Goal: Contribute content: Contribute content

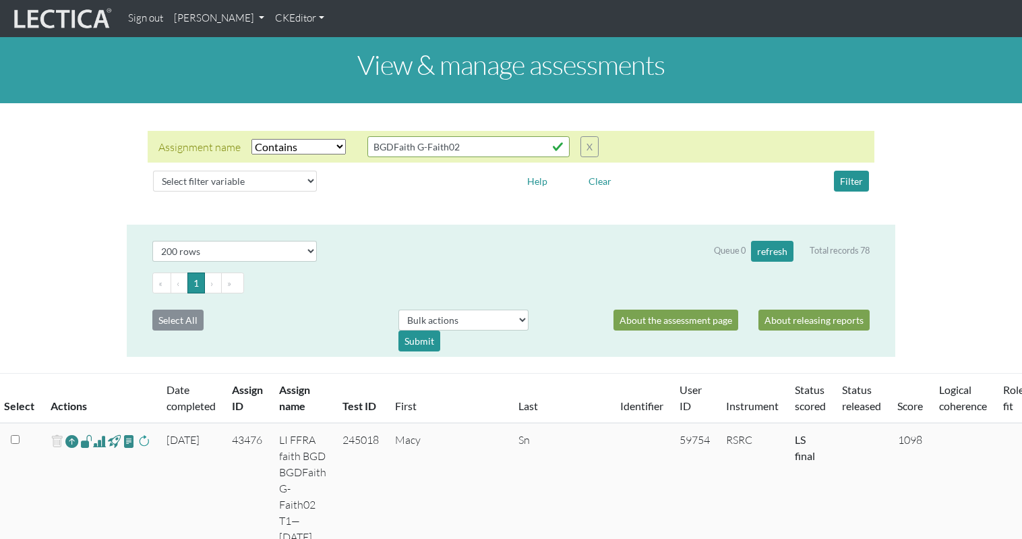
select select "icontains"
select select "200"
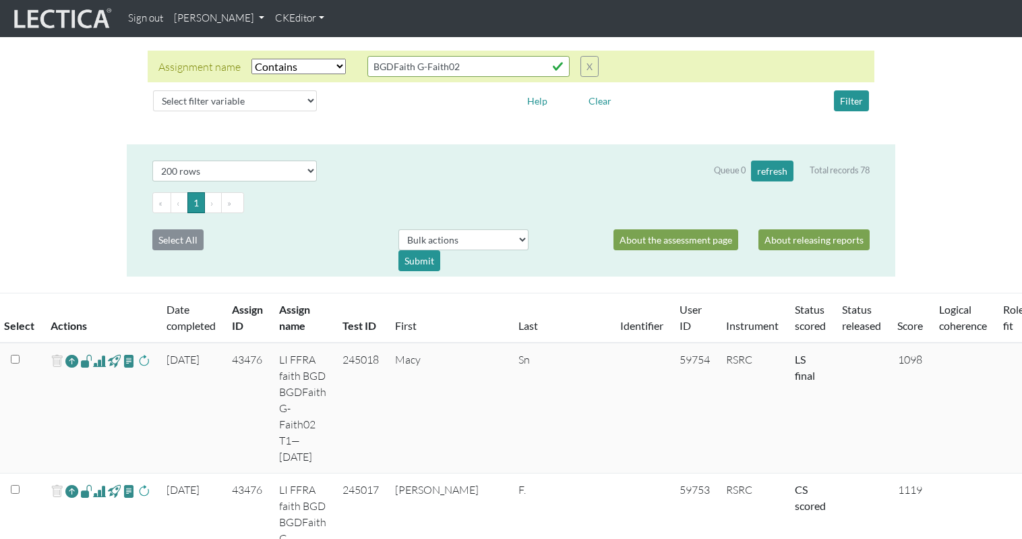
scroll to position [23, 0]
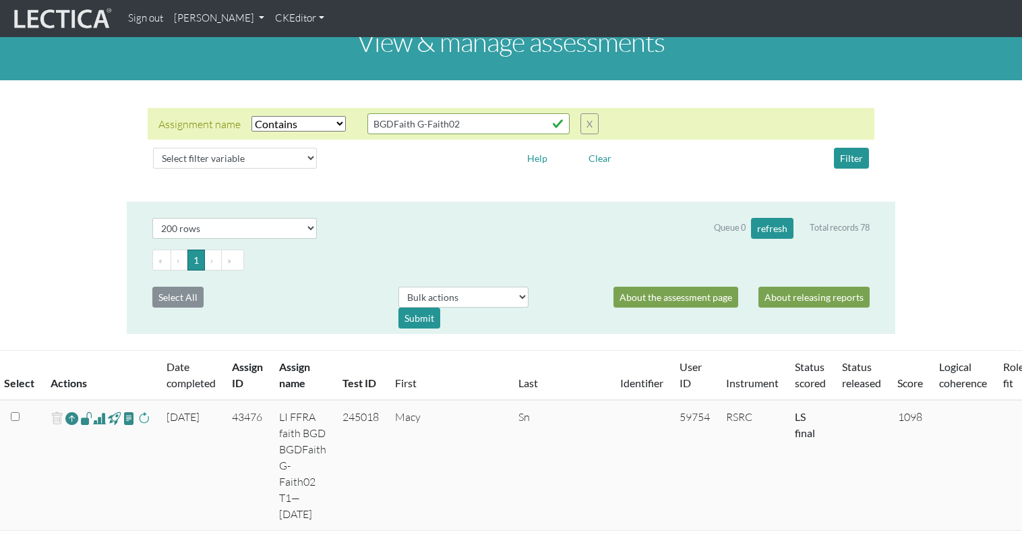
click at [204, 21] on link "[PERSON_NAME]" at bounding box center [219, 18] width 101 height 26
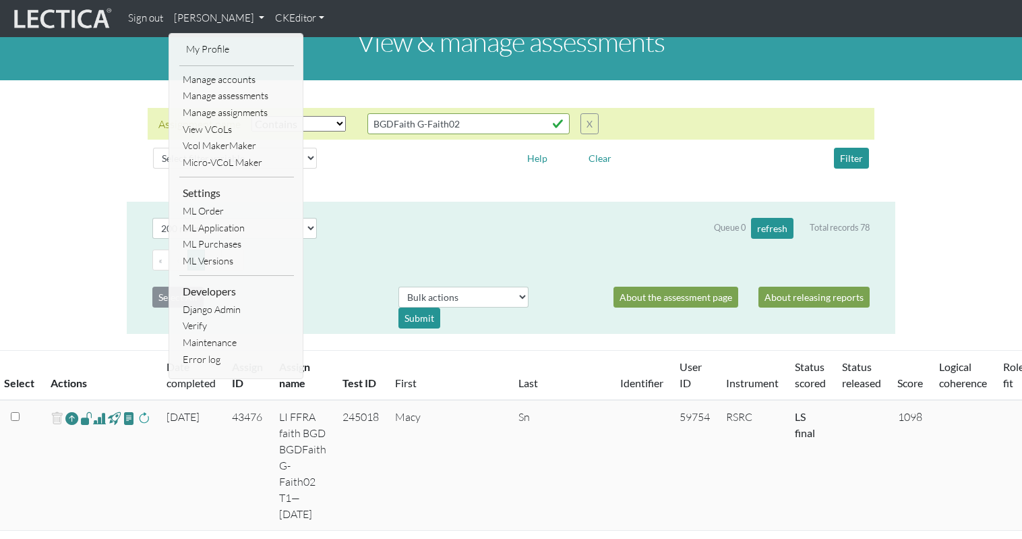
scroll to position [0, 0]
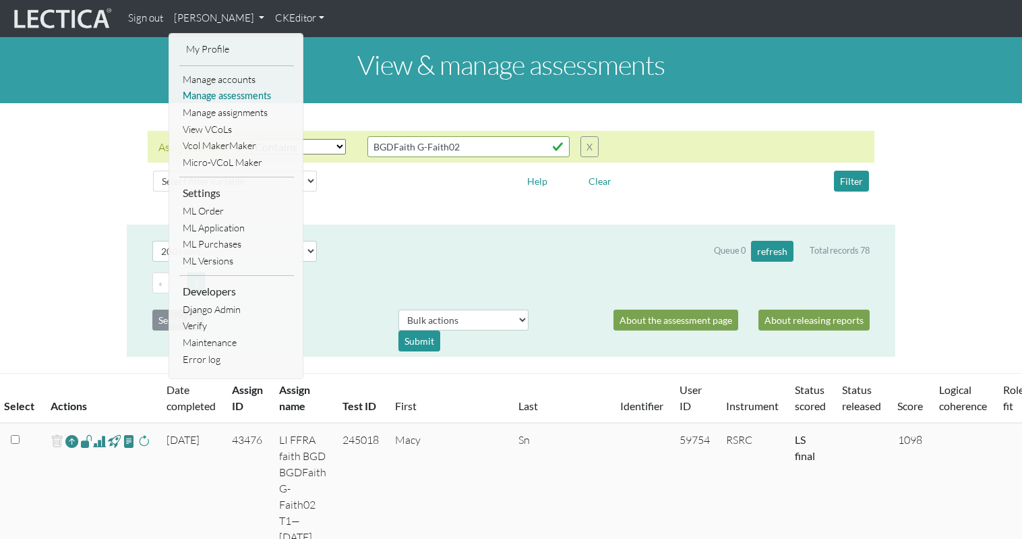
click at [211, 93] on link "Manage assessments" at bounding box center [236, 96] width 115 height 17
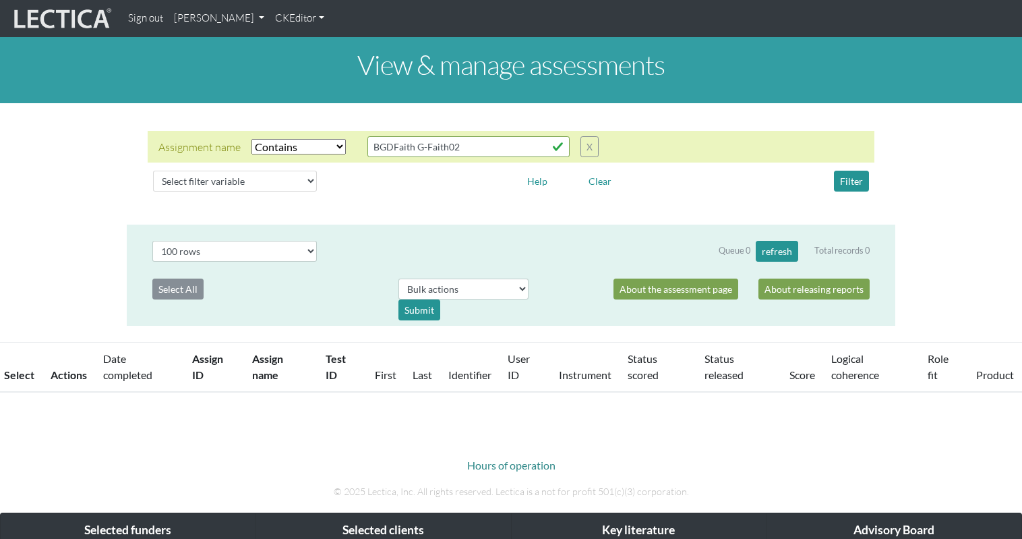
select select "icontains"
select select "100"
click at [199, 19] on link "[PERSON_NAME]" at bounding box center [219, 18] width 101 height 26
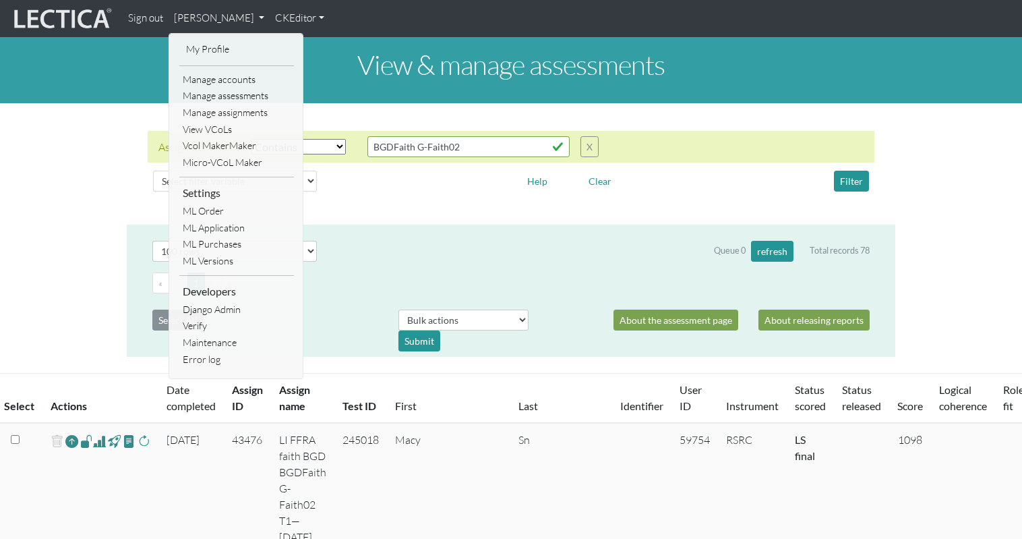
click at [212, 18] on link "[PERSON_NAME]" at bounding box center [219, 18] width 101 height 26
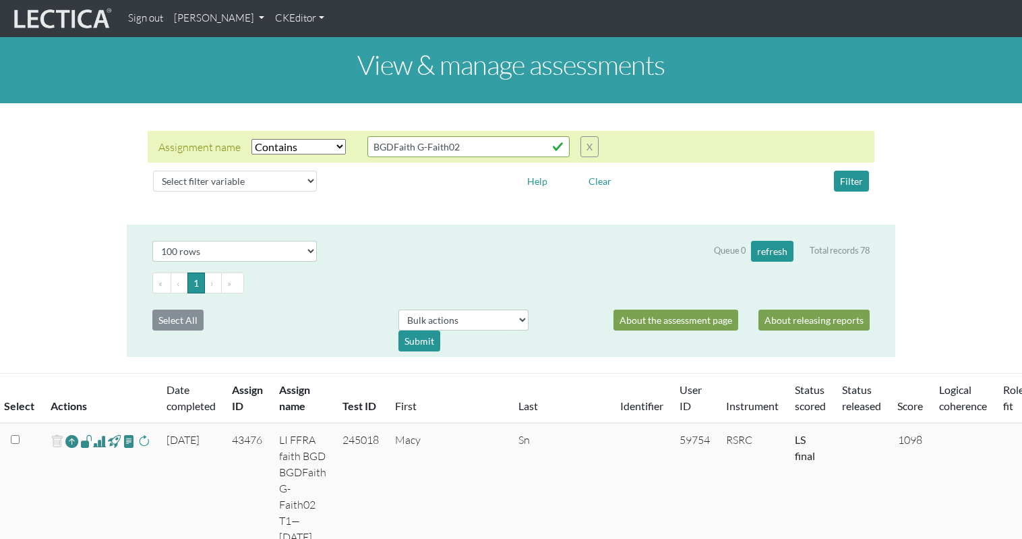
click at [217, 20] on link "[PERSON_NAME]" at bounding box center [219, 18] width 101 height 26
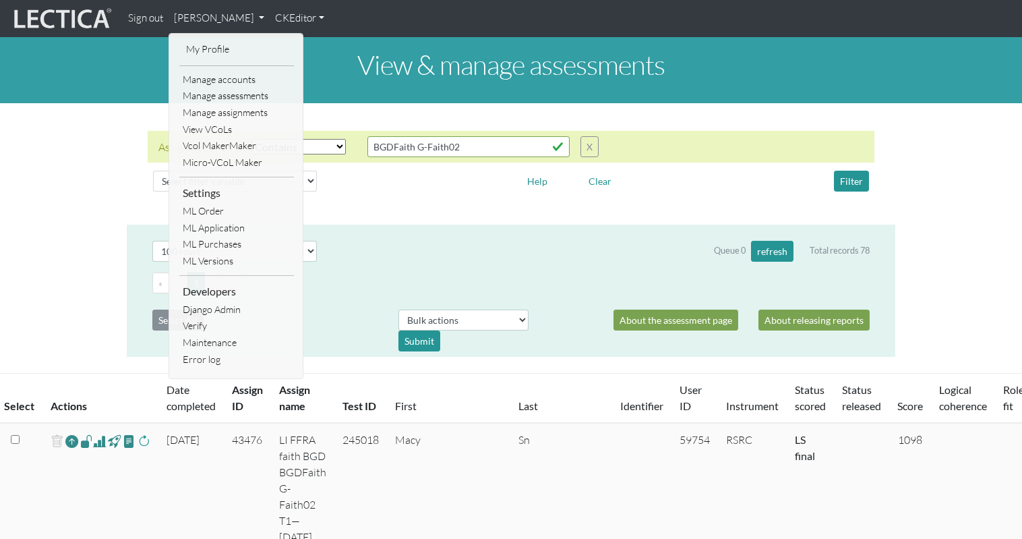
click at [63, 133] on div "Assignment name Select filter Equals Does not equal Contains Does not contain S…" at bounding box center [511, 164] width 1022 height 100
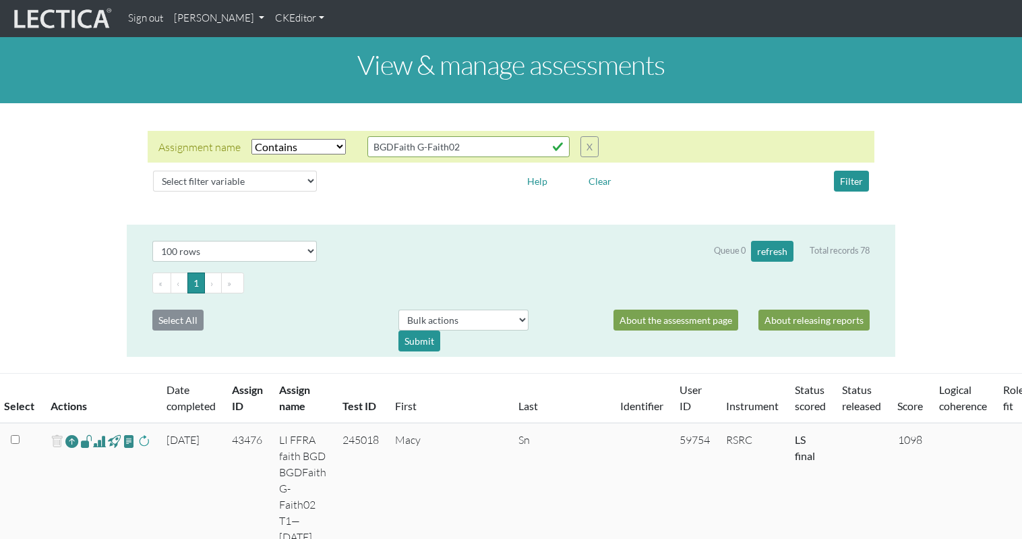
click at [202, 18] on link "[PERSON_NAME]" at bounding box center [219, 18] width 101 height 26
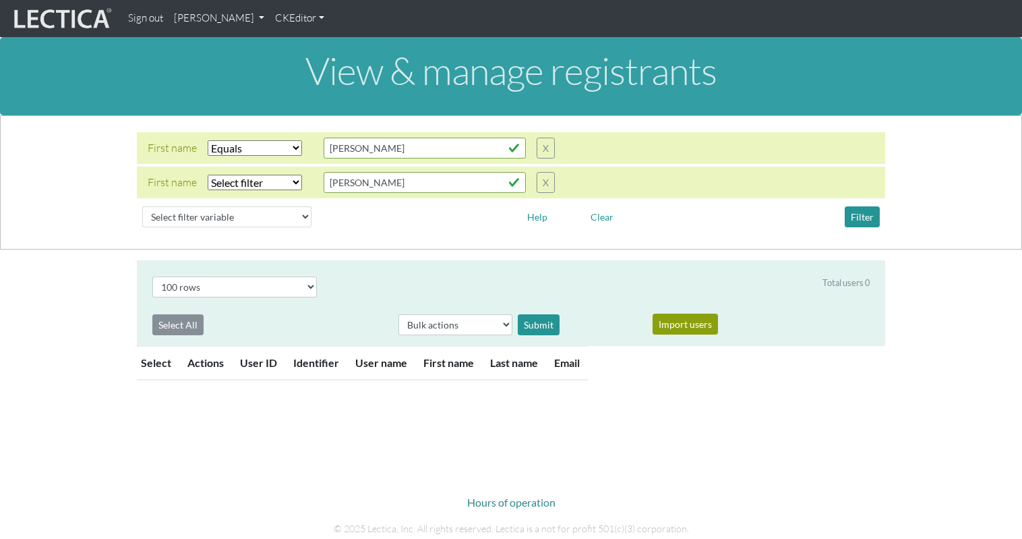
select select "iexact"
select select "100"
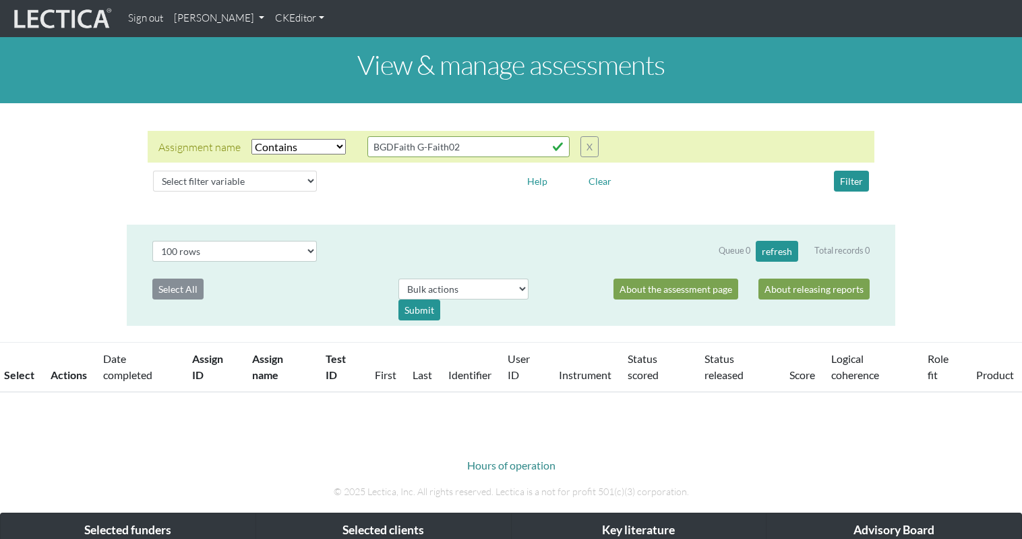
select select "icontains"
select select "100"
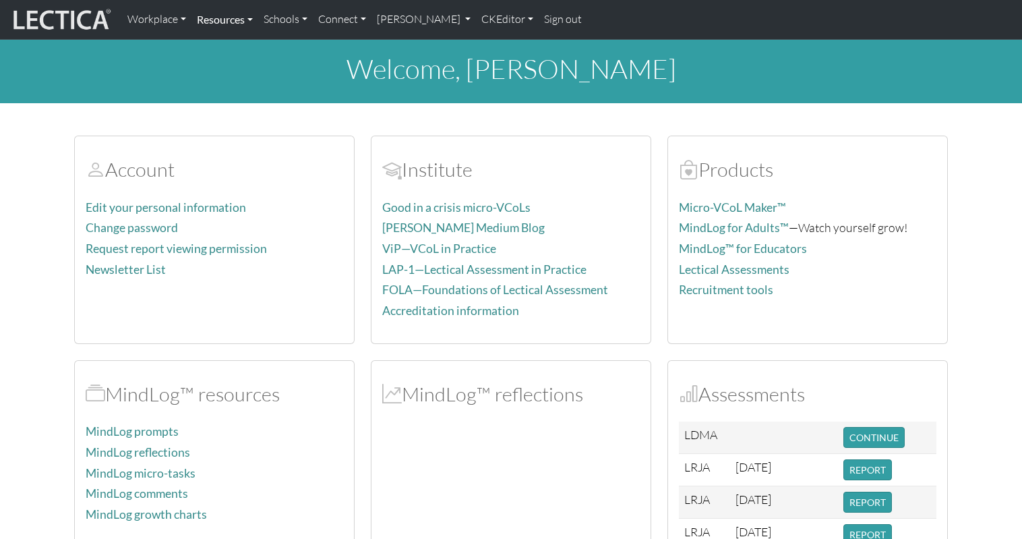
click at [206, 20] on link "Resources" at bounding box center [224, 19] width 67 height 28
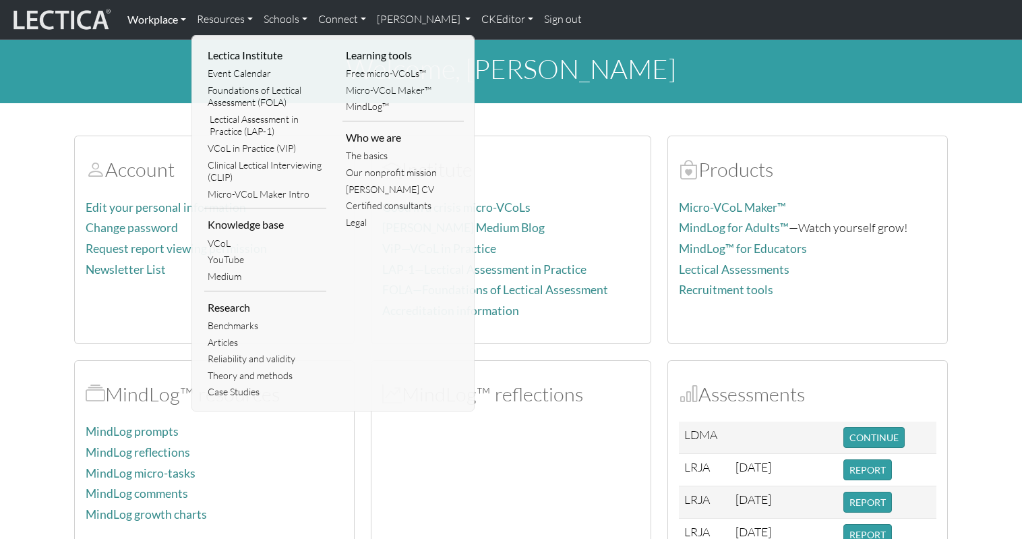
click at [150, 19] on link "Workplace" at bounding box center [156, 19] width 69 height 28
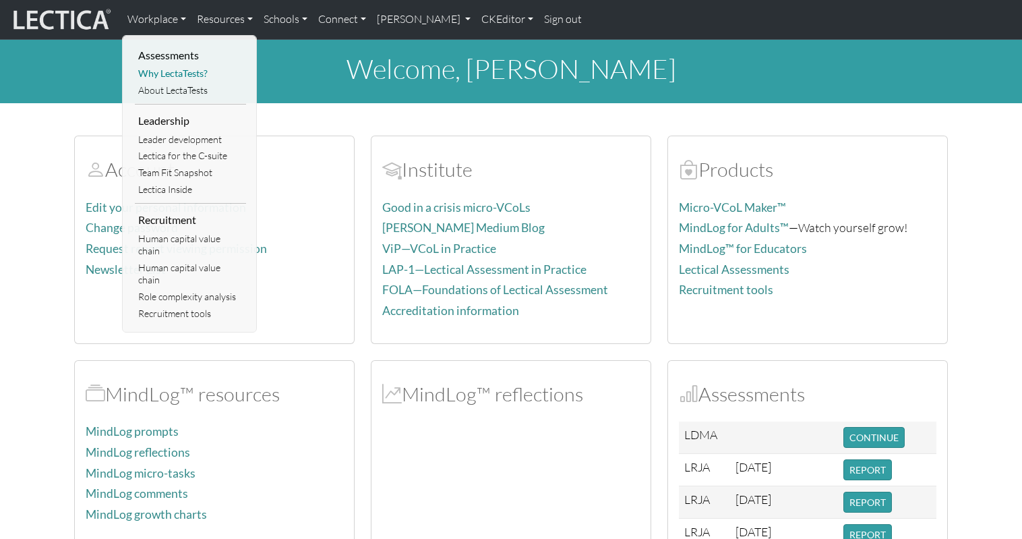
click at [164, 71] on link "Why LectaTests?" at bounding box center [190, 73] width 111 height 17
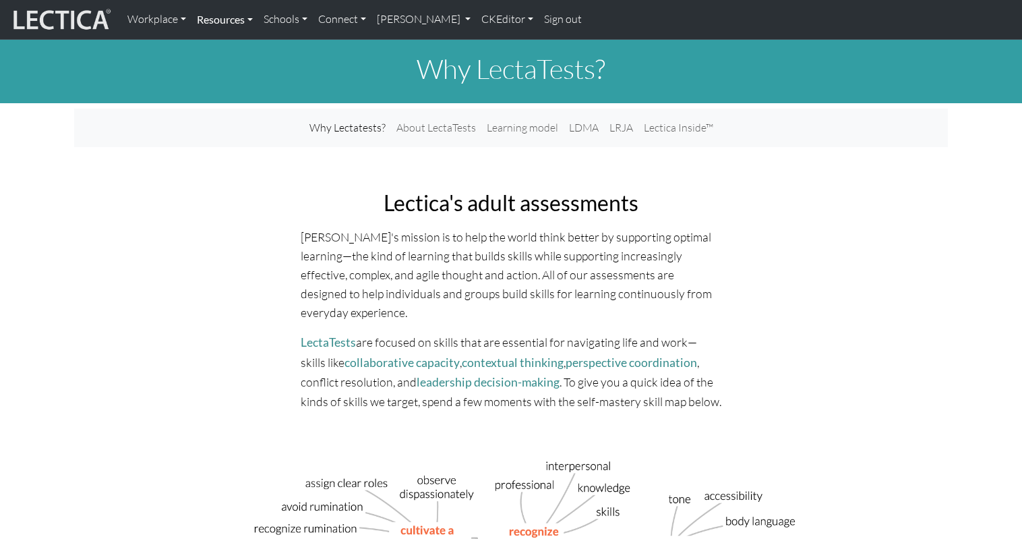
click at [243, 17] on link "Resources" at bounding box center [224, 19] width 67 height 28
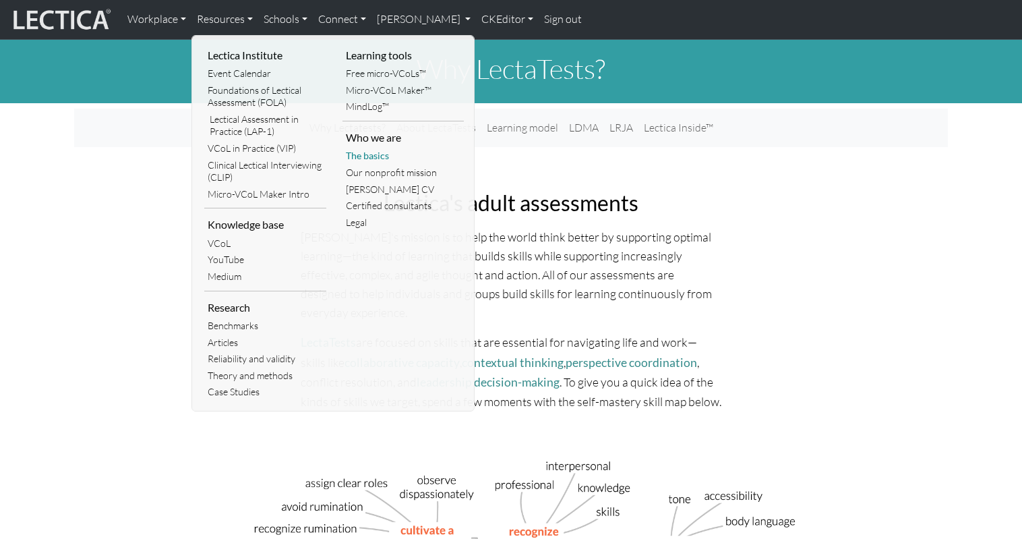
click at [358, 148] on link "The basics" at bounding box center [404, 156] width 122 height 17
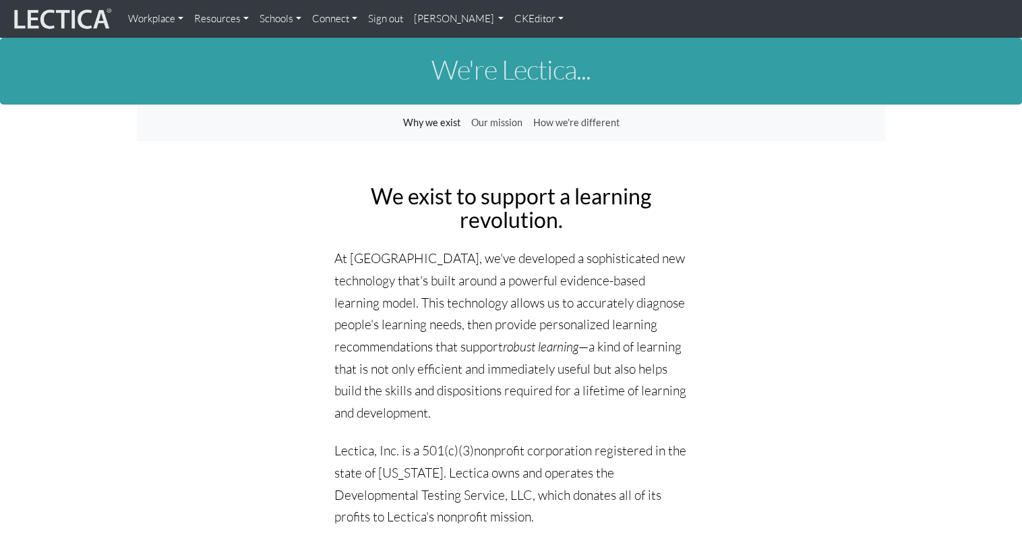
click at [434, 117] on link "Why we exist" at bounding box center [432, 123] width 68 height 26
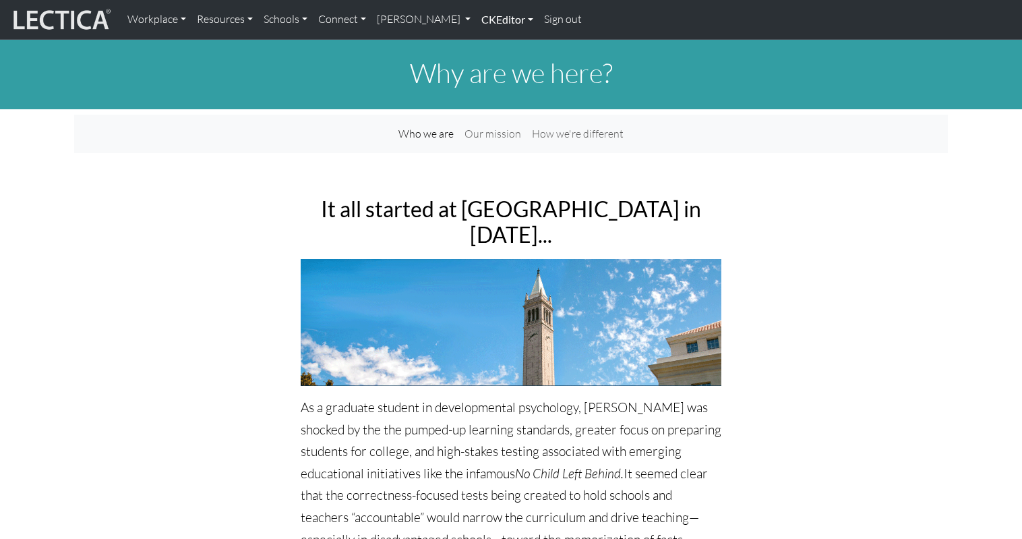
click at [476, 20] on link "CKEditor" at bounding box center [507, 19] width 63 height 28
click at [487, 46] on link "Edit" at bounding box center [500, 49] width 27 height 17
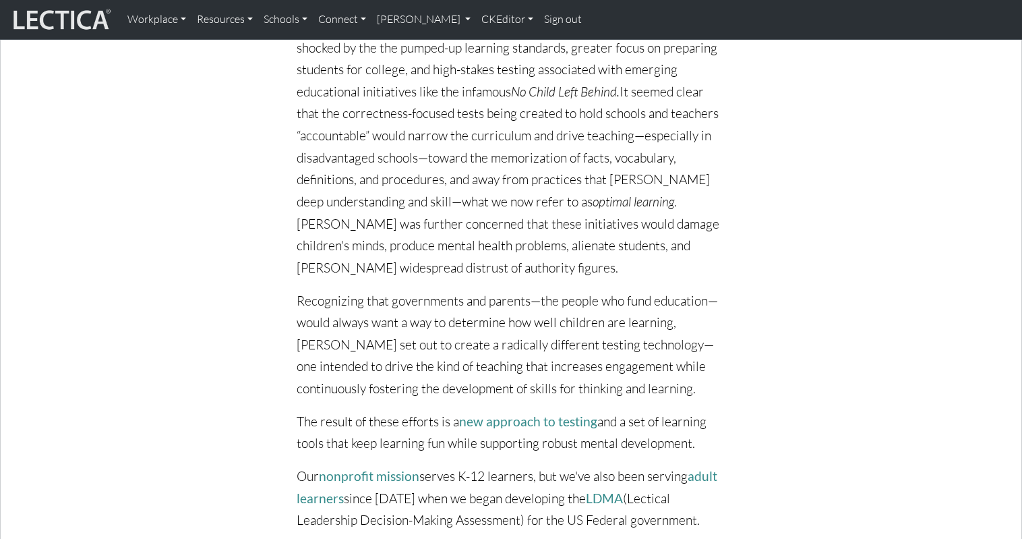
scroll to position [573, 0]
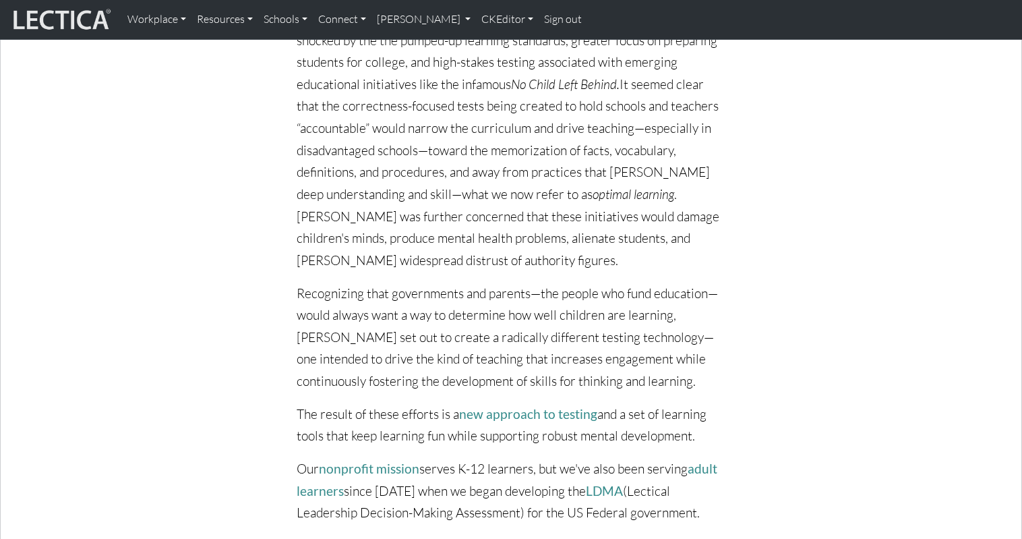
click at [582, 403] on p "The result of these efforts is a new approach to testing and a set of learning …" at bounding box center [511, 425] width 429 height 44
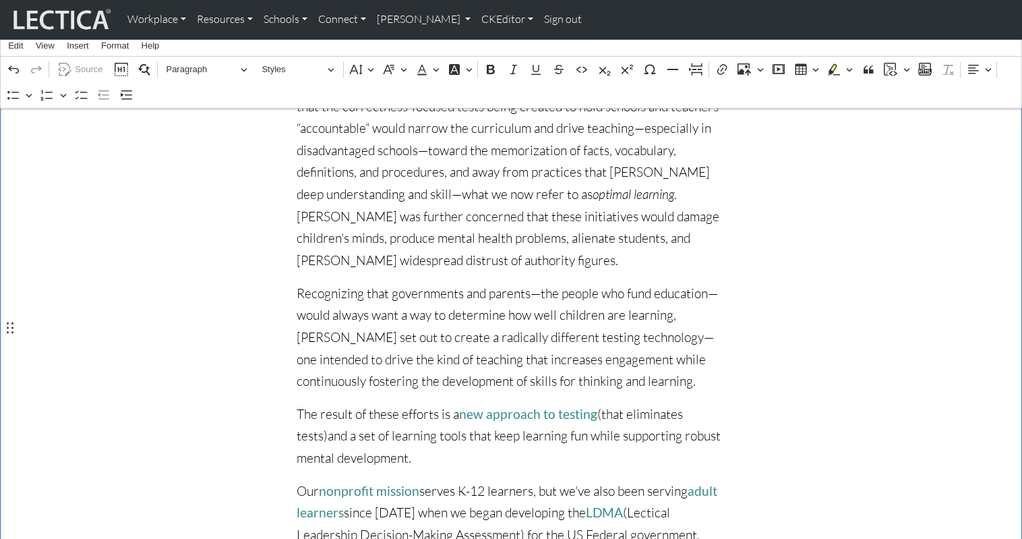
click at [584, 403] on p "The result of these efforts is a new approach to testing (that eliminates tests…" at bounding box center [511, 436] width 429 height 66
drag, startPoint x: 686, startPoint y: 328, endPoint x: 697, endPoint y: 327, distance: 10.8
click at [688, 403] on p "The result of these efforts is a new approach to testing that eliminates tests)…" at bounding box center [511, 436] width 429 height 66
click at [604, 403] on p "The result of these efforts is a new approach to testing that eliminates tests …" at bounding box center [511, 436] width 429 height 66
click at [630, 403] on p "The result of these efforts is a new approach to testing that actually eliminat…" at bounding box center [511, 436] width 429 height 66
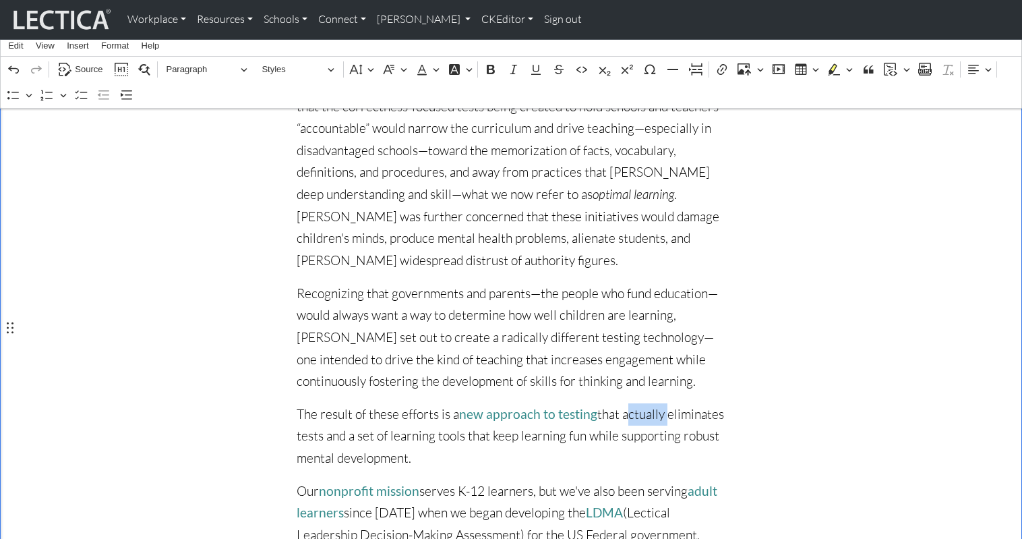
click at [630, 403] on p "The result of these efforts is a new approach to testing that actually eliminat…" at bounding box center [511, 436] width 429 height 66
drag, startPoint x: 581, startPoint y: 327, endPoint x: 658, endPoint y: 328, distance: 76.9
click at [658, 403] on p "The result of these efforts is a new approach to testing that eliminates tests …" at bounding box center [511, 436] width 429 height 66
click at [581, 403] on p "The result of these efforts is a new approach to testing without tests and a se…" at bounding box center [511, 436] width 429 height 66
click at [659, 403] on p "The result of these efforts is a new approach to testing —without tests and a s…" at bounding box center [511, 436] width 429 height 66
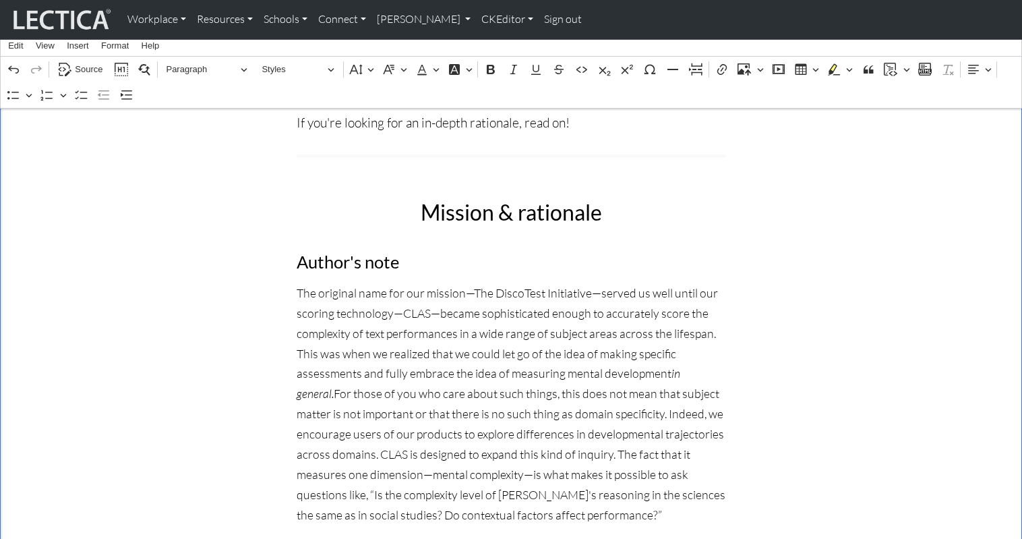
scroll to position [1014, 0]
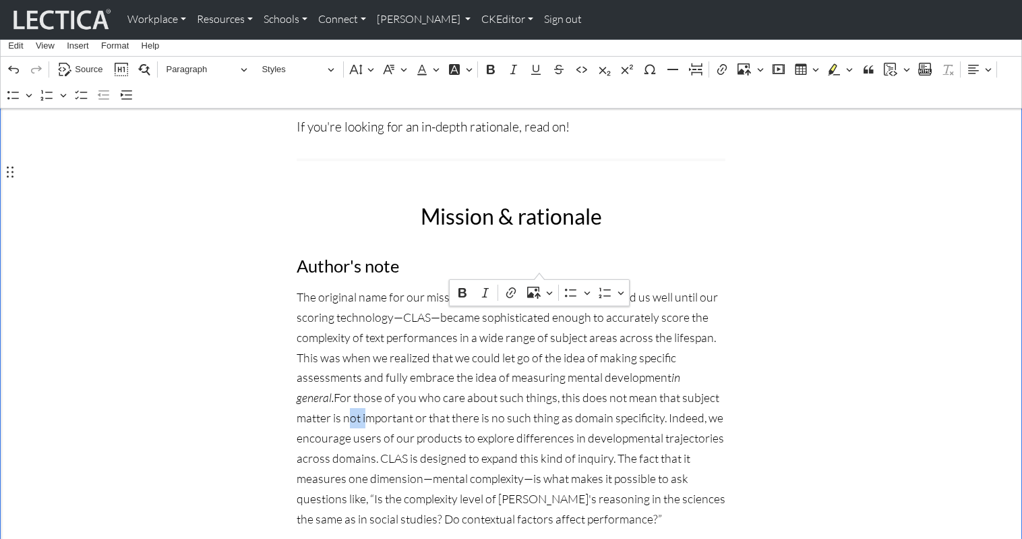
drag, startPoint x: 523, startPoint y: 268, endPoint x: 540, endPoint y: 270, distance: 16.9
click at [540, 287] on p "The original name for our mission—The DiscoTest Initiative—served us well until…" at bounding box center [511, 408] width 429 height 242
click at [531, 325] on p "The original name for our mission—The DiscoTest Initiative—served us well until…" at bounding box center [511, 408] width 429 height 242
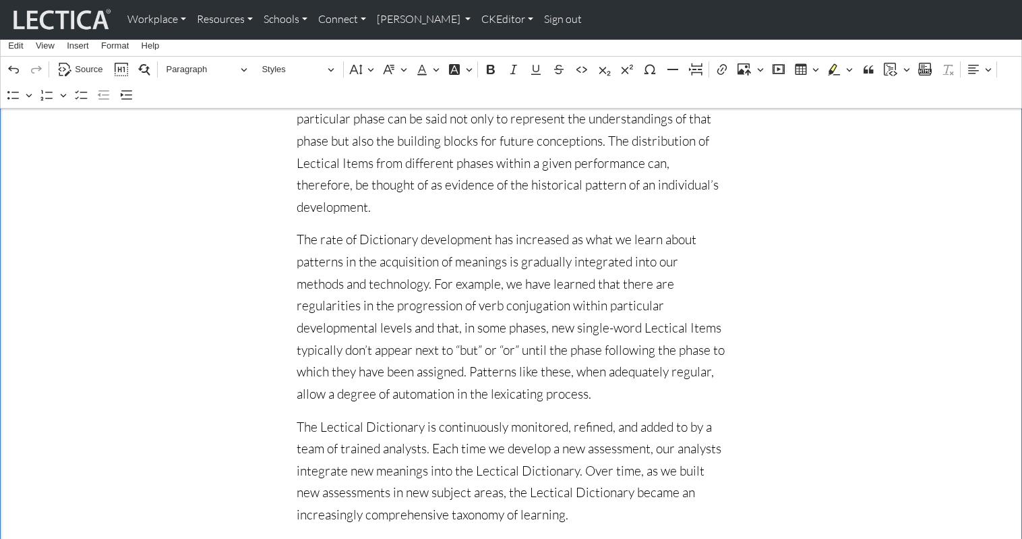
scroll to position [23605, 0]
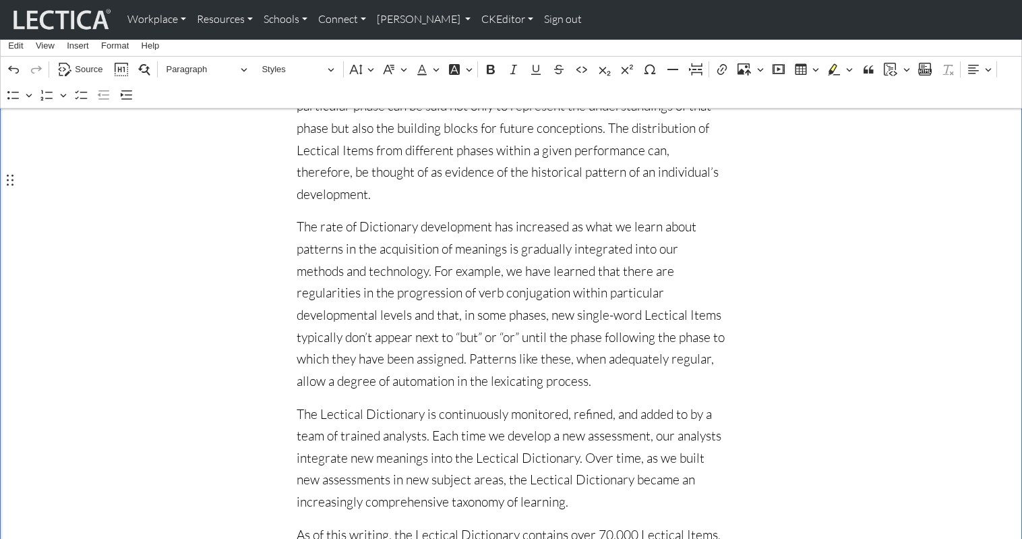
drag, startPoint x: 368, startPoint y: 262, endPoint x: 411, endPoint y: 266, distance: 43.3
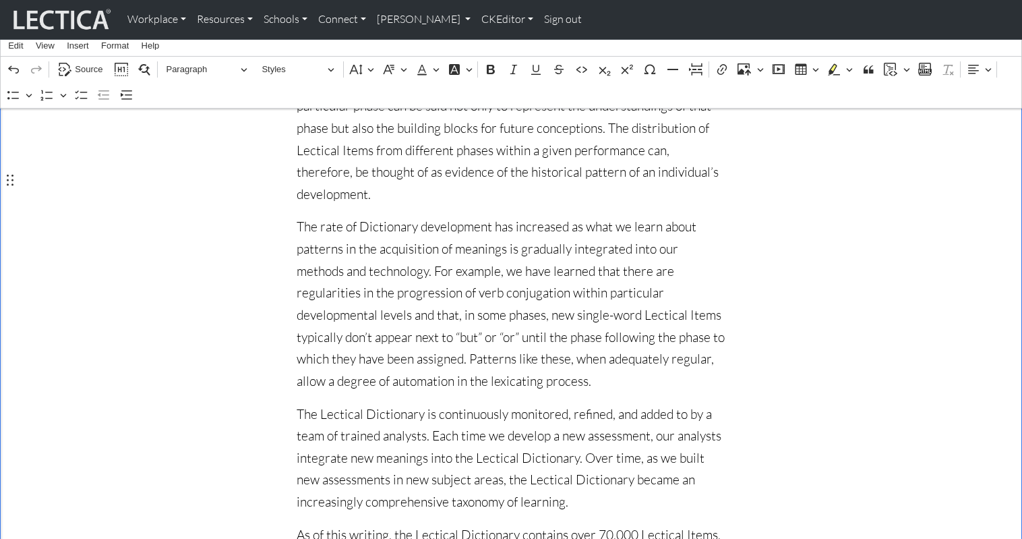
drag, startPoint x: 696, startPoint y: 260, endPoint x: 471, endPoint y: 280, distance: 225.4
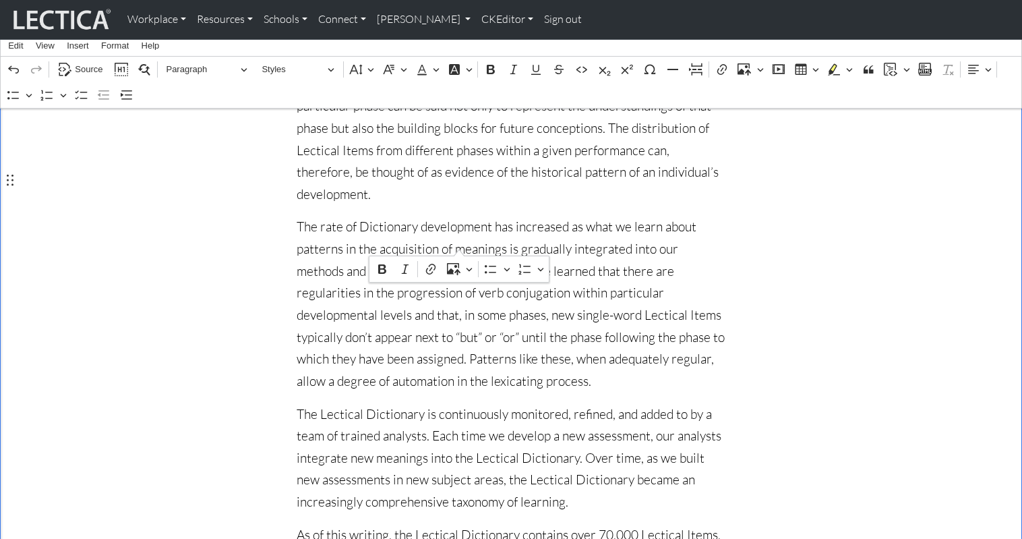
drag, startPoint x: 639, startPoint y: 220, endPoint x: 461, endPoint y: 244, distance: 178.9
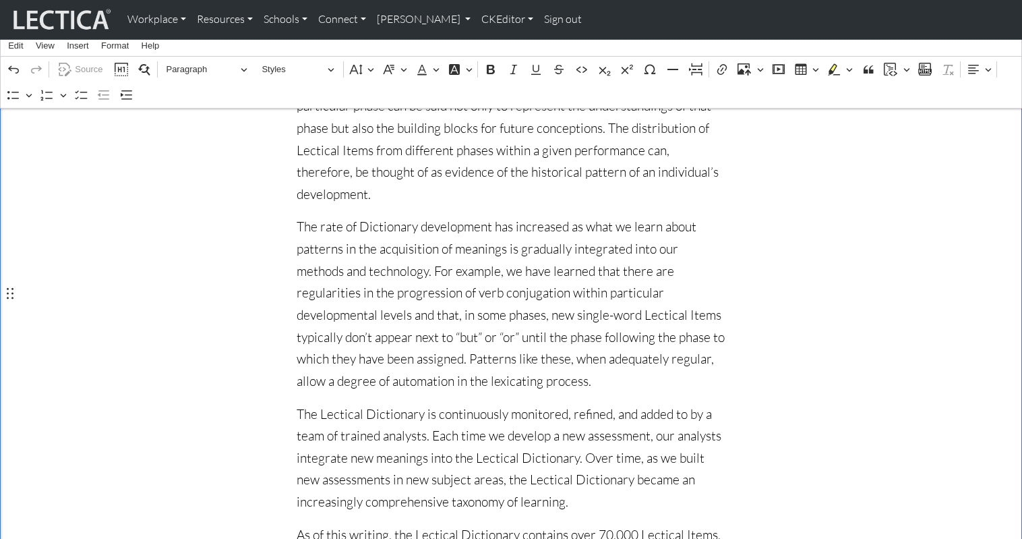
drag, startPoint x: 401, startPoint y: 294, endPoint x: 442, endPoint y: 297, distance: 40.6
drag, startPoint x: 405, startPoint y: 295, endPoint x: 448, endPoint y: 296, distance: 43.2
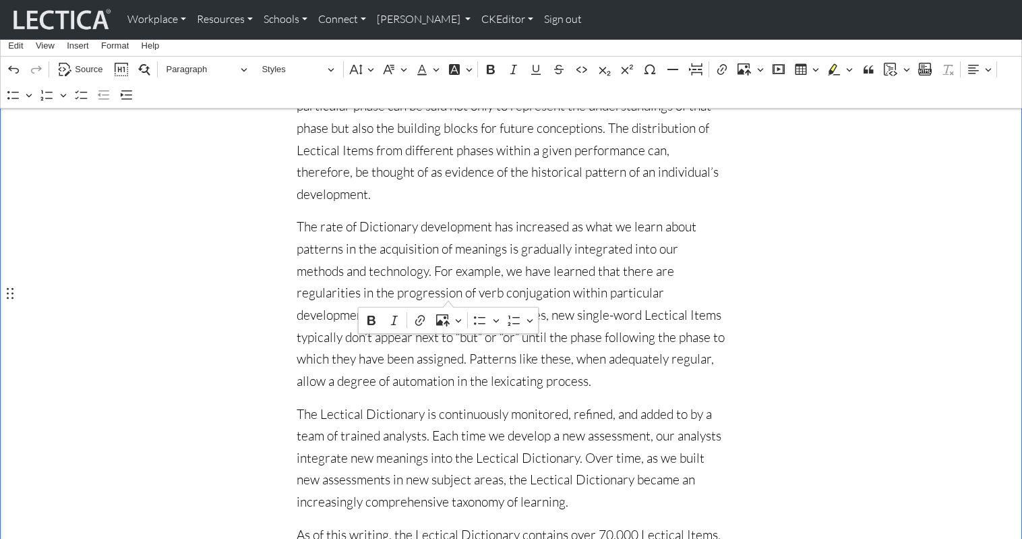
click at [419, 320] on icon "Editor contextual toolbar" at bounding box center [419, 320] width 13 height 13
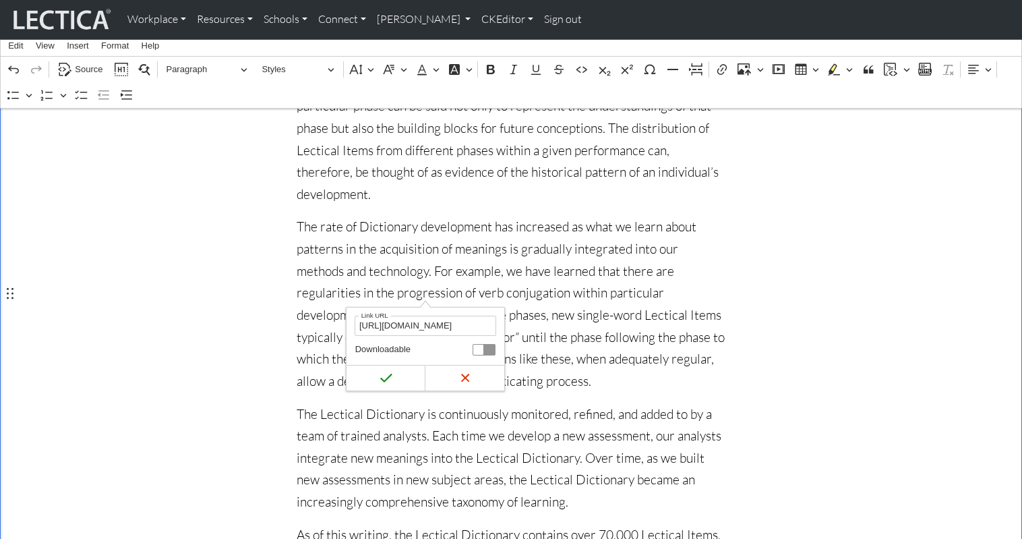
scroll to position [0, 32]
type input "https://lectica.org/about/mindlog-educators"
click at [385, 376] on icon "submit" at bounding box center [386, 377] width 13 height 13
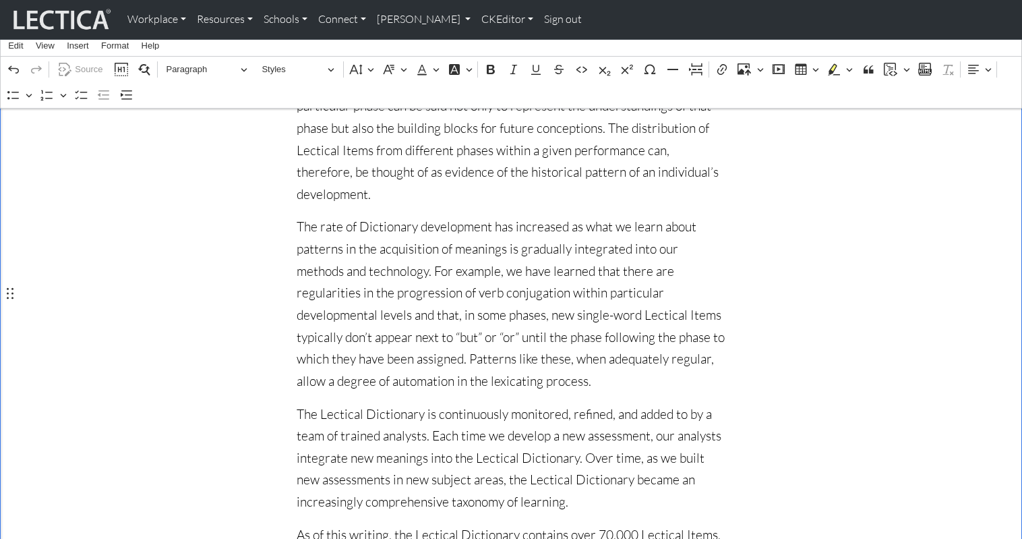
drag, startPoint x: 474, startPoint y: 295, endPoint x: 531, endPoint y: 297, distance: 56.7
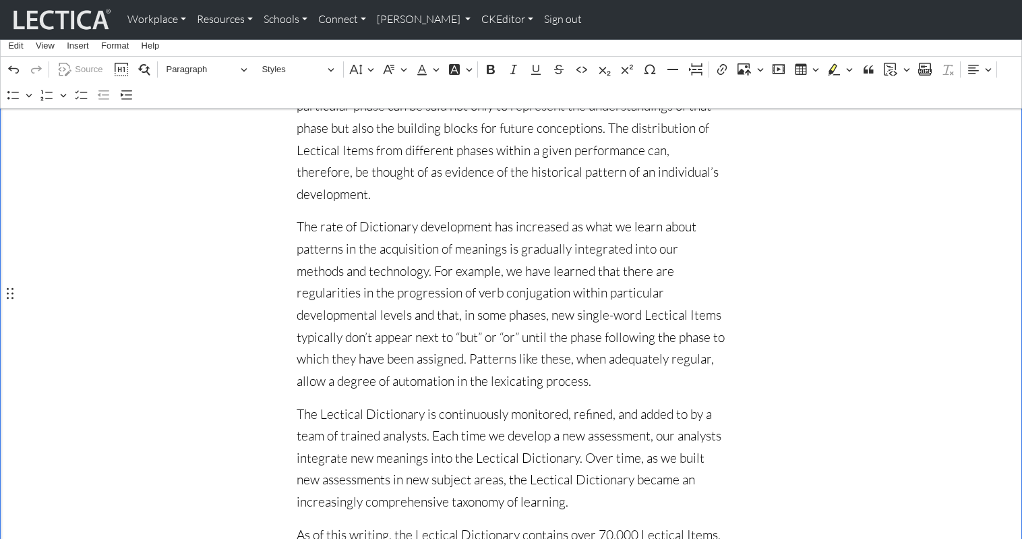
drag, startPoint x: 530, startPoint y: 312, endPoint x: 573, endPoint y: 317, distance: 43.4
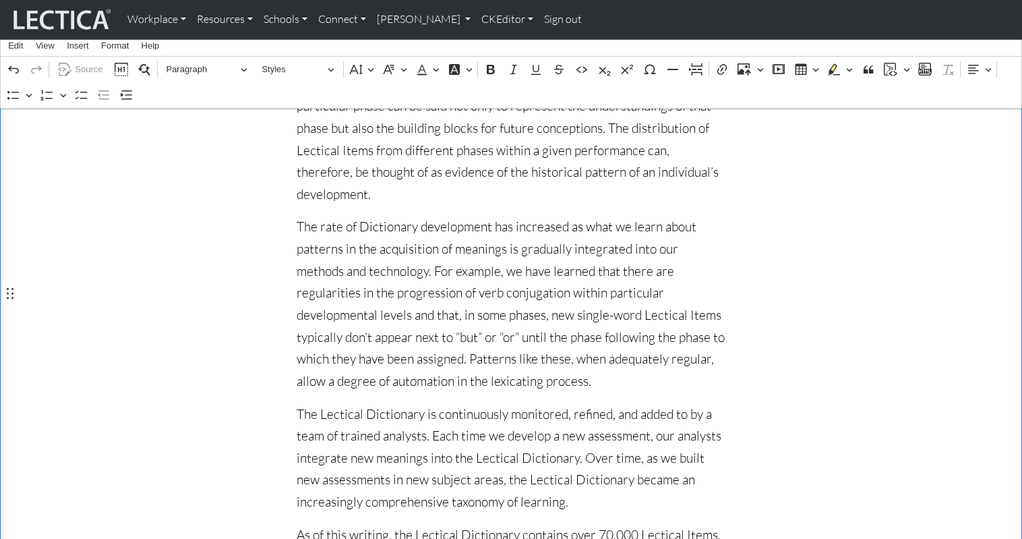
scroll to position [23606, 0]
drag, startPoint x: 525, startPoint y: 314, endPoint x: 560, endPoint y: 313, distance: 34.4
drag, startPoint x: 328, startPoint y: 333, endPoint x: 353, endPoint y: 332, distance: 25.6
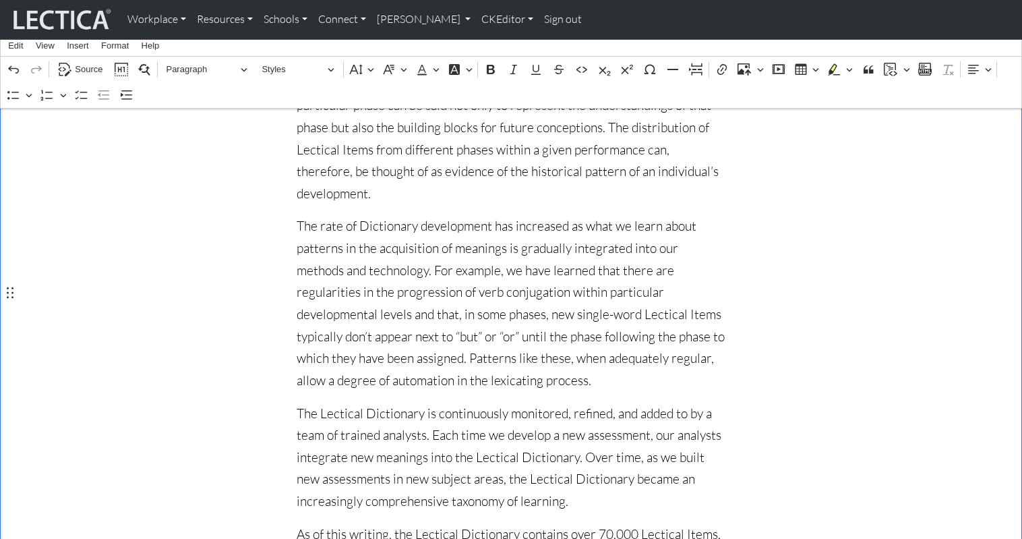
drag, startPoint x: 688, startPoint y: 313, endPoint x: 764, endPoint y: 307, distance: 76.4
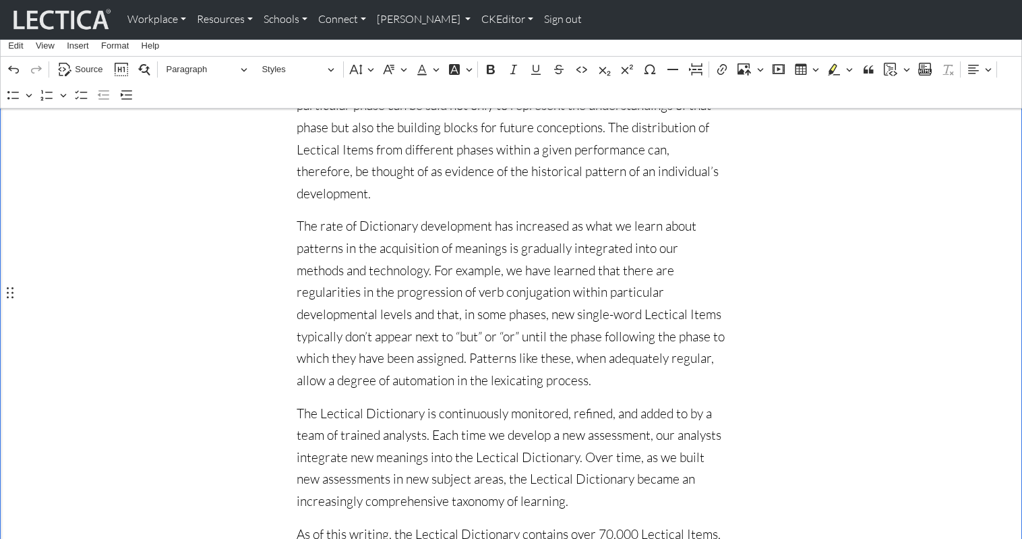
scroll to position [23619, 0]
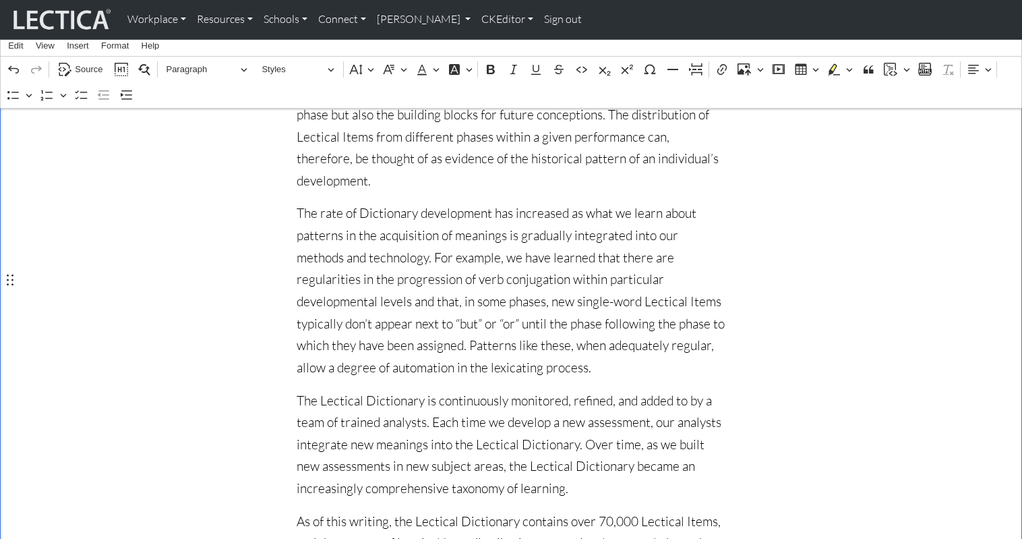
drag, startPoint x: 343, startPoint y: 283, endPoint x: 396, endPoint y: 283, distance: 53.9
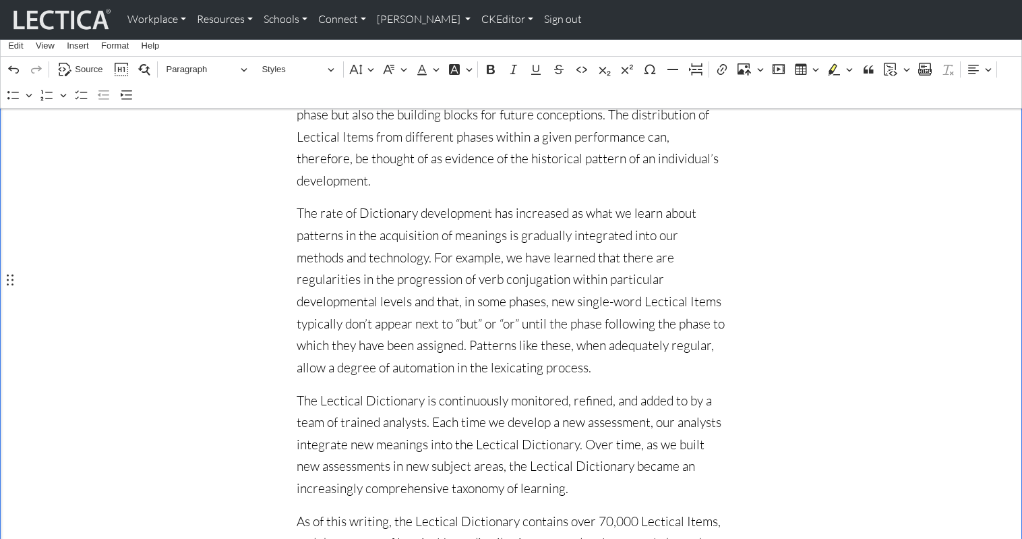
drag, startPoint x: 707, startPoint y: 280, endPoint x: 717, endPoint y: 280, distance: 10.1
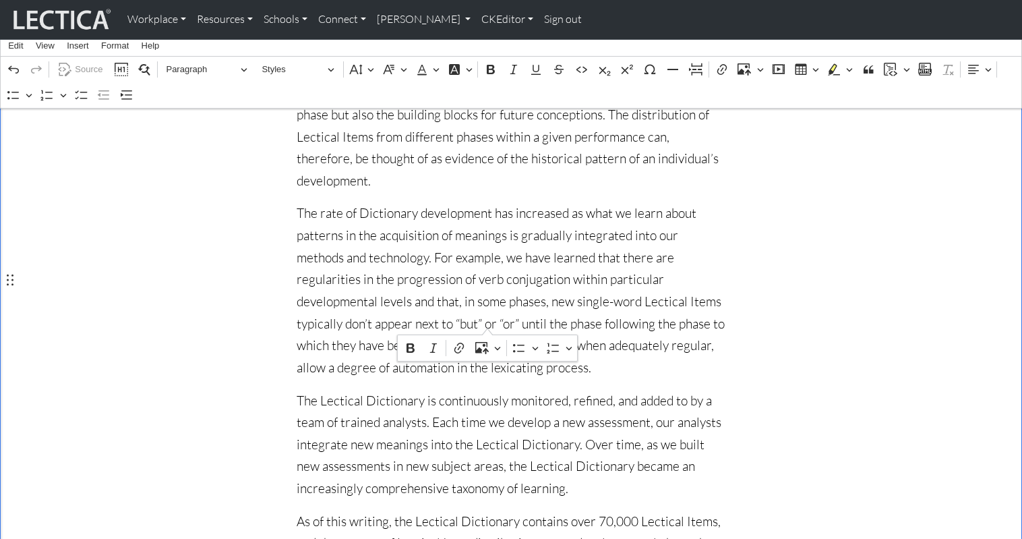
drag, startPoint x: 419, startPoint y: 324, endPoint x: 487, endPoint y: 325, distance: 68.1
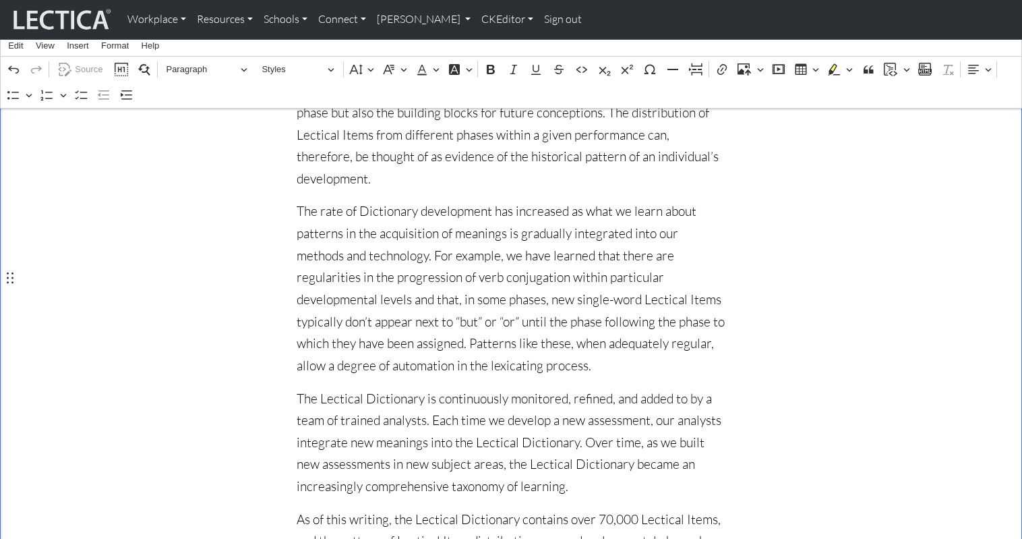
scroll to position [23622, 0]
drag, startPoint x: 620, startPoint y: 298, endPoint x: 657, endPoint y: 300, distance: 37.1
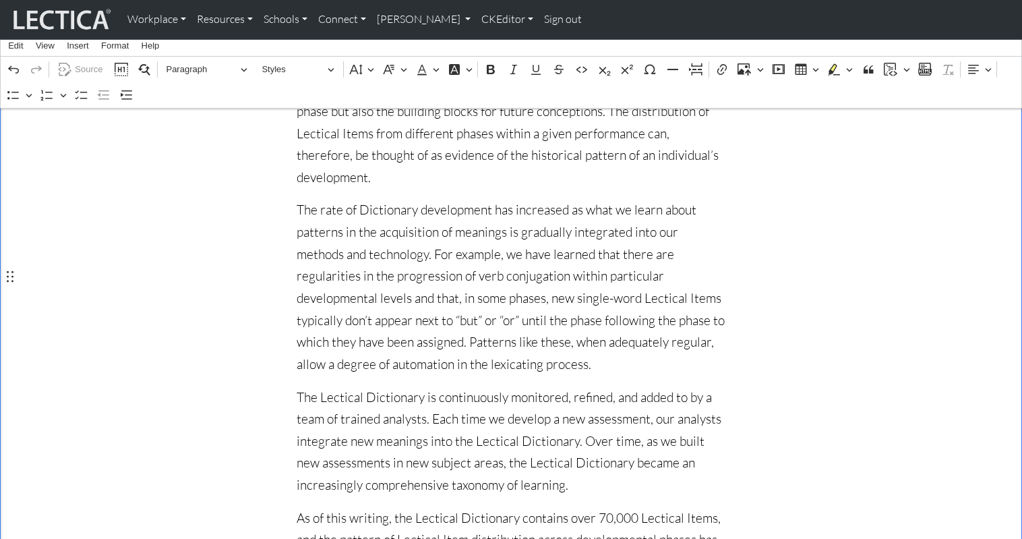
drag, startPoint x: 418, startPoint y: 316, endPoint x: 492, endPoint y: 316, distance: 74.2
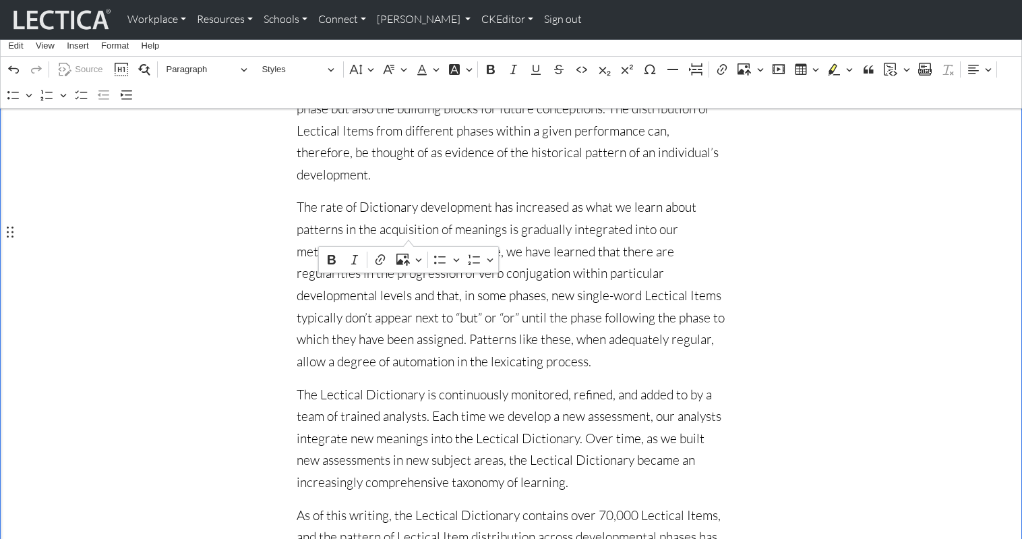
drag, startPoint x: 342, startPoint y: 231, endPoint x: 409, endPoint y: 233, distance: 67.4
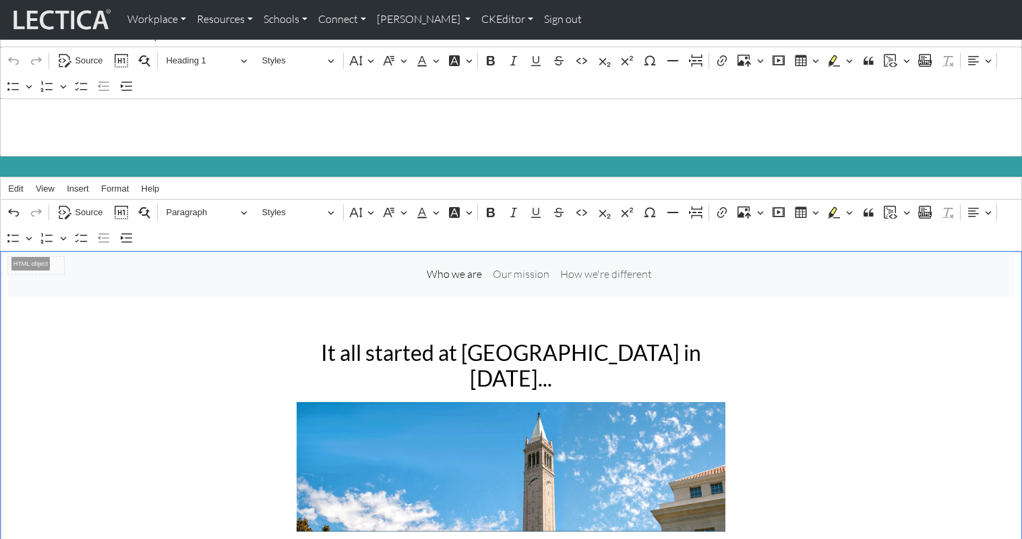
scroll to position [18, 0]
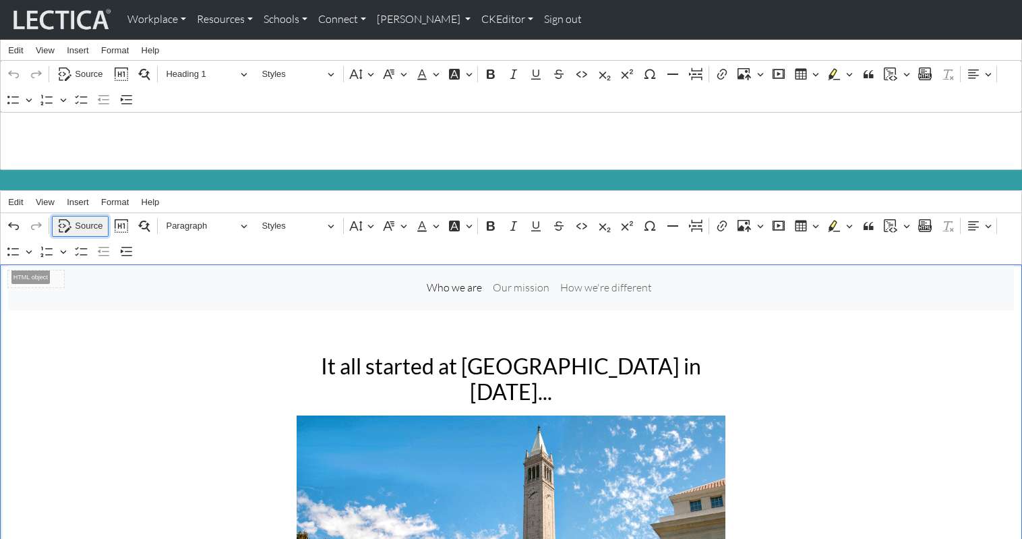
click at [88, 218] on span "Source" at bounding box center [89, 226] width 28 height 16
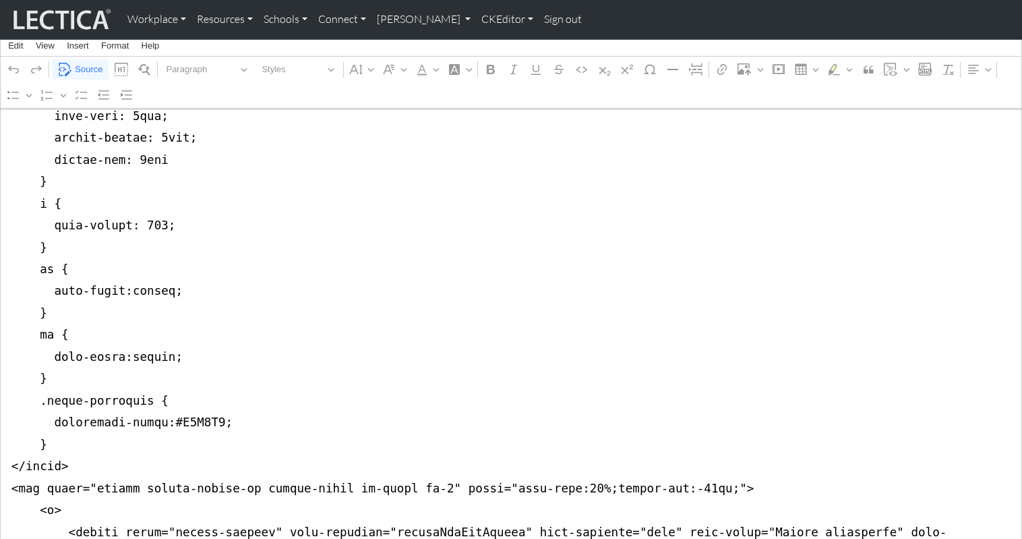
scroll to position [917, 0]
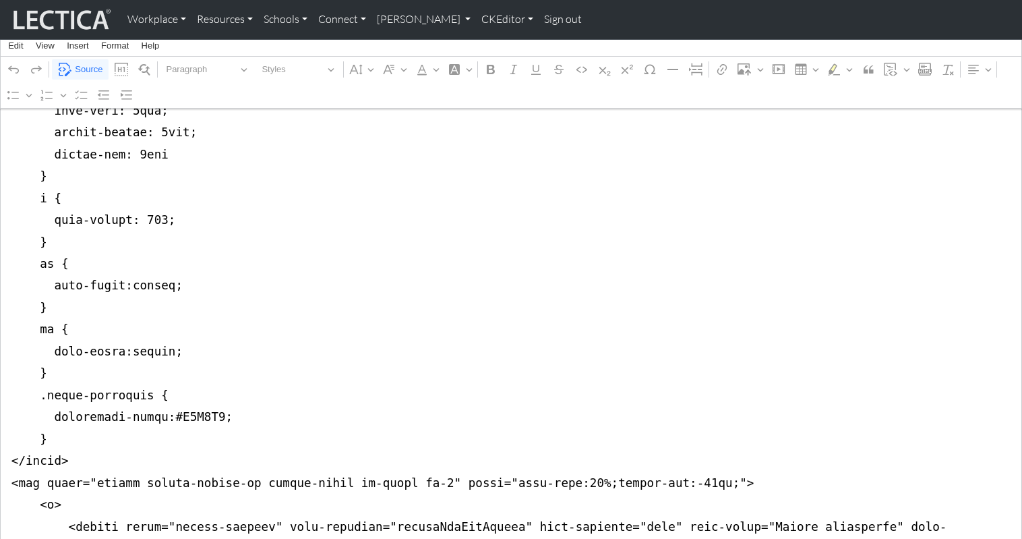
drag, startPoint x: 7, startPoint y: 283, endPoint x: 6, endPoint y: 403, distance: 120.0
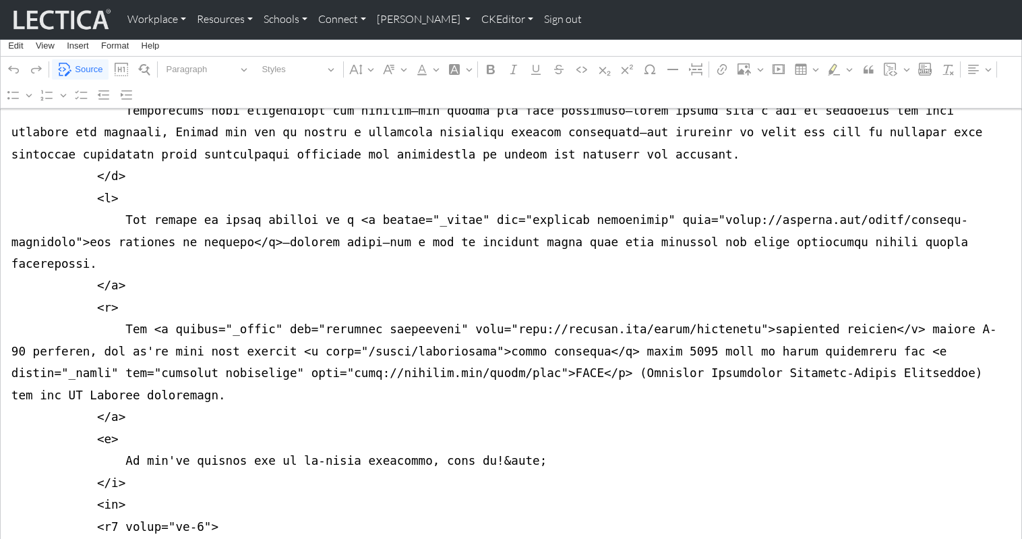
scroll to position [0, 0]
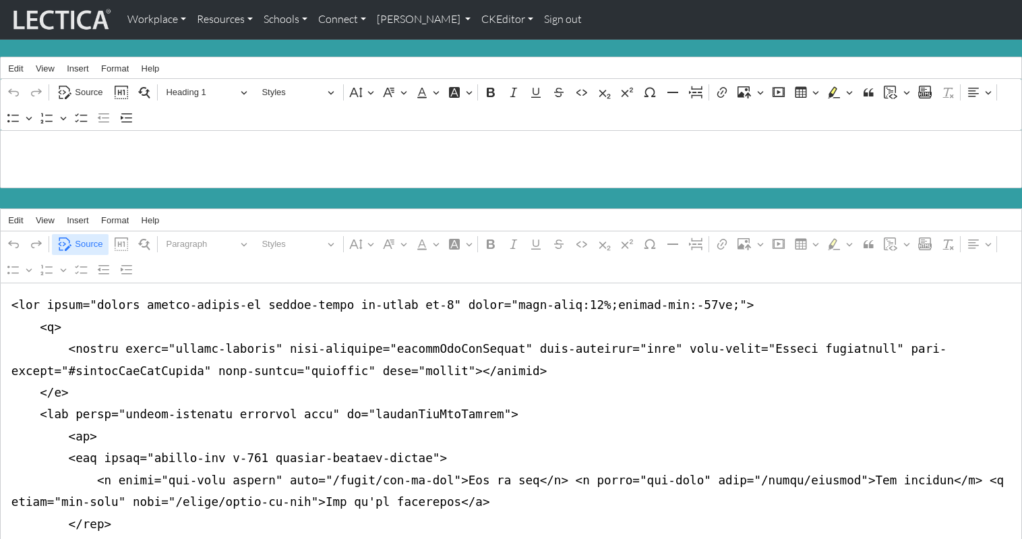
type textarea "<nav class="navbar navbar-expand-lg navbar-light bg-light mb-5" style="font-siz…"
click at [82, 236] on span "Source" at bounding box center [89, 244] width 28 height 16
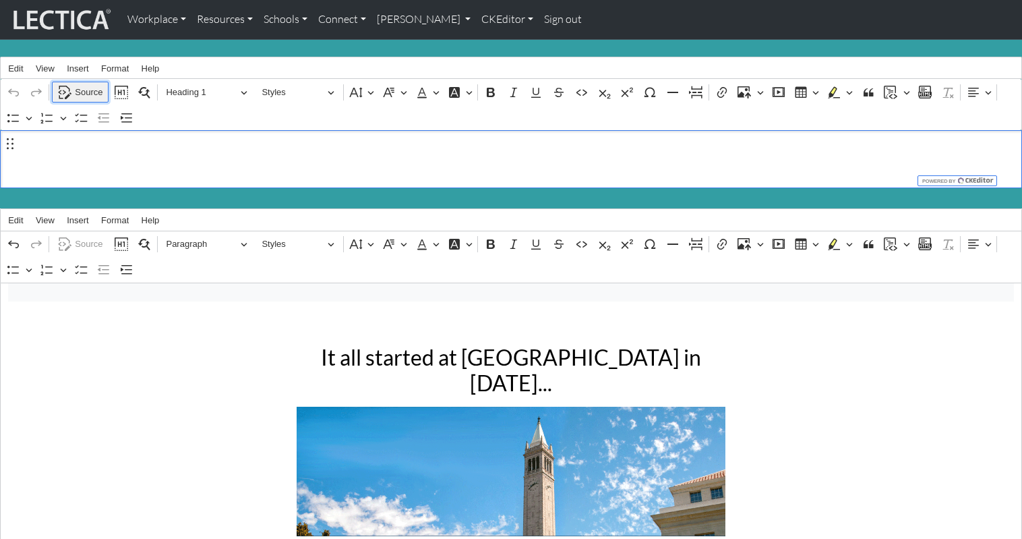
click at [80, 86] on span "Source" at bounding box center [89, 92] width 28 height 16
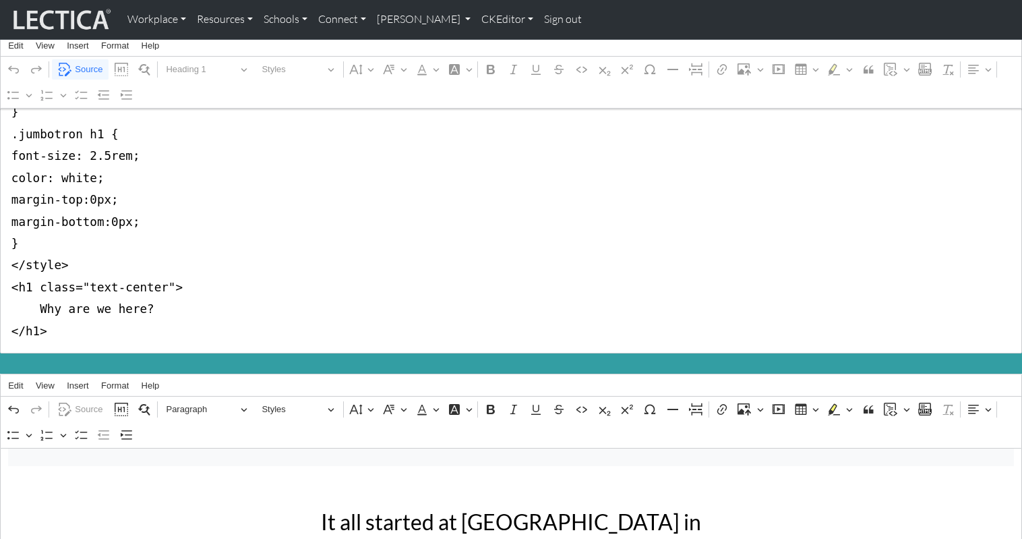
scroll to position [177, 0]
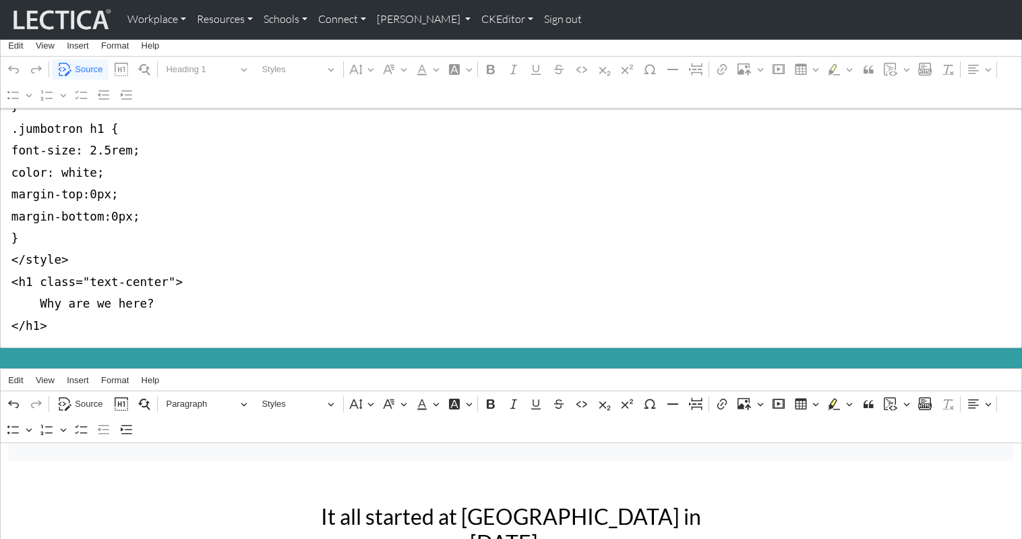
drag, startPoint x: 7, startPoint y: 144, endPoint x: 9, endPoint y: 259, distance: 114.6
click at [9, 259] on textarea "<style type="text/css">.jumbotron-fluid { background-color:#339ea3; margin-bott…" at bounding box center [511, 150] width 1022 height 395
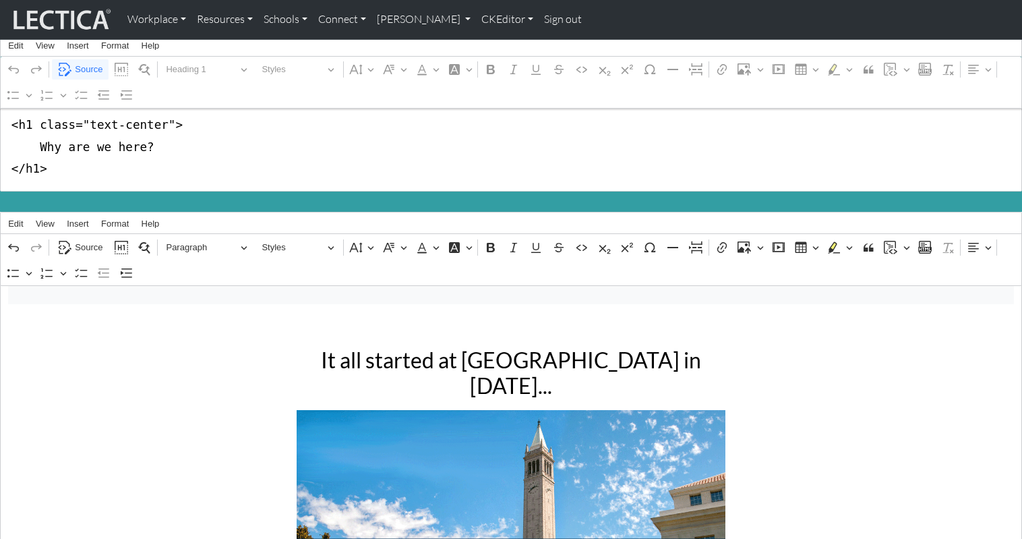
scroll to position [0, 0]
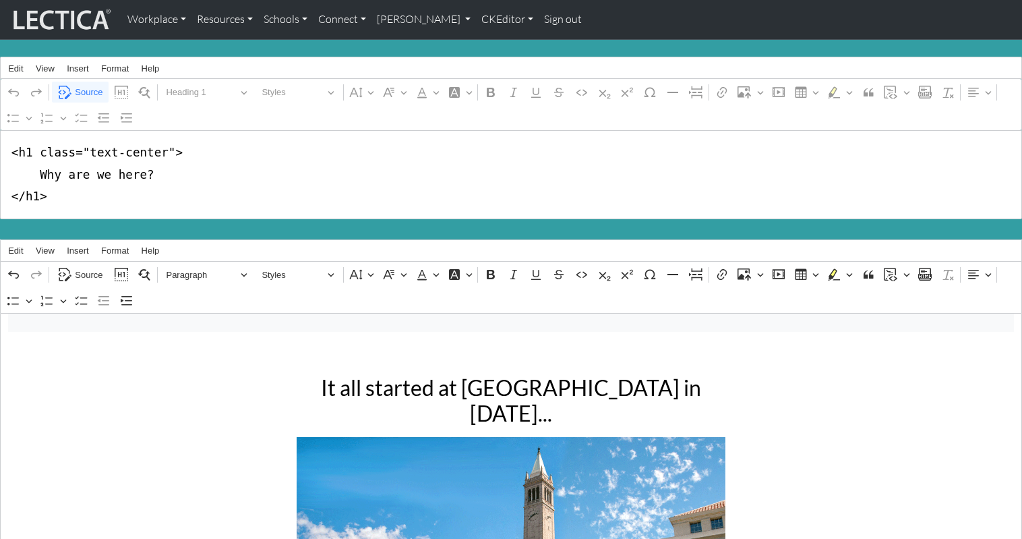
drag, startPoint x: 32, startPoint y: 148, endPoint x: 165, endPoint y: 151, distance: 132.9
click at [165, 151] on textarea "<h1 class="text-center"> Why are we here? </h1>" at bounding box center [511, 174] width 1022 height 88
type textarea "<h1> Why are we here? </h1>"
click at [84, 88] on span "Source" at bounding box center [89, 92] width 28 height 16
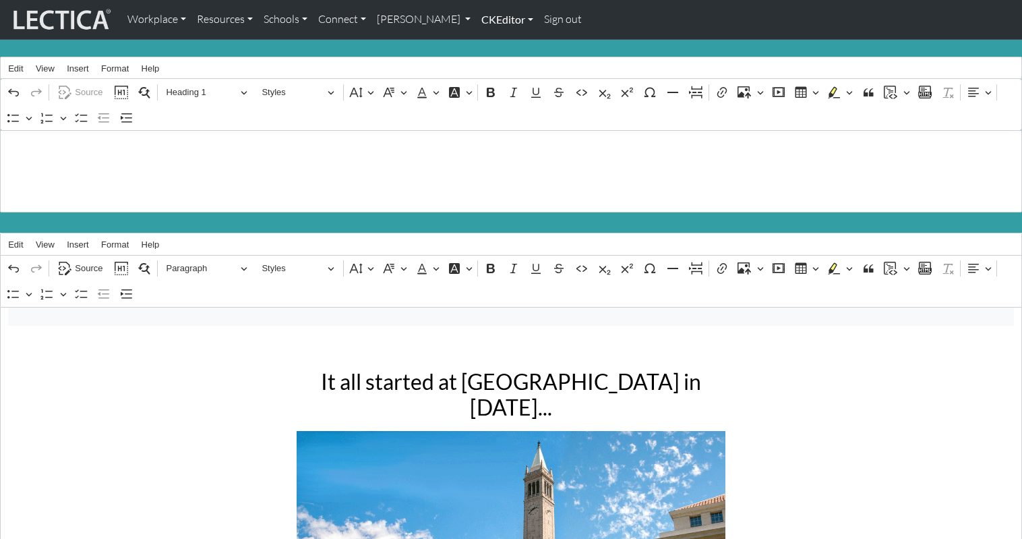
click at [476, 20] on link "CKEditor" at bounding box center [507, 19] width 63 height 28
click at [487, 45] on link "Edit" at bounding box center [500, 49] width 27 height 17
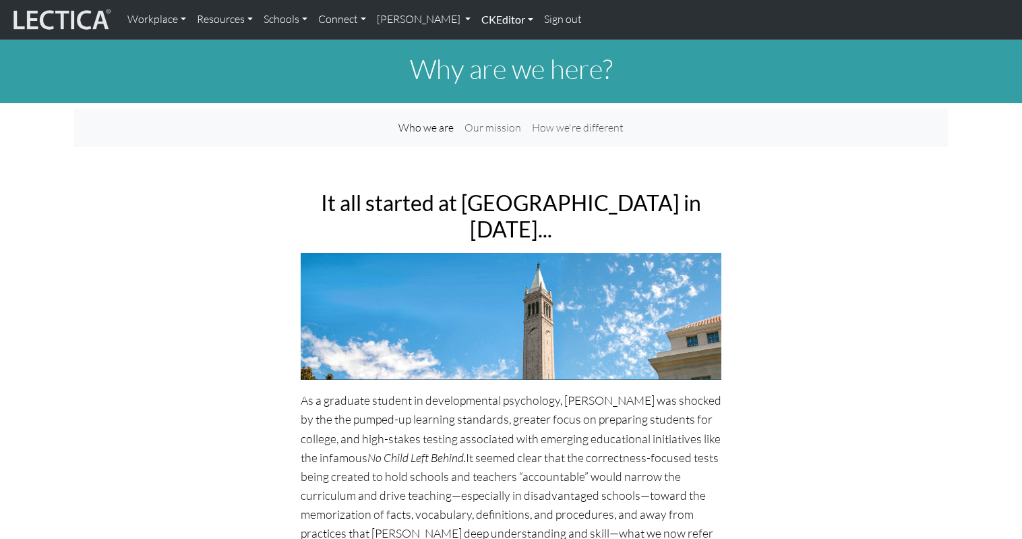
click at [476, 21] on link "CKEditor" at bounding box center [507, 19] width 63 height 28
click at [487, 44] on link "Edit" at bounding box center [500, 49] width 27 height 17
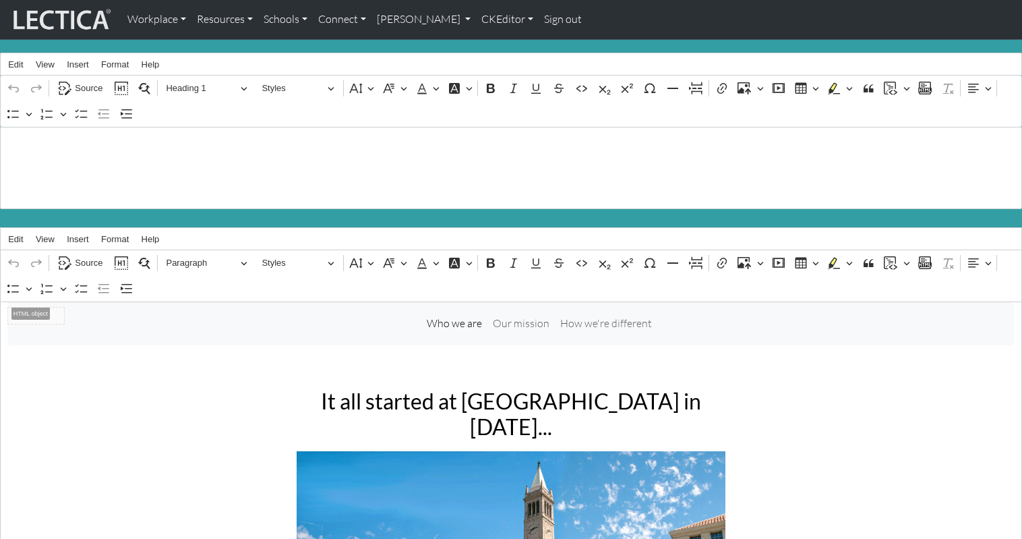
scroll to position [32, 0]
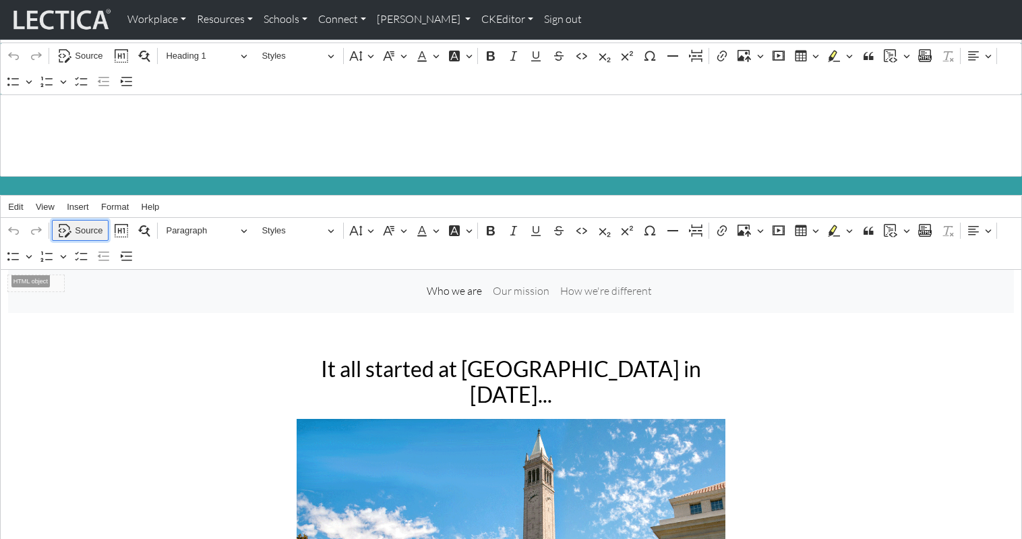
click at [80, 223] on span "Source" at bounding box center [89, 231] width 28 height 16
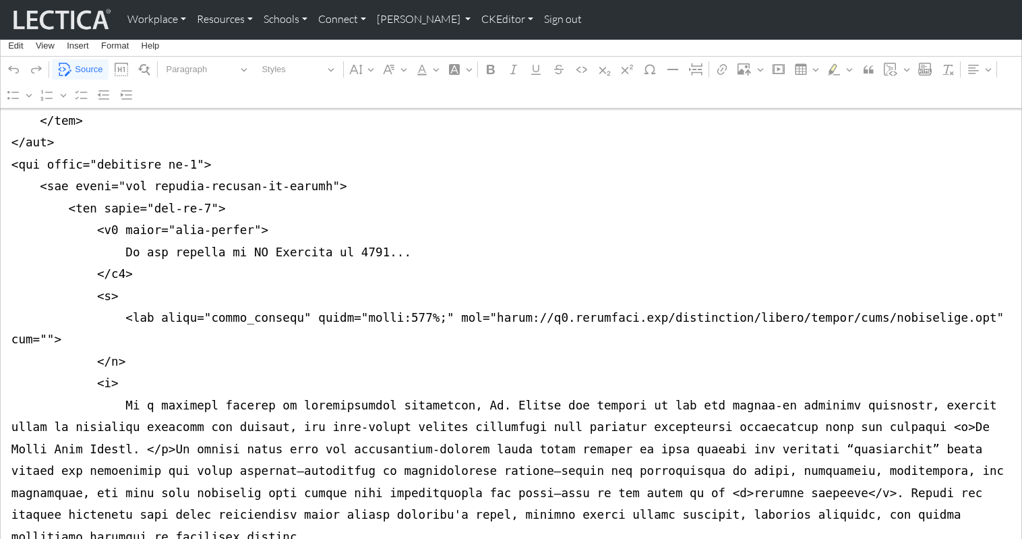
scroll to position [445, 0]
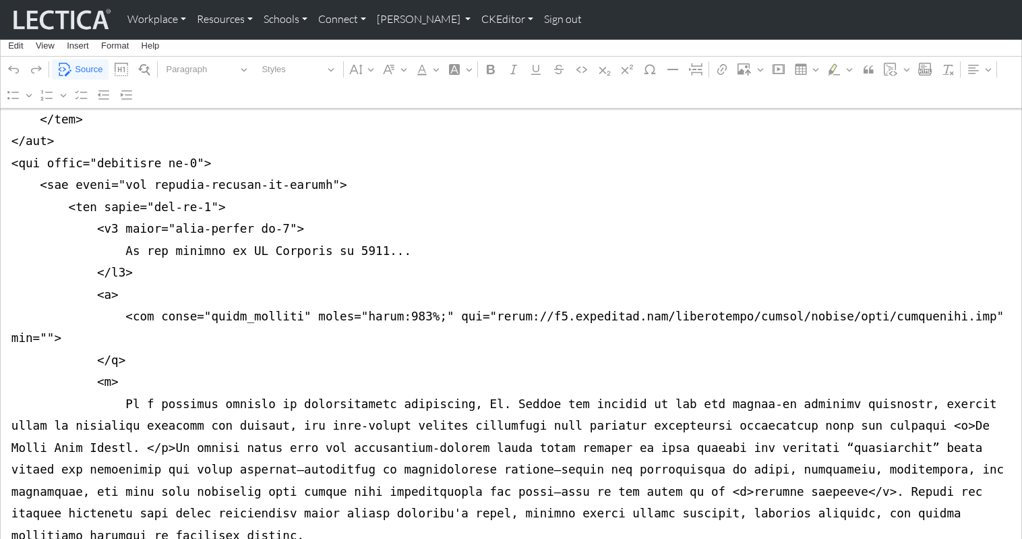
type textarea "<nav class="navbar navbar-expand-lg navbar-light bg-light mb-5" style="font-siz…"
click at [476, 16] on link "CKEditor" at bounding box center [507, 19] width 63 height 28
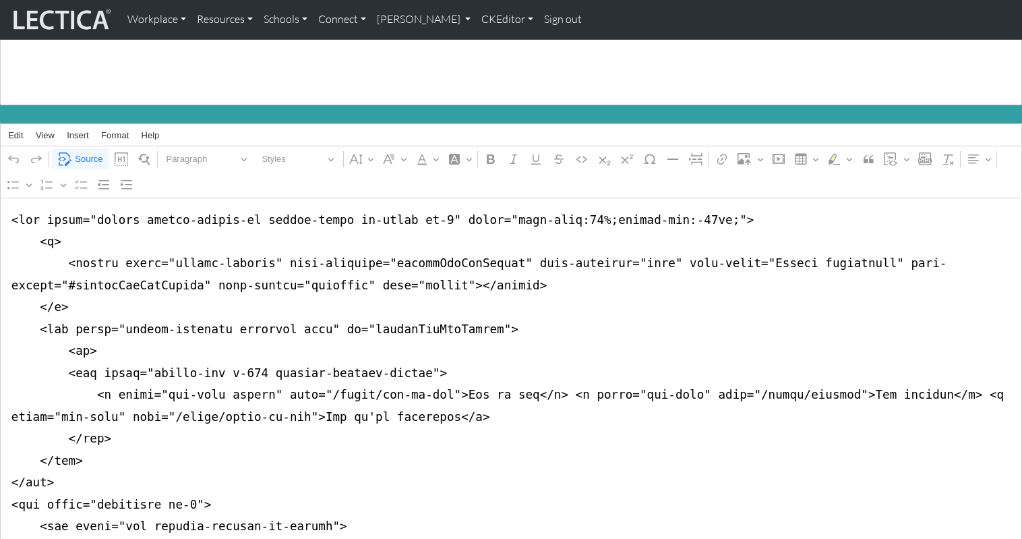
scroll to position [106, 0]
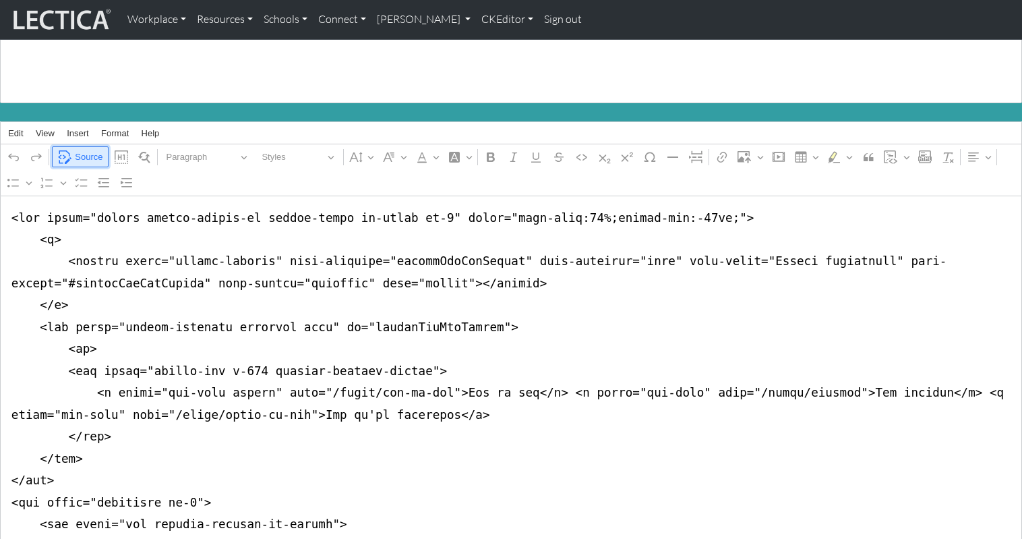
click at [86, 149] on span "Source" at bounding box center [89, 157] width 28 height 16
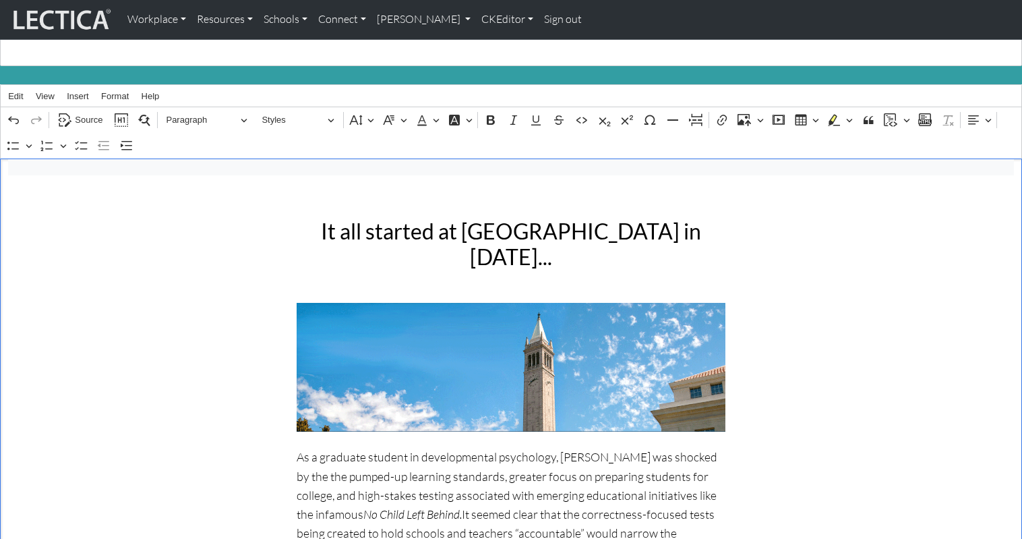
scroll to position [121, 0]
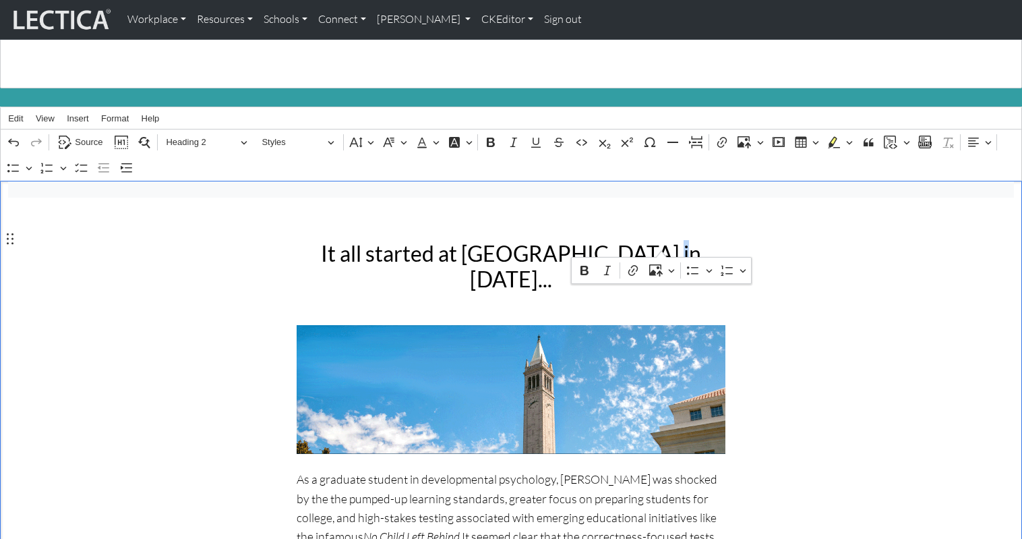
drag, startPoint x: 649, startPoint y: 239, endPoint x: 657, endPoint y: 240, distance: 7.5
click at [657, 241] on h2 "It all started at UC Berkeley in 1998..." at bounding box center [511, 267] width 429 height 52
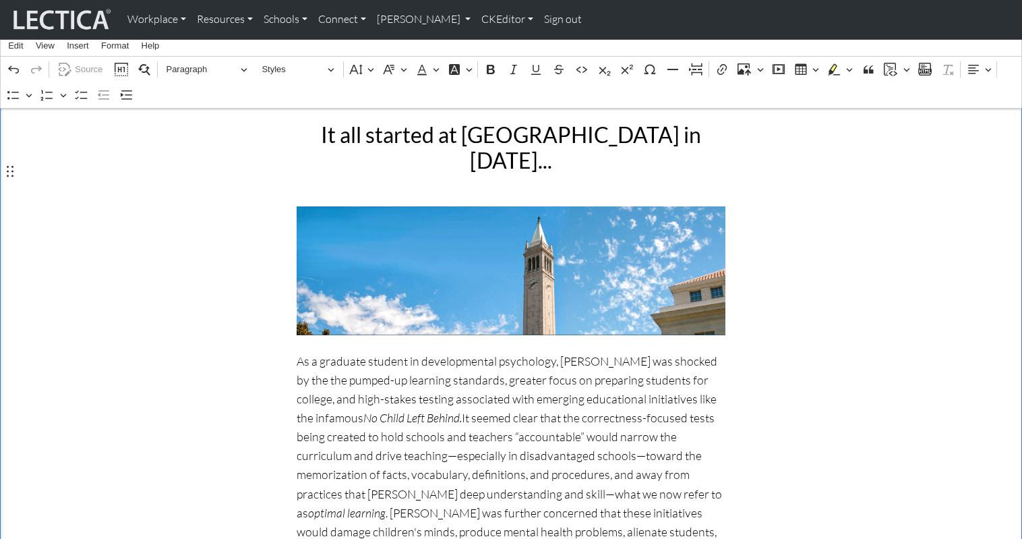
scroll to position [238, 0]
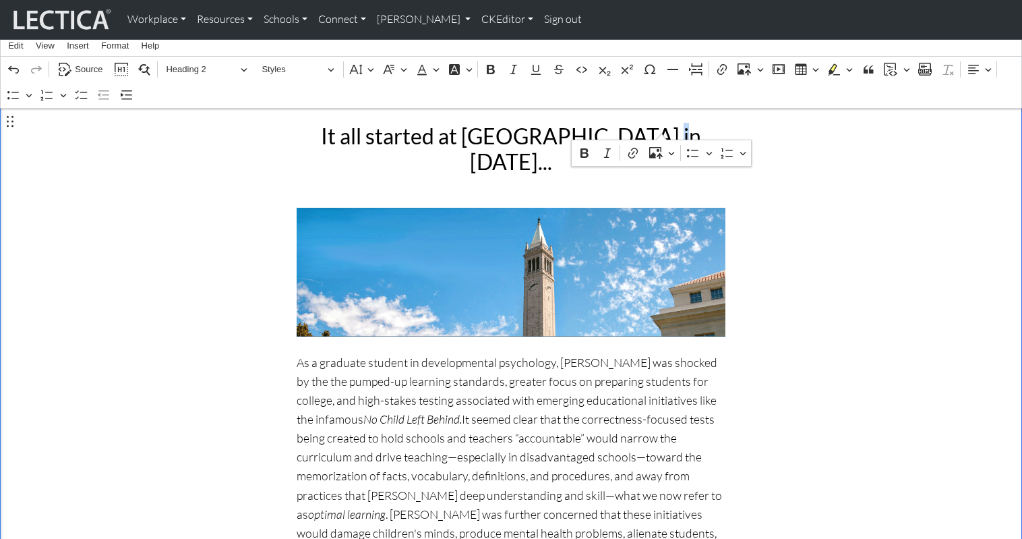
drag, startPoint x: 650, startPoint y: 125, endPoint x: 659, endPoint y: 126, distance: 8.9
click at [659, 126] on h2 "It all started at UC Berkeley in 1996..." at bounding box center [511, 149] width 429 height 52
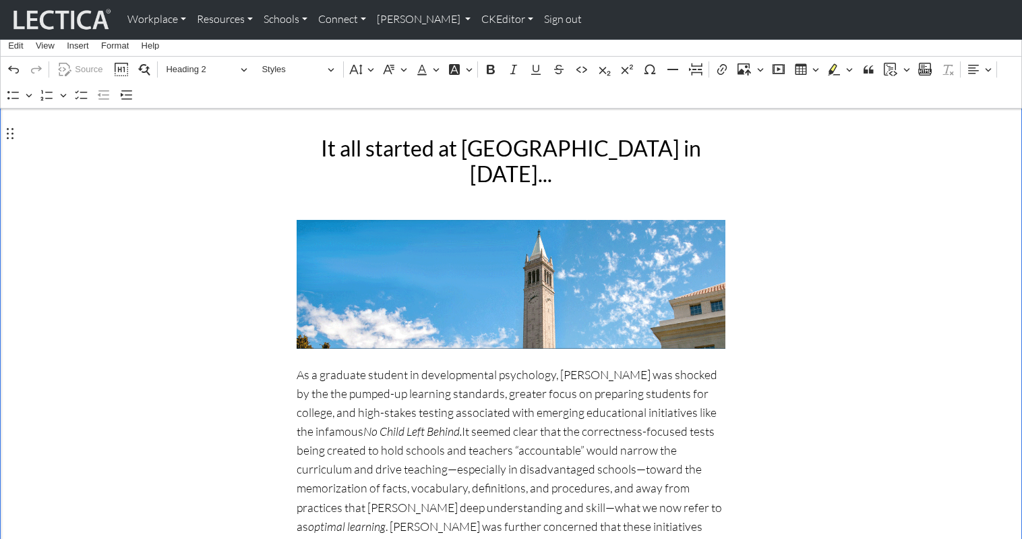
scroll to position [226, 0]
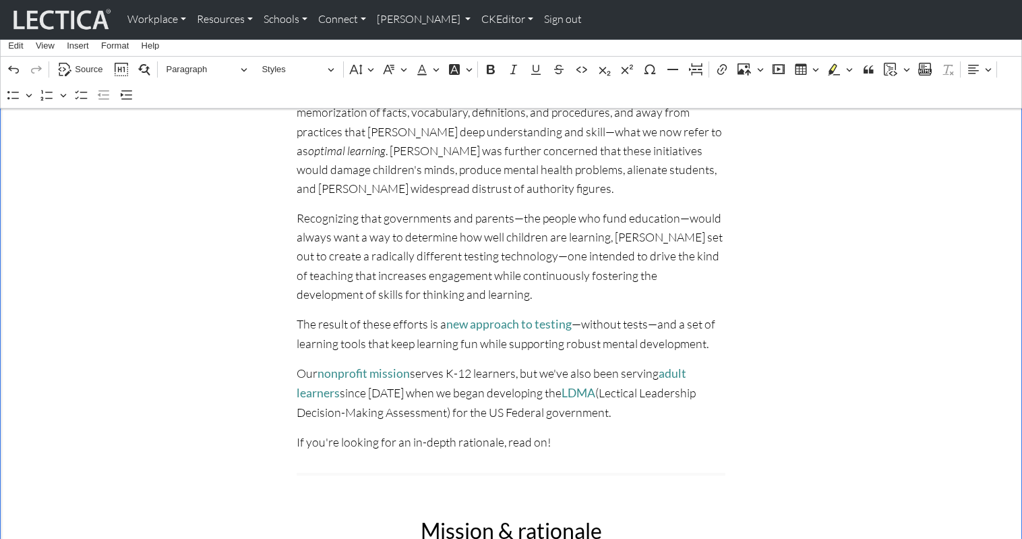
scroll to position [604, 0]
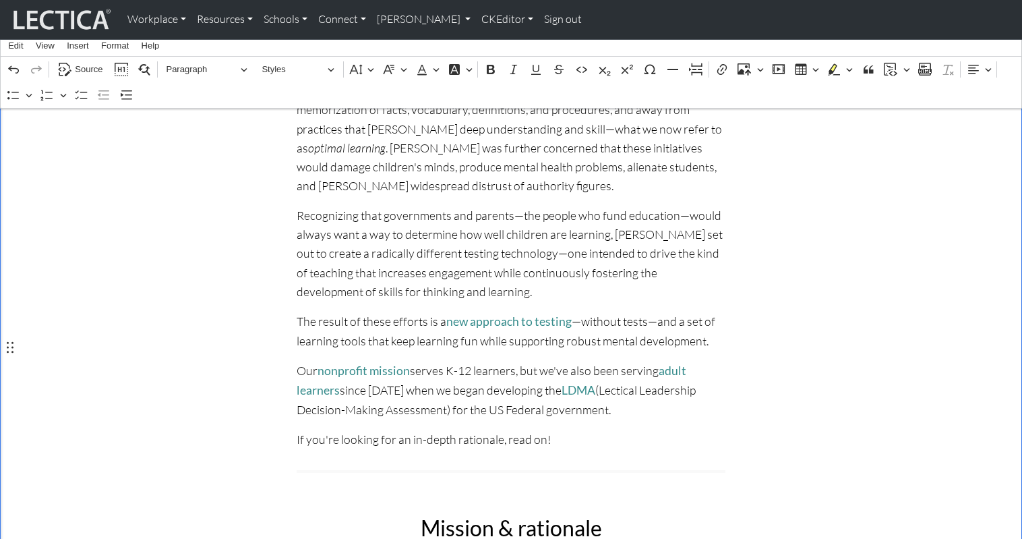
click at [446, 430] on p "If you're looking for an in-depth rationale, read on!" at bounding box center [511, 439] width 429 height 19
click at [463, 430] on p "If you're looking for an in-depth account and rationale, read on!" at bounding box center [511, 439] width 429 height 19
drag, startPoint x: 447, startPoint y: 345, endPoint x: 533, endPoint y: 347, distance: 85.7
click at [533, 430] on p "If you're looking for an in-depth story and rationale, read on!" at bounding box center [511, 439] width 429 height 19
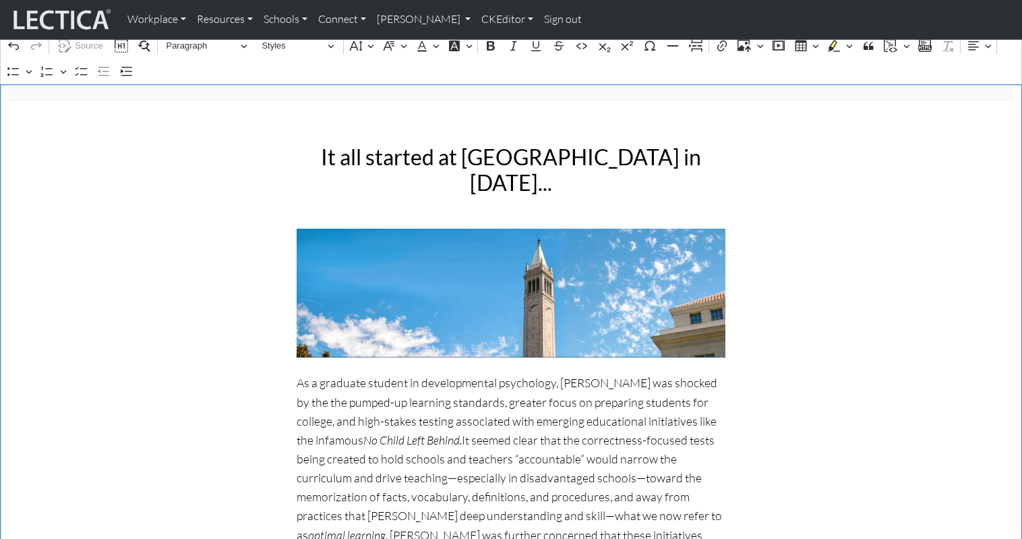
scroll to position [0, 0]
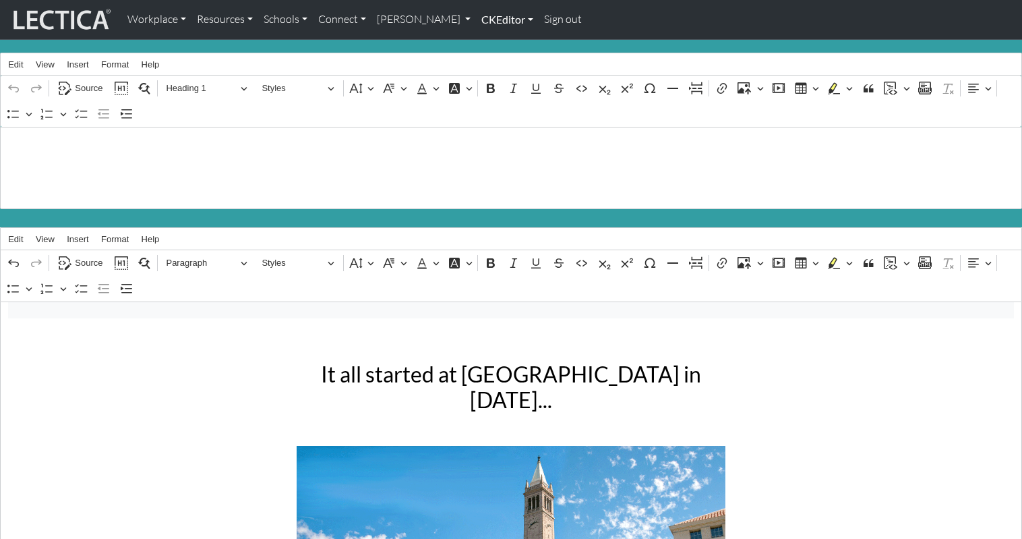
click at [476, 16] on link "CKEditor" at bounding box center [507, 19] width 63 height 28
click at [487, 44] on link "Edit" at bounding box center [500, 49] width 27 height 17
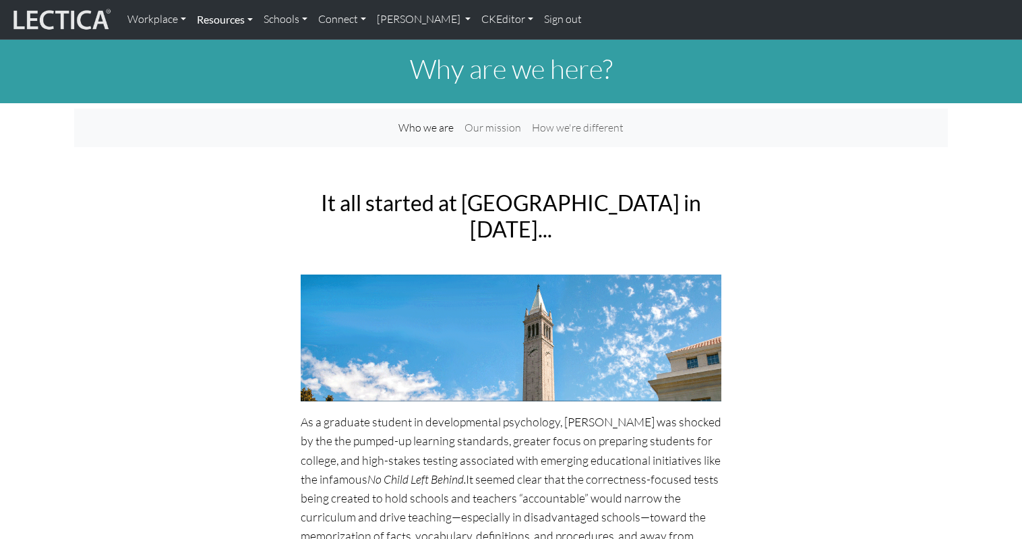
click at [199, 21] on link "Resources" at bounding box center [224, 19] width 67 height 28
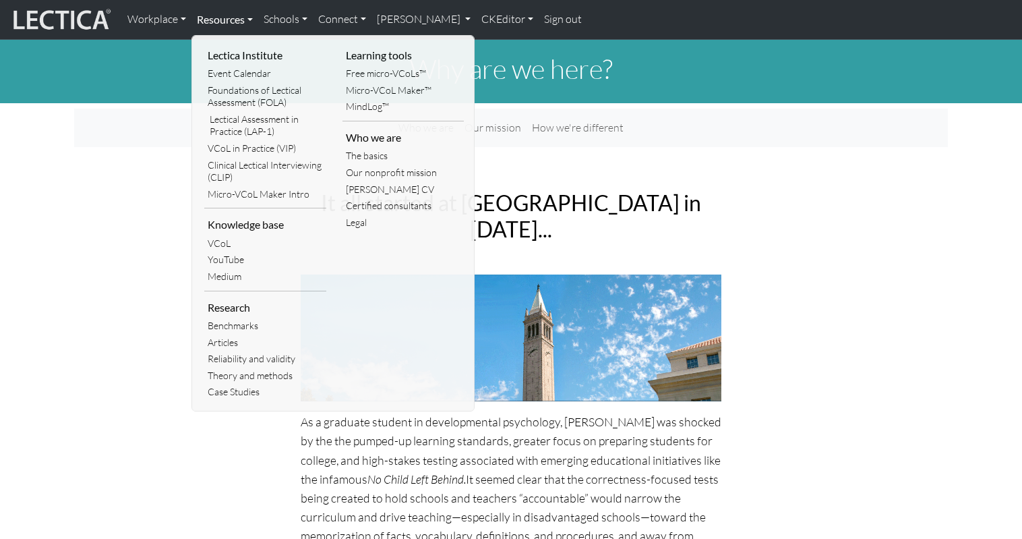
click at [212, 17] on link "Resources" at bounding box center [224, 19] width 67 height 28
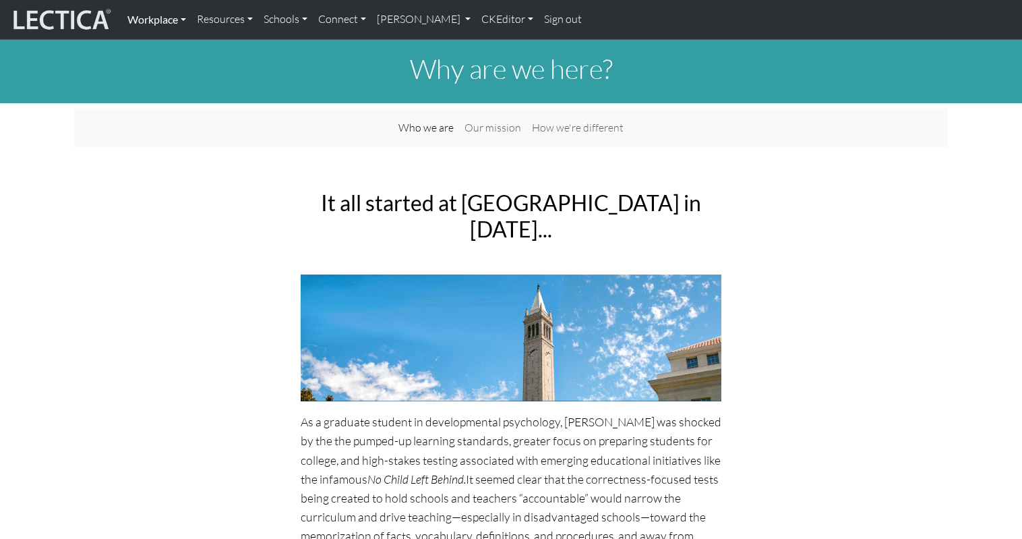
click at [149, 18] on link "Workplace" at bounding box center [156, 19] width 69 height 28
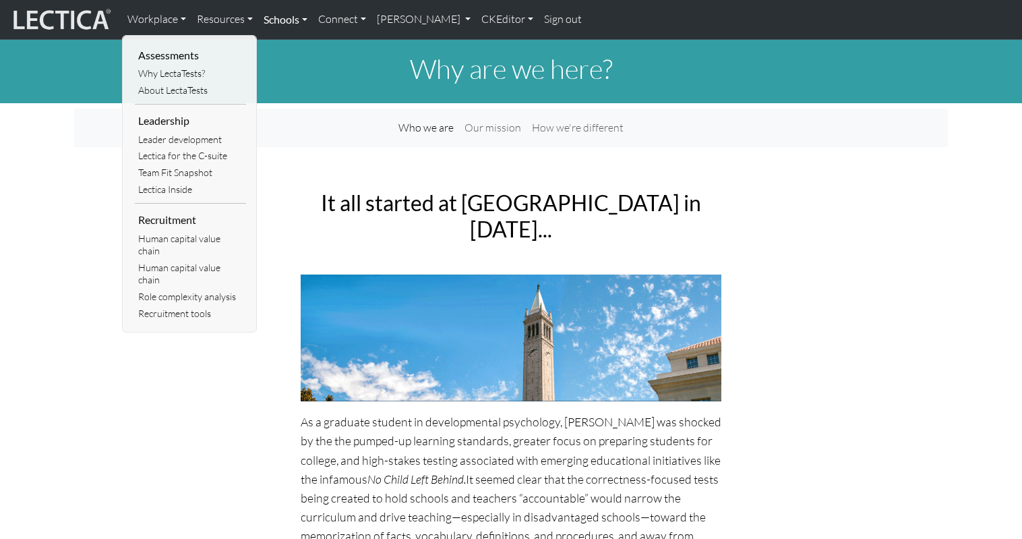
click at [272, 18] on link "Schools" at bounding box center [285, 19] width 55 height 28
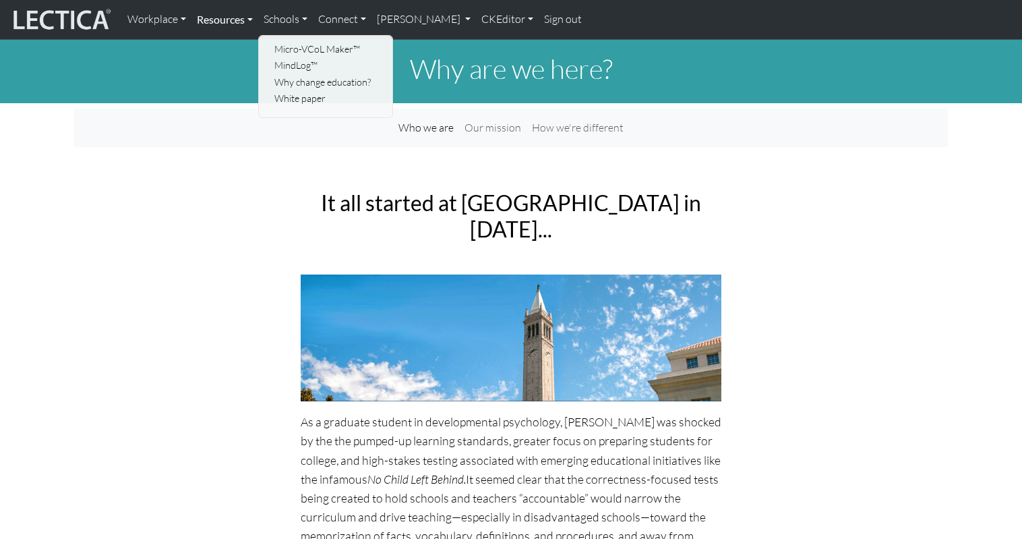
click at [214, 16] on link "Resources" at bounding box center [224, 19] width 67 height 28
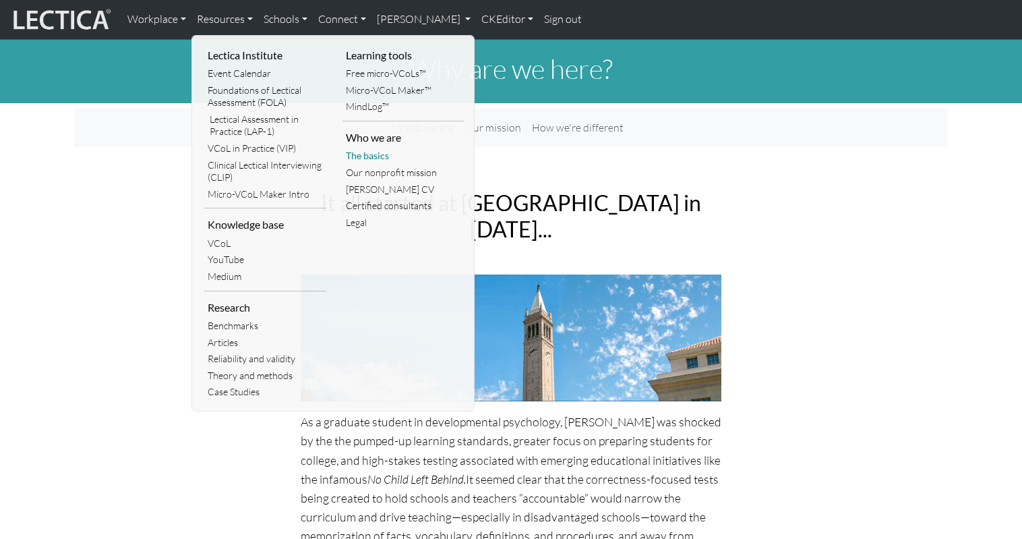
click at [359, 148] on link "The basics" at bounding box center [404, 156] width 122 height 17
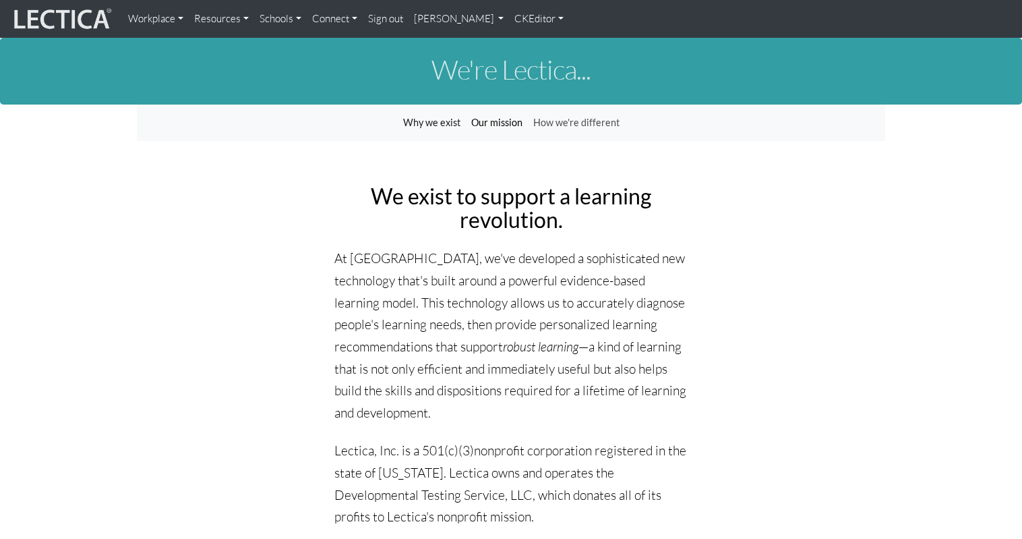
click at [492, 115] on link "Our mission" at bounding box center [497, 123] width 62 height 26
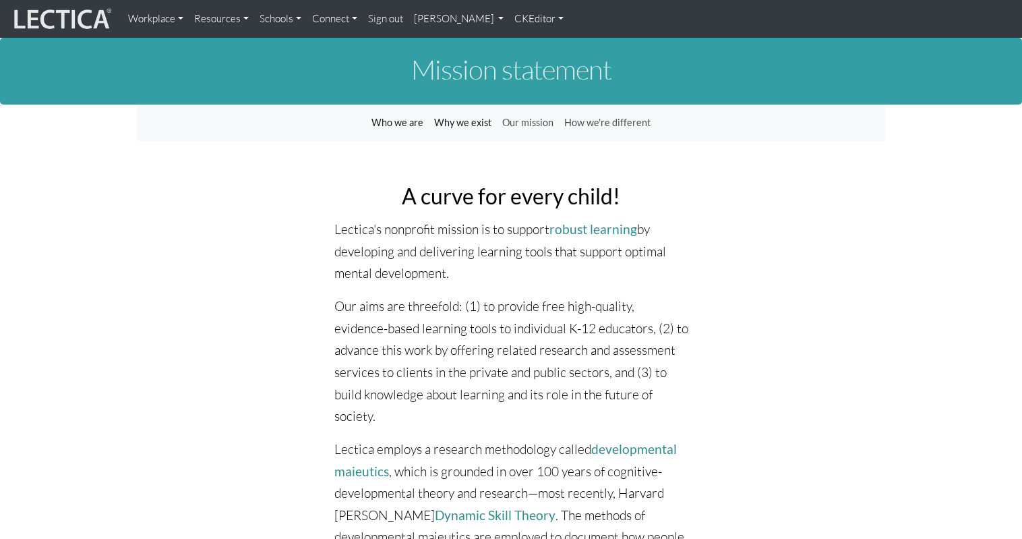
click at [401, 115] on link "Who we are" at bounding box center [397, 123] width 63 height 26
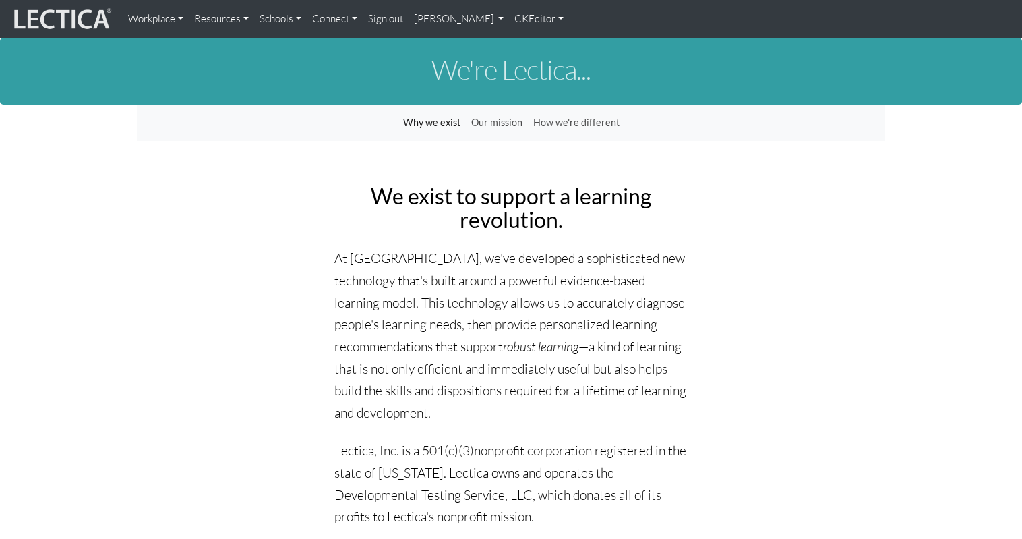
click at [509, 16] on link "CKEditor" at bounding box center [539, 18] width 60 height 27
click at [520, 40] on link "Edit" at bounding box center [533, 48] width 27 height 17
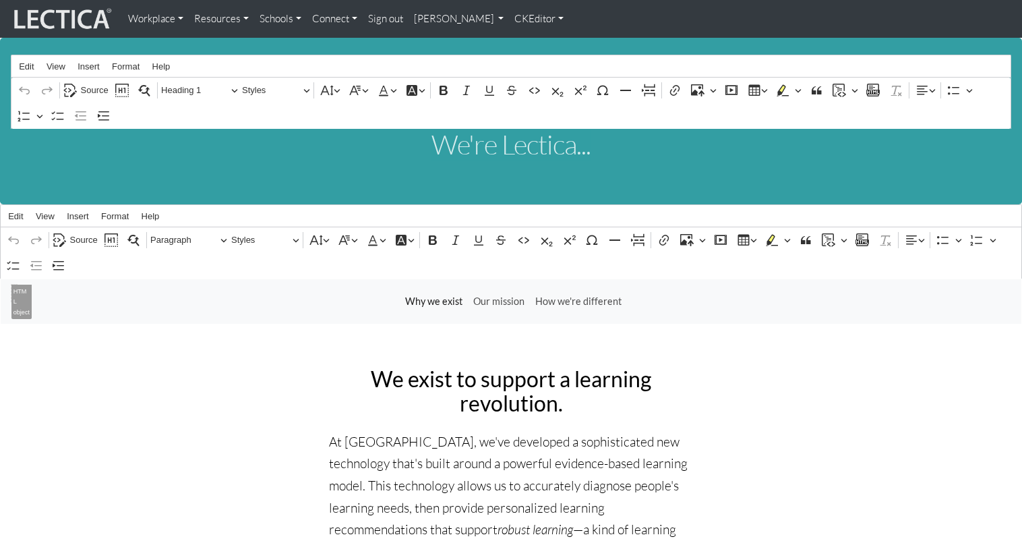
click at [509, 18] on link "CKEditor" at bounding box center [539, 18] width 60 height 27
click at [520, 45] on link "Stop editing" at bounding box center [551, 48] width 62 height 17
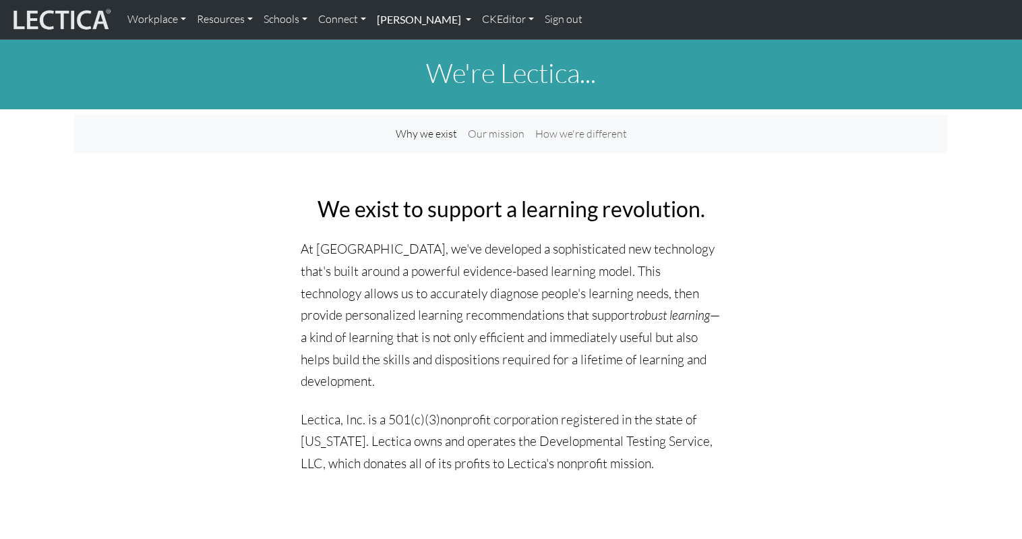
click at [407, 18] on link "[PERSON_NAME]" at bounding box center [424, 19] width 105 height 28
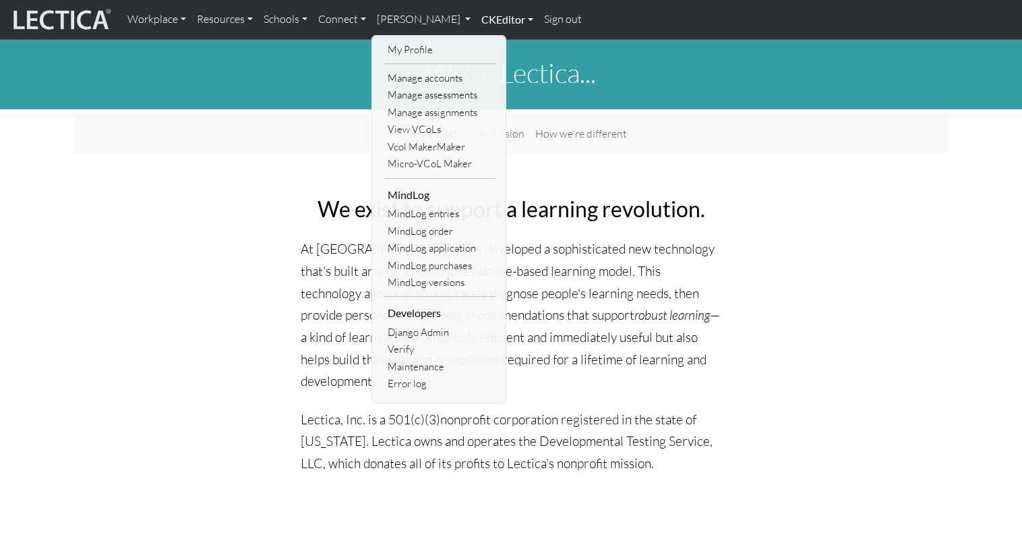
click at [476, 18] on link "CKEditor" at bounding box center [507, 19] width 63 height 28
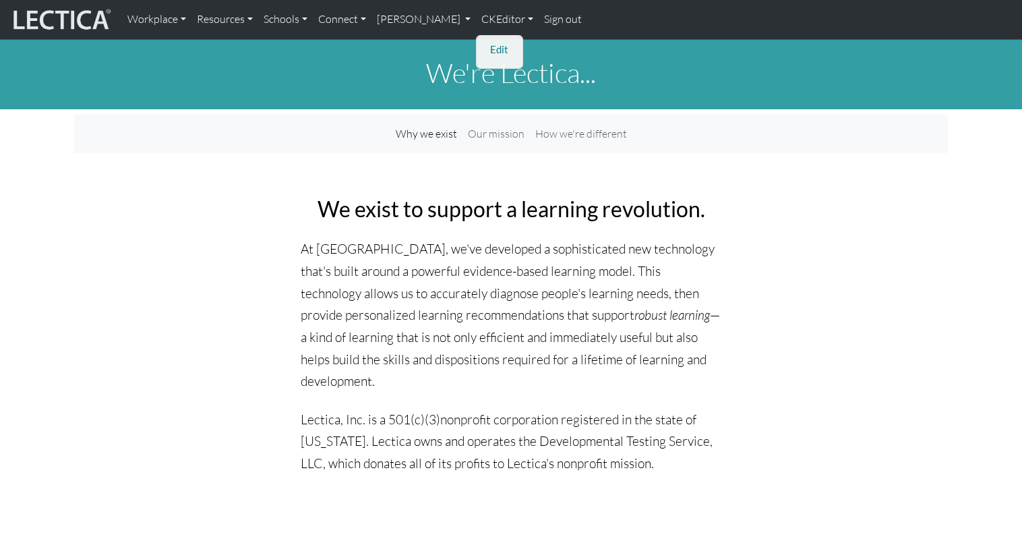
click at [487, 42] on link "Edit" at bounding box center [500, 49] width 27 height 17
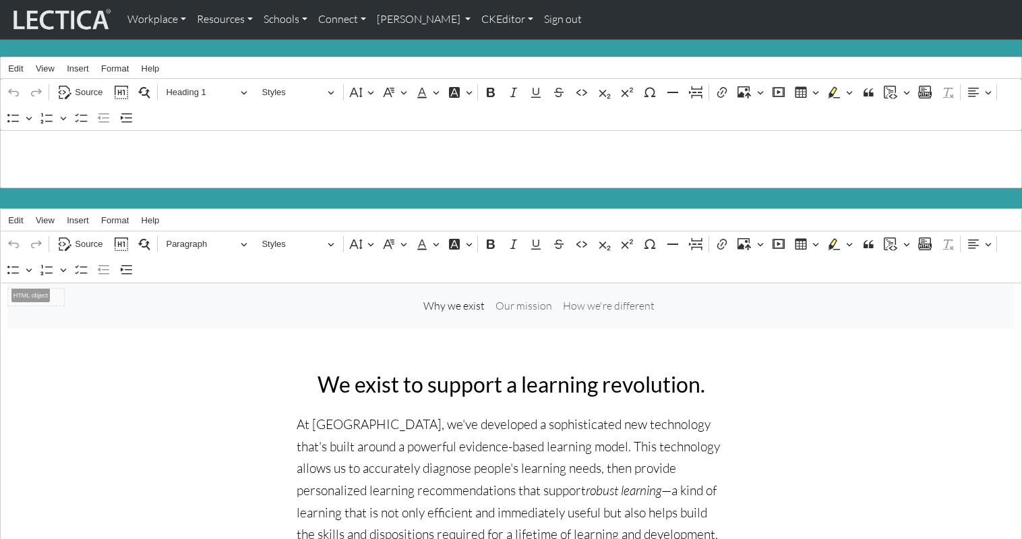
click at [95, 156] on h1 "We're Lectica..." at bounding box center [511, 147] width 1007 height 32
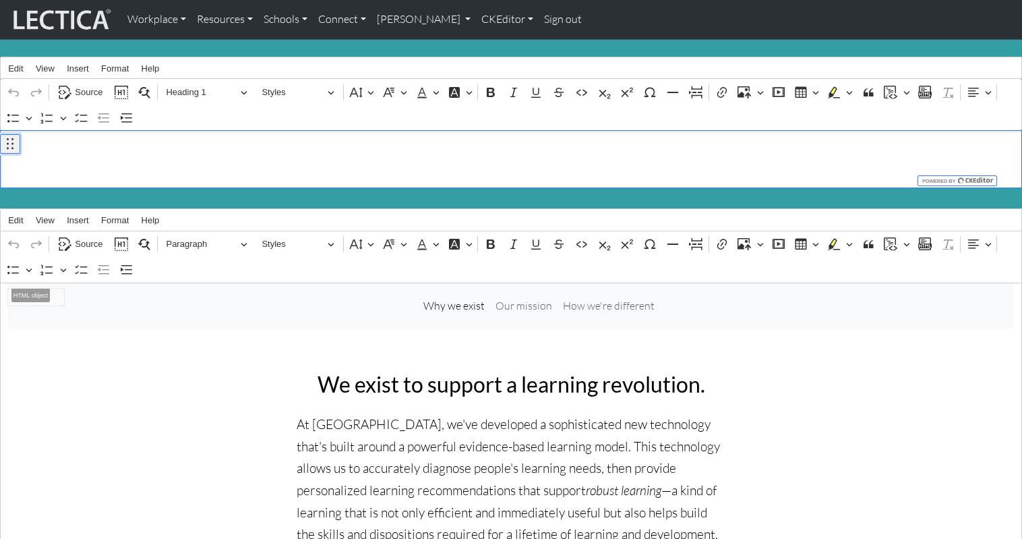
click at [11, 146] on icon "button" at bounding box center [9, 143] width 13 height 13
click at [25, 139] on h1 "We're Lectica..." at bounding box center [511, 147] width 1007 height 32
click at [89, 88] on span "Source" at bounding box center [89, 92] width 28 height 16
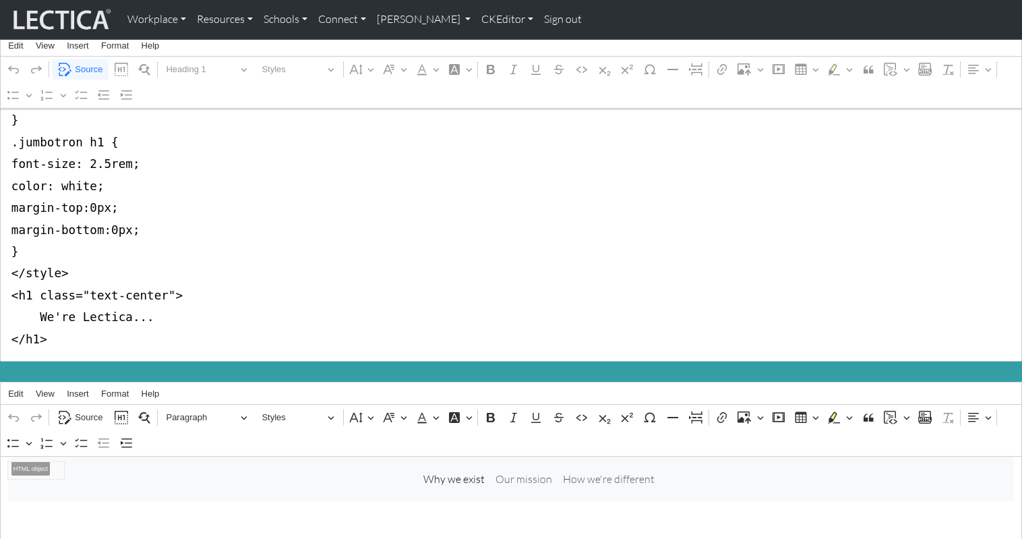
scroll to position [169, 0]
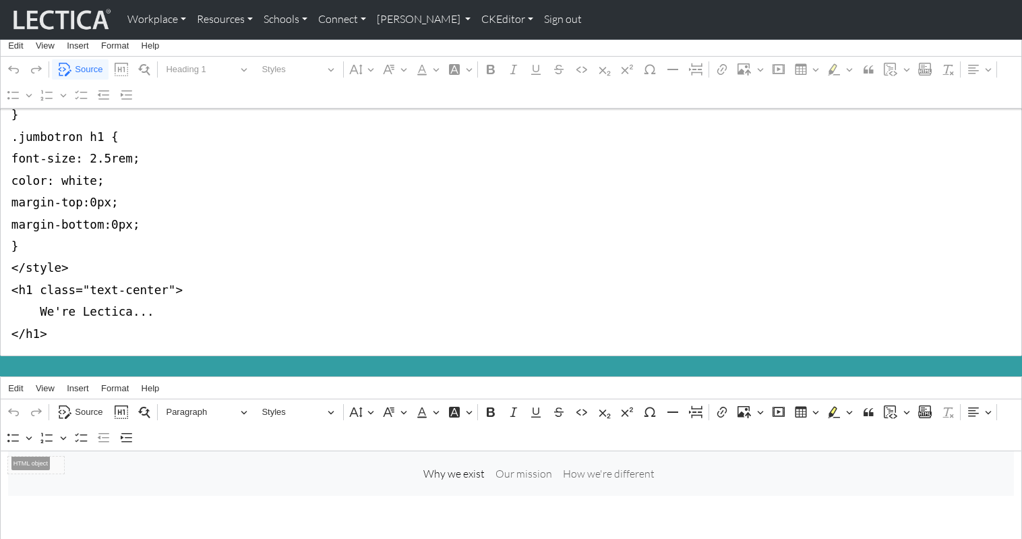
drag, startPoint x: 9, startPoint y: 153, endPoint x: 3, endPoint y: 267, distance: 114.2
click at [3, 267] on textarea "<style type="text/css">.jumbotron-fluid { background-color:#339ea3; margin-bott…" at bounding box center [511, 159] width 1022 height 395
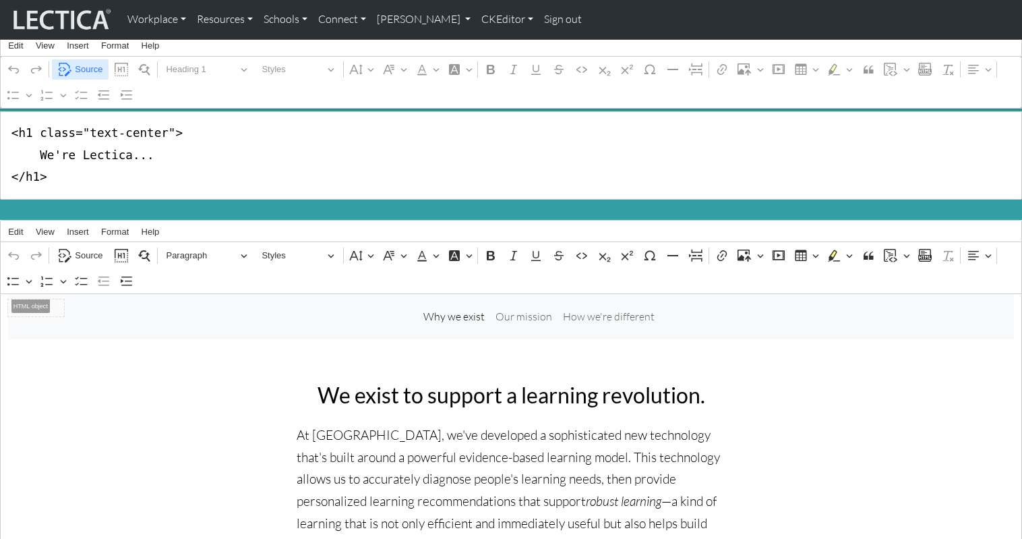
scroll to position [0, 0]
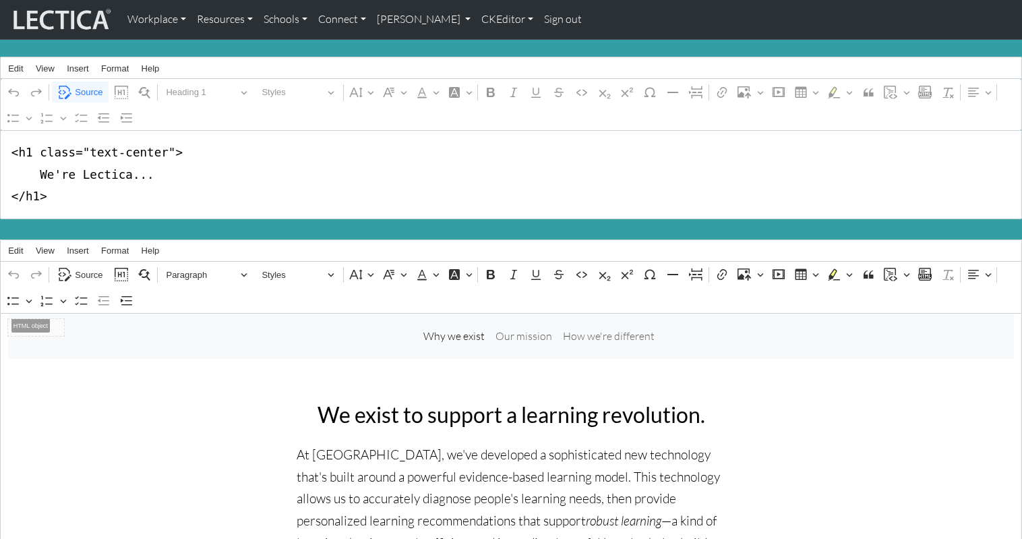
drag, startPoint x: 30, startPoint y: 149, endPoint x: 163, endPoint y: 150, distance: 132.8
click at [163, 150] on textarea "<h1 class="text-center"> We're Lectica... </h1>" at bounding box center [511, 174] width 1022 height 88
type textarea "<h1> We're Lectica... </h1>"
click at [86, 86] on span "Source" at bounding box center [89, 92] width 28 height 16
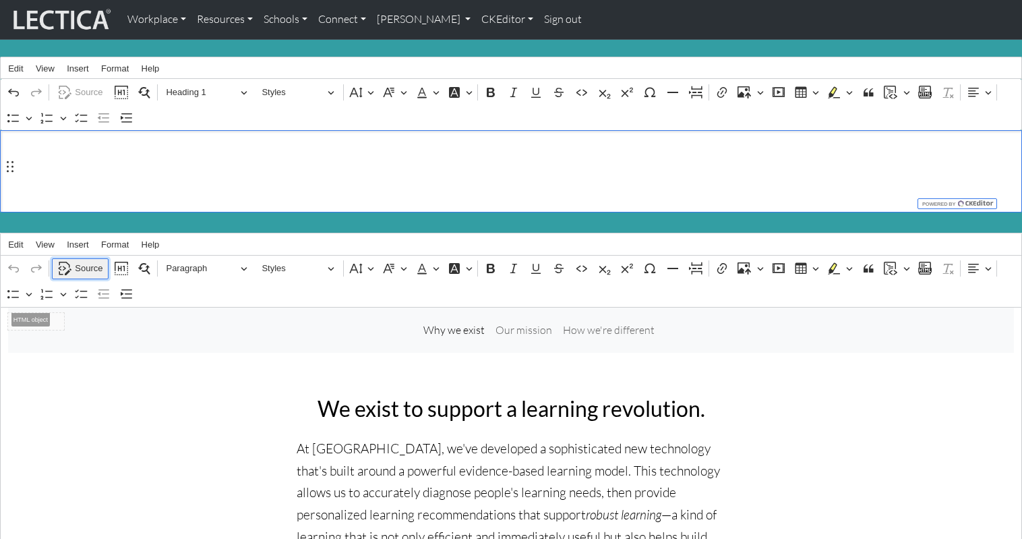
click at [84, 263] on span "Source" at bounding box center [89, 268] width 28 height 16
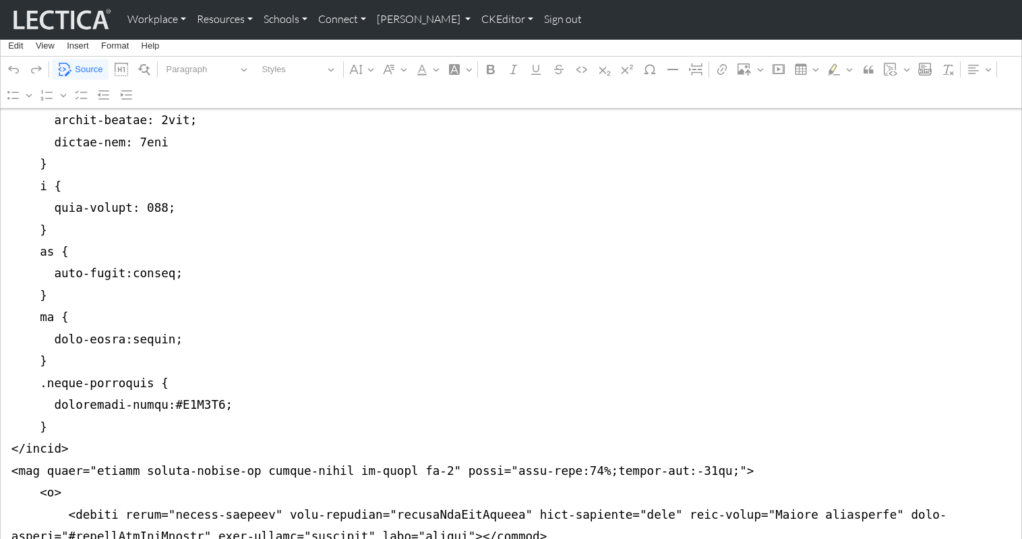
scroll to position [955, 0]
drag, startPoint x: 11, startPoint y: 320, endPoint x: 9, endPoint y: 383, distance: 62.8
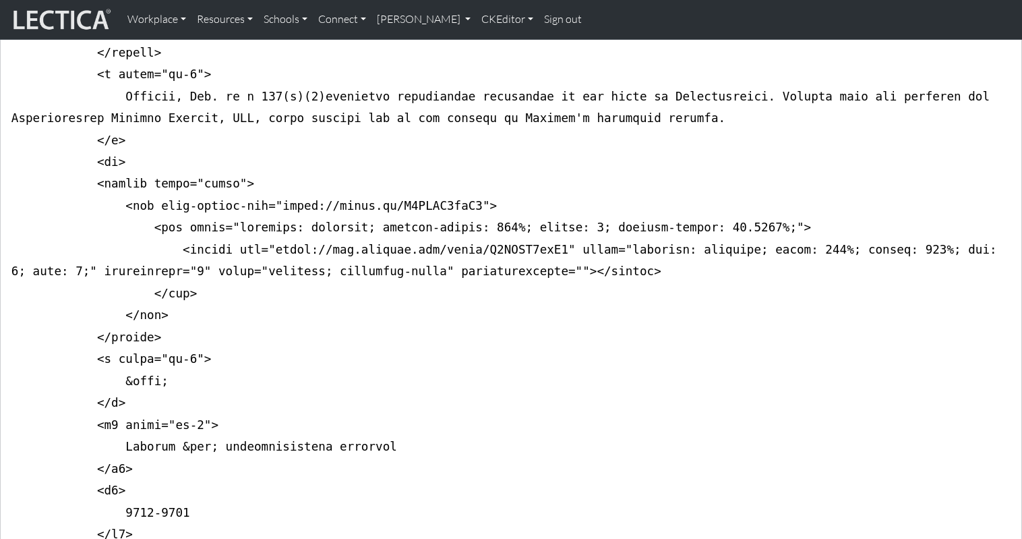
scroll to position [0, 0]
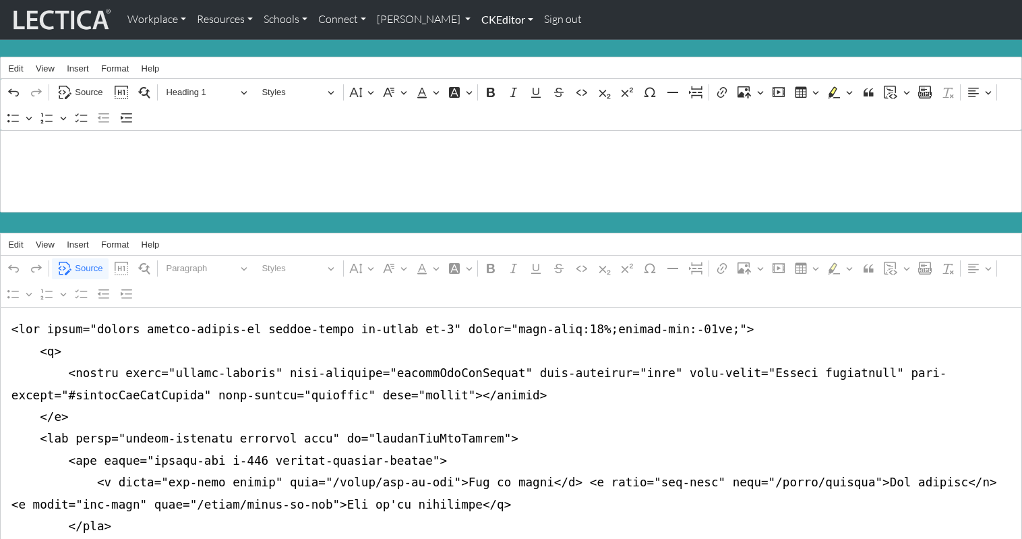
type textarea "<nav class="navbar navbar-expand-lg navbar-light bg-light mb-5" style="font-siz…"
click at [476, 17] on link "CKEditor" at bounding box center [507, 19] width 63 height 28
click at [487, 47] on link "Edit" at bounding box center [500, 49] width 27 height 17
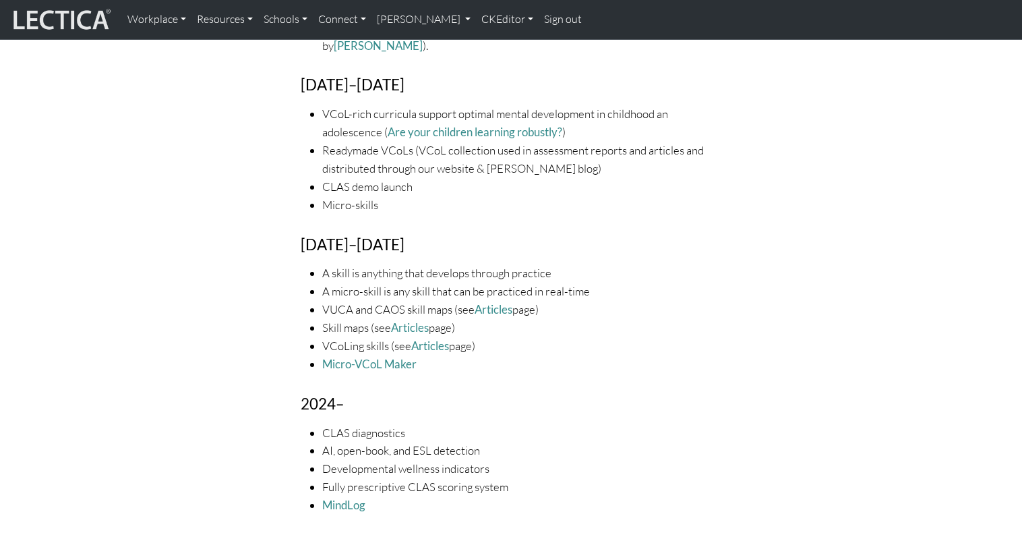
scroll to position [2397, 0]
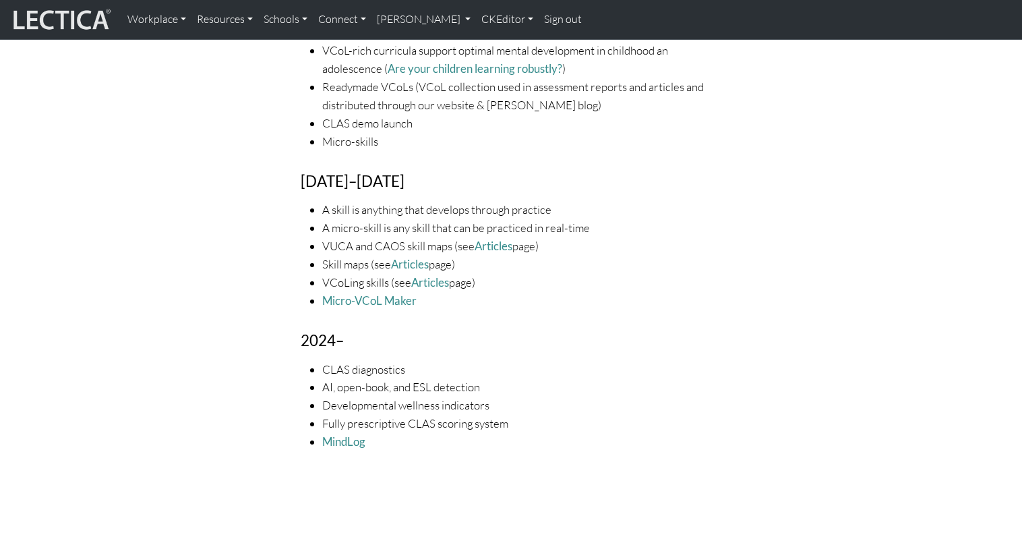
click at [379, 415] on li "Fully prescriptive CLAS scoring system" at bounding box center [521, 424] width 399 height 18
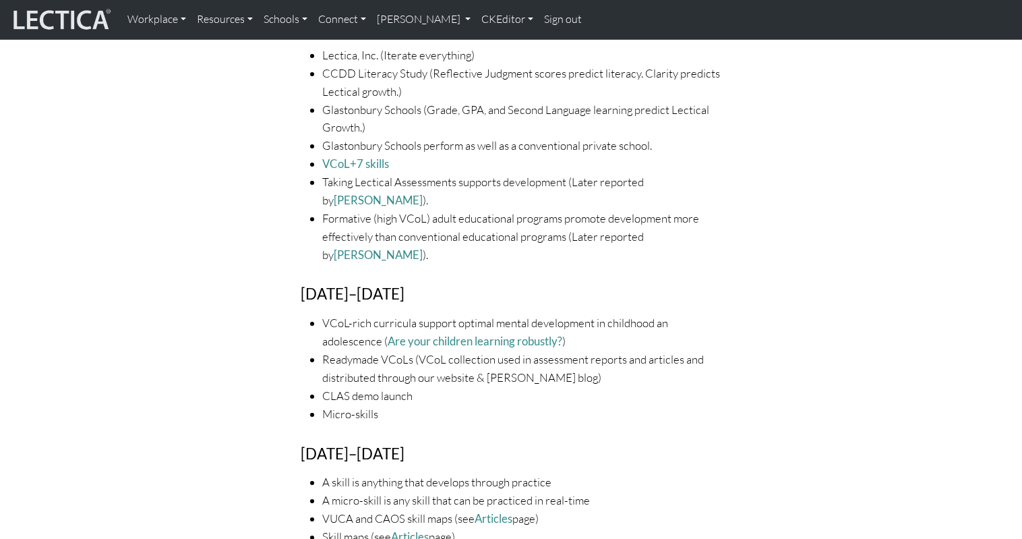
scroll to position [1888, 0]
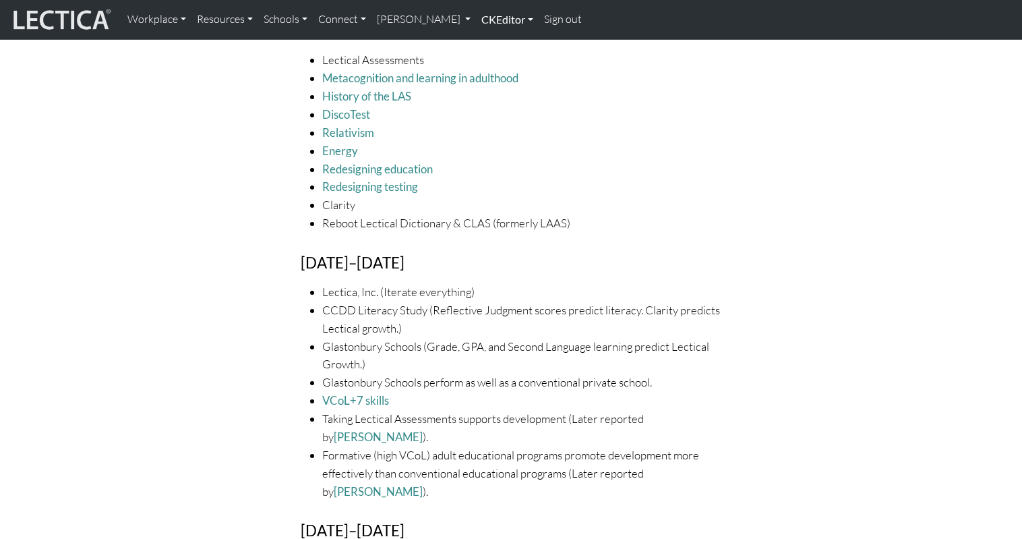
click at [476, 20] on link "CKEditor" at bounding box center [507, 19] width 63 height 28
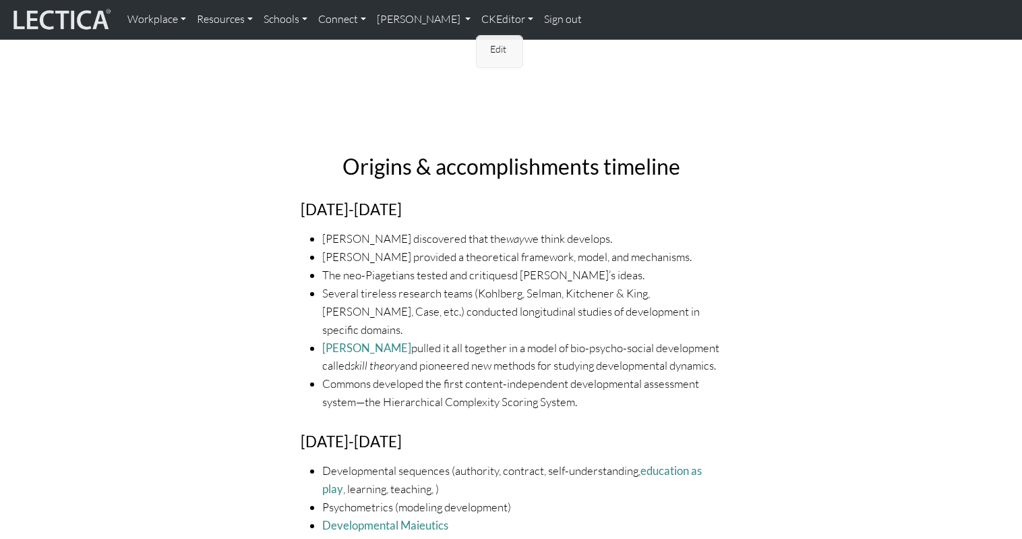
scroll to position [857, 0]
click at [404, 228] on li "Baldwin discovered that the way we think develops." at bounding box center [521, 237] width 399 height 18
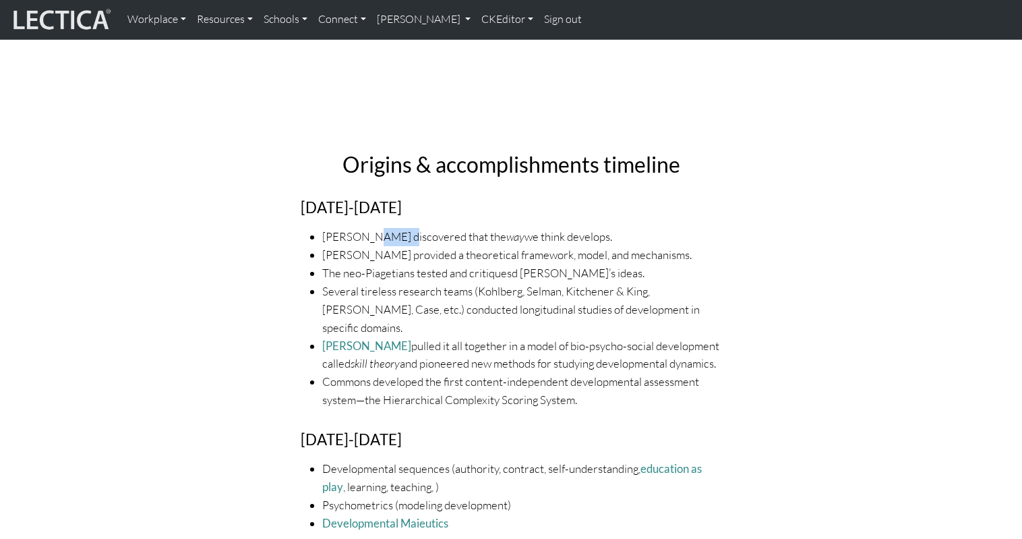
drag, startPoint x: 364, startPoint y: 180, endPoint x: 391, endPoint y: 182, distance: 27.0
click at [391, 228] on li "Baldwin discovered that the way we think develops." at bounding box center [521, 237] width 399 height 18
click at [539, 228] on li "Baldwin discovered that the way we think develops." at bounding box center [521, 237] width 399 height 18
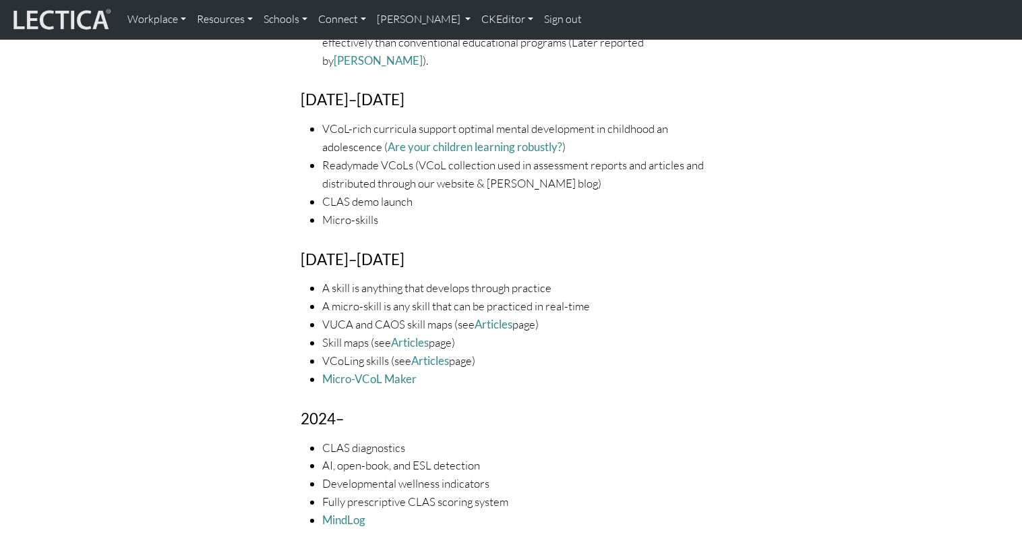
scroll to position [2254, 0]
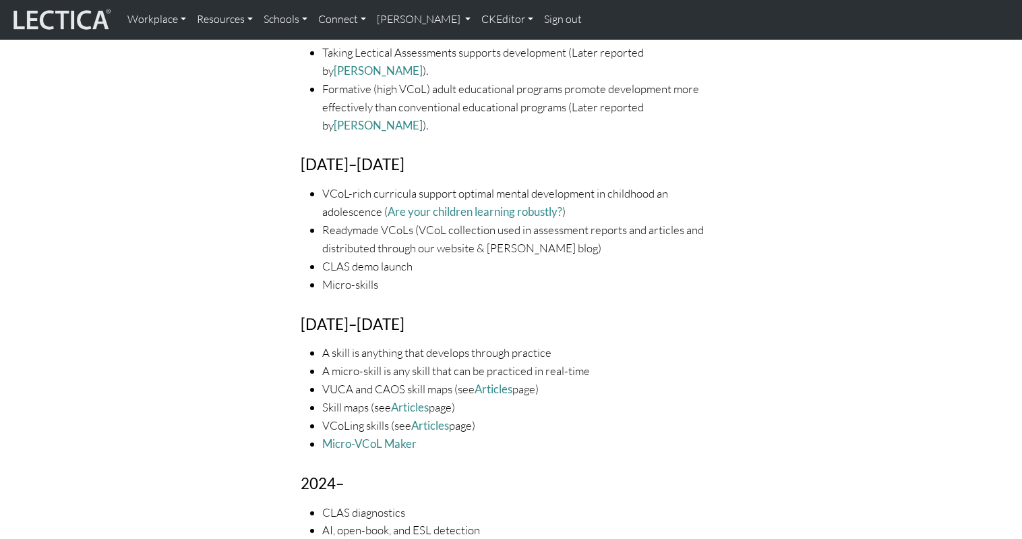
click at [374, 504] on li "CLAS diagnostics" at bounding box center [521, 513] width 399 height 18
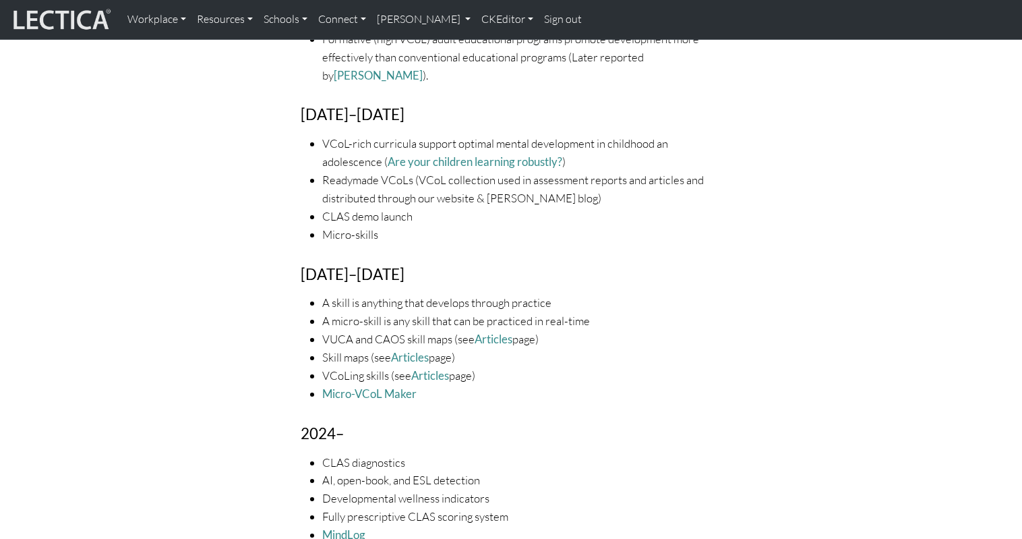
scroll to position [2305, 0]
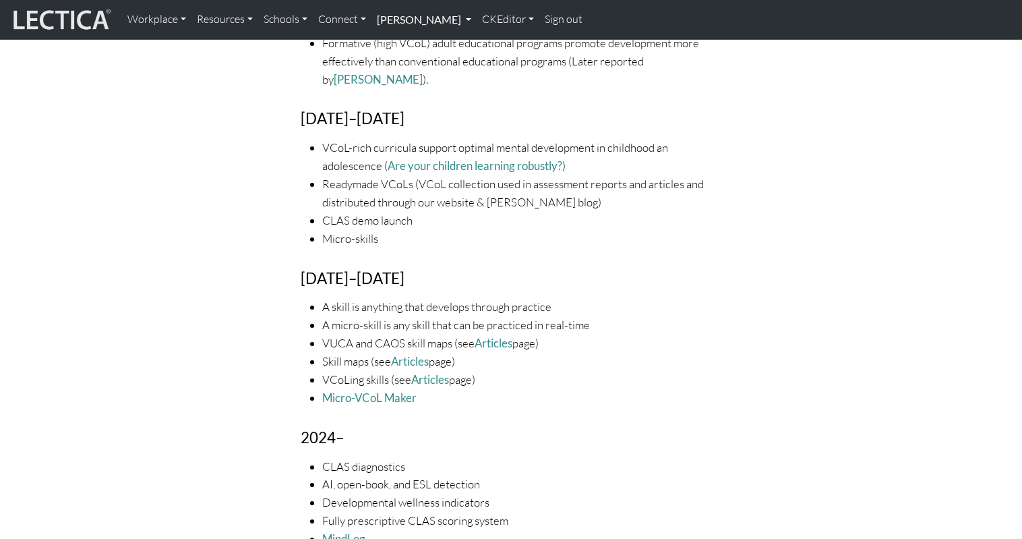
scroll to position [2302, 0]
click at [392, 16] on link "Theo Dawson" at bounding box center [424, 19] width 105 height 28
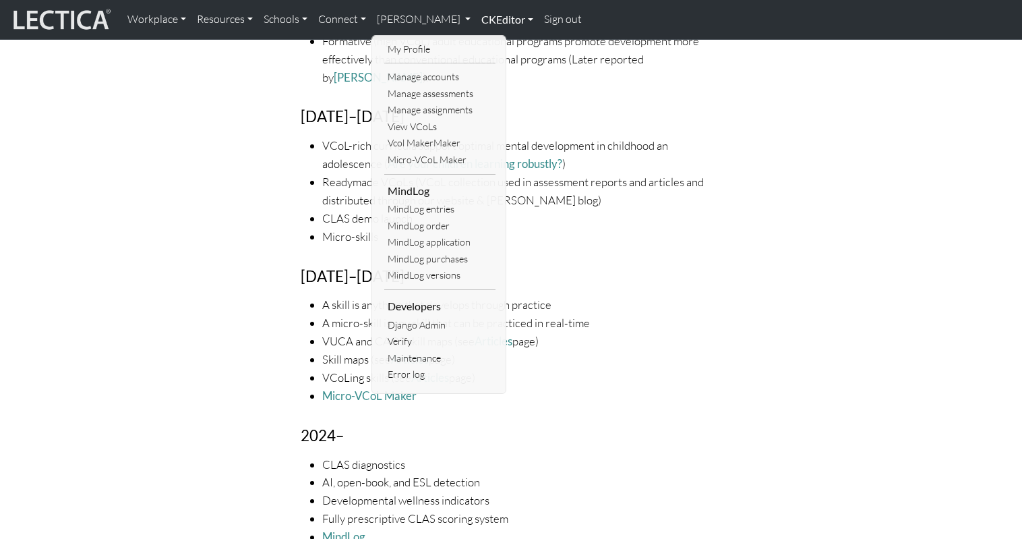
click at [476, 17] on link "CKEditor" at bounding box center [507, 19] width 63 height 28
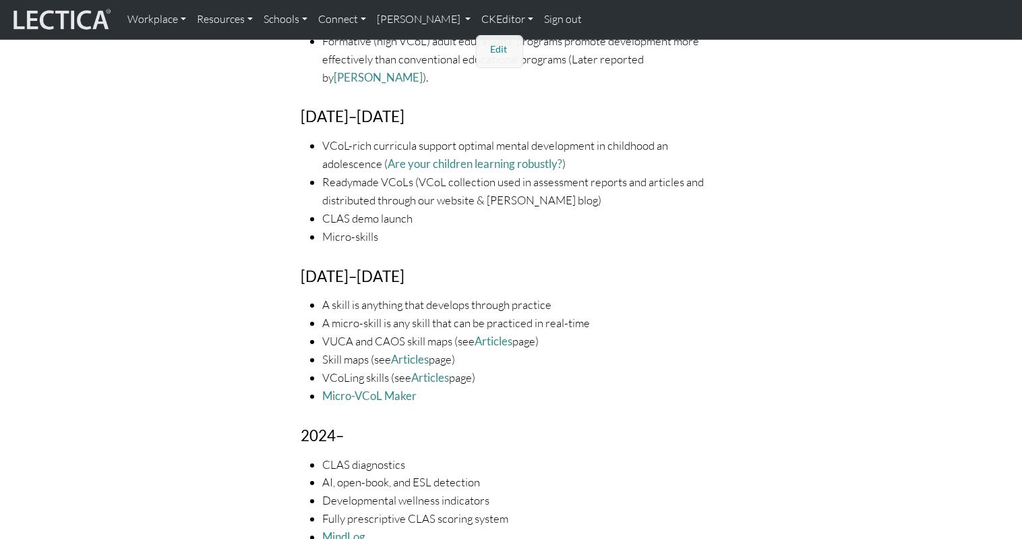
click at [487, 42] on link "Edit" at bounding box center [500, 49] width 27 height 17
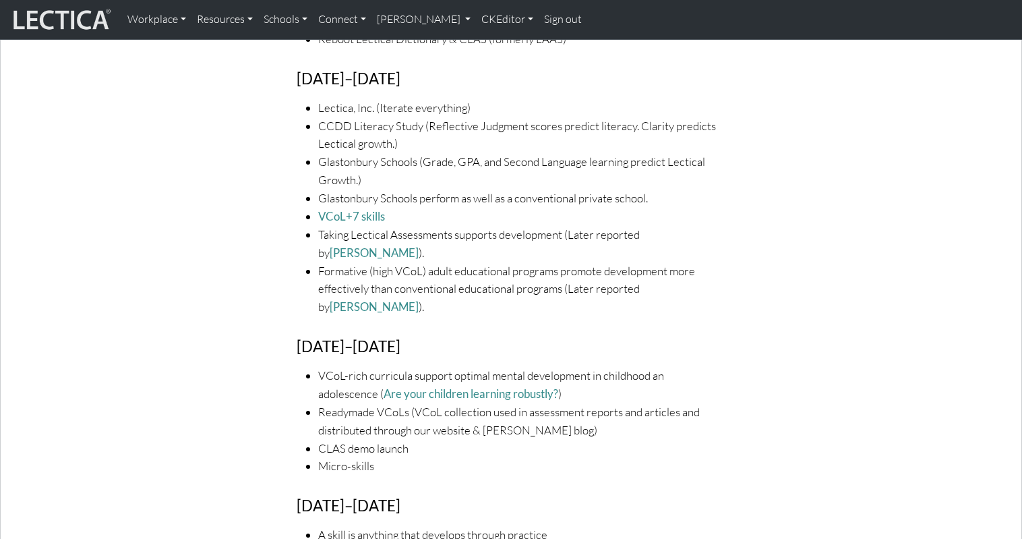
scroll to position [2420, 0]
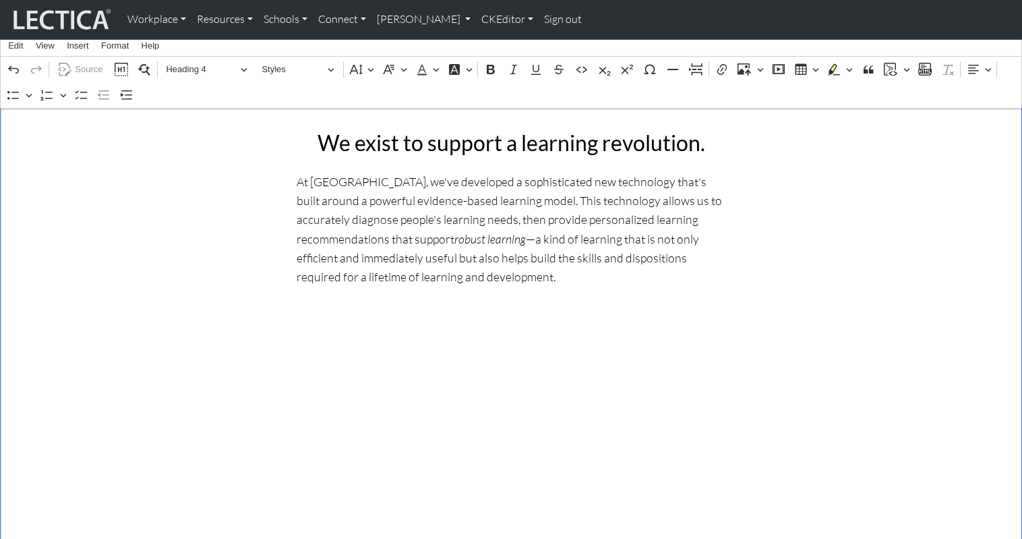
scroll to position [0, 0]
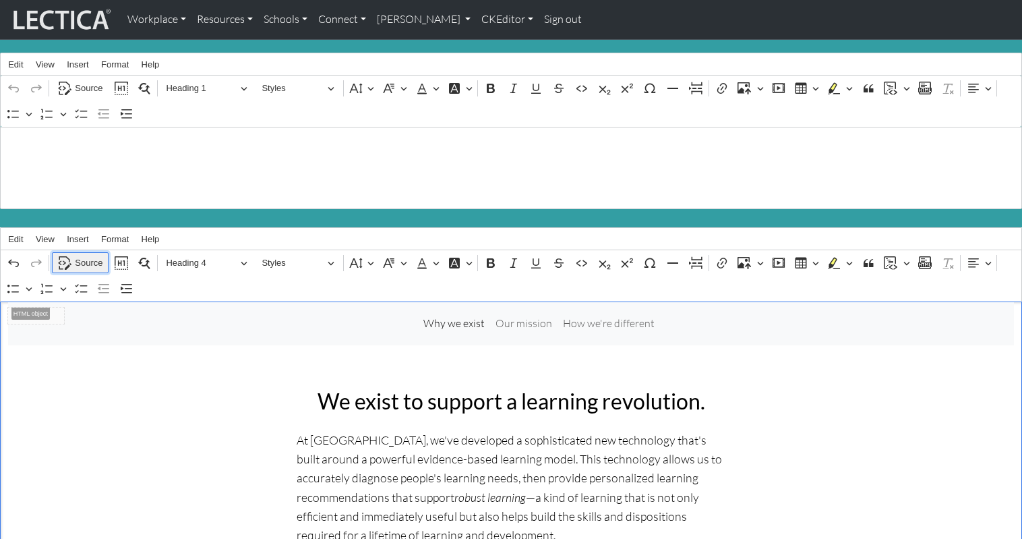
click at [89, 255] on span "Source" at bounding box center [89, 263] width 28 height 16
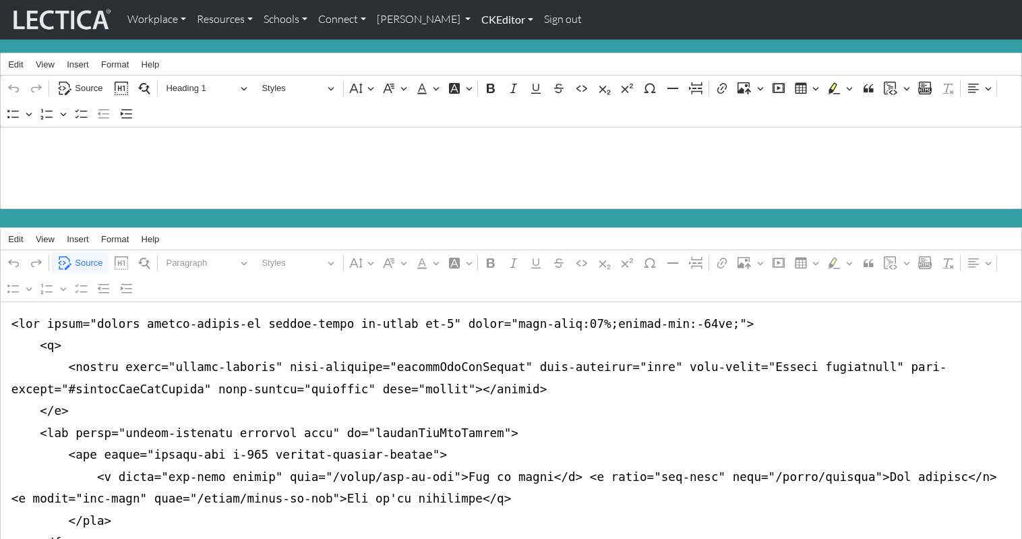
click at [476, 21] on link "CKEditor" at bounding box center [507, 19] width 63 height 28
click at [487, 44] on link "Edit" at bounding box center [500, 49] width 27 height 17
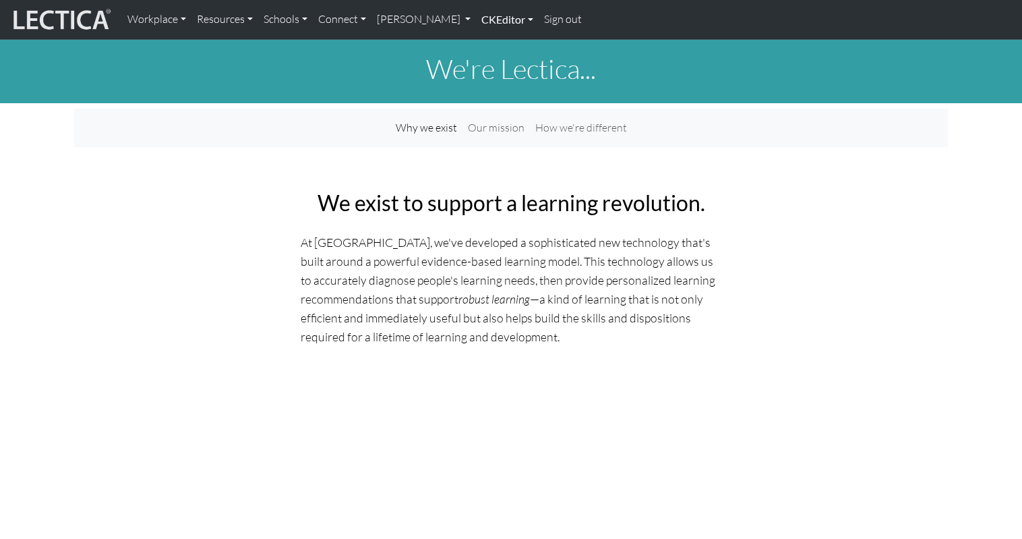
click at [476, 22] on link "CKEditor" at bounding box center [507, 19] width 63 height 28
click at [487, 46] on link "Edit" at bounding box center [500, 49] width 27 height 17
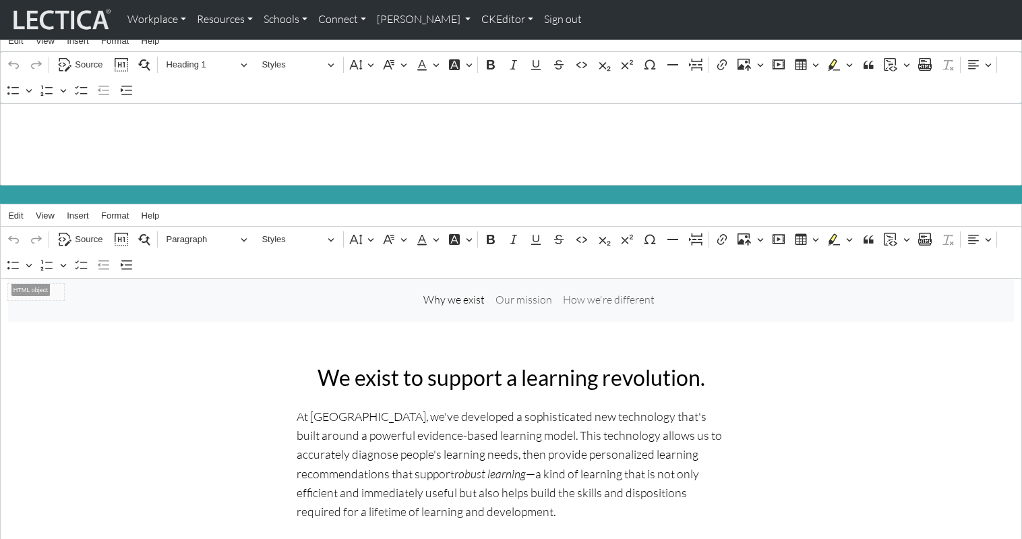
scroll to position [36, 0]
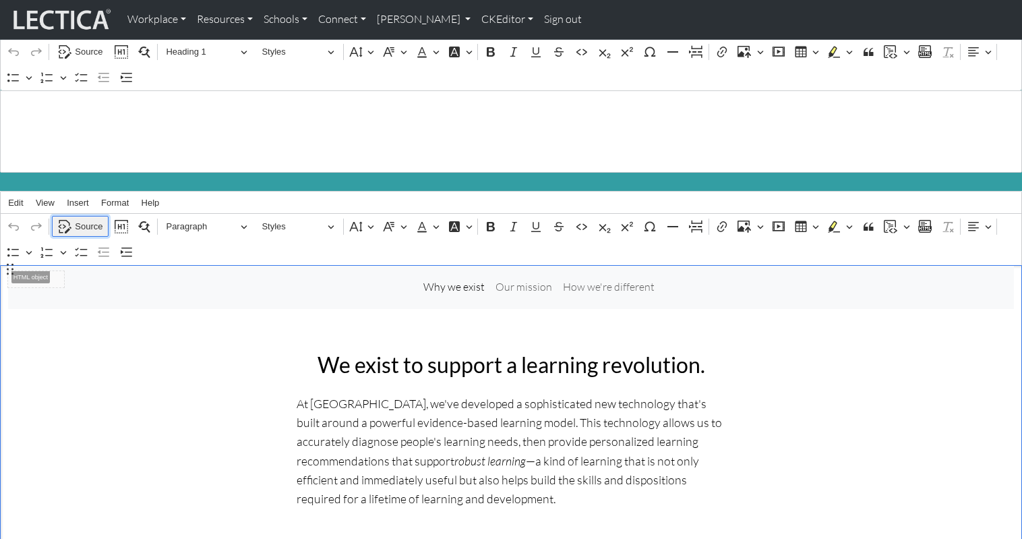
click at [84, 218] on span "Source" at bounding box center [89, 226] width 28 height 16
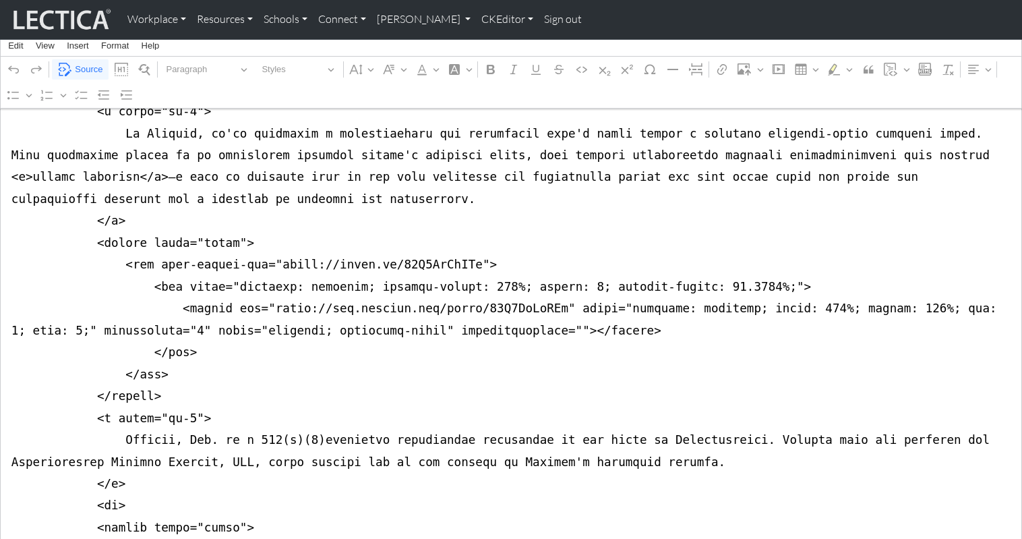
scroll to position [611, 0]
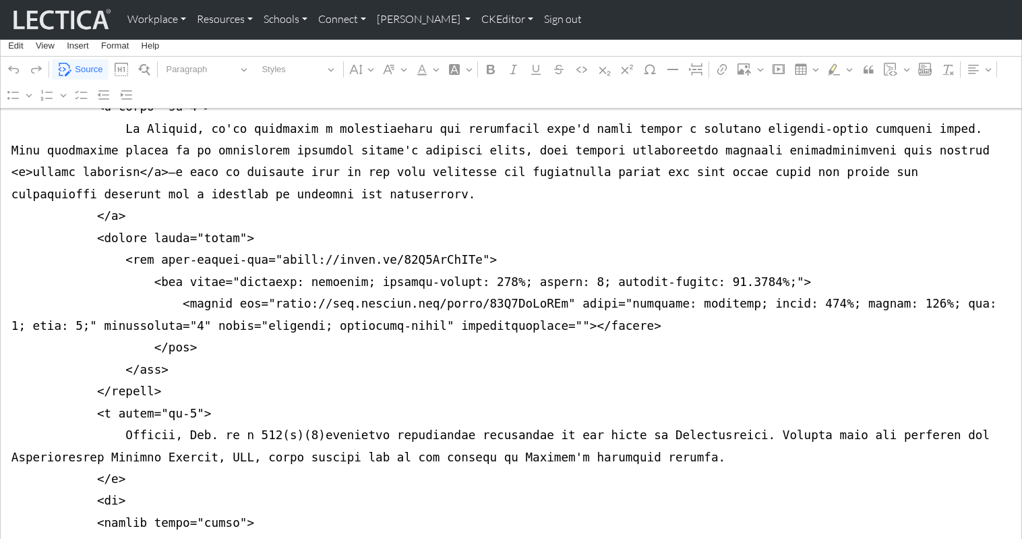
type textarea "<nav class="navbar navbar-expand-lg navbar-light bg-light mb-5" style="font-siz…"
click at [76, 67] on span "Source" at bounding box center [89, 69] width 28 height 16
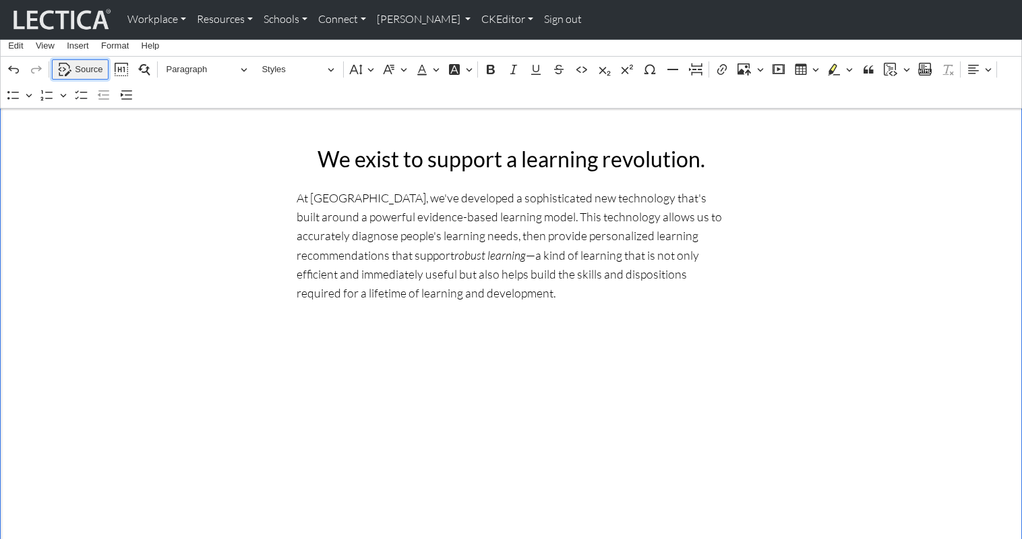
scroll to position [220, 0]
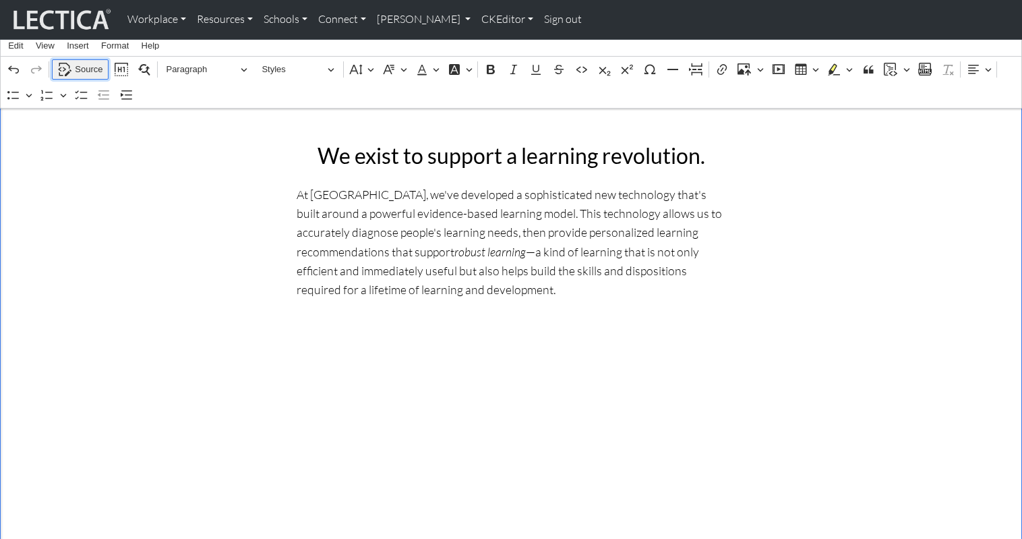
click at [83, 65] on span "Source" at bounding box center [89, 69] width 28 height 16
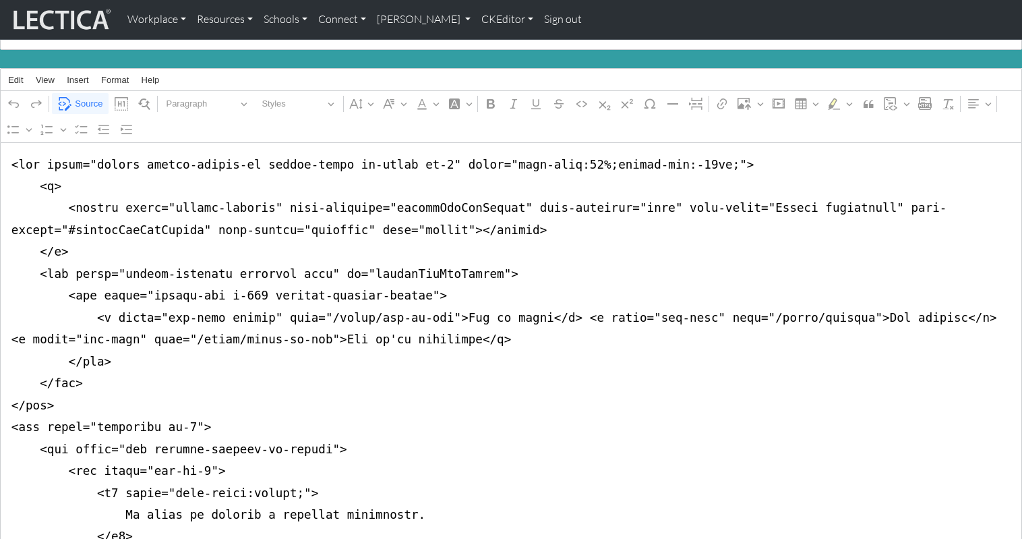
scroll to position [142, 0]
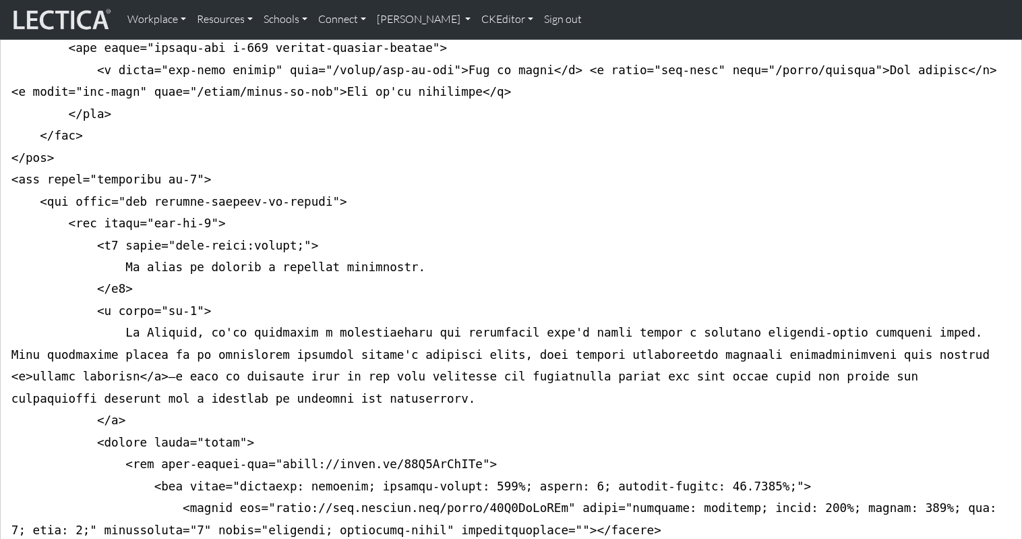
scroll to position [415, 0]
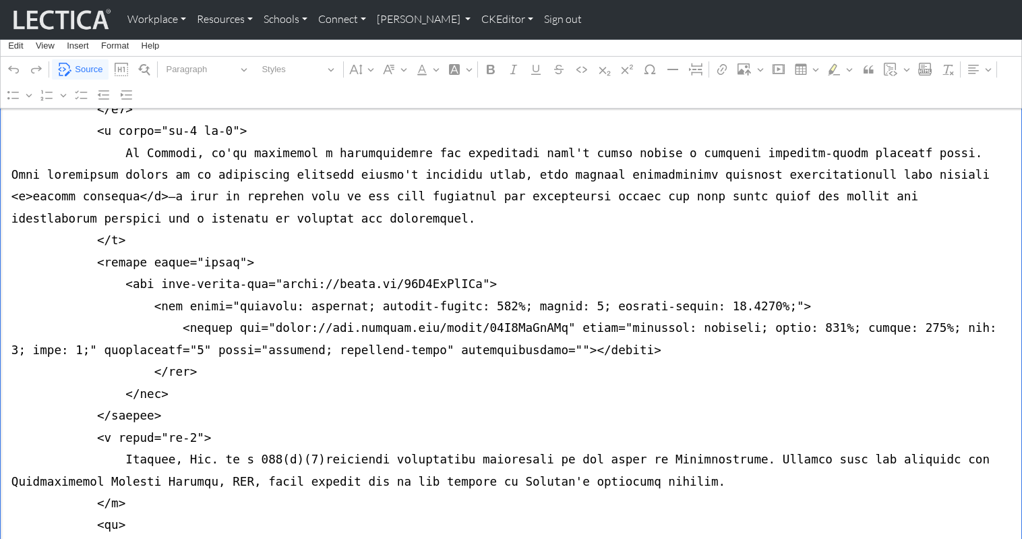
scroll to position [589, 0]
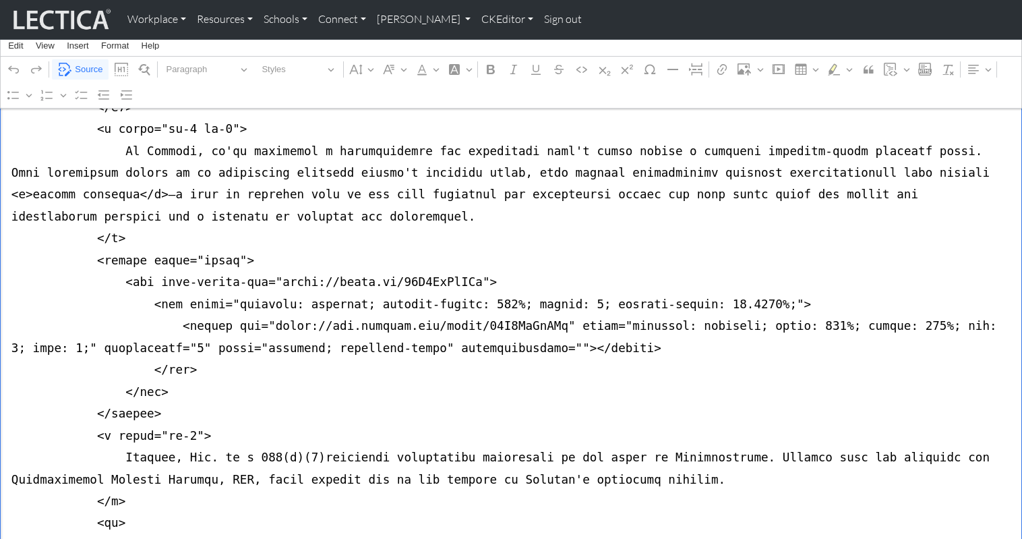
drag, startPoint x: 107, startPoint y: 384, endPoint x: 187, endPoint y: 383, distance: 80.9
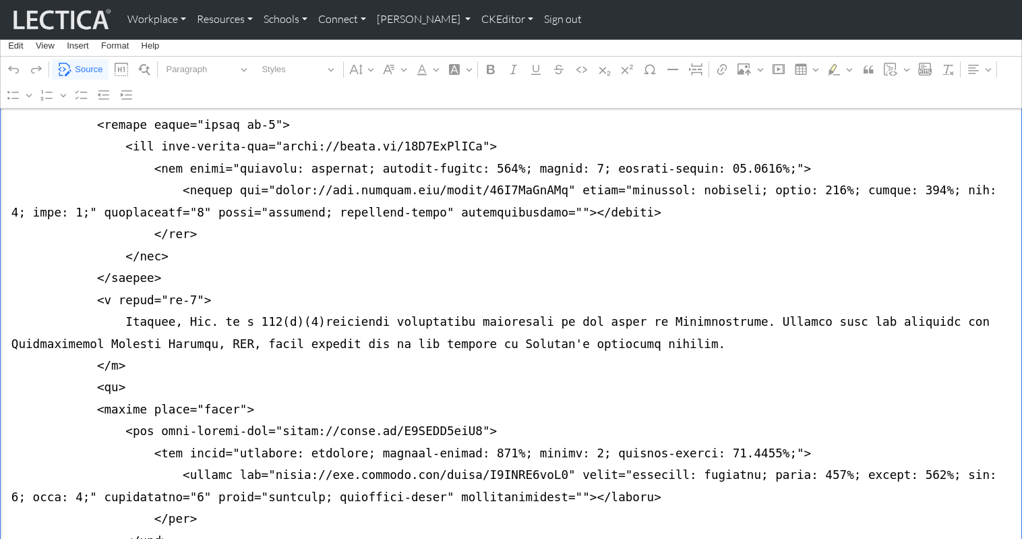
scroll to position [730, 0]
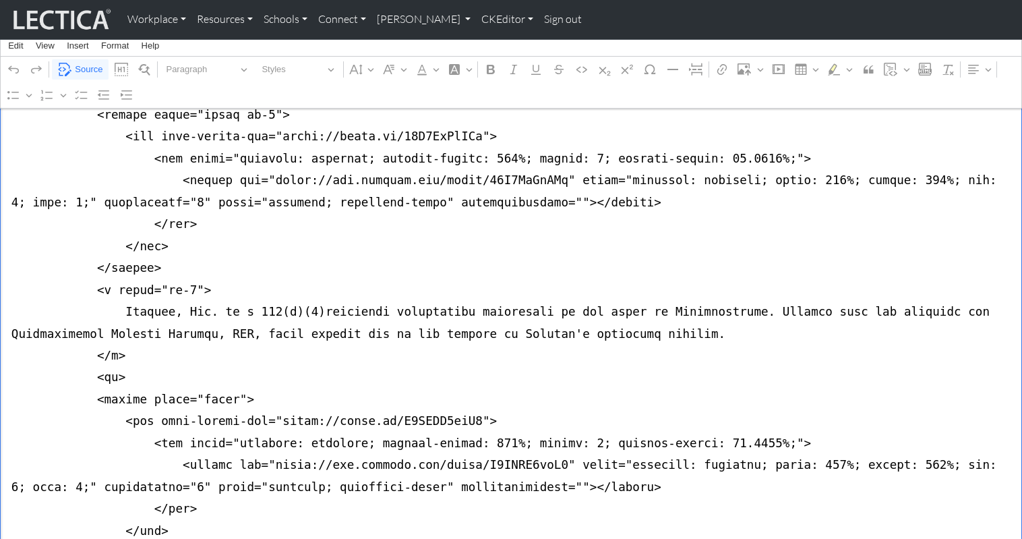
drag, startPoint x: 7, startPoint y: 326, endPoint x: 7, endPoint y: 343, distance: 16.9
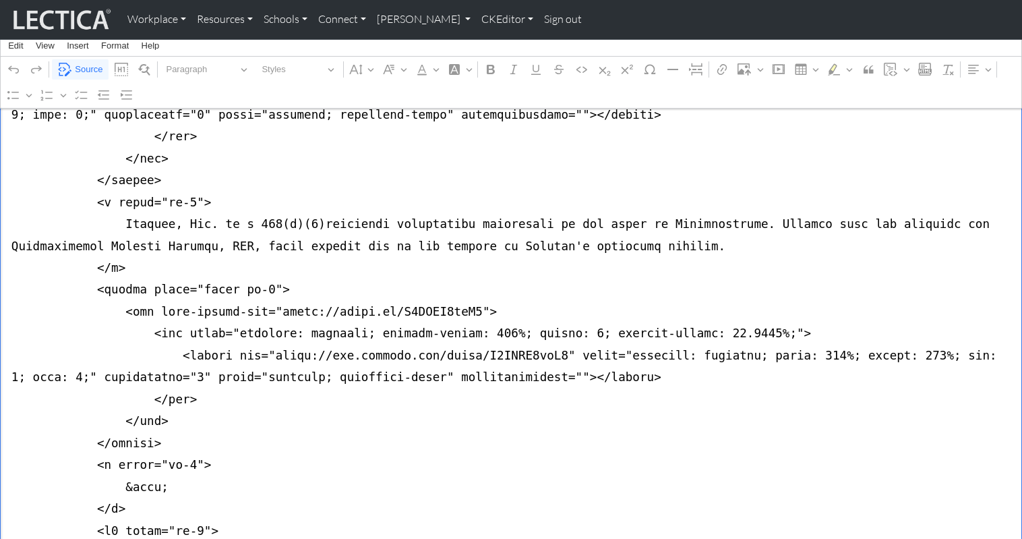
scroll to position [823, 0]
drag, startPoint x: 165, startPoint y: 392, endPoint x: 172, endPoint y: 394, distance: 7.0
drag, startPoint x: 133, startPoint y: 435, endPoint x: -13, endPoint y: 398, distance: 150.1
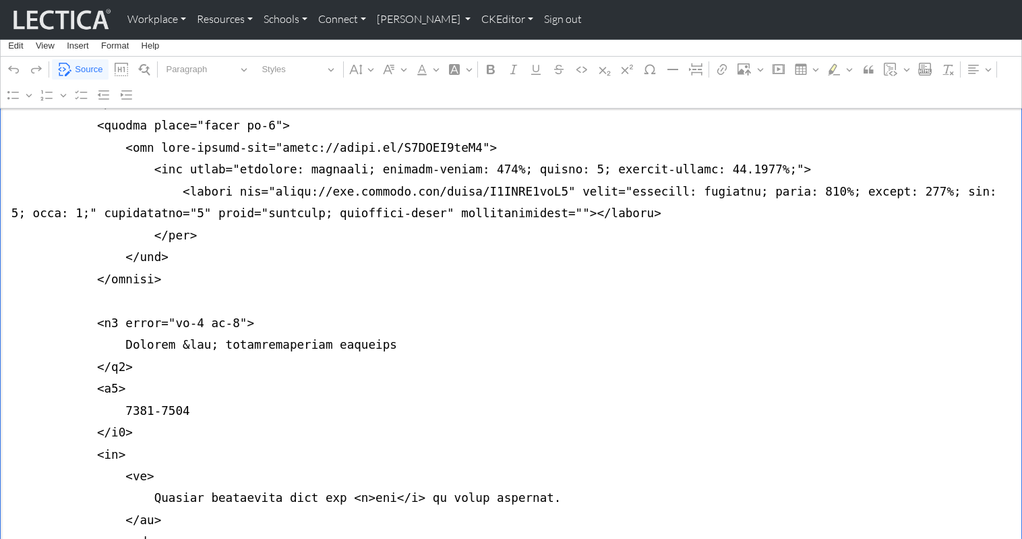
scroll to position [986, 0]
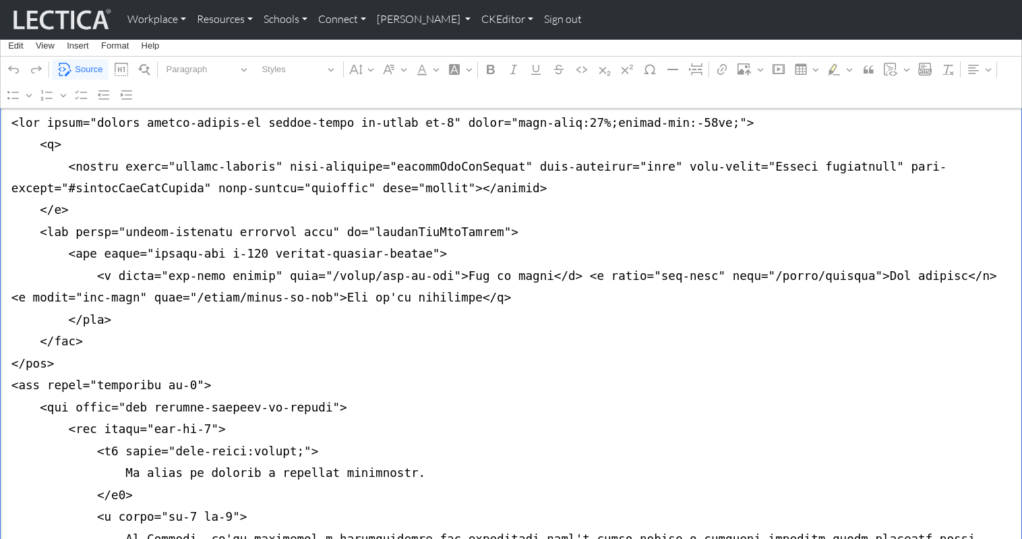
scroll to position [0, 0]
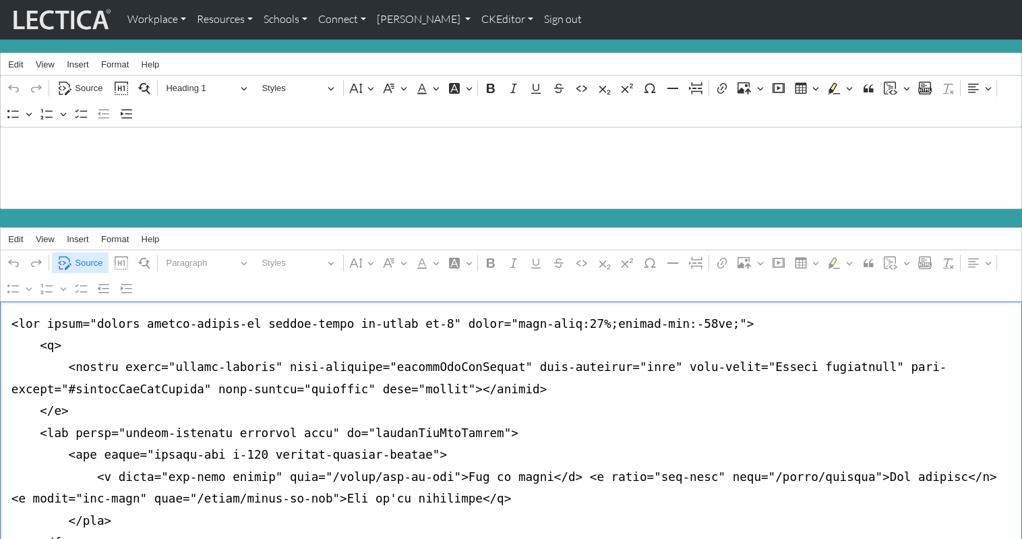
type textarea "<nav class="navbar navbar-expand-lg navbar-light bg-light mb-5" style="font-siz…"
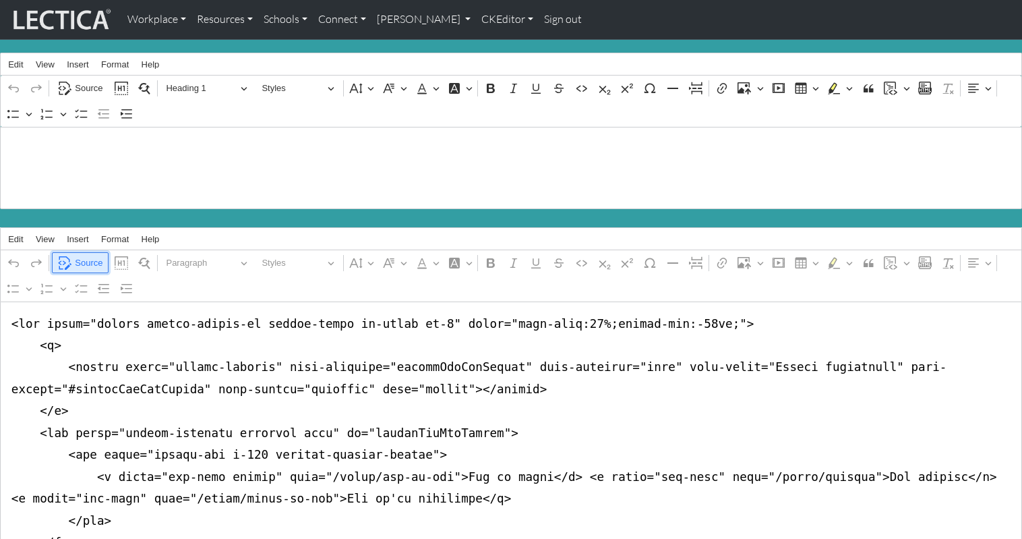
click at [75, 255] on span "Source" at bounding box center [89, 263] width 28 height 16
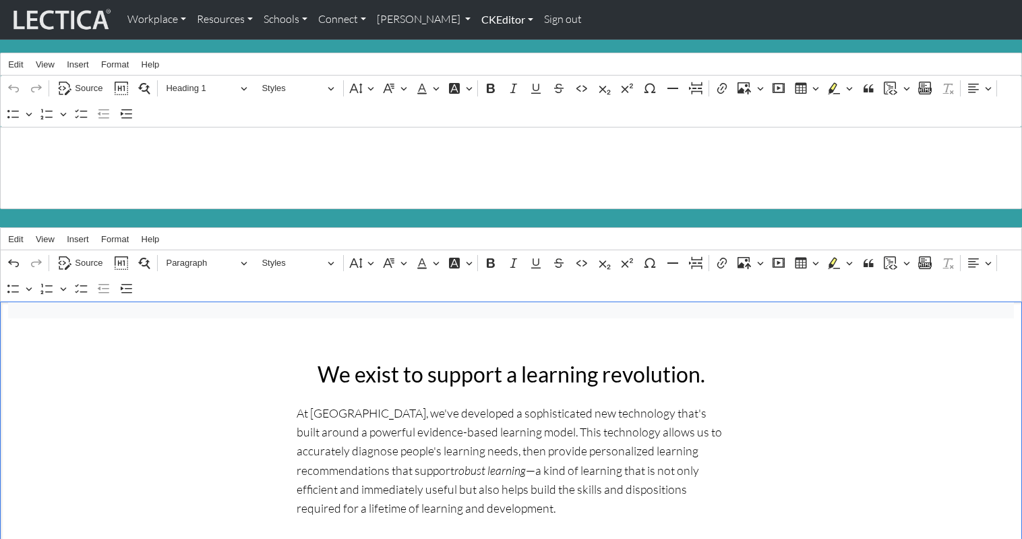
click at [476, 22] on link "CKEditor" at bounding box center [507, 19] width 63 height 28
click at [487, 45] on link "Edit" at bounding box center [500, 49] width 27 height 17
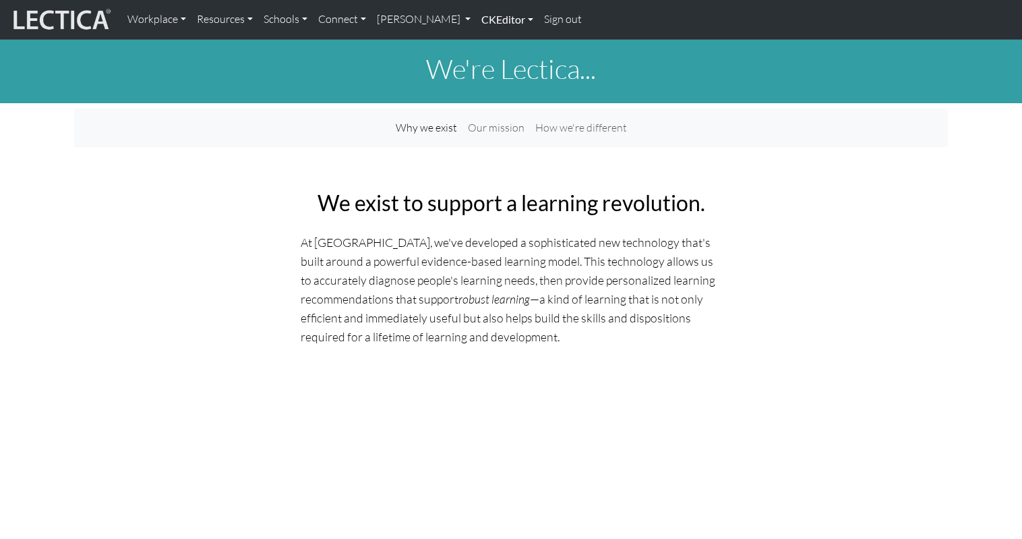
click at [476, 21] on link "CKEditor" at bounding box center [507, 19] width 63 height 28
click at [487, 49] on link "Edit" at bounding box center [500, 49] width 27 height 17
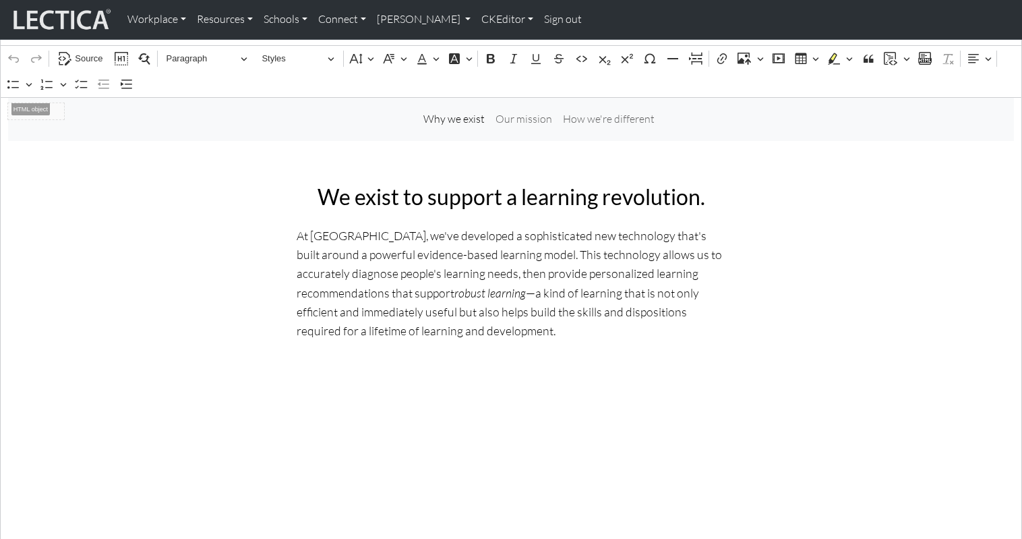
scroll to position [206, 0]
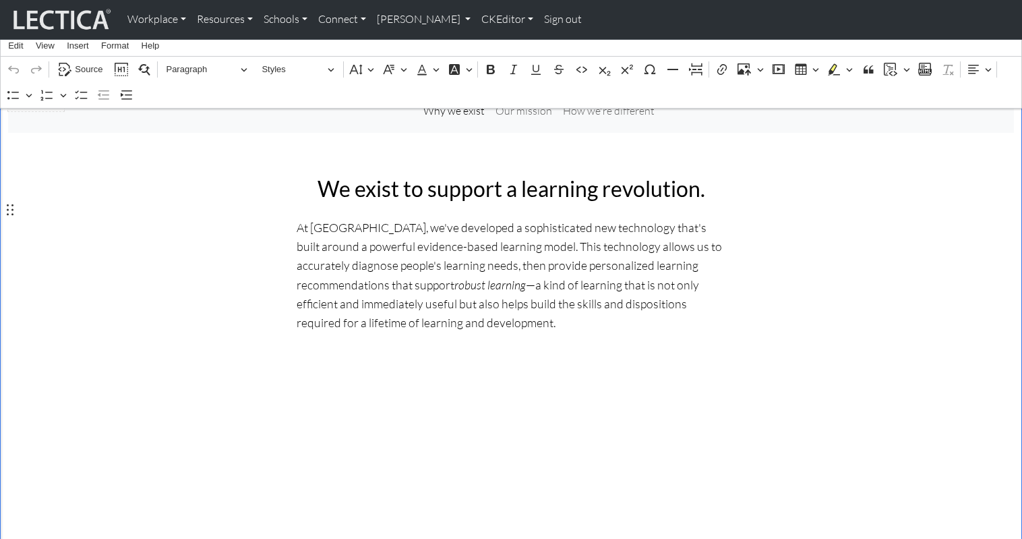
scroll to position [189, 0]
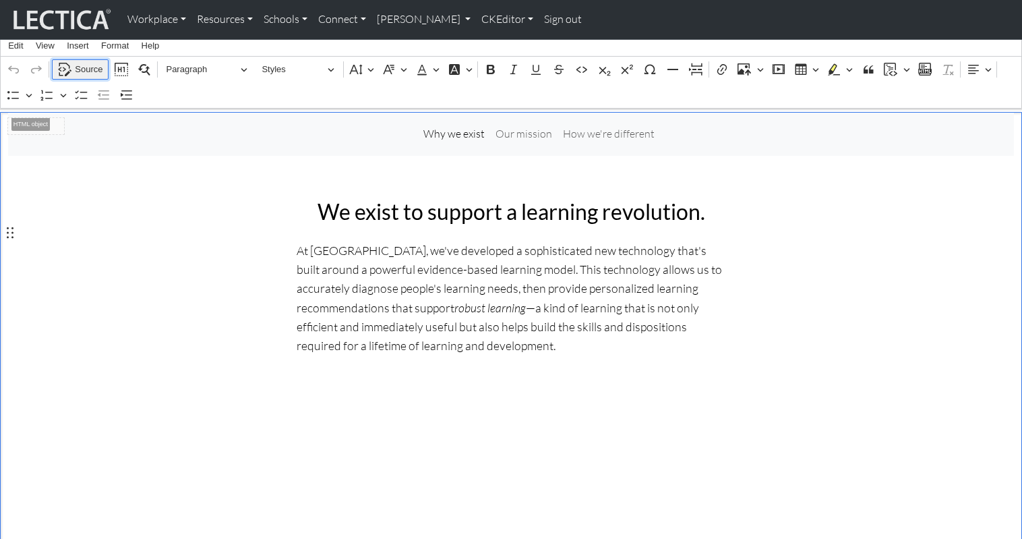
click at [86, 67] on span "Source" at bounding box center [89, 69] width 28 height 16
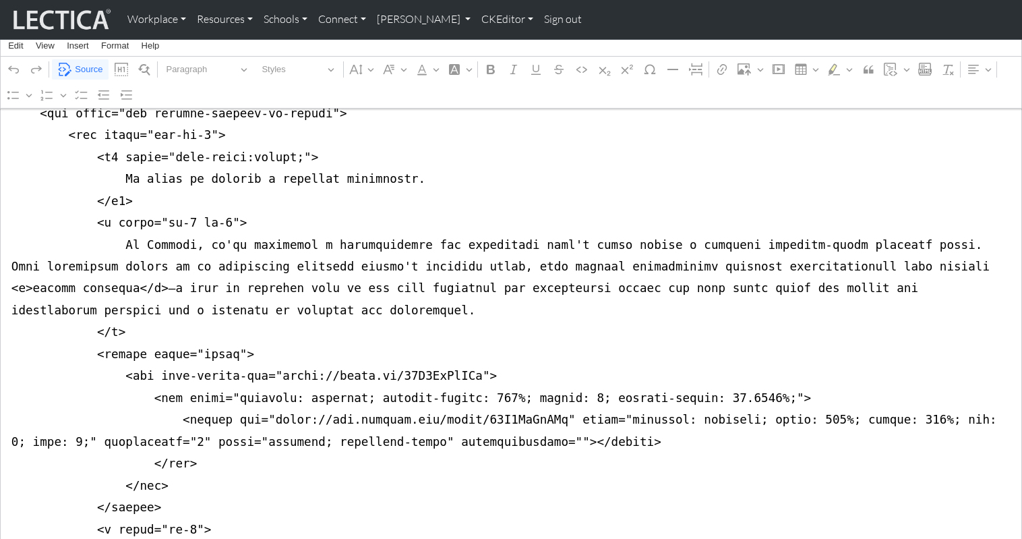
scroll to position [494, 0]
drag, startPoint x: 211, startPoint y: 191, endPoint x: 219, endPoint y: 192, distance: 8.2
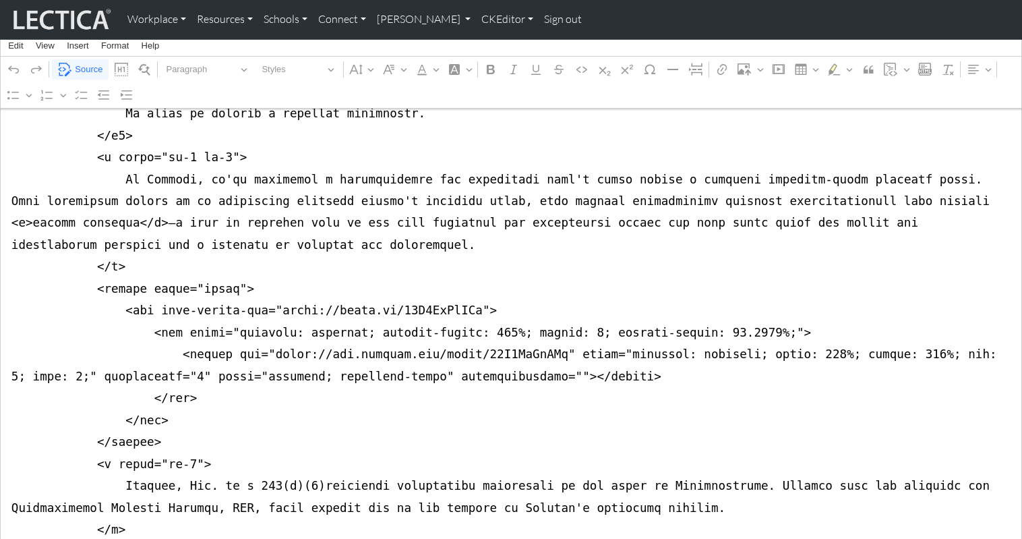
scroll to position [560, 0]
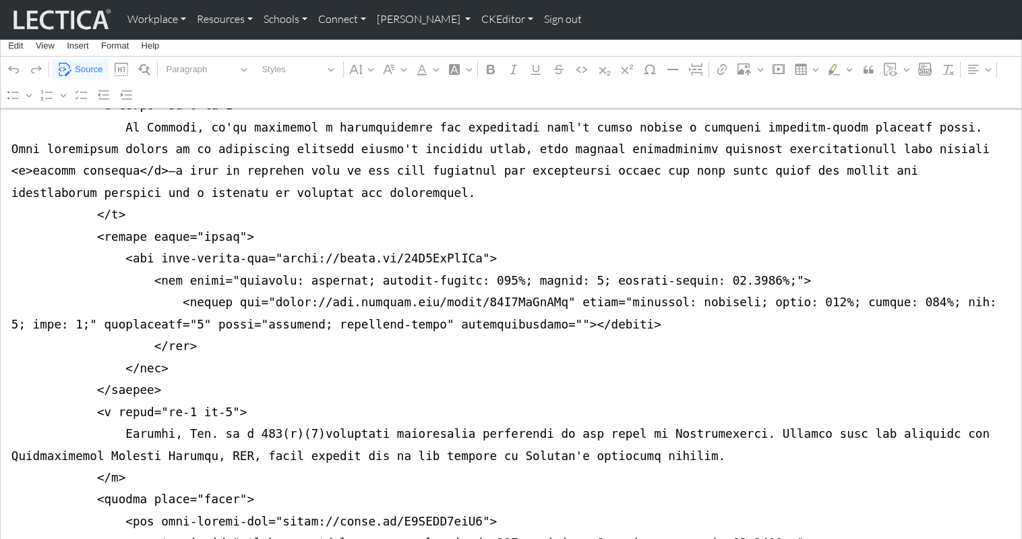
scroll to position [628, 0]
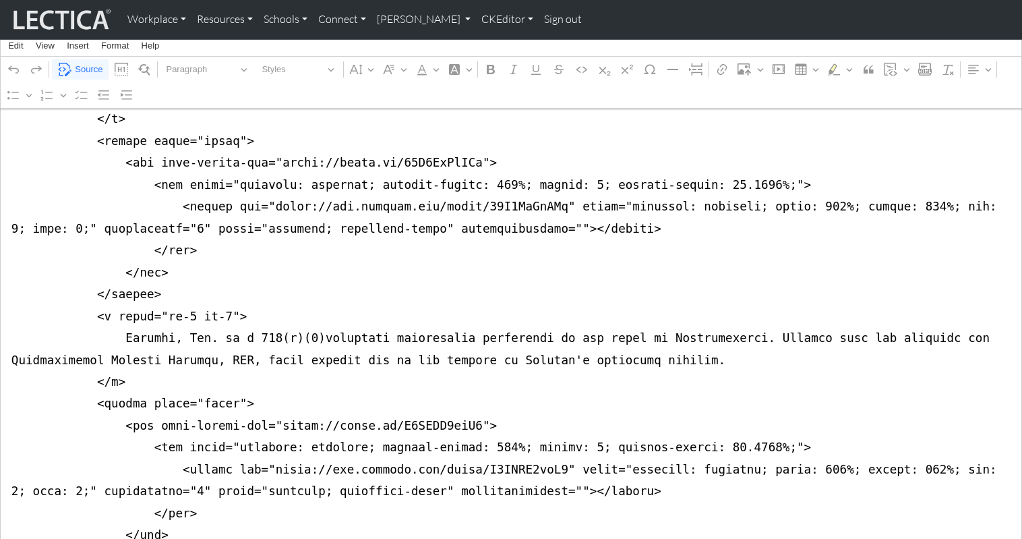
scroll to position [707, 0]
drag, startPoint x: 92, startPoint y: 266, endPoint x: 231, endPoint y: 265, distance: 138.9
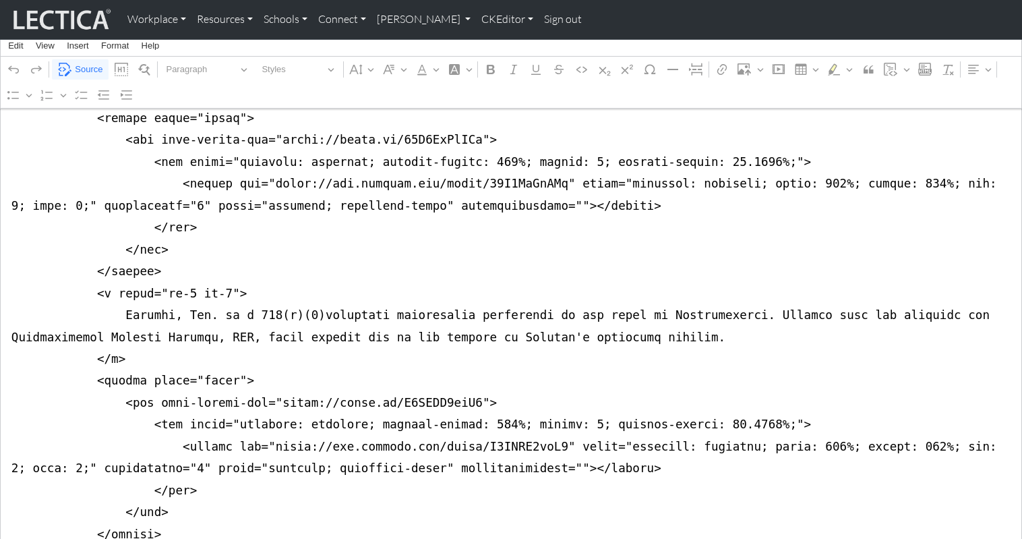
scroll to position [734, 0]
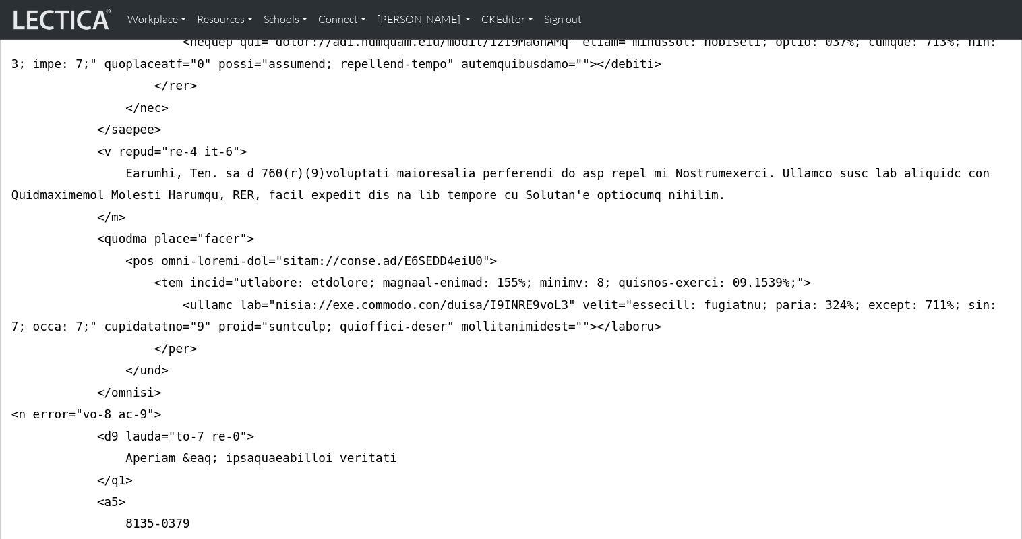
scroll to position [856, 0]
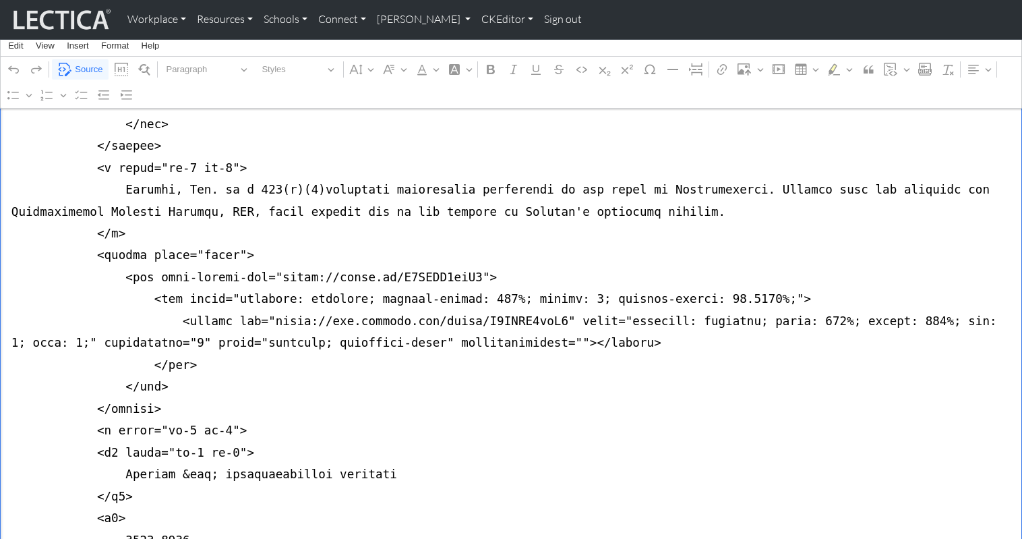
drag, startPoint x: 184, startPoint y: 362, endPoint x: 217, endPoint y: 363, distance: 33.0
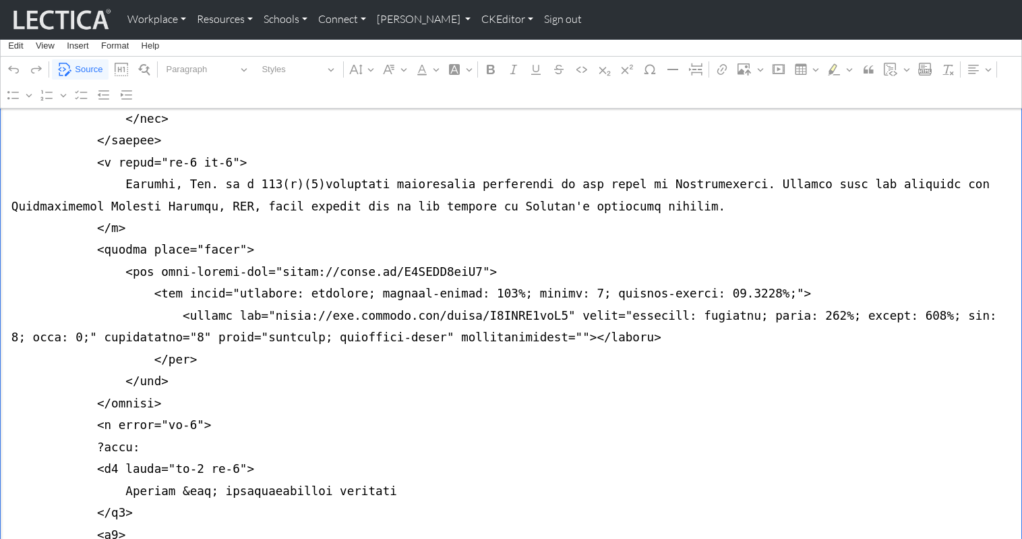
paste textarea "?"
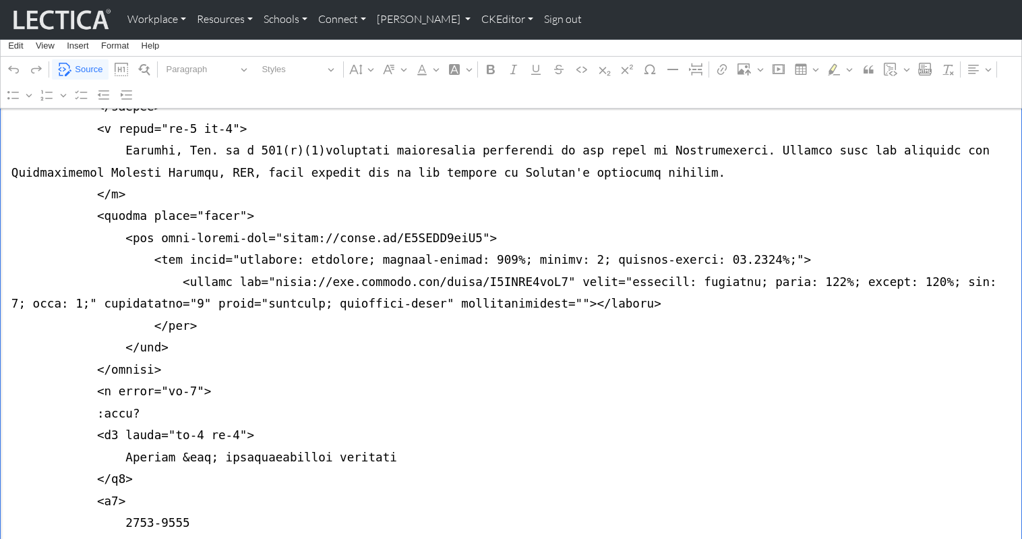
scroll to position [899, 0]
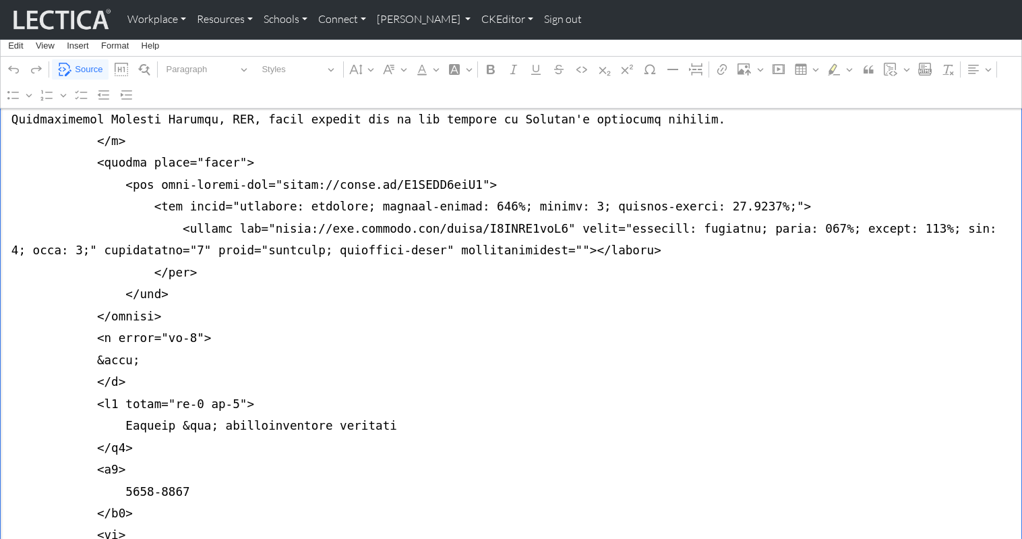
scroll to position [950, 0]
type textarea "<nav class="navbar navbar-expand-lg navbar-light bg-light mb-5" style="font-siz…"
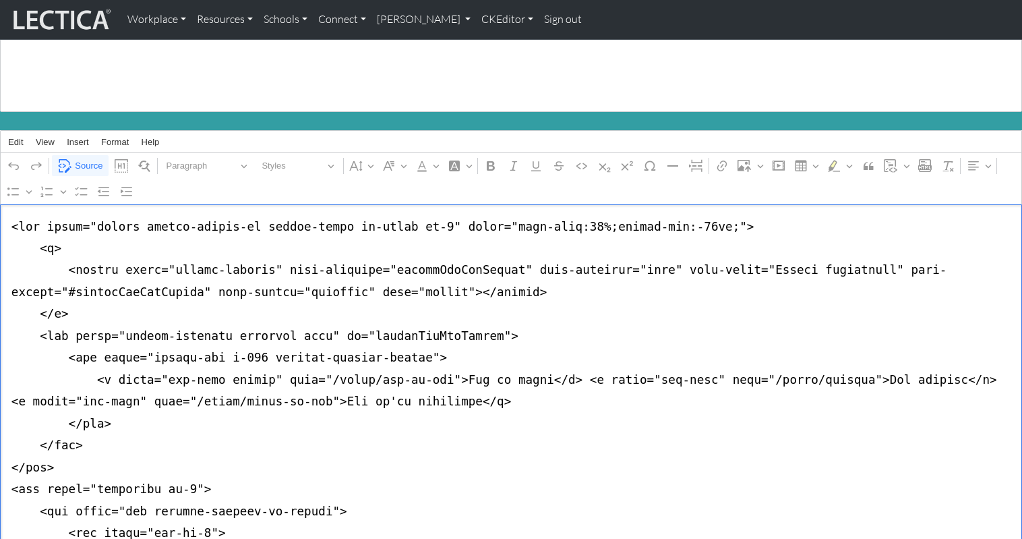
scroll to position [0, 0]
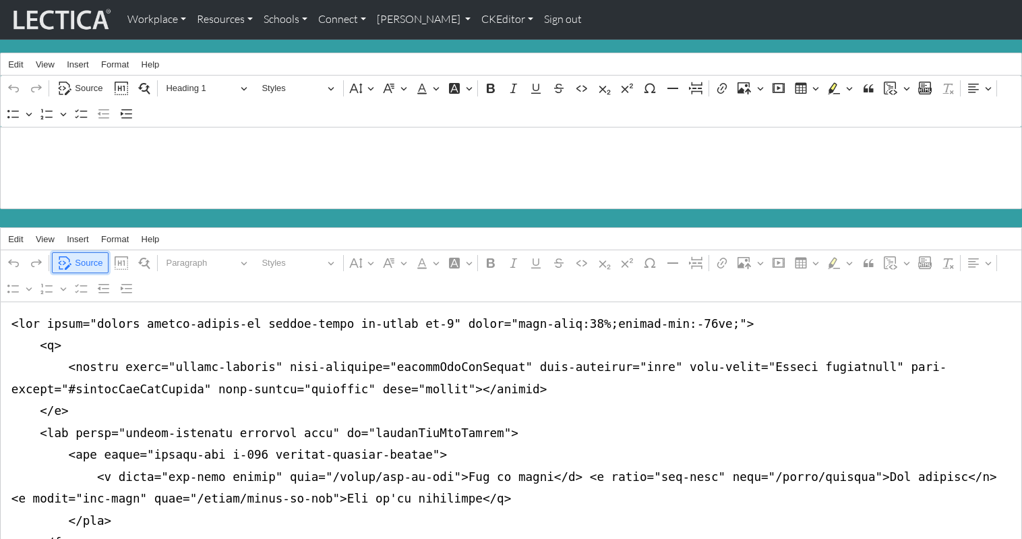
click at [89, 255] on span "Source" at bounding box center [89, 263] width 28 height 16
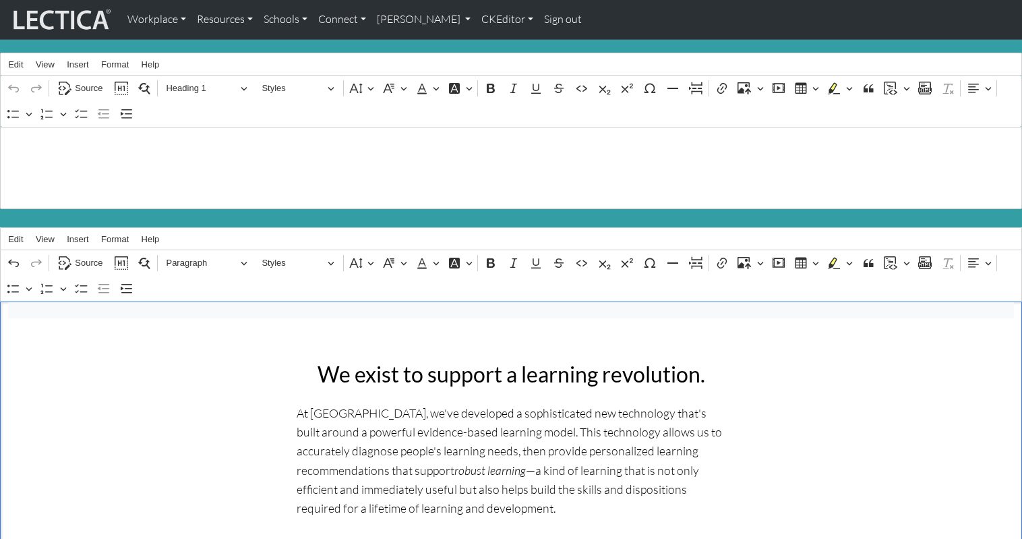
click at [539, 20] on link "Sign out" at bounding box center [563, 19] width 49 height 28
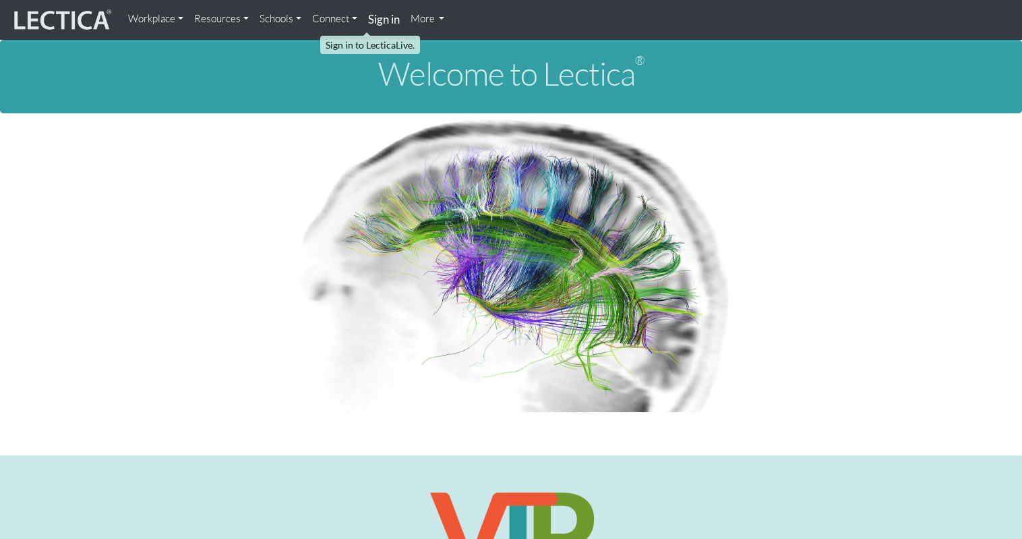
click at [369, 19] on strong "Sign in" at bounding box center [384, 19] width 32 height 14
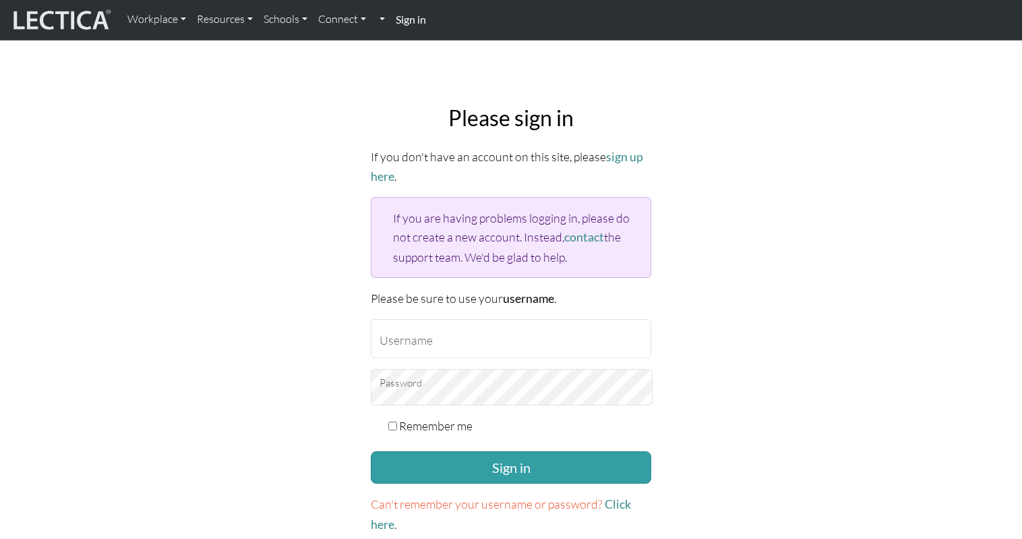
click at [396, 18] on strong "Sign in" at bounding box center [411, 19] width 30 height 13
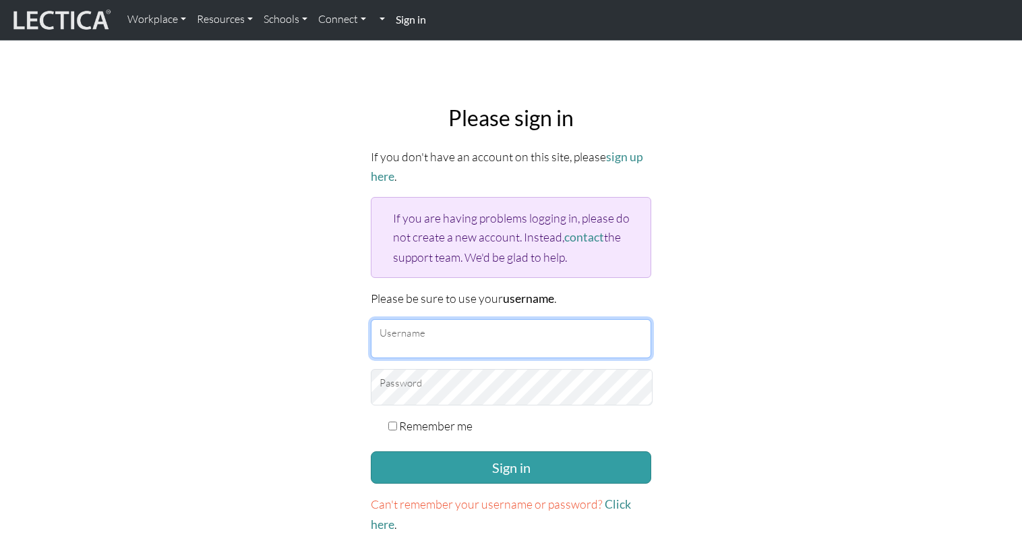
drag, startPoint x: 0, startPoint y: 0, endPoint x: 455, endPoint y: 300, distance: 545.1
click at [455, 319] on input "Username" at bounding box center [511, 338] width 280 height 39
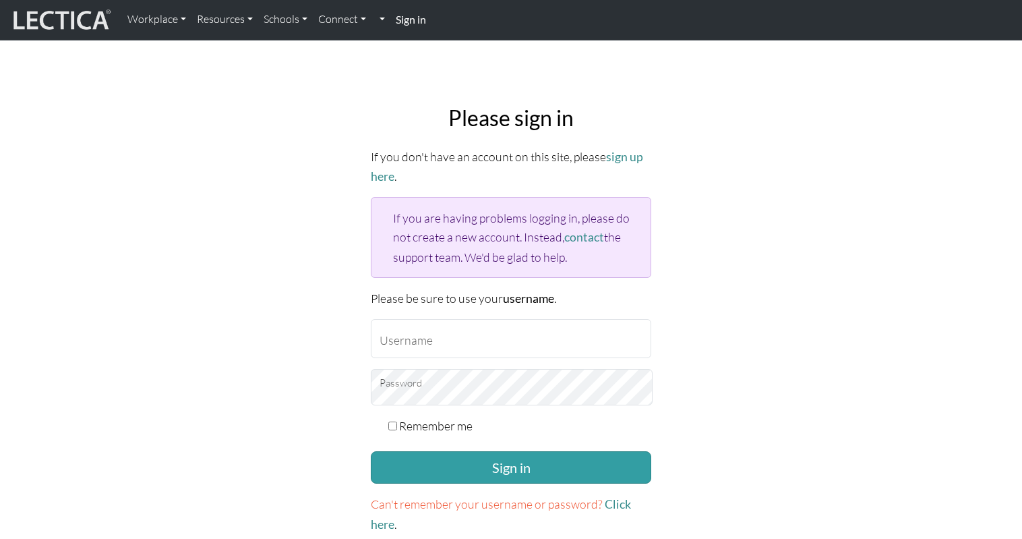
type input "theodawson"
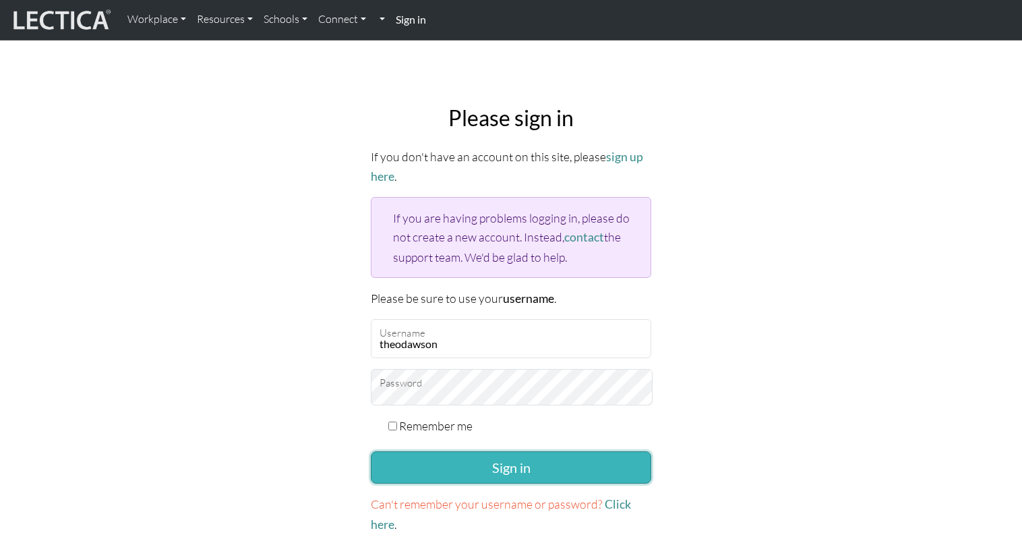
click at [469, 451] on button "Sign in" at bounding box center [511, 467] width 280 height 32
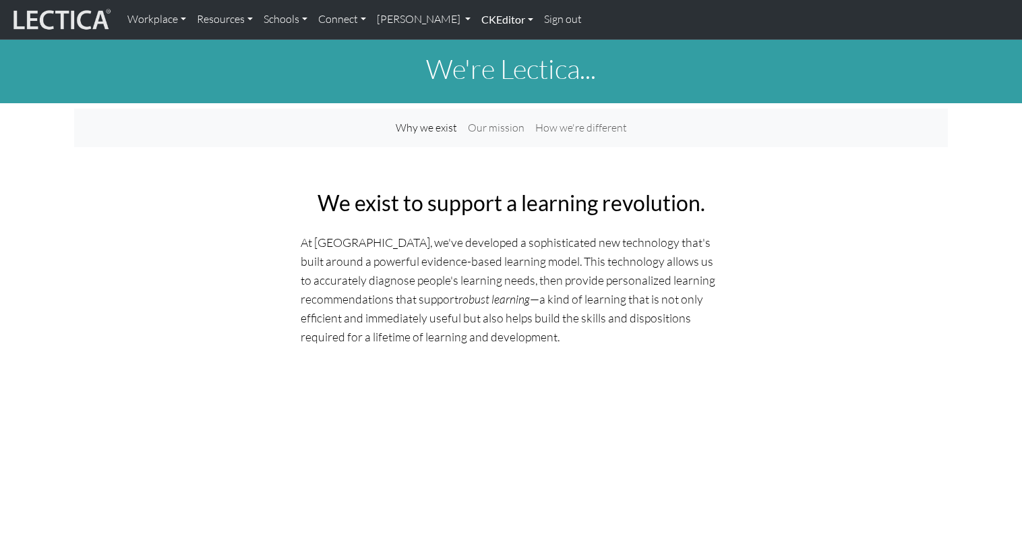
click at [476, 17] on link "CKEditor" at bounding box center [507, 19] width 63 height 28
click at [487, 45] on link "Edit" at bounding box center [500, 49] width 27 height 17
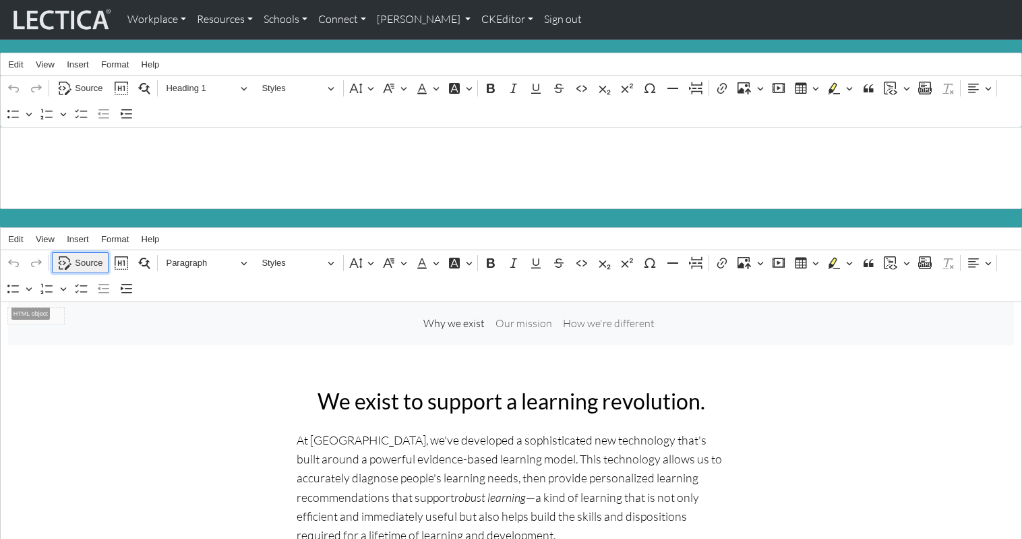
click at [82, 255] on span "Source" at bounding box center [89, 263] width 28 height 16
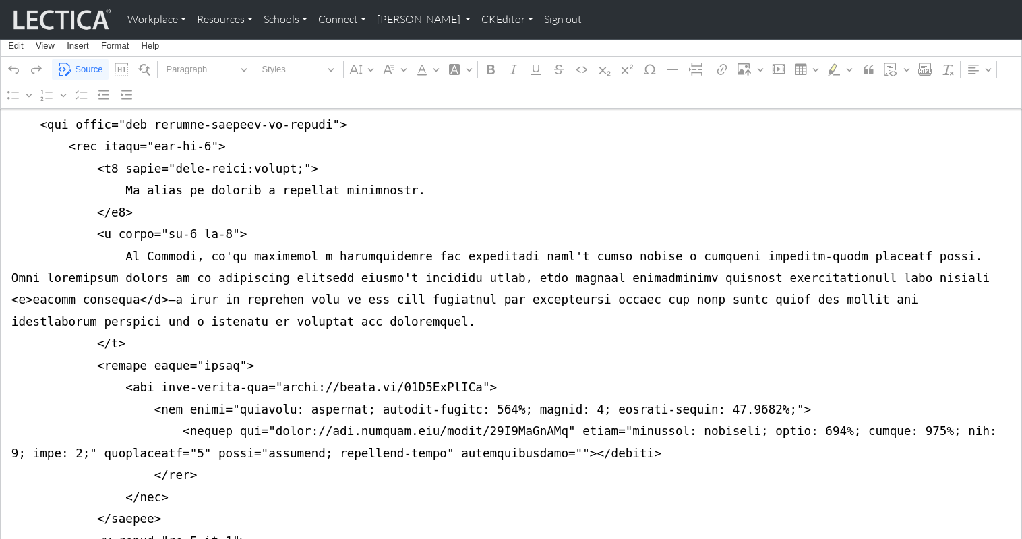
scroll to position [471, 0]
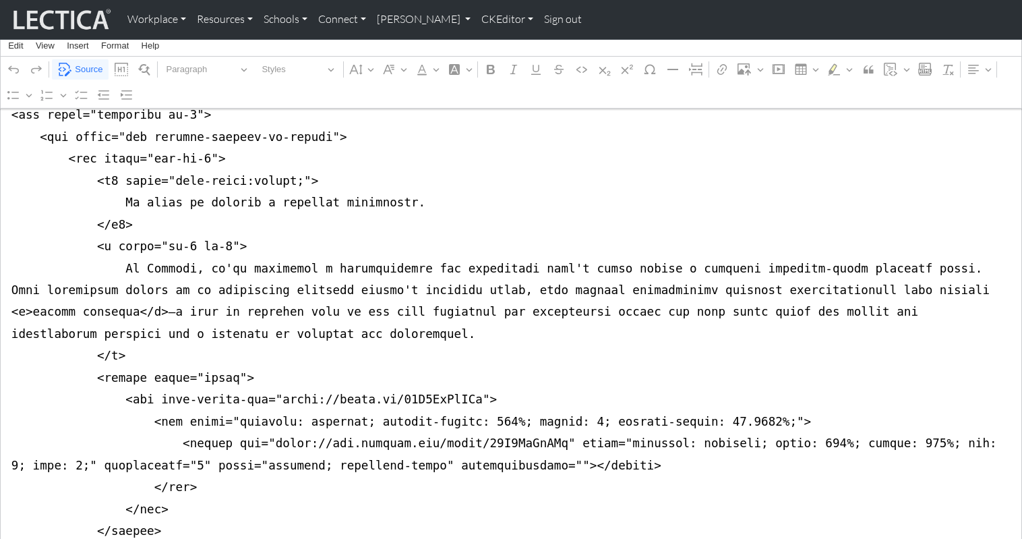
drag, startPoint x: 184, startPoint y: 214, endPoint x: 217, endPoint y: 216, distance: 33.1
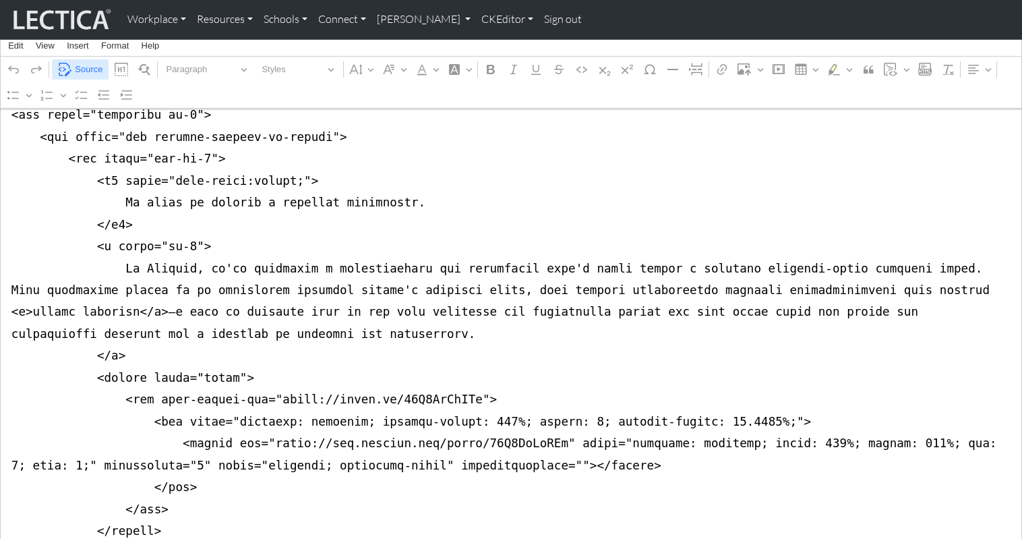
type textarea "<nav class="navbar navbar-expand-lg navbar-light bg-light mb-5" style="font-siz…"
click at [74, 70] on button "Source" at bounding box center [80, 69] width 57 height 21
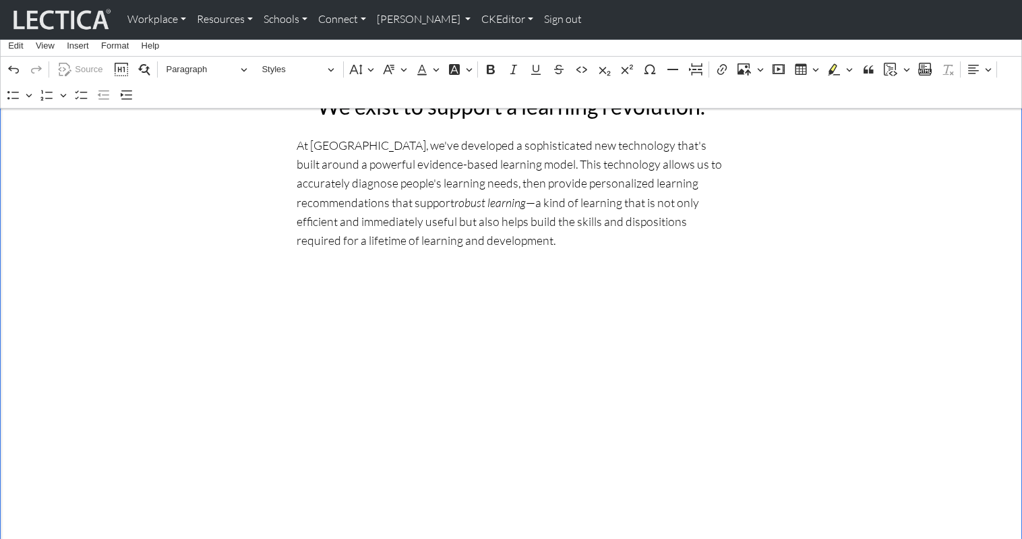
scroll to position [266, 0]
click at [88, 68] on span "Source" at bounding box center [89, 69] width 28 height 16
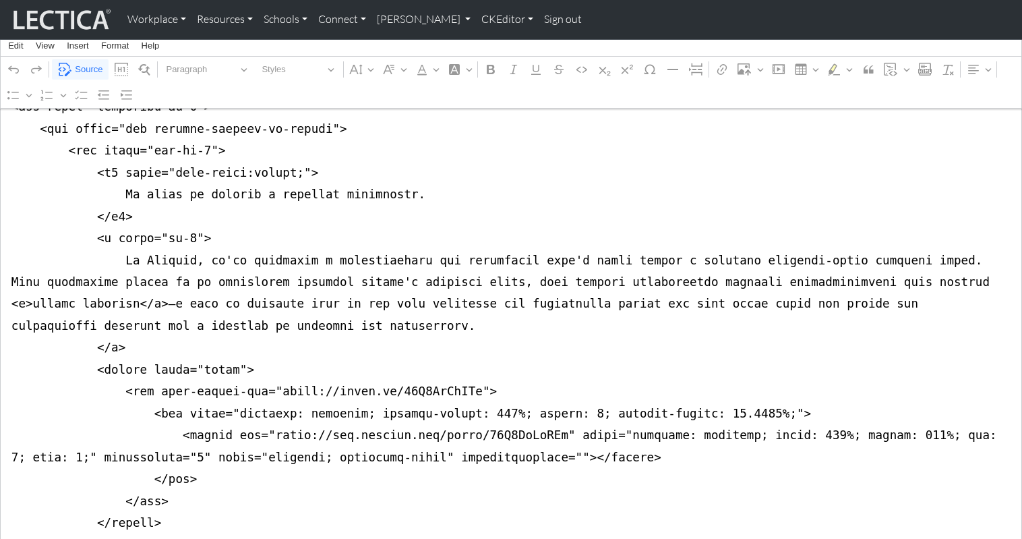
scroll to position [485, 0]
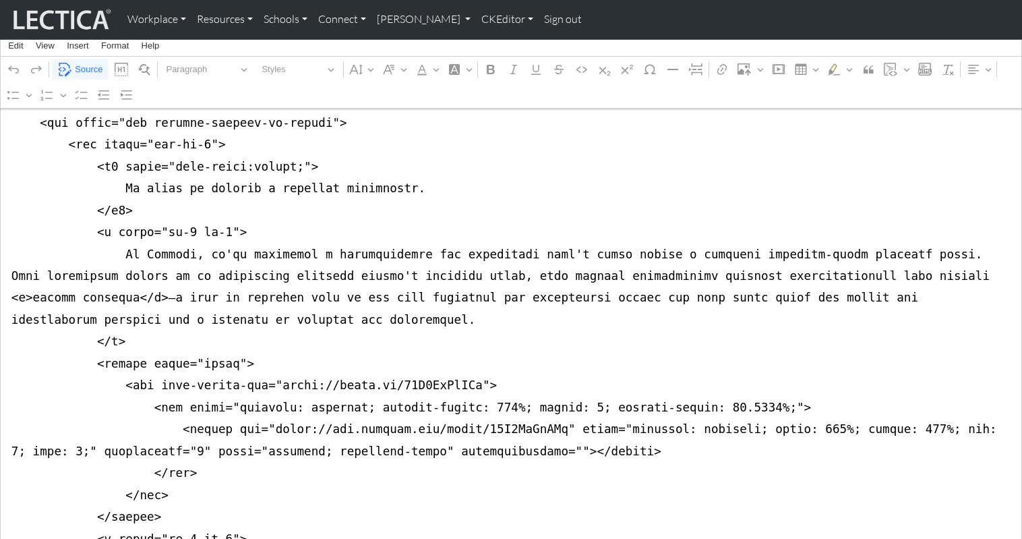
type textarea "<nav class="navbar navbar-expand-lg navbar-light bg-light mb-5" style="font-siz…"
click at [84, 70] on span "Source" at bounding box center [89, 69] width 28 height 16
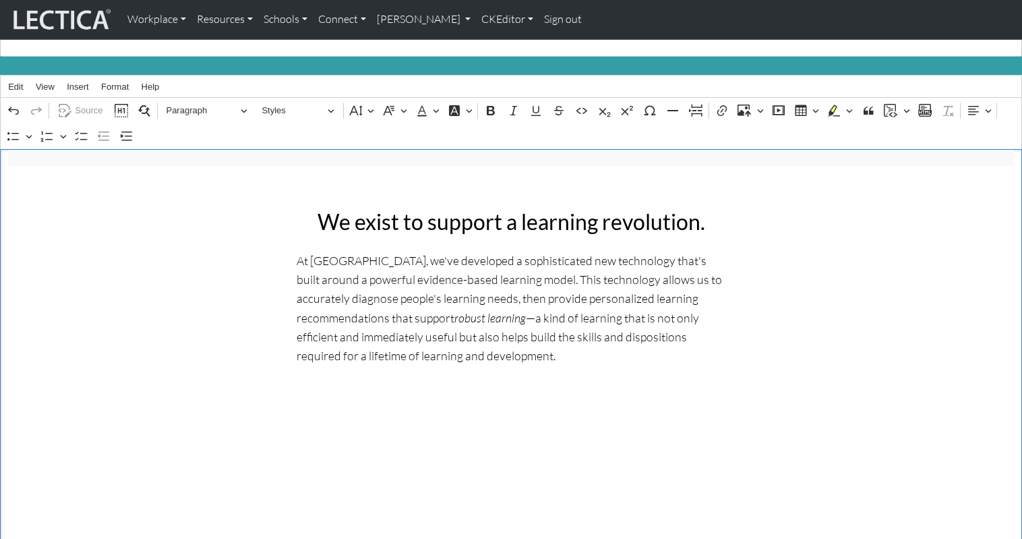
scroll to position [138, 0]
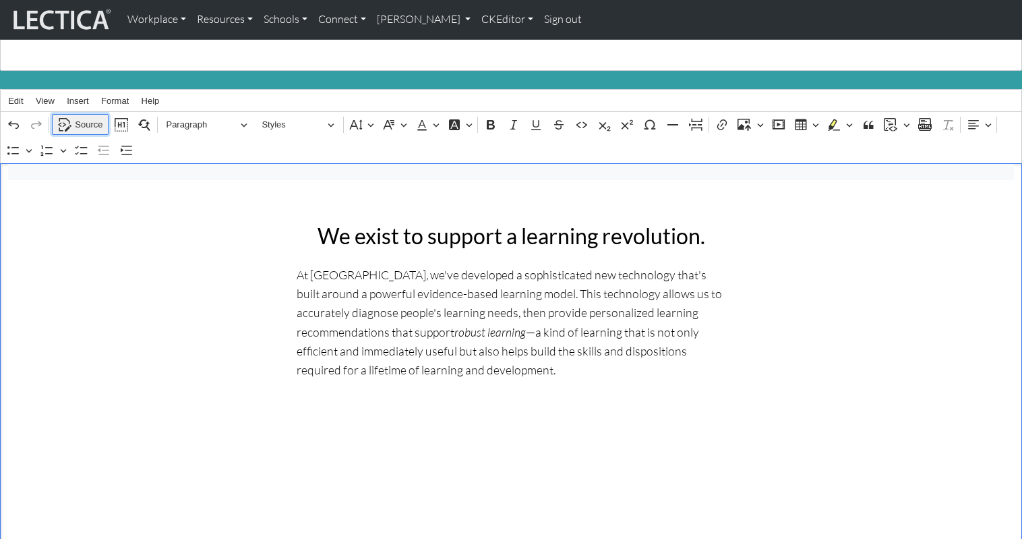
click at [84, 117] on span "Source" at bounding box center [89, 125] width 28 height 16
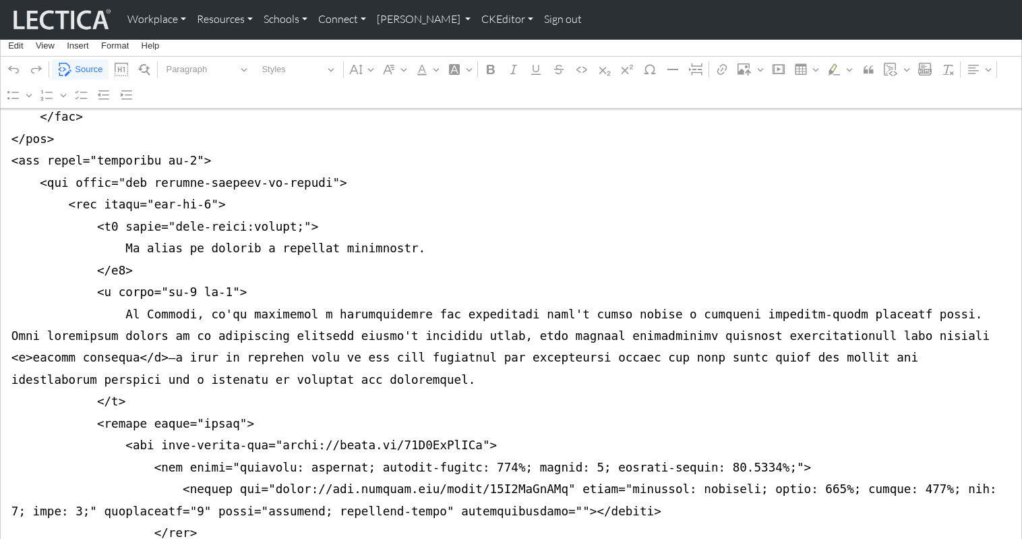
scroll to position [427, 0]
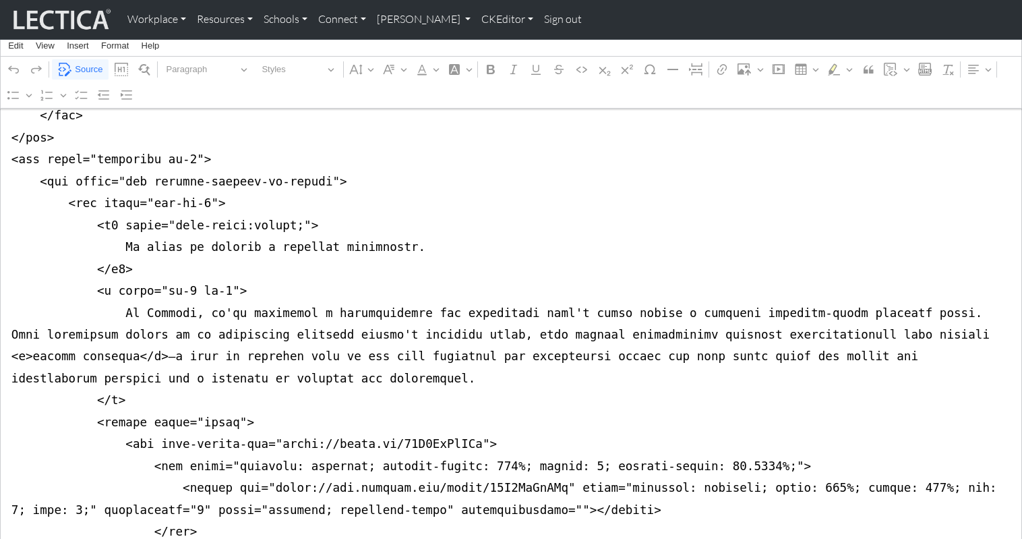
drag, startPoint x: 209, startPoint y: 256, endPoint x: 216, endPoint y: 257, distance: 7.5
type textarea "<nav class="navbar navbar-expand-lg navbar-light bg-light mb-5" style="font-siz…"
click at [86, 67] on span "Source" at bounding box center [89, 69] width 28 height 16
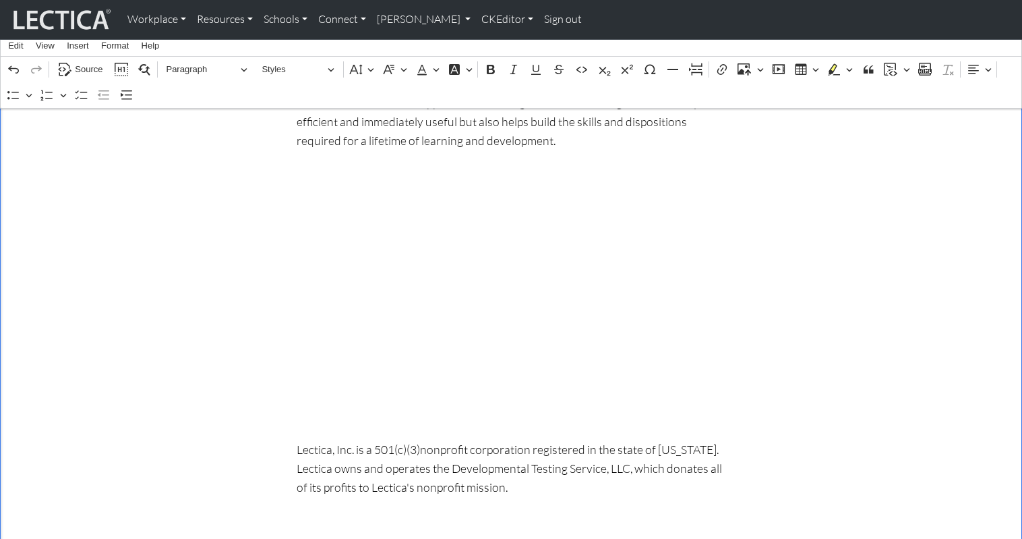
scroll to position [380, 0]
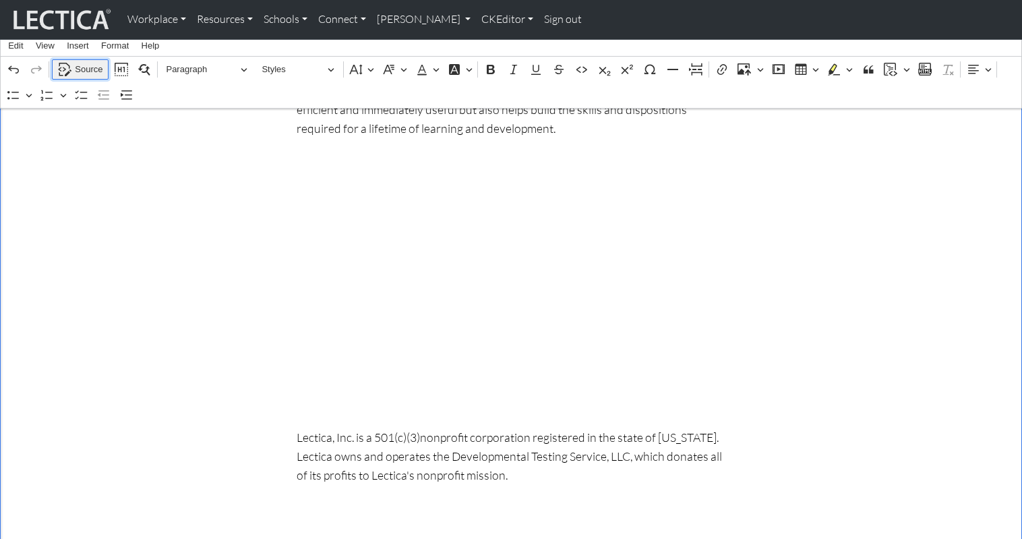
click at [78, 69] on span "Source" at bounding box center [89, 69] width 28 height 16
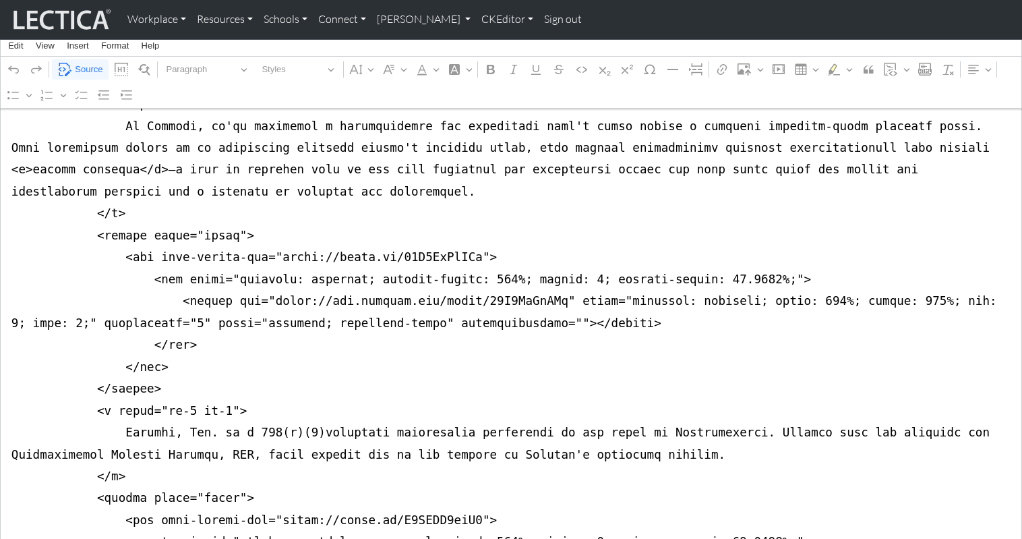
scroll to position [614, 0]
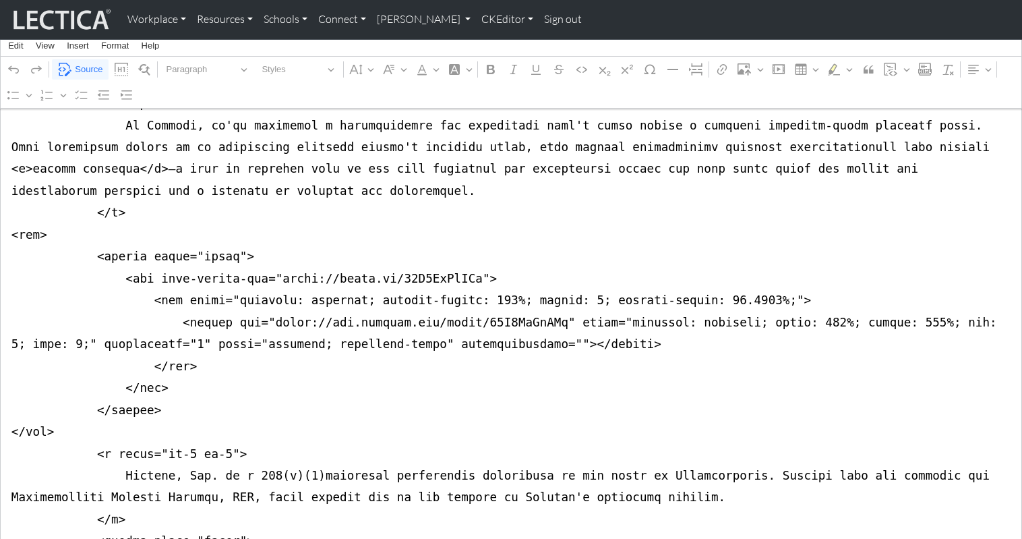
drag, startPoint x: 157, startPoint y: 399, endPoint x: 190, endPoint y: 401, distance: 33.1
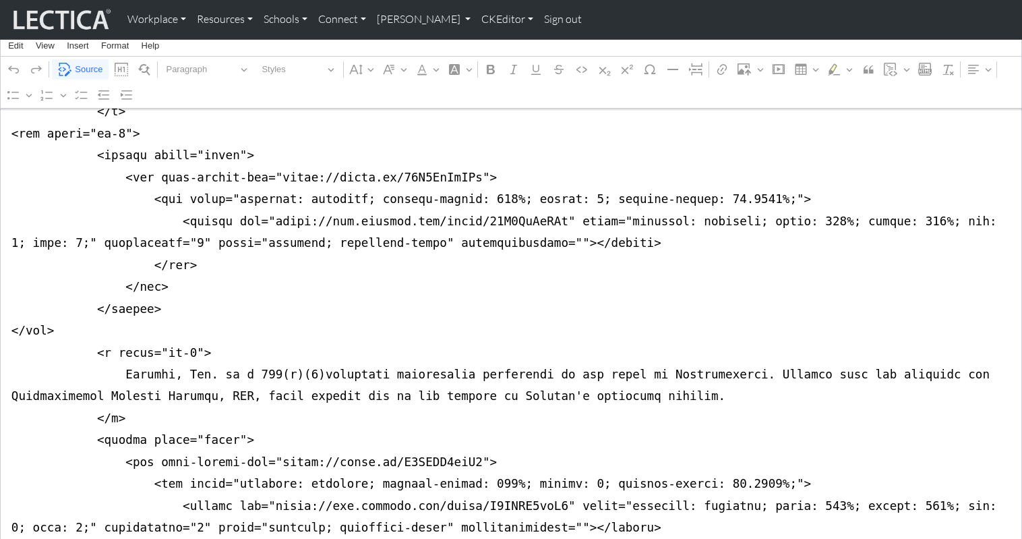
scroll to position [717, 0]
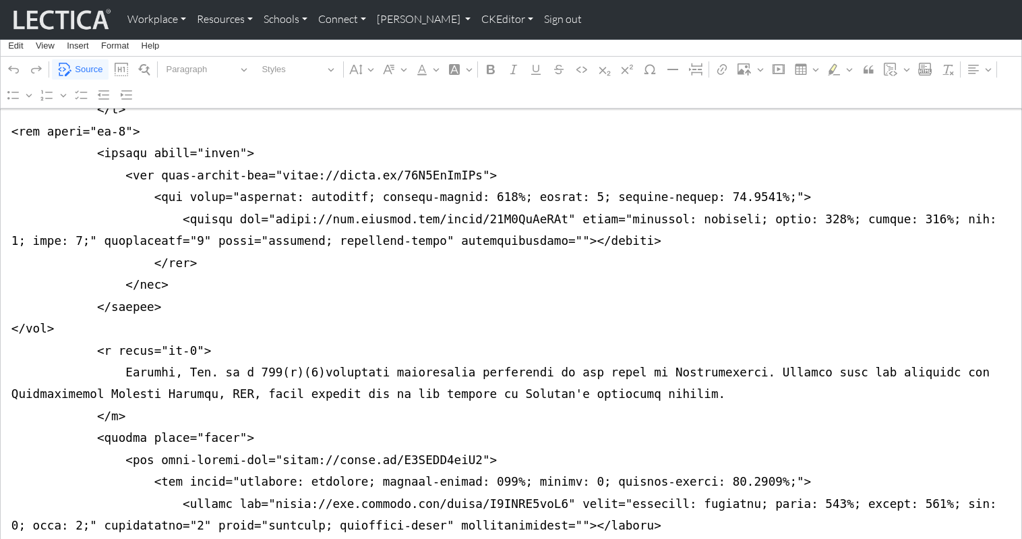
drag, startPoint x: 106, startPoint y: 293, endPoint x: 190, endPoint y: 295, distance: 84.3
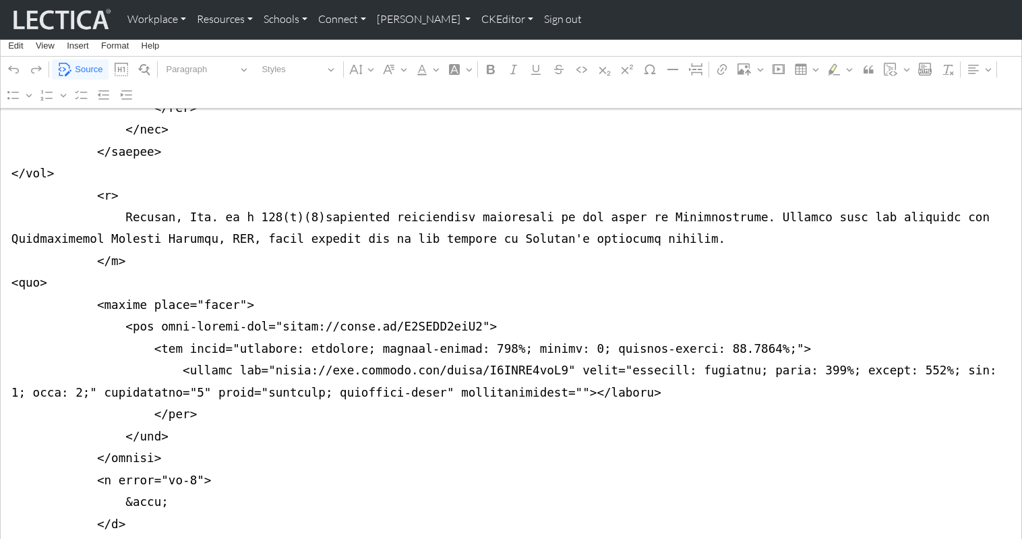
scroll to position [879, 0]
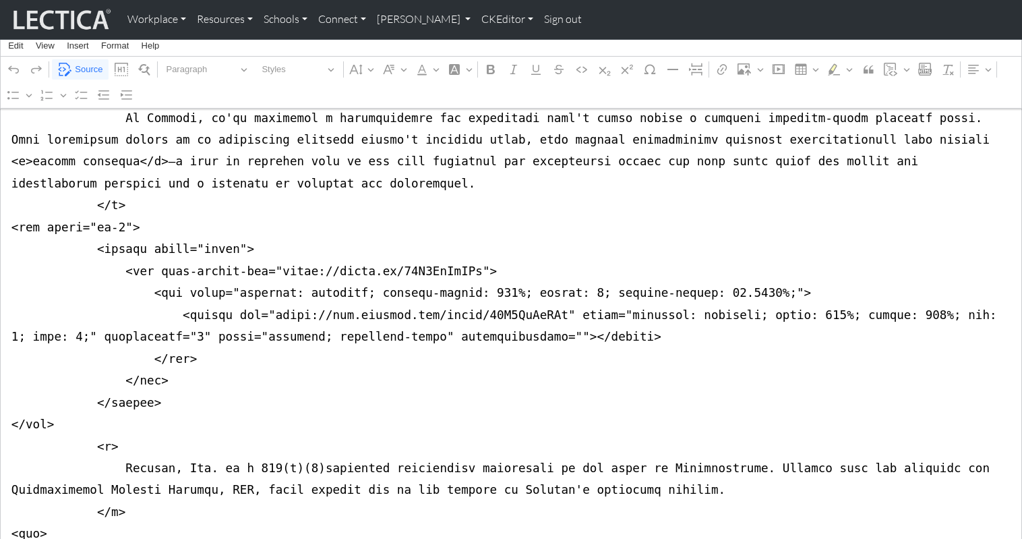
scroll to position [621, 0]
drag, startPoint x: 37, startPoint y: 188, endPoint x: 123, endPoint y: 186, distance: 85.7
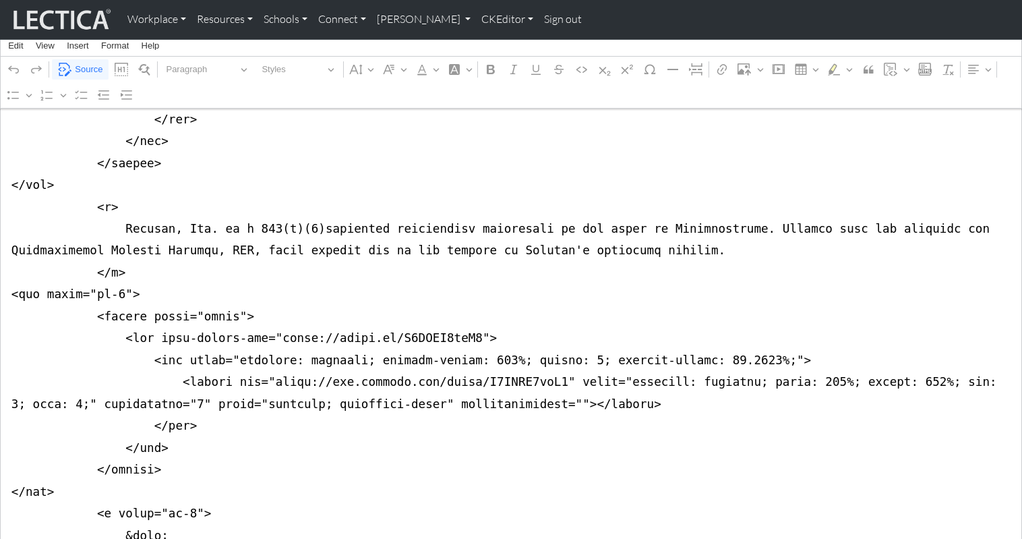
scroll to position [862, 0]
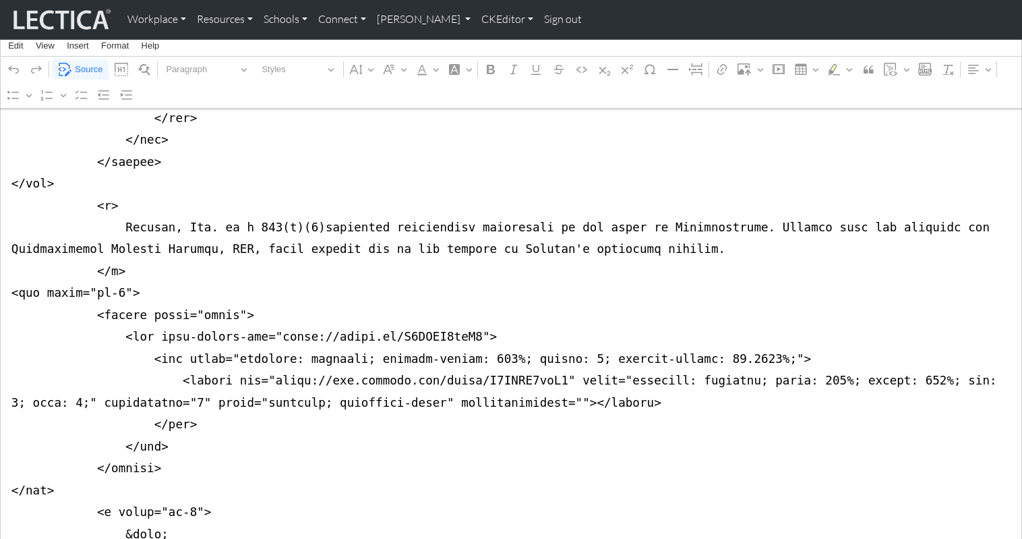
drag, startPoint x: 106, startPoint y: 437, endPoint x: 190, endPoint y: 438, distance: 84.3
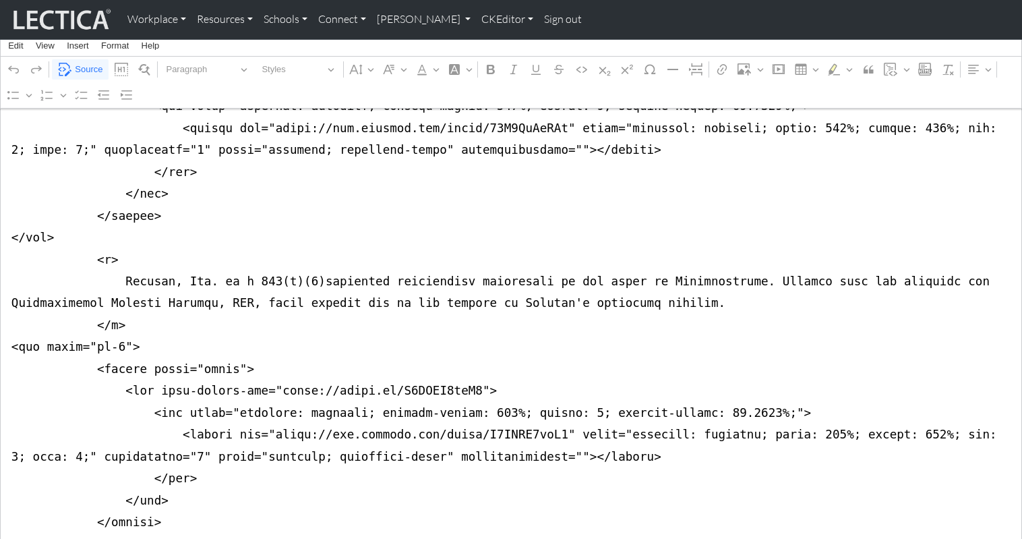
scroll to position [745, 0]
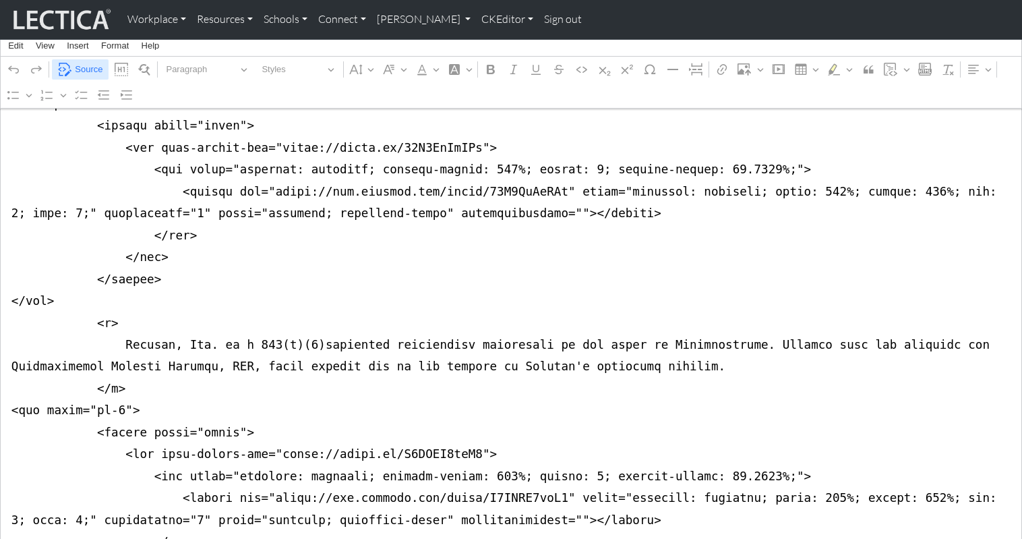
type textarea "<nav class="navbar navbar-expand-lg navbar-light bg-light mb-5" style="font-siz…"
click at [91, 65] on span "Source" at bounding box center [89, 69] width 28 height 16
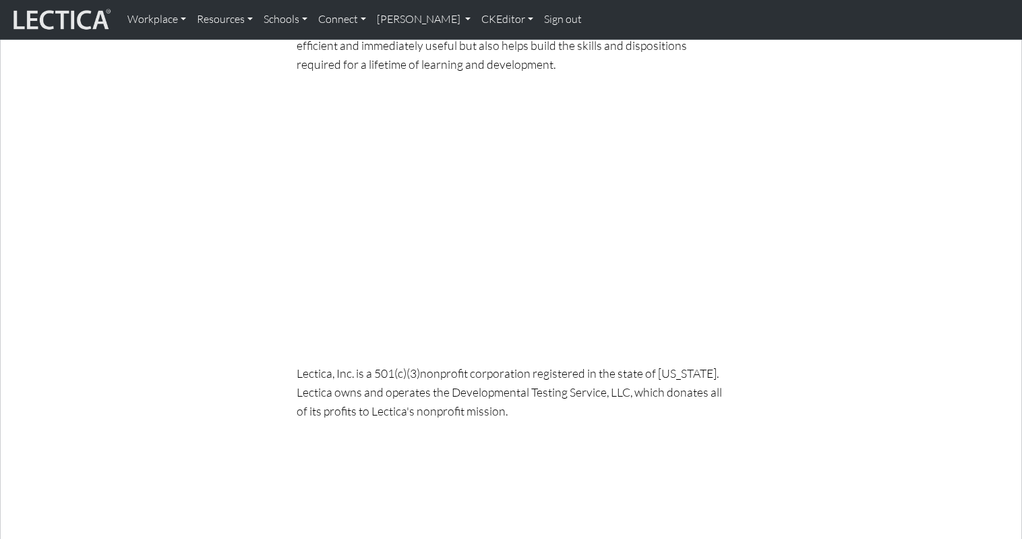
scroll to position [456, 0]
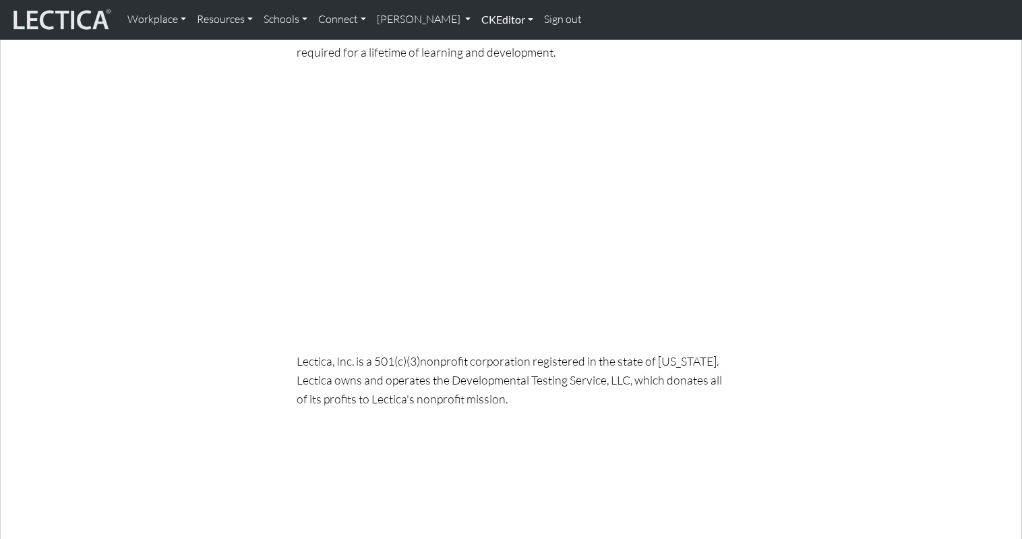
click at [476, 22] on link "CKEditor" at bounding box center [507, 19] width 63 height 28
click at [487, 41] on link "Edit" at bounding box center [500, 49] width 27 height 17
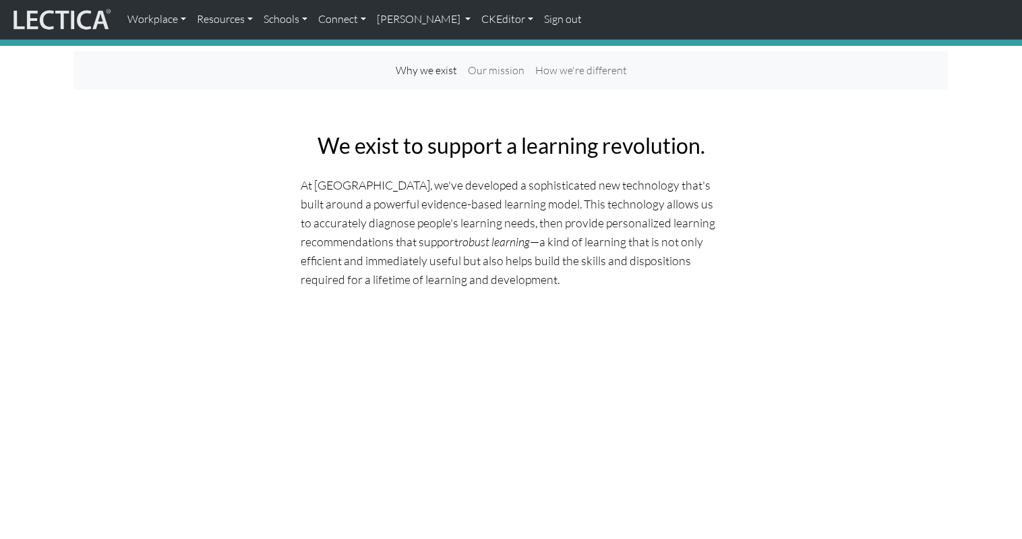
scroll to position [0, 0]
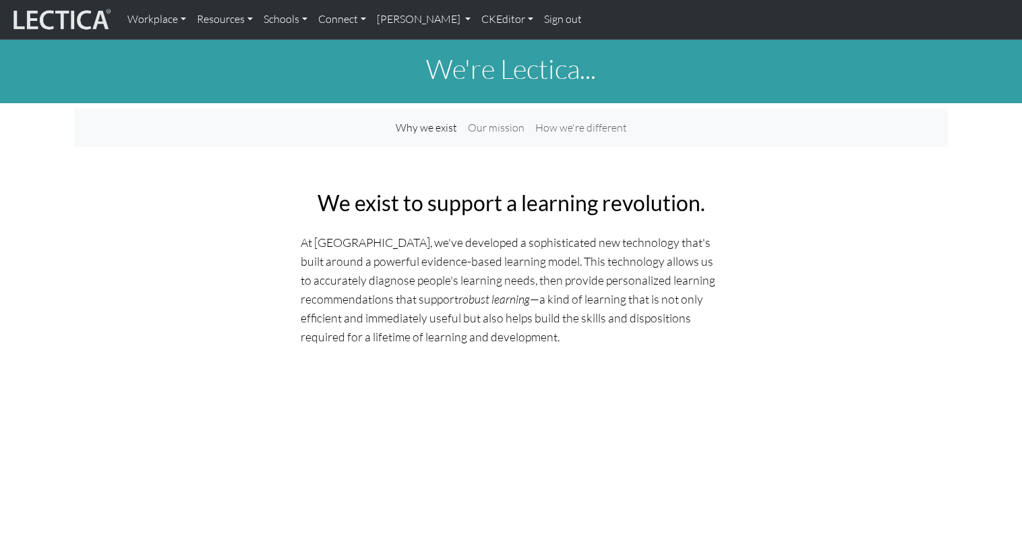
click at [180, 69] on h1 "We're Lectica..." at bounding box center [511, 69] width 874 height 32
click at [476, 17] on link "CKEditor" at bounding box center [507, 19] width 63 height 28
click at [487, 45] on link "Edit" at bounding box center [500, 49] width 27 height 17
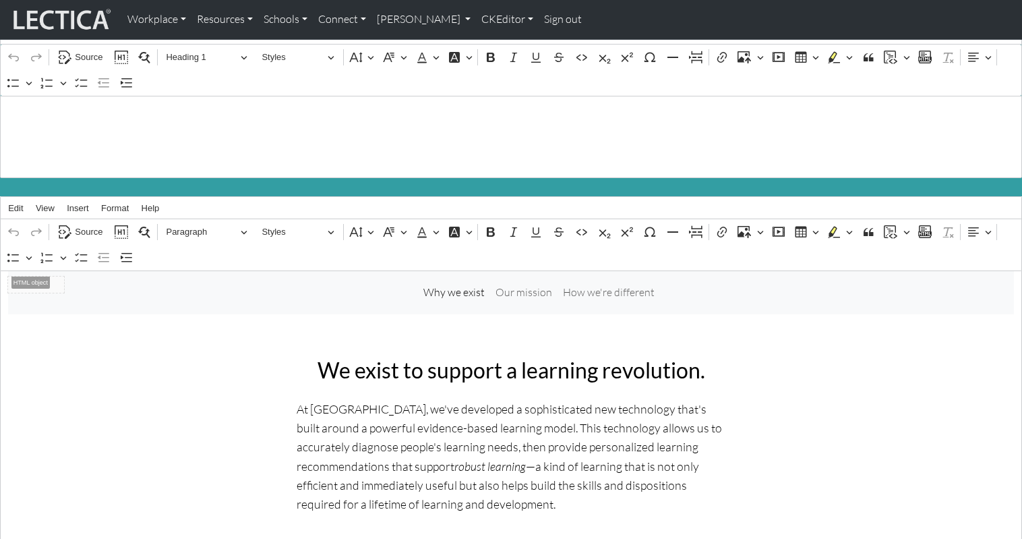
scroll to position [47, 0]
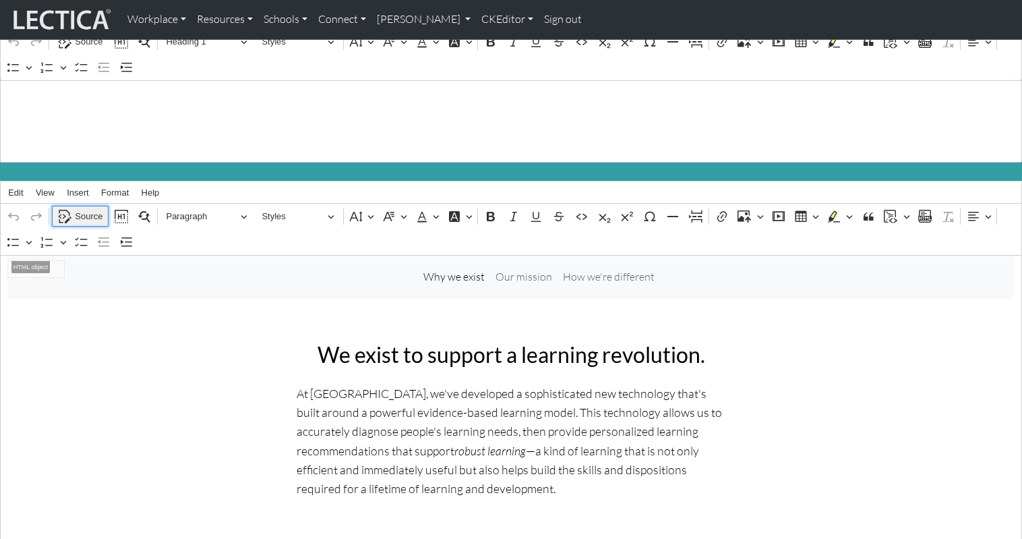
click at [84, 208] on span "Source" at bounding box center [89, 216] width 28 height 16
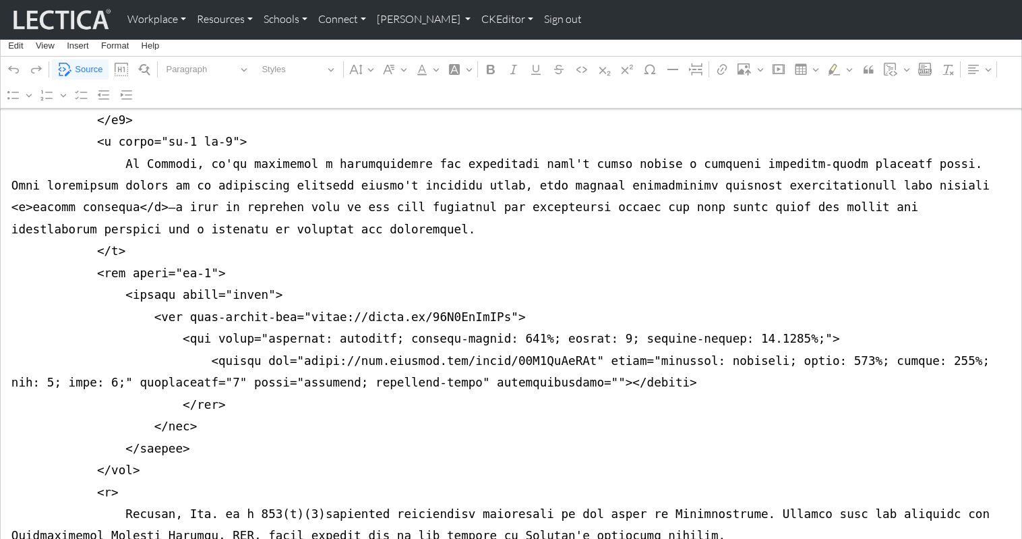
scroll to position [557, 0]
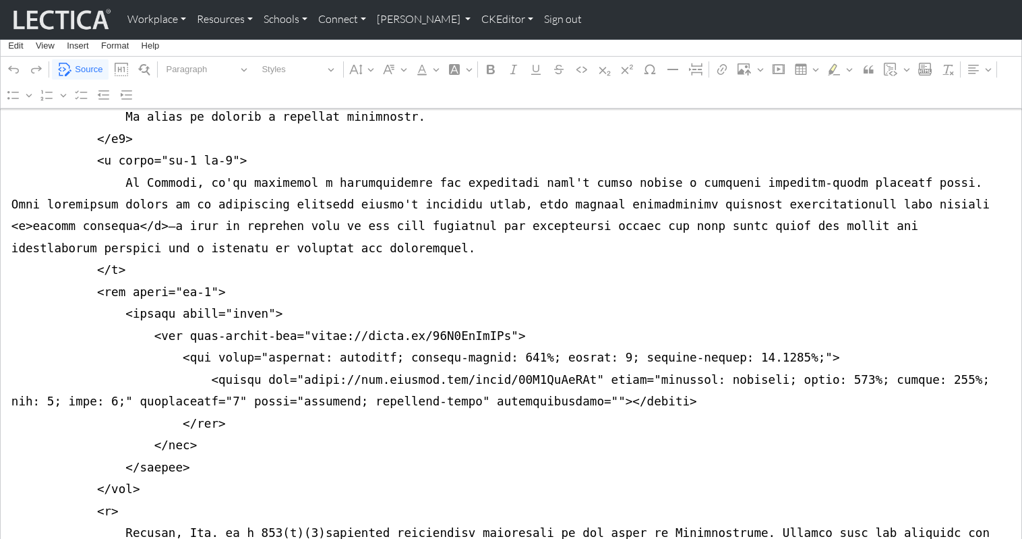
type textarea "<nav class="navbar navbar-expand-lg navbar-light bg-light mb-5" style="font-siz…"
click at [476, 20] on link "CKEditor" at bounding box center [507, 19] width 63 height 28
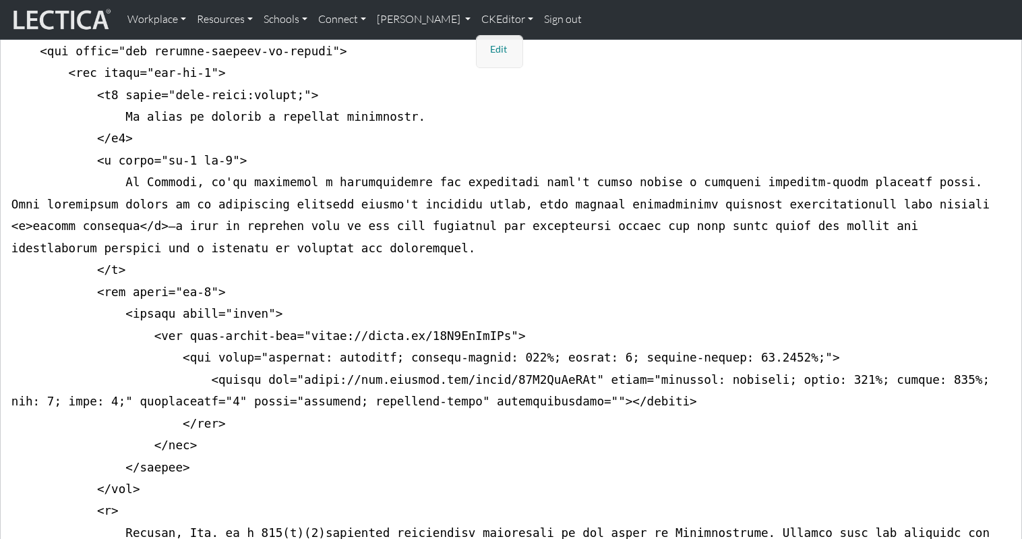
click at [487, 44] on link "Edit" at bounding box center [500, 49] width 27 height 17
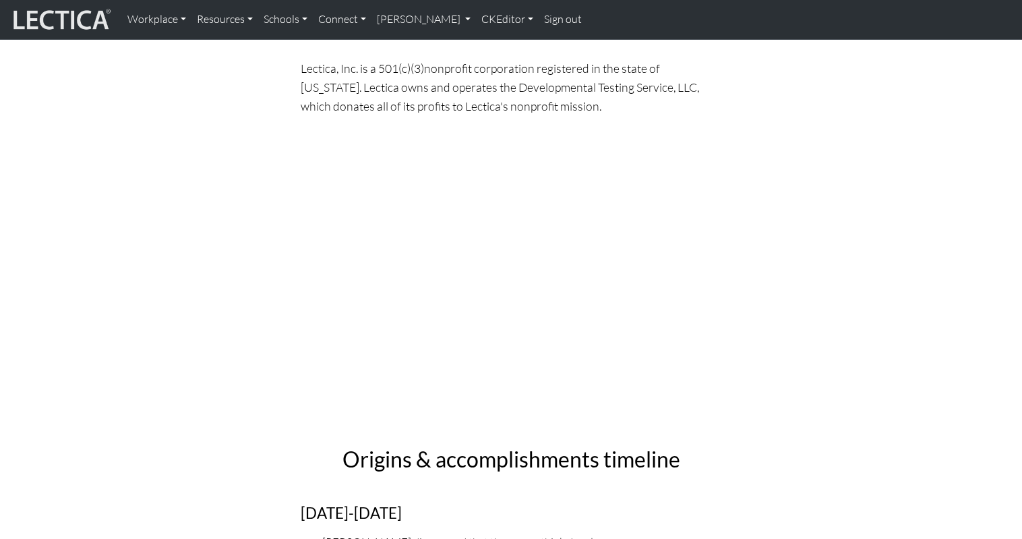
scroll to position [0, 0]
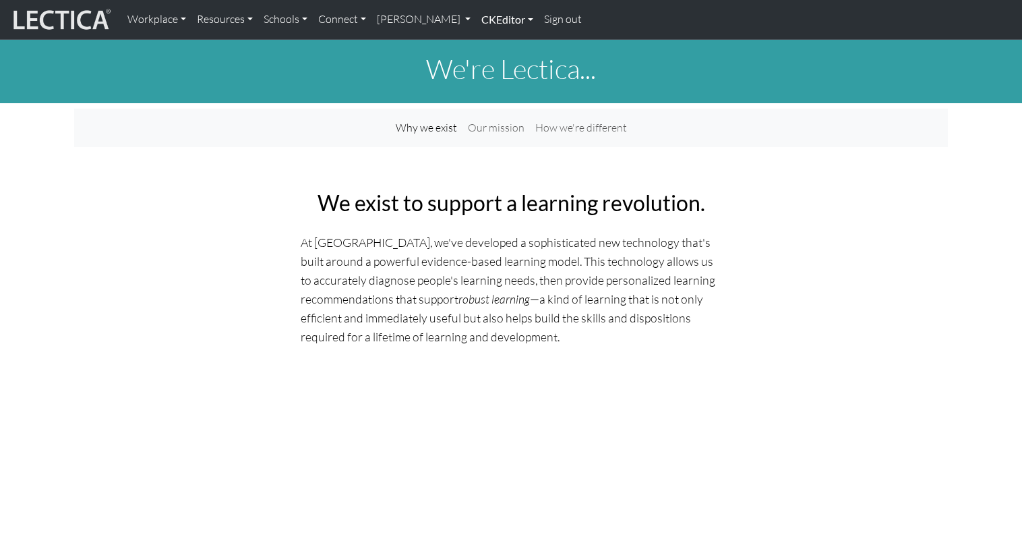
click at [476, 19] on link "CKEditor" at bounding box center [507, 19] width 63 height 28
click at [487, 44] on link "Edit" at bounding box center [500, 49] width 27 height 17
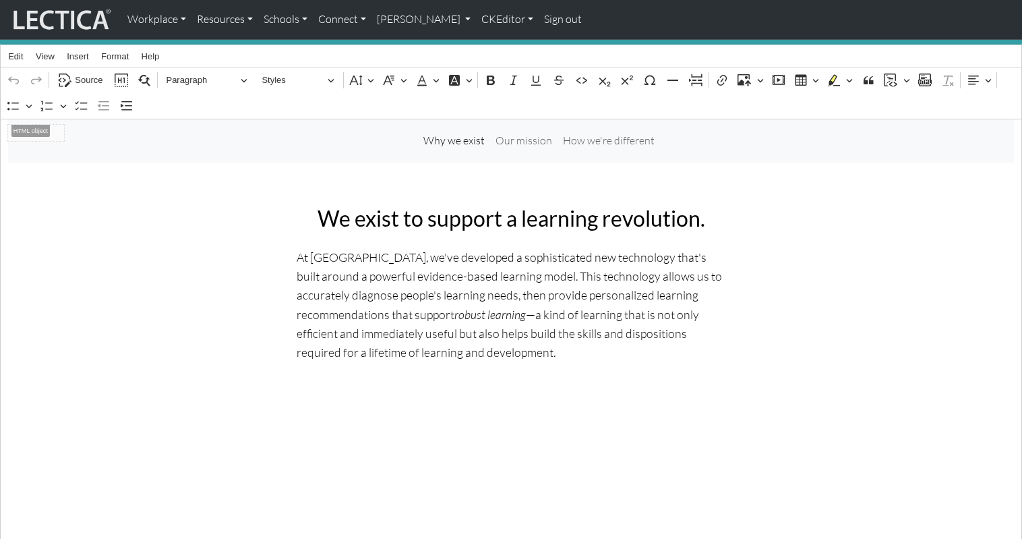
scroll to position [136, 0]
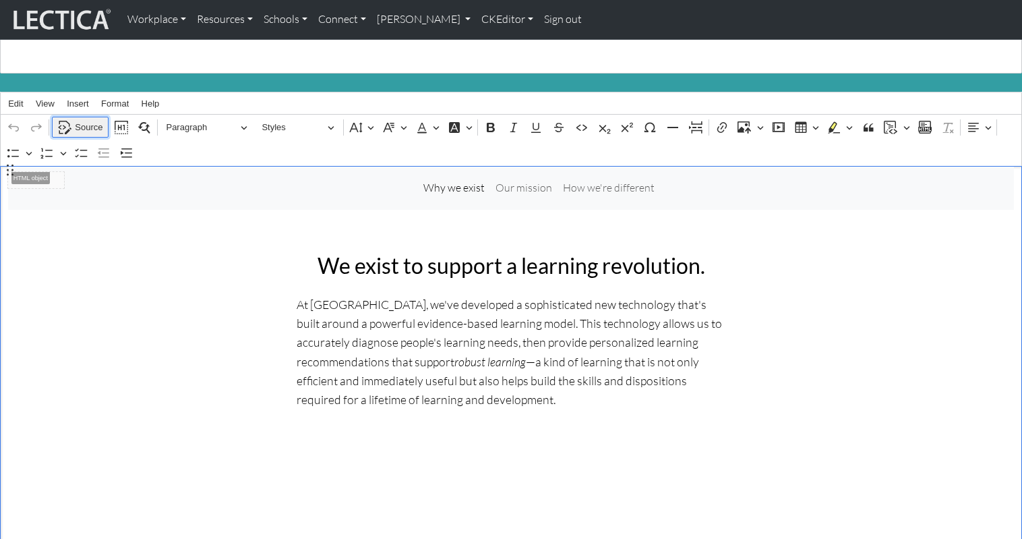
click at [92, 119] on span "Source" at bounding box center [89, 127] width 28 height 16
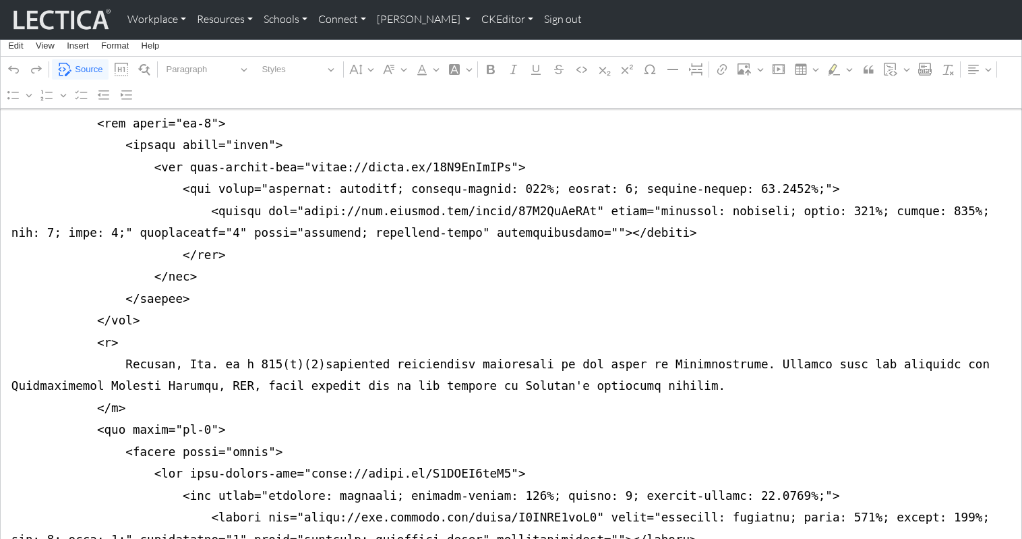
scroll to position [729, 0]
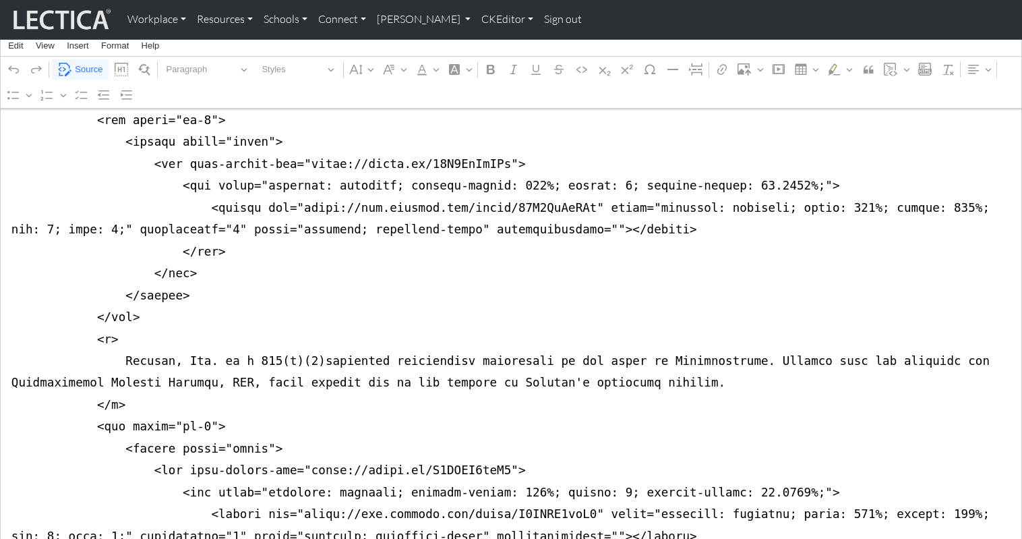
drag, startPoint x: 117, startPoint y: 366, endPoint x: 203, endPoint y: 365, distance: 86.3
drag, startPoint x: 179, startPoint y: 285, endPoint x: 186, endPoint y: 285, distance: 7.4
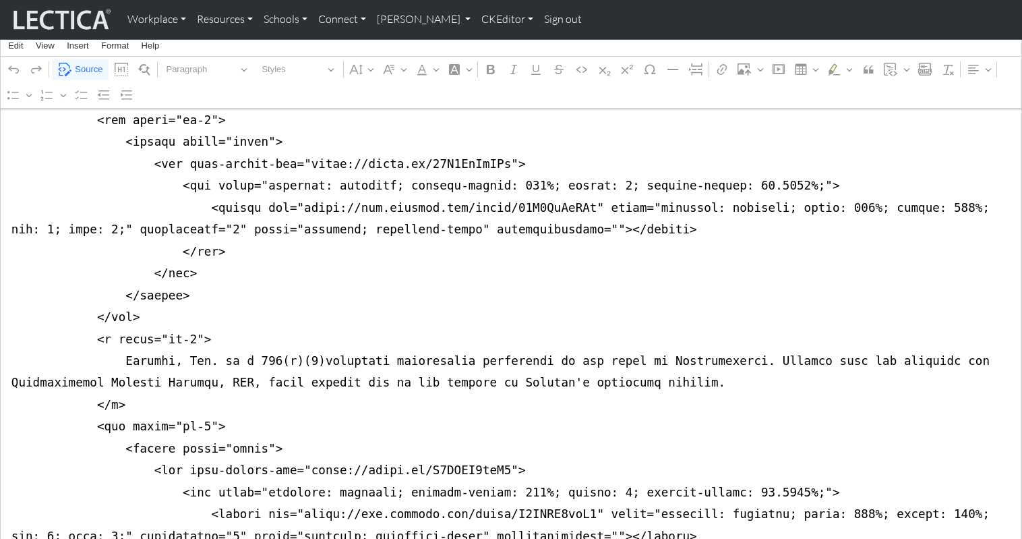
type textarea "<nav class="navbar navbar-expand-lg navbar-light bg-light mb-5" style="font-siz…"
drag, startPoint x: 80, startPoint y: 66, endPoint x: 88, endPoint y: 67, distance: 7.4
click at [80, 66] on span "Source" at bounding box center [89, 69] width 28 height 16
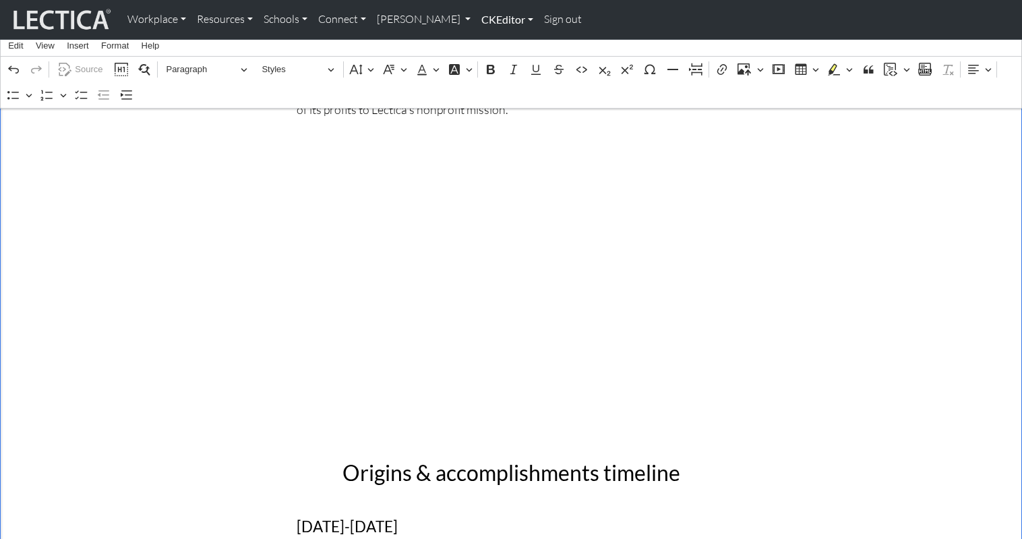
click at [476, 15] on link "CKEditor" at bounding box center [507, 19] width 63 height 28
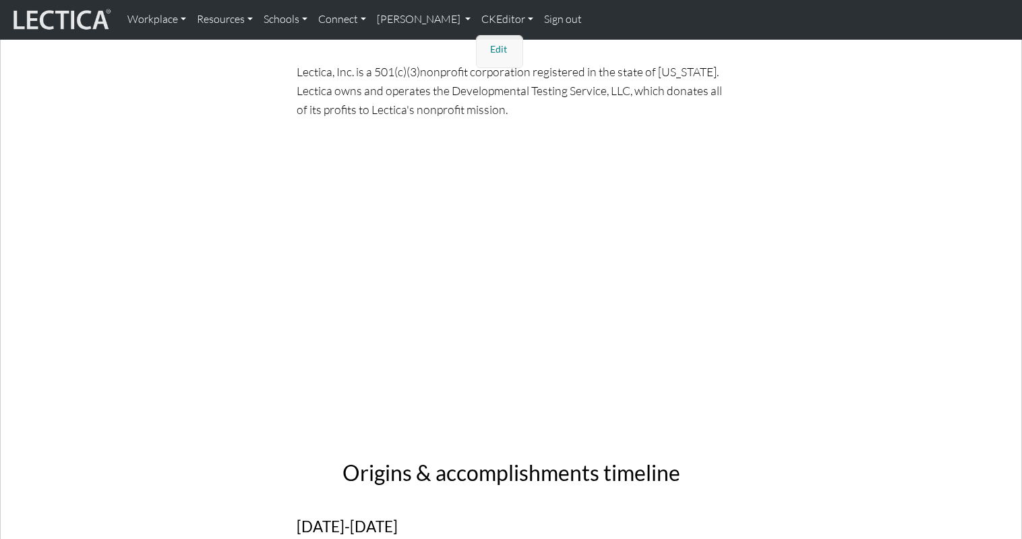
click at [487, 43] on link "Edit" at bounding box center [500, 49] width 27 height 17
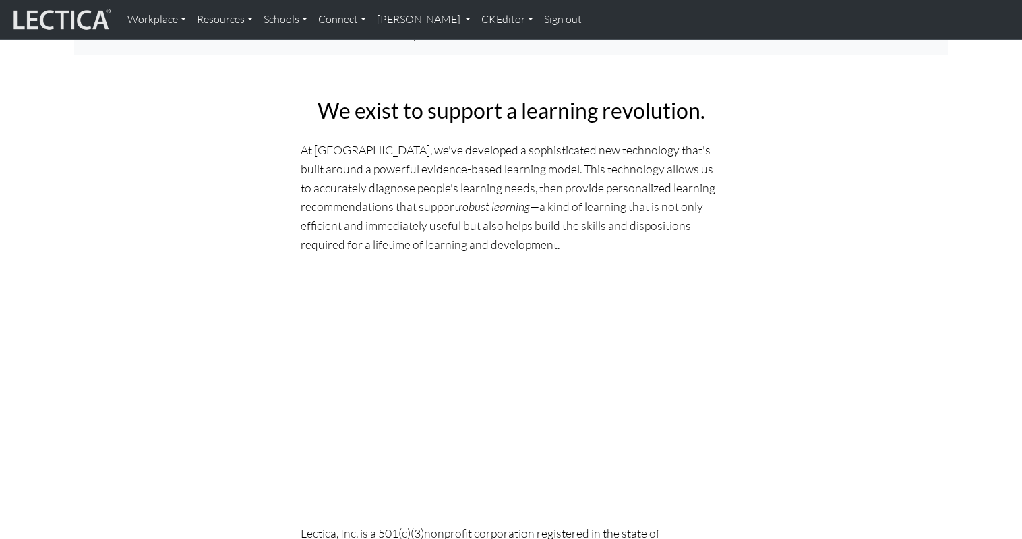
scroll to position [0, 0]
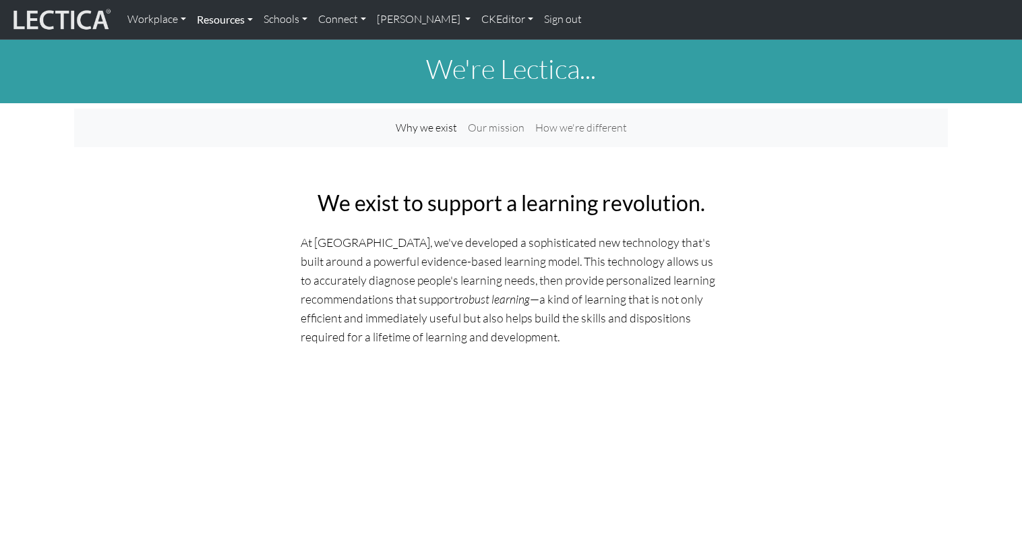
click at [218, 18] on link "Resources" at bounding box center [224, 19] width 67 height 28
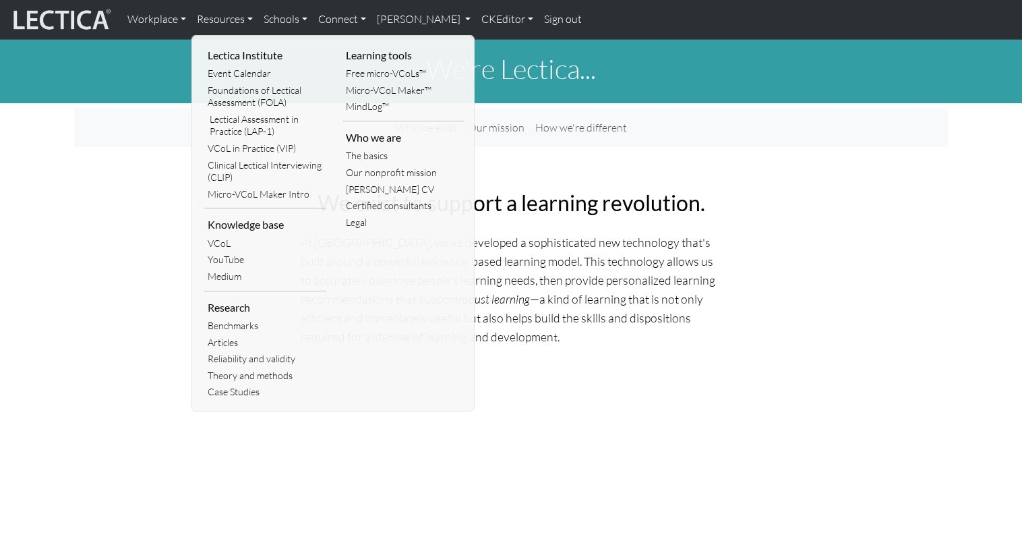
click at [357, 69] on link "Free micro-VCoLs™" at bounding box center [404, 73] width 122 height 17
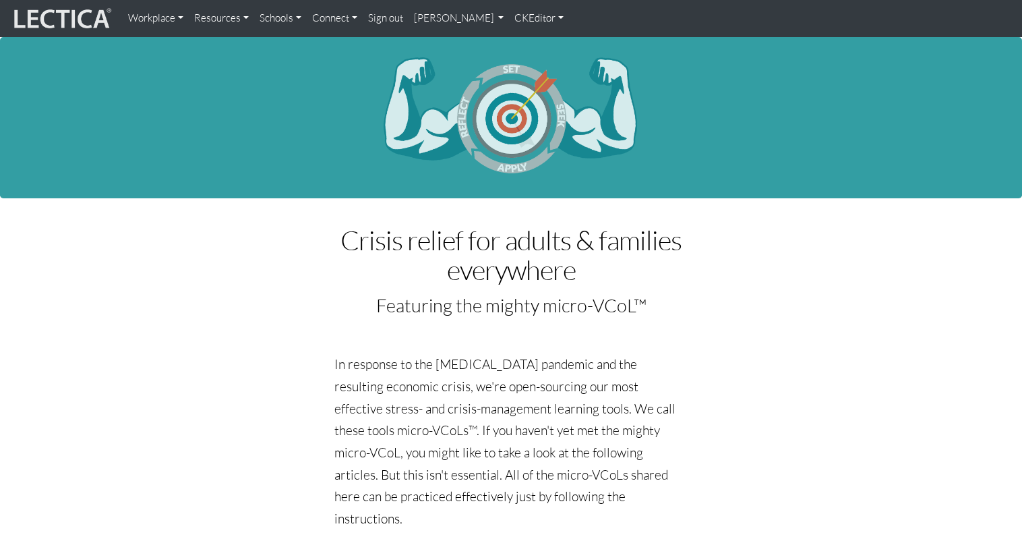
click at [210, 105] on h1 at bounding box center [511, 116] width 748 height 124
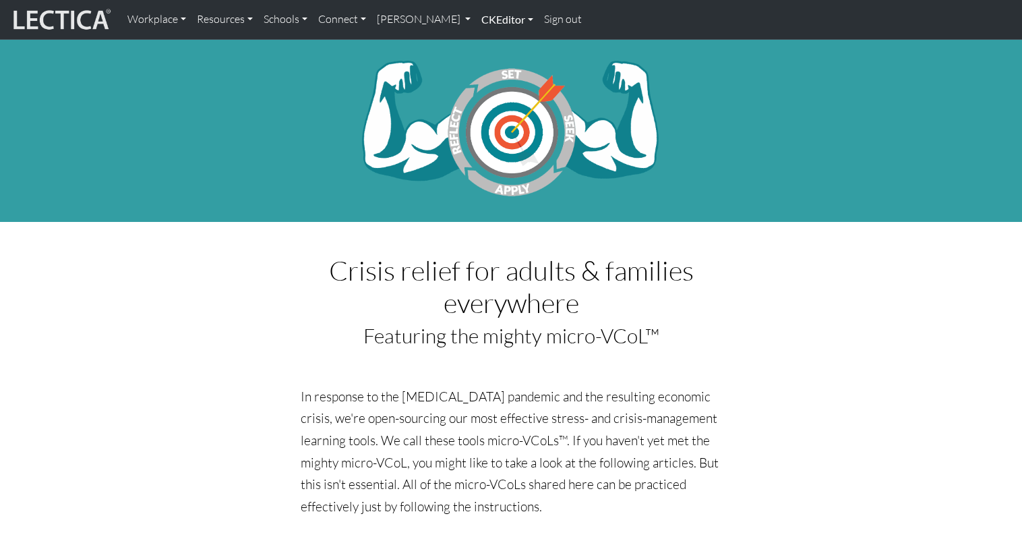
click at [476, 18] on link "CKEditor" at bounding box center [507, 19] width 63 height 28
click at [487, 42] on link "Edit" at bounding box center [500, 49] width 27 height 17
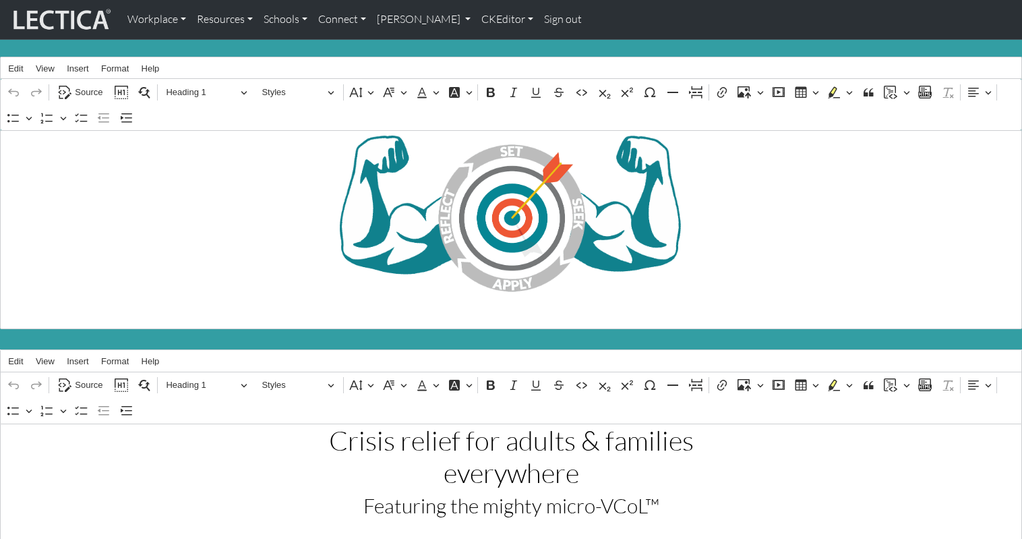
click at [100, 250] on h1 "⁠⁠⁠⁠⁠⁠⁠" at bounding box center [511, 217] width 1007 height 173
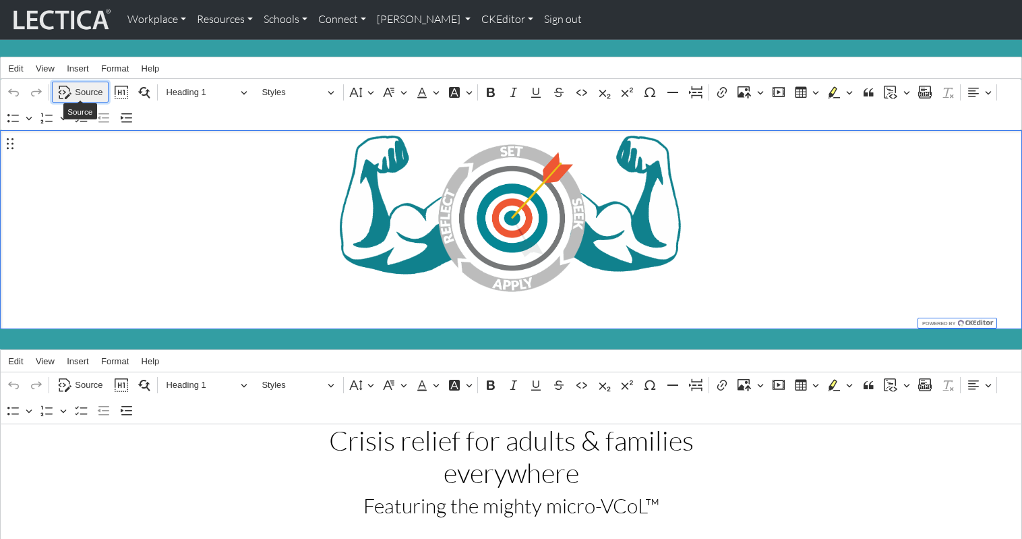
click at [84, 89] on span "Source" at bounding box center [89, 92] width 28 height 16
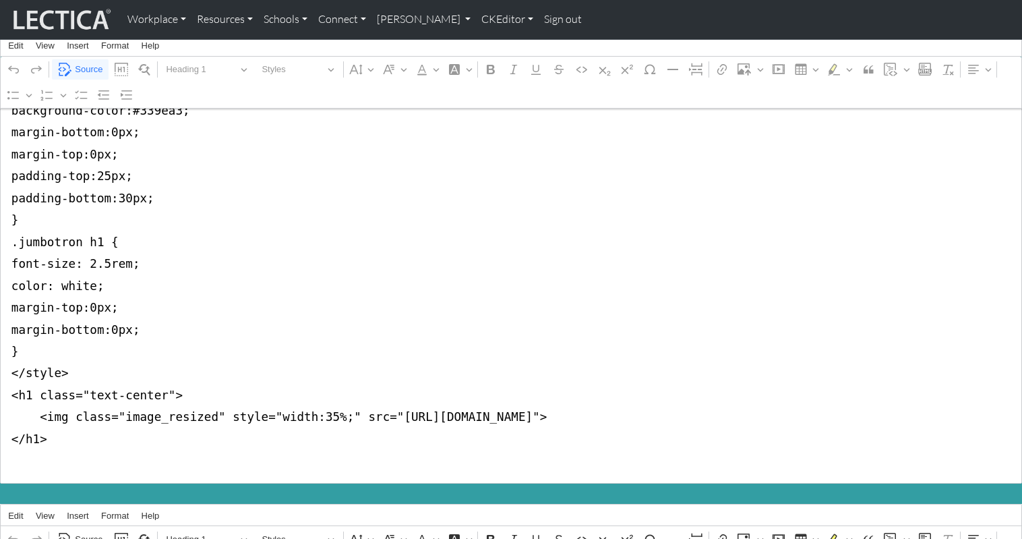
scroll to position [65, 0]
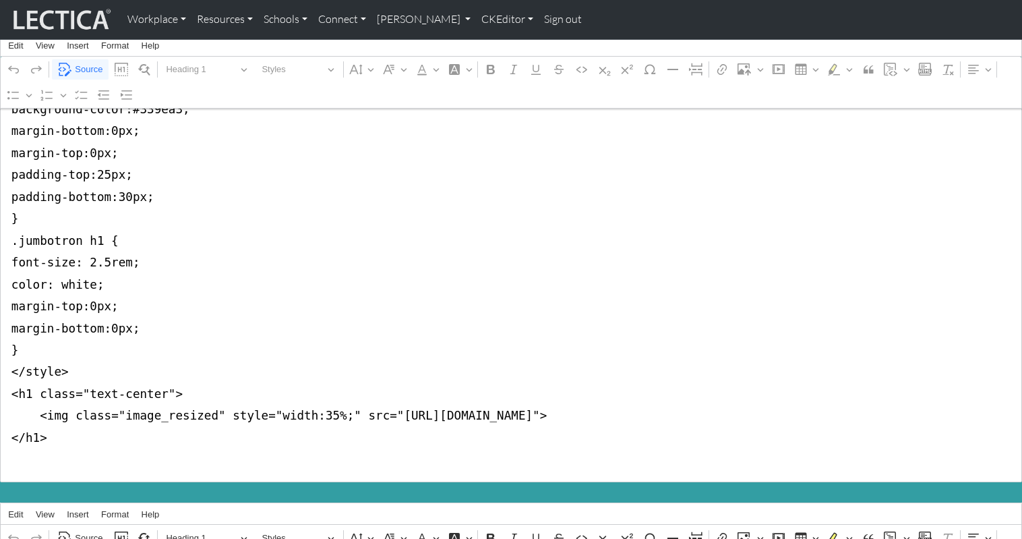
drag, startPoint x: 10, startPoint y: 151, endPoint x: -1, endPoint y: 364, distance: 213.4
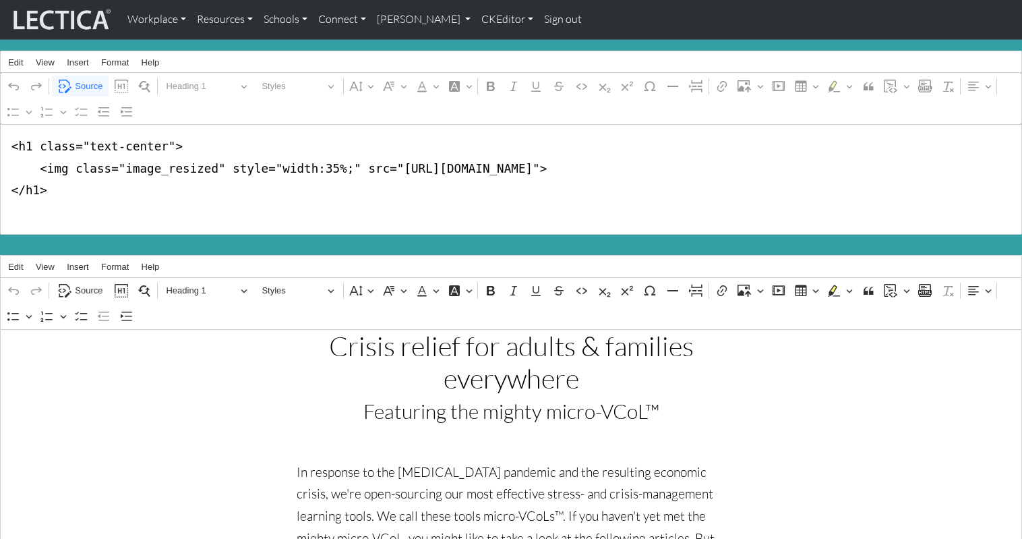
scroll to position [0, 0]
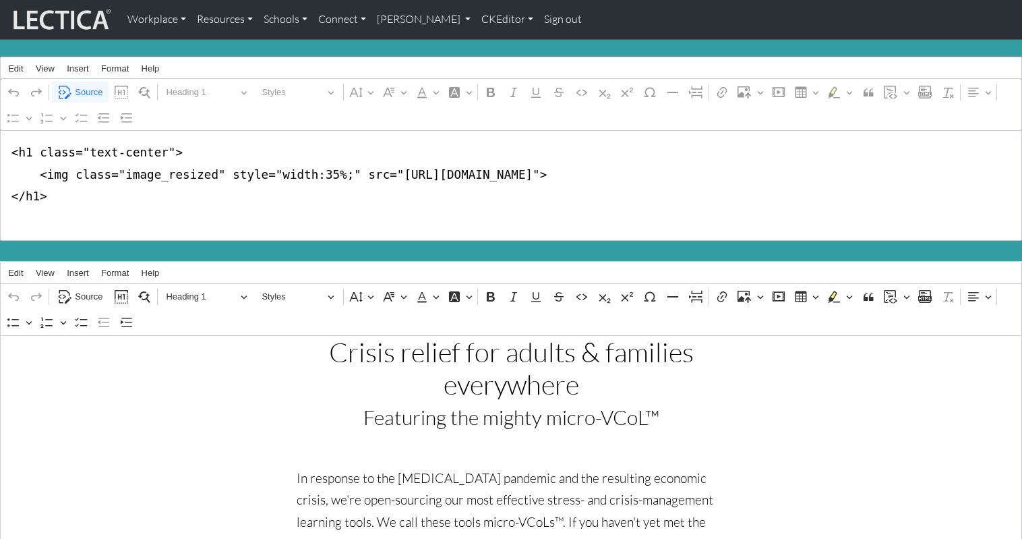
drag, startPoint x: 31, startPoint y: 146, endPoint x: 165, endPoint y: 149, distance: 133.5
click at [165, 149] on textarea "<h1 class="text-center"> <img class="image_resized" style="width:35%;" src="[UR…" at bounding box center [511, 185] width 1022 height 111
click at [330, 170] on textarea "<h1> <img class="image_resized" style="width:35%;" src="[URL][DOMAIN_NAME]"> </…" at bounding box center [511, 185] width 1022 height 111
click at [351, 169] on textarea "<h1> <img class="image_resized" style="width:35%; mzx-width:300px" src="[URL][D…" at bounding box center [511, 185] width 1022 height 111
click at [341, 202] on textarea "<h1> <img class="image_resized" style="width:35%; max-width:300px" src="[URL][D…" at bounding box center [511, 185] width 1022 height 111
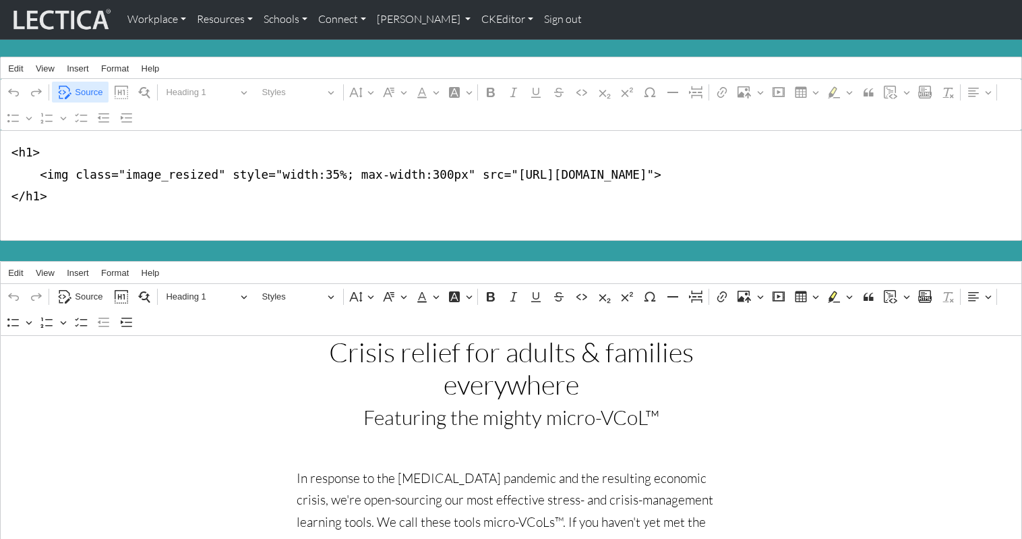
type textarea "<h1> <img class="image_resized" style="width:35%; max-width:300px" src="[URL][D…"
click at [89, 86] on span "Source" at bounding box center [89, 92] width 28 height 16
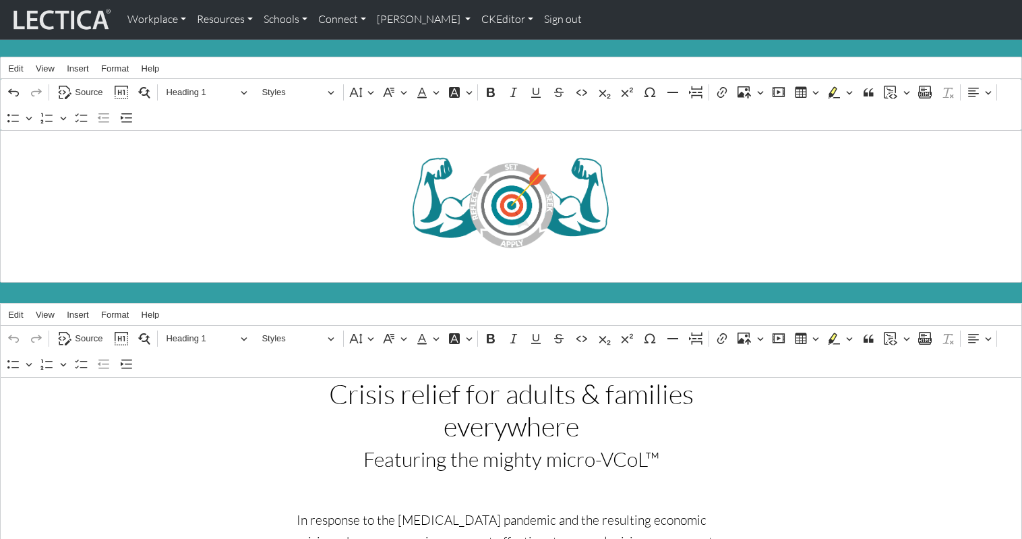
click at [539, 20] on link "Sign out" at bounding box center [563, 19] width 49 height 28
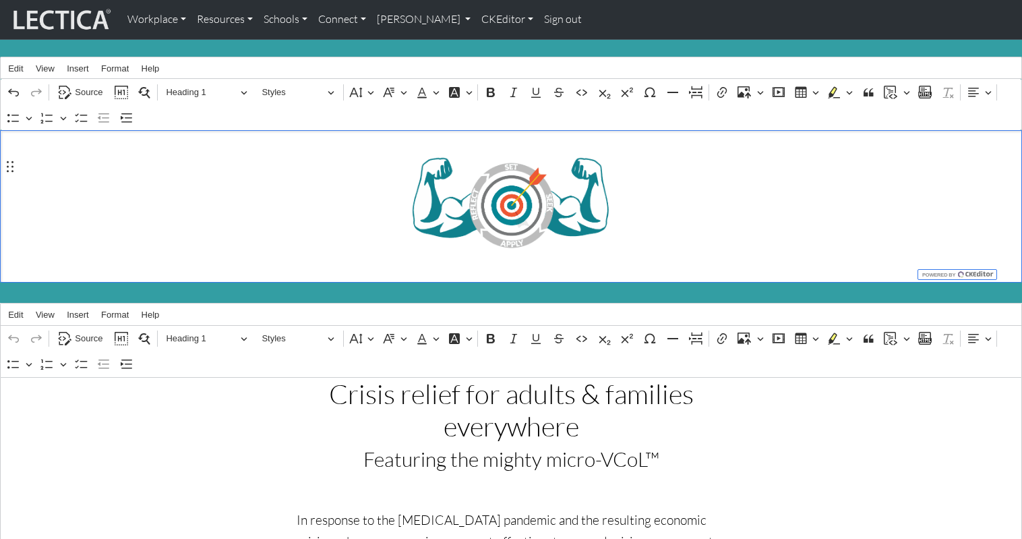
click at [319, 206] on h1 "⁠⁠⁠⁠⁠⁠⁠" at bounding box center [511, 206] width 1007 height 102
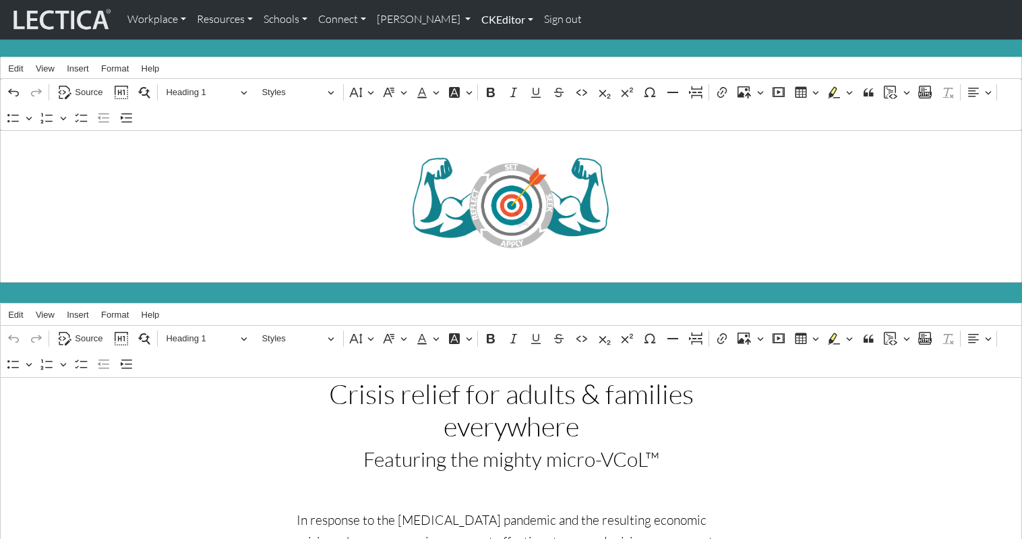
click at [476, 20] on link "CKEditor" at bounding box center [507, 19] width 63 height 28
click at [487, 45] on link "Edit" at bounding box center [500, 49] width 27 height 17
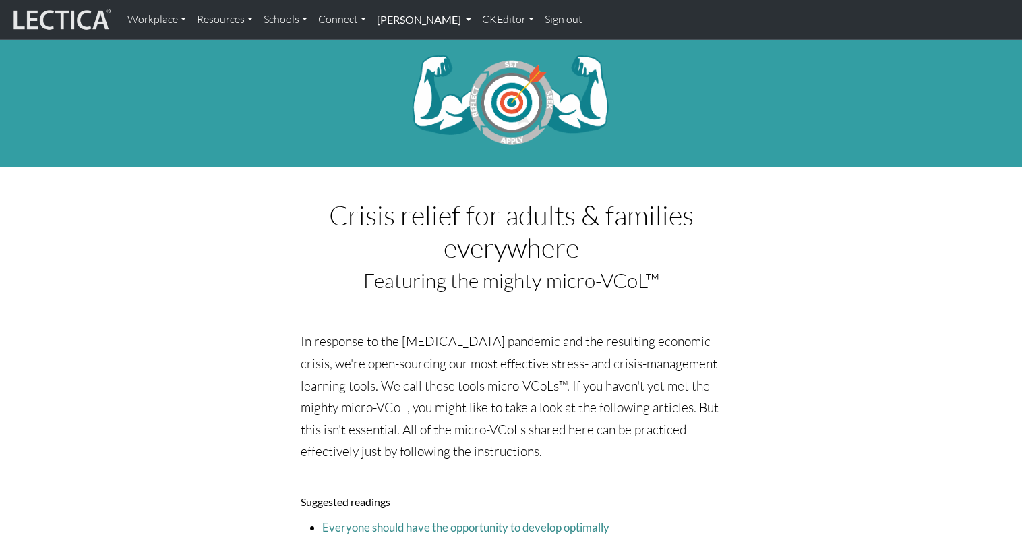
click at [412, 19] on link "[PERSON_NAME]" at bounding box center [424, 19] width 105 height 28
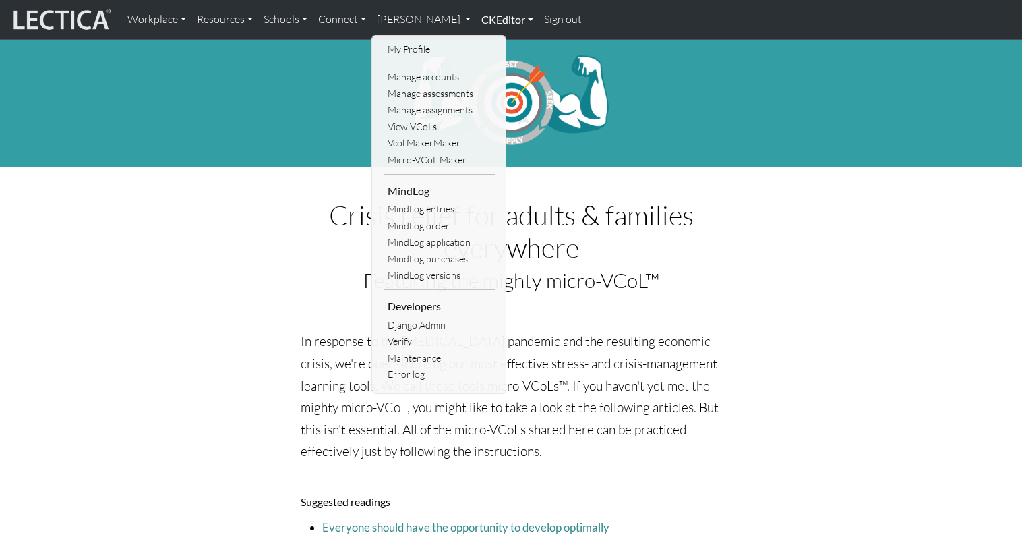
click at [476, 18] on link "CKEditor" at bounding box center [507, 19] width 63 height 28
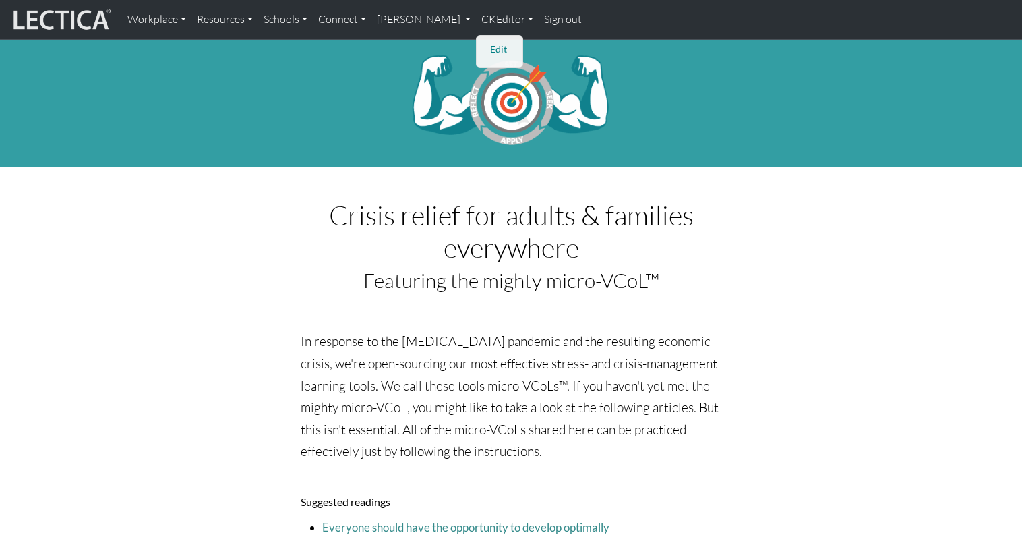
click at [487, 42] on link "Edit" at bounding box center [500, 49] width 27 height 17
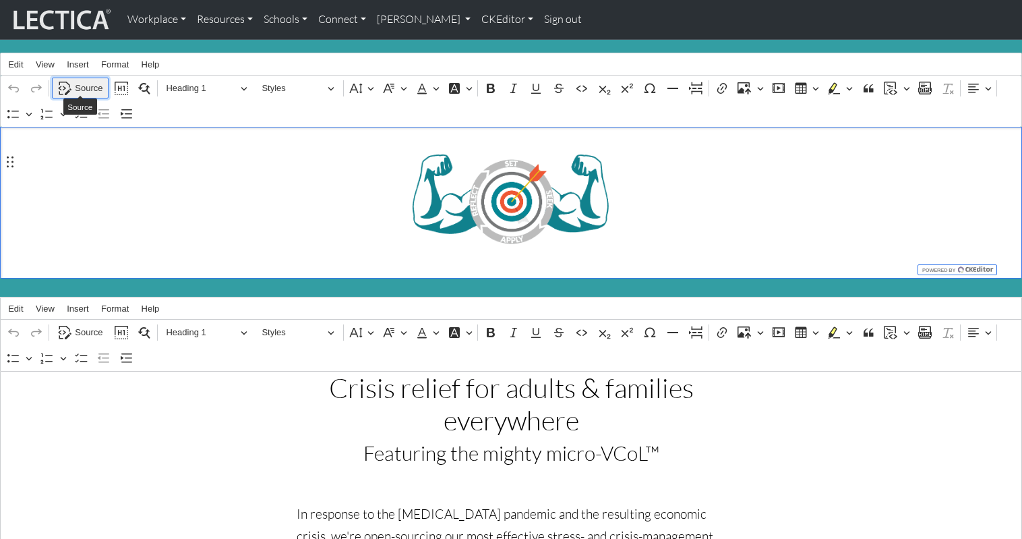
click at [88, 82] on span "Source" at bounding box center [89, 88] width 28 height 16
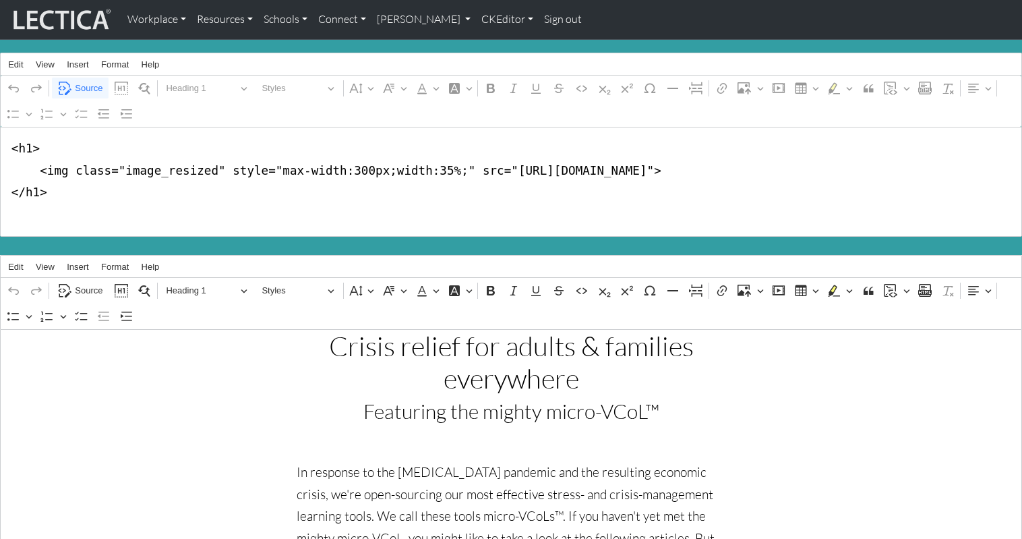
click at [340, 164] on textarea "<h1> <img class="image_resized" style="max-width:300px;width:35%;" src="[URL][D…" at bounding box center [511, 182] width 1022 height 111
click at [337, 162] on textarea "<h1> <img class="image_resized" style="max-width:300px;width:35%;" src="[URL][D…" at bounding box center [511, 182] width 1022 height 111
click at [371, 165] on textarea "<h1> <img class="image_resized" style="max-width:400px;width:35%;" src="[URL][D…" at bounding box center [511, 182] width 1022 height 111
type textarea "<h1> <img class="image_resized" style="max-width:400px;min-width:300px; width:3…"
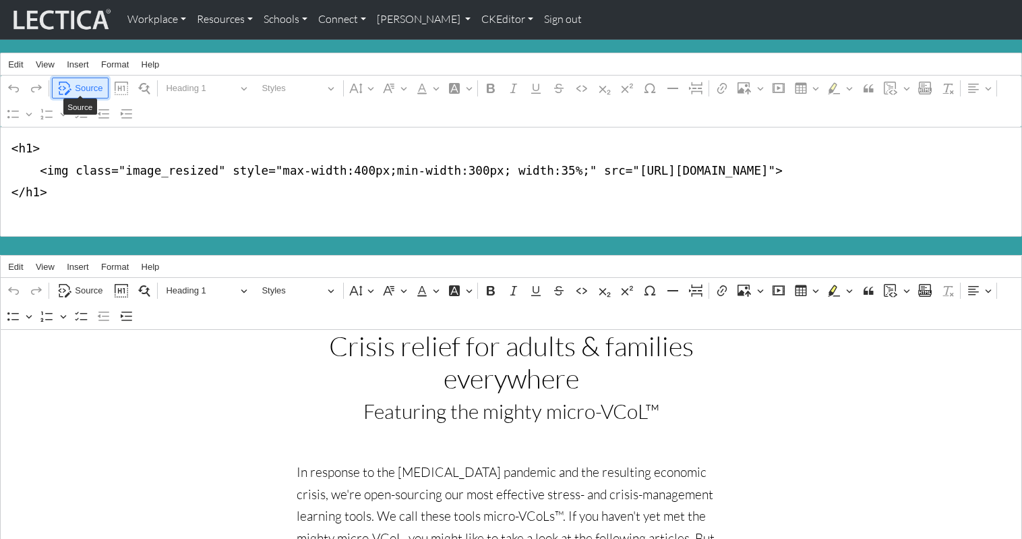
click at [84, 83] on span "Source" at bounding box center [89, 88] width 28 height 16
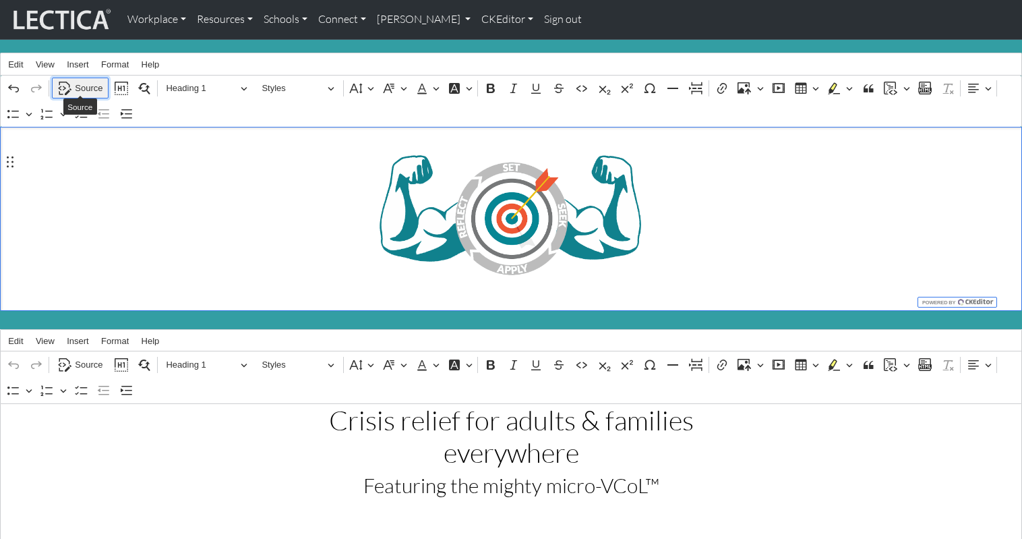
click at [88, 83] on span "Source" at bounding box center [89, 88] width 28 height 16
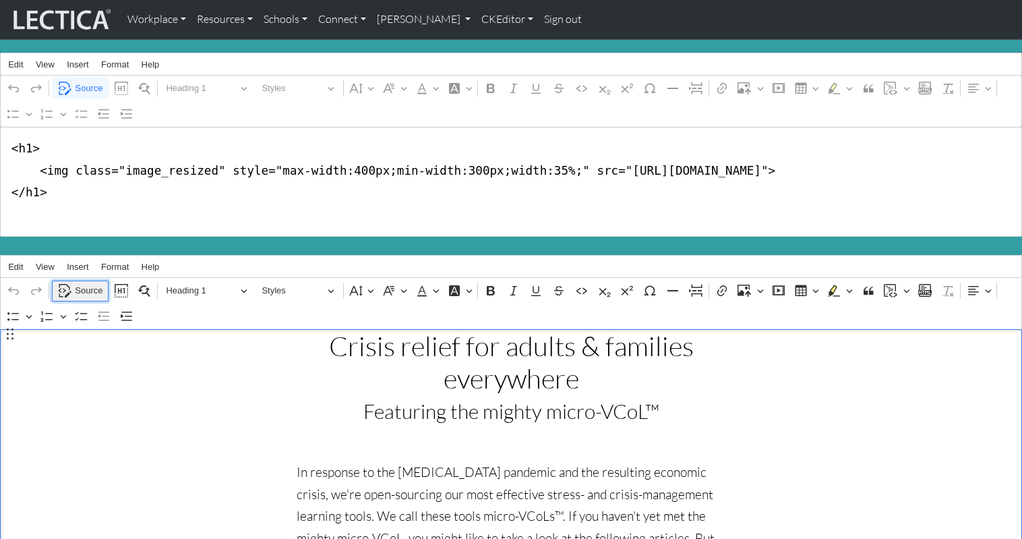
click at [88, 283] on span "Source" at bounding box center [89, 291] width 28 height 16
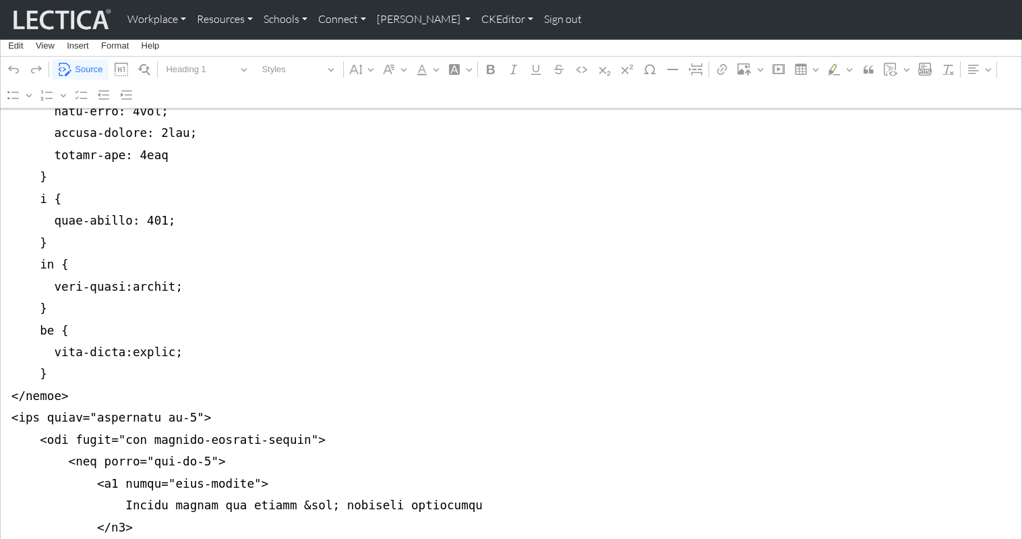
scroll to position [788, 0]
drag, startPoint x: 9, startPoint y: 351, endPoint x: -5, endPoint y: 343, distance: 16.3
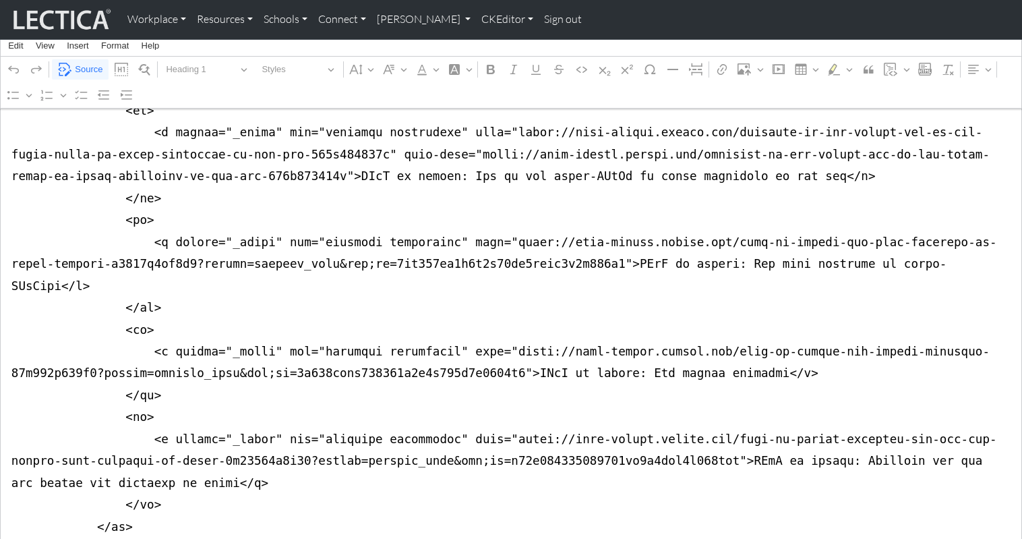
scroll to position [0, 0]
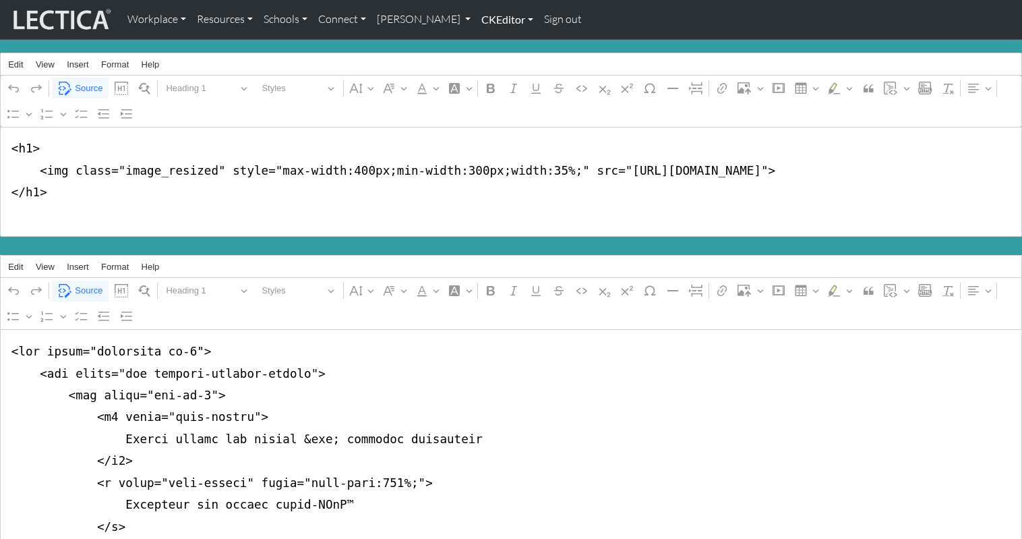
type textarea "<div class="container mb-4"> <div class="row justify-content-center"> <div clas…"
click at [476, 17] on link "CKEditor" at bounding box center [507, 19] width 63 height 28
click at [85, 283] on span "Source" at bounding box center [89, 291] width 28 height 16
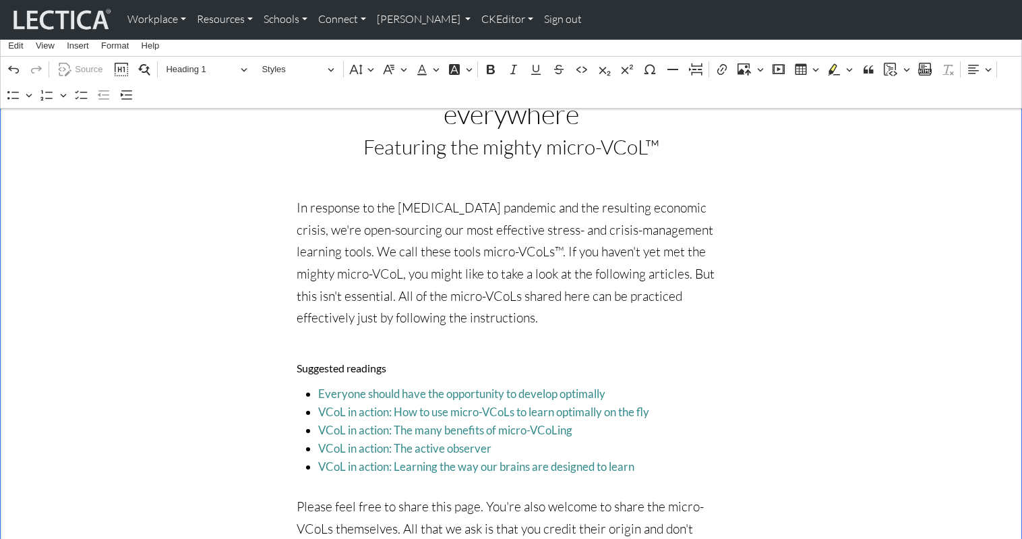
scroll to position [280, 0]
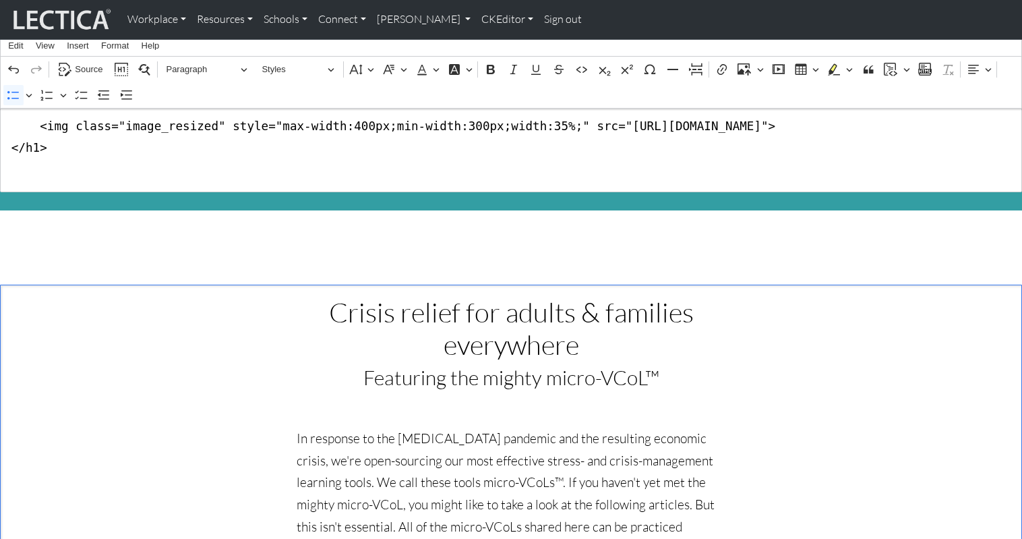
scroll to position [0, 0]
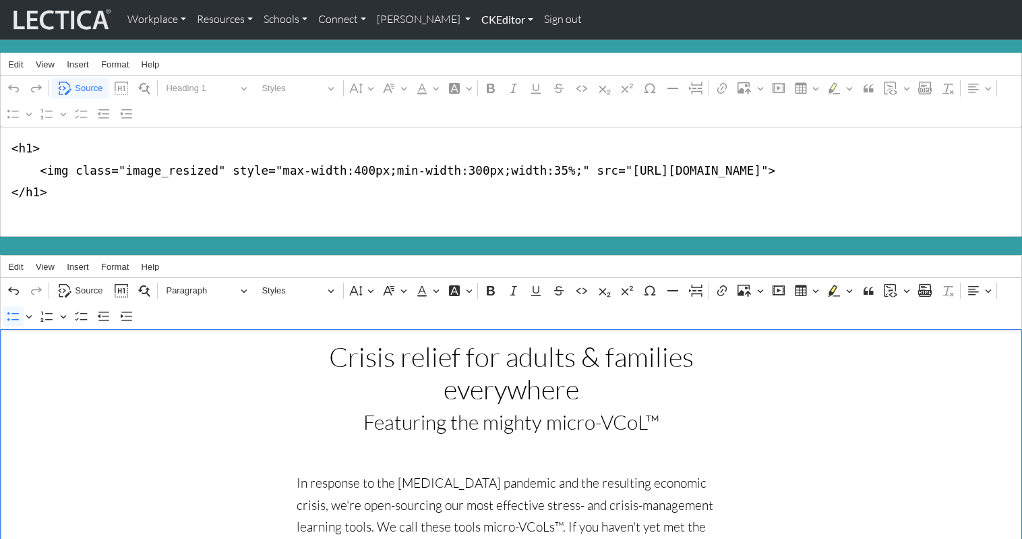
click at [476, 18] on link "CKEditor" at bounding box center [507, 19] width 63 height 28
click at [487, 46] on link "Edit" at bounding box center [500, 49] width 27 height 17
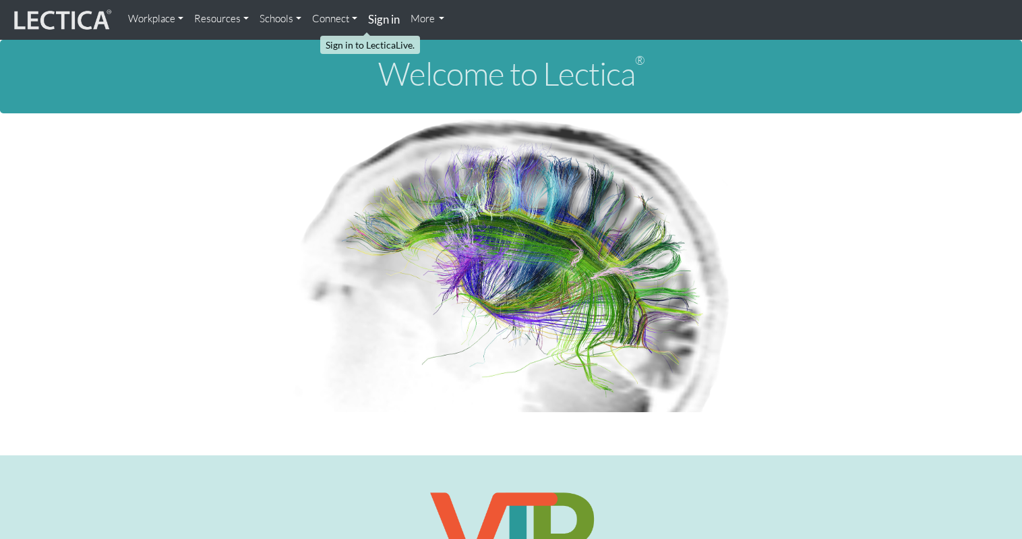
click at [368, 17] on strong "Sign in" at bounding box center [384, 19] width 32 height 14
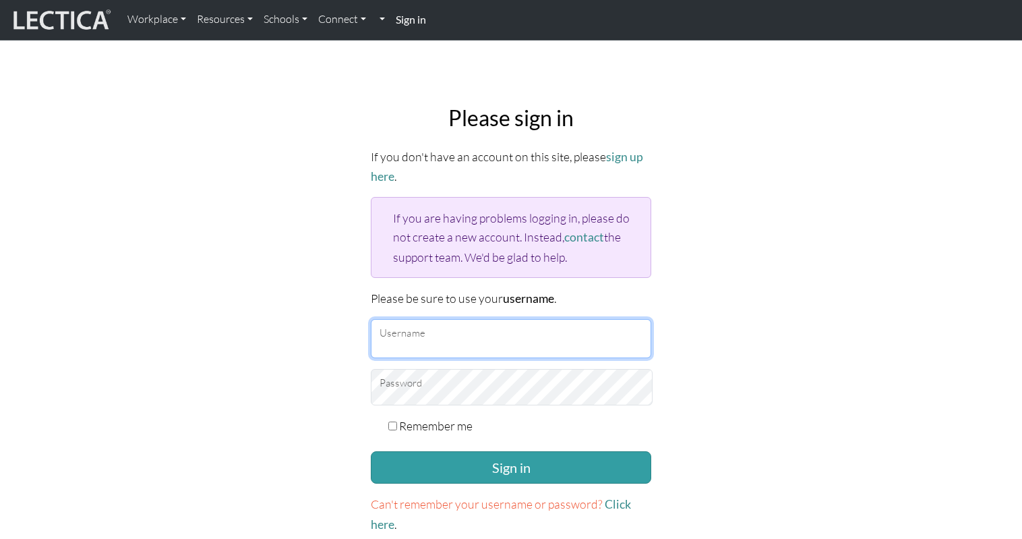
click at [488, 319] on input "Username" at bounding box center [511, 338] width 280 height 39
type input "theodawson"
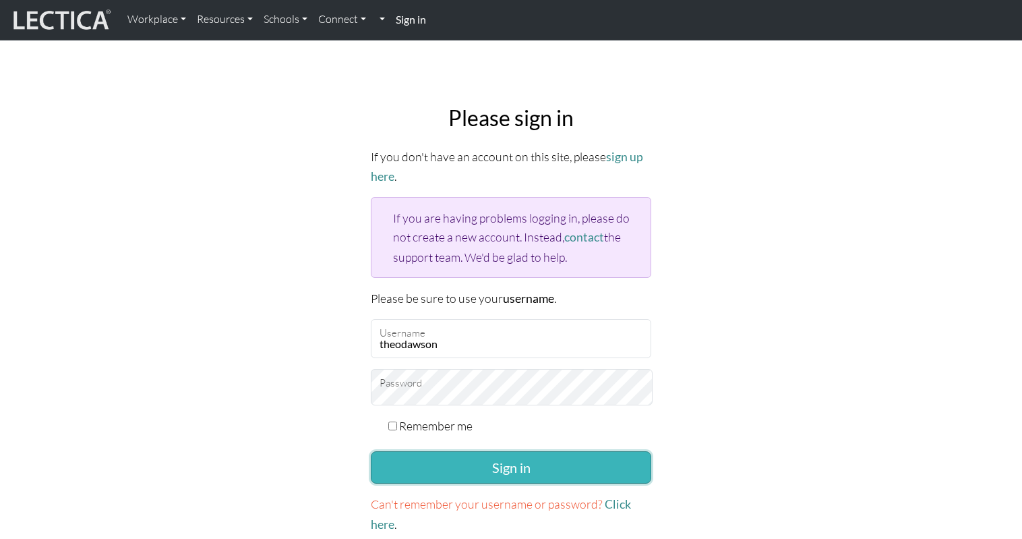
click at [461, 451] on button "Sign in" at bounding box center [511, 467] width 280 height 32
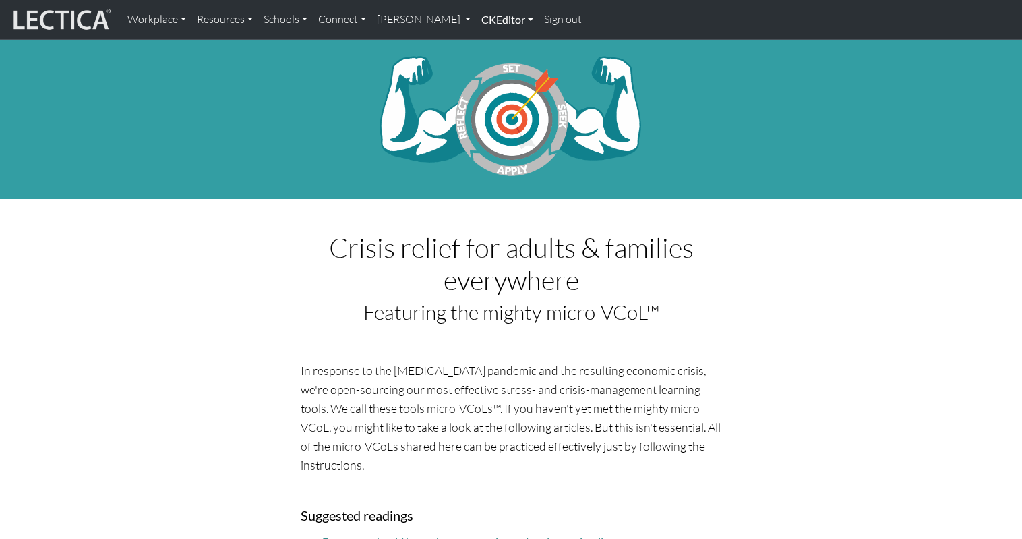
click at [476, 22] on link "CKEditor" at bounding box center [507, 19] width 63 height 28
click at [487, 46] on link "Edit" at bounding box center [500, 49] width 27 height 17
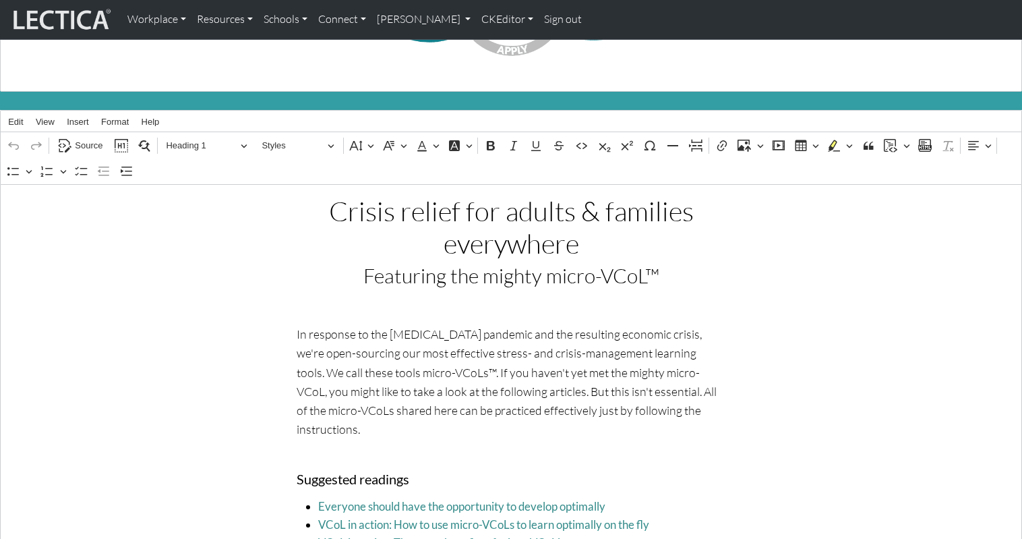
scroll to position [199, 0]
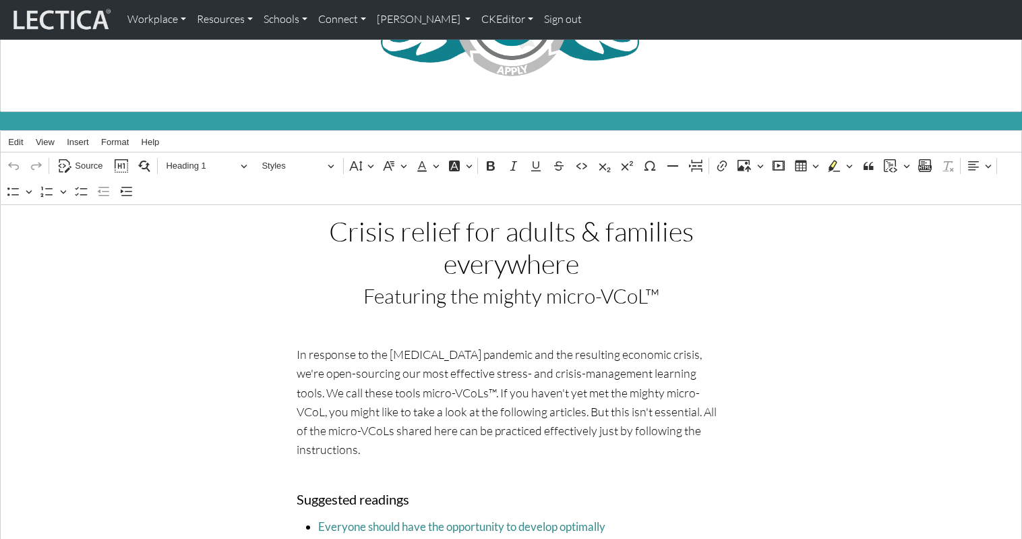
click at [394, 230] on h1 "Crisis relief for adults & families everywhere" at bounding box center [511, 247] width 429 height 65
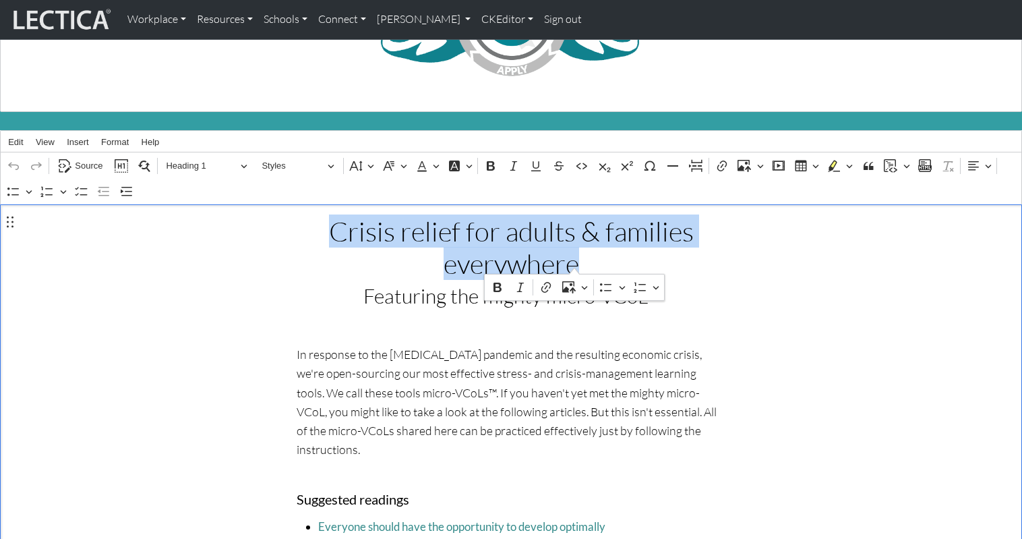
drag, startPoint x: 343, startPoint y: 225, endPoint x: 591, endPoint y: 245, distance: 249.0
click at [591, 245] on h1 "Crisis relief for adults & families everywhere" at bounding box center [511, 247] width 429 height 65
click at [185, 158] on span "Heading 1" at bounding box center [201, 166] width 70 height 16
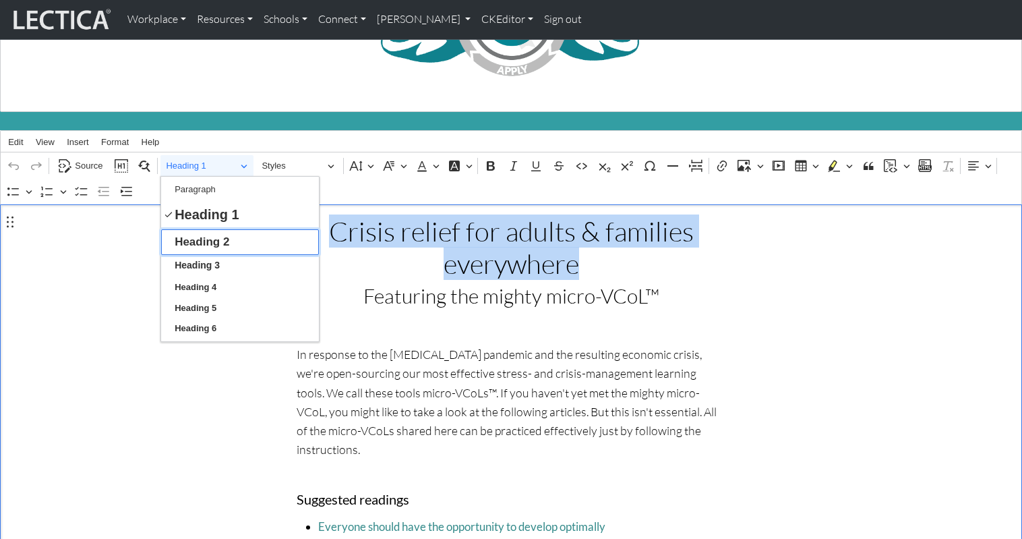
click at [194, 231] on span "Heading 2" at bounding box center [202, 241] width 55 height 21
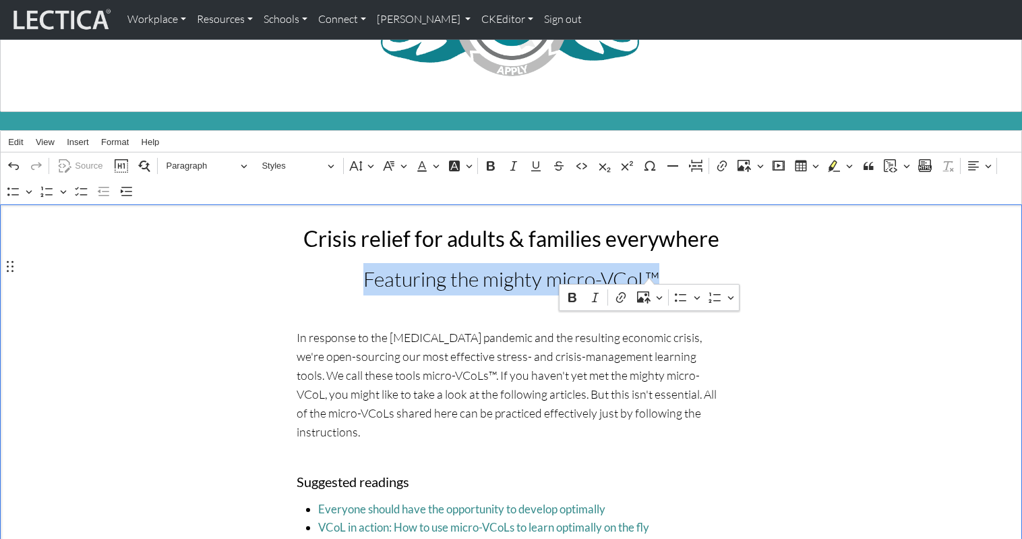
drag, startPoint x: 370, startPoint y: 270, endPoint x: 650, endPoint y: 268, distance: 279.8
click at [650, 268] on p "Featuring the mighty micro-VCoL™" at bounding box center [511, 279] width 429 height 32
drag, startPoint x: 373, startPoint y: 268, endPoint x: 655, endPoint y: 274, distance: 281.9
click at [655, 274] on p "Featuring the mighty micro-VCoL™" at bounding box center [511, 279] width 429 height 32
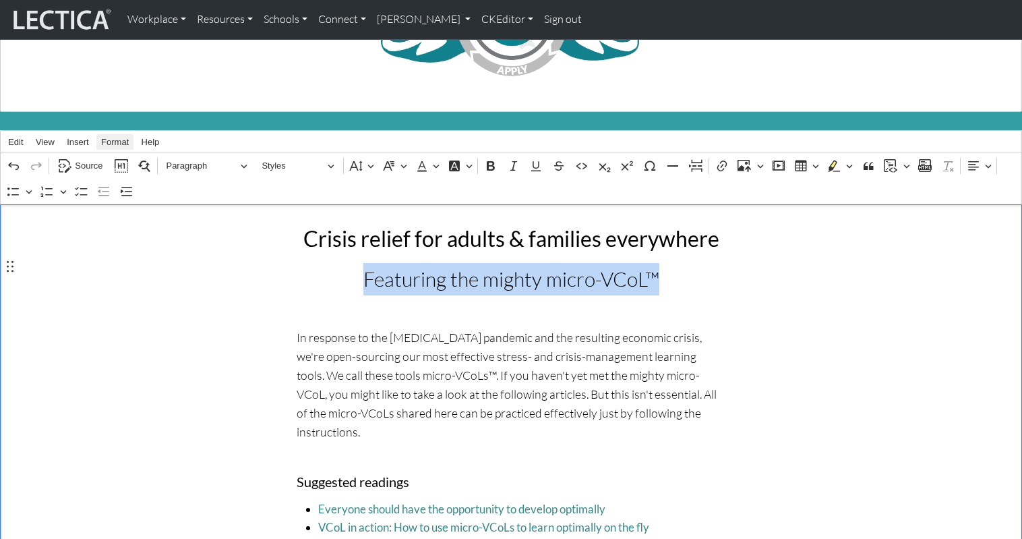
click at [117, 138] on span "Format" at bounding box center [115, 142] width 28 height 9
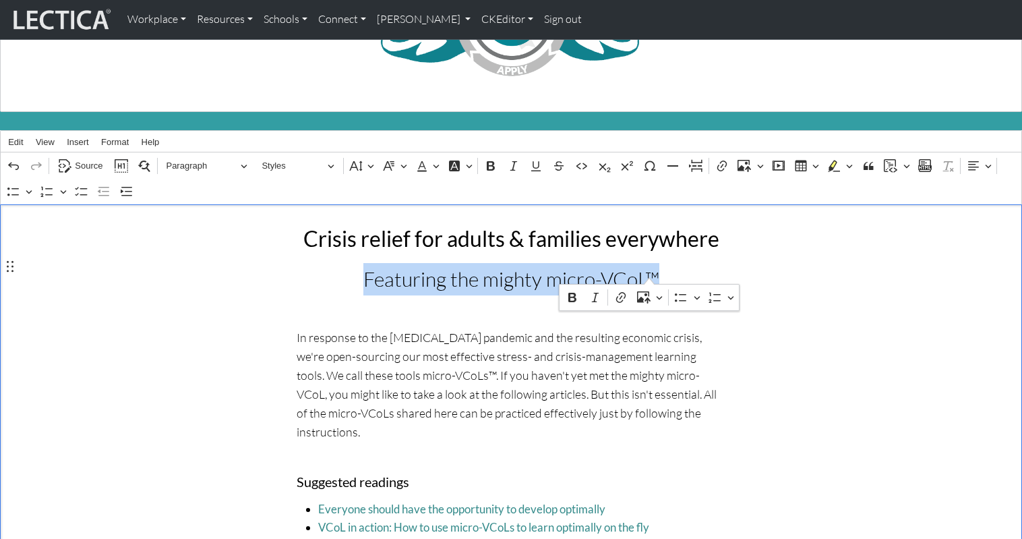
drag, startPoint x: 371, startPoint y: 266, endPoint x: 651, endPoint y: 266, distance: 280.5
click at [651, 266] on p "Featuring the mighty micro-VCoL™" at bounding box center [511, 279] width 429 height 32
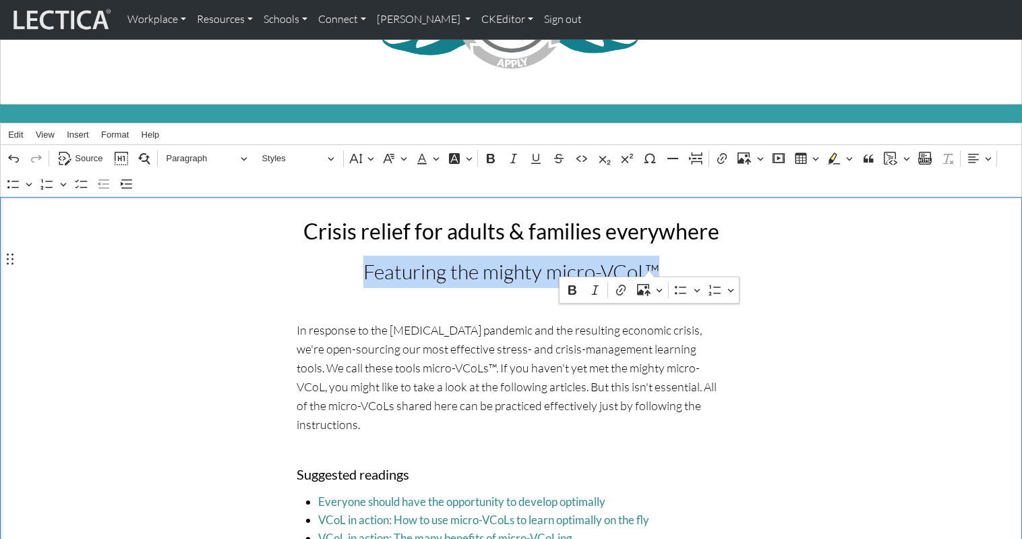
click at [357, 260] on p "Featuring the mighty micro-VCoL™" at bounding box center [511, 272] width 429 height 32
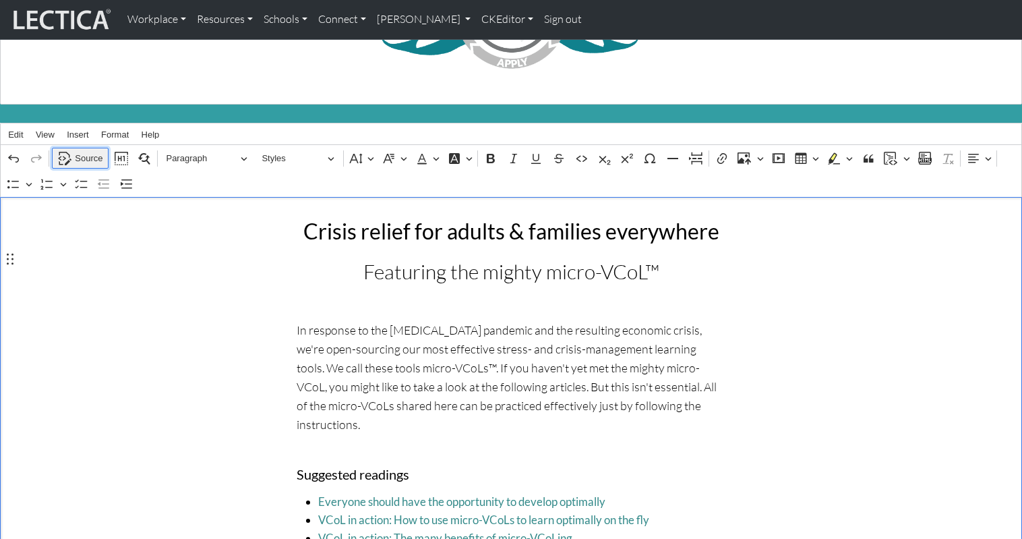
click at [84, 150] on span "Source" at bounding box center [89, 158] width 28 height 16
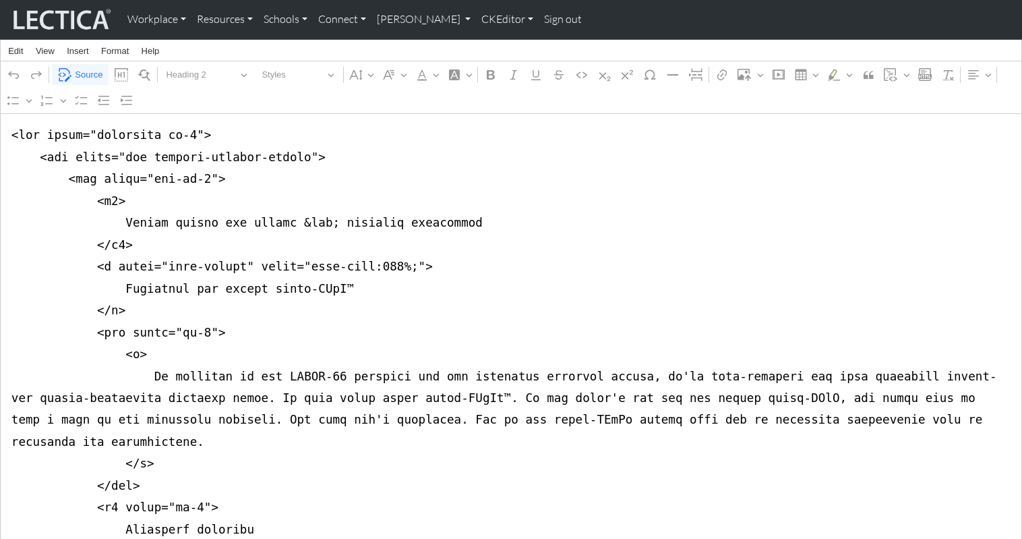
scroll to position [295, 0]
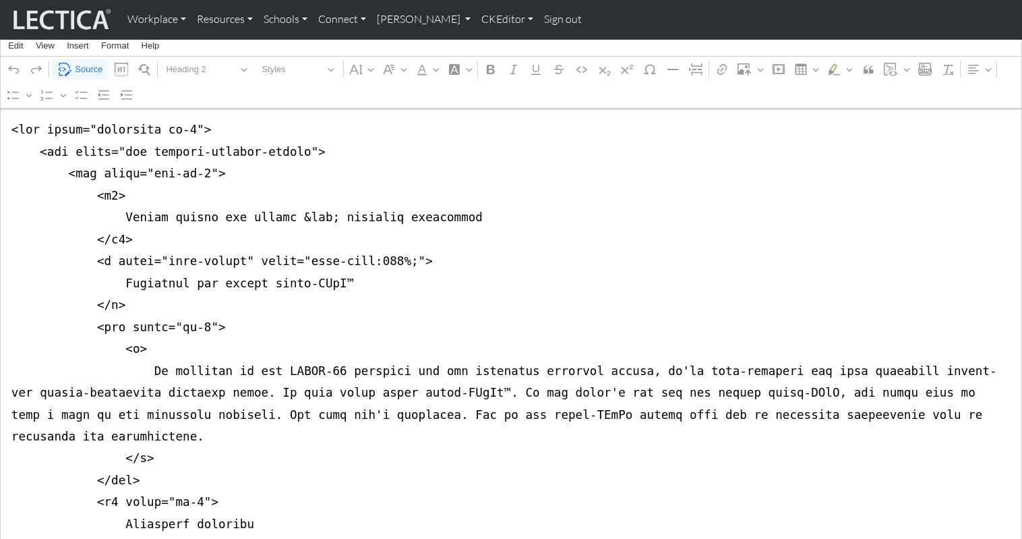
drag, startPoint x: 113, startPoint y: 247, endPoint x: 386, endPoint y: 244, distance: 273.1
drag, startPoint x: 240, startPoint y: 244, endPoint x: 396, endPoint y: 244, distance: 155.8
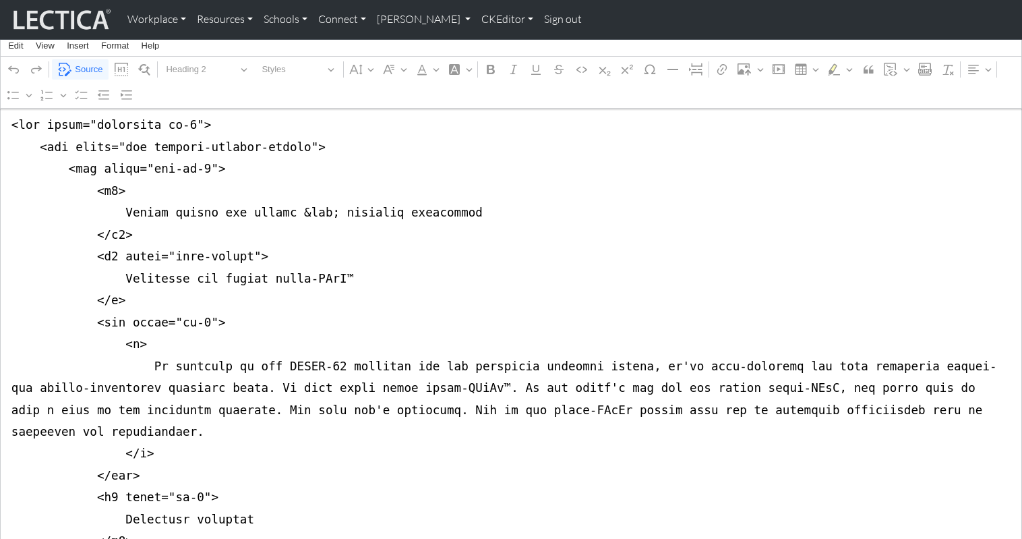
type textarea "<div class="container mb-4"> <div class="row justify-content-center"> <div clas…"
click at [476, 18] on link "CKEditor" at bounding box center [507, 19] width 63 height 28
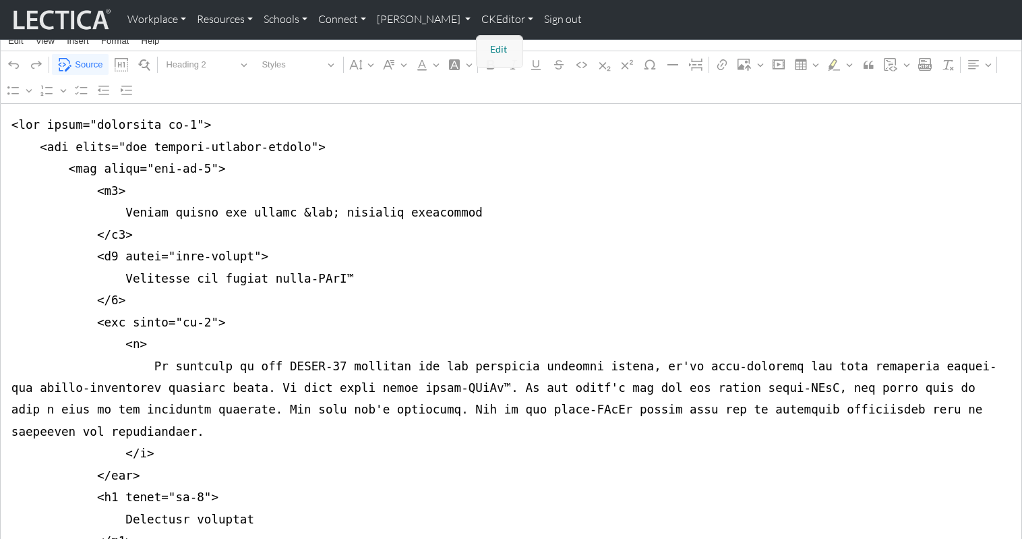
click at [487, 41] on link "Edit" at bounding box center [500, 49] width 27 height 17
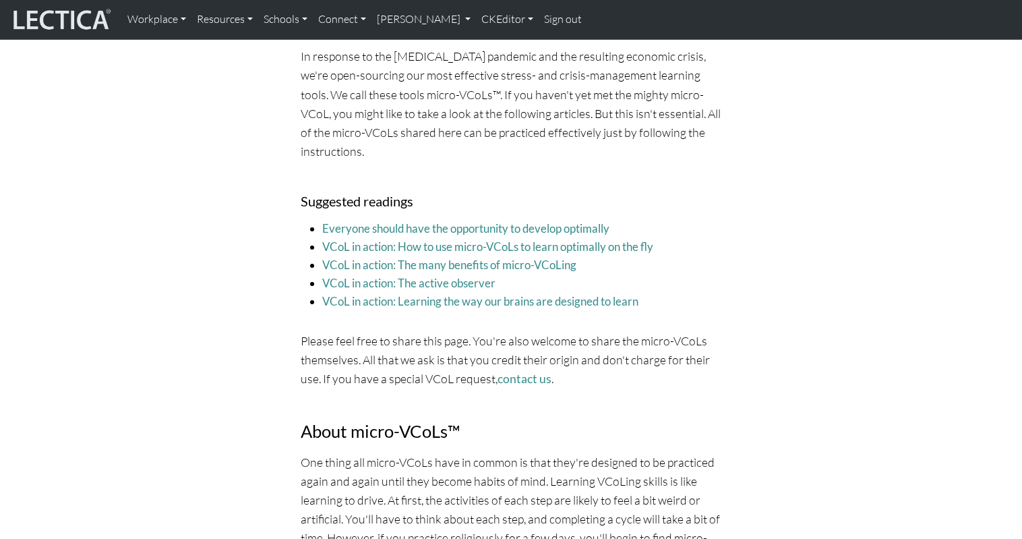
drag, startPoint x: 208, startPoint y: 229, endPoint x: 183, endPoint y: 229, distance: 25.6
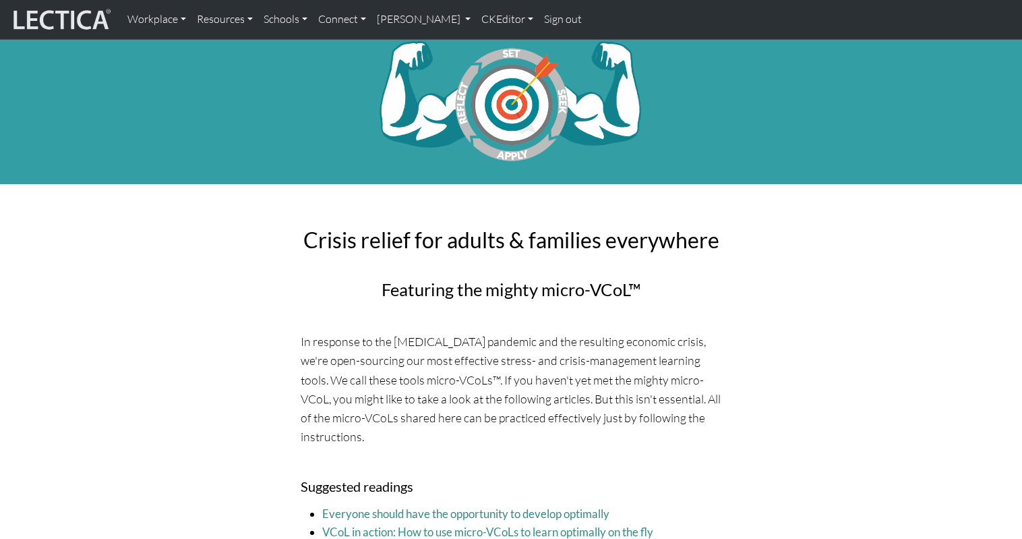
scroll to position [0, 0]
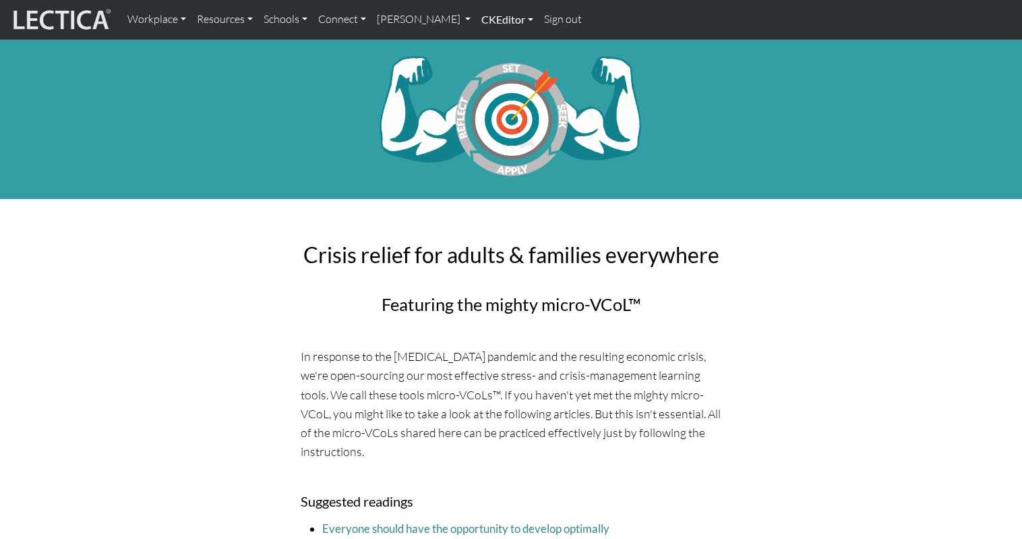
click at [476, 22] on link "CKEditor" at bounding box center [507, 19] width 63 height 28
click at [487, 44] on link "Edit" at bounding box center [500, 49] width 27 height 17
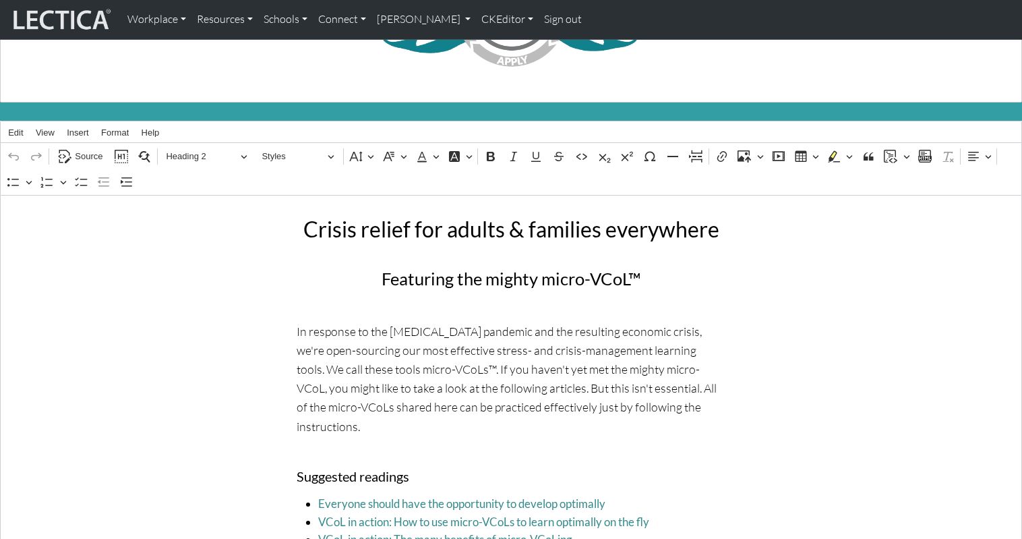
scroll to position [214, 0]
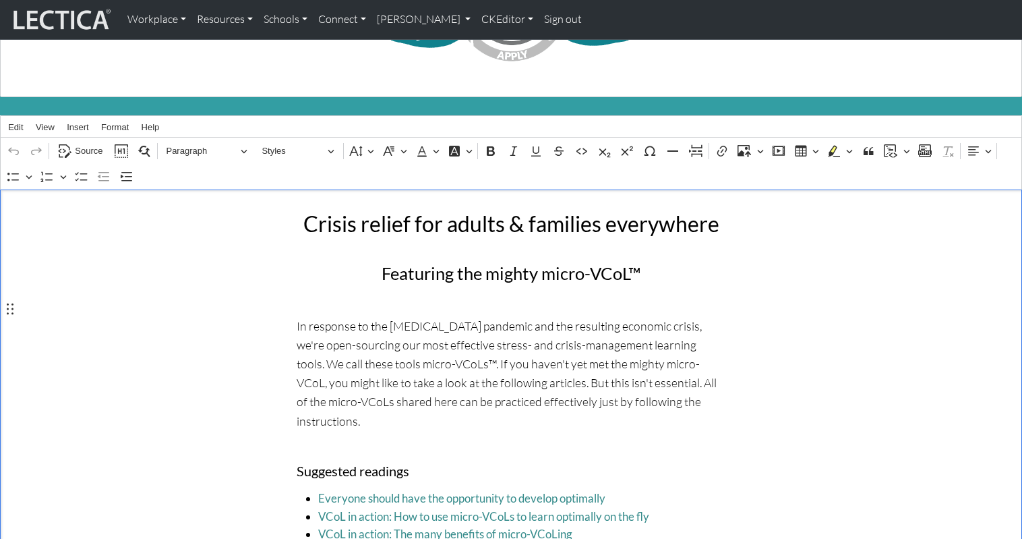
click at [668, 316] on p "In response to the COVID-19 pandemic and the resulting economic crisis, we're o…" at bounding box center [511, 373] width 429 height 114
click at [337, 330] on p "In response to the COVID-19 pandemic and the resulting economic crisis, we open…" at bounding box center [511, 373] width 429 height 114
click at [585, 378] on p "In response to the COVID-19 pandemic and the resulting economic crisis, we open…" at bounding box center [511, 373] width 429 height 114
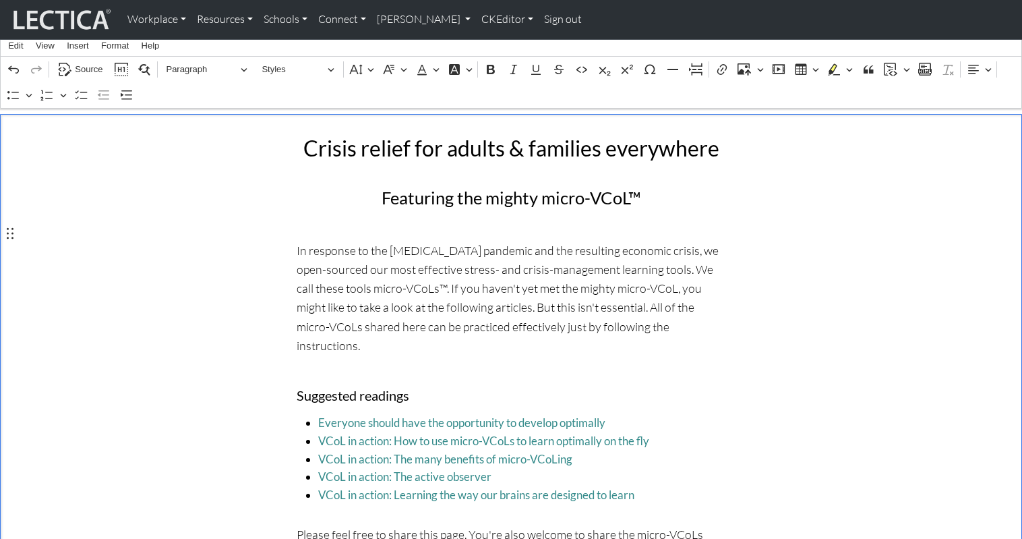
scroll to position [254, 0]
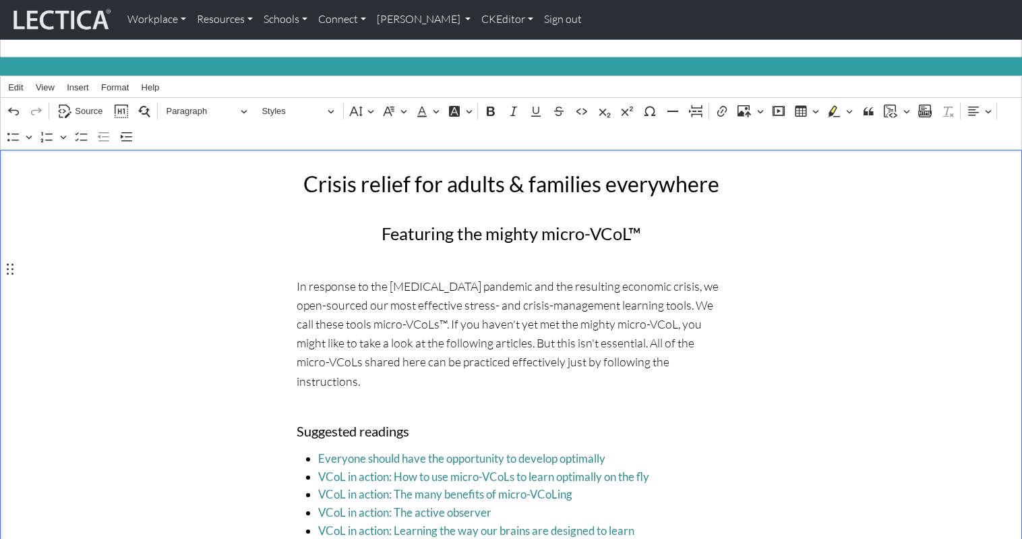
drag, startPoint x: 672, startPoint y: 290, endPoint x: 705, endPoint y: 287, distance: 33.8
click at [705, 287] on p "In response to the COVID-19 pandemic and the resulting economic crisis, we open…" at bounding box center [511, 333] width 429 height 114
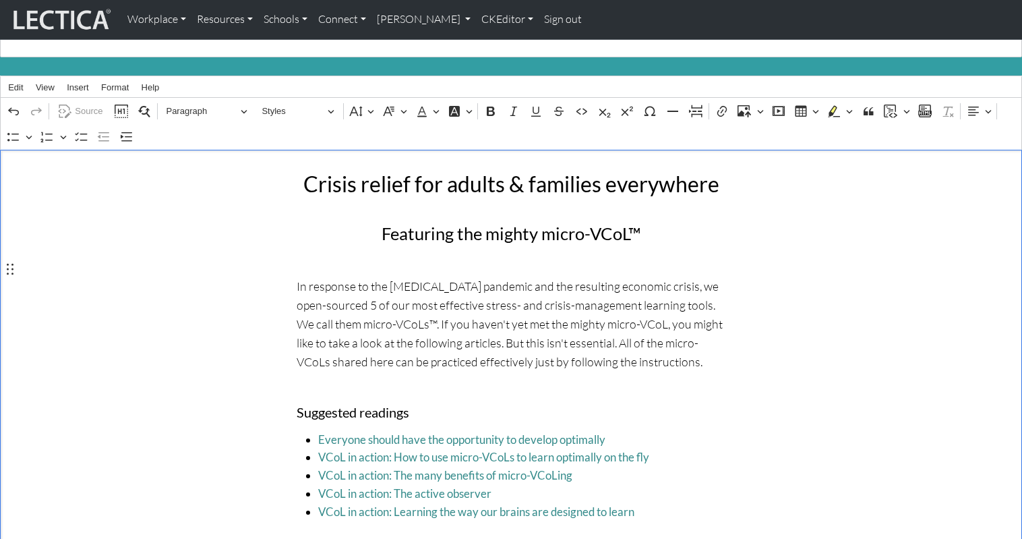
click at [639, 323] on p "In response to the COVID-19 pandemic and the resulting economic crisis, we open…" at bounding box center [511, 323] width 429 height 95
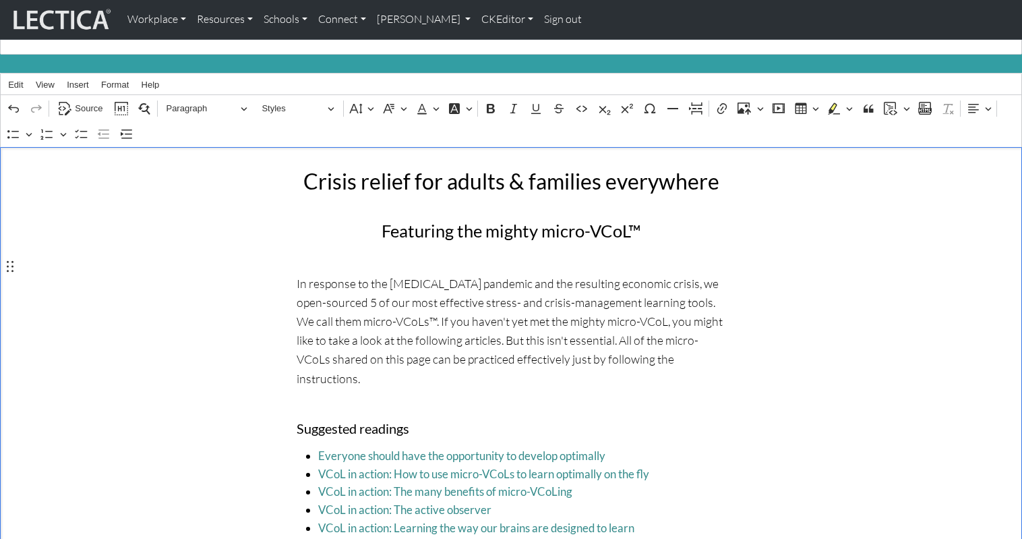
scroll to position [258, 0]
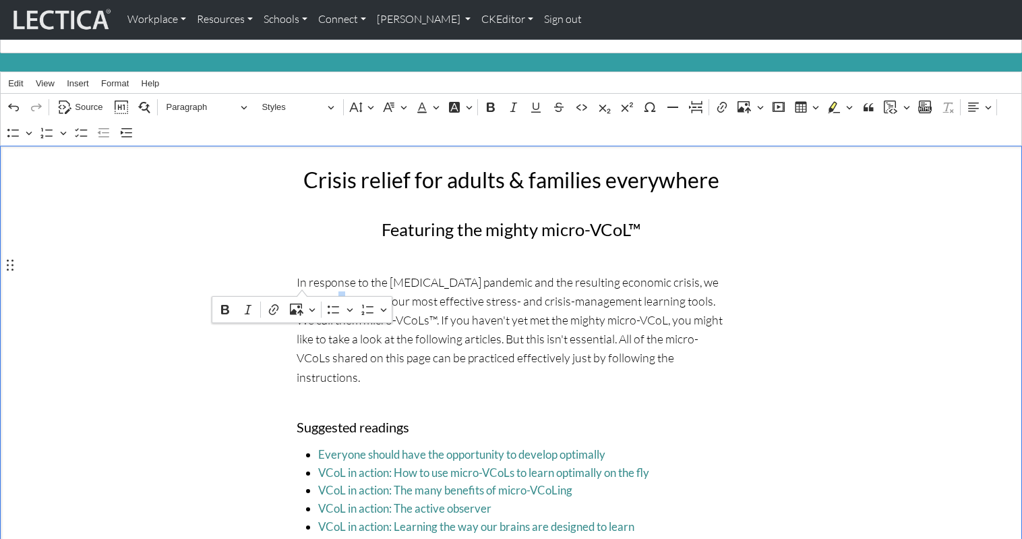
click at [301, 285] on p "In response to the COVID-19 pandemic and the resulting economic crisis, we open…" at bounding box center [511, 329] width 429 height 114
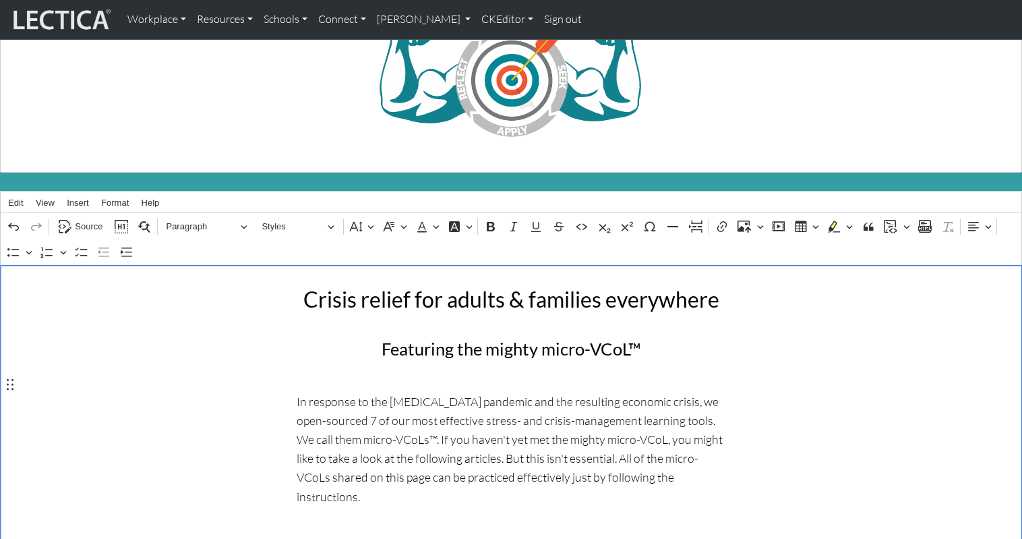
scroll to position [0, 0]
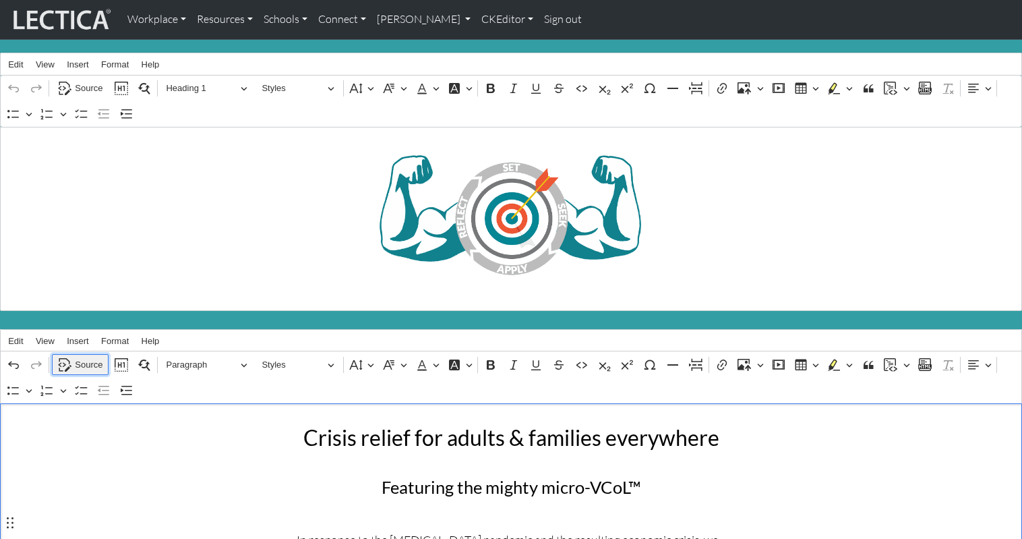
click at [93, 357] on span "Source" at bounding box center [89, 365] width 28 height 16
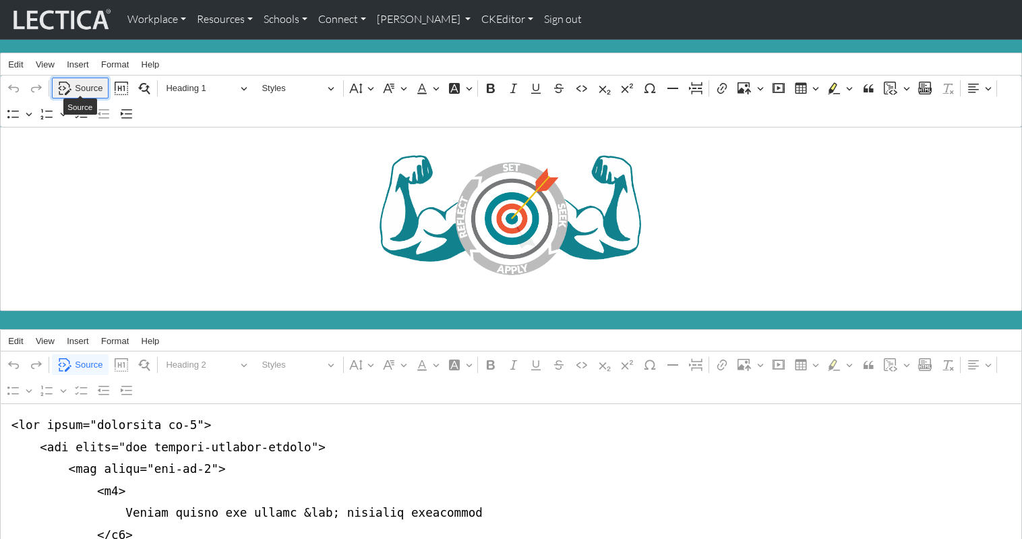
click at [84, 82] on span "Source" at bounding box center [89, 88] width 28 height 16
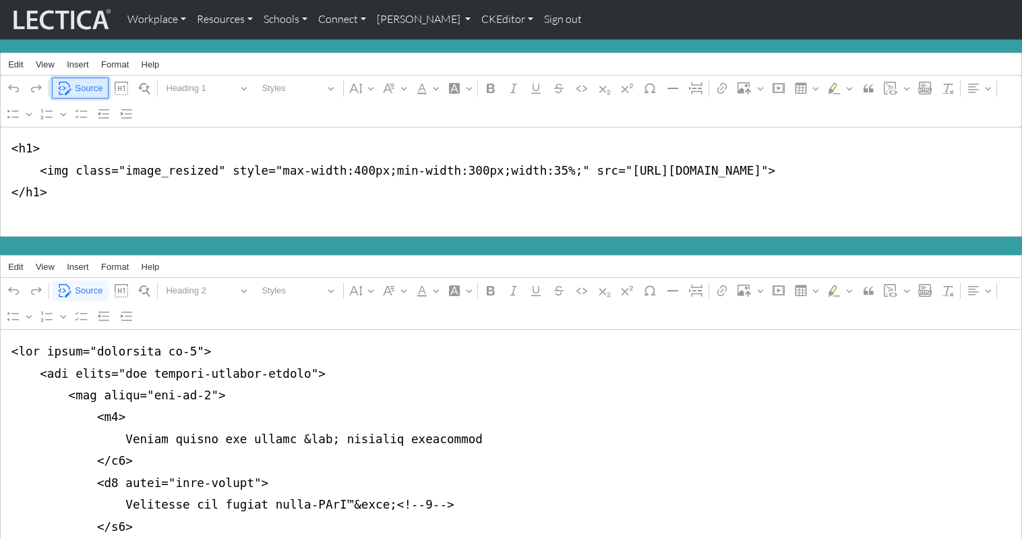
click at [84, 82] on span "Source" at bounding box center [89, 88] width 28 height 16
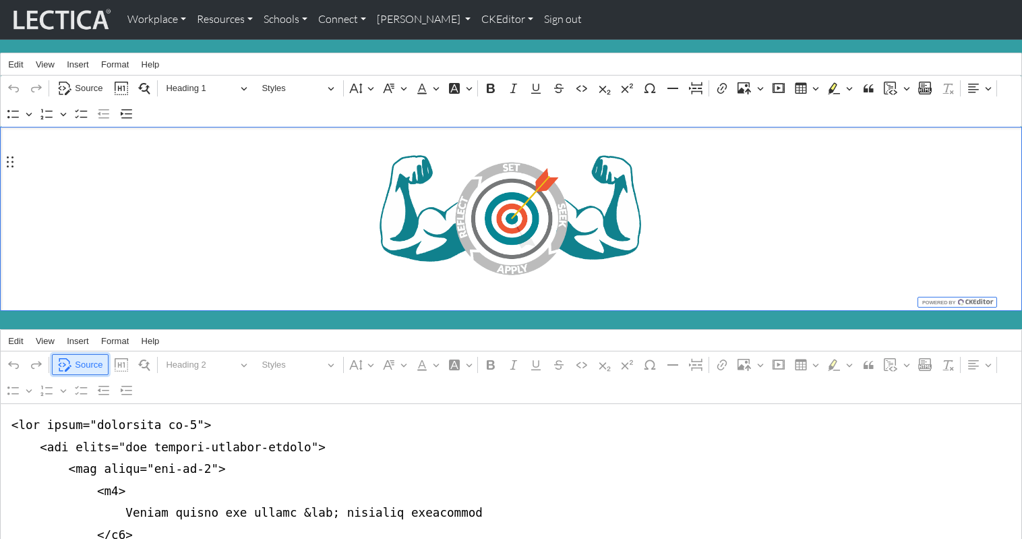
click at [88, 357] on span "Source" at bounding box center [89, 365] width 28 height 16
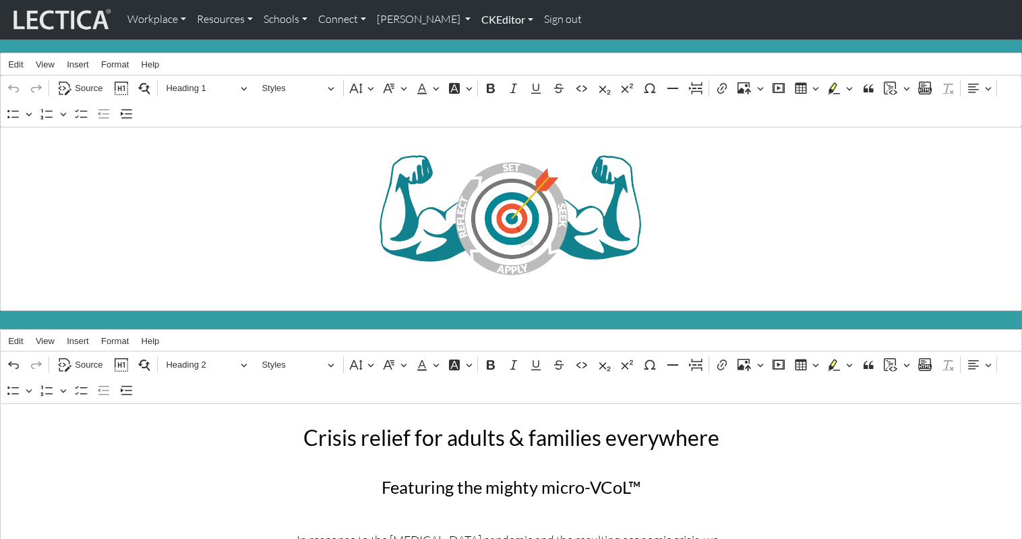
click at [476, 22] on link "CKEditor" at bounding box center [507, 19] width 63 height 28
click at [487, 45] on link "Edit" at bounding box center [500, 49] width 27 height 17
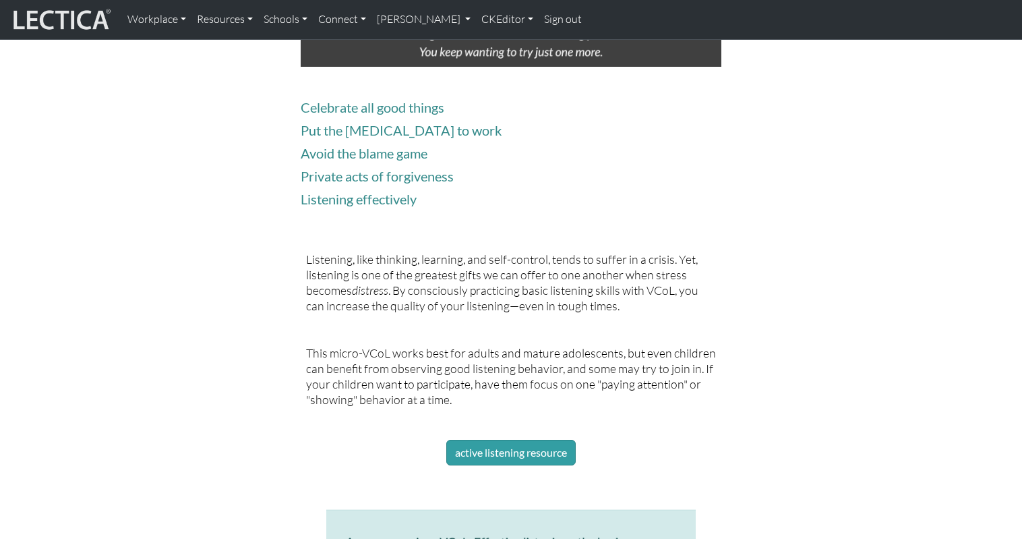
scroll to position [1098, 0]
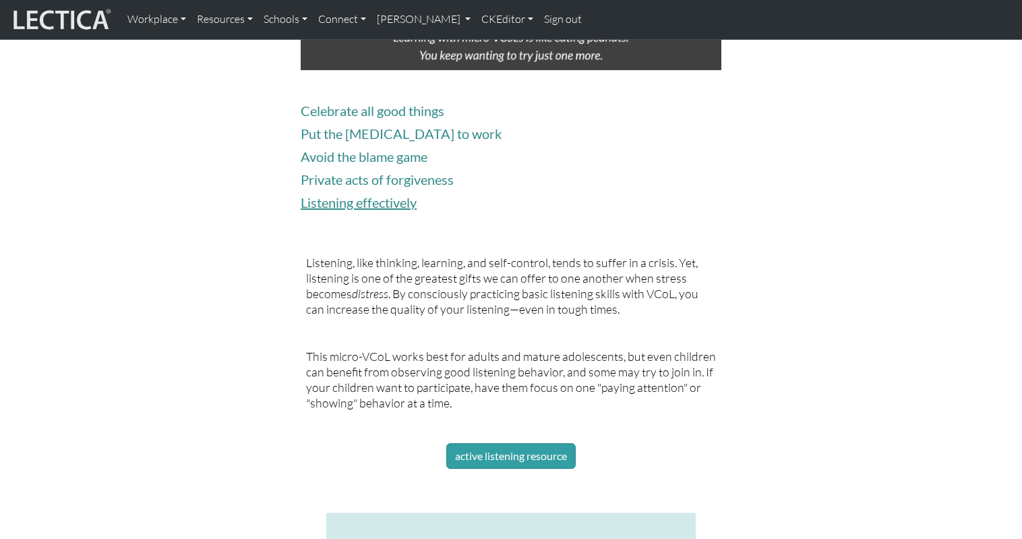
click at [373, 194] on link "Listening effectively" at bounding box center [359, 202] width 116 height 16
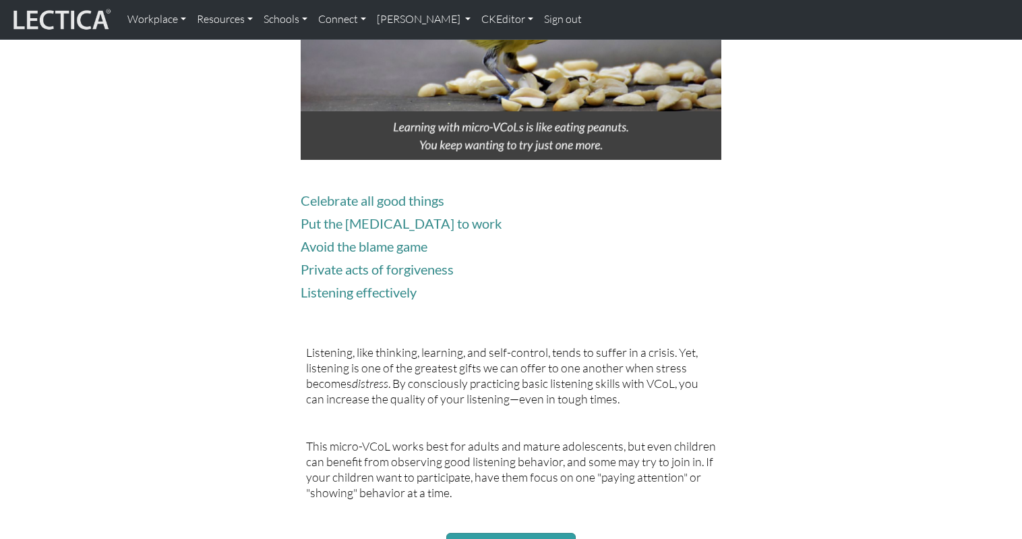
scroll to position [1007, 0]
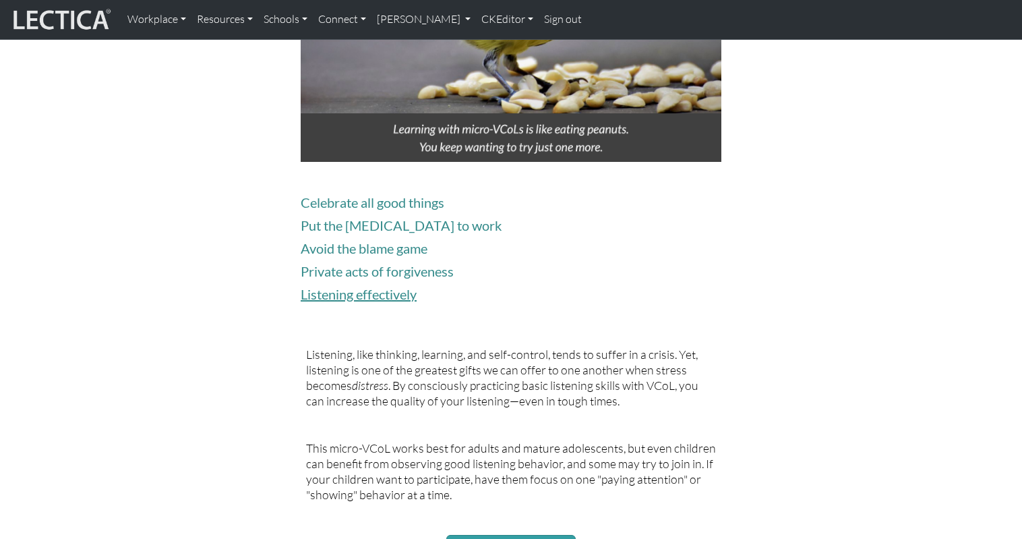
click at [341, 286] on link "Listening effectively" at bounding box center [359, 294] width 116 height 16
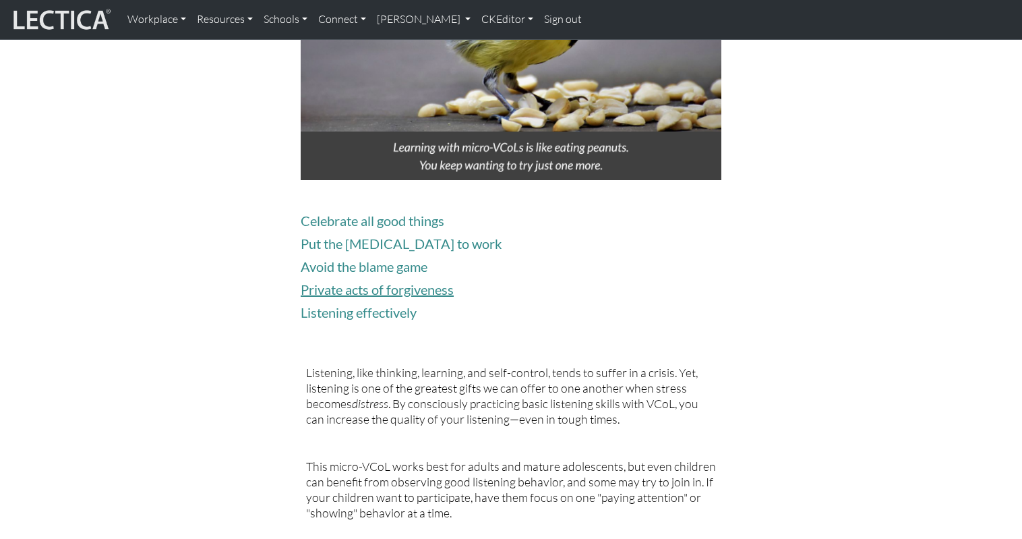
scroll to position [988, 0]
click at [341, 282] on link "Private acts of forgiveness" at bounding box center [377, 290] width 153 height 16
click at [374, 259] on link "Avoid the blame game" at bounding box center [364, 267] width 127 height 16
click at [376, 236] on link "Put the [MEDICAL_DATA] to work" at bounding box center [401, 244] width 201 height 16
click at [370, 213] on link "Celebrate all good things" at bounding box center [373, 221] width 144 height 16
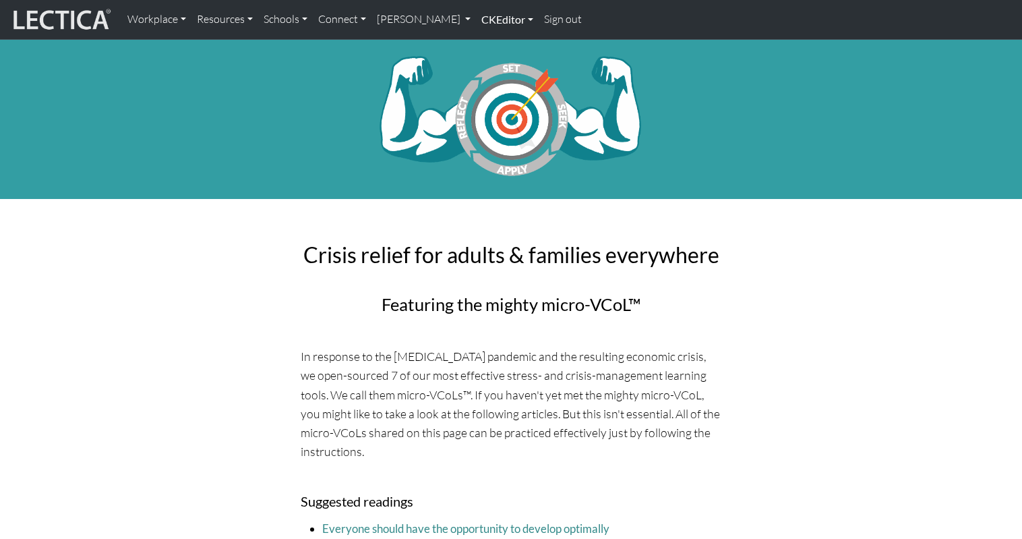
click at [476, 18] on link "CKEditor" at bounding box center [507, 19] width 63 height 28
click at [487, 44] on link "Edit" at bounding box center [500, 49] width 27 height 17
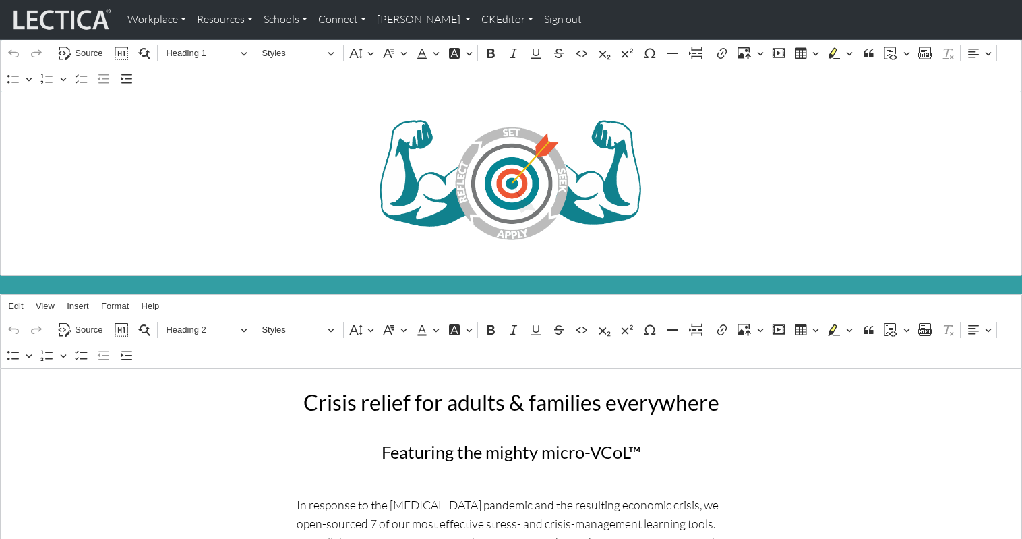
scroll to position [36, 0]
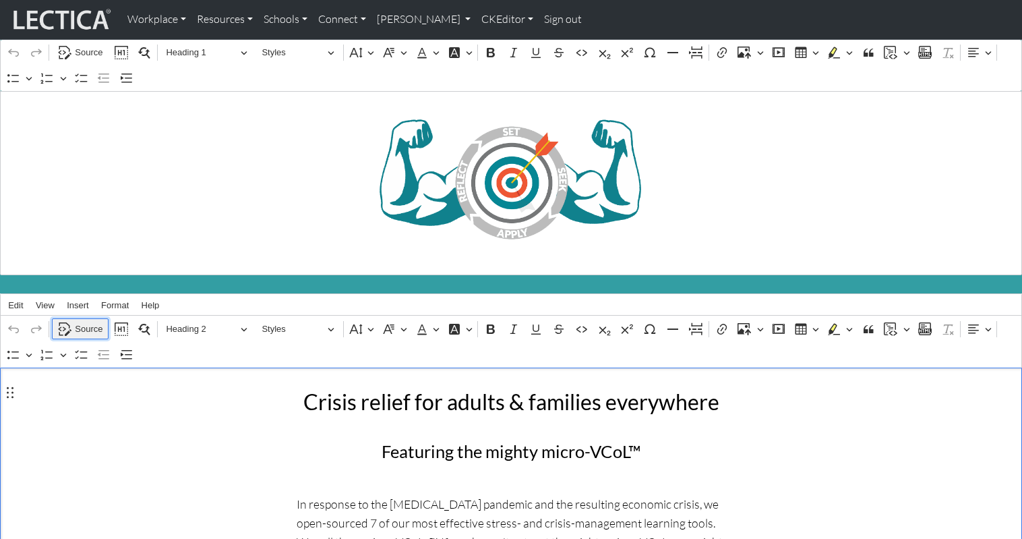
click at [83, 321] on span "Source" at bounding box center [89, 329] width 28 height 16
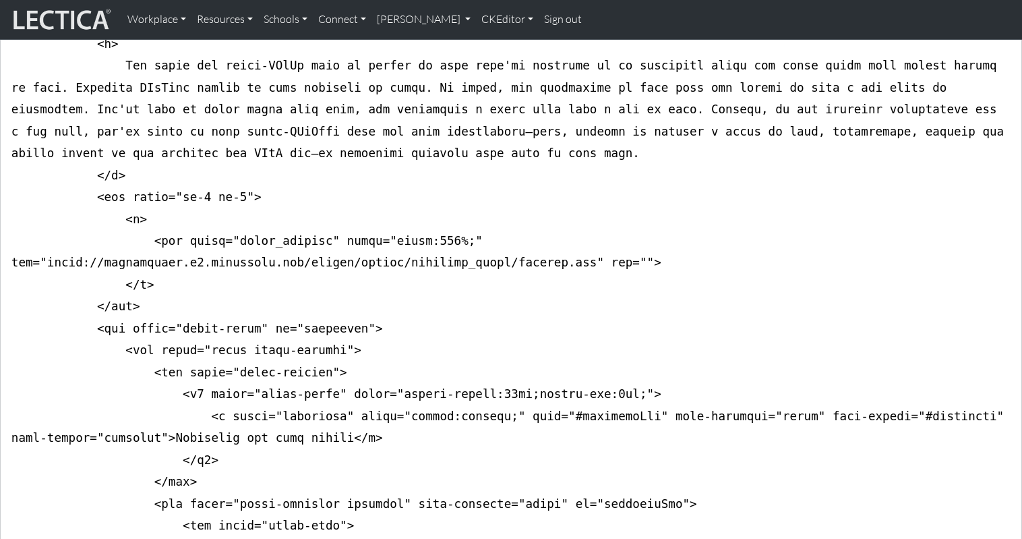
scroll to position [1516, 0]
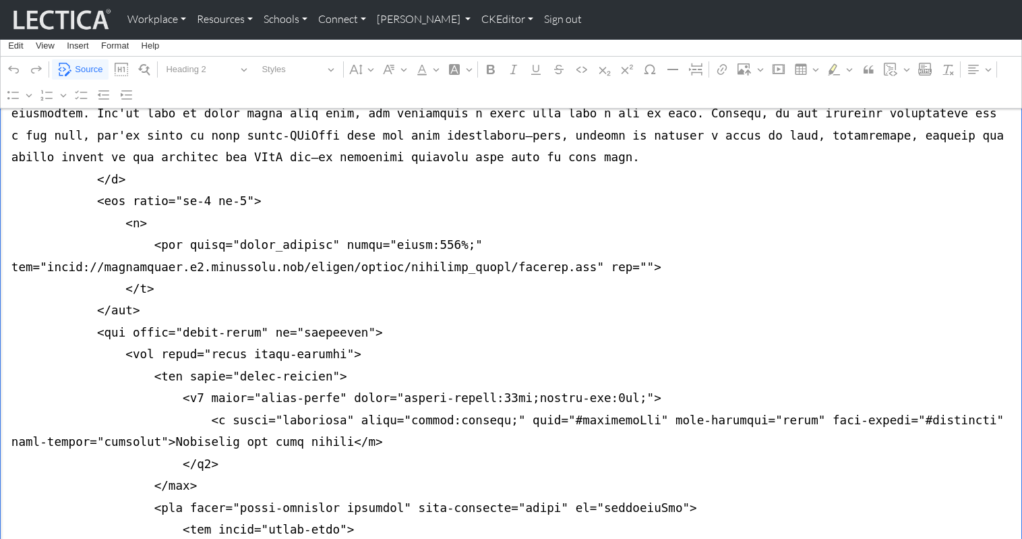
drag, startPoint x: 173, startPoint y: 214, endPoint x: 244, endPoint y: 213, distance: 71.5
drag, startPoint x: 332, startPoint y: 212, endPoint x: 344, endPoint y: 214, distance: 12.3
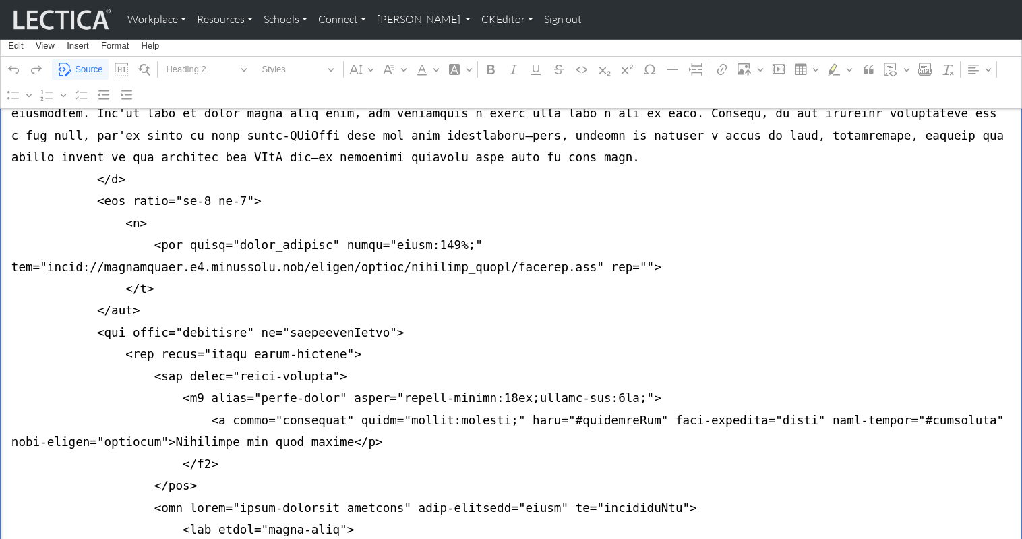
drag, startPoint x: 198, startPoint y: 235, endPoint x: 324, endPoint y: 236, distance: 126.1
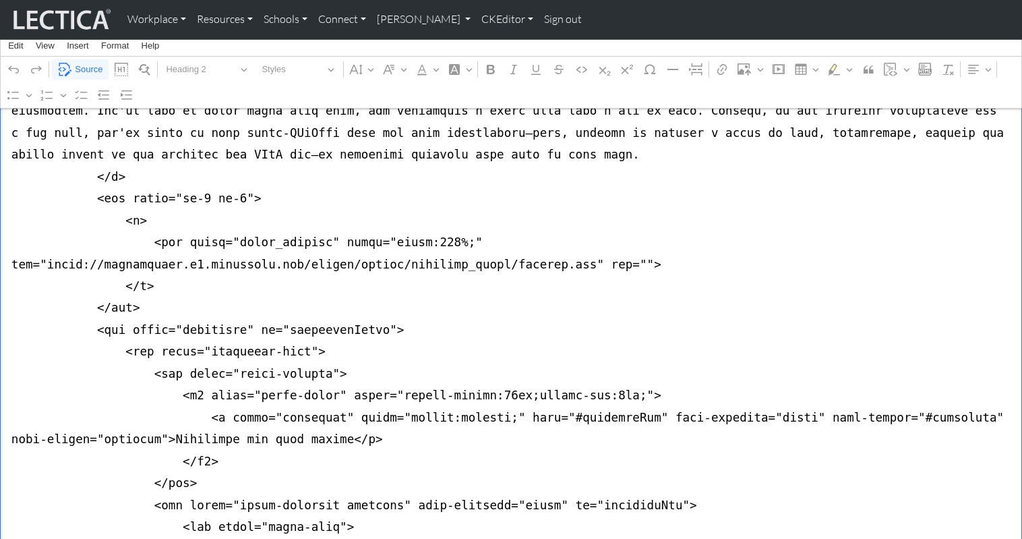
drag, startPoint x: 150, startPoint y: 252, endPoint x: 210, endPoint y: 254, distance: 59.4
drag, startPoint x: 191, startPoint y: 255, endPoint x: 278, endPoint y: 256, distance: 87.0
drag, startPoint x: 152, startPoint y: 253, endPoint x: 189, endPoint y: 252, distance: 36.4
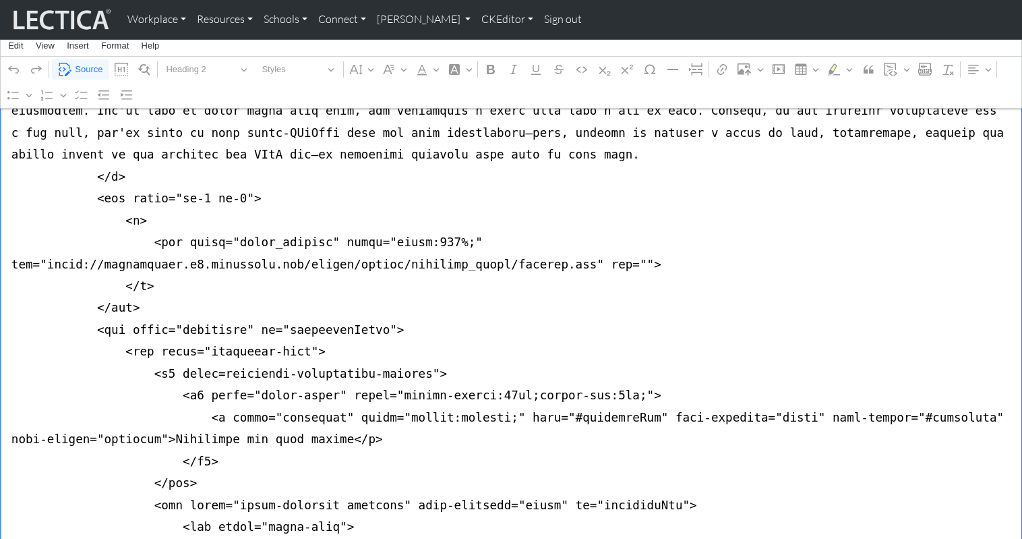
drag, startPoint x: 319, startPoint y: 253, endPoint x: 406, endPoint y: 252, distance: 87.0
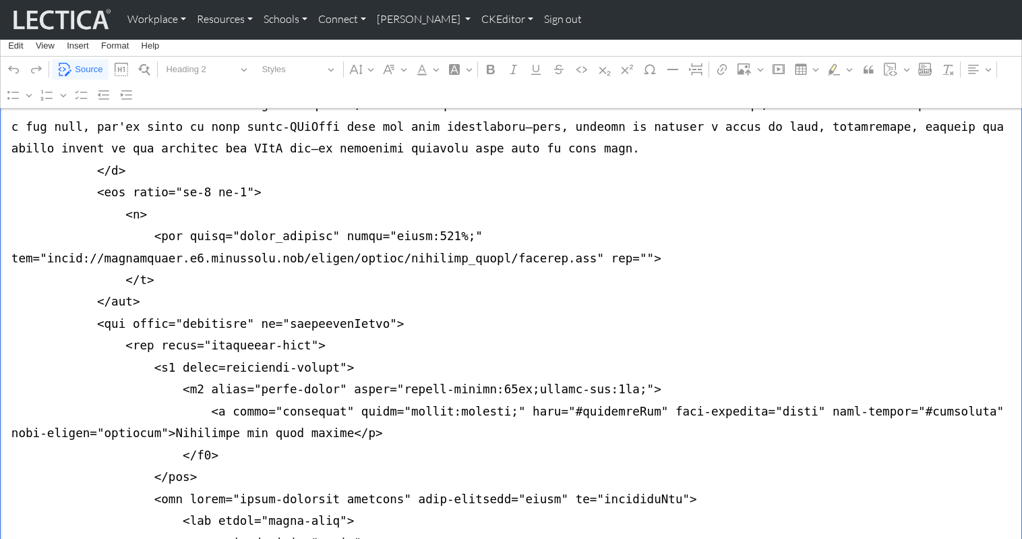
drag, startPoint x: 174, startPoint y: 266, endPoint x: 201, endPoint y: 266, distance: 27.0
drag, startPoint x: 200, startPoint y: 266, endPoint x: 189, endPoint y: 265, distance: 11.5
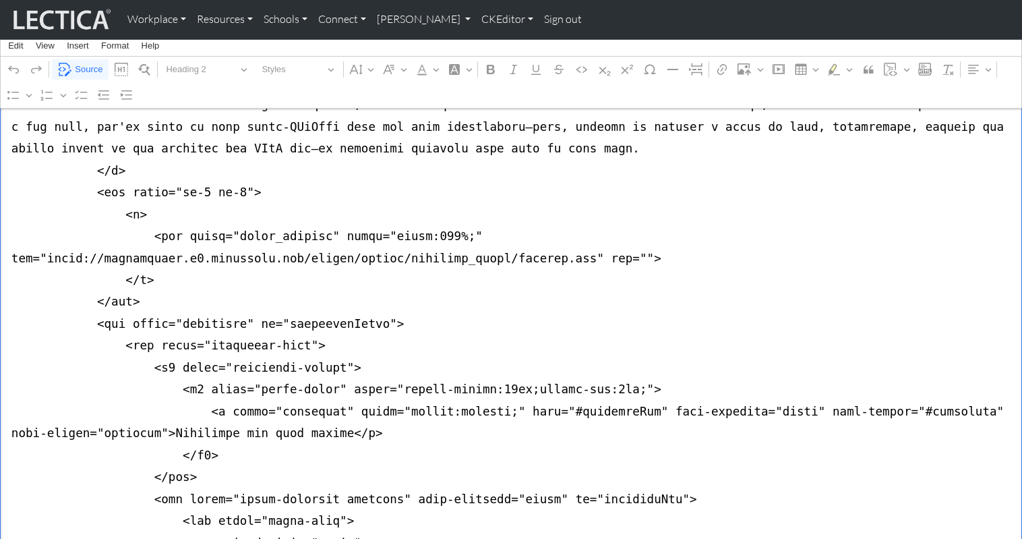
drag, startPoint x: 178, startPoint y: 264, endPoint x: 190, endPoint y: 266, distance: 12.3
drag, startPoint x: 274, startPoint y: 269, endPoint x: 345, endPoint y: 266, distance: 71.5
drag, startPoint x: 394, startPoint y: 265, endPoint x: 673, endPoint y: 260, distance: 279.2
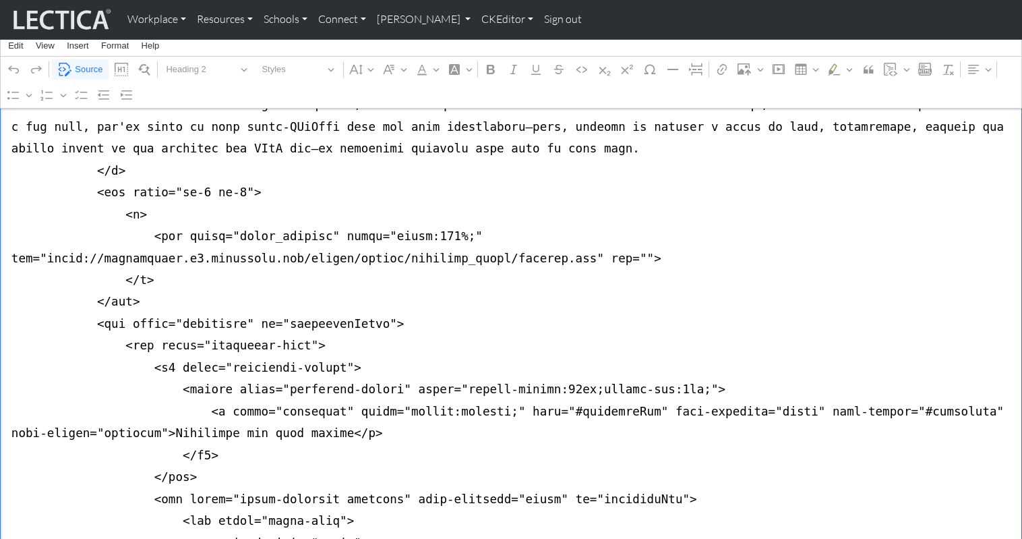
drag, startPoint x: 7, startPoint y: 266, endPoint x: 6, endPoint y: 305, distance: 38.4
paste textarea "<button class="accordion-button" type="button" data-bs-toggle="collapse" data-b…"
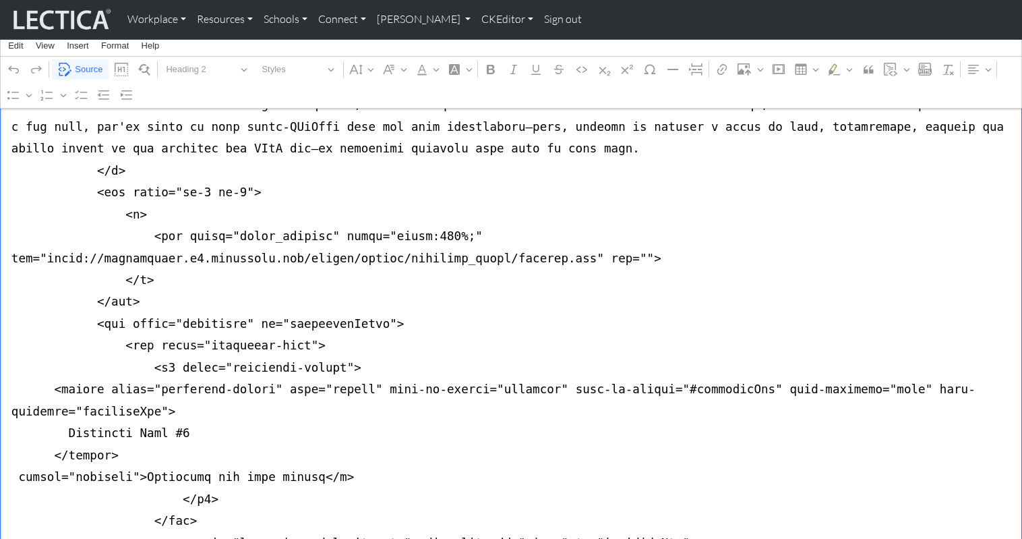
drag, startPoint x: 137, startPoint y: 351, endPoint x: 306, endPoint y: 347, distance: 169.3
drag, startPoint x: 65, startPoint y: 307, endPoint x: 179, endPoint y: 307, distance: 114.0
paste textarea "Celebrate all good things"
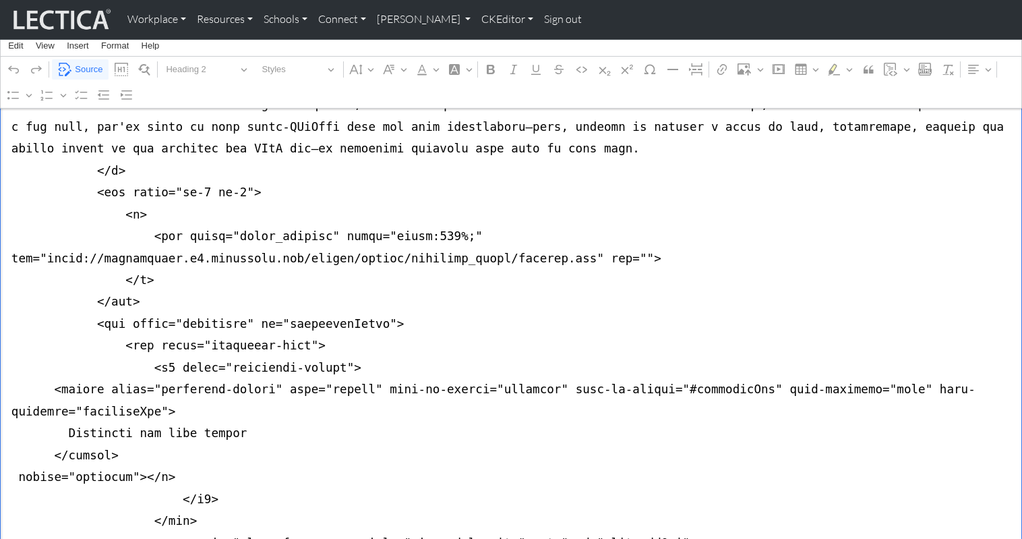
drag, startPoint x: 7, startPoint y: 350, endPoint x: 5, endPoint y: 384, distance: 33.8
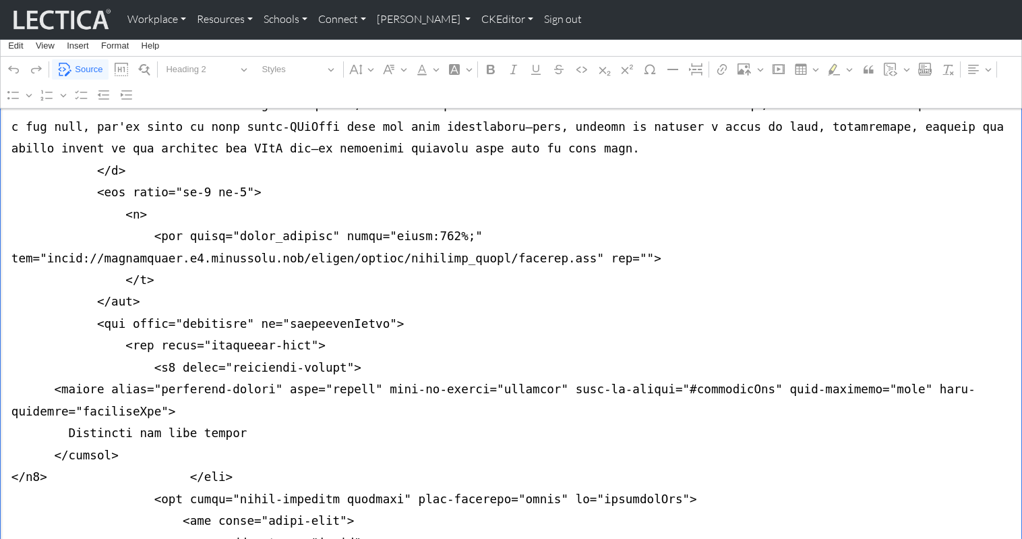
scroll to position [1525, 0]
drag, startPoint x: 176, startPoint y: 349, endPoint x: 219, endPoint y: 348, distance: 43.2
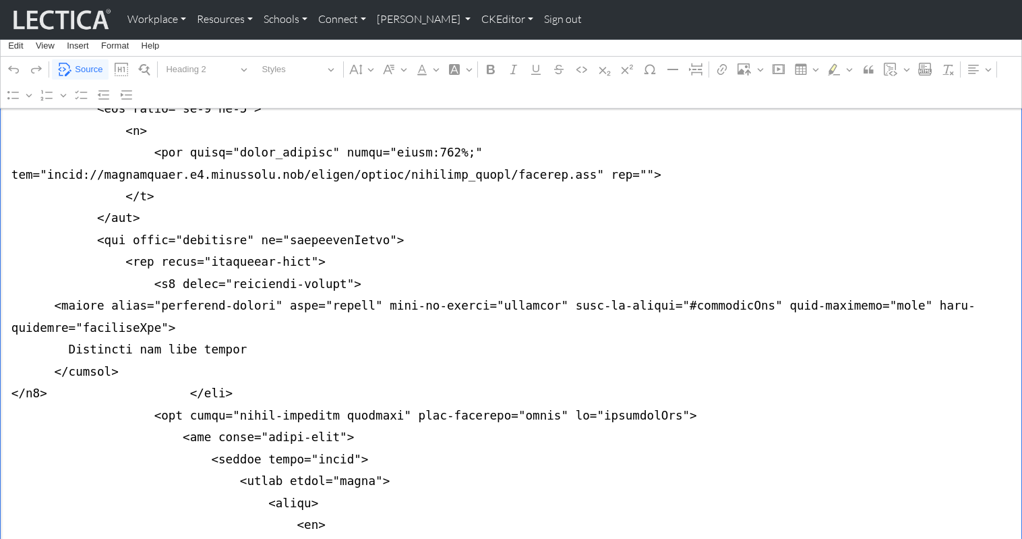
scroll to position [1611, 0]
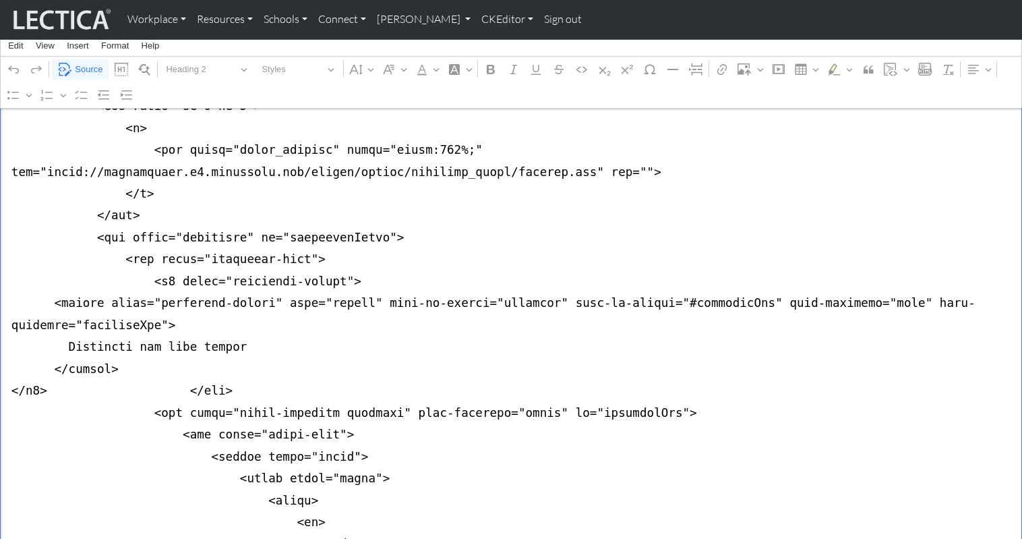
drag, startPoint x: 51, startPoint y: 351, endPoint x: 6, endPoint y: 426, distance: 87.4
drag, startPoint x: 49, startPoint y: 264, endPoint x: 218, endPoint y: 261, distance: 169.9
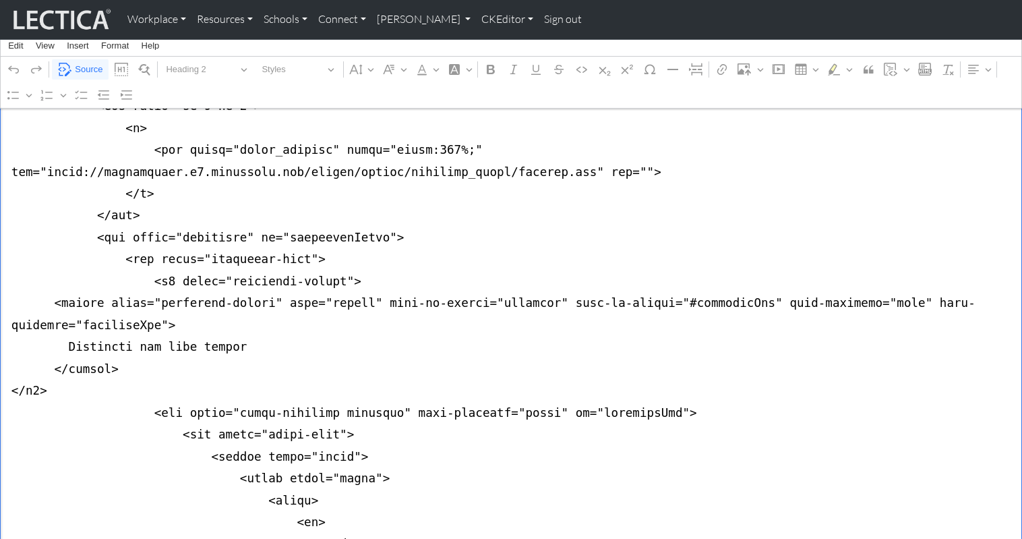
drag, startPoint x: 177, startPoint y: 284, endPoint x: 535, endPoint y: 283, distance: 358.0
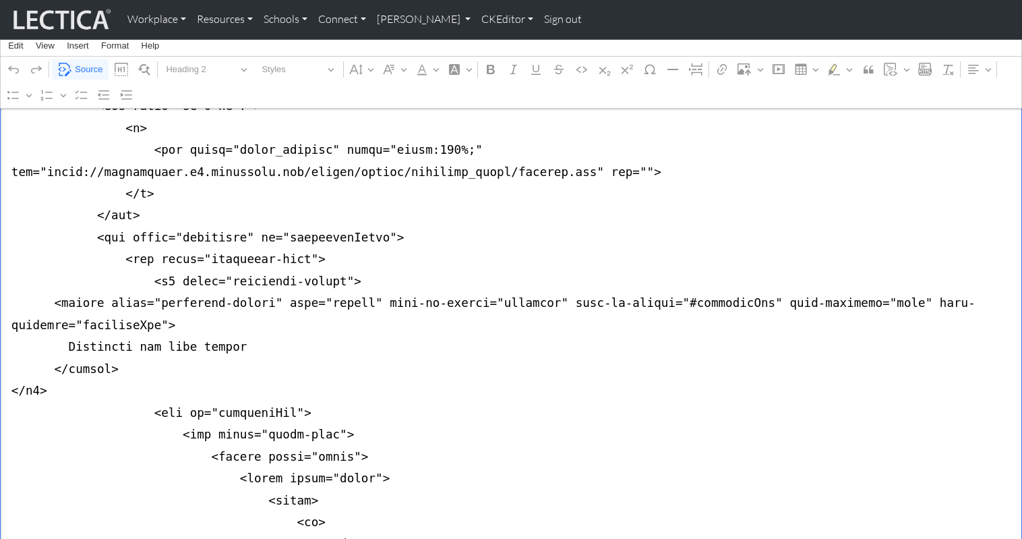
drag, startPoint x: 9, startPoint y: 283, endPoint x: 9, endPoint y: 299, distance: 16.9
paste textarea "<div id="collapseOne" class="accordion-collapse collapse show" data-bs-parent="…"
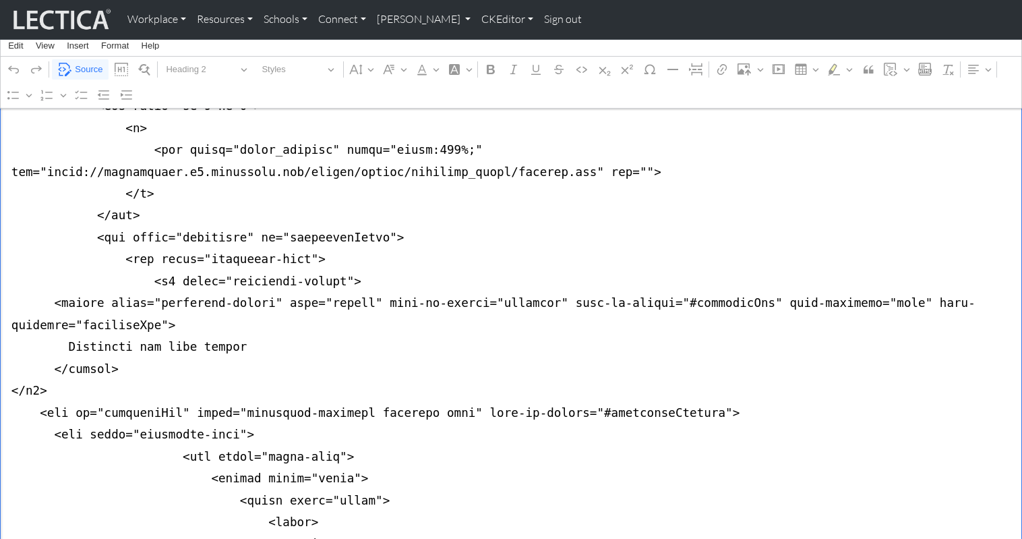
drag, startPoint x: 632, startPoint y: 284, endPoint x: 680, endPoint y: 287, distance: 47.3
drag, startPoint x: 6, startPoint y: 328, endPoint x: -18, endPoint y: 444, distance: 118.5
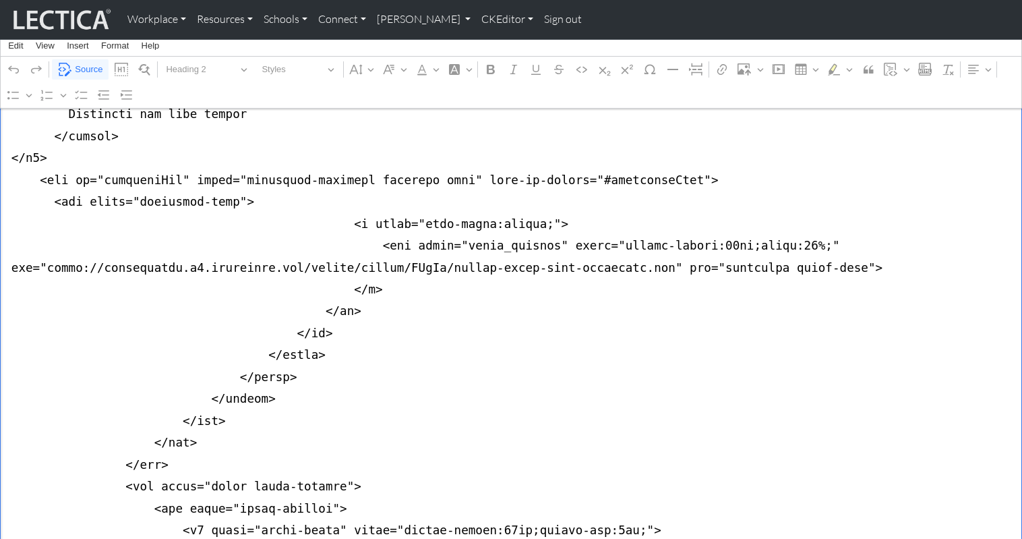
scroll to position [1832, 0]
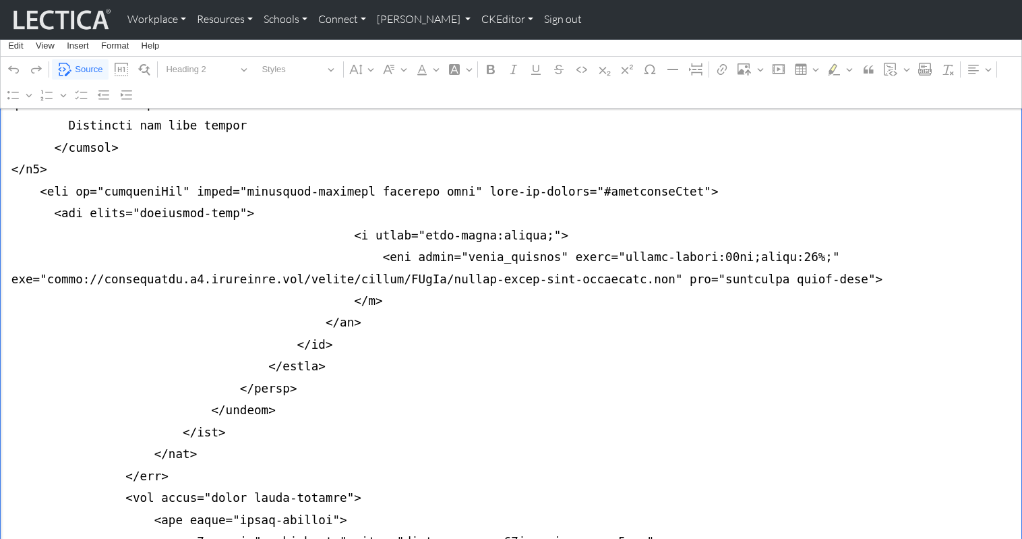
drag, startPoint x: 5, startPoint y: 407, endPoint x: 9, endPoint y: 348, distance: 59.5
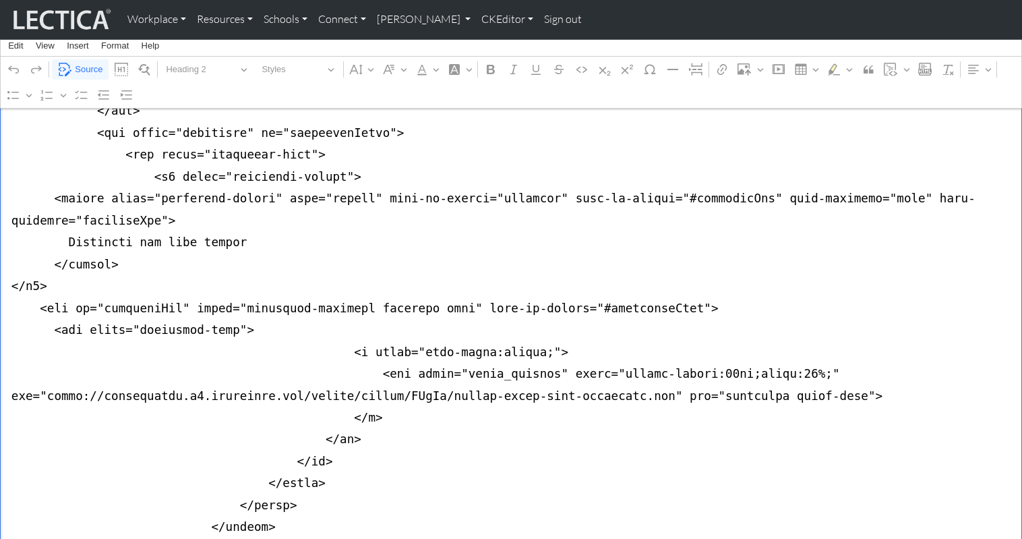
scroll to position [1701, 0]
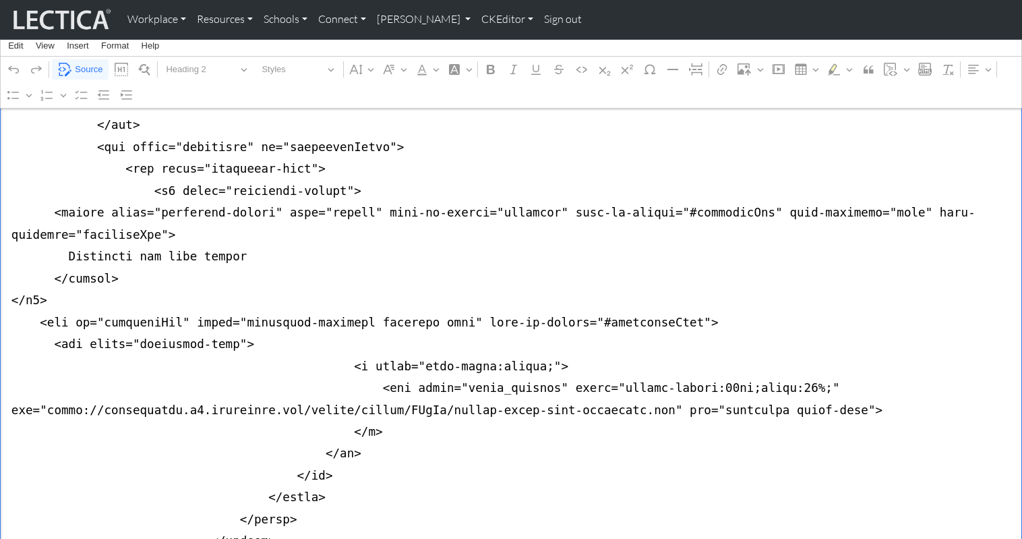
drag, startPoint x: 11, startPoint y: 421, endPoint x: -10, endPoint y: 321, distance: 102.1
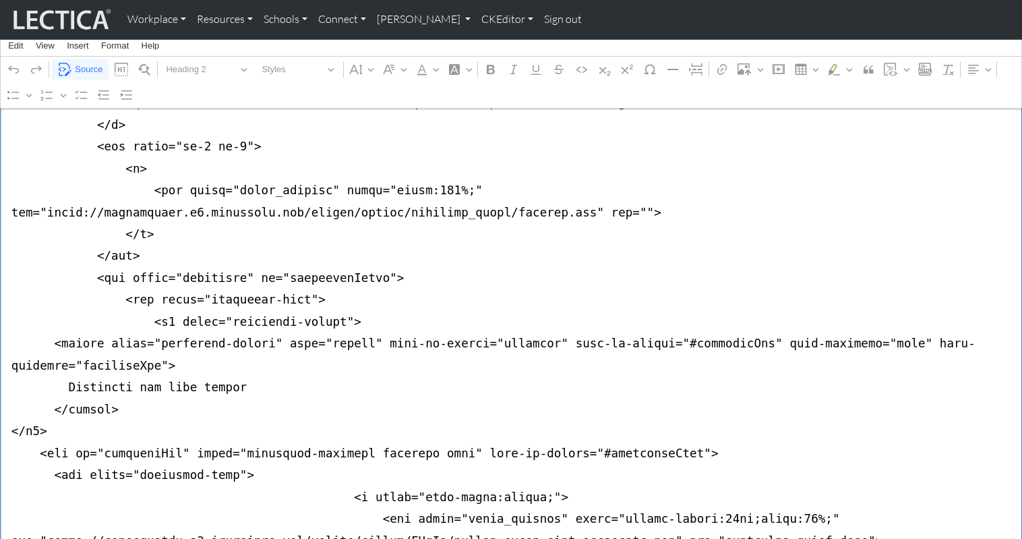
scroll to position [1564, 0]
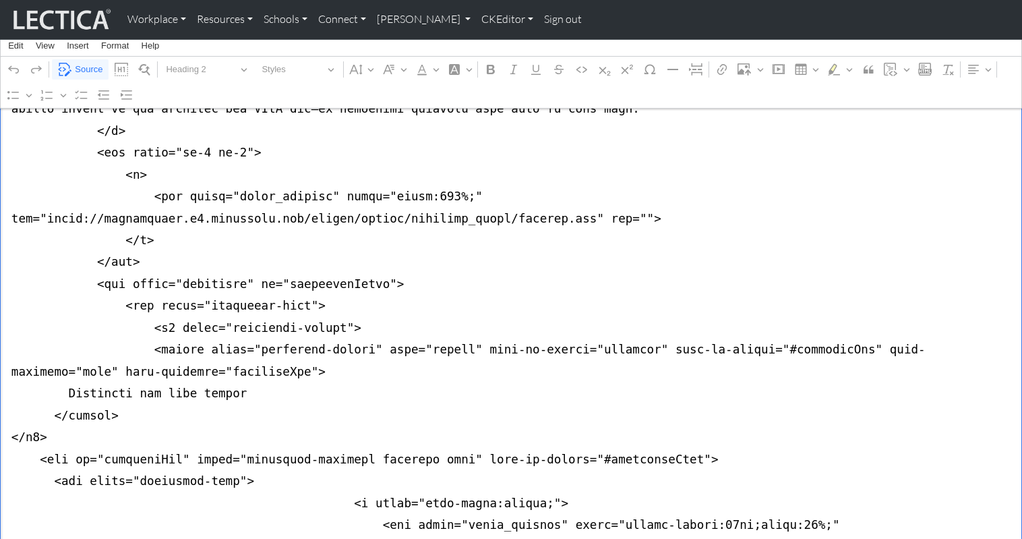
drag, startPoint x: 10, startPoint y: 247, endPoint x: -7, endPoint y: 247, distance: 16.9
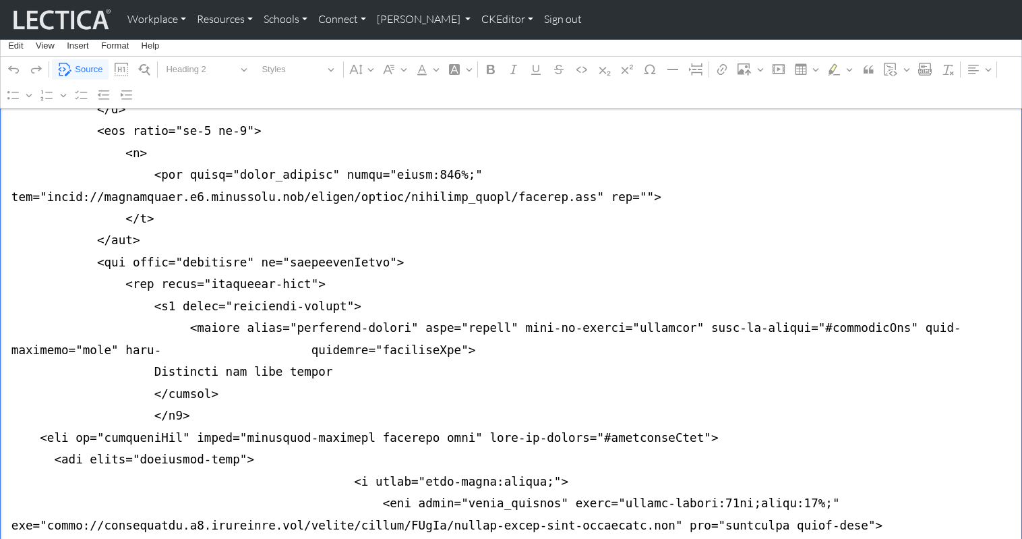
drag, startPoint x: 46, startPoint y: 231, endPoint x: 185, endPoint y: 231, distance: 138.9
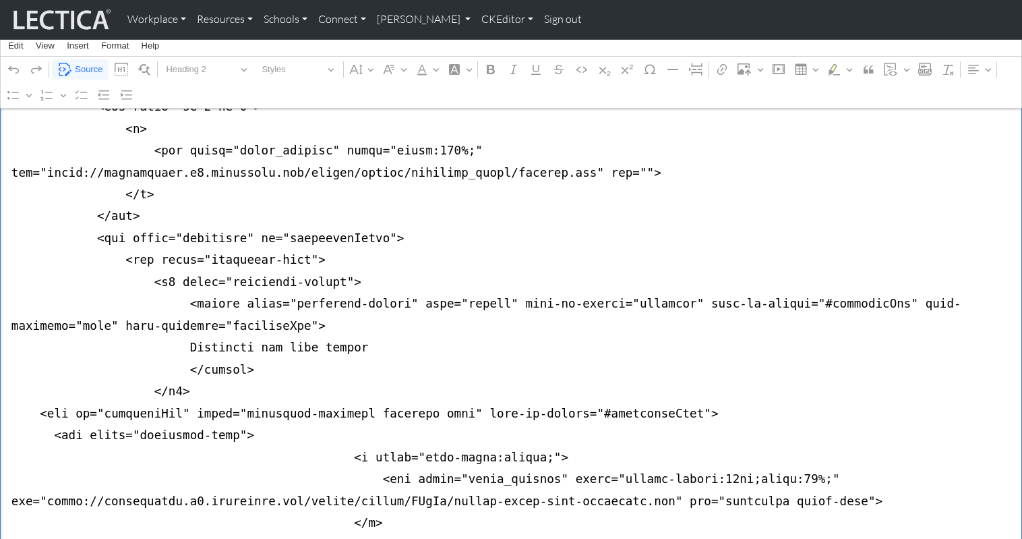
scroll to position [1629, 0]
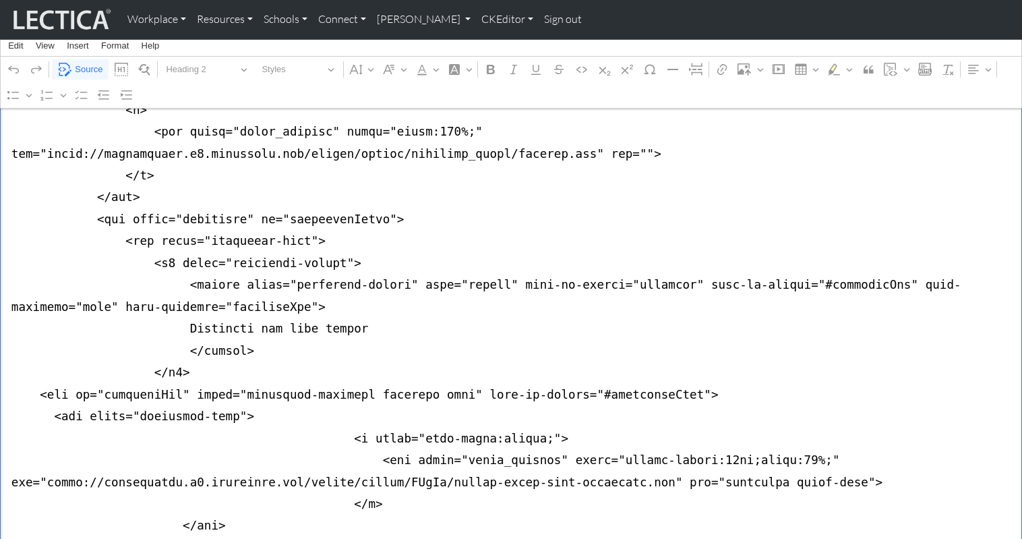
type textarea "<div class="container mb-4"> <div class="row justify-content-center"> <div clas…"
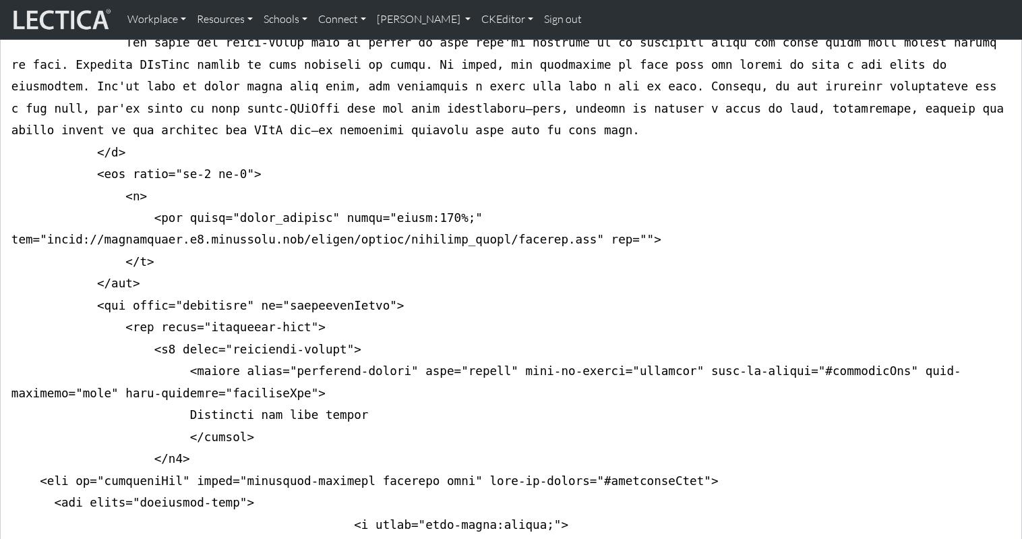
scroll to position [1533, 0]
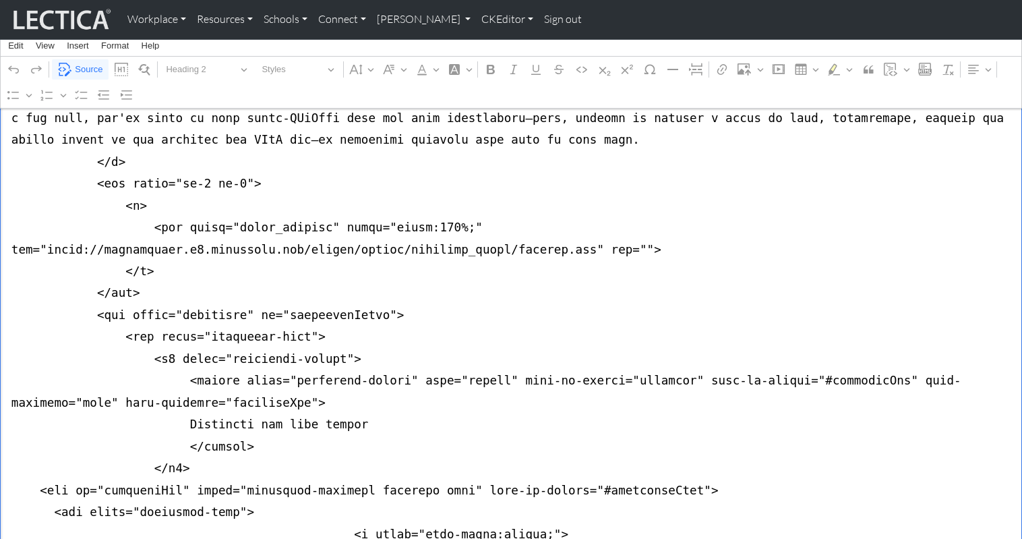
drag, startPoint x: 11, startPoint y: 194, endPoint x: 32, endPoint y: 348, distance: 155.8
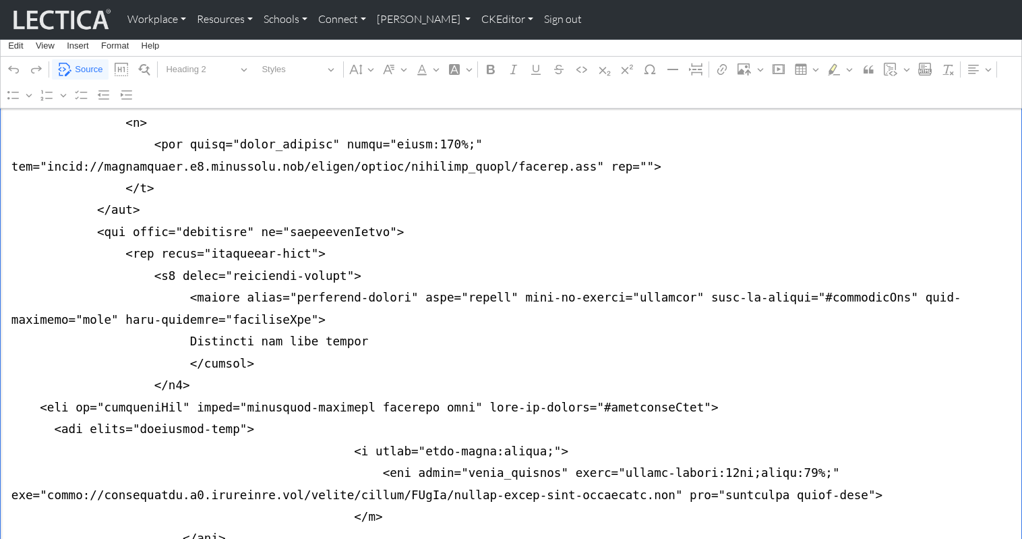
scroll to position [1624, 0]
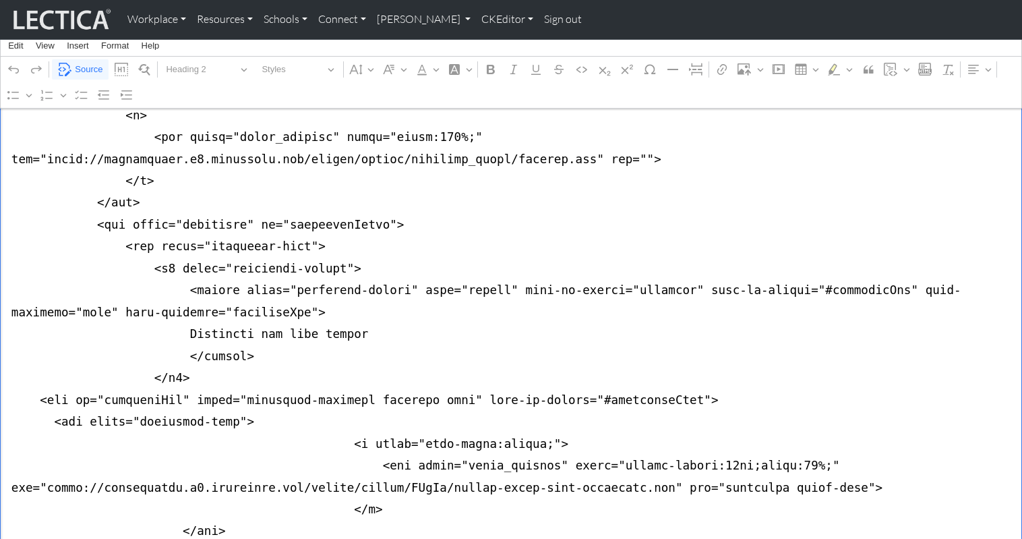
drag, startPoint x: 9, startPoint y: 275, endPoint x: 5, endPoint y: 310, distance: 35.3
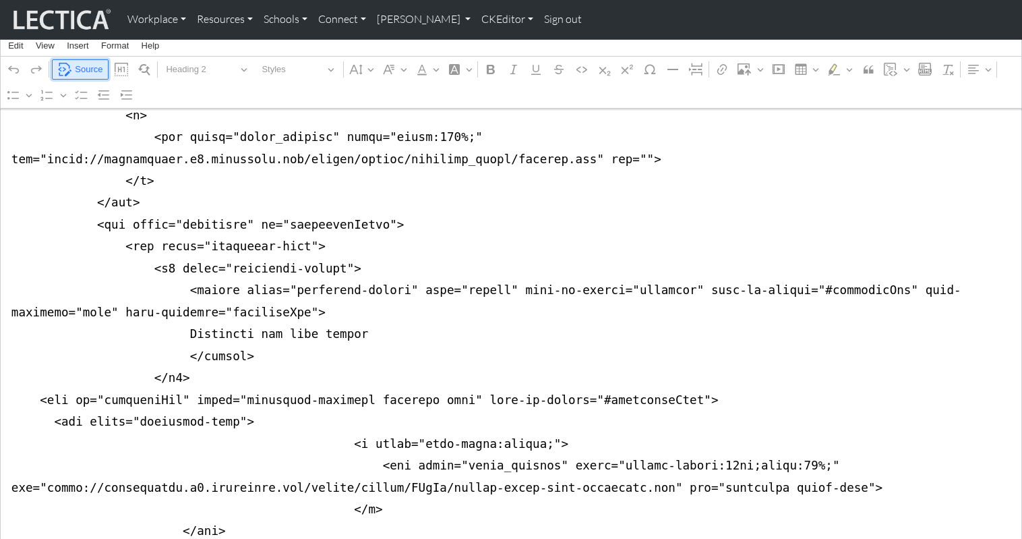
click at [90, 67] on span "Source" at bounding box center [89, 69] width 28 height 16
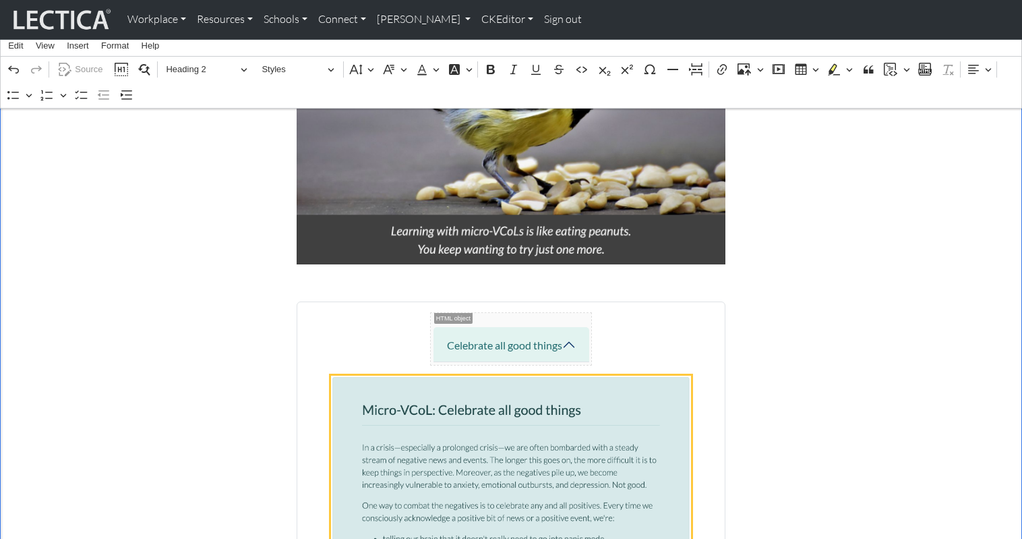
scroll to position [1077, 0]
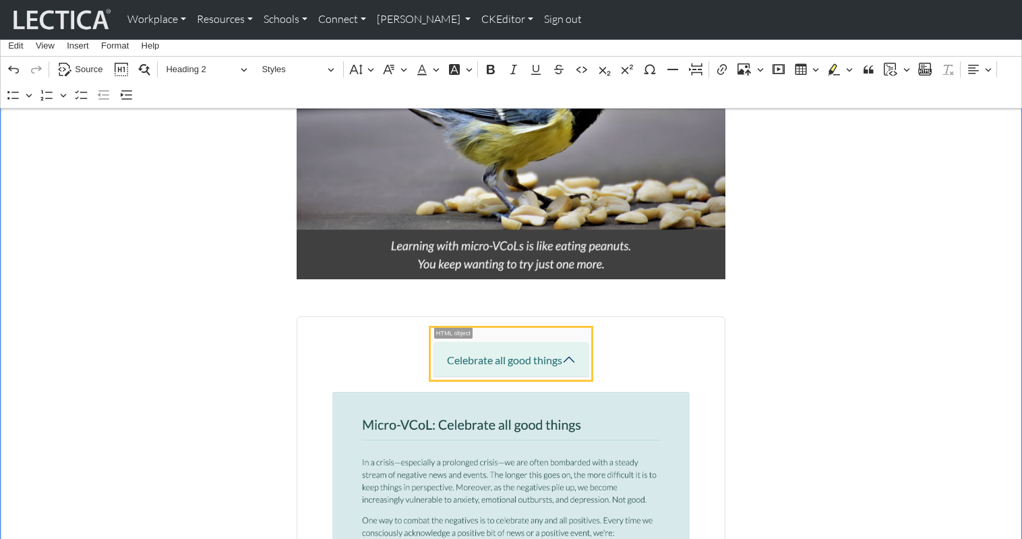
click at [565, 328] on span "Celebrate all good things" at bounding box center [511, 354] width 161 height 52
click at [564, 328] on span "Celebrate all good things" at bounding box center [511, 354] width 161 height 52
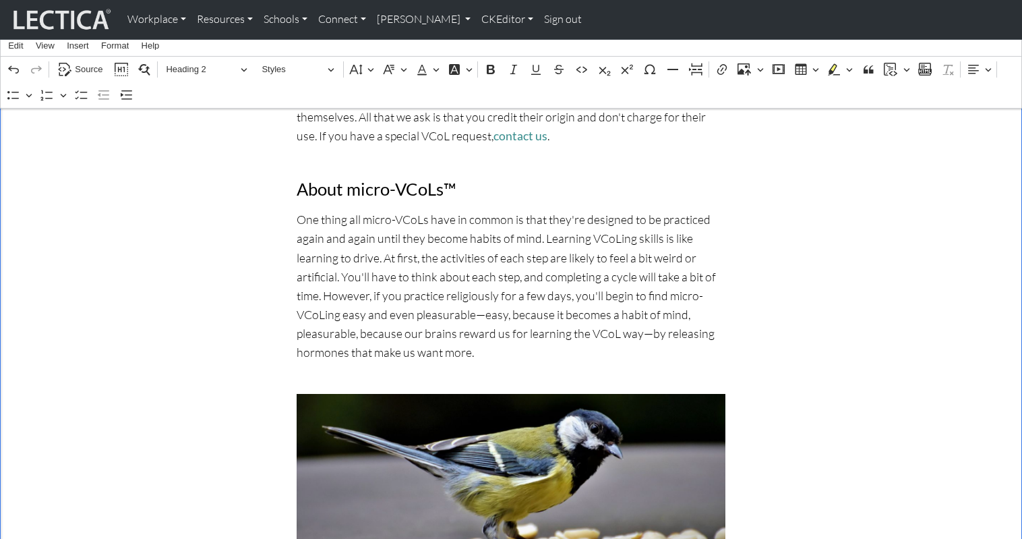
scroll to position [709, 0]
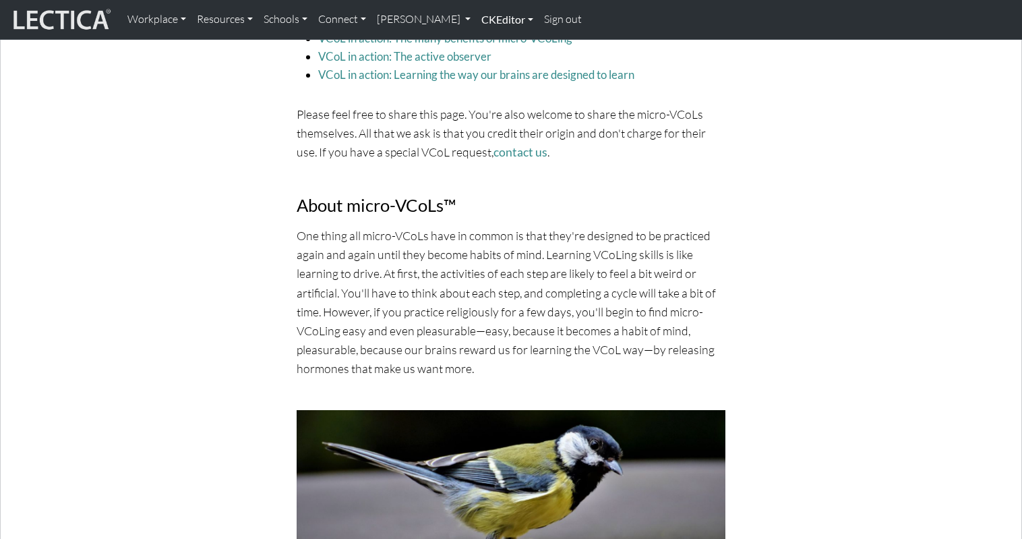
click at [476, 20] on link "CKEditor" at bounding box center [507, 19] width 63 height 28
click at [487, 45] on link "Edit" at bounding box center [500, 49] width 27 height 17
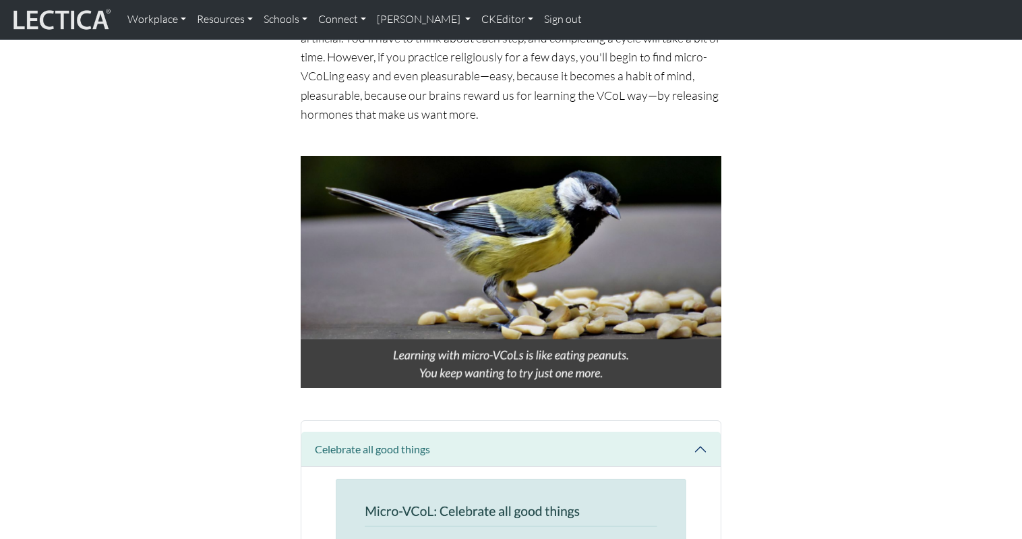
scroll to position [956, 0]
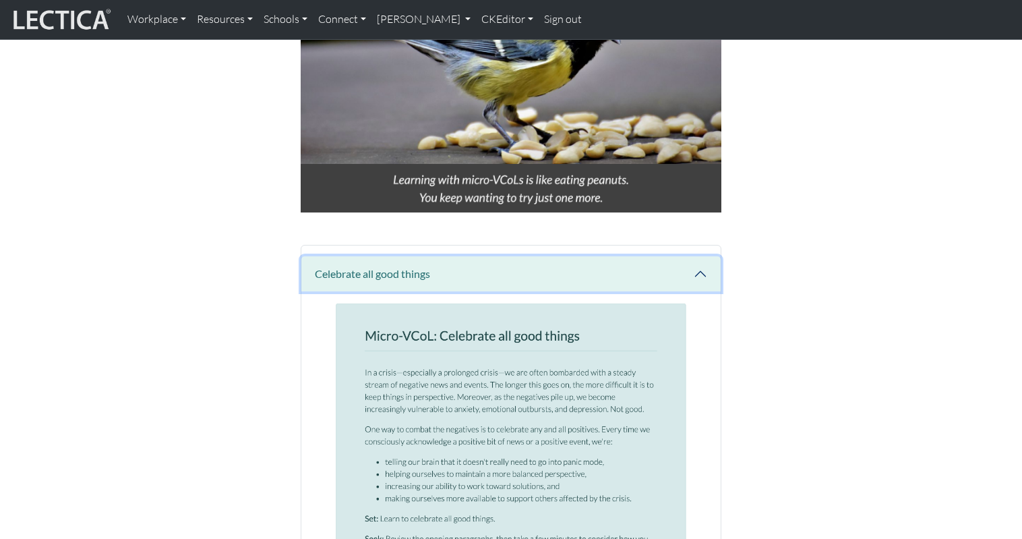
click at [701, 256] on button "Celebrate all good things" at bounding box center [510, 273] width 419 height 35
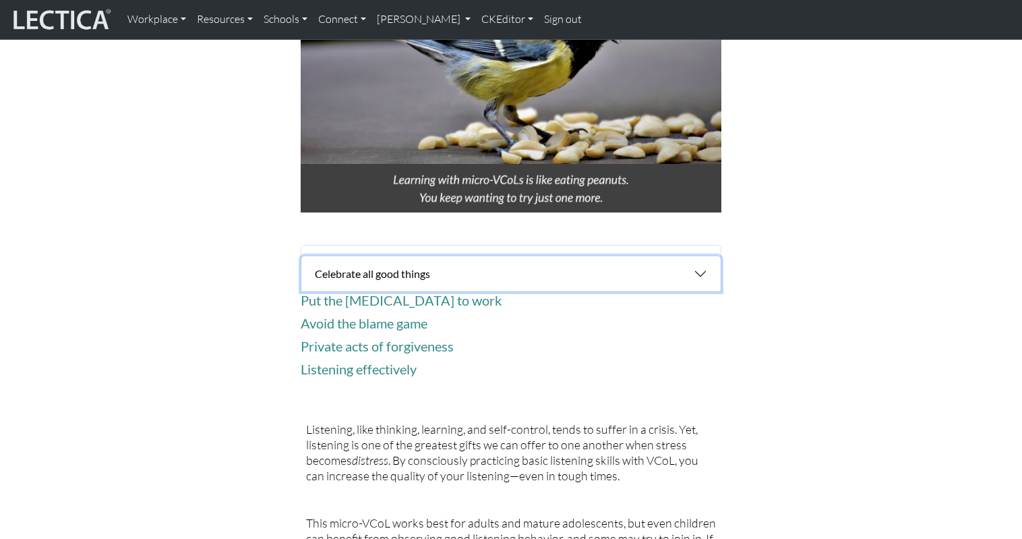
click at [696, 256] on button "Celebrate all good things" at bounding box center [510, 273] width 419 height 35
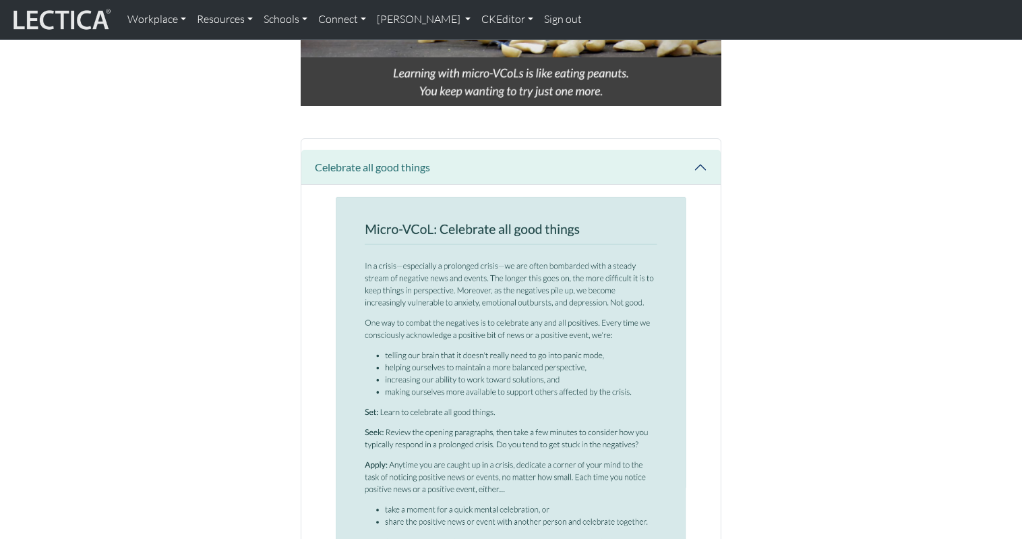
scroll to position [1044, 0]
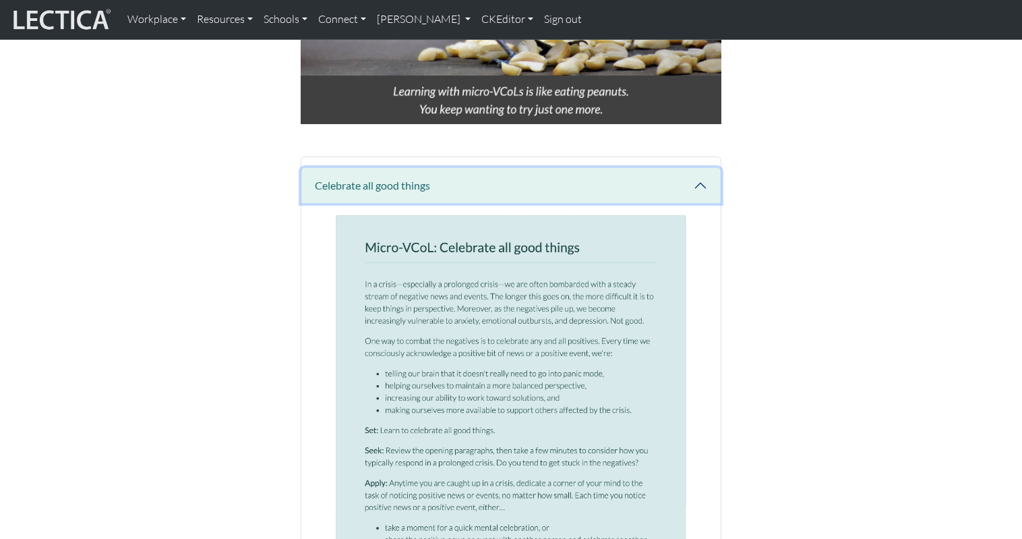
click at [701, 168] on button "Celebrate all good things" at bounding box center [510, 185] width 419 height 35
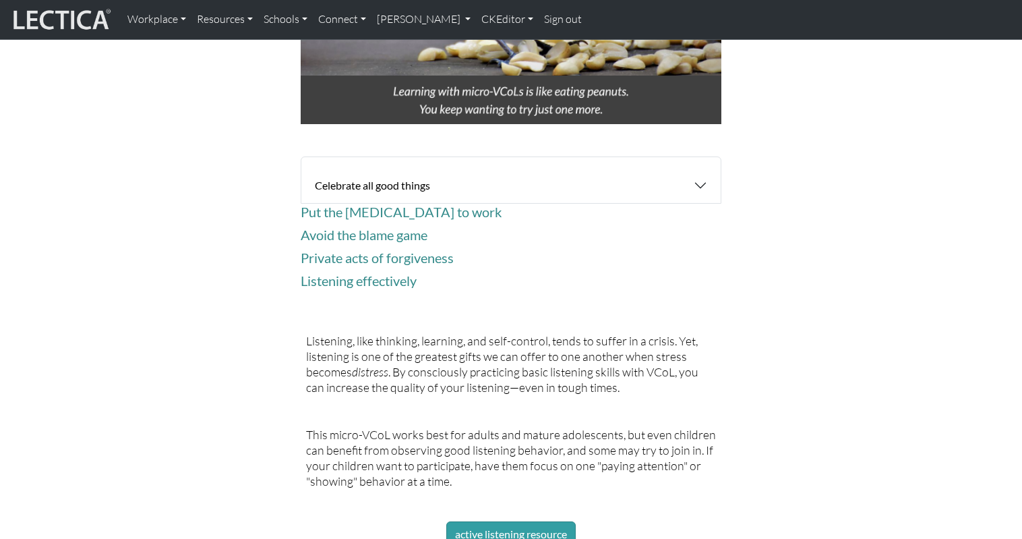
click at [779, 98] on div "Crisis relief for adults & families everywhere Featuring the mighty micro-VCoL™…" at bounding box center [511, 483] width 874 height 2593
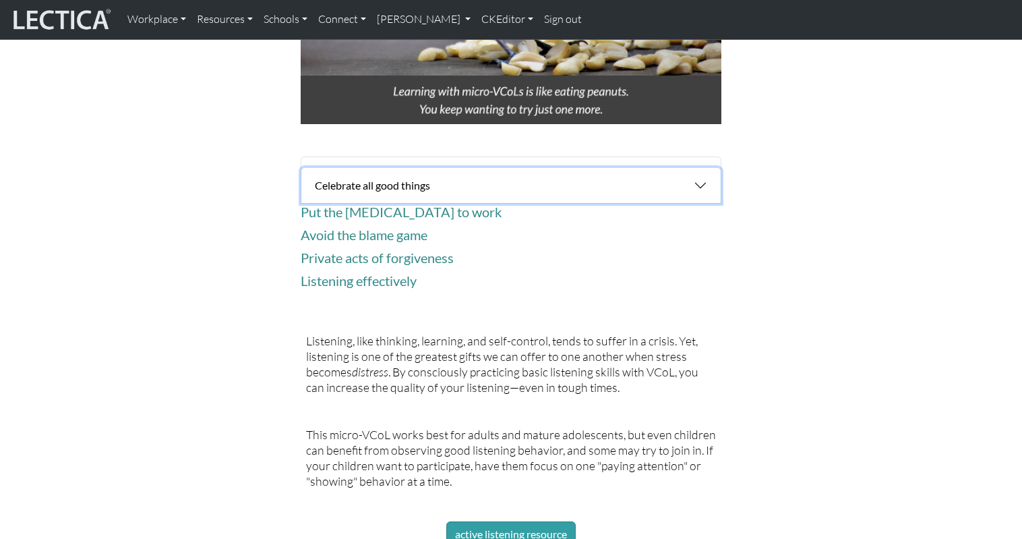
click at [705, 168] on button "Celebrate all good things" at bounding box center [510, 185] width 419 height 35
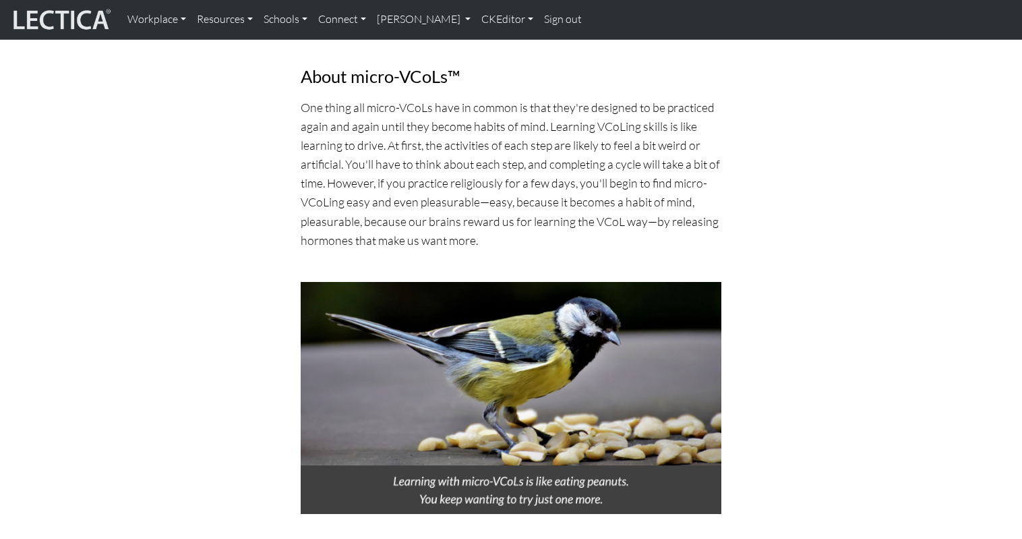
scroll to position [642, 0]
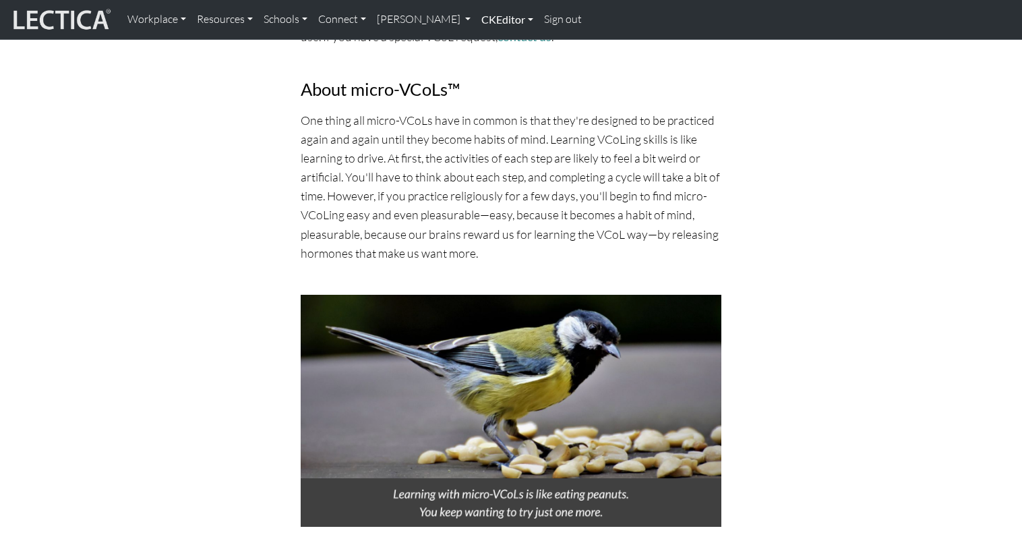
click at [476, 19] on link "CKEditor" at bounding box center [507, 19] width 63 height 28
click at [487, 47] on link "Edit" at bounding box center [500, 49] width 27 height 17
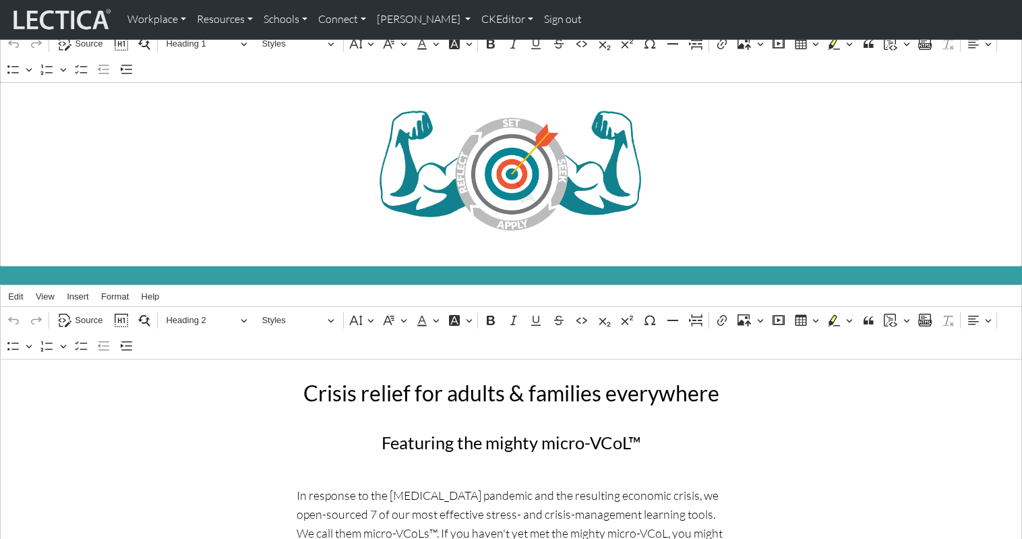
scroll to position [34, 0]
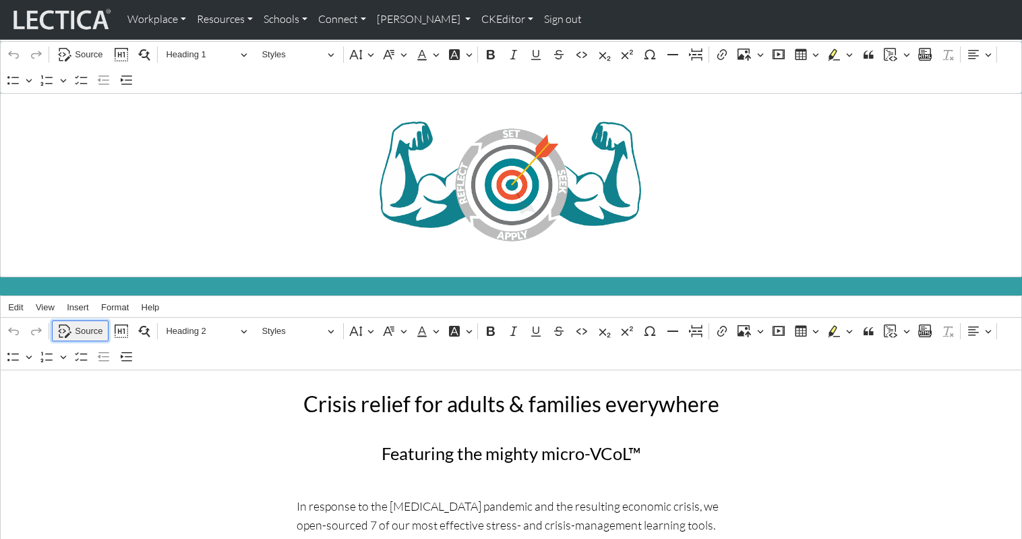
click at [79, 323] on span "Source" at bounding box center [89, 331] width 28 height 16
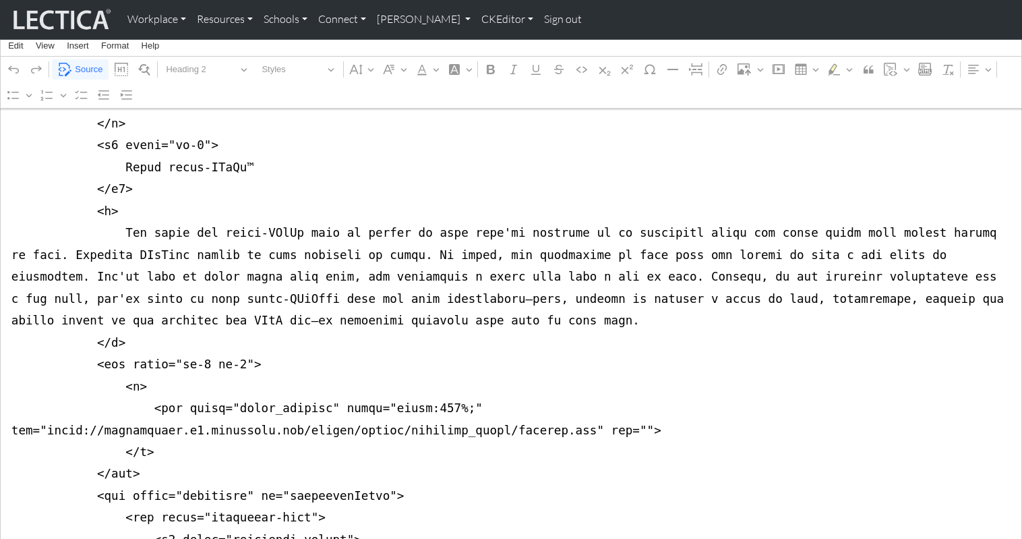
scroll to position [1346, 0]
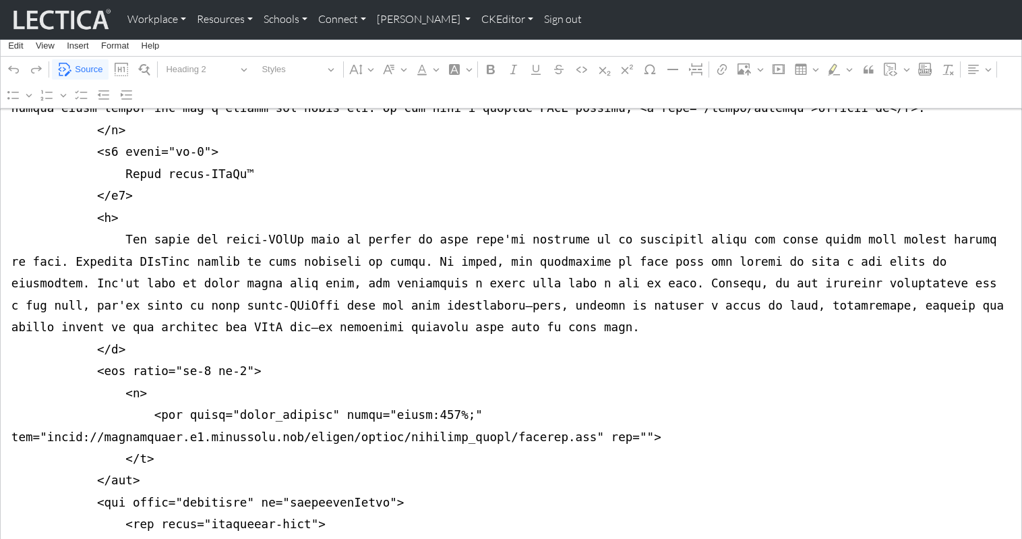
drag, startPoint x: 140, startPoint y: 363, endPoint x: -24, endPoint y: 367, distance: 163.9
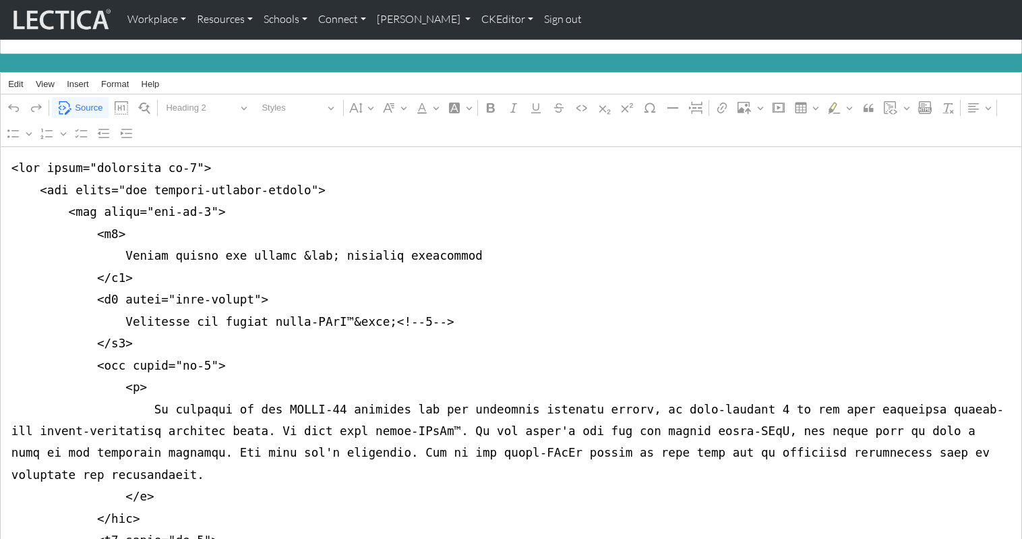
scroll to position [256, 0]
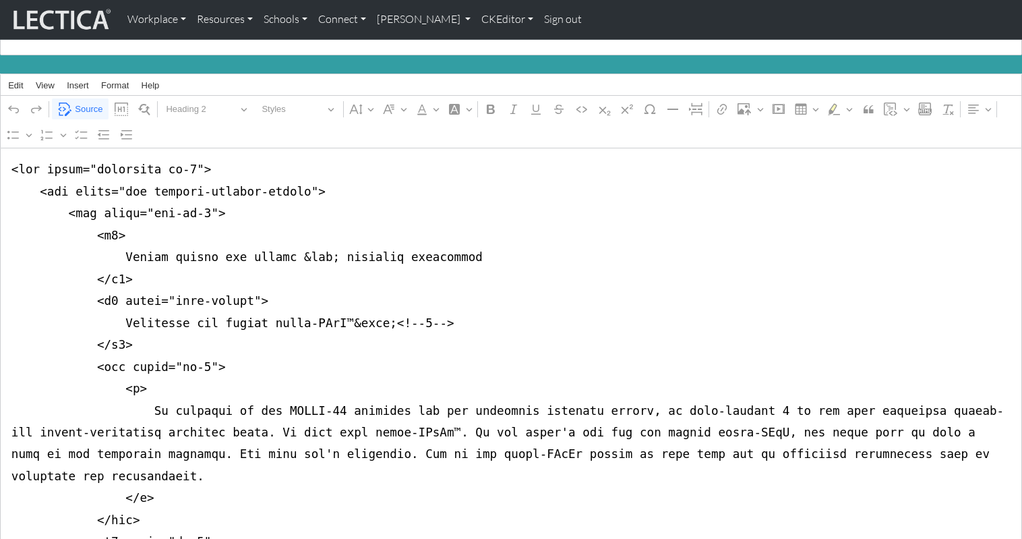
drag, startPoint x: 7, startPoint y: 160, endPoint x: 7, endPoint y: 215, distance: 55.3
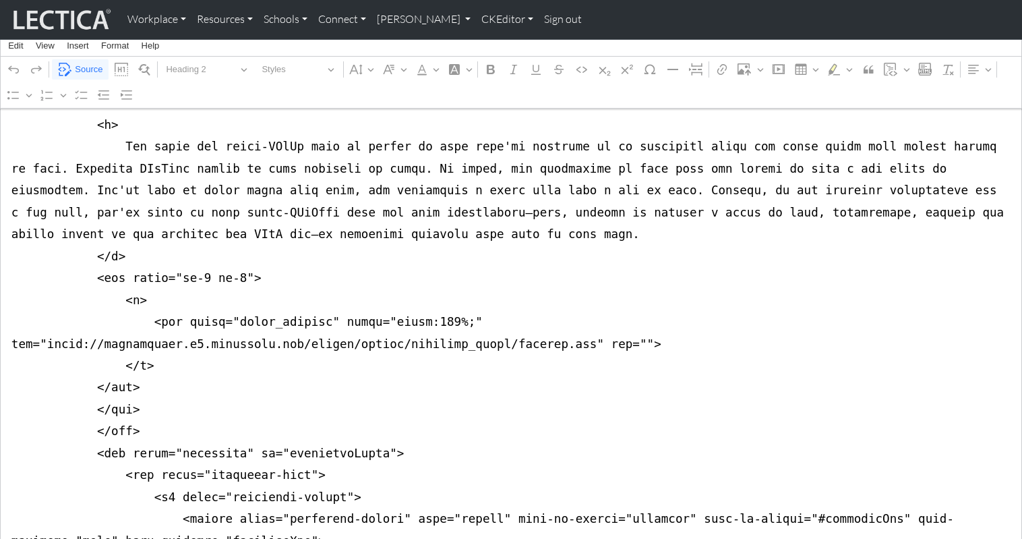
scroll to position [1442, 0]
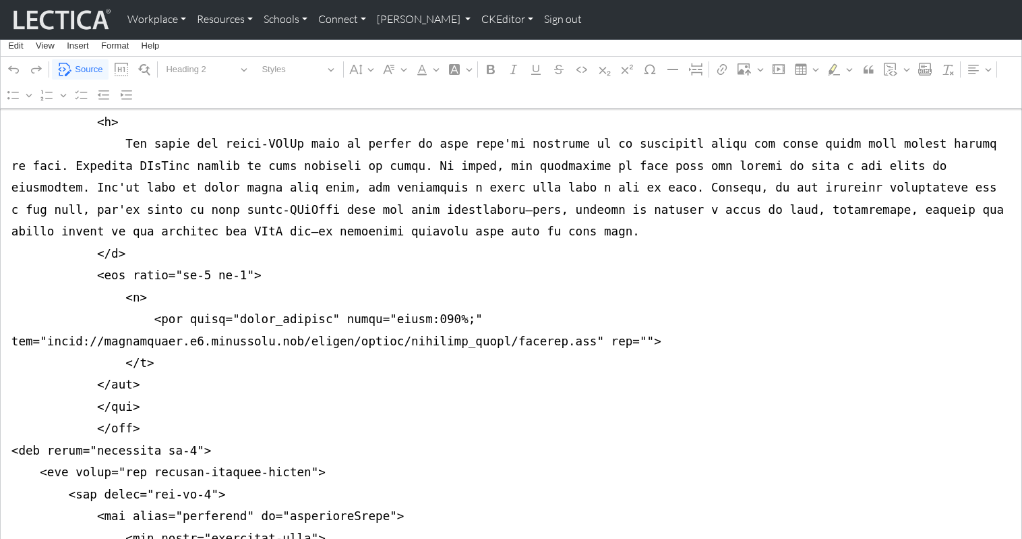
drag, startPoint x: 190, startPoint y: 371, endPoint x: 198, endPoint y: 374, distance: 7.9
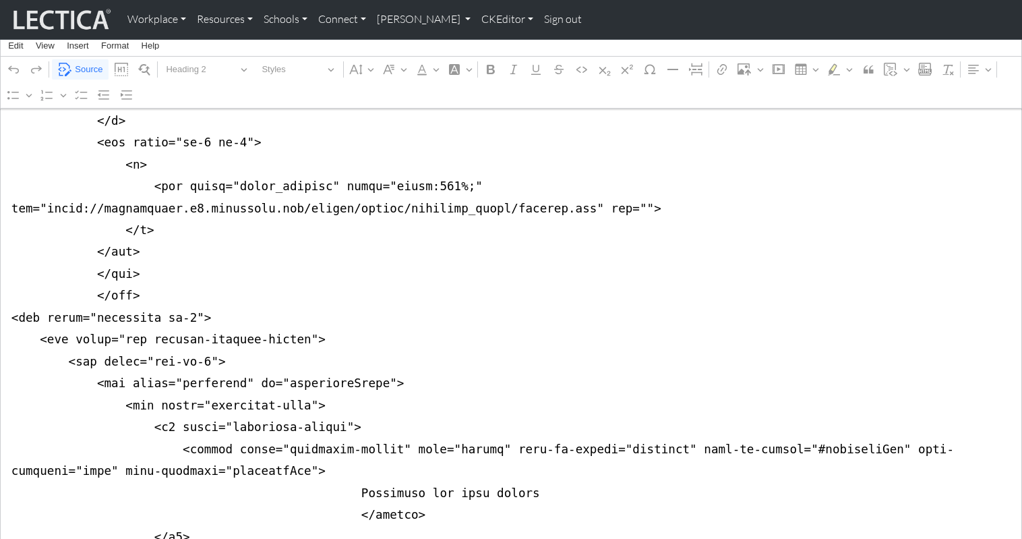
scroll to position [1620, 0]
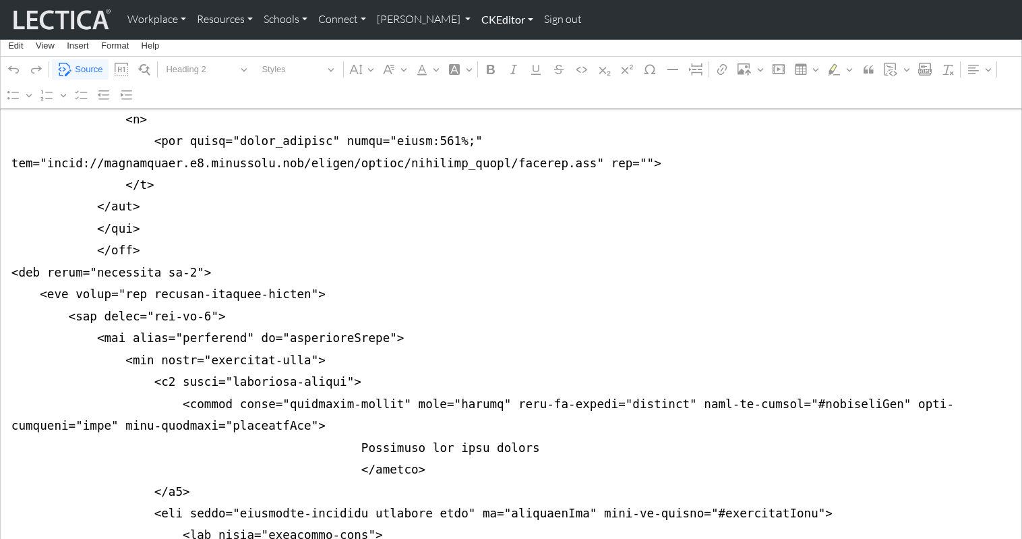
type textarea "<div class="container mb-4"> <div class="row justify-content-center"> <div clas…"
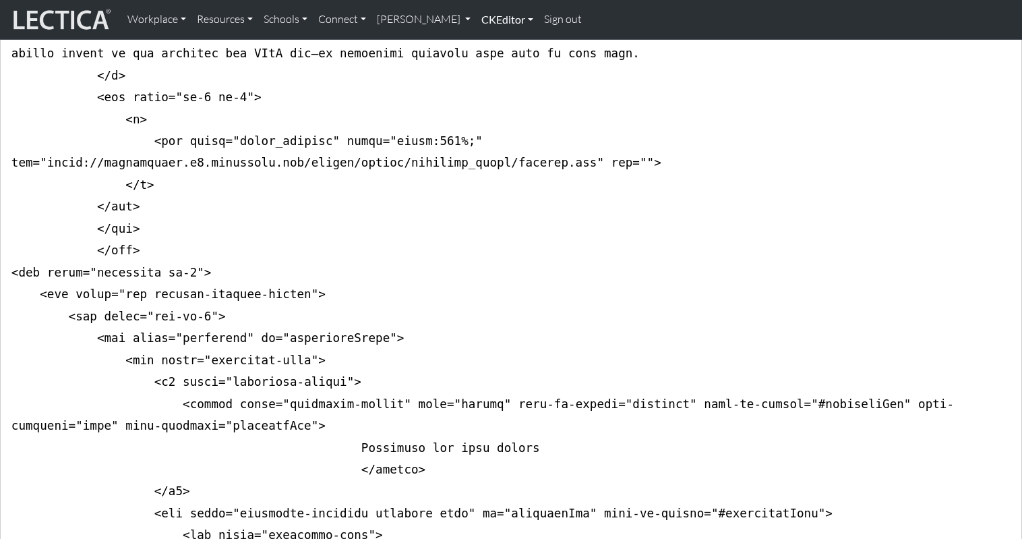
click at [476, 18] on link "CKEditor" at bounding box center [507, 19] width 63 height 28
click at [487, 46] on link "Edit" at bounding box center [500, 49] width 27 height 17
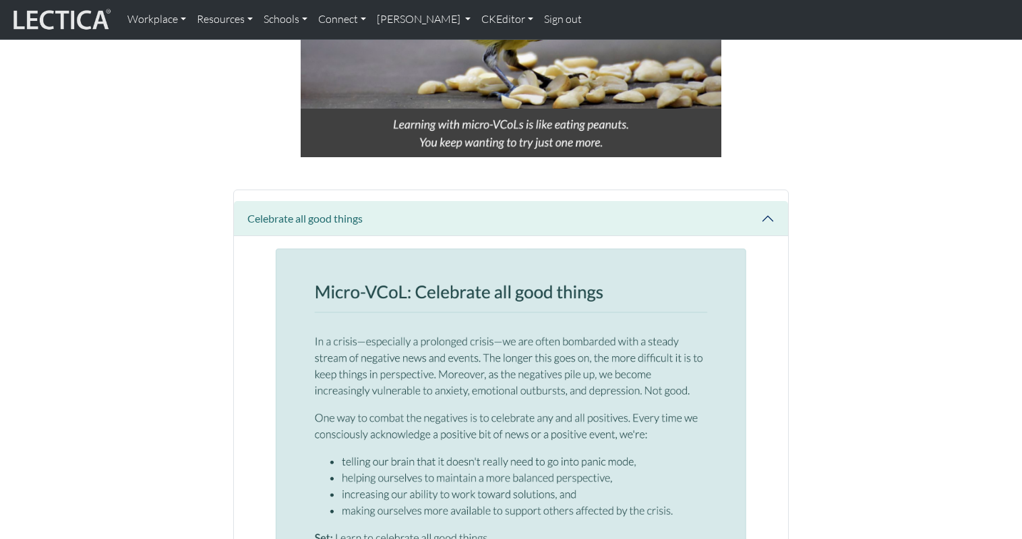
scroll to position [1021, 0]
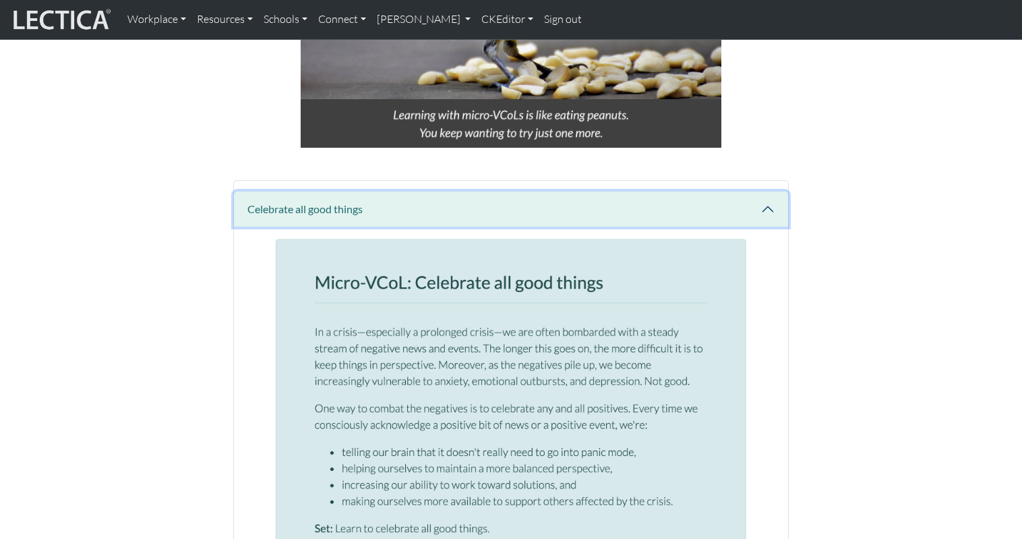
click at [769, 191] on button "Celebrate all good things" at bounding box center [511, 208] width 554 height 35
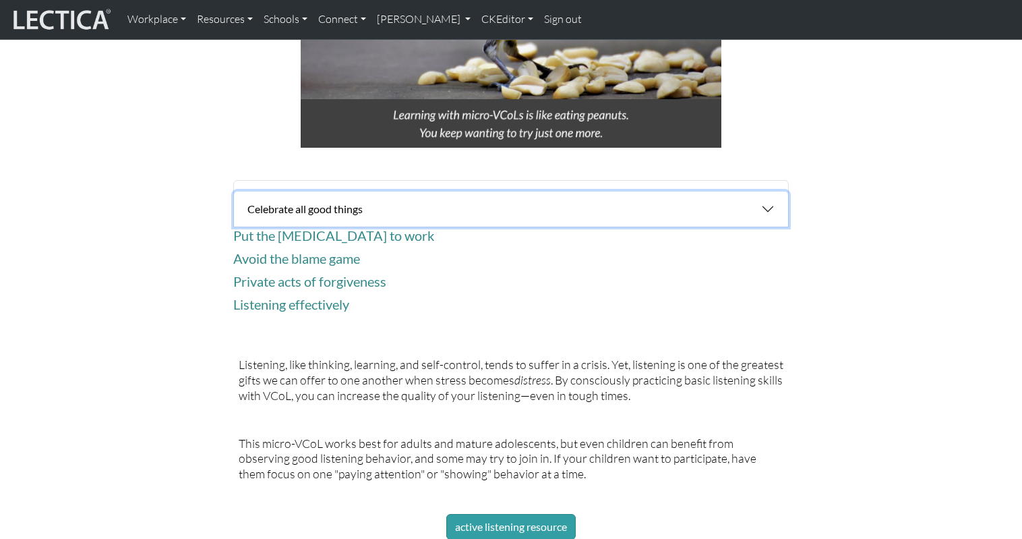
click at [769, 191] on button "Celebrate all good things" at bounding box center [511, 208] width 554 height 35
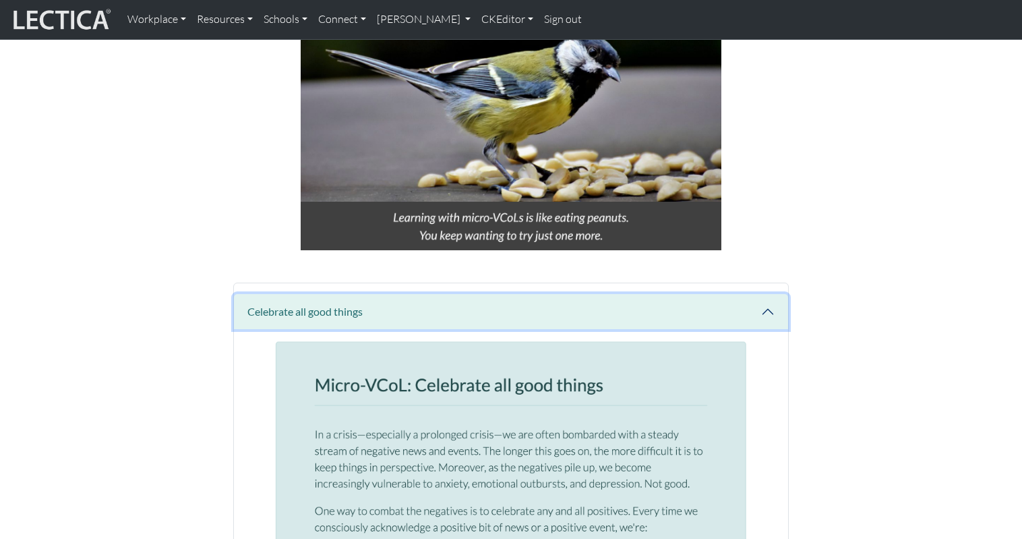
scroll to position [937, 0]
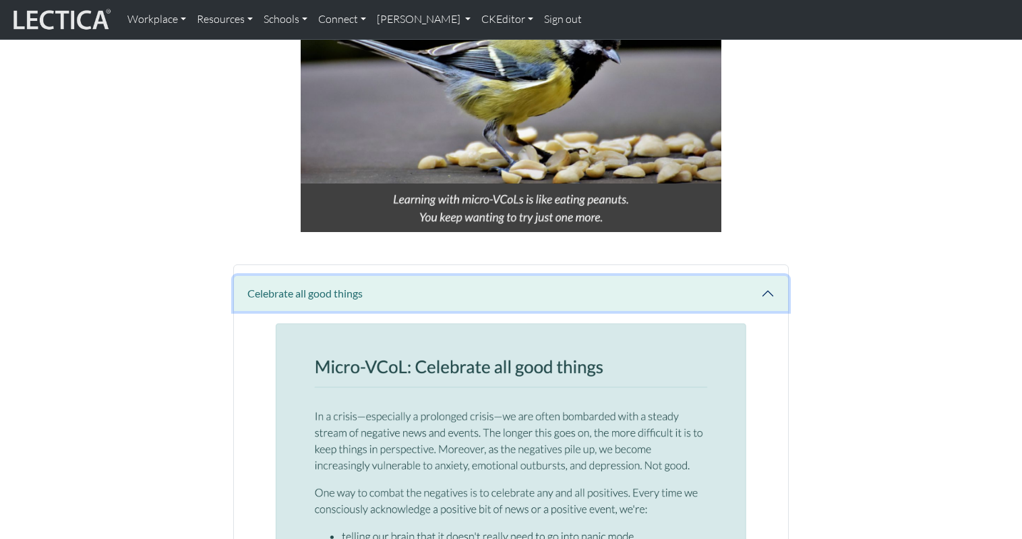
click at [767, 276] on button "Celebrate all good things" at bounding box center [511, 293] width 554 height 35
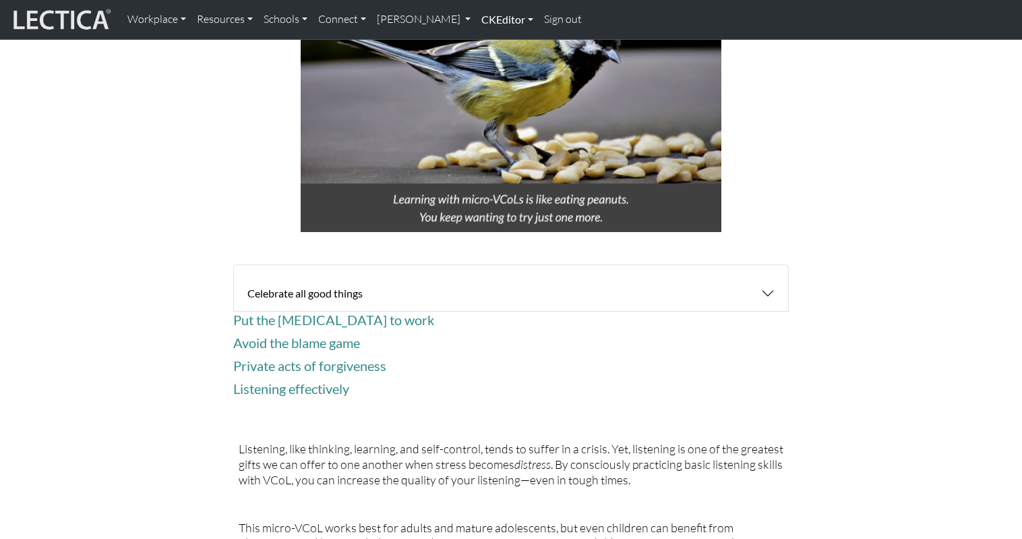
click at [479, 18] on link "CKEditor" at bounding box center [507, 19] width 63 height 28
click at [487, 45] on link "Edit" at bounding box center [500, 49] width 27 height 17
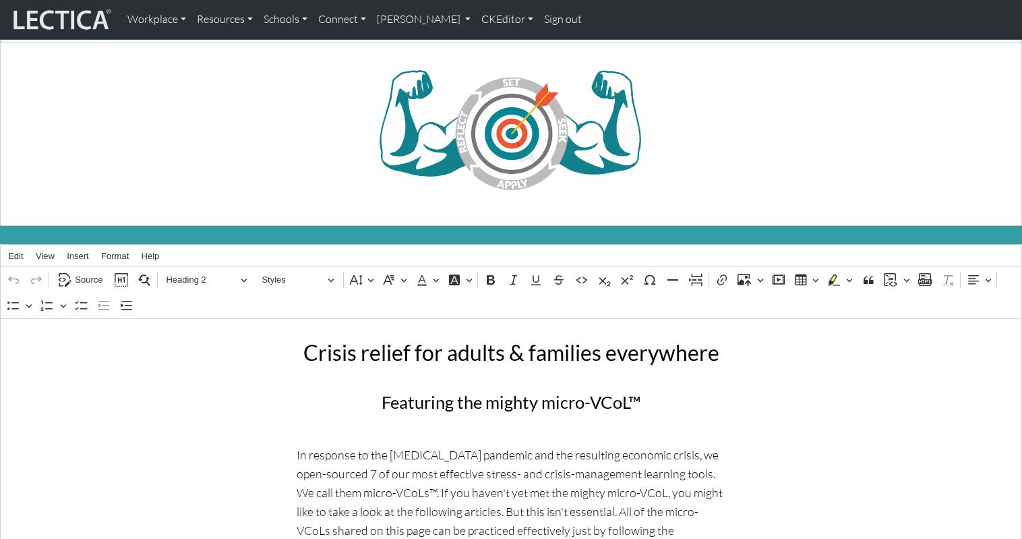
scroll to position [0, 0]
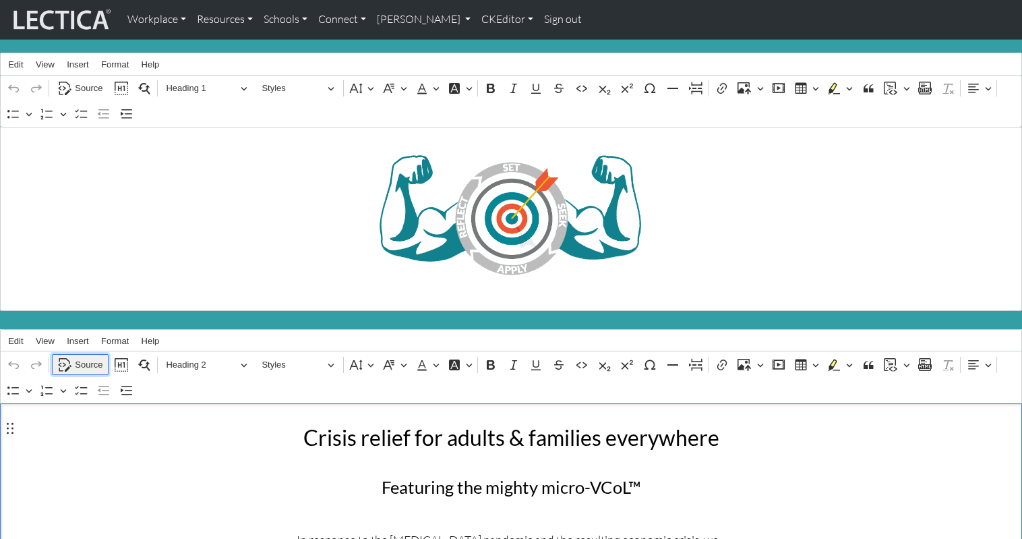
click at [82, 357] on span "Source" at bounding box center [89, 365] width 28 height 16
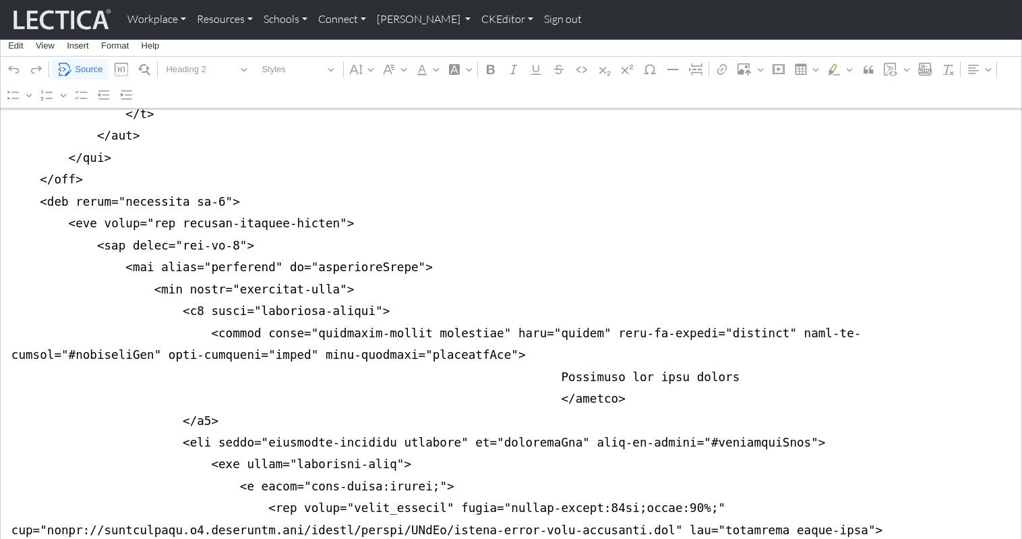
scroll to position [1680, 0]
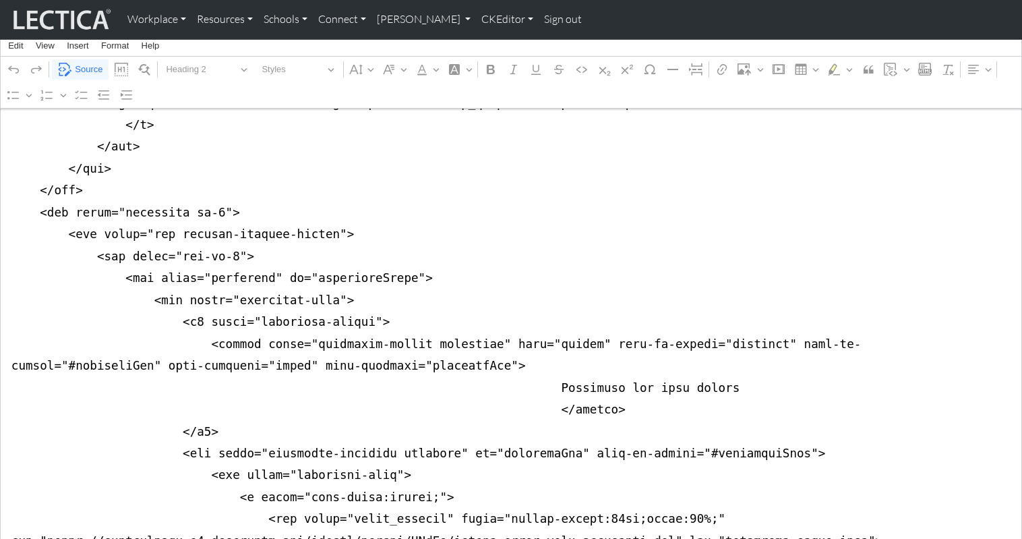
drag, startPoint x: 7, startPoint y: 175, endPoint x: -3, endPoint y: 503, distance: 327.9
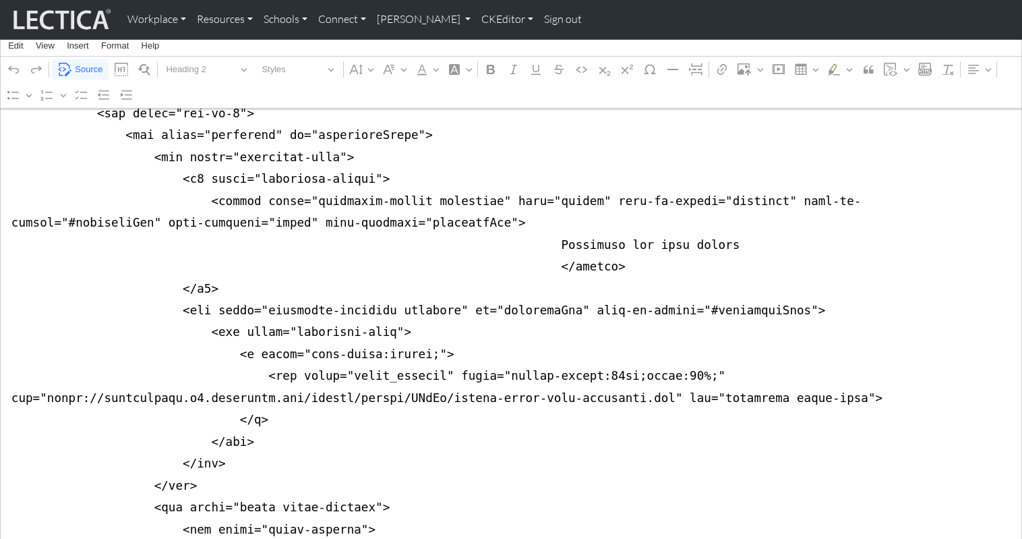
scroll to position [1825, 0]
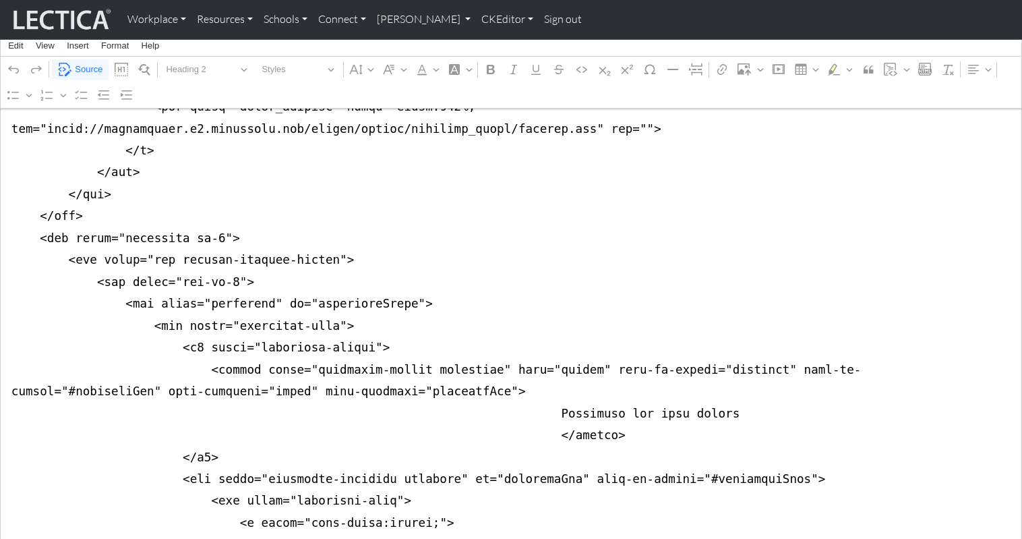
scroll to position [1653, 0]
drag, startPoint x: 9, startPoint y: 360, endPoint x: -3, endPoint y: 267, distance: 93.9
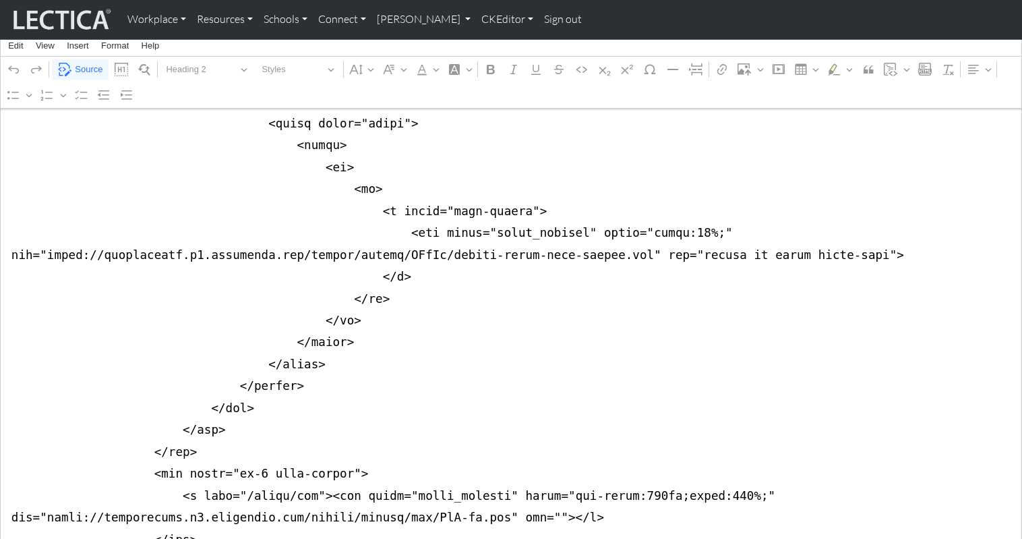
scroll to position [5691, 0]
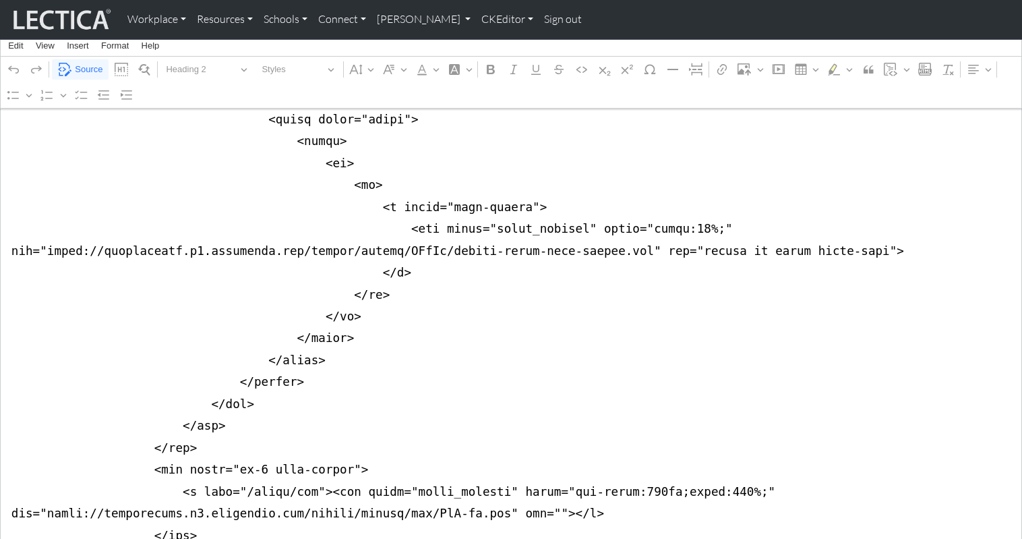
drag, startPoint x: 7, startPoint y: 199, endPoint x: 7, endPoint y: 369, distance: 170.6
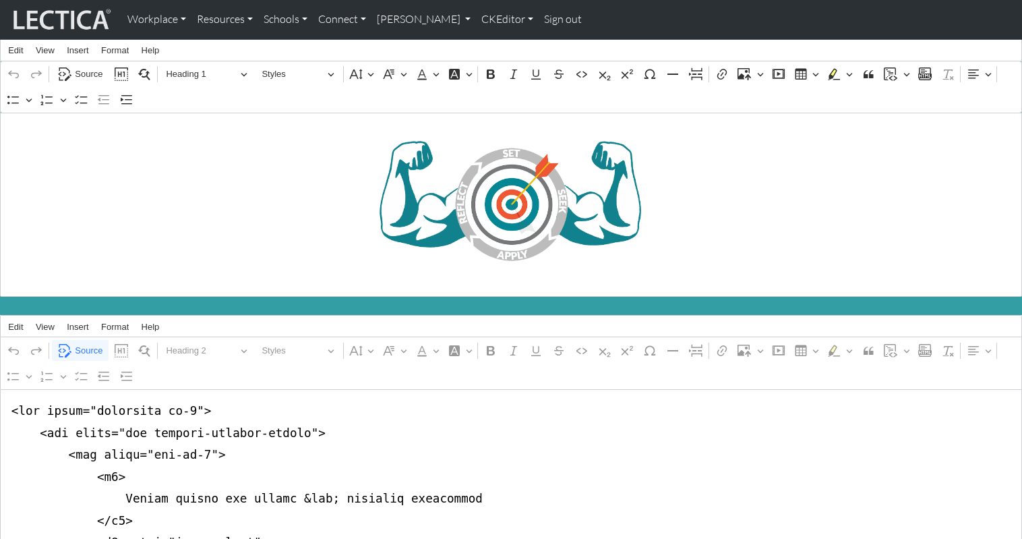
scroll to position [26, 0]
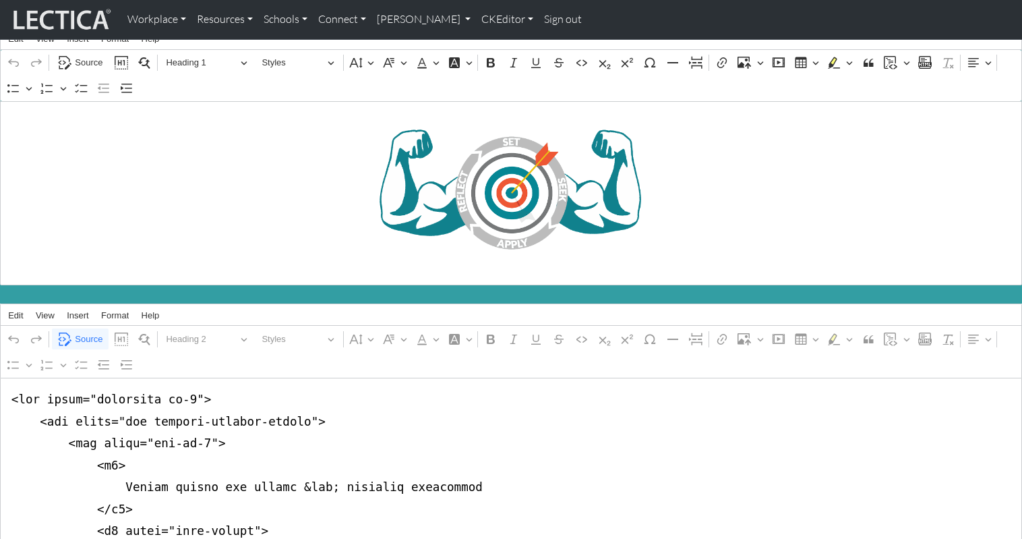
drag, startPoint x: 68, startPoint y: 350, endPoint x: 7, endPoint y: 390, distance: 72.9
paste textarea "</h3> <div class="mt-5"> <p> In response to the COVID-19 pandemic and the resul…"
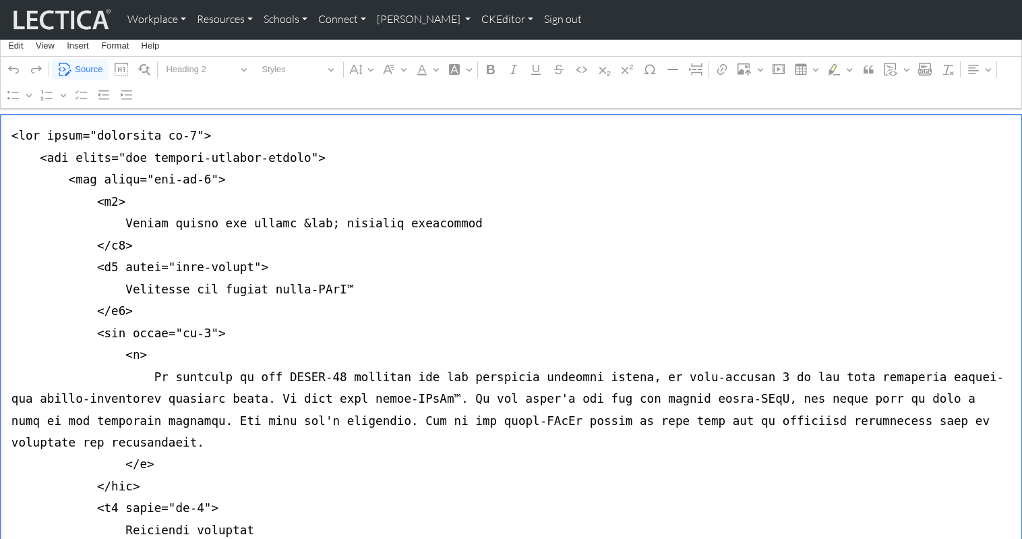
scroll to position [0, 0]
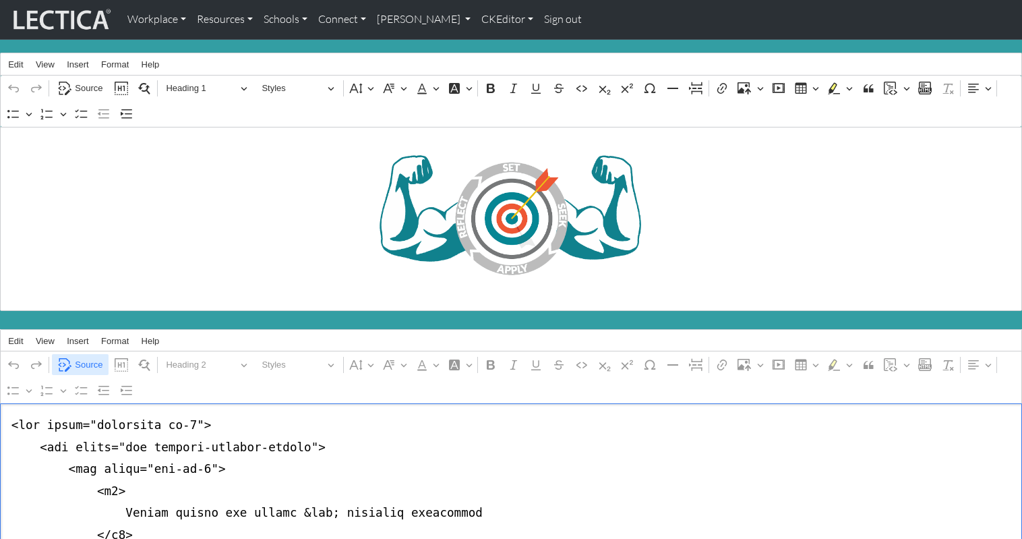
type textarea "<div class="container mb-4"> <div class="row justify-content-center"> <div clas…"
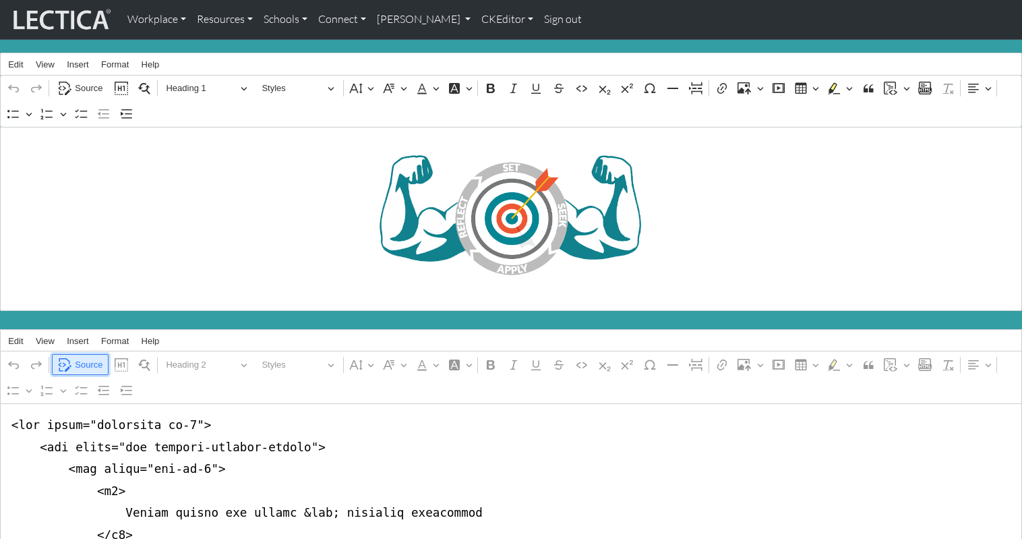
click at [84, 357] on span "Source" at bounding box center [89, 365] width 28 height 16
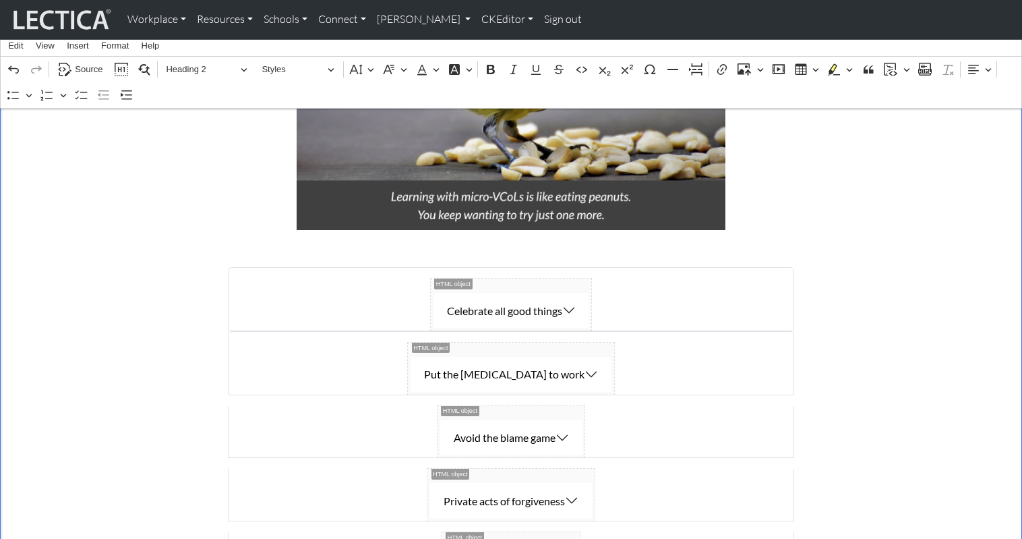
scroll to position [1053, 0]
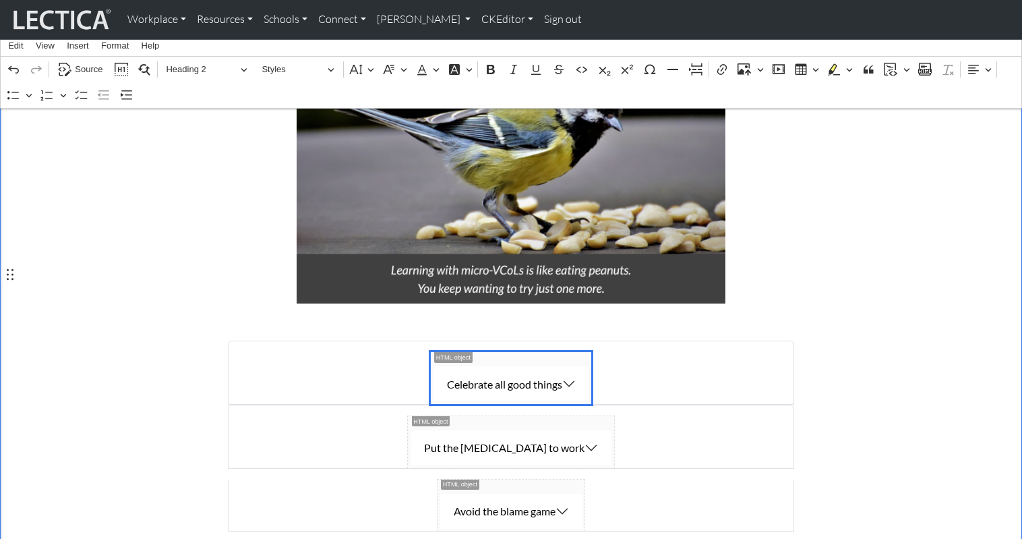
click at [563, 352] on span "Celebrate all good things" at bounding box center [511, 378] width 161 height 52
click at [566, 352] on span "Celebrate all good things" at bounding box center [511, 378] width 161 height 52
click at [573, 416] on span "Put the [MEDICAL_DATA] to work" at bounding box center [511, 442] width 206 height 52
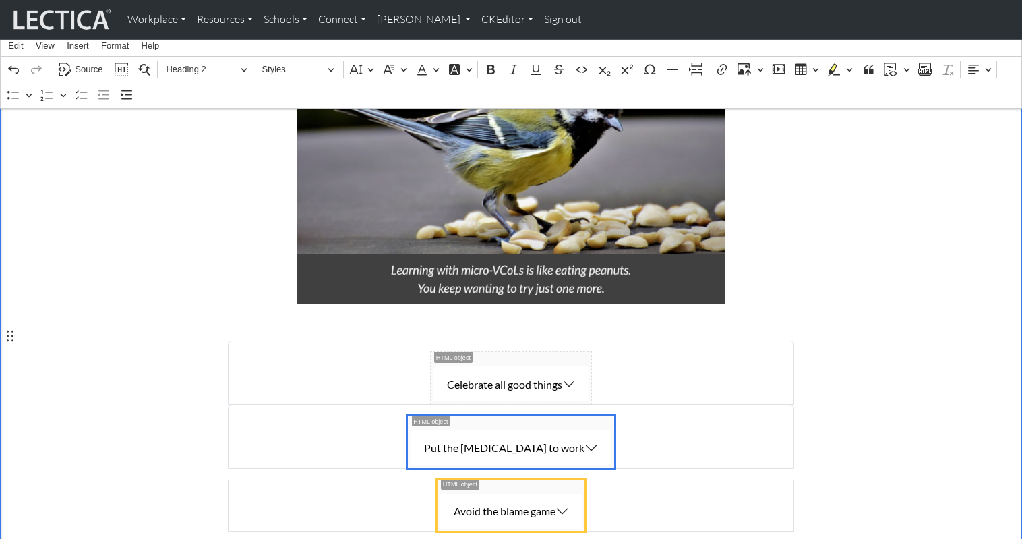
click at [558, 479] on span "Avoid the blame game" at bounding box center [512, 505] width 148 height 52
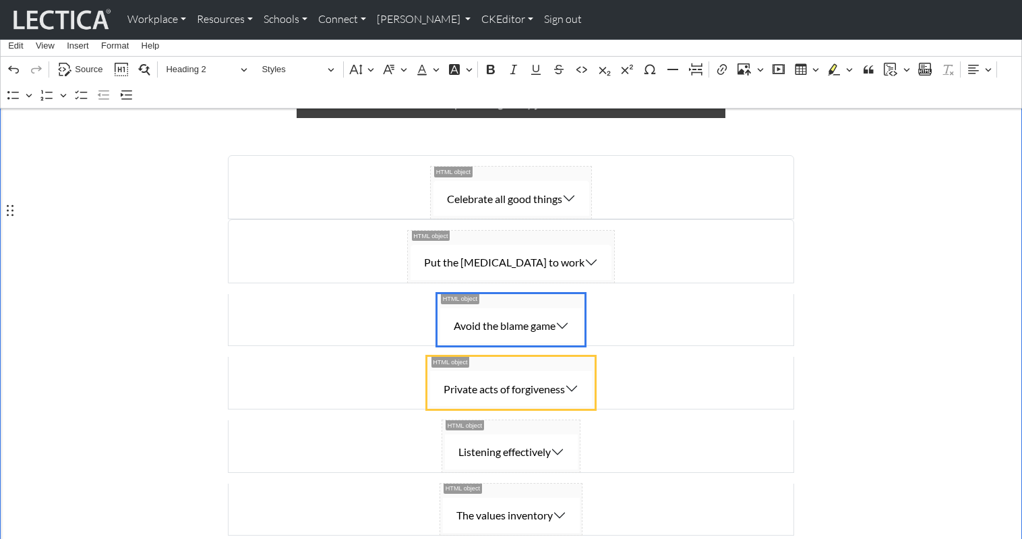
scroll to position [1239, 0]
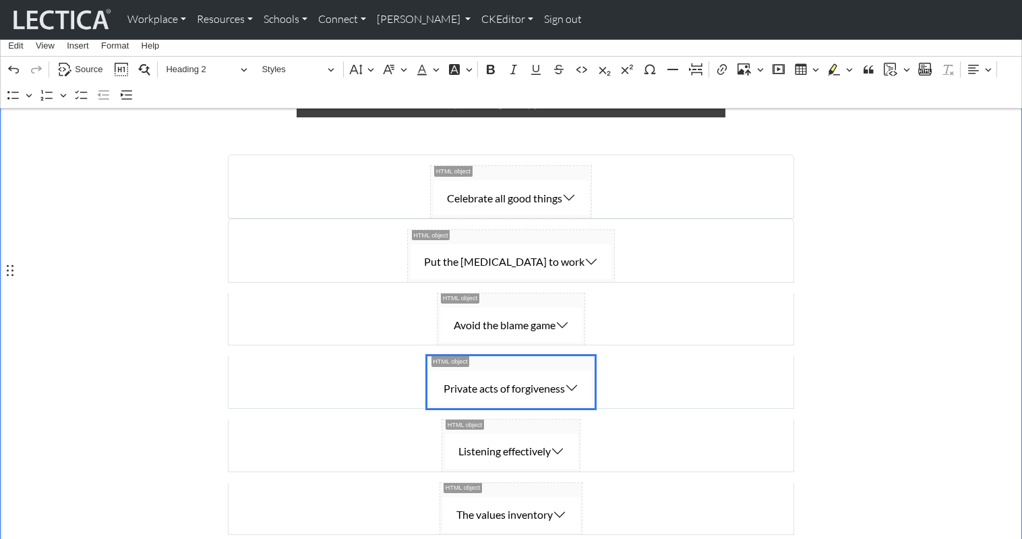
click at [565, 356] on span "Private acts of forgiveness" at bounding box center [510, 382] width 167 height 52
click at [554, 419] on span "Listening effectively" at bounding box center [511, 445] width 138 height 52
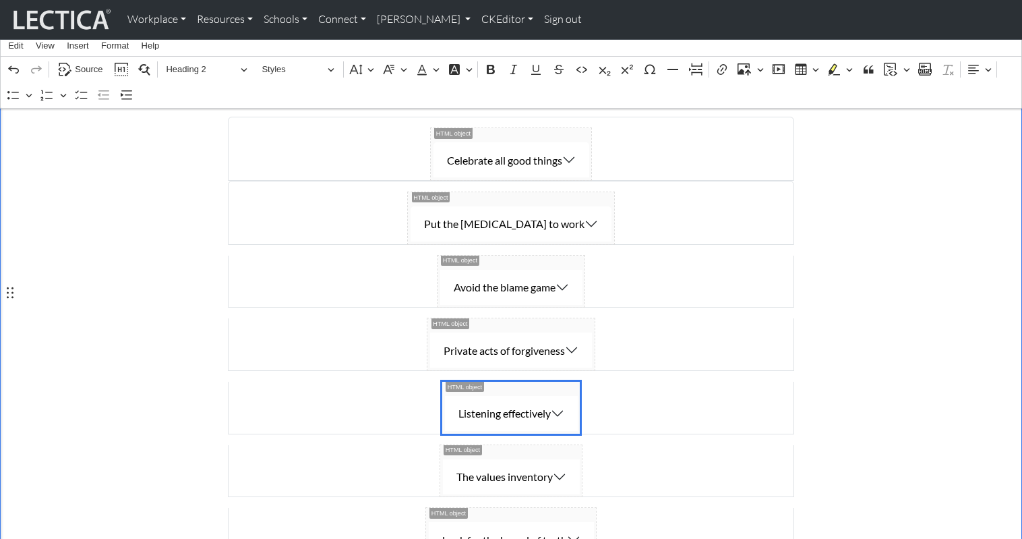
scroll to position [1318, 0]
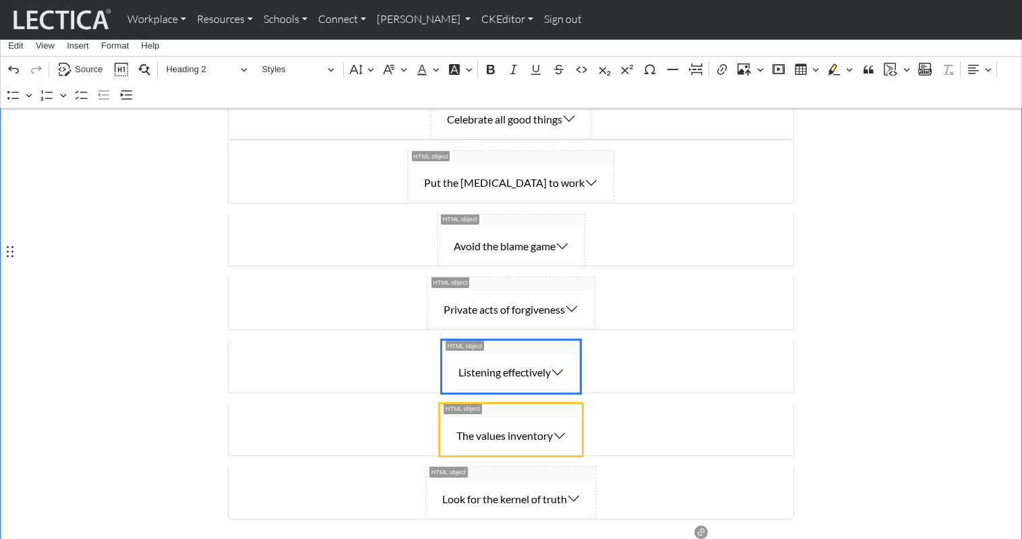
click at [554, 404] on span "The values inventory" at bounding box center [511, 430] width 142 height 52
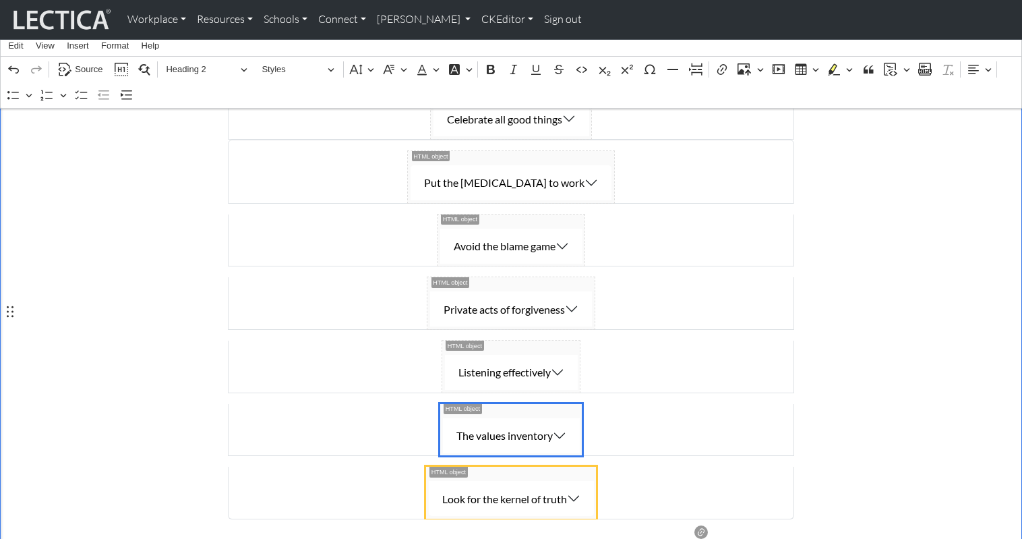
click at [567, 467] on span "Look for the kernel of truth" at bounding box center [511, 493] width 171 height 52
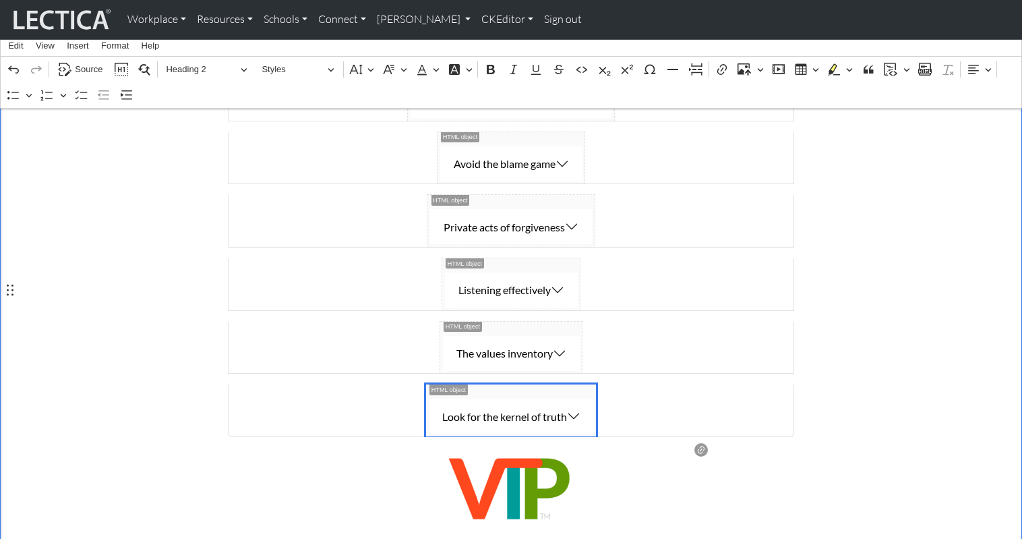
scroll to position [1389, 0]
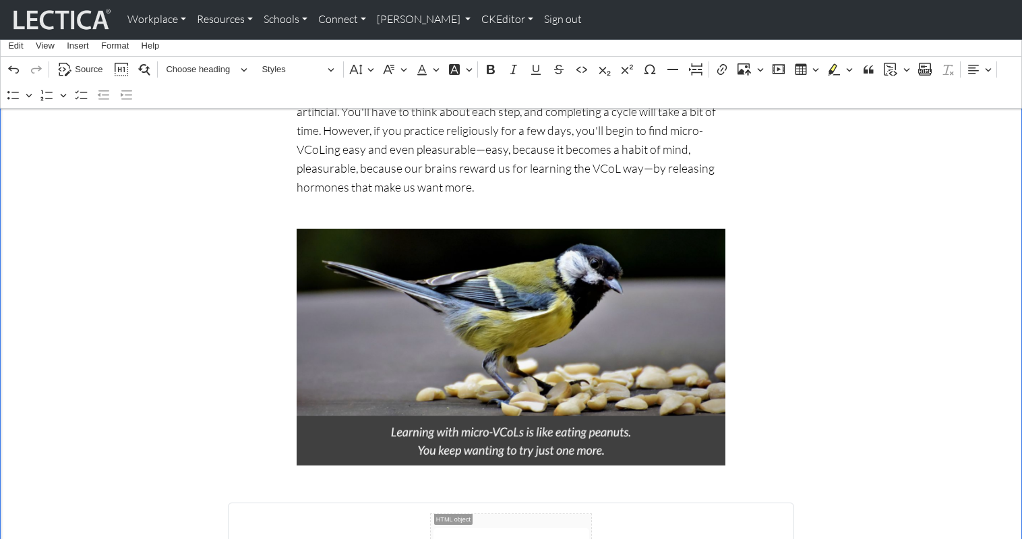
scroll to position [873, 0]
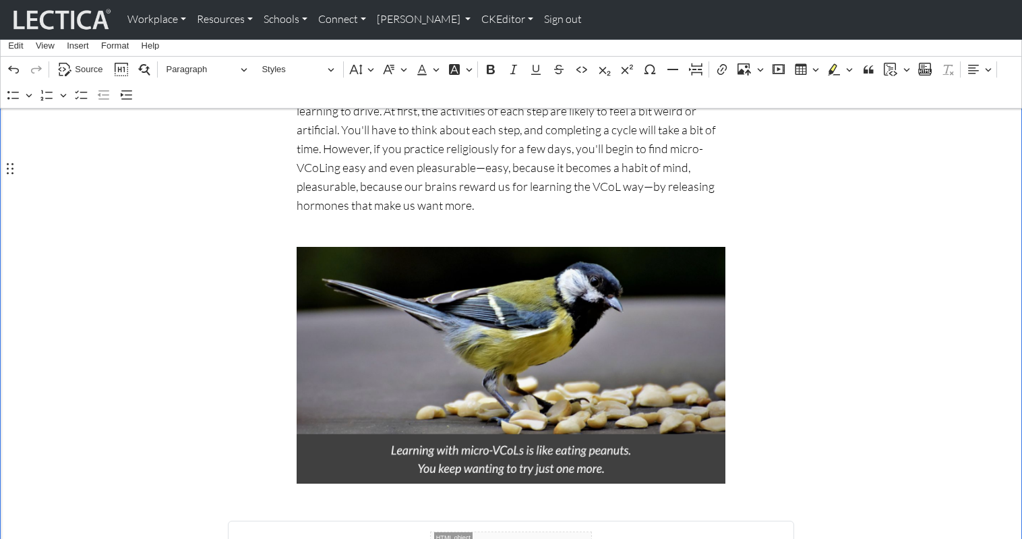
drag, startPoint x: 258, startPoint y: 256, endPoint x: 252, endPoint y: 252, distance: 7.7
click at [253, 252] on div "Crisis relief for adults & families everywhere Featuring the mighty micro-VCoL™…" at bounding box center [511, 30] width 890 height 979
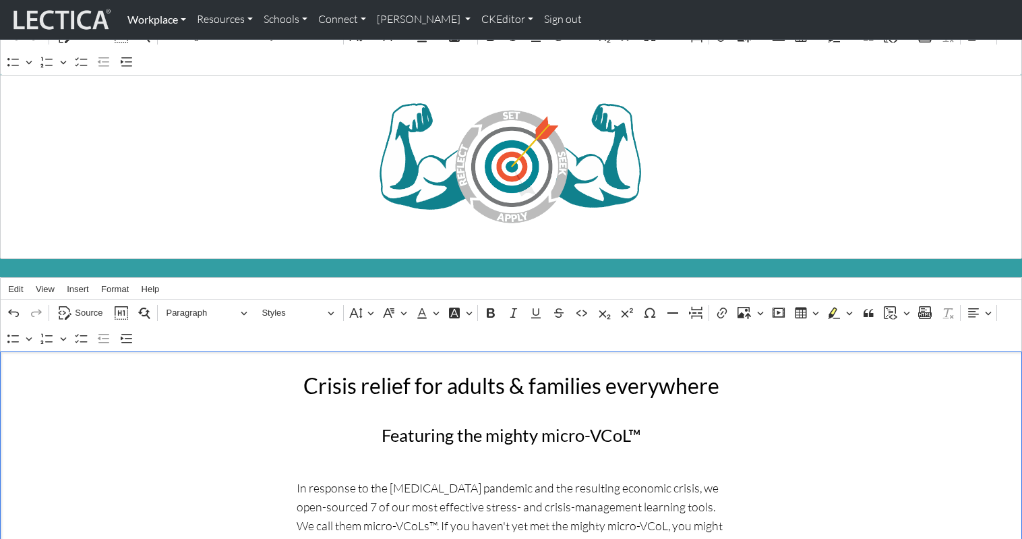
scroll to position [0, 0]
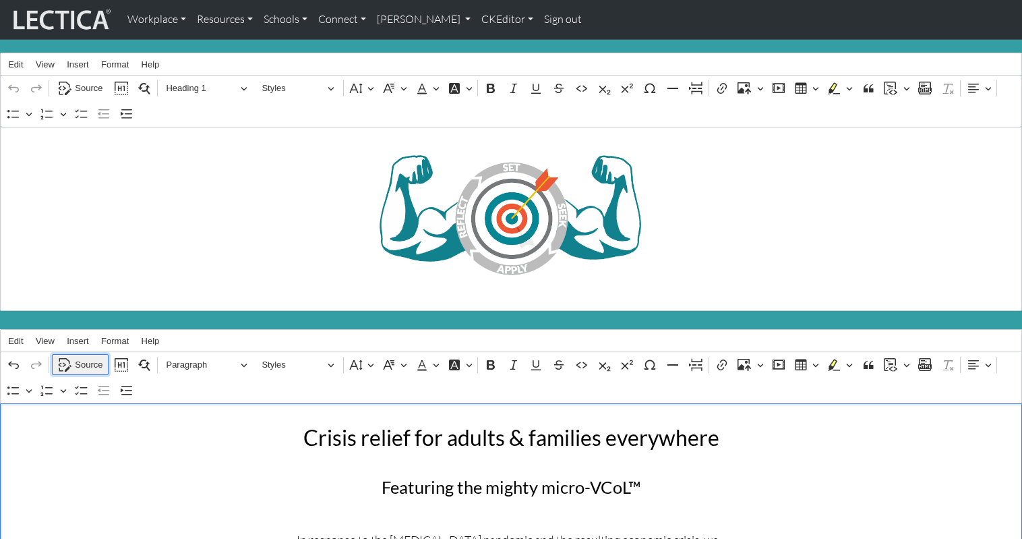
click at [81, 357] on span "Source" at bounding box center [89, 365] width 28 height 16
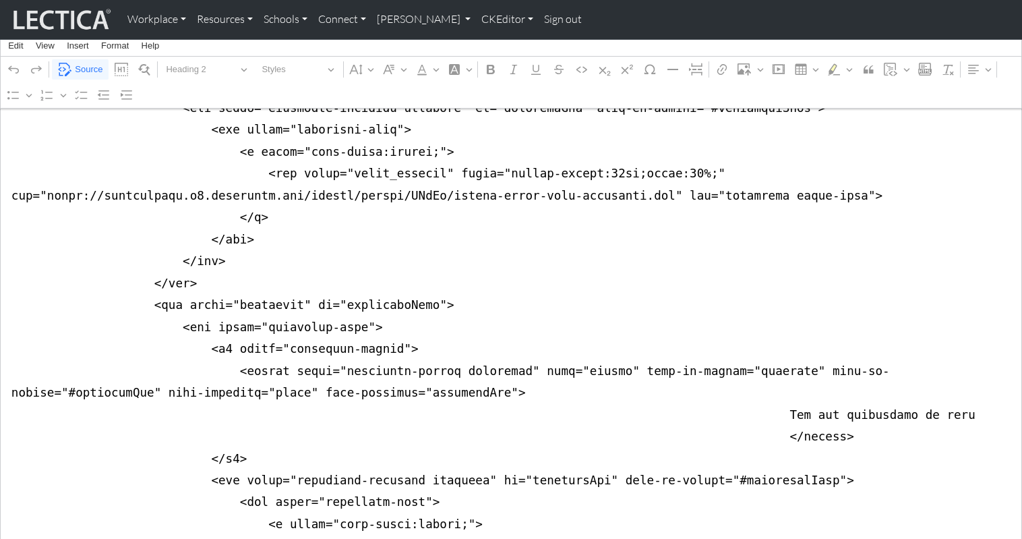
scroll to position [2017, 0]
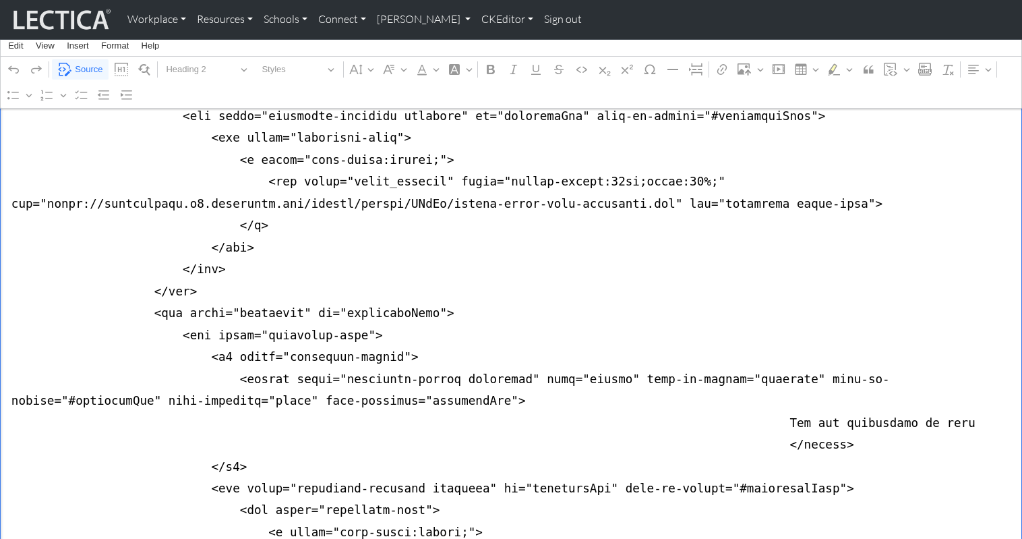
paste textarea "Celebrate all good things </button> </h2> <div class="accordion-collapse collap…"
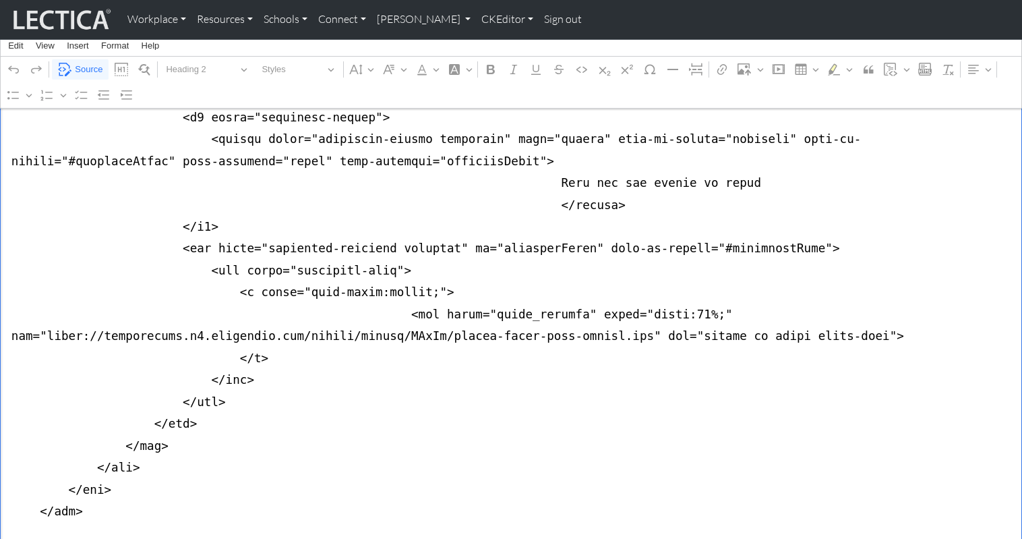
scroll to position [4731, 0]
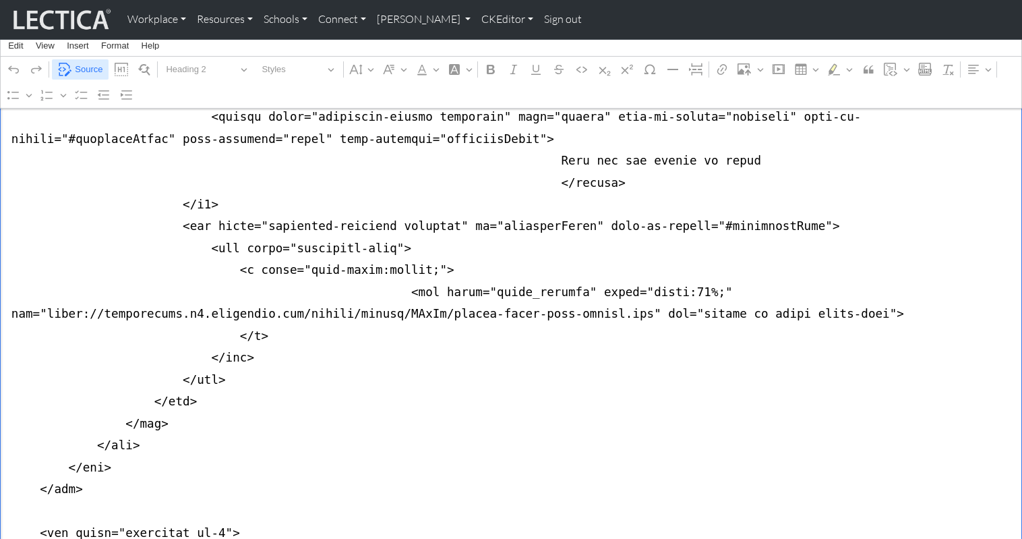
type textarea "<div class="container mb-4"> <div class="row justify-content-center"> <div clas…"
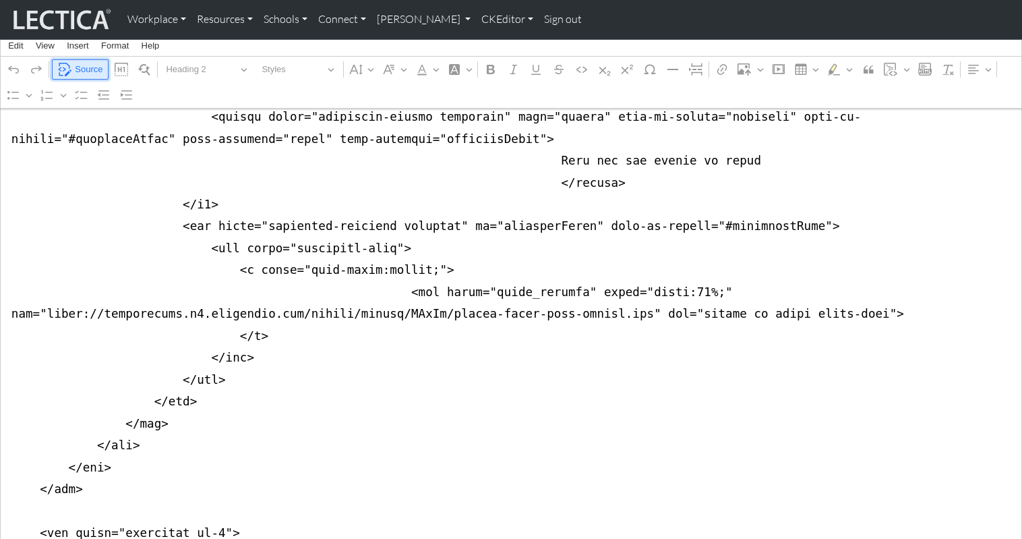
click at [90, 71] on span "Source" at bounding box center [89, 69] width 28 height 16
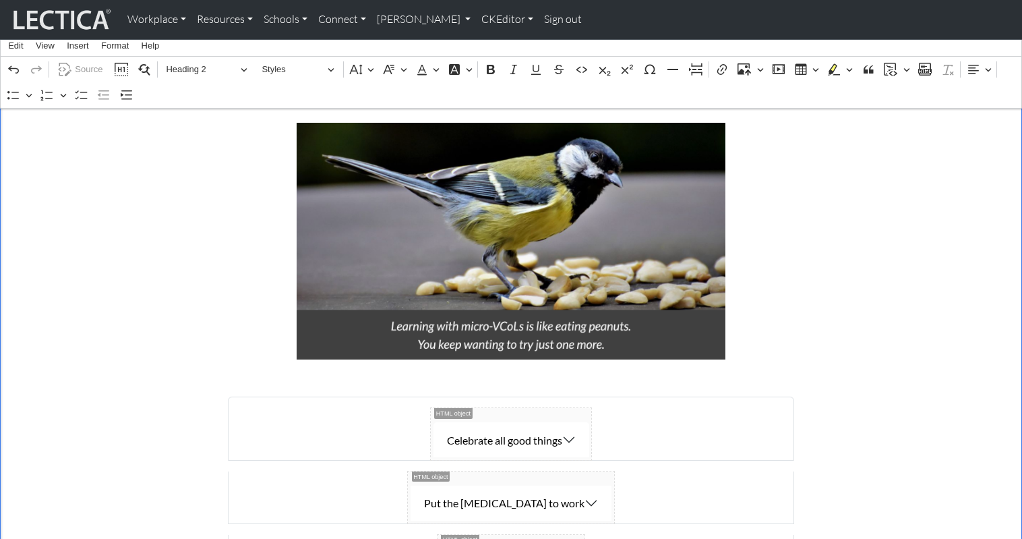
scroll to position [1037, 0]
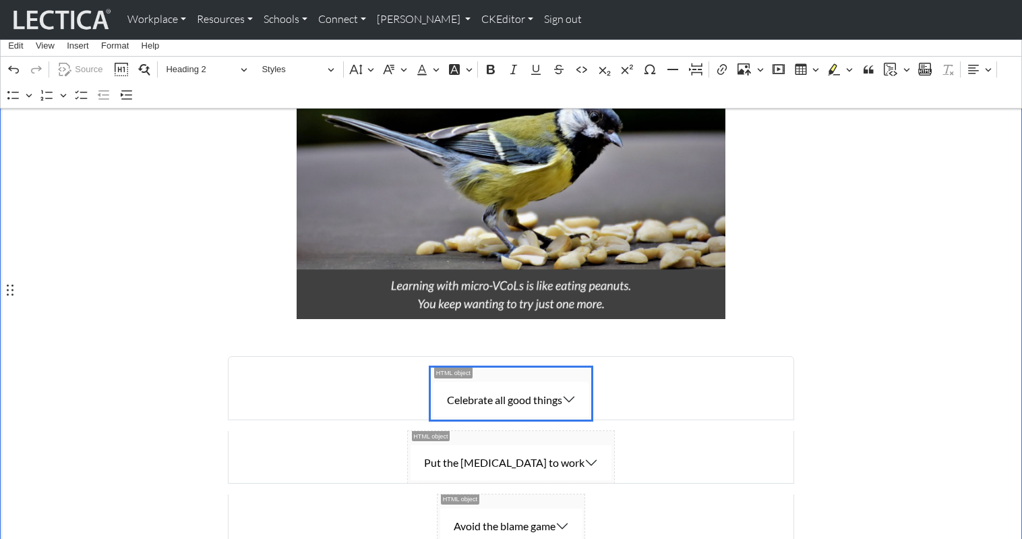
click at [564, 367] on span "Celebrate all good things" at bounding box center [511, 393] width 161 height 52
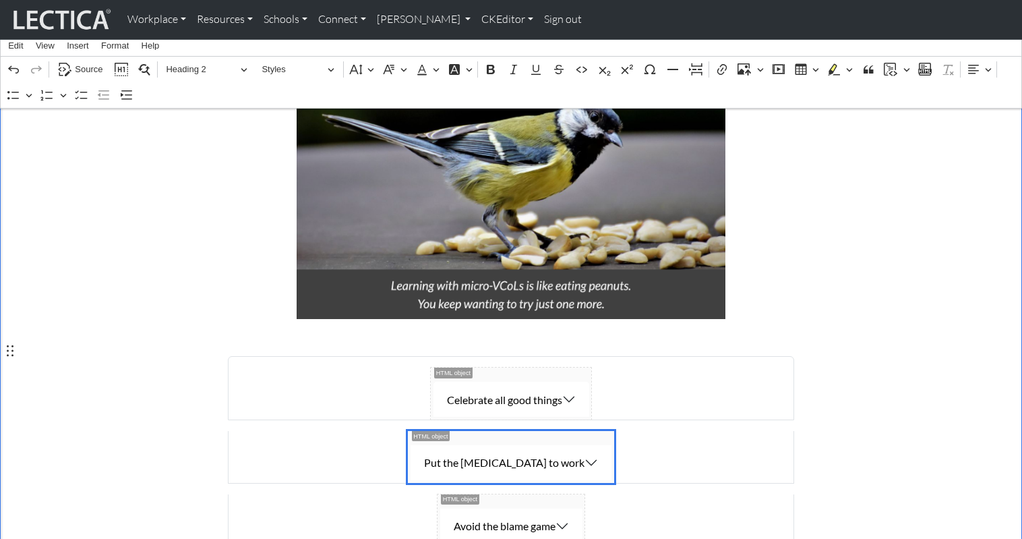
click at [567, 431] on span "Put the [MEDICAL_DATA] to work" at bounding box center [511, 457] width 206 height 52
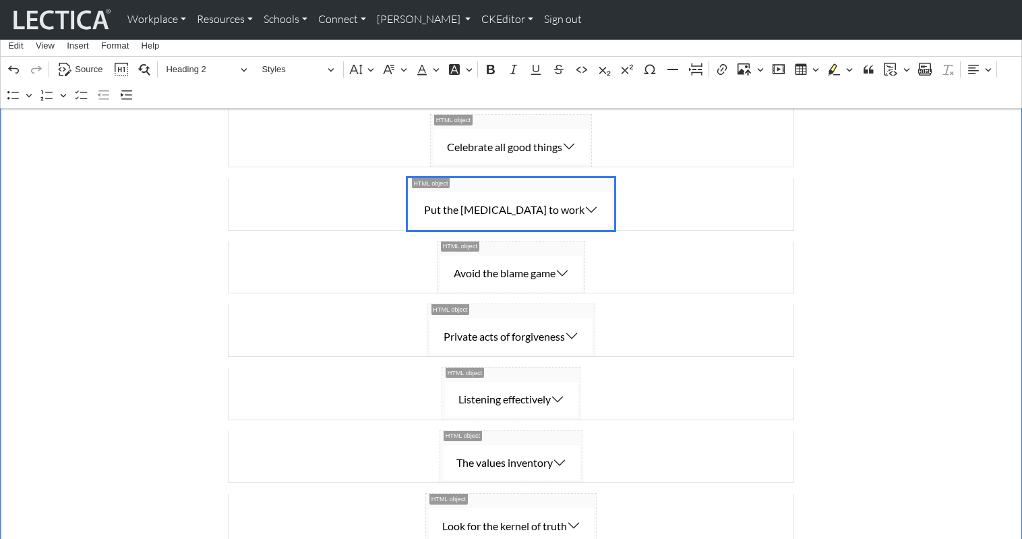
scroll to position [1302, 0]
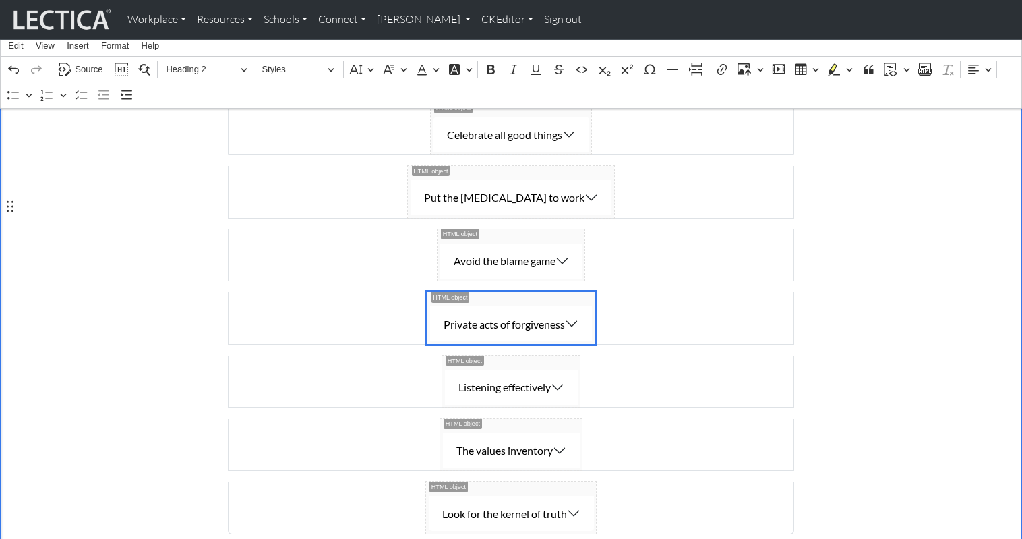
click at [566, 292] on span "Private acts of forgiveness" at bounding box center [510, 318] width 167 height 52
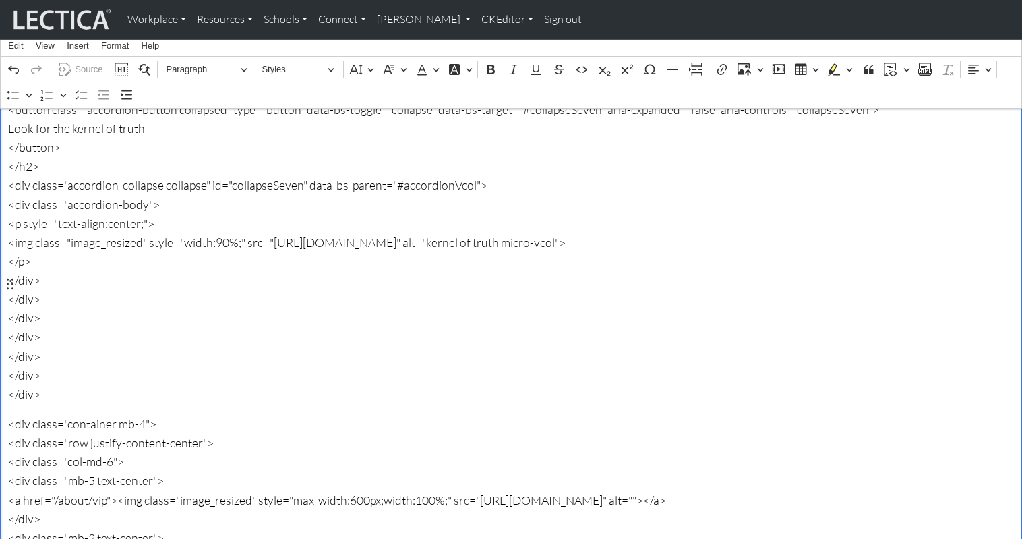
scroll to position [3572, 0]
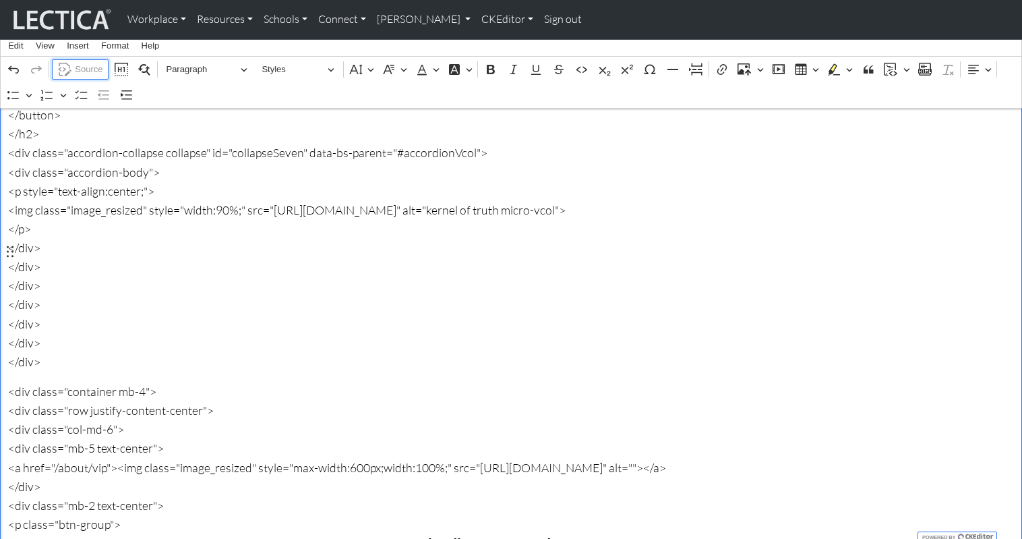
click at [87, 68] on span "Source" at bounding box center [89, 69] width 28 height 16
click at [92, 64] on span "Source" at bounding box center [89, 69] width 28 height 16
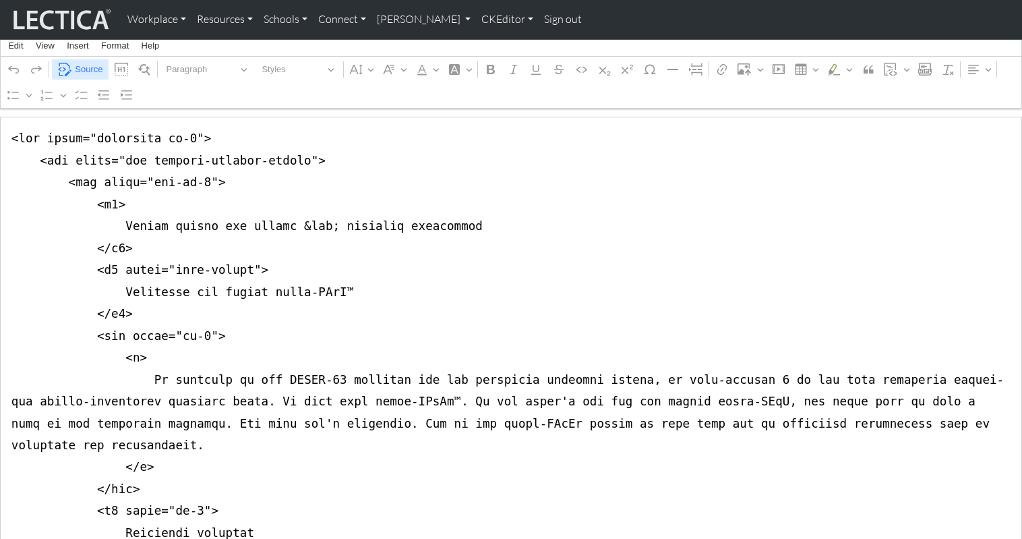
scroll to position [286, 0]
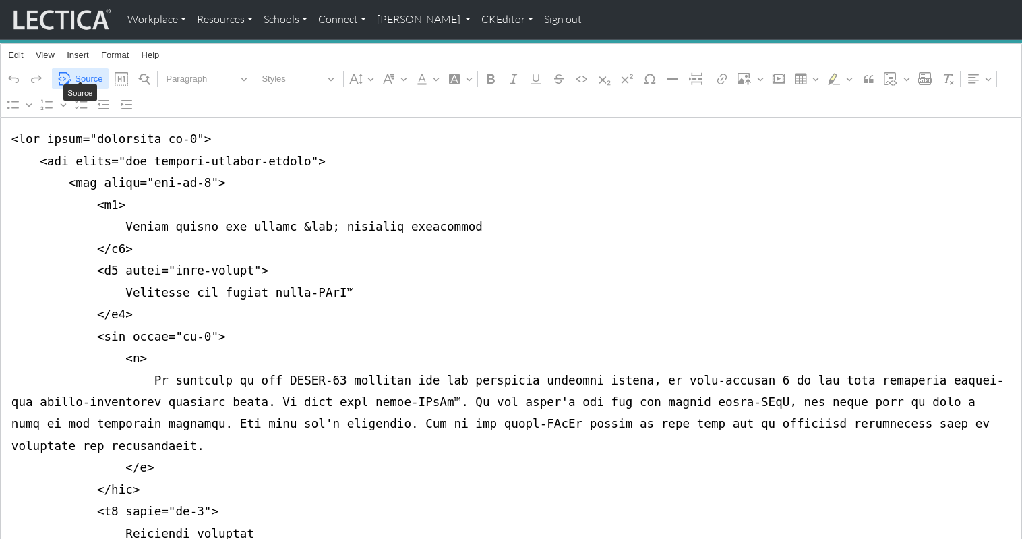
type textarea "<div class="container mb-4"> <div class="row justify-content-center"> <div clas…"
click at [87, 71] on span "Source" at bounding box center [89, 79] width 28 height 16
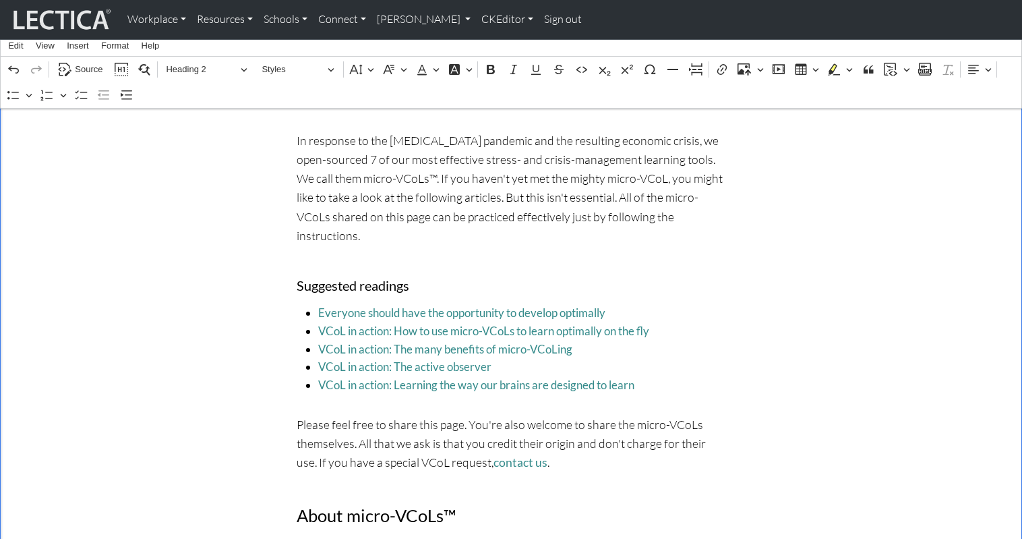
scroll to position [0, 0]
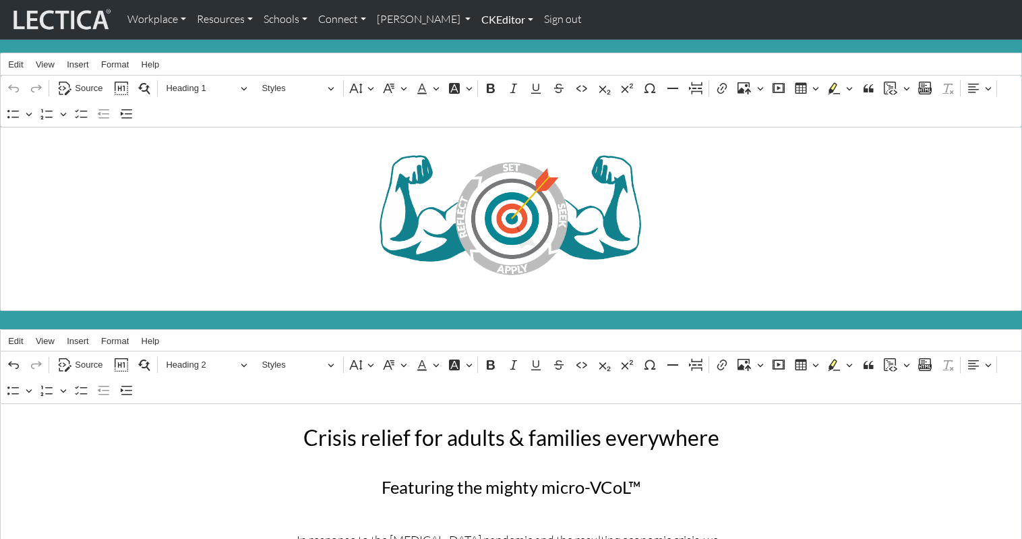
click at [476, 17] on link "CKEditor" at bounding box center [507, 19] width 63 height 28
click at [487, 43] on link "Edit" at bounding box center [500, 49] width 27 height 17
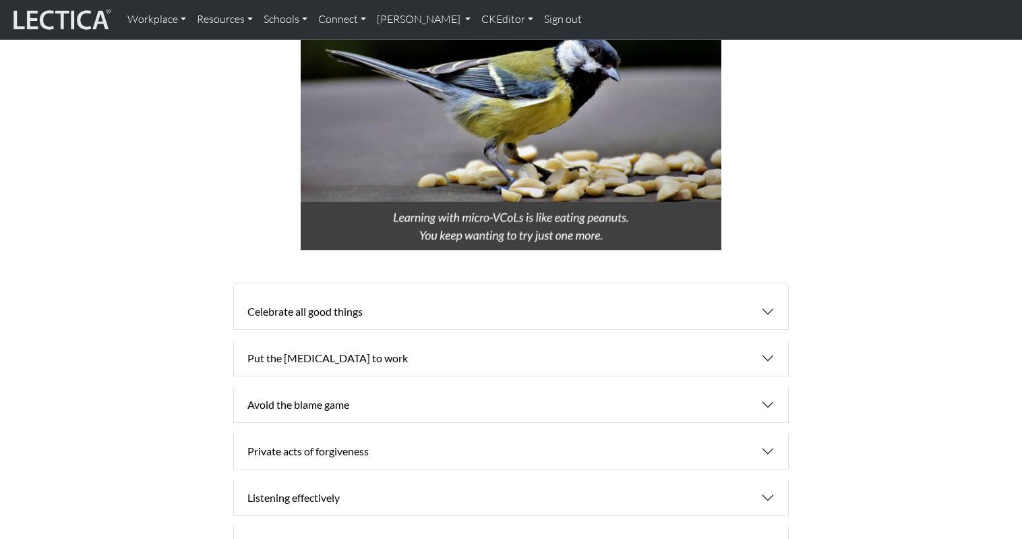
scroll to position [978, 0]
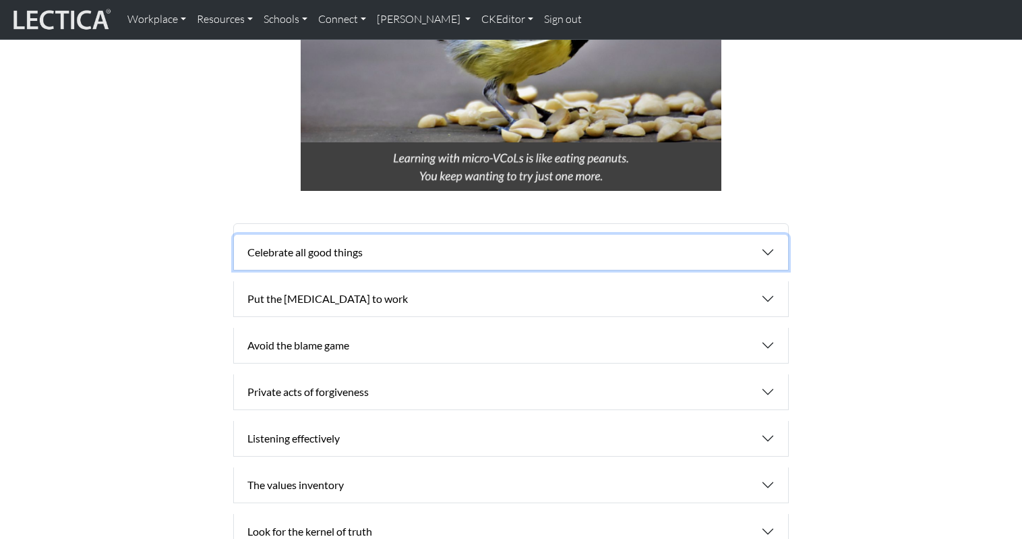
click at [768, 235] on button "Celebrate all good things" at bounding box center [511, 252] width 554 height 35
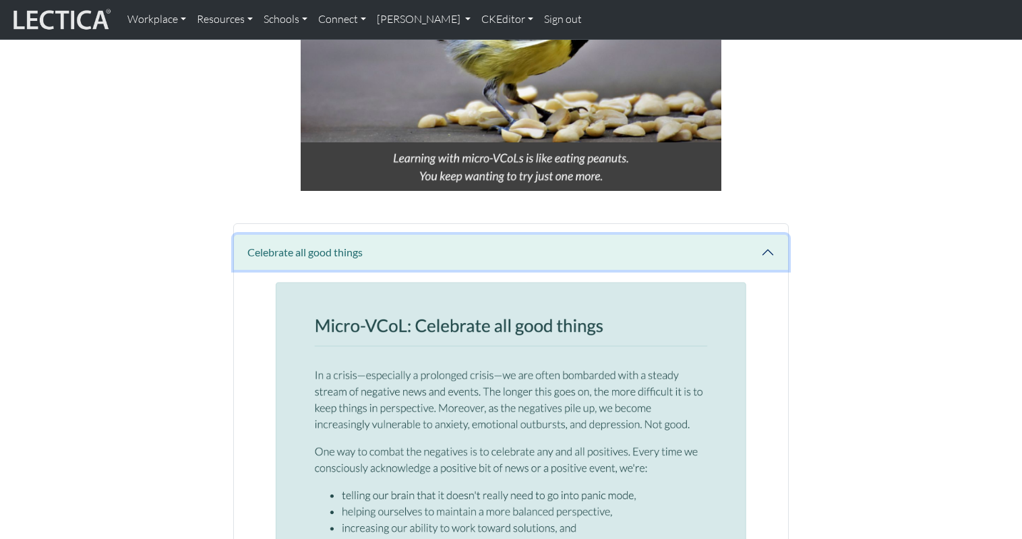
click at [768, 235] on button "Celebrate all good things" at bounding box center [511, 252] width 554 height 35
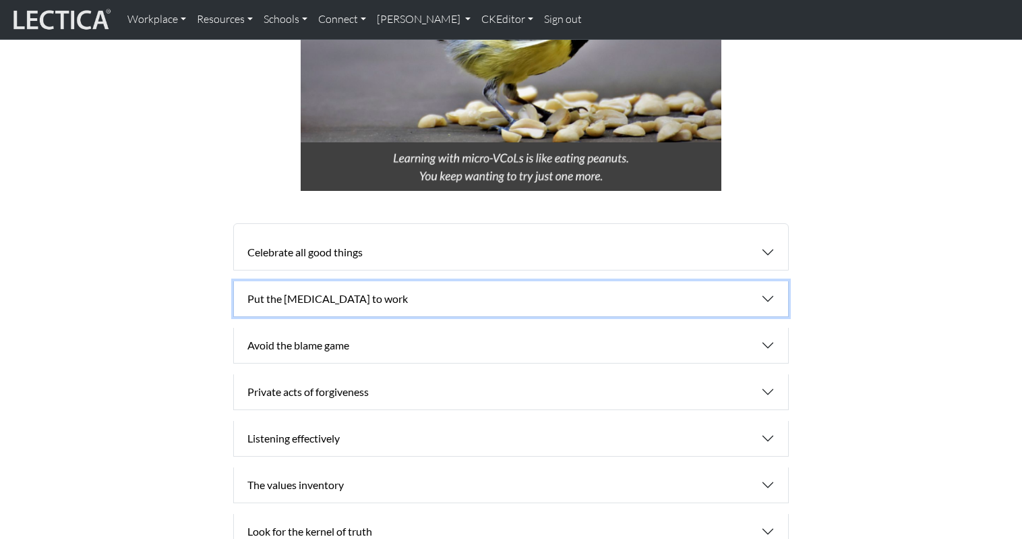
click at [771, 281] on button "Put the [MEDICAL_DATA] to work" at bounding box center [511, 298] width 554 height 35
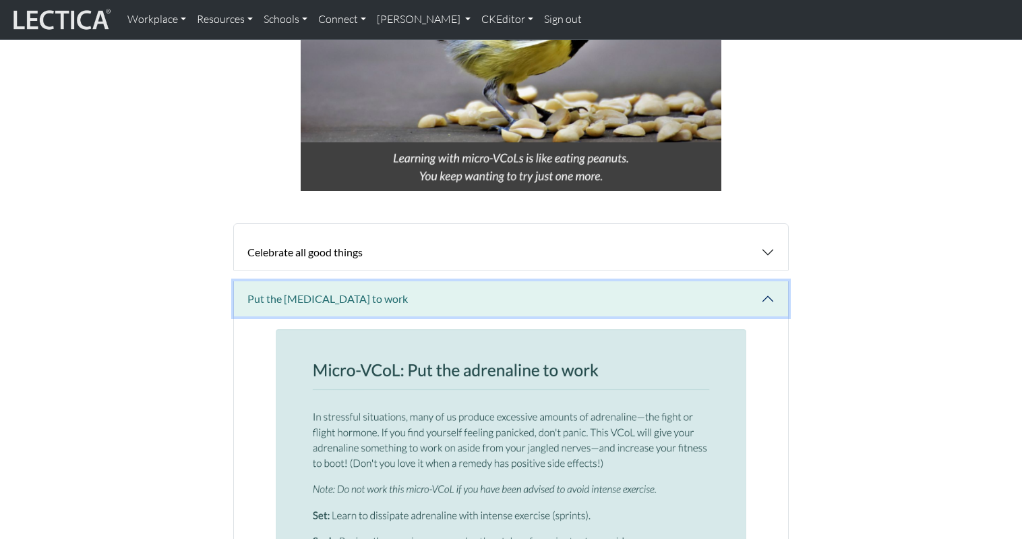
click at [771, 281] on button "Put the [MEDICAL_DATA] to work" at bounding box center [511, 298] width 554 height 35
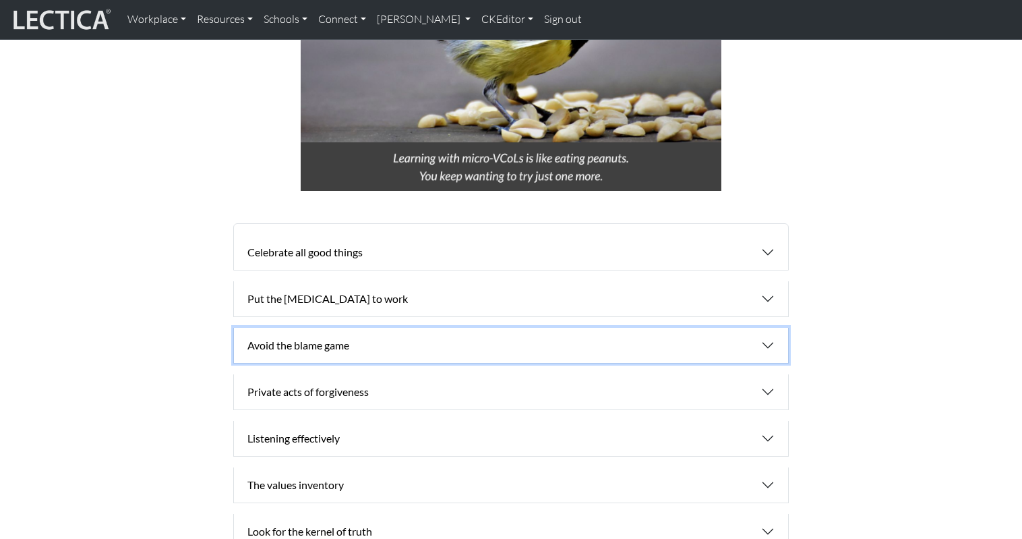
click at [769, 328] on button "Avoid the blame game" at bounding box center [511, 345] width 554 height 35
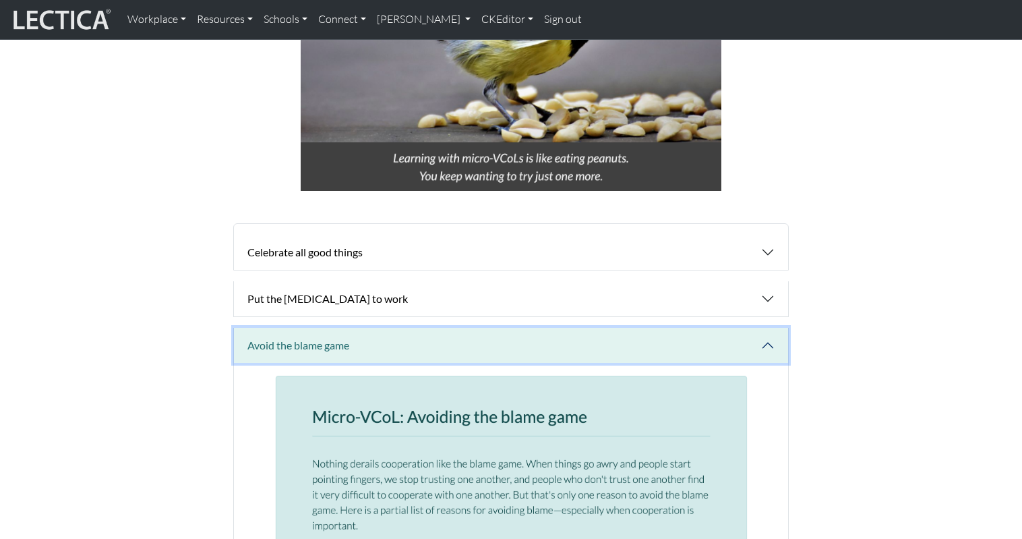
click at [769, 328] on button "Avoid the blame game" at bounding box center [511, 345] width 554 height 35
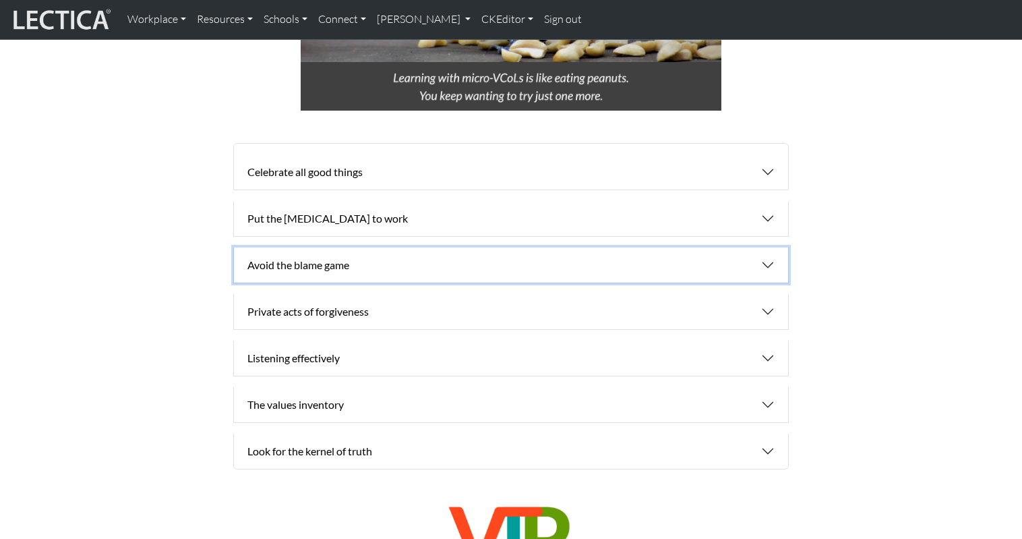
scroll to position [1068, 0]
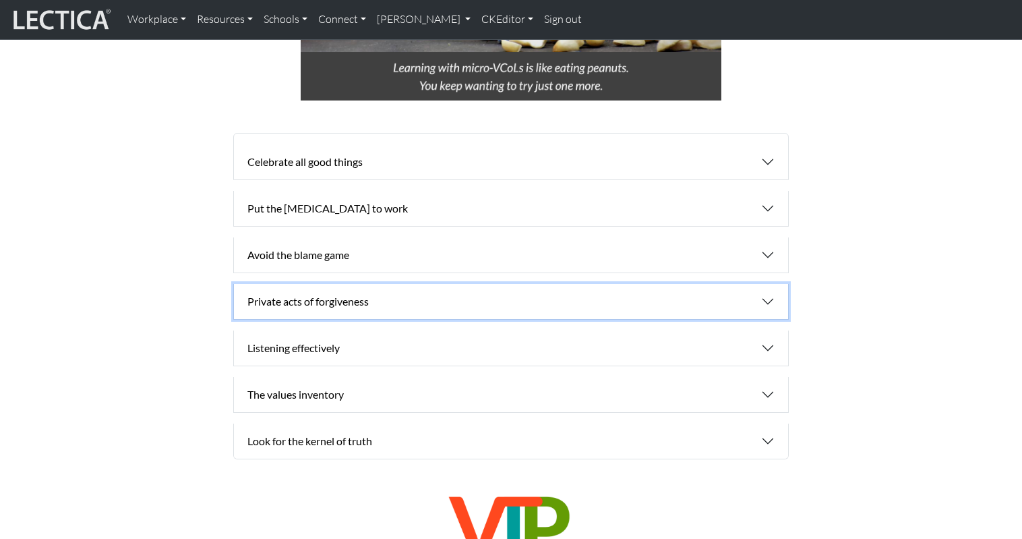
click at [767, 284] on button "Private acts of forgiveness" at bounding box center [511, 301] width 554 height 35
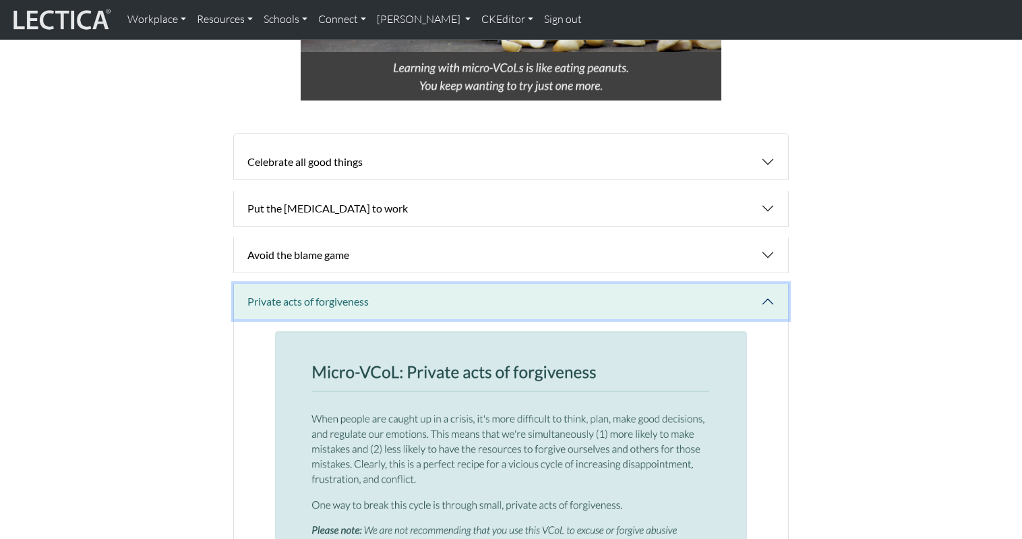
click at [767, 284] on button "Private acts of forgiveness" at bounding box center [511, 301] width 554 height 35
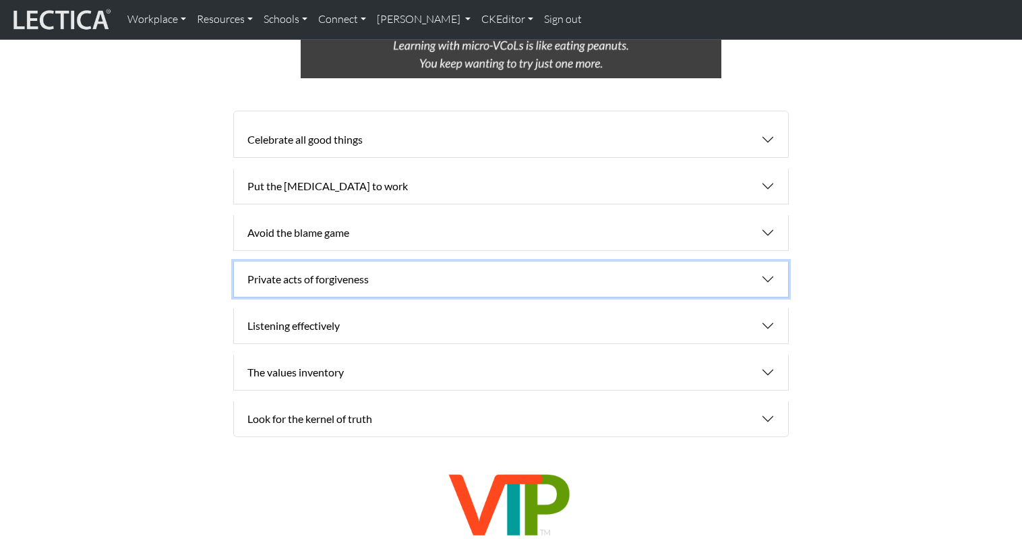
scroll to position [1099, 0]
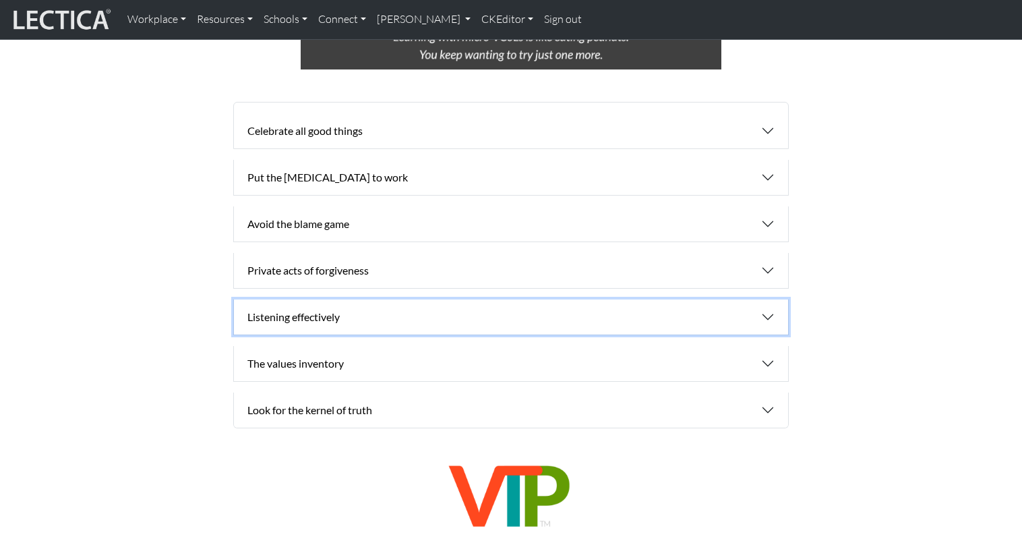
click at [771, 299] on button "Listening effectively" at bounding box center [511, 316] width 554 height 35
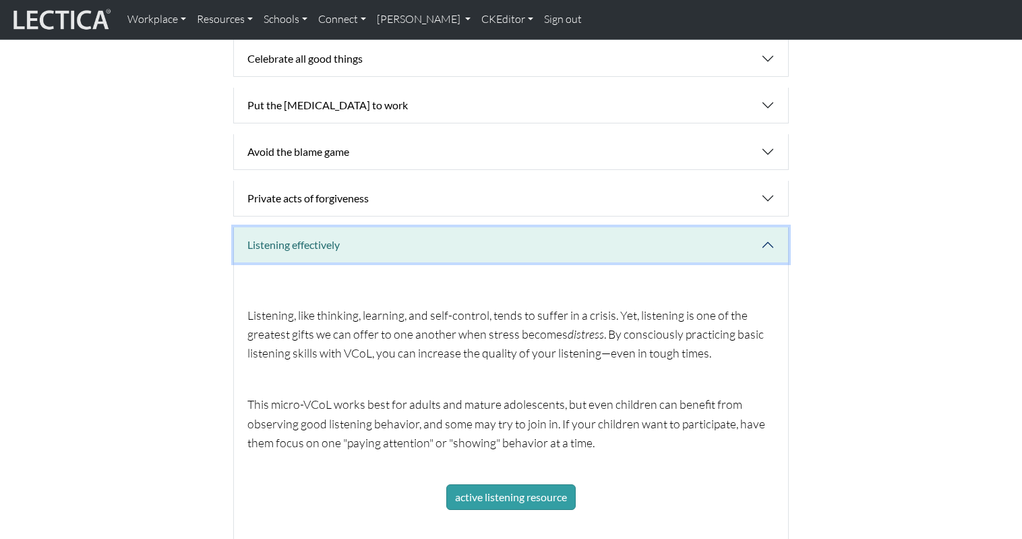
scroll to position [1051, 0]
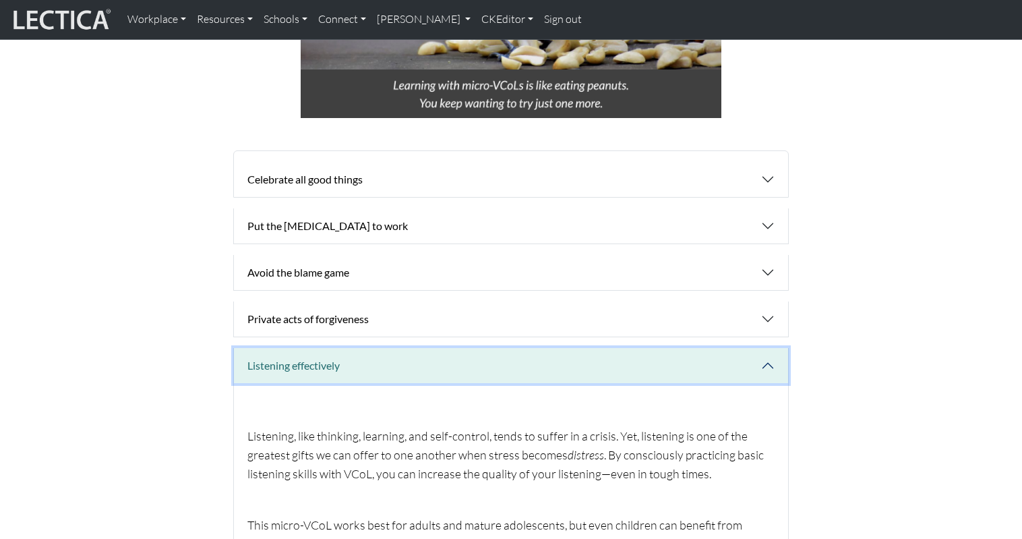
click at [767, 348] on button "Listening effectively" at bounding box center [511, 365] width 554 height 35
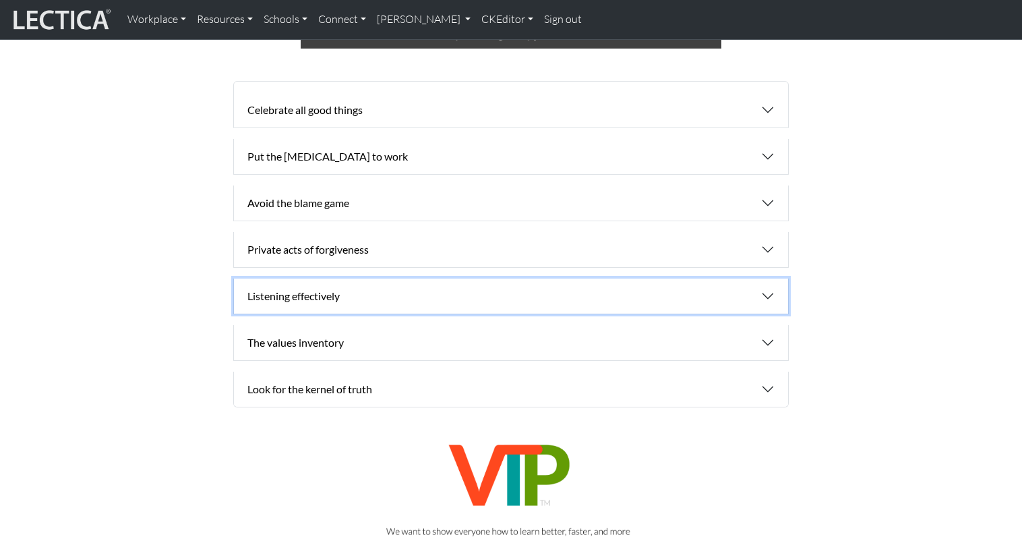
scroll to position [1135, 0]
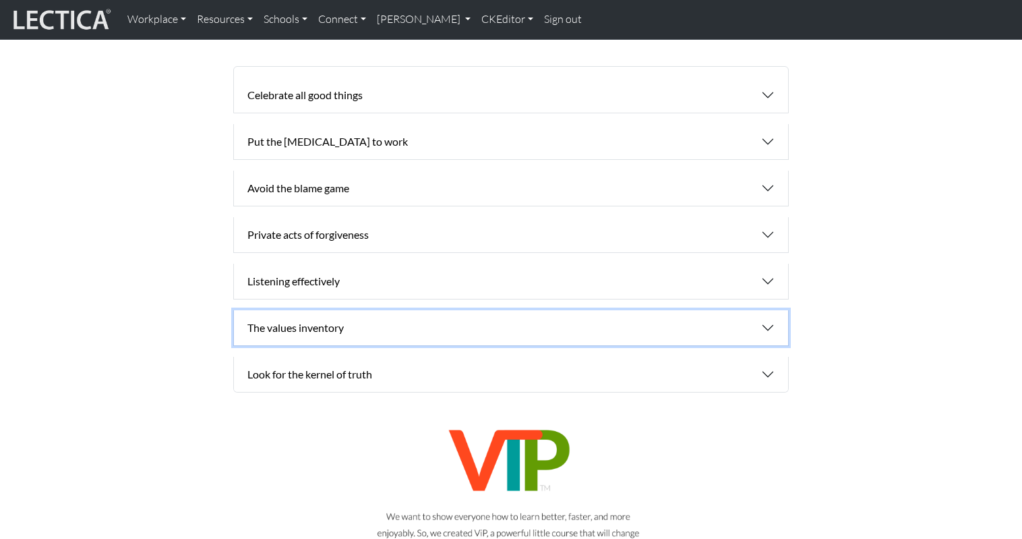
click at [767, 310] on button "The values inventory" at bounding box center [511, 327] width 554 height 35
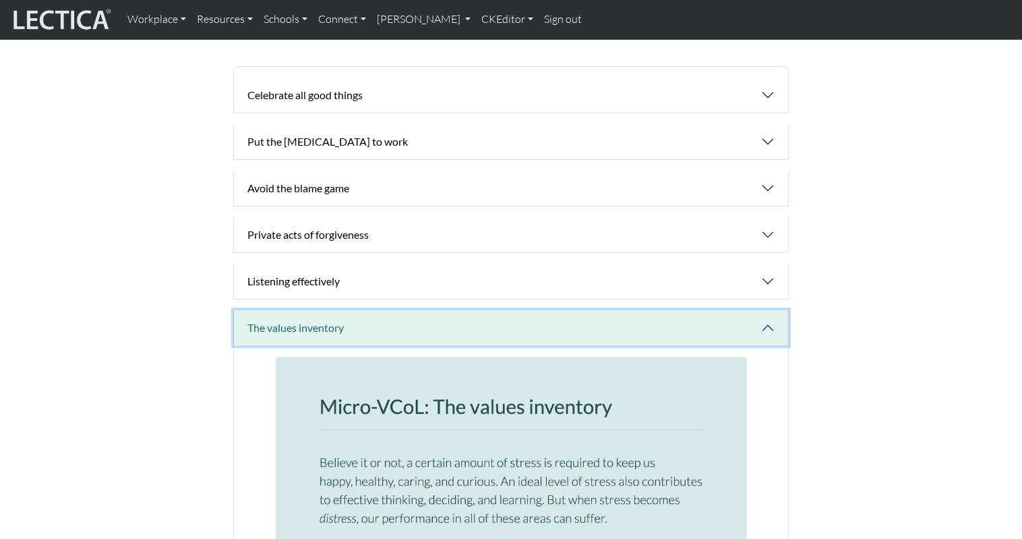
click at [767, 310] on button "The values inventory" at bounding box center [511, 327] width 554 height 35
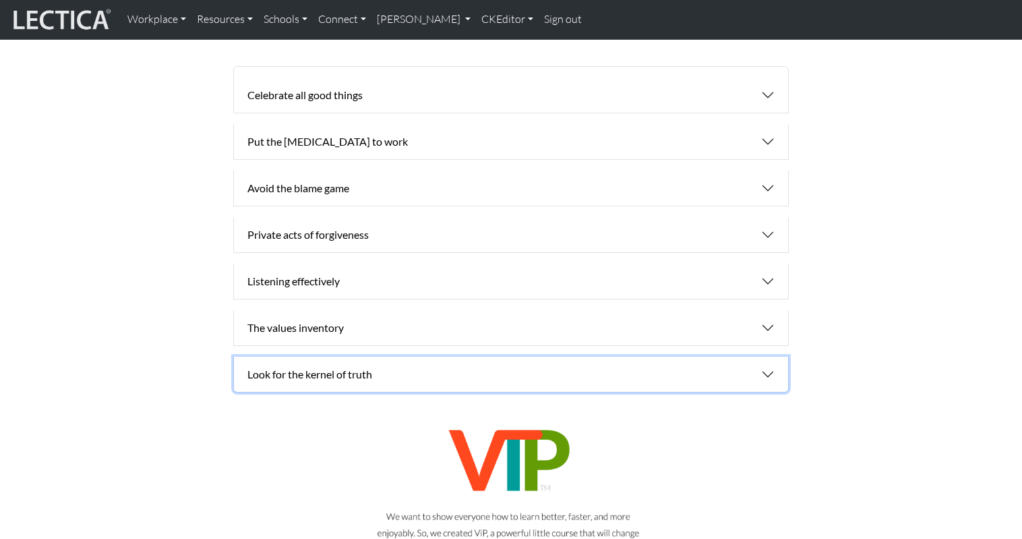
click at [772, 357] on button "Look for the kernel of truth" at bounding box center [511, 374] width 554 height 35
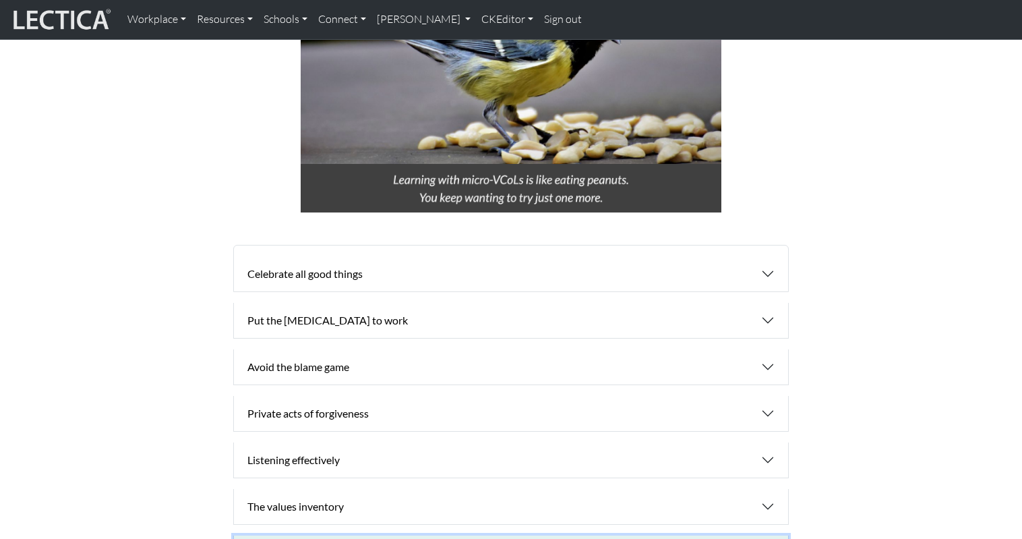
scroll to position [972, 0]
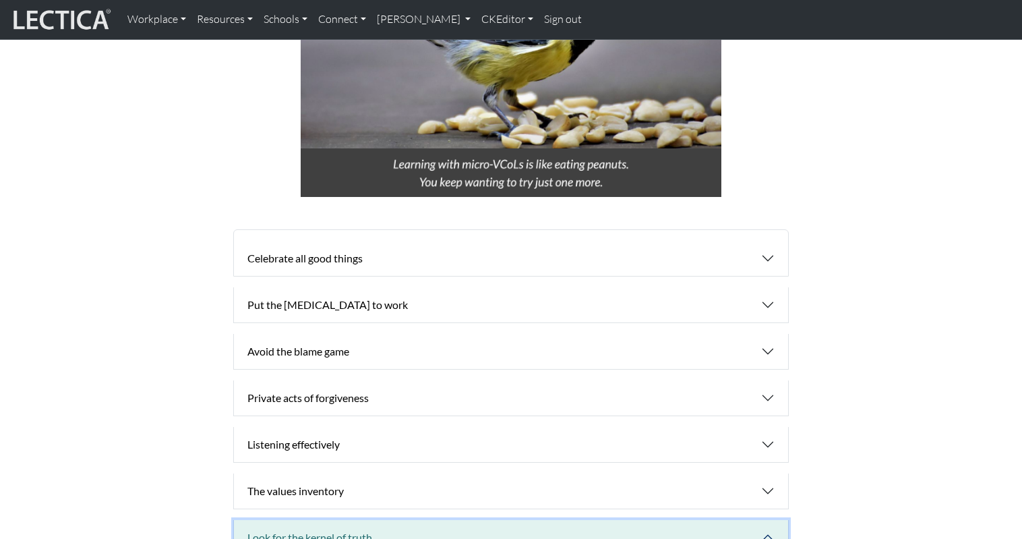
click at [427, 520] on button "Look for the kernel of truth" at bounding box center [511, 537] width 554 height 35
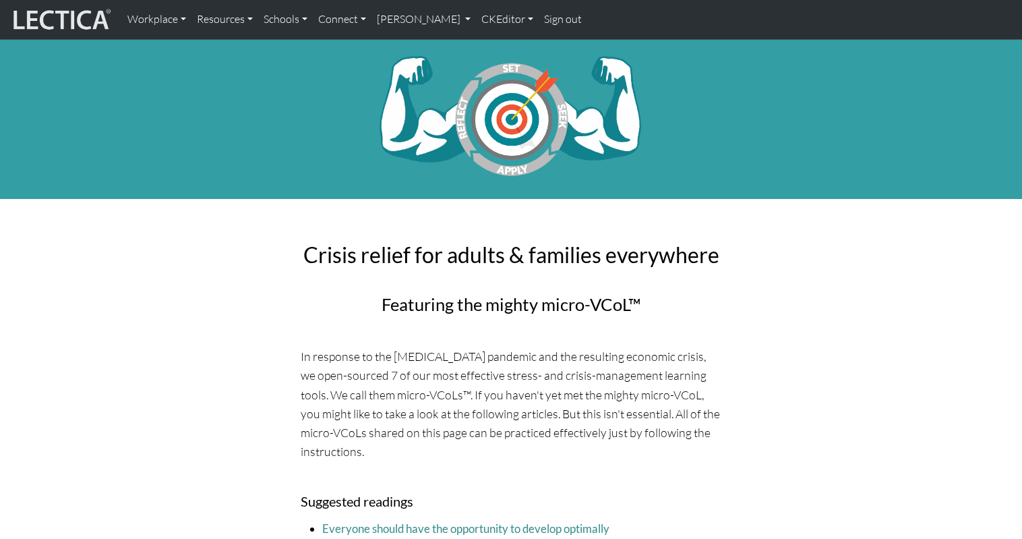
scroll to position [10, 0]
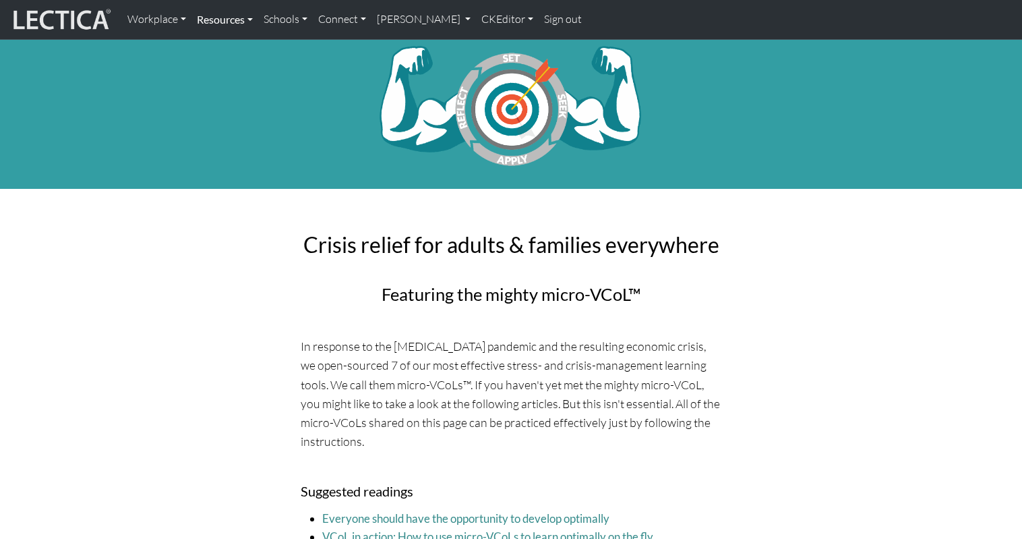
click at [239, 18] on link "Resources" at bounding box center [224, 19] width 67 height 28
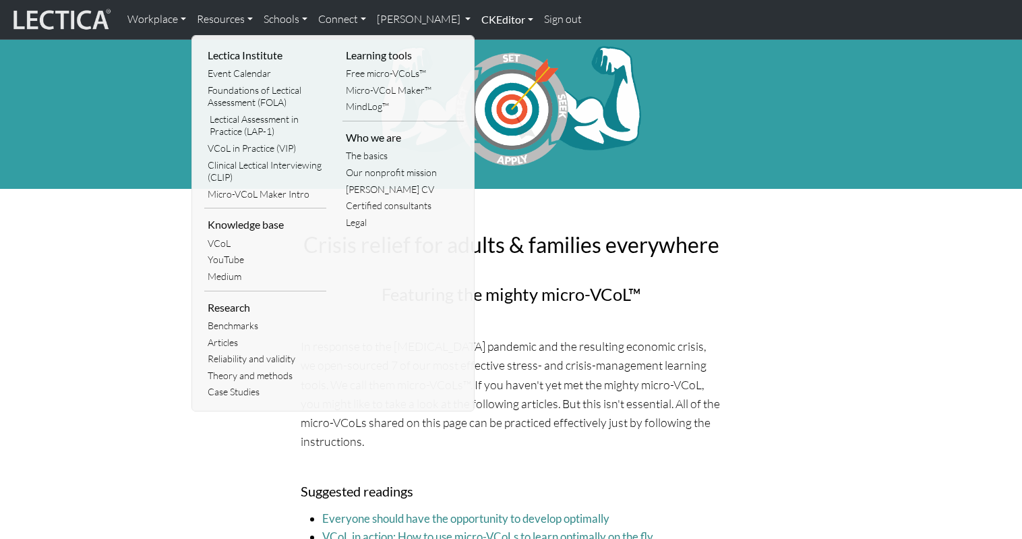
click at [476, 18] on link "CKEditor" at bounding box center [507, 19] width 63 height 28
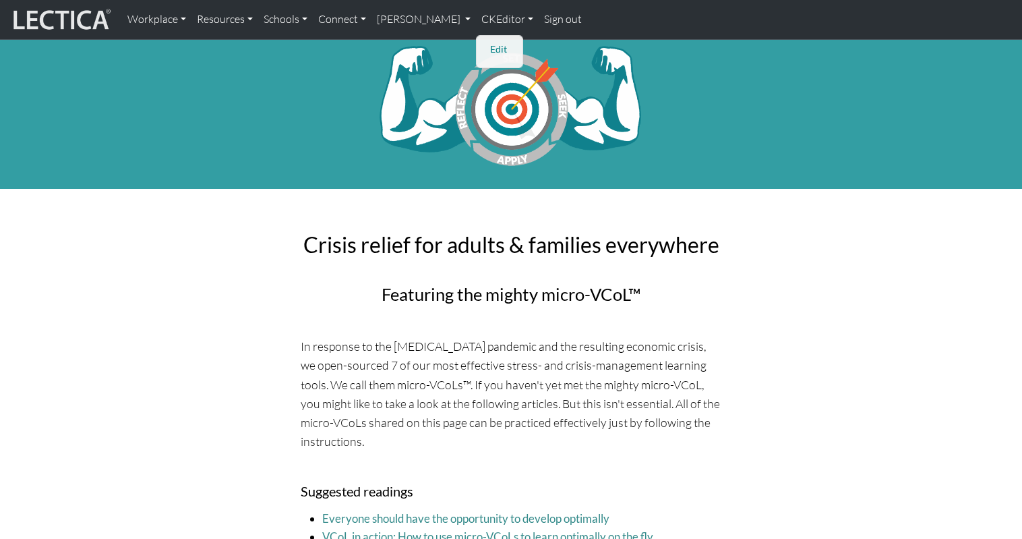
click at [487, 44] on link "Edit" at bounding box center [500, 49] width 27 height 17
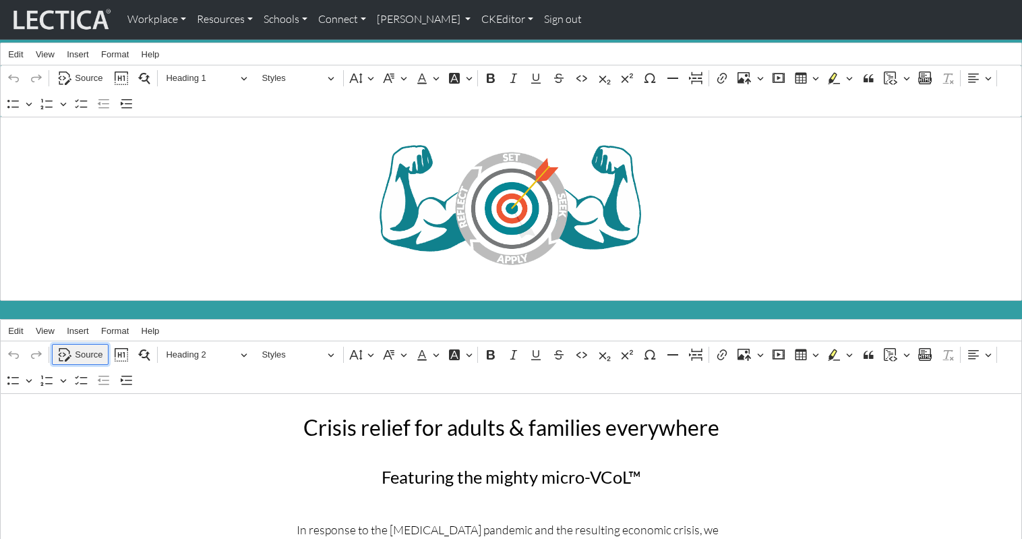
click at [82, 347] on span "Source" at bounding box center [89, 355] width 28 height 16
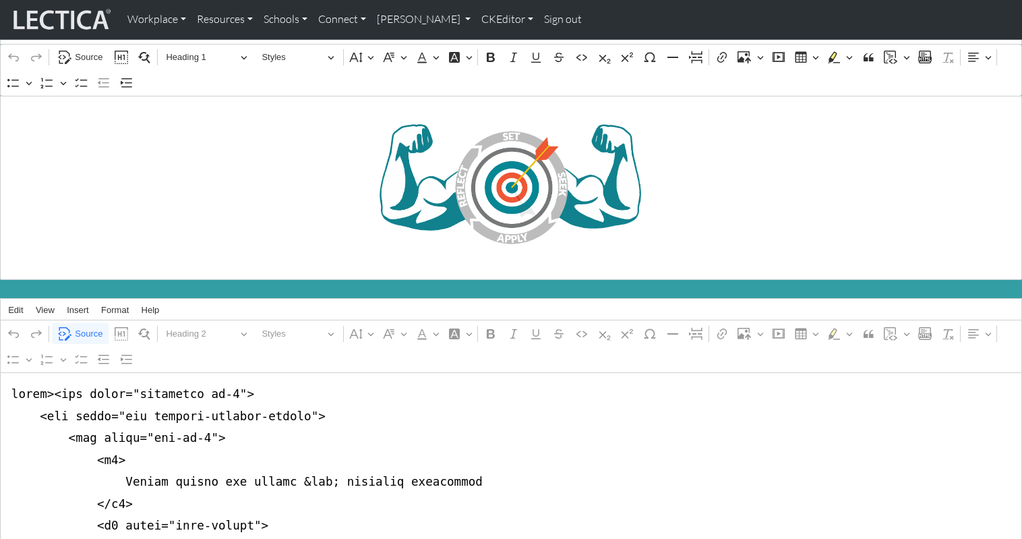
scroll to position [33, 0]
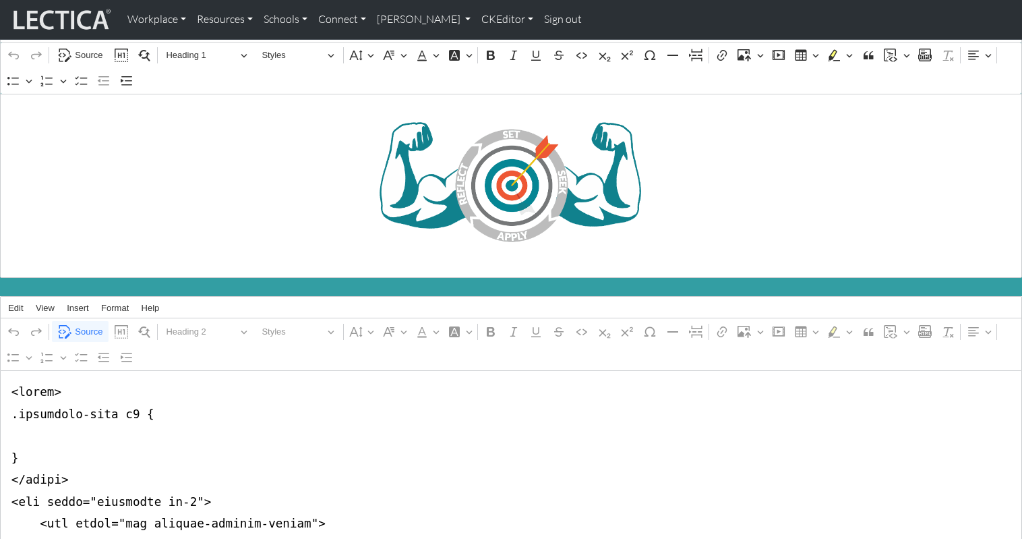
type textarea "<style> .accordian-body h2 { font-size:1.2rem; } </style> <div class="container…"
click at [476, 20] on link "CKEditor" at bounding box center [507, 19] width 63 height 28
click at [487, 42] on link "Edit" at bounding box center [500, 49] width 27 height 17
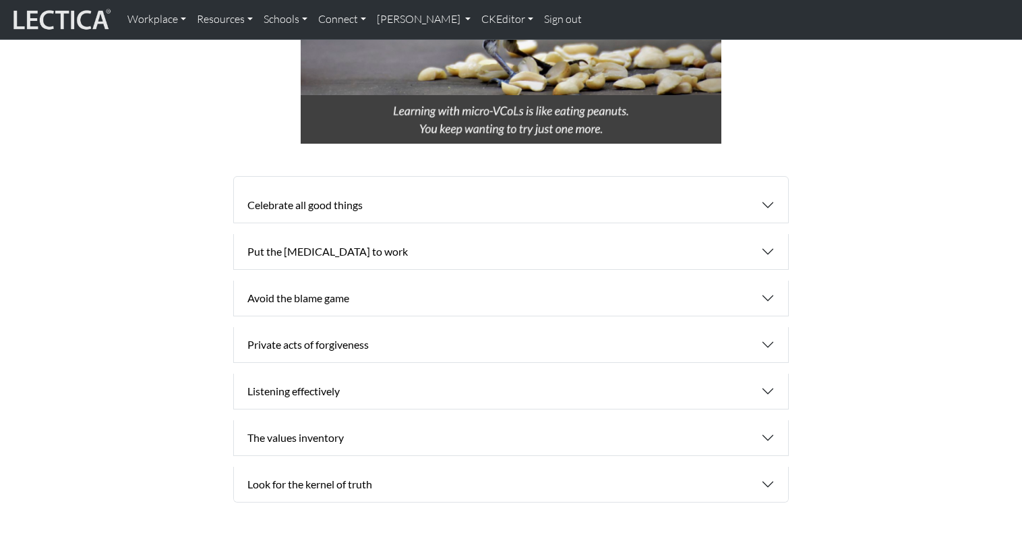
scroll to position [1026, 0]
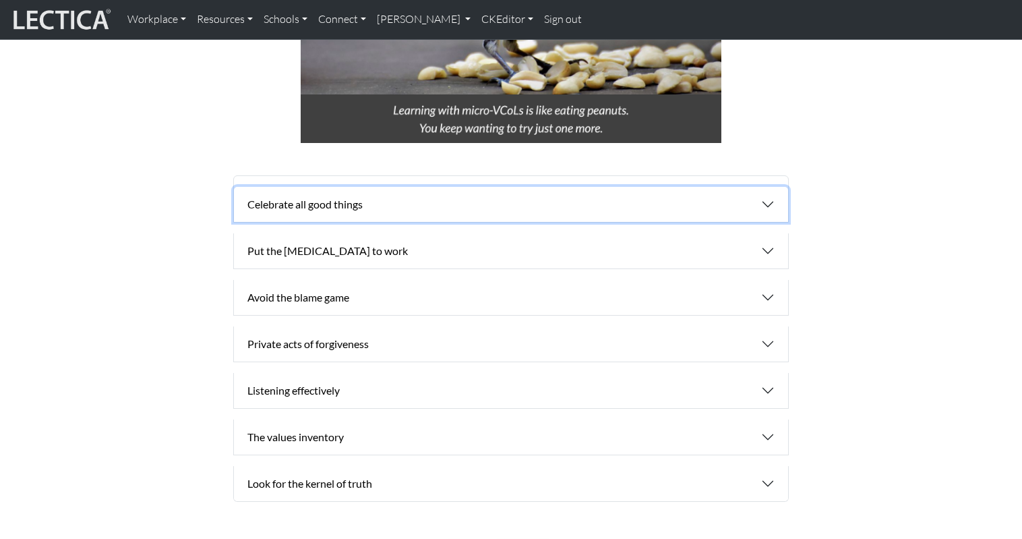
click at [342, 187] on button "Celebrate all good things" at bounding box center [511, 204] width 554 height 35
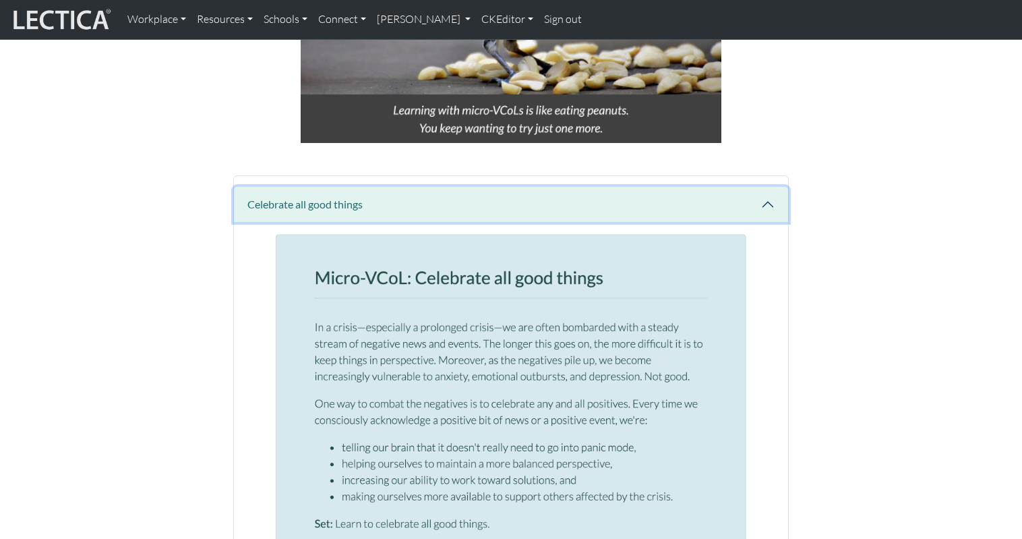
click at [701, 187] on button "Celebrate all good things" at bounding box center [511, 204] width 554 height 35
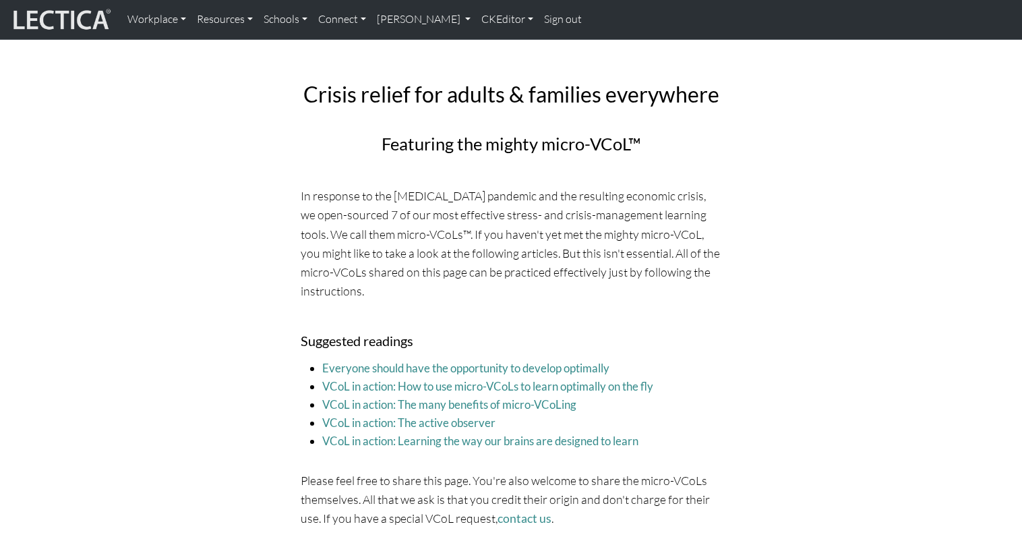
scroll to position [0, 0]
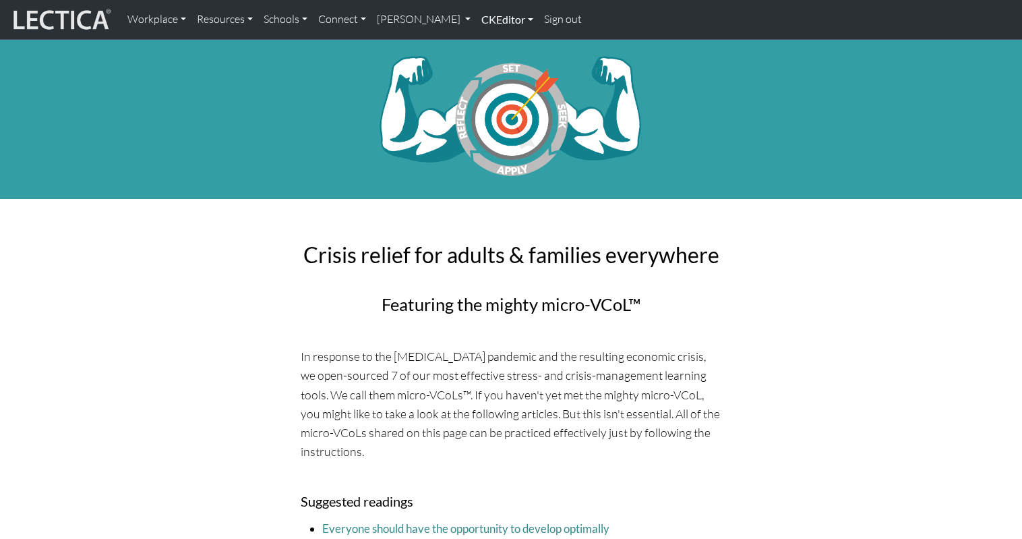
click at [476, 16] on link "CKEditor" at bounding box center [507, 19] width 63 height 28
click at [487, 46] on link "Edit" at bounding box center [500, 49] width 27 height 17
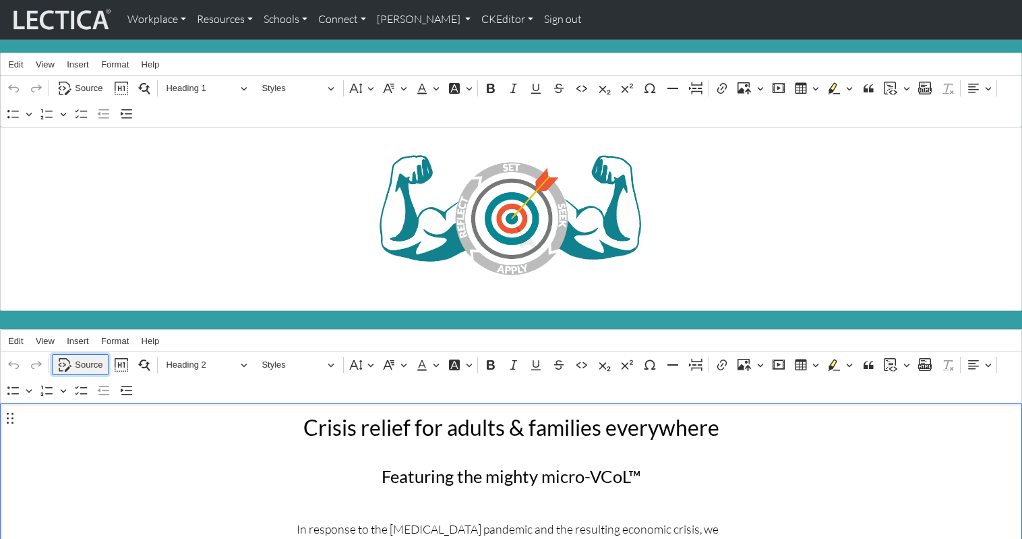
click at [83, 357] on span "Source" at bounding box center [89, 365] width 28 height 16
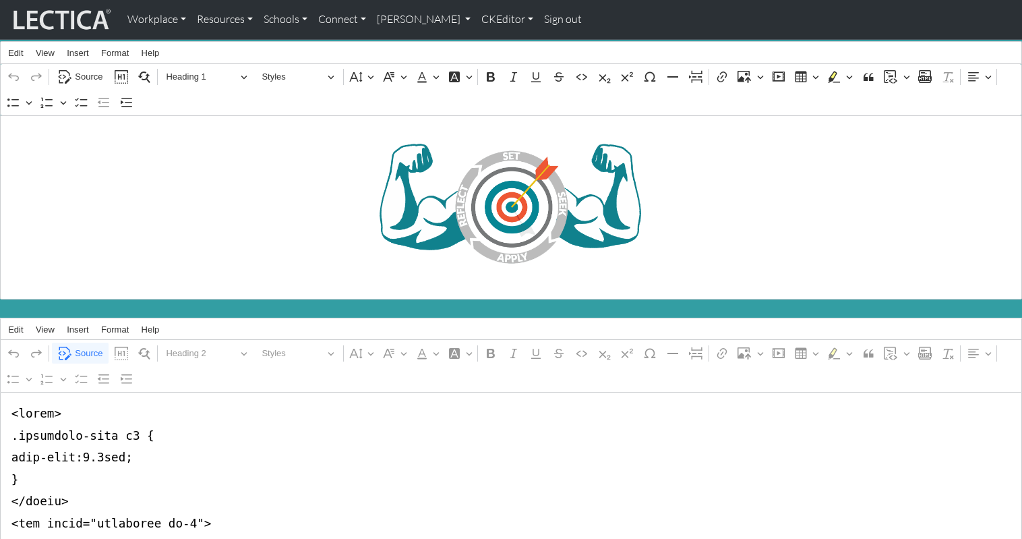
scroll to position [25, 0]
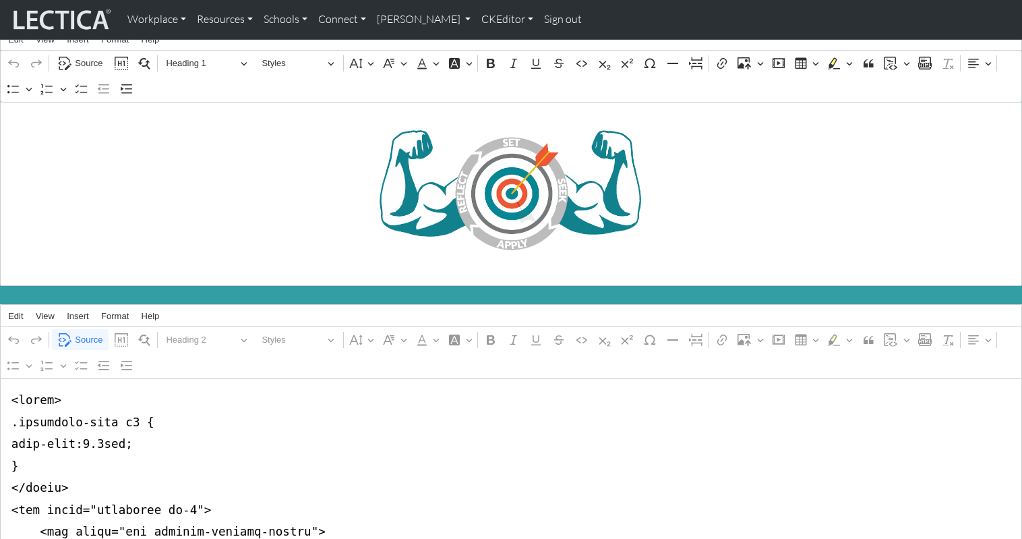
drag, startPoint x: 84, startPoint y: 410, endPoint x: 131, endPoint y: 411, distance: 47.2
type textarea "<style> .accordian-button { font-size:1.2rem; } </style> <div class="container …"
click at [93, 332] on span "Source" at bounding box center [89, 340] width 28 height 16
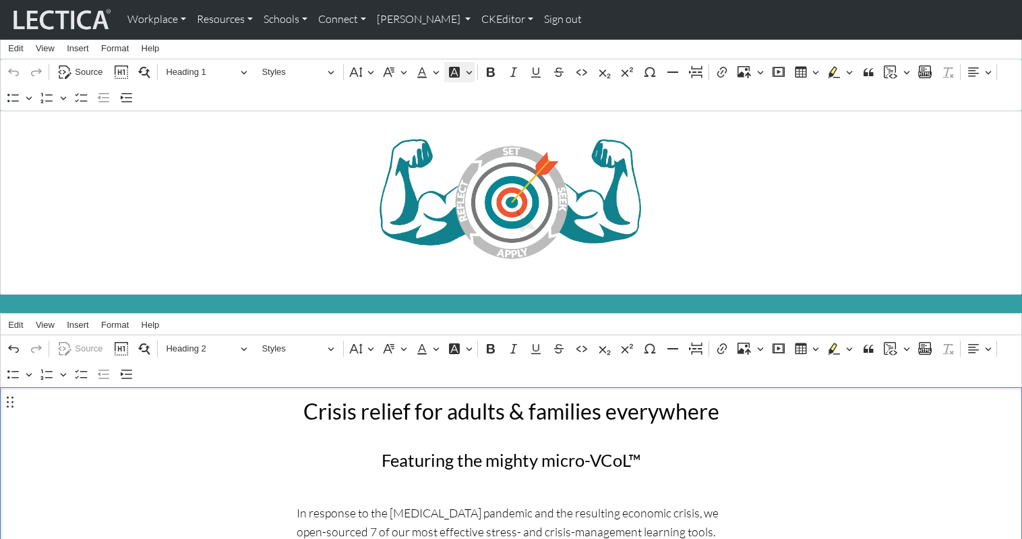
scroll to position [0, 0]
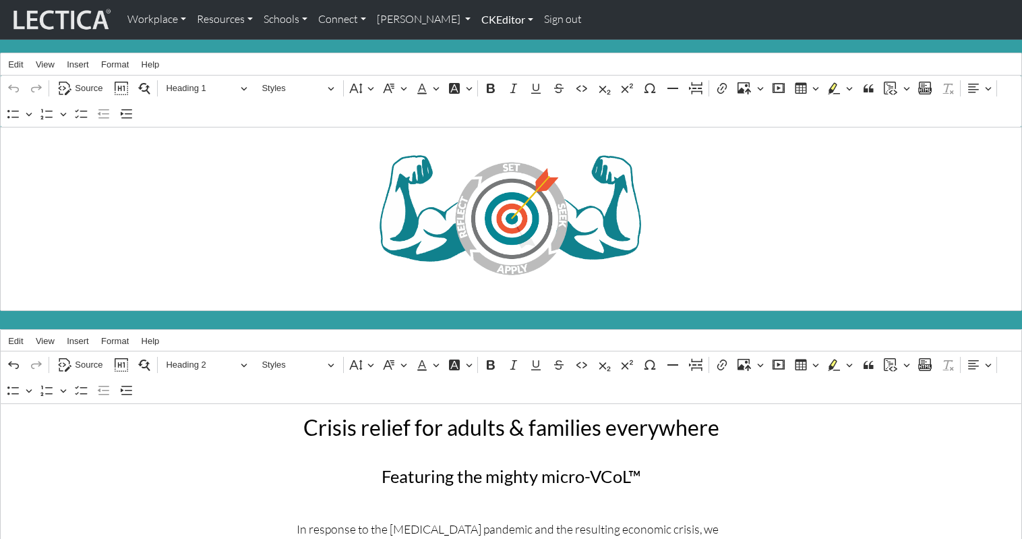
click at [476, 18] on link "CKEditor" at bounding box center [507, 19] width 63 height 28
click at [487, 44] on link "Edit" at bounding box center [500, 49] width 27 height 17
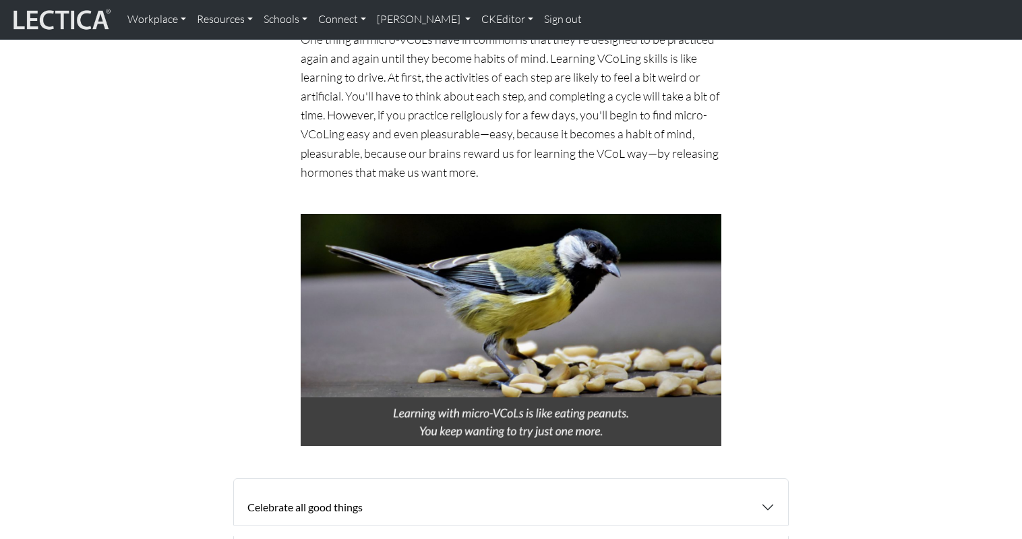
scroll to position [897, 0]
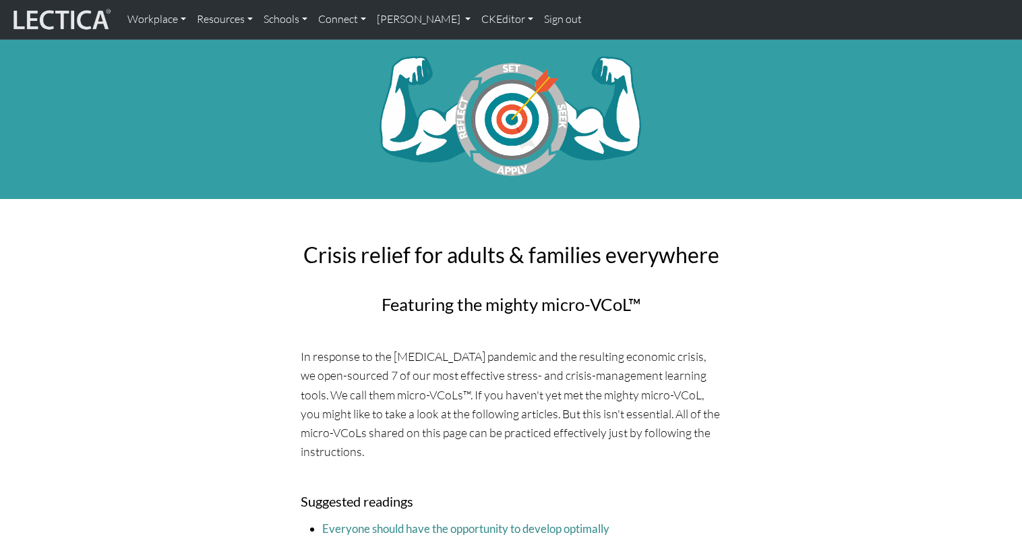
scroll to position [897, 0]
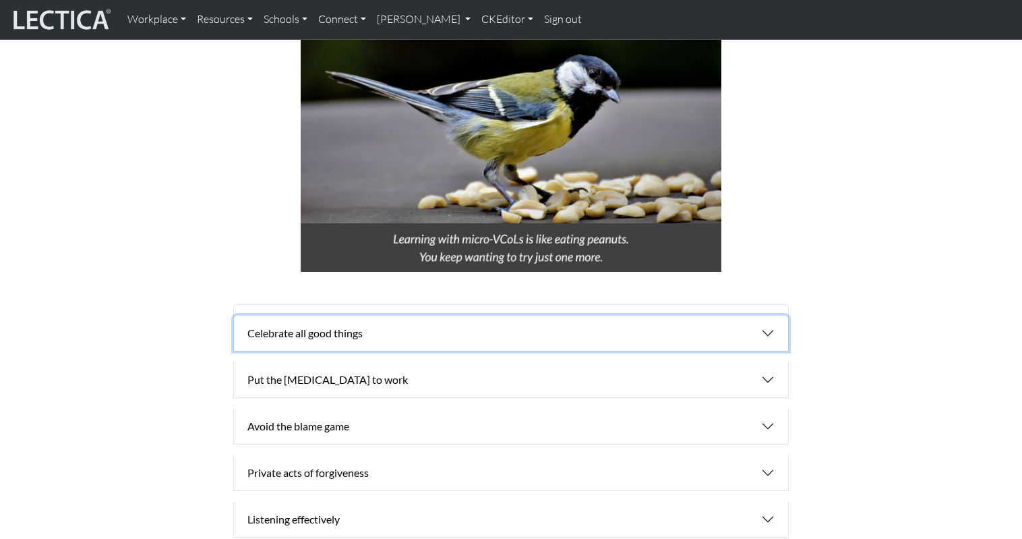
click at [324, 316] on button "Celebrate all good things" at bounding box center [511, 333] width 554 height 35
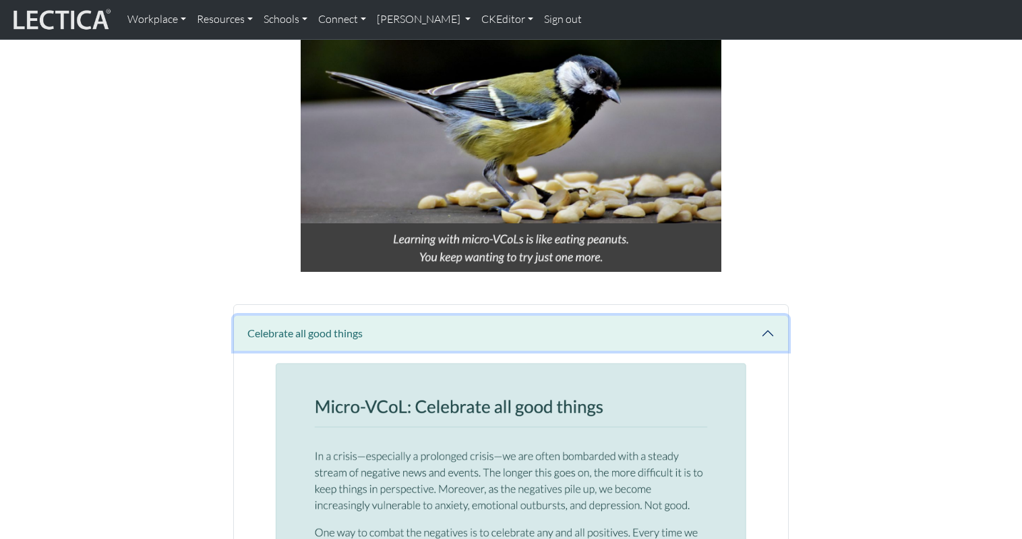
click at [324, 316] on button "Celebrate all good things" at bounding box center [511, 333] width 554 height 35
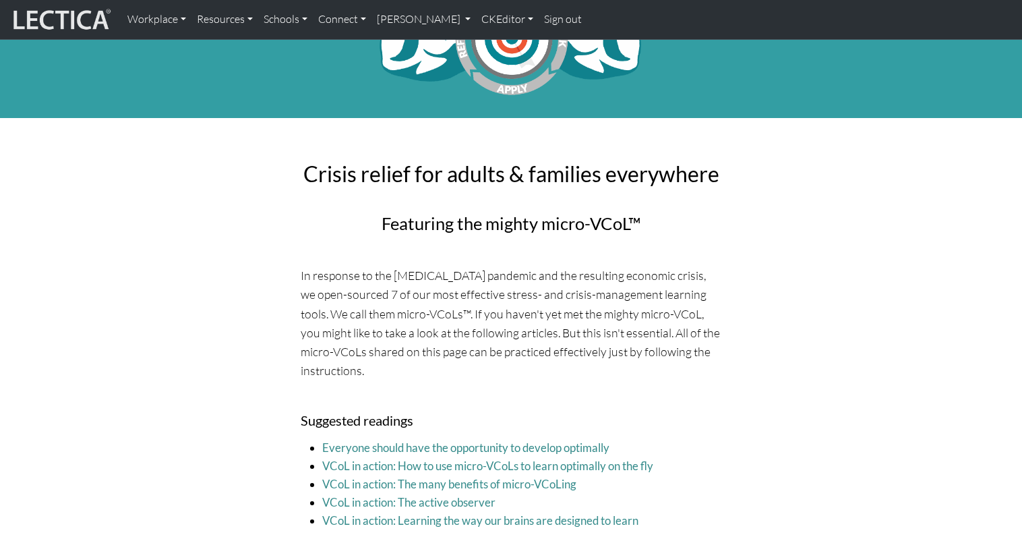
scroll to position [0, 0]
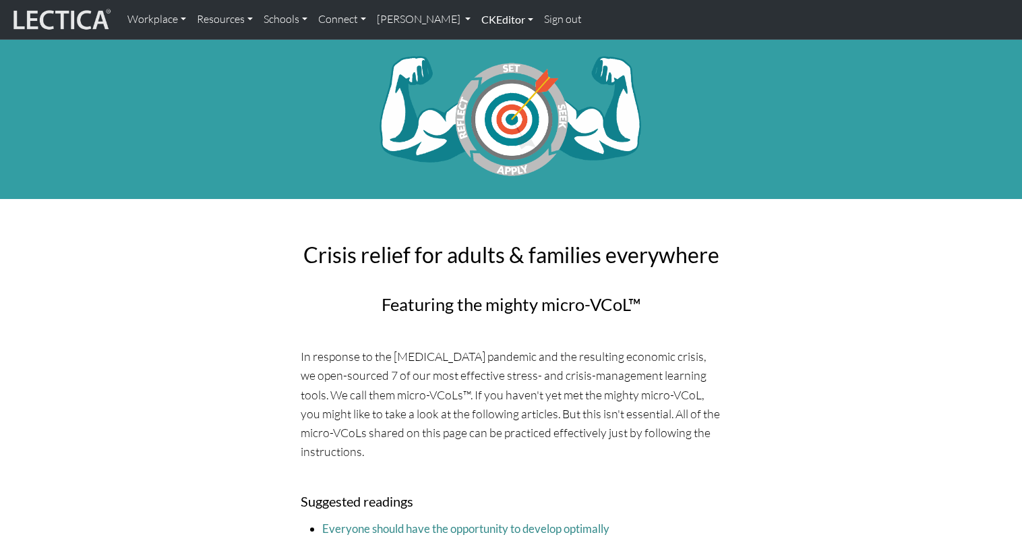
click at [476, 18] on link "CKEditor" at bounding box center [507, 19] width 63 height 28
click at [487, 44] on link "Edit" at bounding box center [500, 49] width 27 height 17
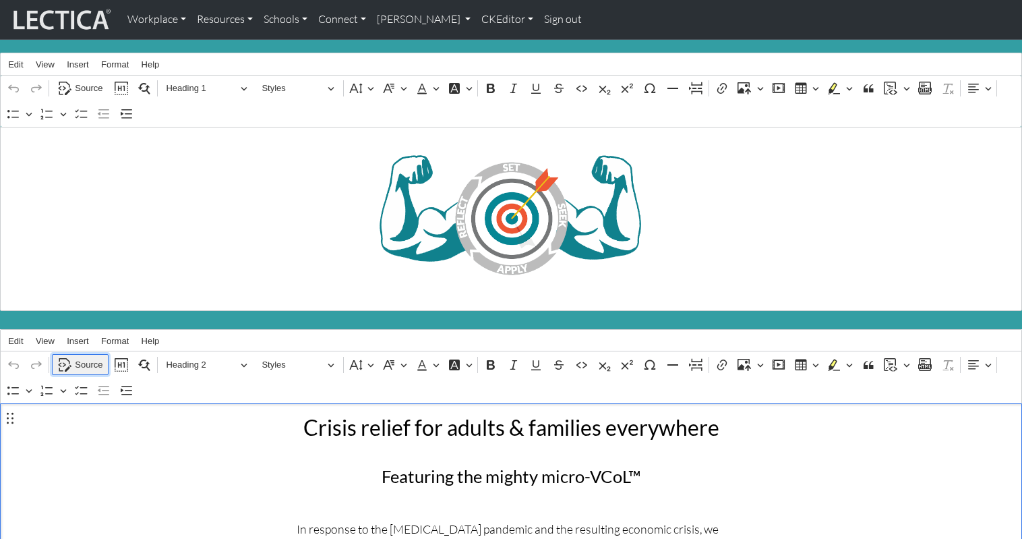
click at [87, 357] on span "Source" at bounding box center [89, 365] width 28 height 16
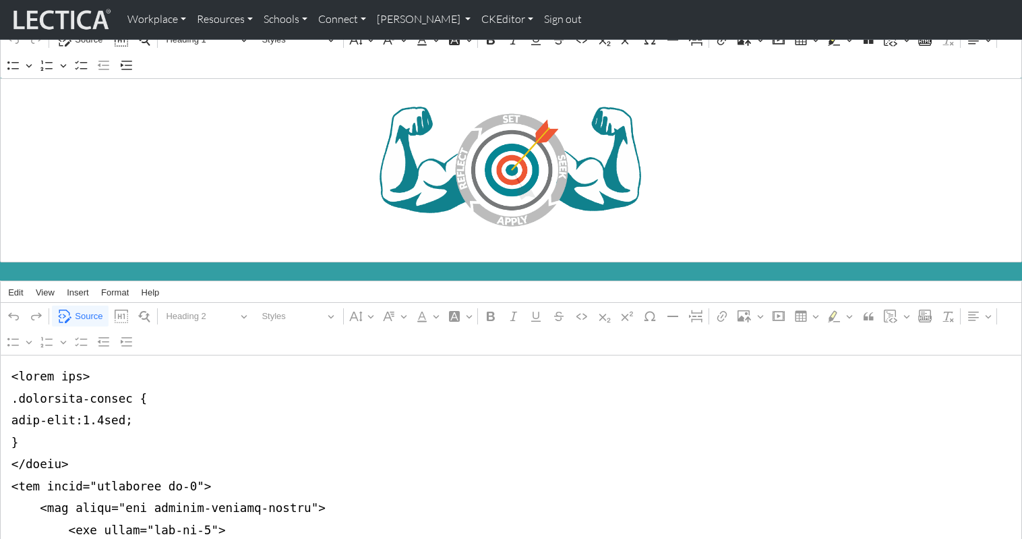
scroll to position [63, 0]
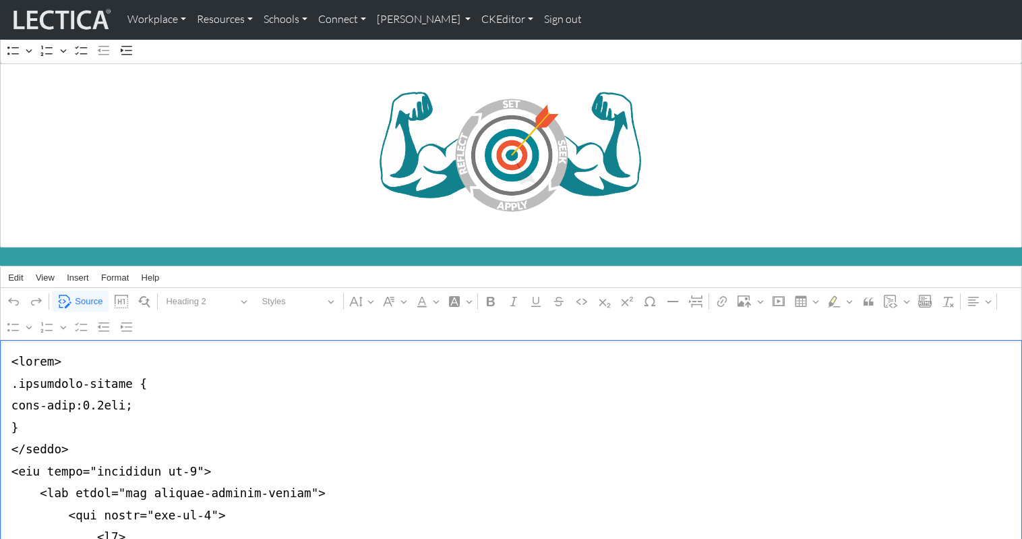
type textarea "<style> .accordion-button { font-size:1.2rem; } </style> <div class="container …"
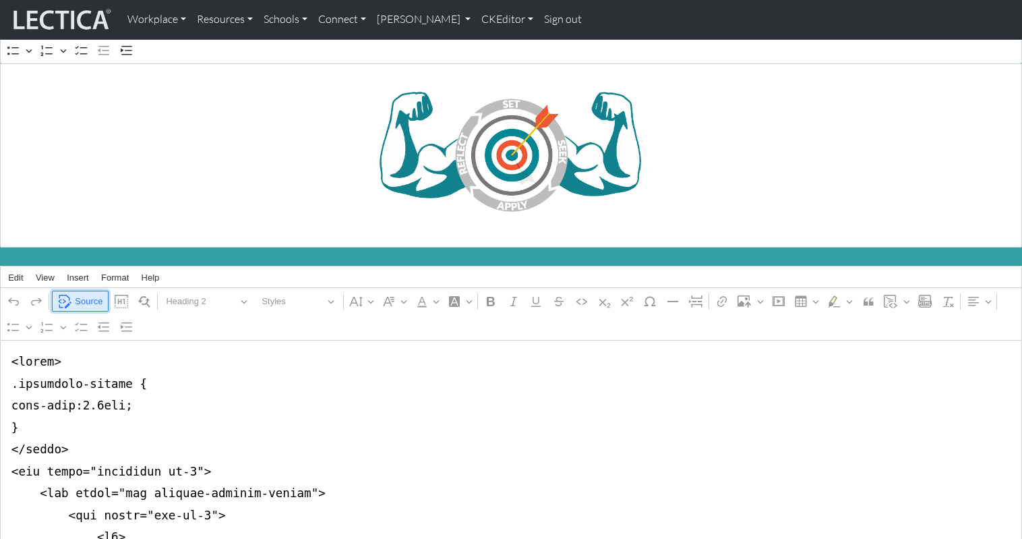
click at [88, 293] on span "Source" at bounding box center [89, 301] width 28 height 16
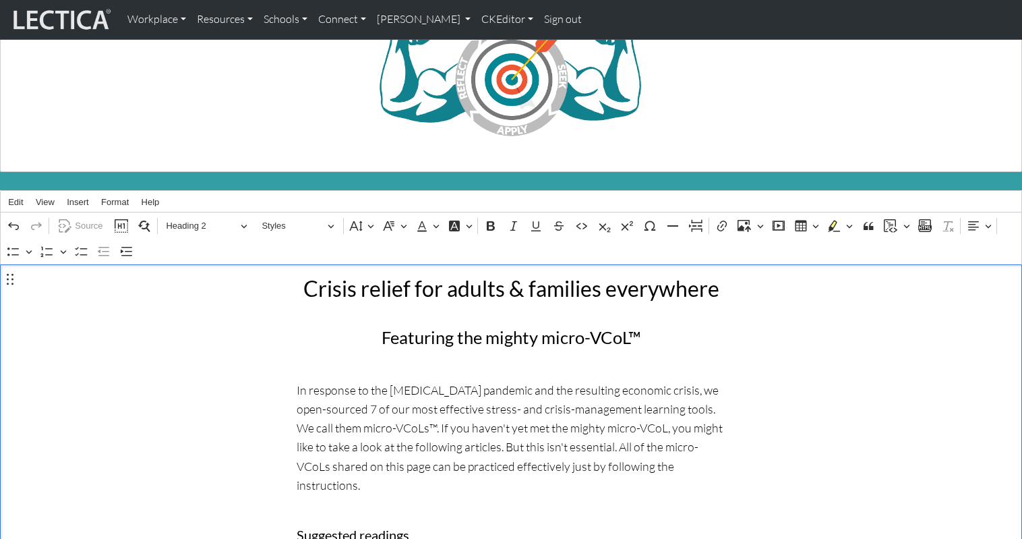
scroll to position [0, 0]
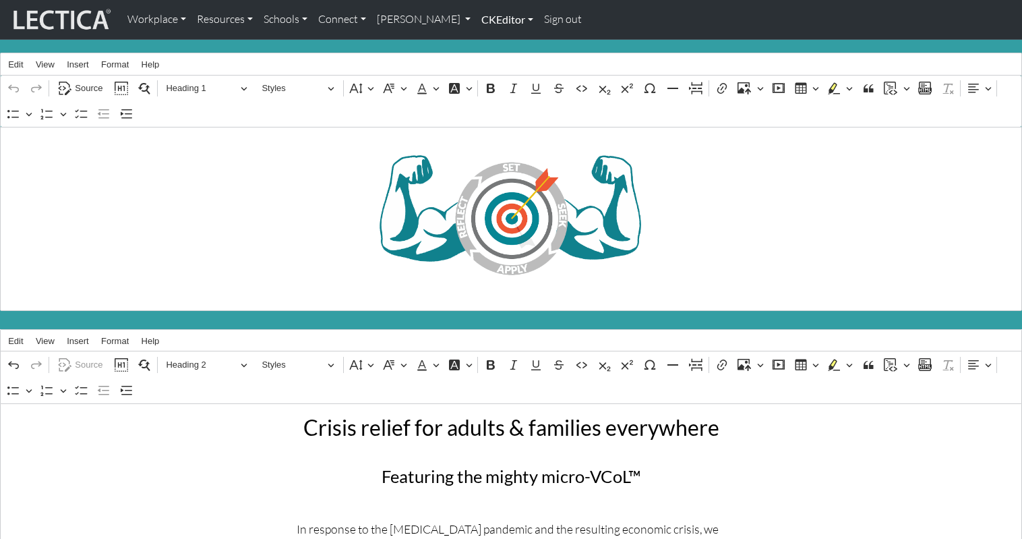
click at [476, 22] on link "CKEditor" at bounding box center [507, 19] width 63 height 28
click at [487, 45] on link "Edit" at bounding box center [500, 49] width 27 height 17
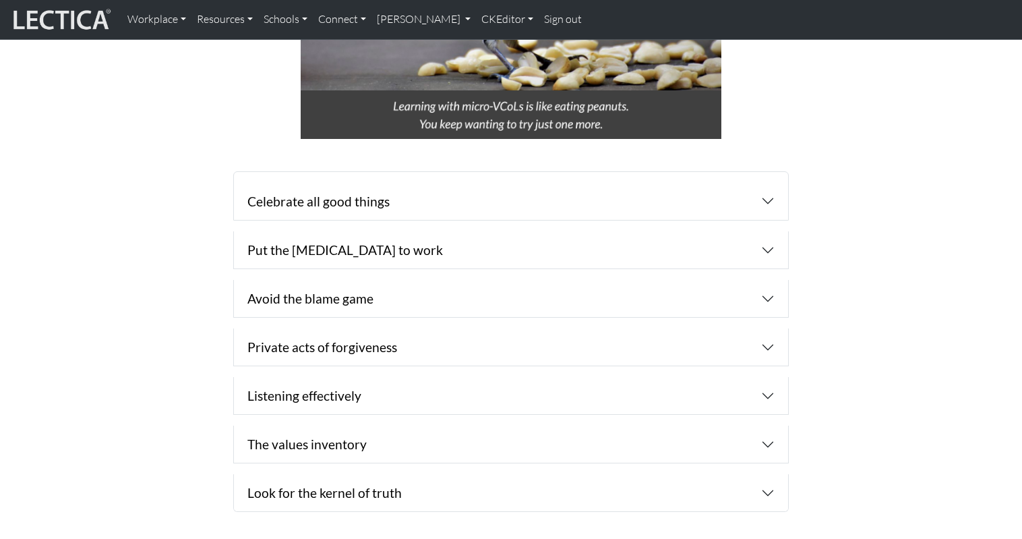
scroll to position [935, 0]
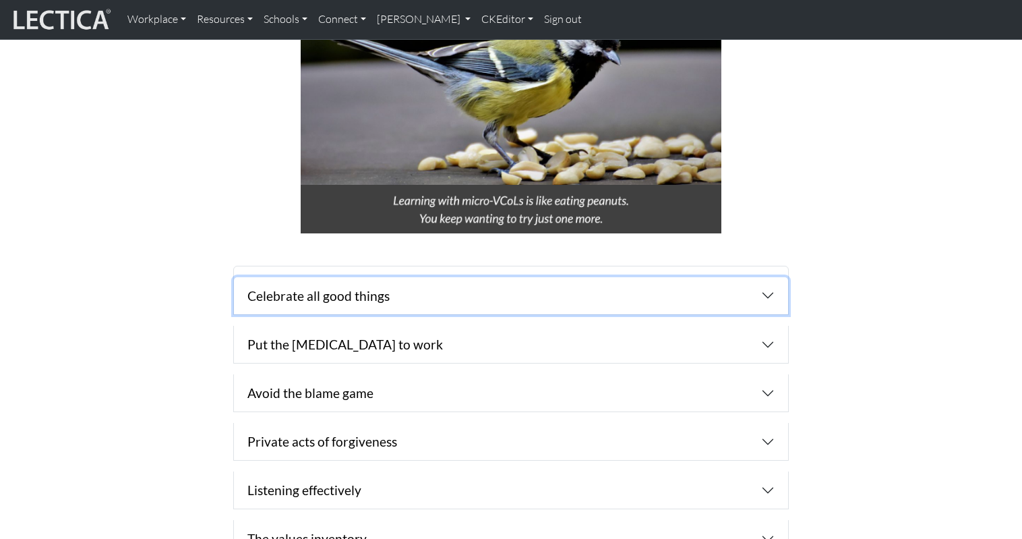
click at [766, 277] on button "Celebrate all good things" at bounding box center [511, 295] width 554 height 37
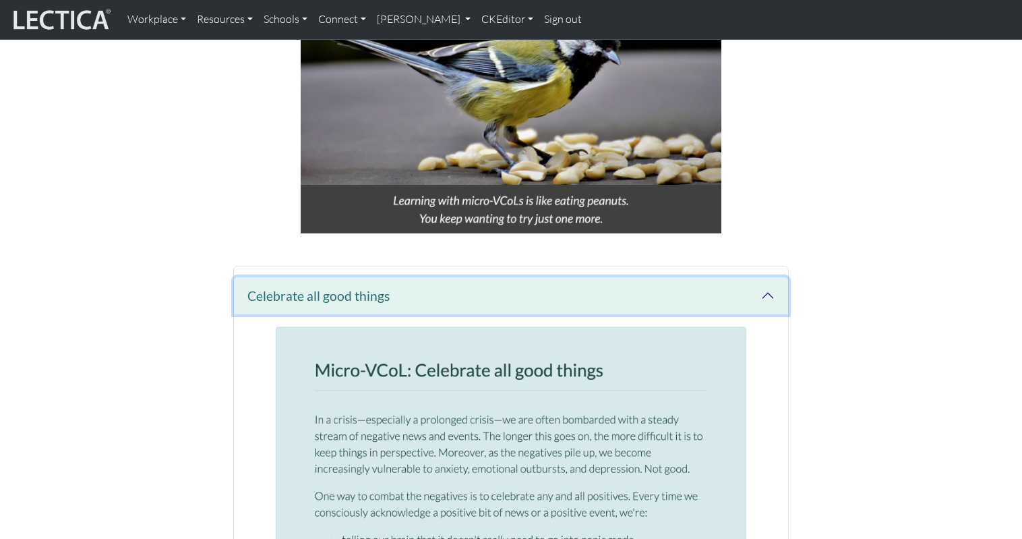
click at [768, 277] on button "Celebrate all good things" at bounding box center [511, 295] width 554 height 37
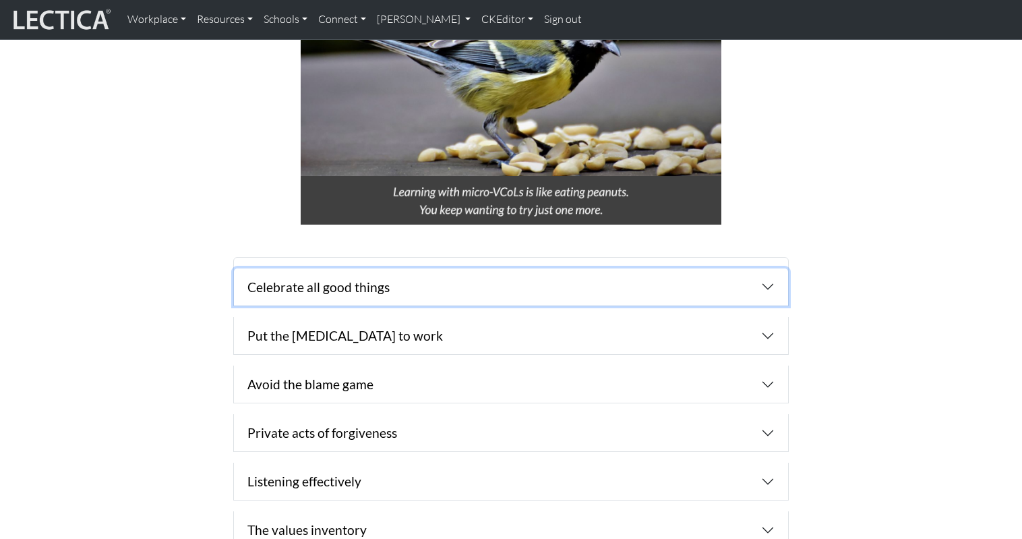
scroll to position [0, 0]
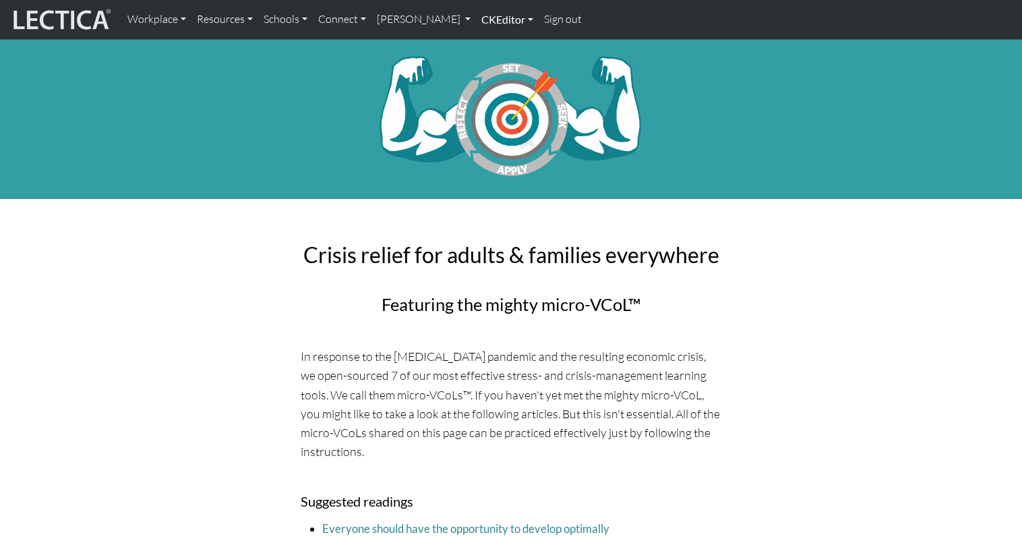
click at [476, 19] on link "CKEditor" at bounding box center [507, 19] width 63 height 28
click at [487, 41] on link "Edit" at bounding box center [500, 49] width 27 height 17
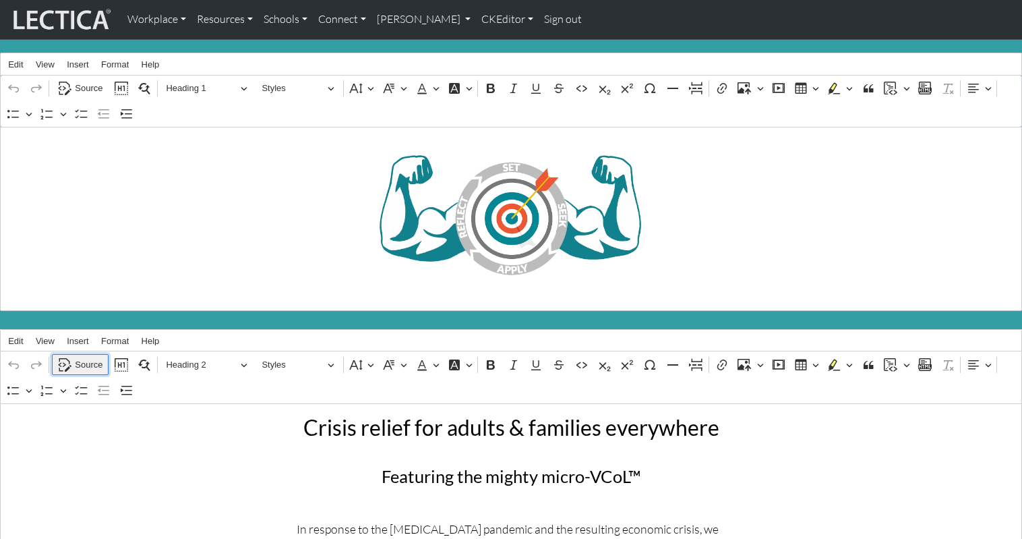
click at [81, 357] on span "Source" at bounding box center [89, 365] width 28 height 16
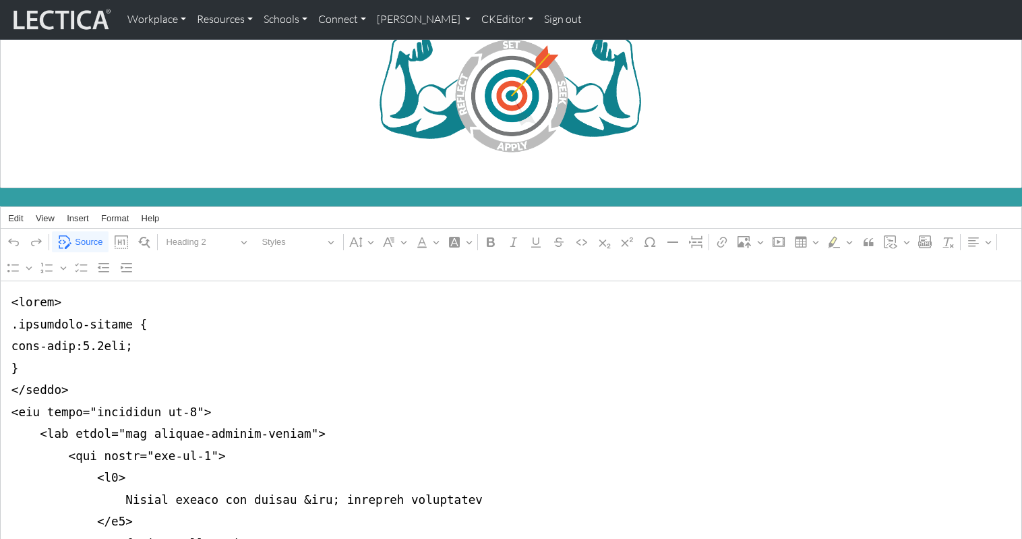
scroll to position [123, 0]
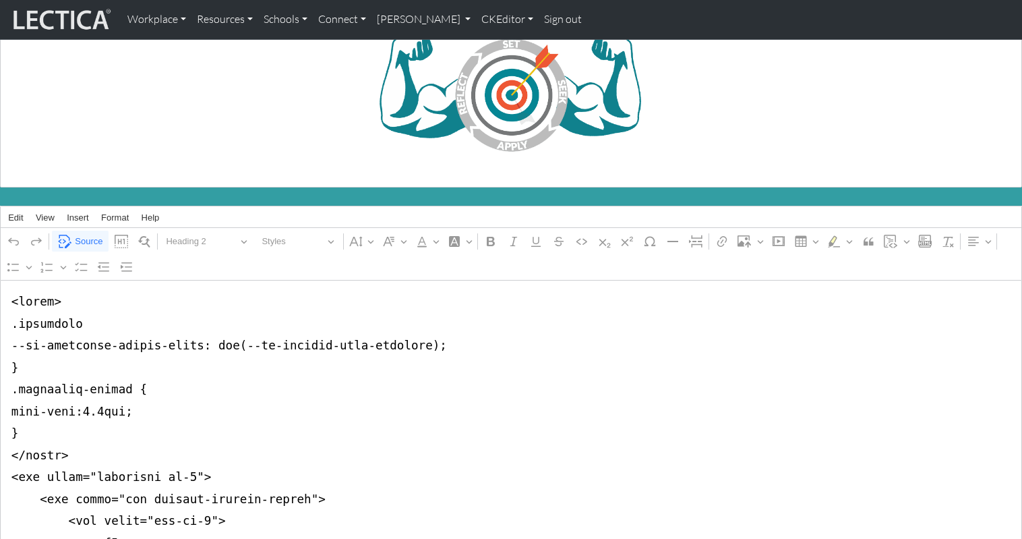
type textarea "<style> .accordion --bs-accordion-active-color: var(--bs-success-text-emphasis)…"
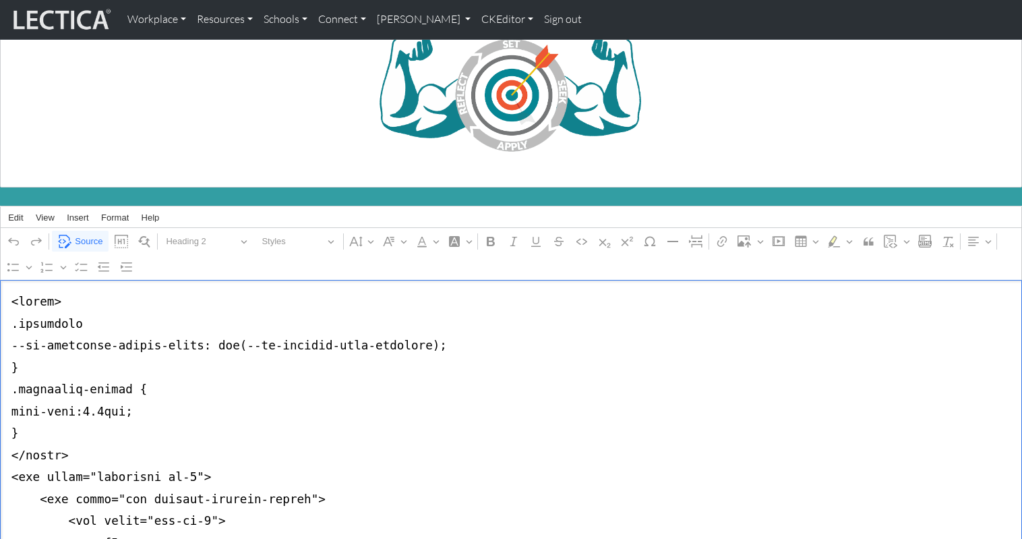
scroll to position [0, 0]
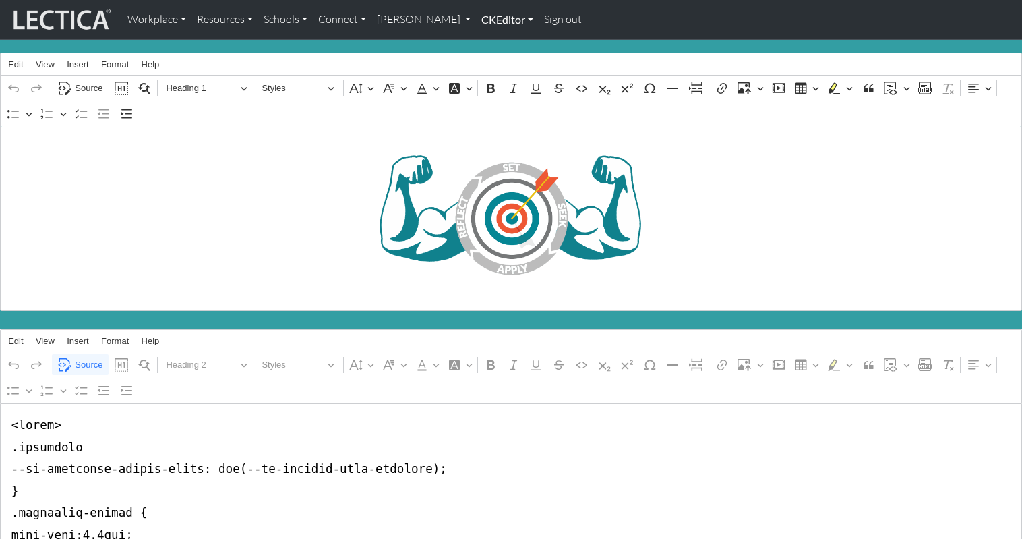
click at [476, 18] on link "CKEditor" at bounding box center [507, 19] width 63 height 28
click at [487, 42] on link "Edit" at bounding box center [500, 49] width 27 height 17
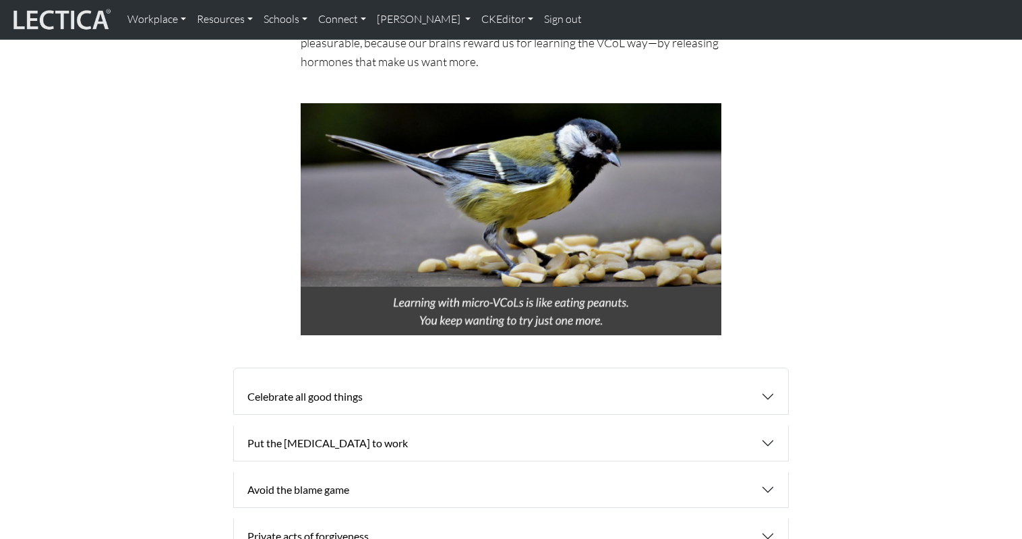
scroll to position [839, 0]
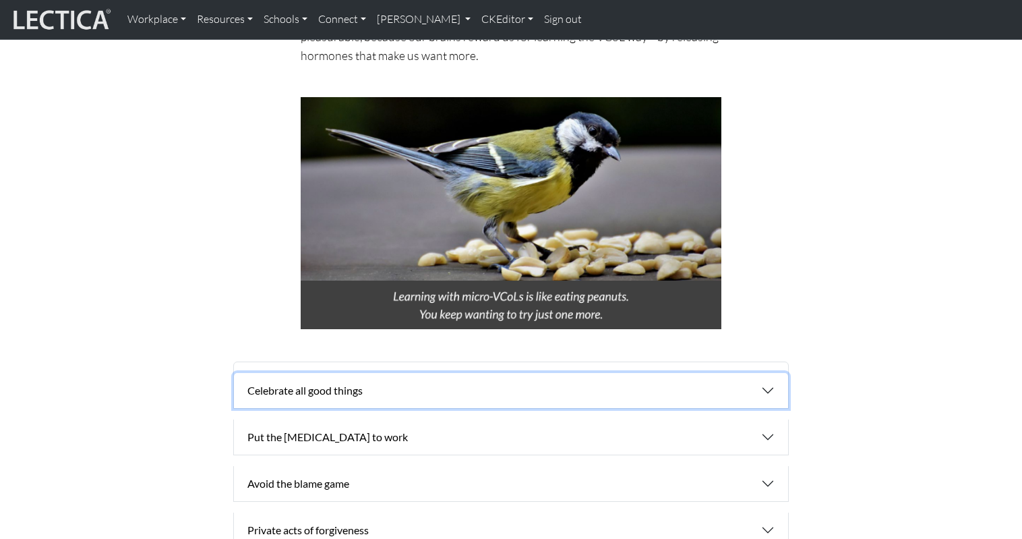
click at [423, 373] on button "Celebrate all good things" at bounding box center [511, 390] width 554 height 35
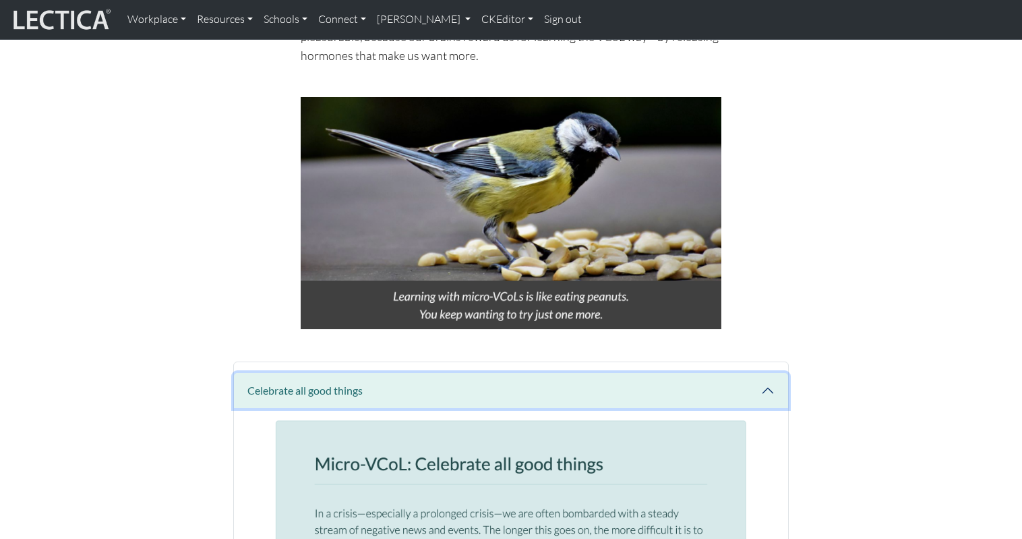
click at [339, 373] on button "Celebrate all good things" at bounding box center [511, 390] width 554 height 35
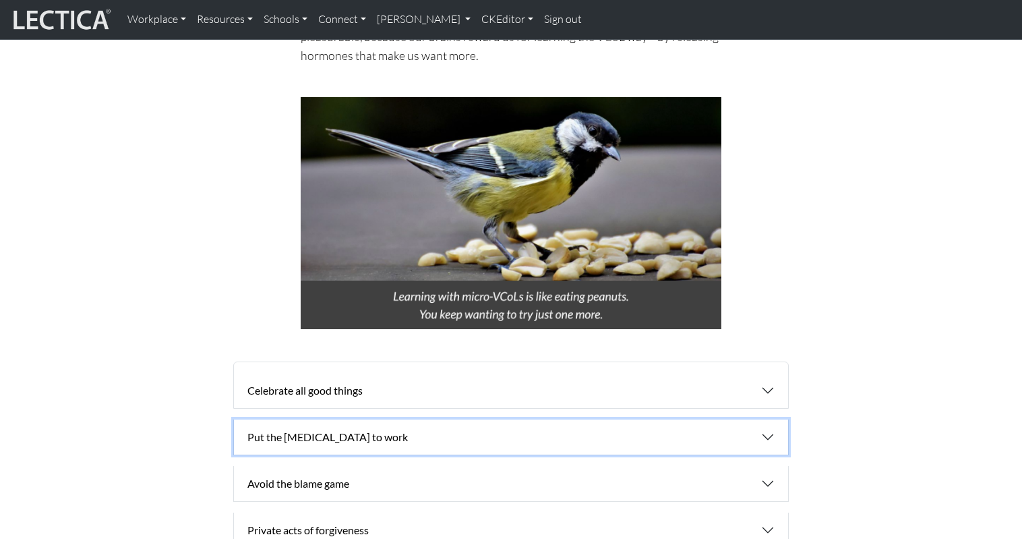
click at [769, 419] on button "Put the adrenaline to work" at bounding box center [511, 436] width 554 height 35
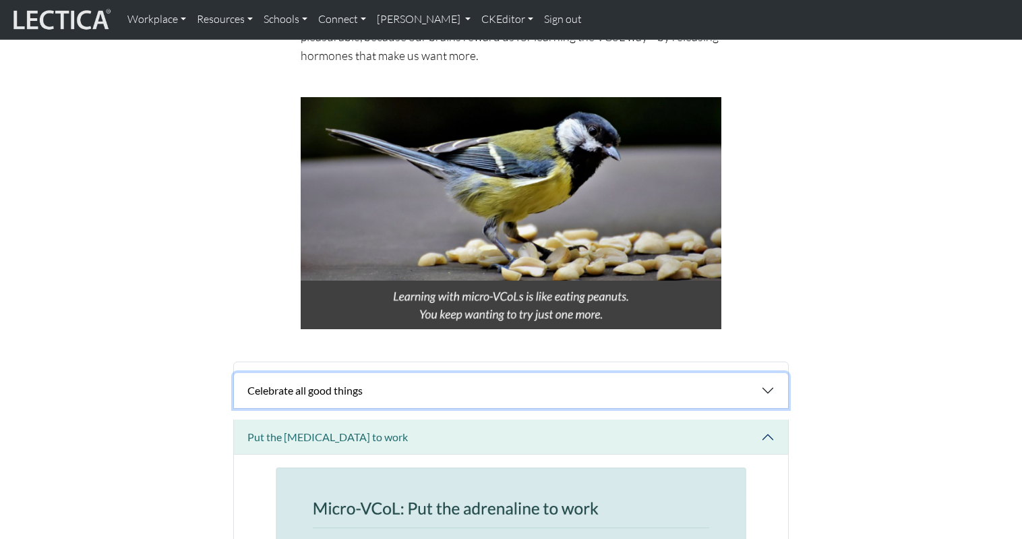
click at [283, 373] on button "Celebrate all good things" at bounding box center [511, 390] width 554 height 35
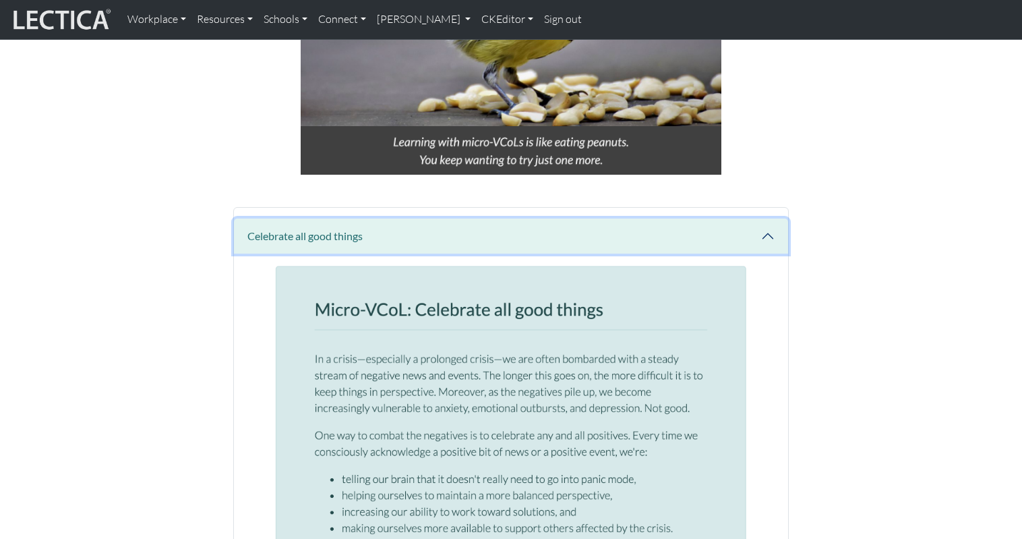
scroll to position [986, 0]
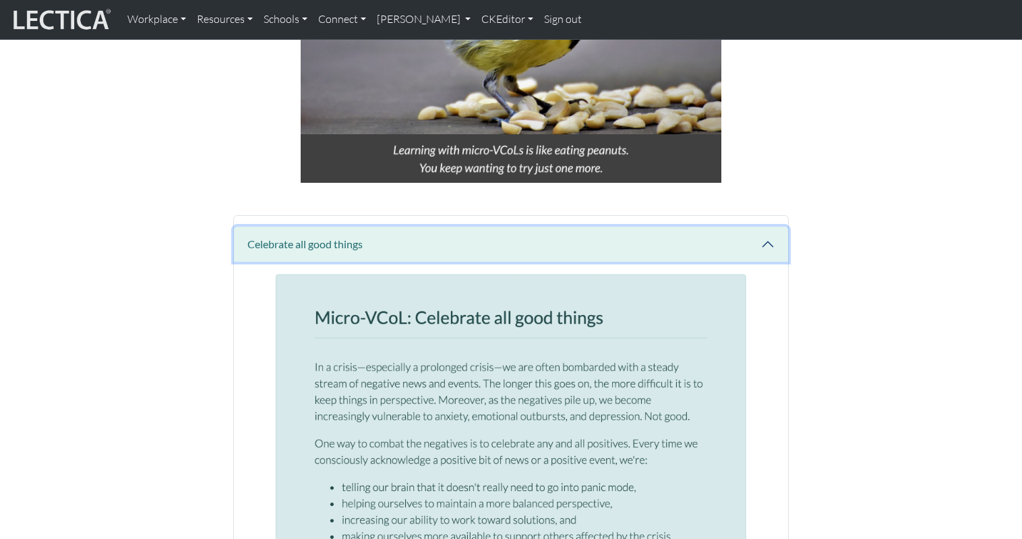
click at [622, 227] on button "Celebrate all good things" at bounding box center [511, 244] width 554 height 35
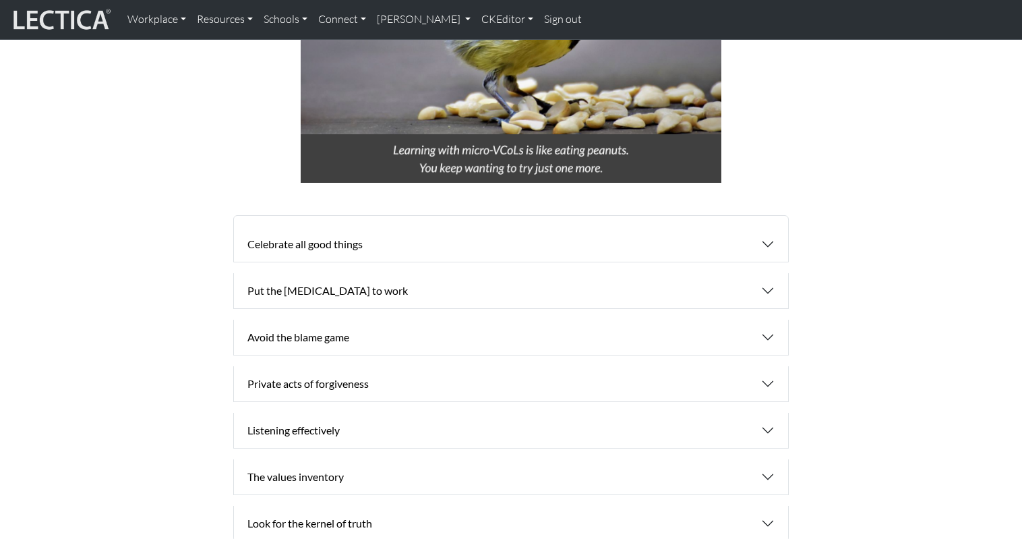
click at [901, 215] on div "Celebrate all good things Put the adrenaline to work Listening, like thinking, …" at bounding box center [511, 378] width 858 height 326
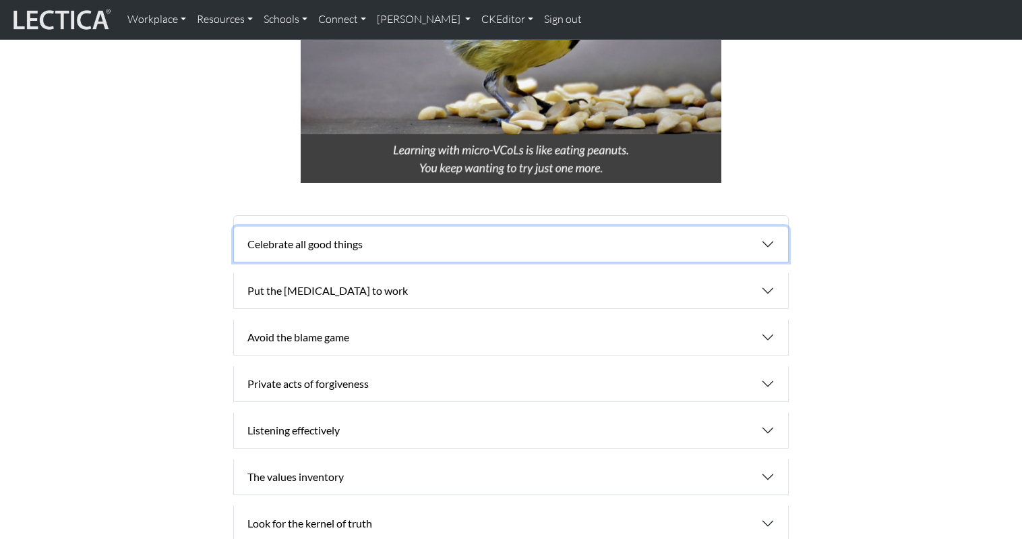
click at [672, 227] on button "Celebrate all good things" at bounding box center [511, 244] width 554 height 35
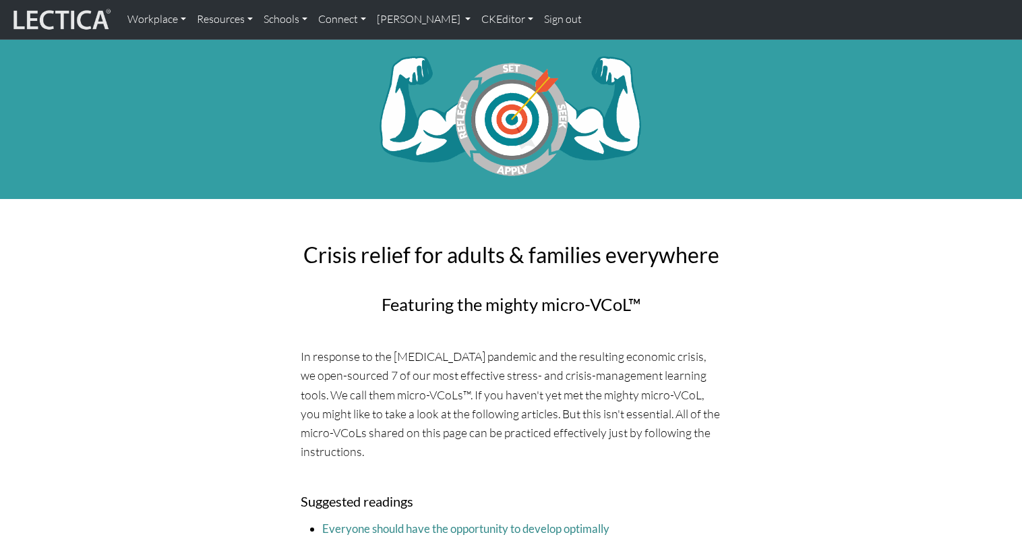
scroll to position [986, 0]
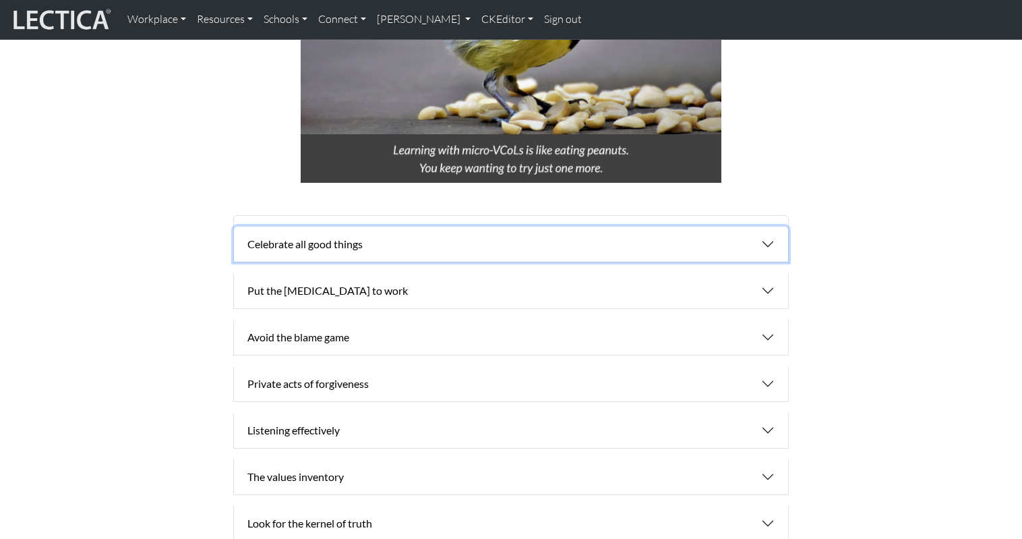
click at [769, 227] on button "Celebrate all good things" at bounding box center [511, 244] width 554 height 35
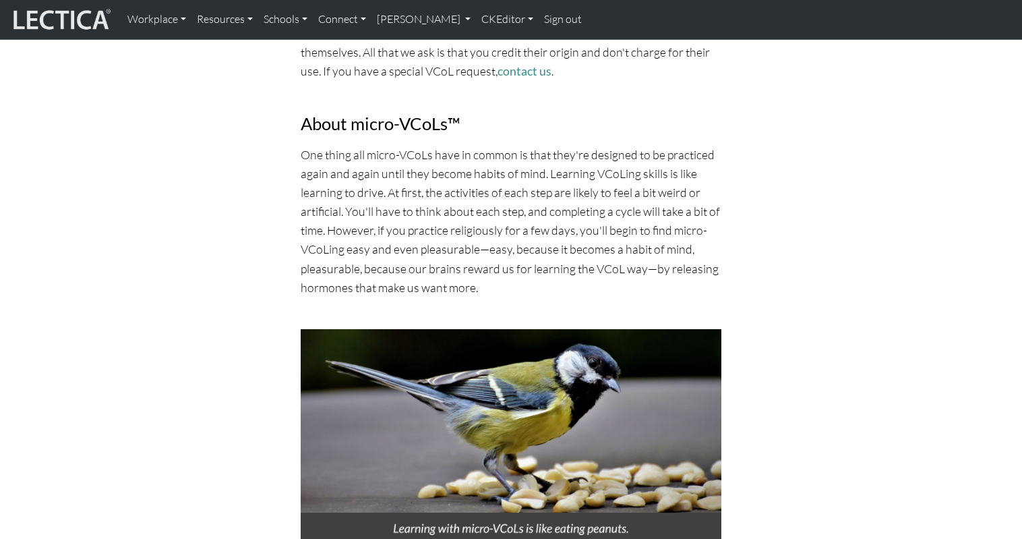
scroll to position [553, 0]
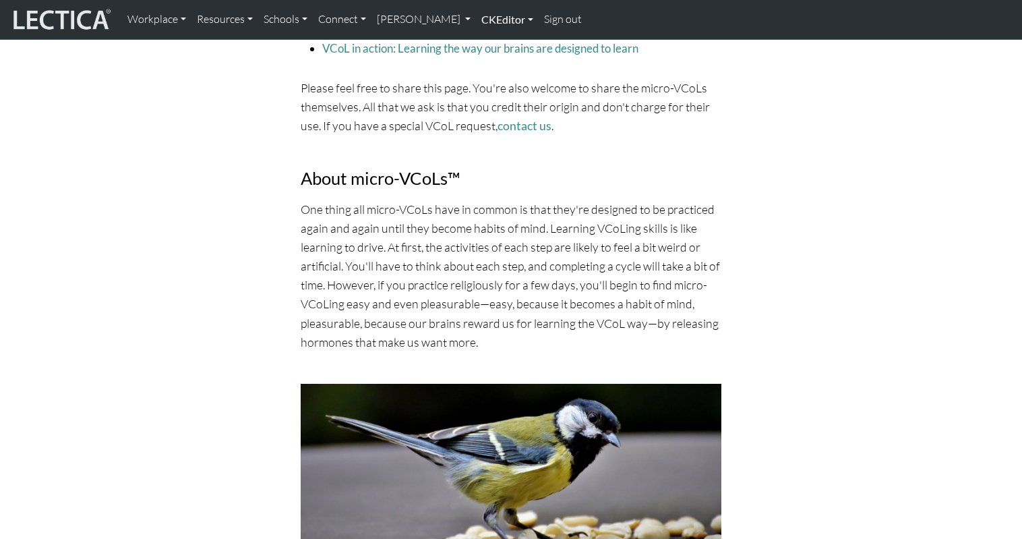
click at [476, 18] on link "CKEditor" at bounding box center [507, 19] width 63 height 28
click at [487, 45] on link "Edit" at bounding box center [500, 49] width 27 height 17
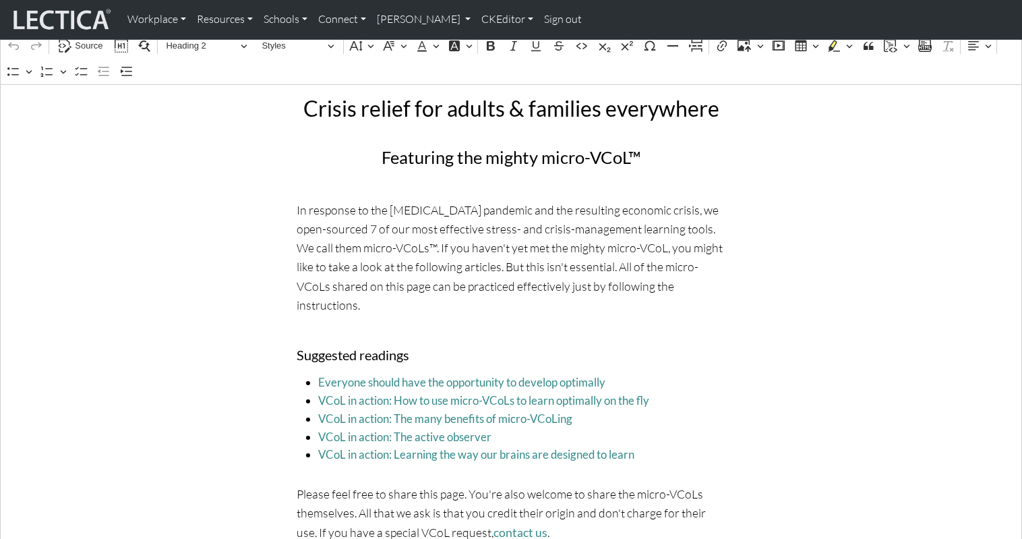
scroll to position [0, 0]
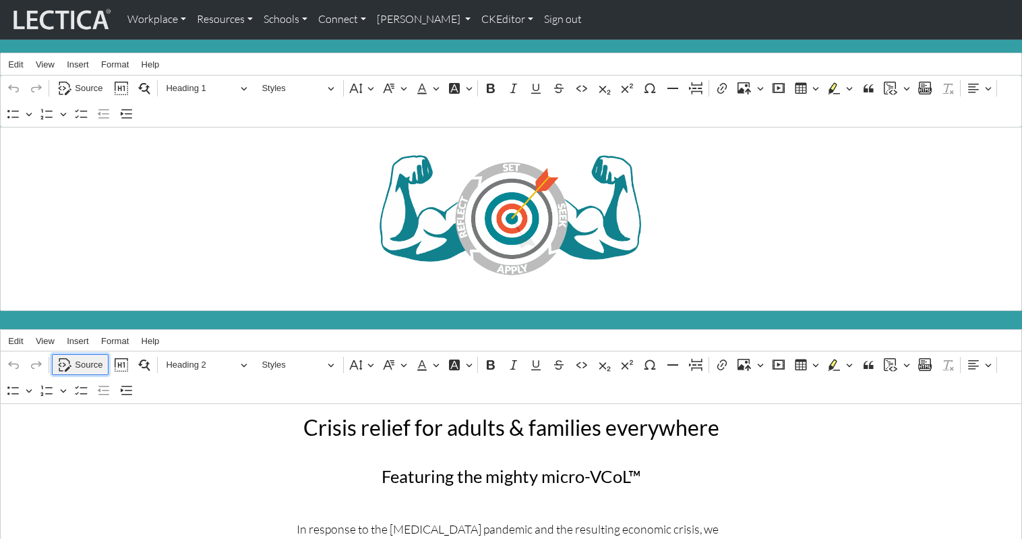
click at [85, 357] on span "Source" at bounding box center [89, 365] width 28 height 16
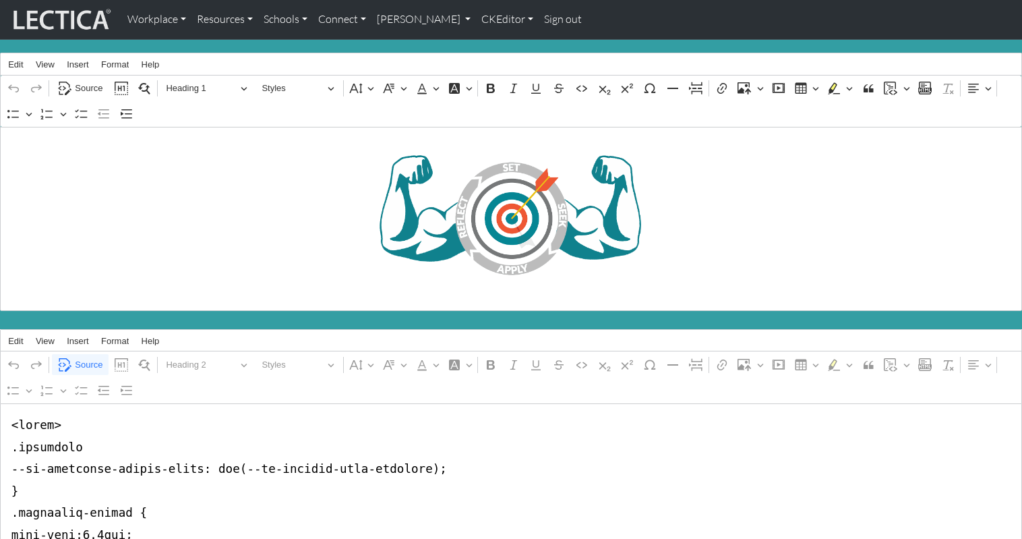
drag, startPoint x: 12, startPoint y: 452, endPoint x: 419, endPoint y: 453, distance: 407.3
type textarea "<lorem> .ipsumdolo { --si-ametconse-adipis-elits: doe(--te-incidid-utla-etdolor…"
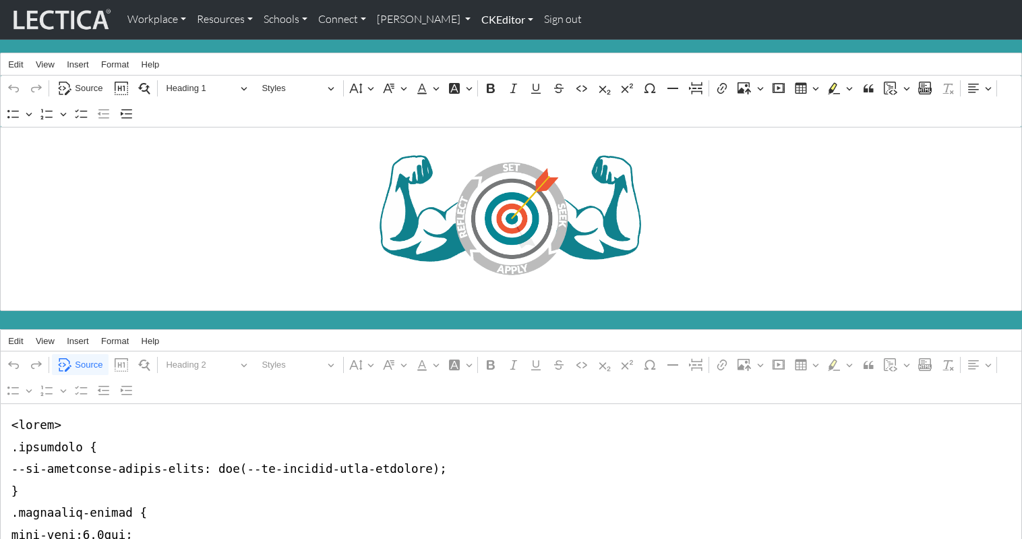
click at [476, 16] on link "CKEditor" at bounding box center [507, 19] width 63 height 28
click at [487, 45] on link "Edit" at bounding box center [500, 49] width 27 height 17
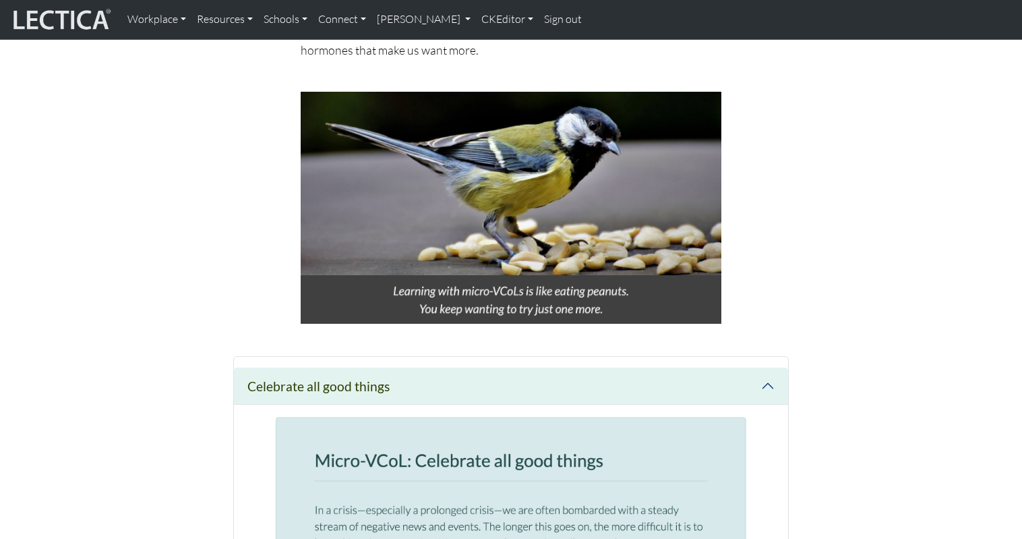
scroll to position [831, 0]
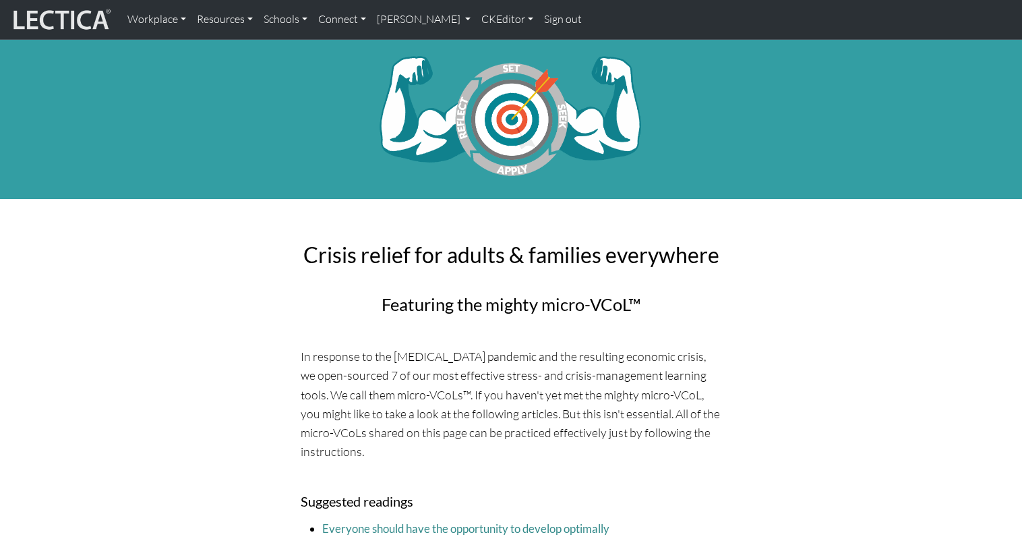
scroll to position [831, 0]
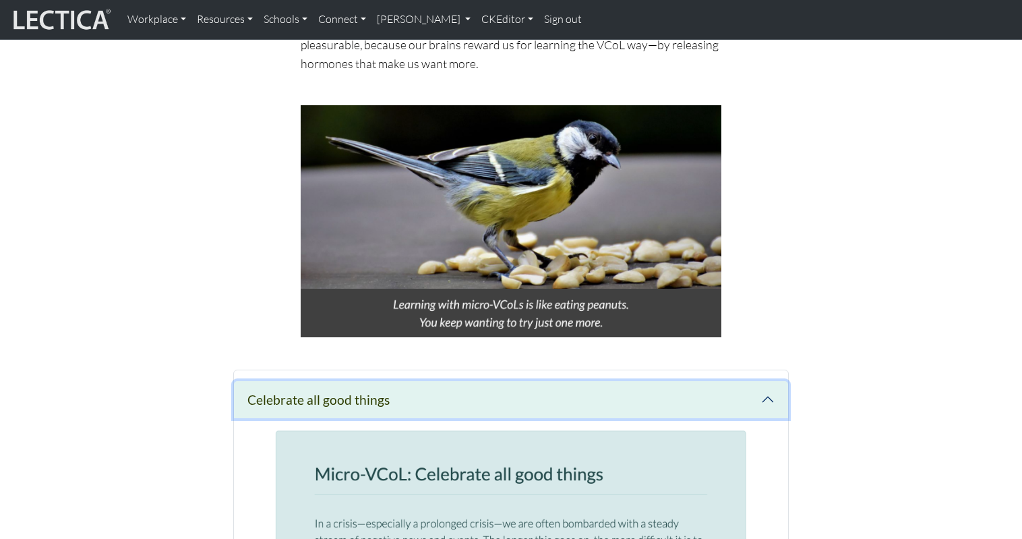
click at [610, 381] on button "Celebrate all good things" at bounding box center [511, 399] width 554 height 37
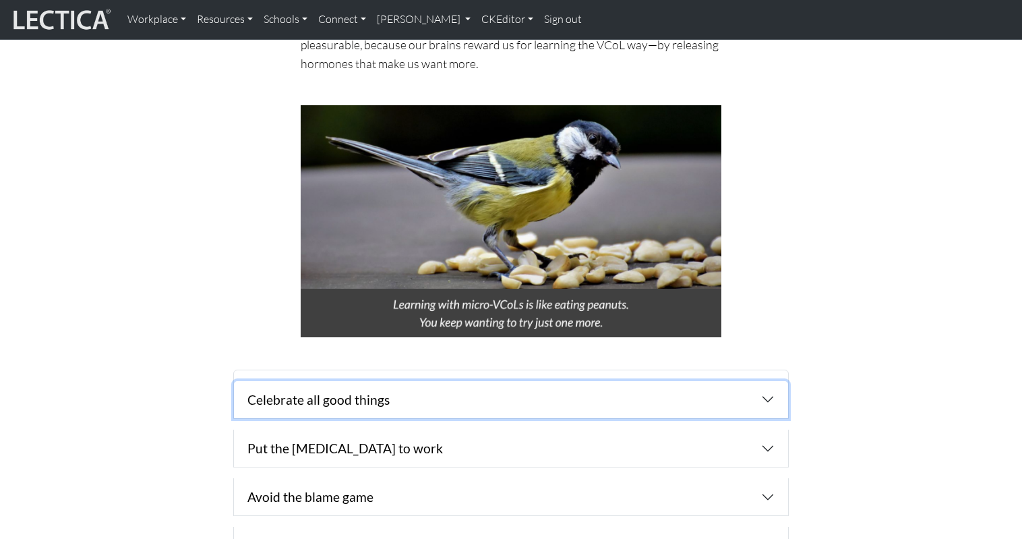
click at [674, 381] on button "Celebrate all good things" at bounding box center [511, 399] width 554 height 37
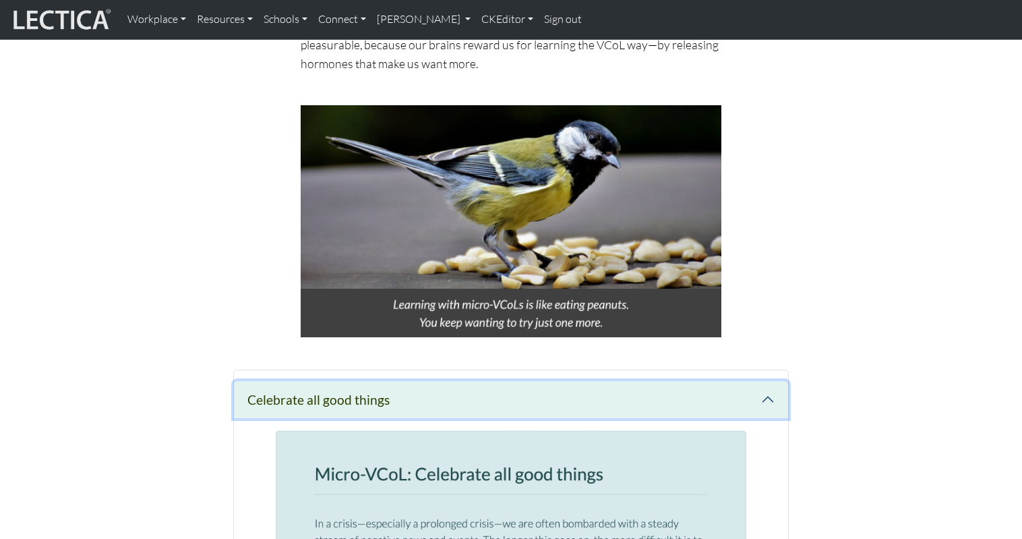
click at [674, 381] on button "Celebrate all good things" at bounding box center [511, 399] width 554 height 37
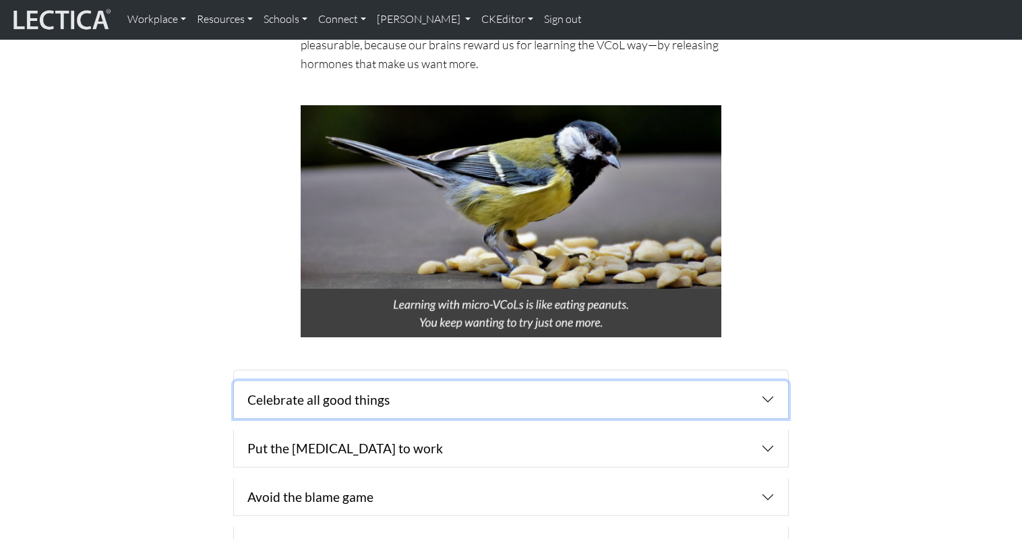
click at [674, 381] on button "Celebrate all good things" at bounding box center [511, 399] width 554 height 37
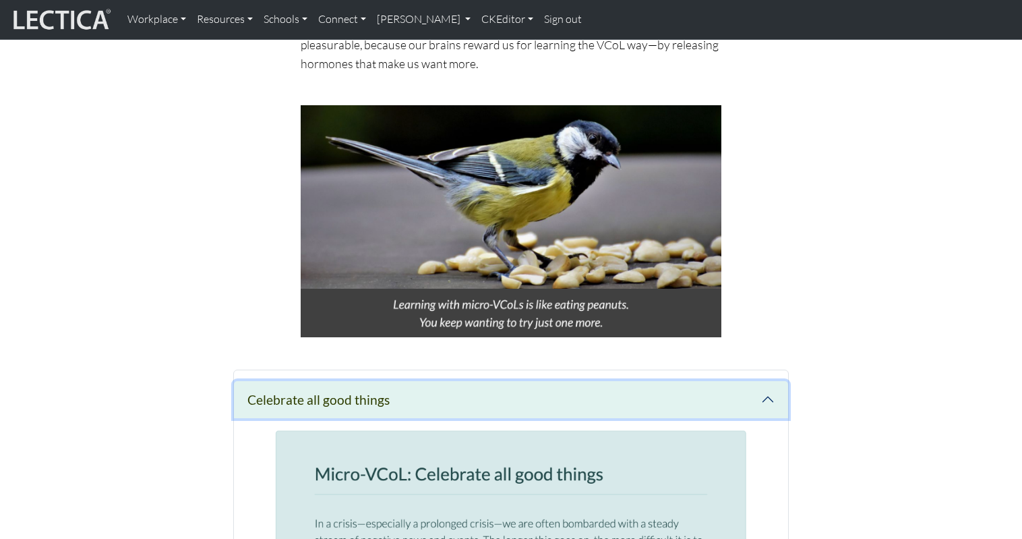
click at [674, 381] on button "Celebrate all good things" at bounding box center [511, 399] width 554 height 37
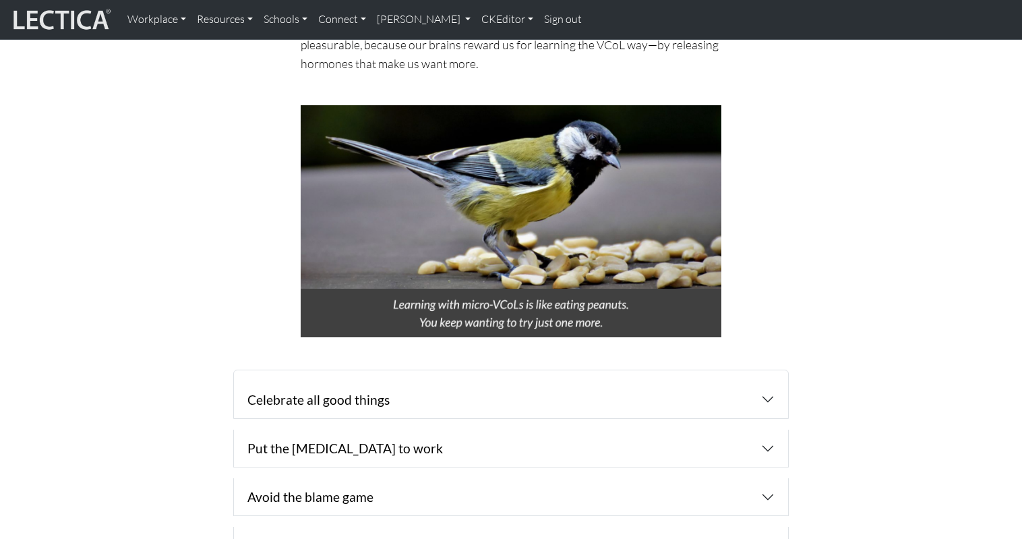
click at [169, 369] on div "Celebrate all good things Put the [MEDICAL_DATA] to work distress active listen…" at bounding box center [511, 539] width 858 height 341
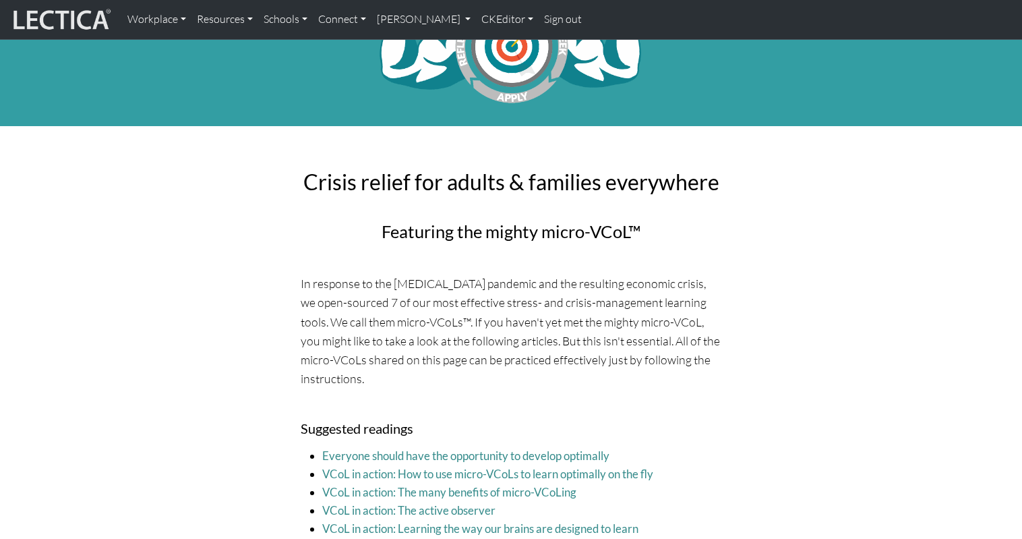
scroll to position [0, 0]
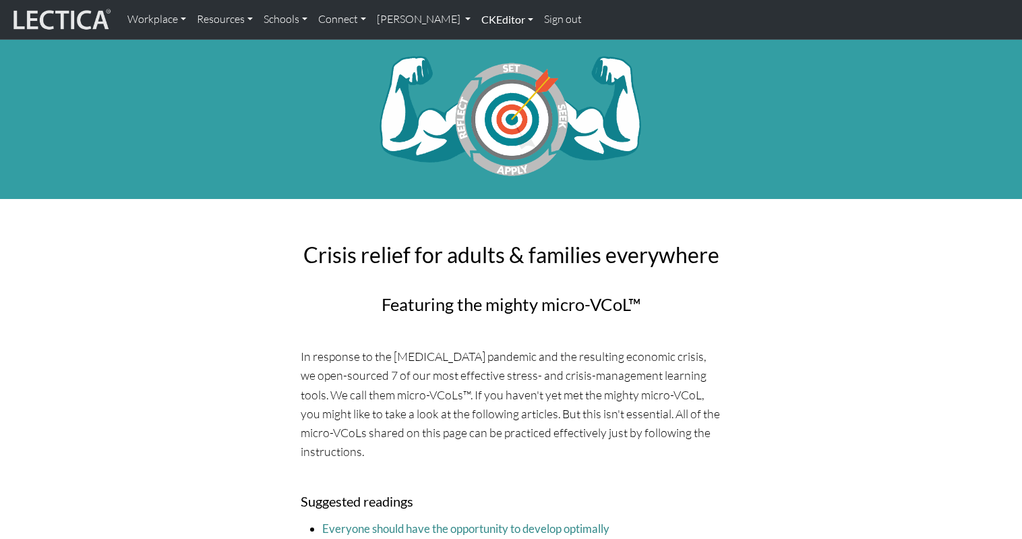
click at [476, 15] on link "CKEditor" at bounding box center [507, 19] width 63 height 28
click at [487, 47] on link "Edit" at bounding box center [500, 49] width 27 height 17
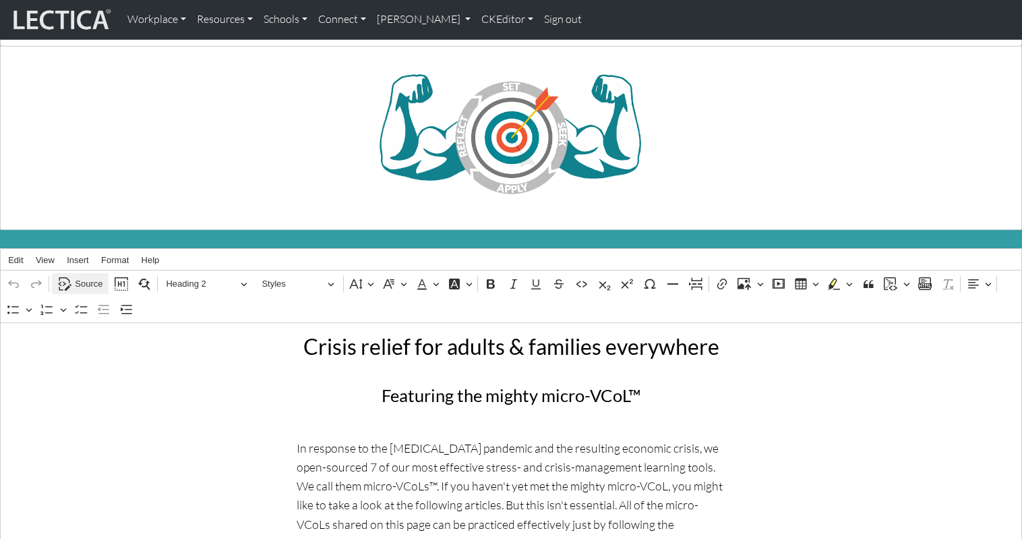
scroll to position [74, 0]
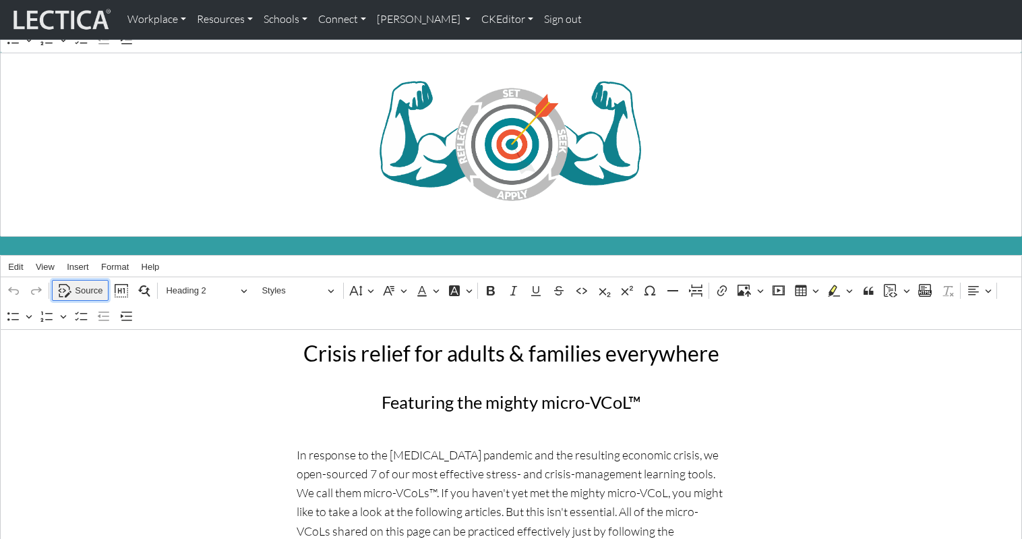
click at [90, 283] on span "Source" at bounding box center [89, 291] width 28 height 16
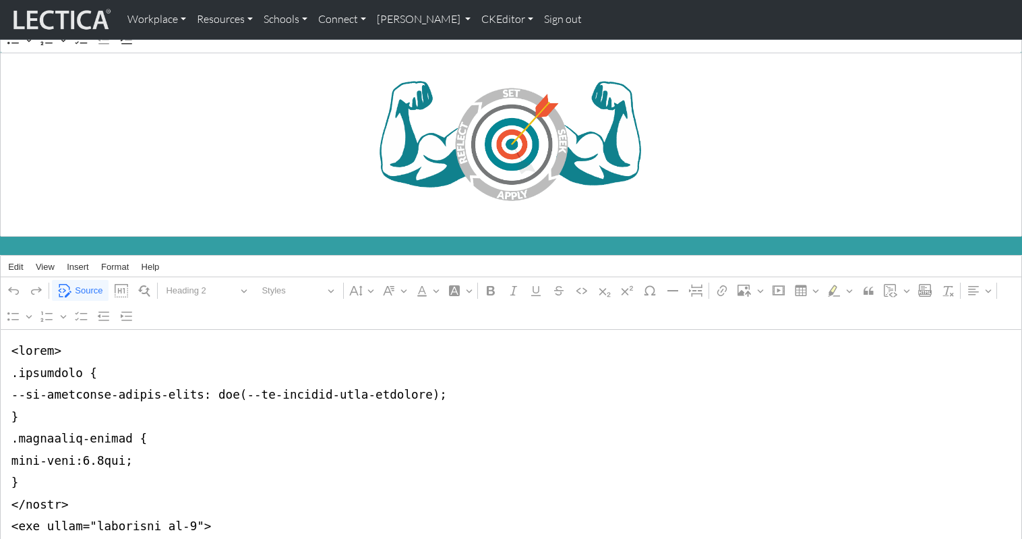
drag, startPoint x: 11, startPoint y: 379, endPoint x: 158, endPoint y: 378, distance: 147.7
drag, startPoint x: 58, startPoint y: 382, endPoint x: 264, endPoint y: 380, distance: 206.3
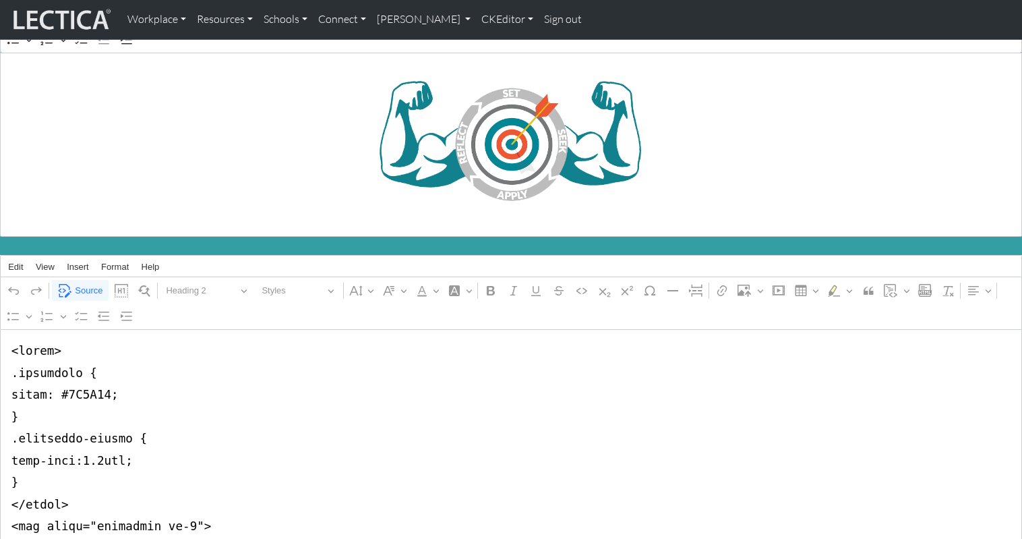
type textarea "<lorem> .ipsumdolo { sitam:#0C6A88; } .elitseddo-eiusmo { temp-inci:8.3utl; } <…"
click at [476, 16] on link "CKEditor" at bounding box center [507, 19] width 63 height 28
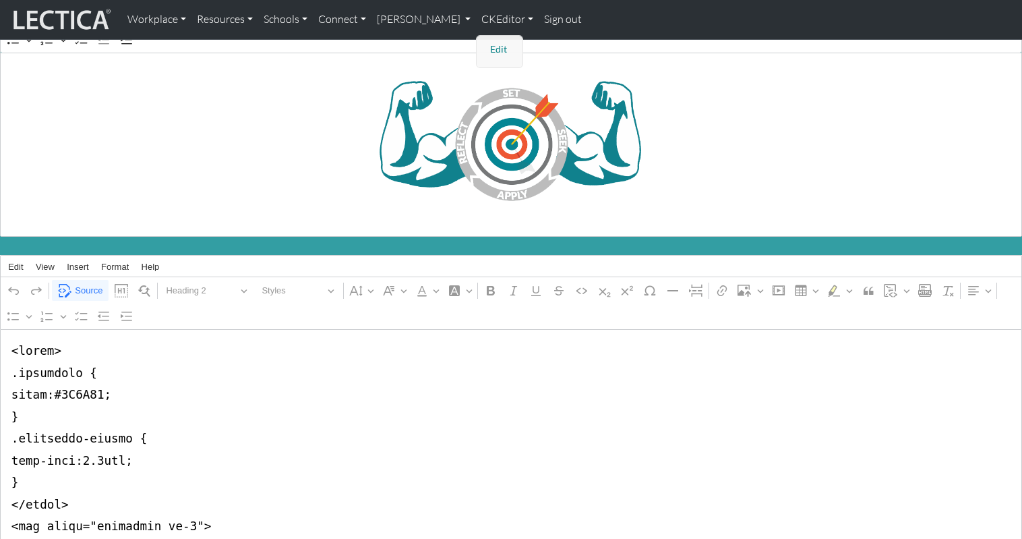
click at [487, 45] on link "Edit" at bounding box center [500, 49] width 27 height 17
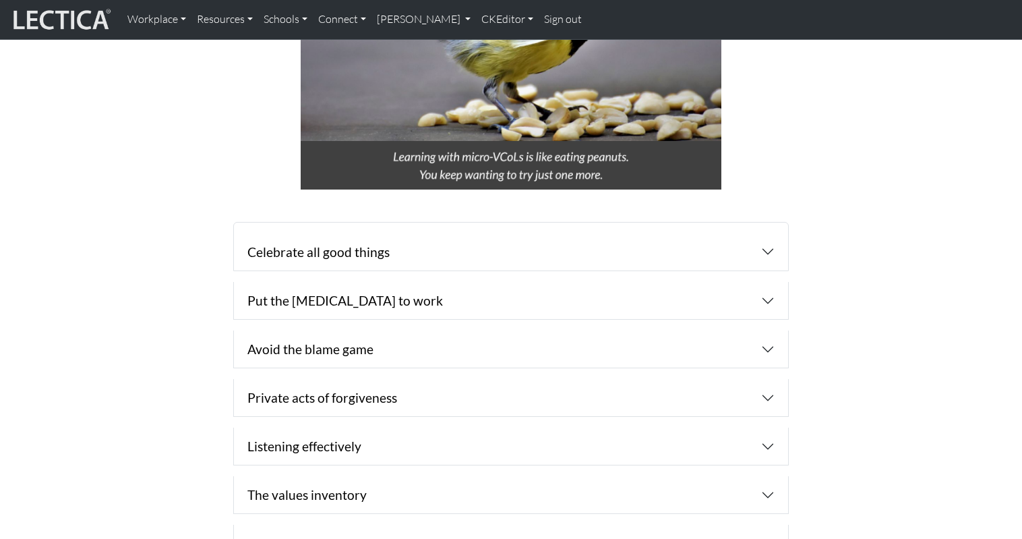
scroll to position [971, 0]
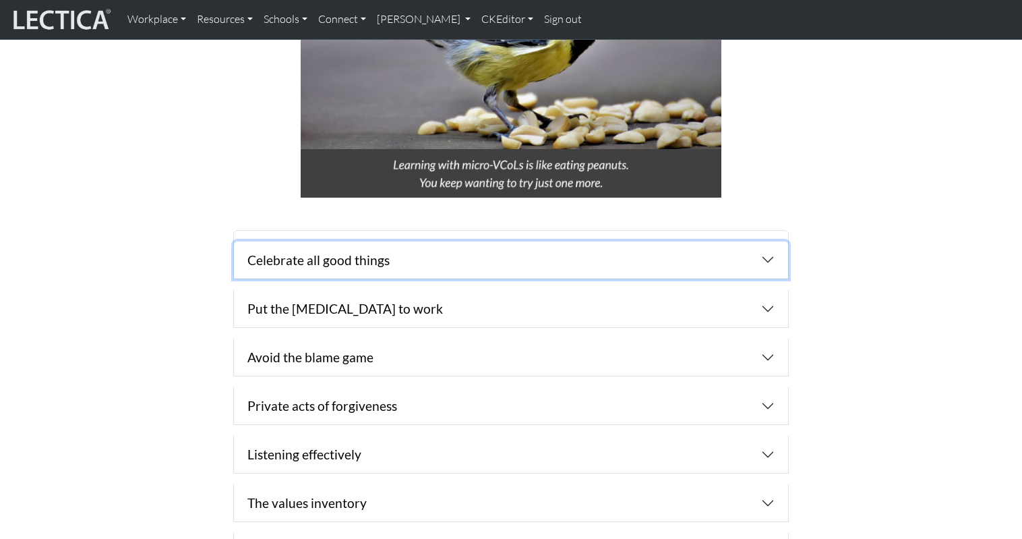
click at [396, 241] on button "Celebrate all good things" at bounding box center [511, 259] width 554 height 37
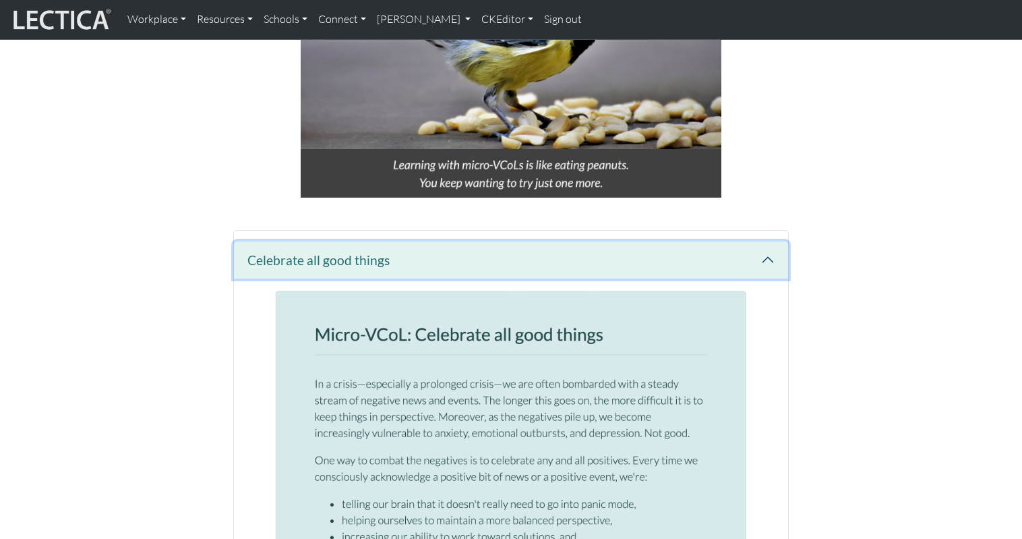
click at [415, 241] on button "Celebrate all good things" at bounding box center [511, 259] width 554 height 37
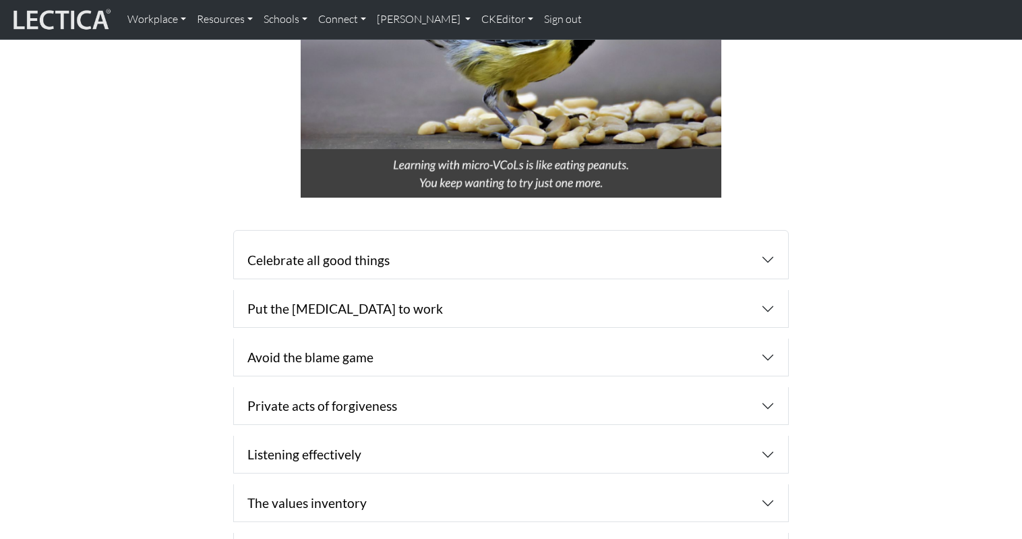
click at [170, 248] on div "Celebrate all good things Listening, like thinking, learning, and self-control,…" at bounding box center [511, 400] width 858 height 341
click at [338, 290] on button "Put the [MEDICAL_DATA] to work" at bounding box center [511, 308] width 554 height 37
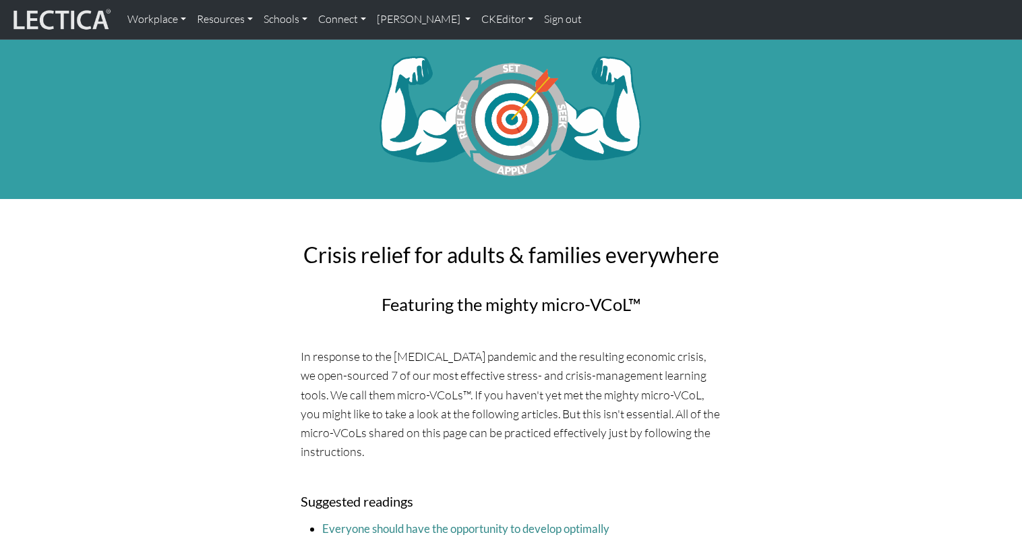
scroll to position [971, 0]
click at [476, 18] on link "CKEditor" at bounding box center [507, 19] width 63 height 28
click at [487, 43] on link "Edit" at bounding box center [500, 49] width 27 height 17
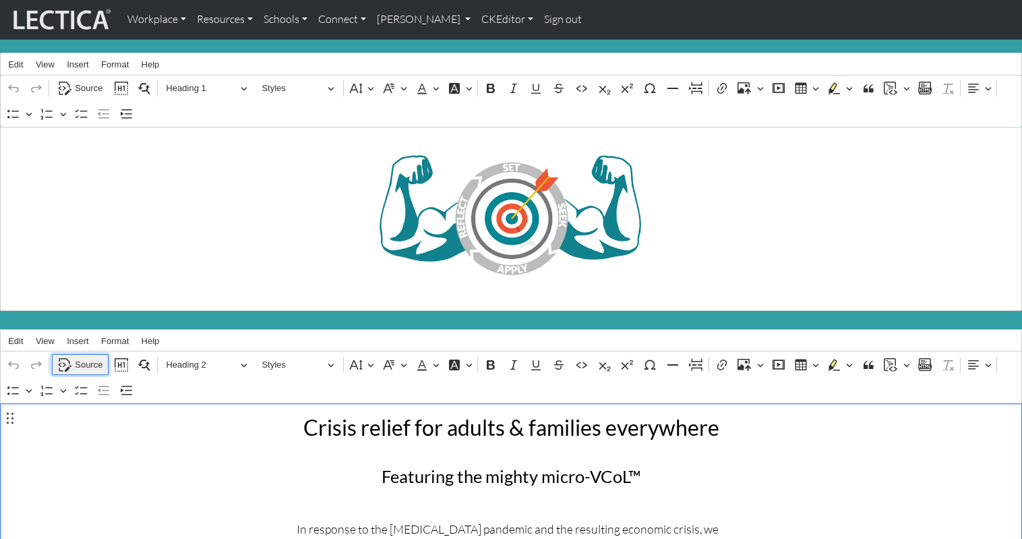
click at [82, 357] on span "Source" at bounding box center [89, 365] width 28 height 16
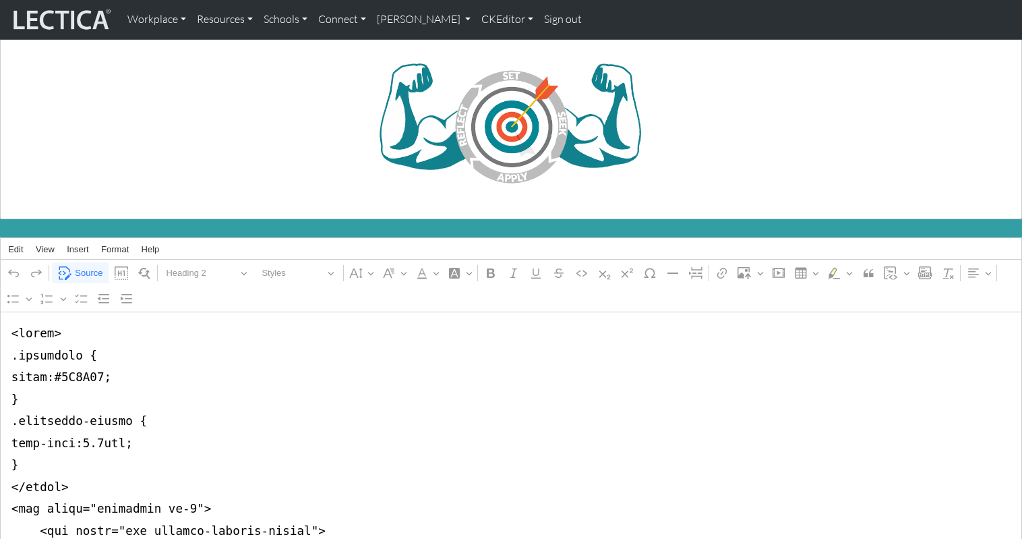
scroll to position [93, 0]
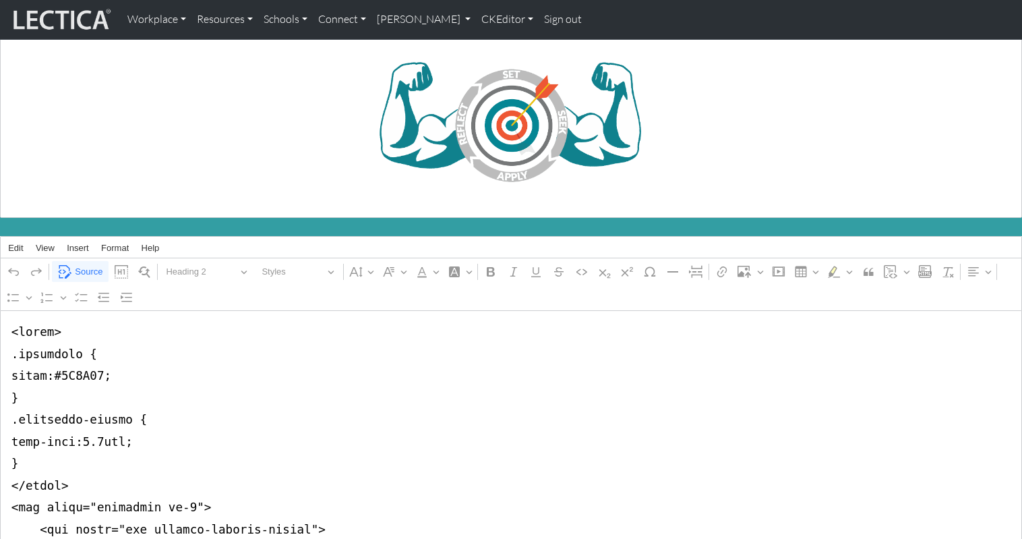
drag, startPoint x: 7, startPoint y: 341, endPoint x: 3, endPoint y: 365, distance: 24.6
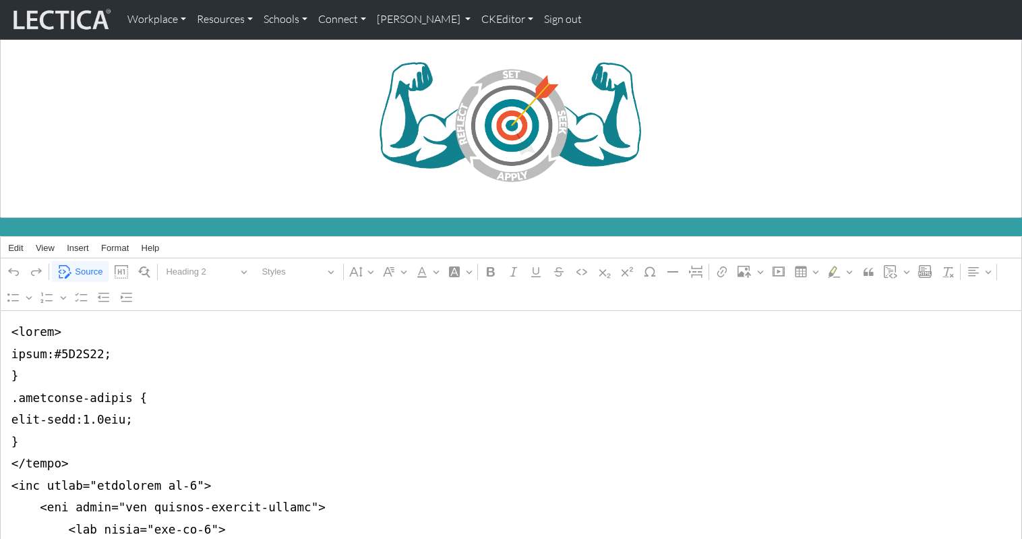
drag, startPoint x: 91, startPoint y: 342, endPoint x: -11, endPoint y: 340, distance: 102.5
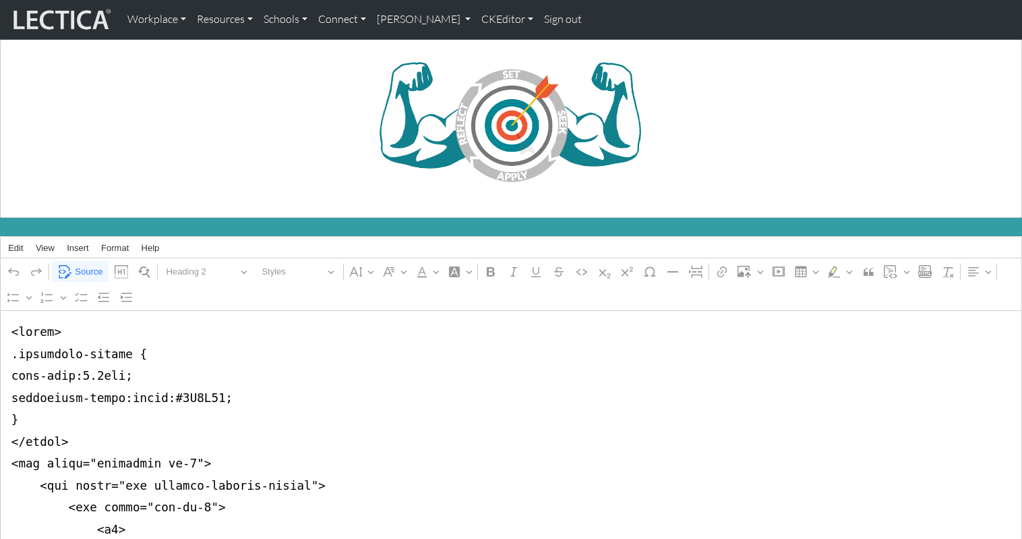
drag, startPoint x: 123, startPoint y: 384, endPoint x: 162, endPoint y: 386, distance: 39.1
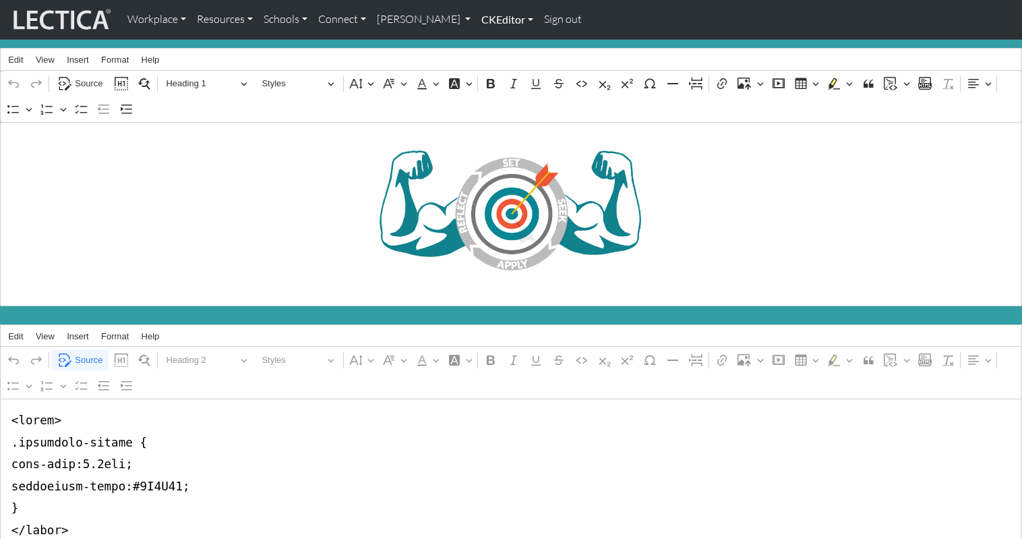
scroll to position [0, 0]
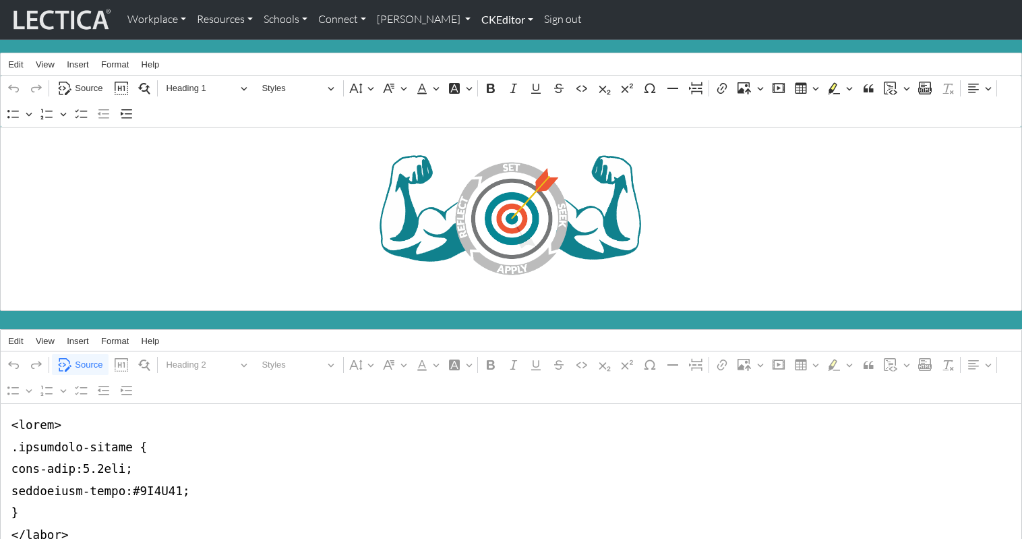
type textarea "<lorem> .ipsumdolo-sitame { cons-adip:6.4eli; seddoeiusm-tempo:#9I5U40; } </lab…"
click at [476, 20] on link "CKEditor" at bounding box center [507, 19] width 63 height 28
click at [487, 43] on link "Edit" at bounding box center [500, 49] width 27 height 17
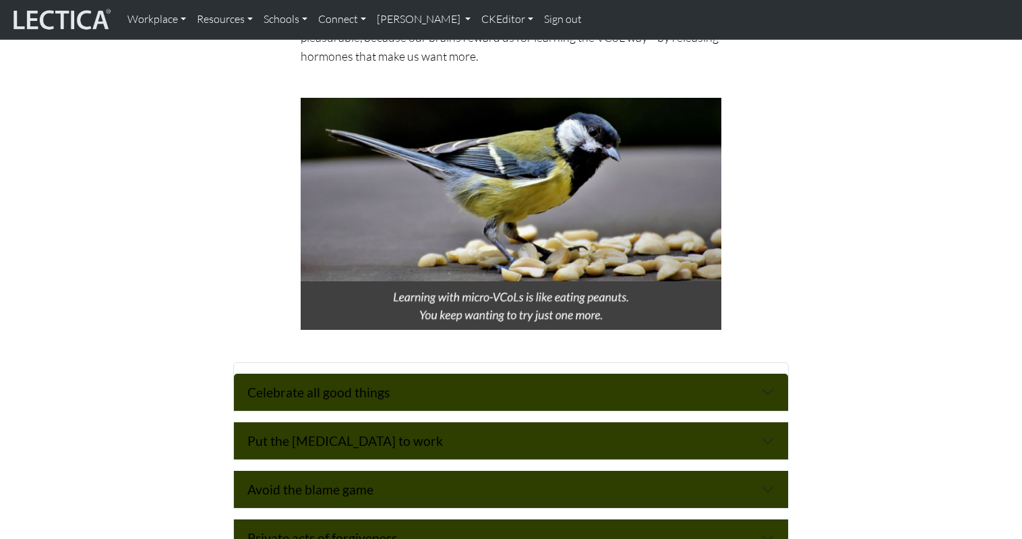
scroll to position [837, 0]
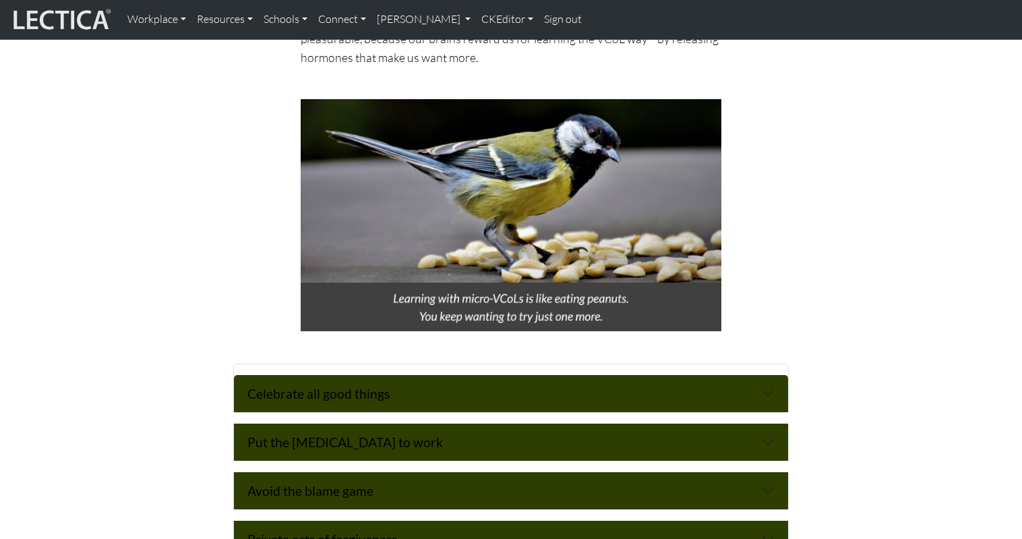
click at [208, 363] on div "Celebrate all good things Listening, like thinking, learning, and self-control,…" at bounding box center [511, 533] width 858 height 341
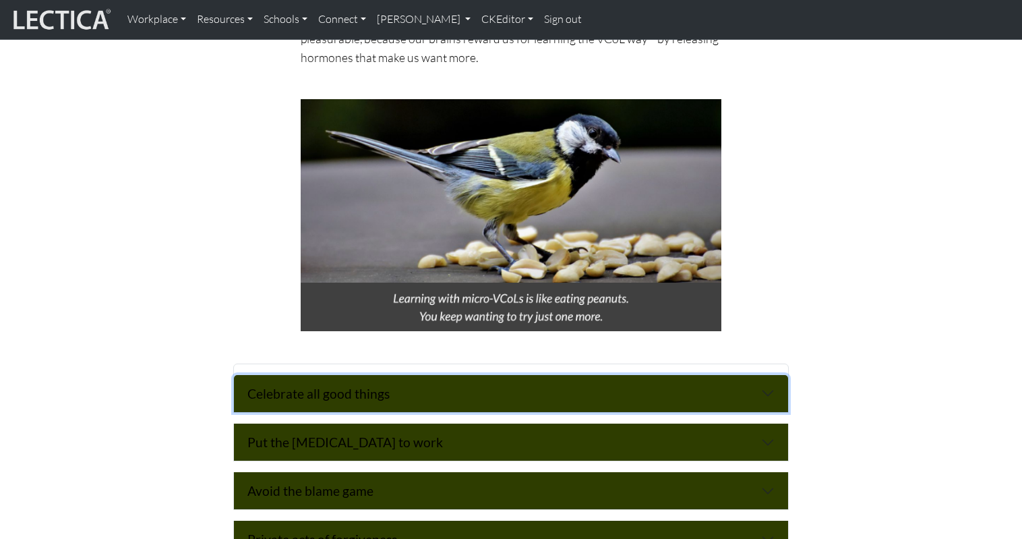
click at [424, 375] on button "Celebrate all good things" at bounding box center [511, 393] width 554 height 37
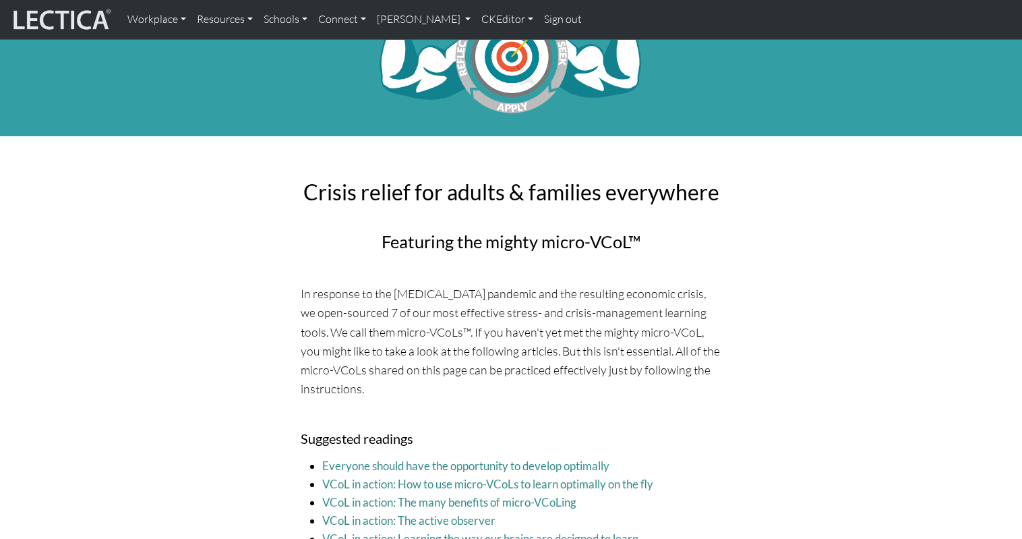
scroll to position [0, 0]
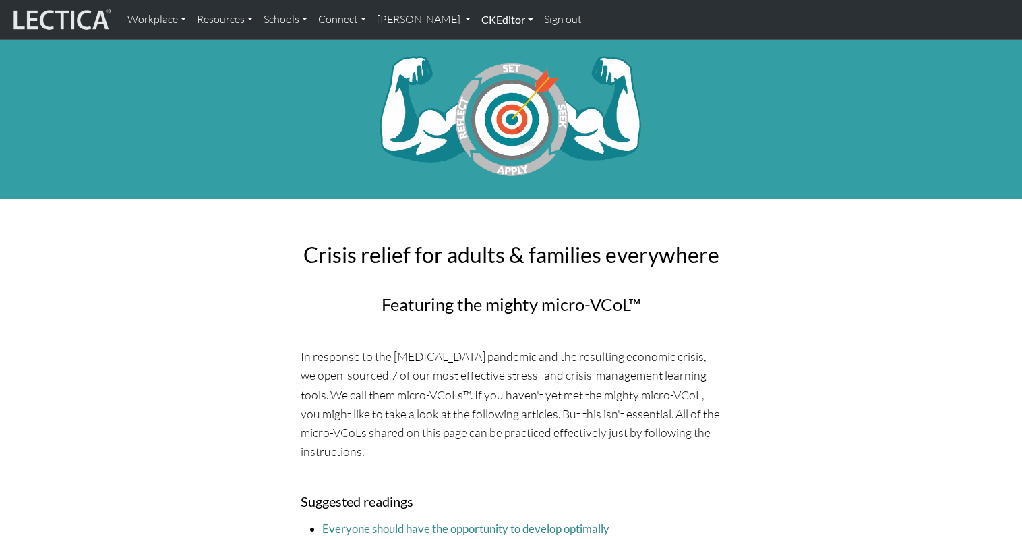
click at [476, 21] on link "CKEditor" at bounding box center [507, 19] width 63 height 28
click at [487, 43] on link "Edit" at bounding box center [500, 49] width 27 height 17
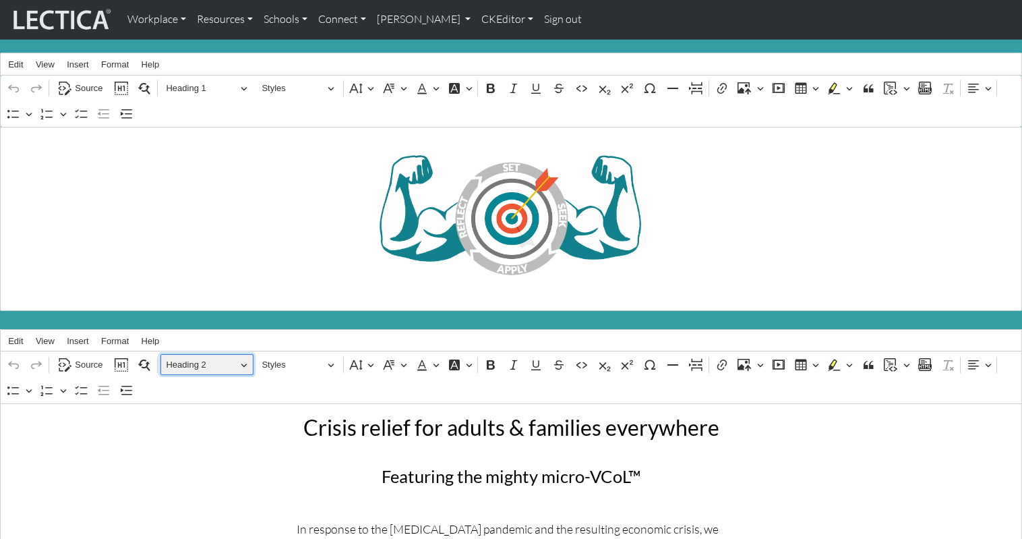
click at [177, 357] on span "Heading 2" at bounding box center [201, 365] width 70 height 16
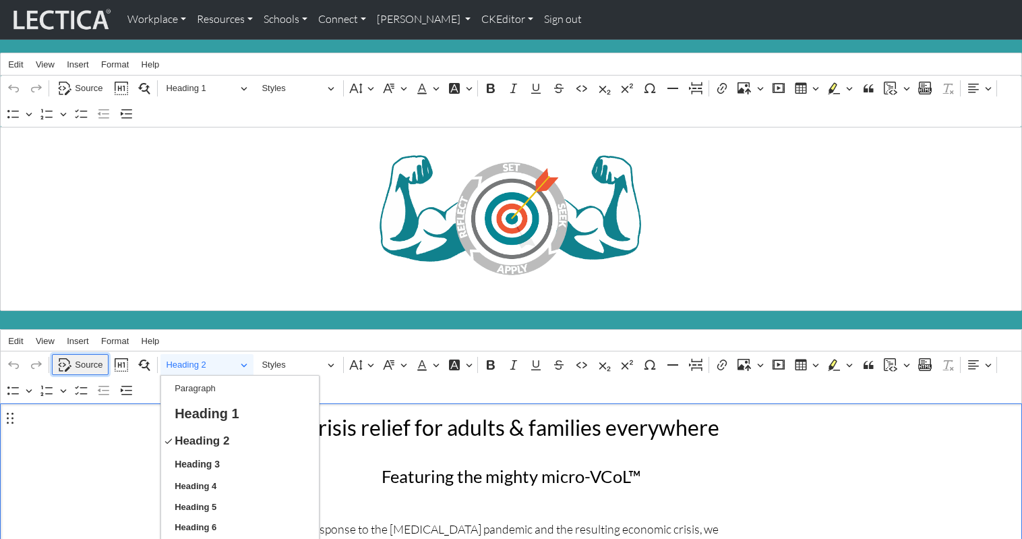
click at [91, 357] on span "Source" at bounding box center [89, 365] width 28 height 16
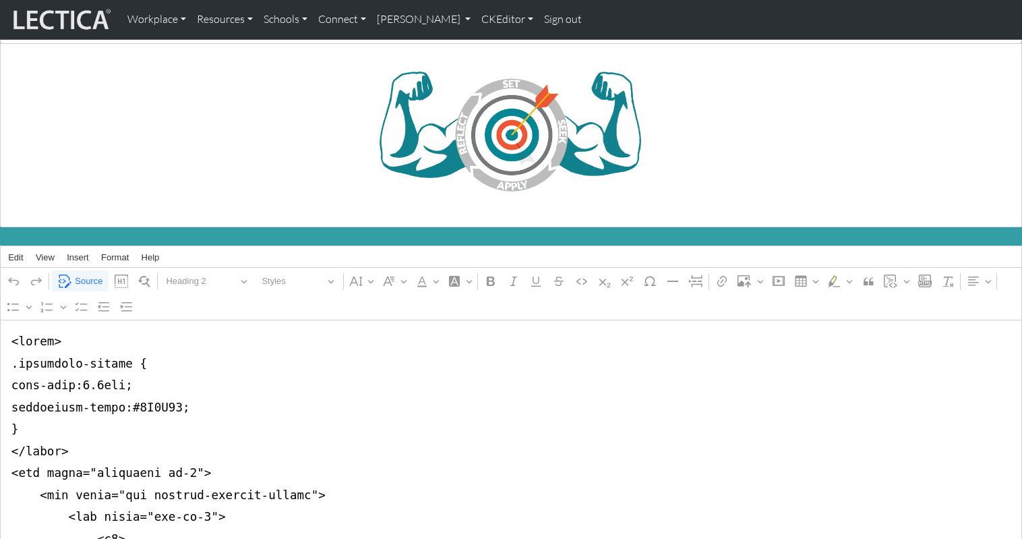
scroll to position [84, 0]
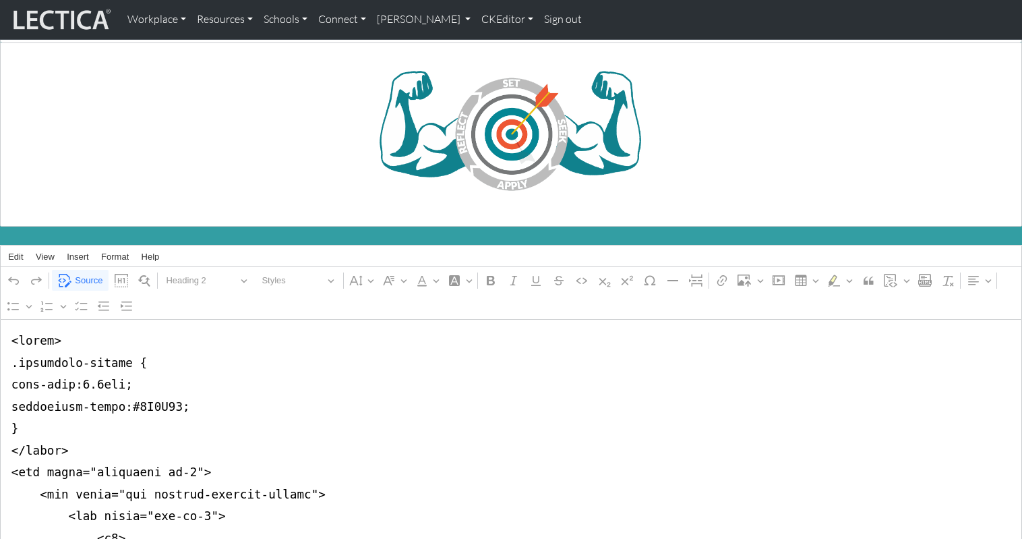
drag, startPoint x: 9, startPoint y: 392, endPoint x: 193, endPoint y: 396, distance: 183.4
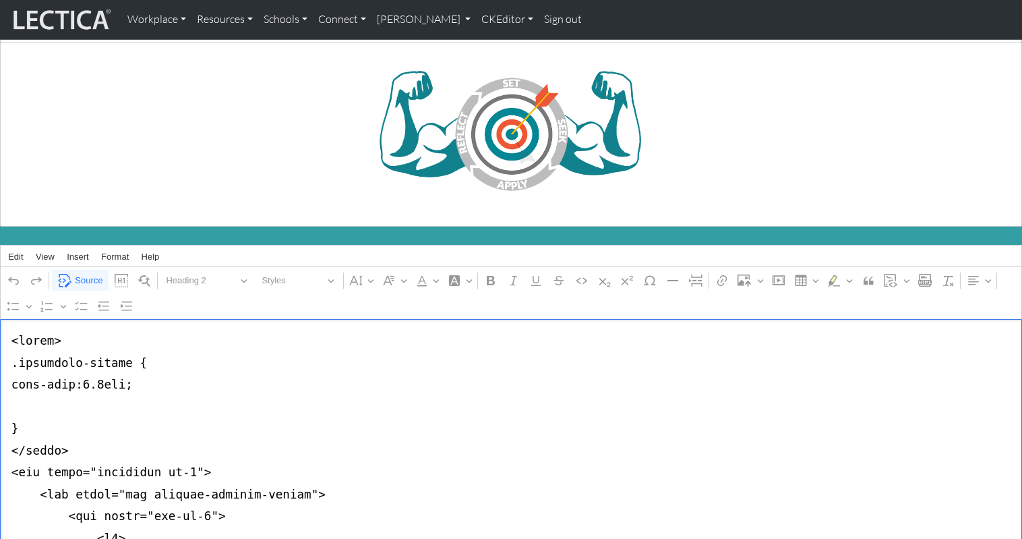
drag, startPoint x: 78, startPoint y: 352, endPoint x: 124, endPoint y: 353, distance: 46.5
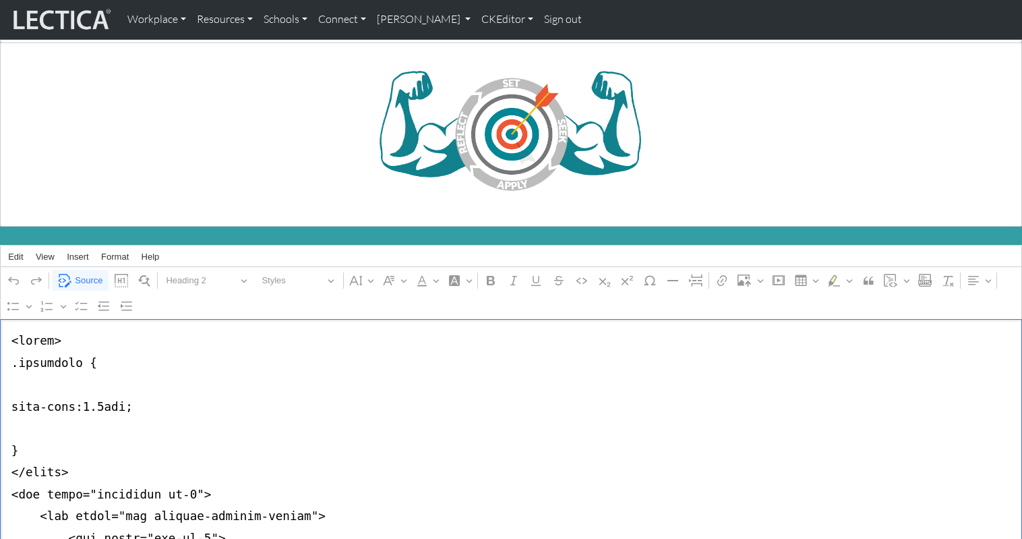
paste textarea "--bs-accordion-active-color: var(--bs-success-text-emphasis);"
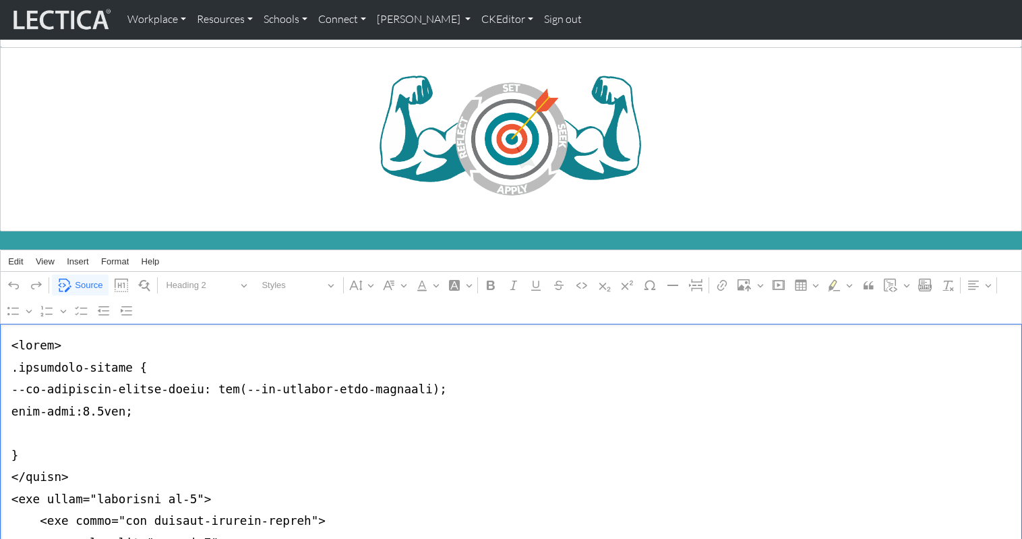
drag, startPoint x: 7, startPoint y: 376, endPoint x: 2, endPoint y: 396, distance: 20.3
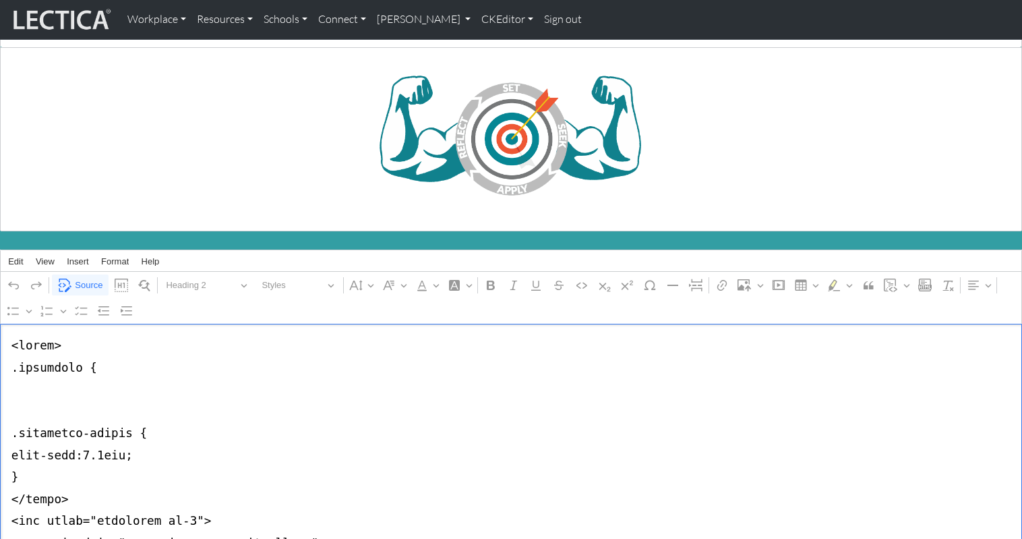
paste textarea "--bs-accordion-active-color: var(--bs-success-text-emphasis);"
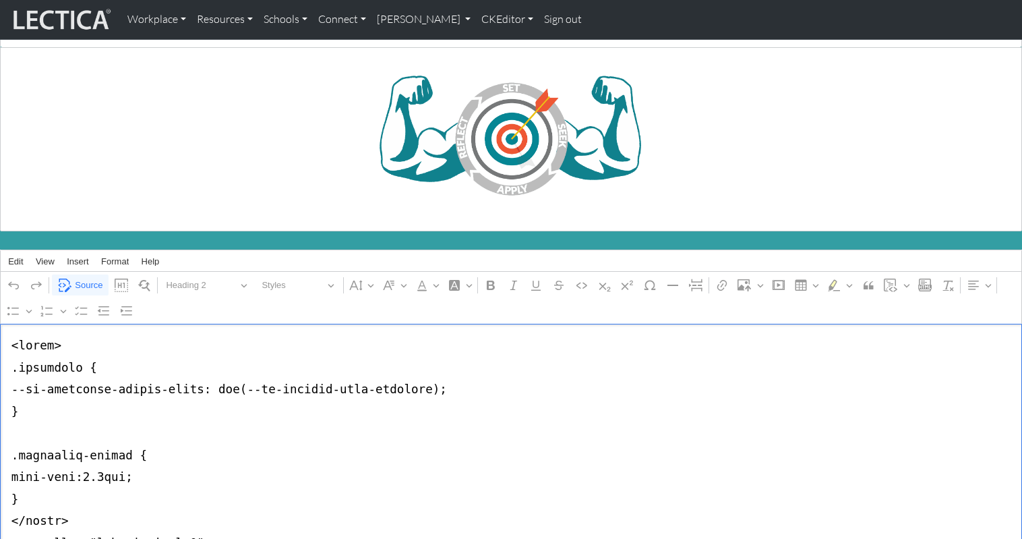
drag, startPoint x: 206, startPoint y: 374, endPoint x: 412, endPoint y: 376, distance: 206.3
paste textarea "#F7FDDB"
type textarea "<lorem> .ipsumdolo { --si-ametconse-adipis-elits: #D3EIUS; } .temporinc-utlabo …"
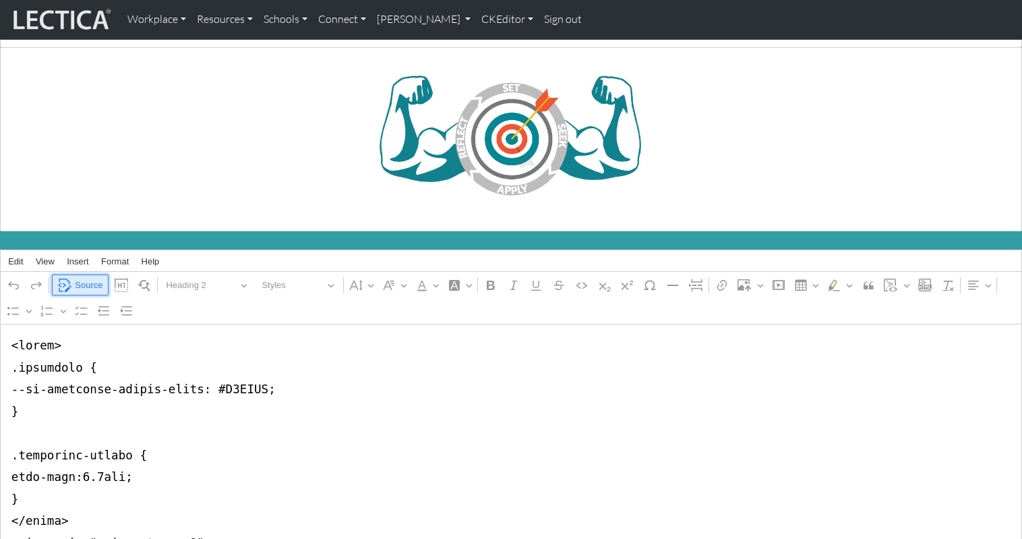
click at [84, 277] on span "Source" at bounding box center [89, 285] width 28 height 16
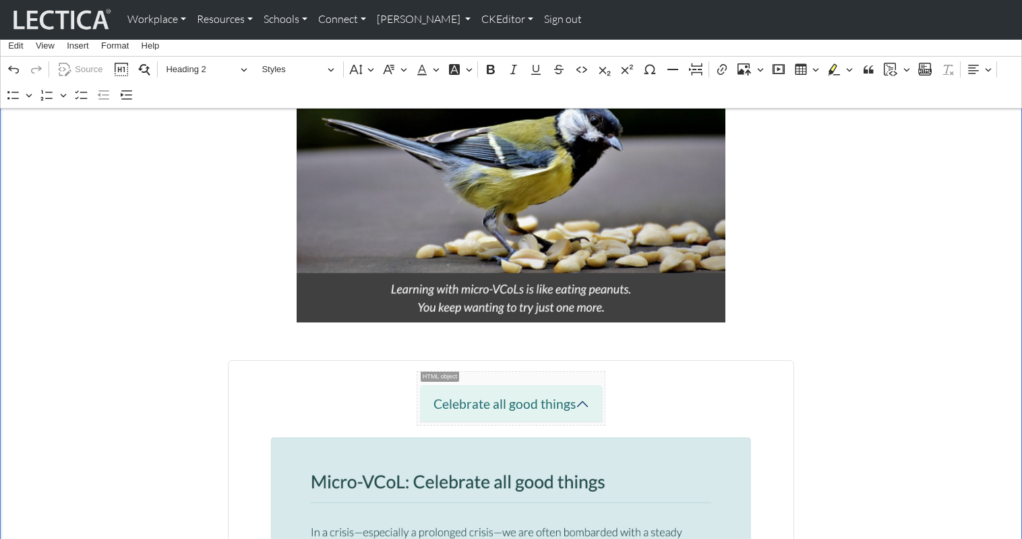
scroll to position [1037, 0]
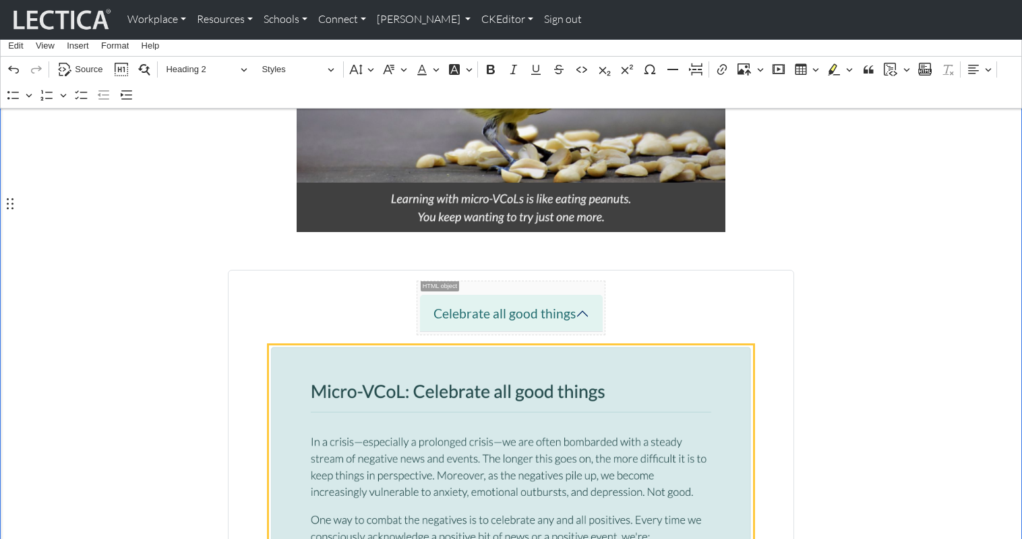
scroll to position [1108, 0]
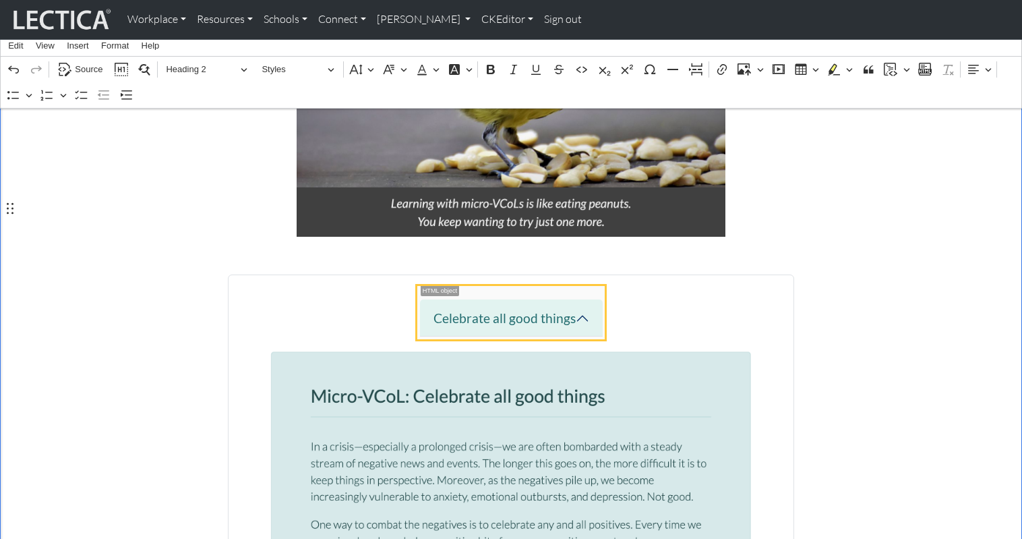
click at [574, 286] on span "Celebrate all good things" at bounding box center [511, 313] width 188 height 54
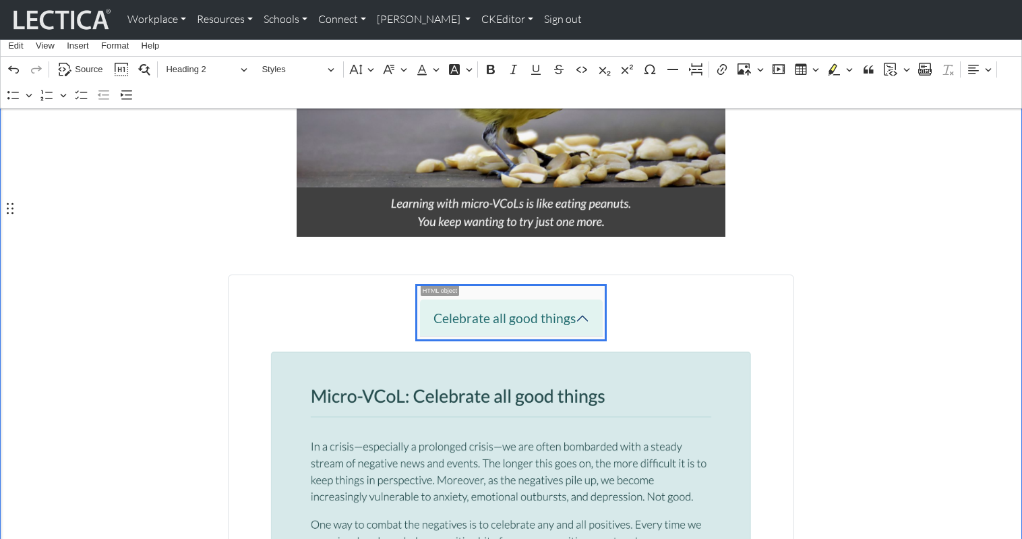
click at [574, 286] on span "Celebrate all good things" at bounding box center [511, 313] width 188 height 54
click at [756, 286] on h2 "Celebrate all good things" at bounding box center [511, 313] width 565 height 54
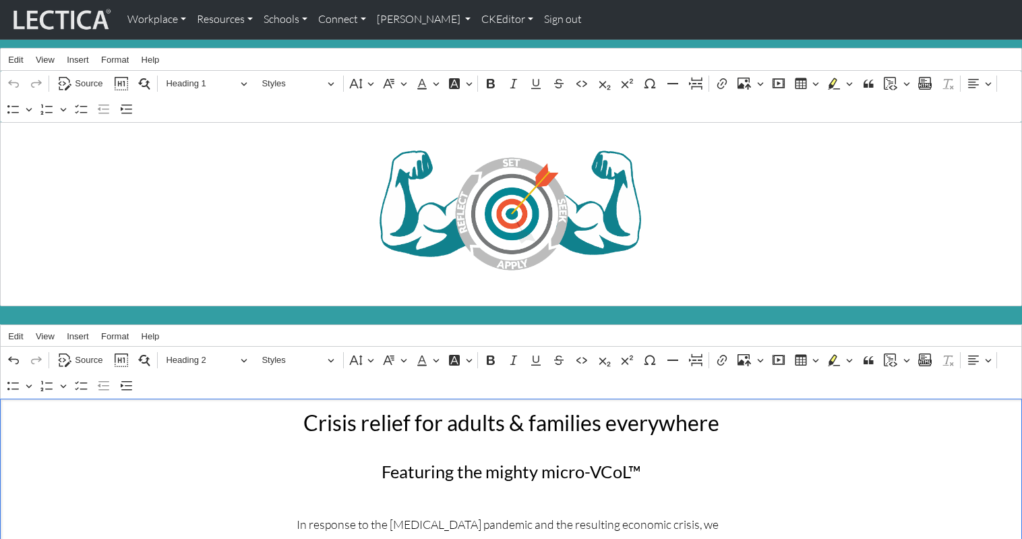
scroll to position [0, 0]
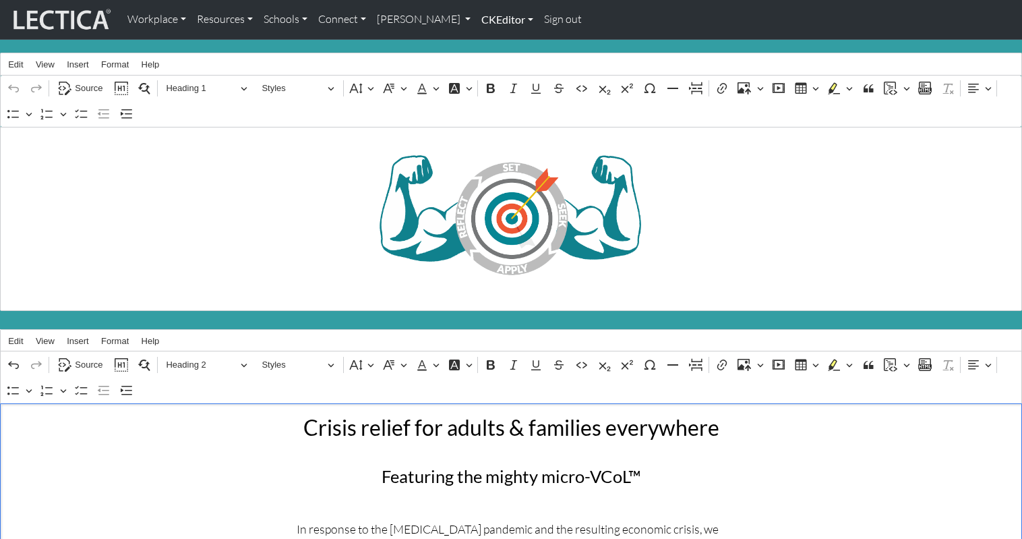
click at [476, 17] on link "CKEditor" at bounding box center [507, 19] width 63 height 28
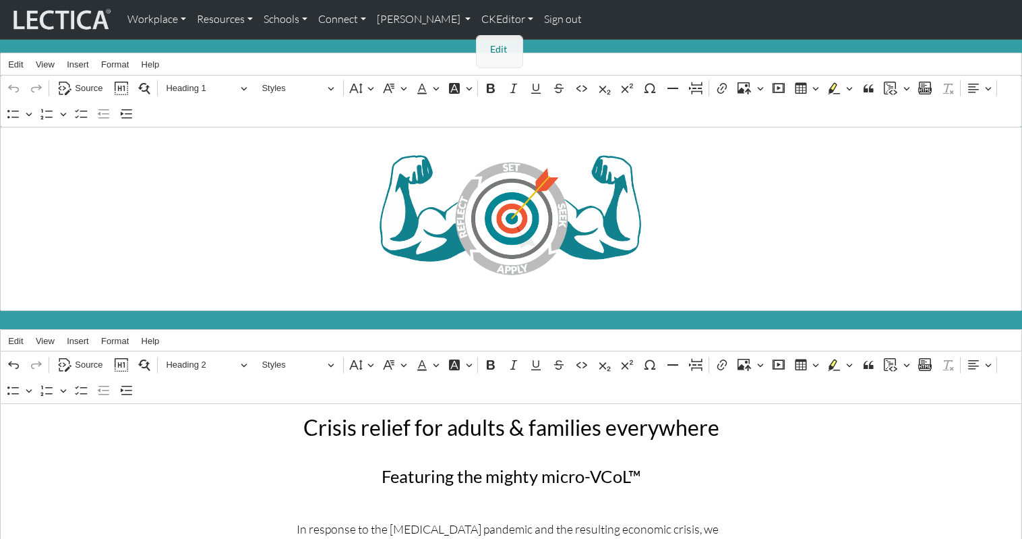
click at [487, 41] on link "Edit" at bounding box center [500, 49] width 27 height 17
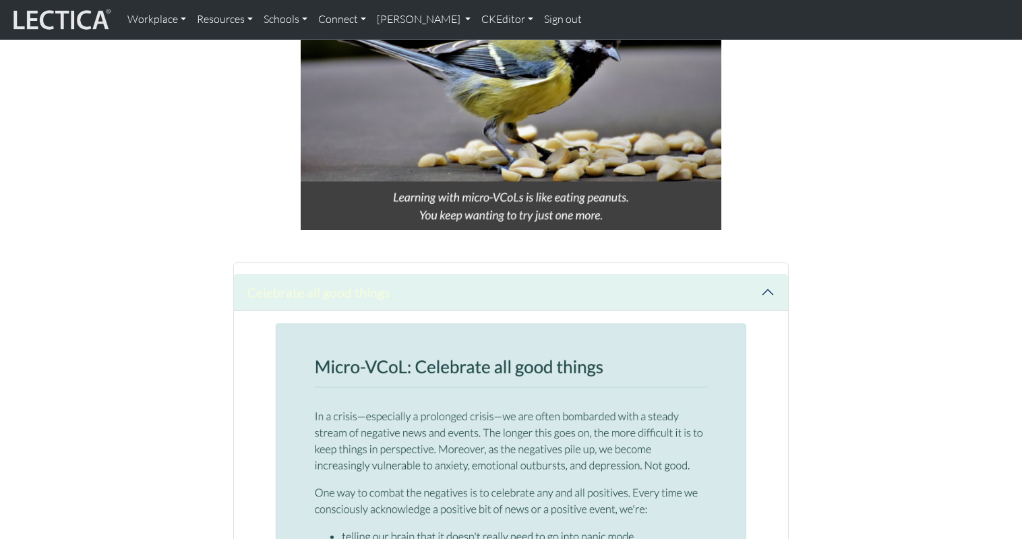
scroll to position [930, 0]
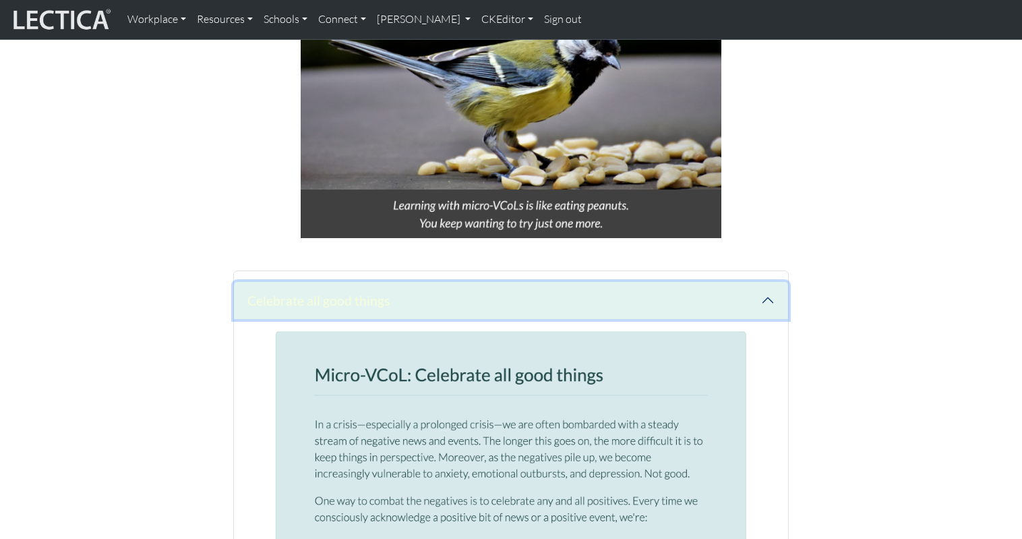
click at [767, 282] on button "Celebrate all good things" at bounding box center [511, 300] width 554 height 37
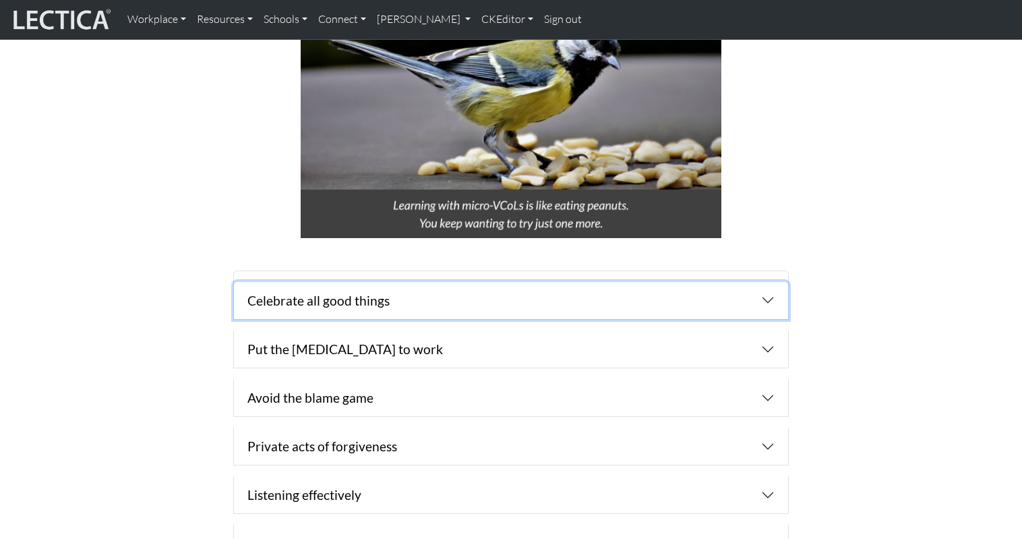
click at [767, 282] on button "Celebrate all good things" at bounding box center [511, 300] width 554 height 37
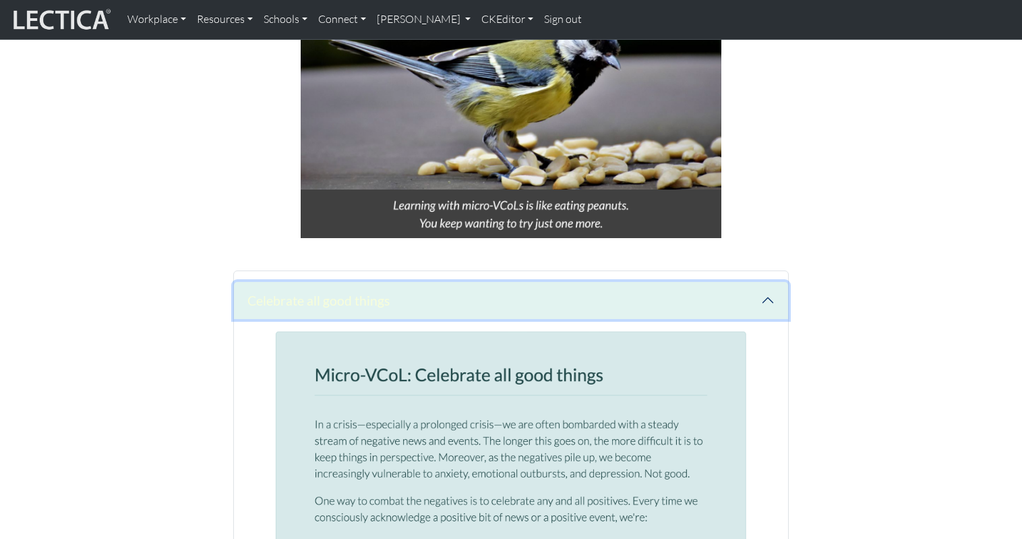
click at [767, 282] on button "Celebrate all good things" at bounding box center [511, 300] width 554 height 37
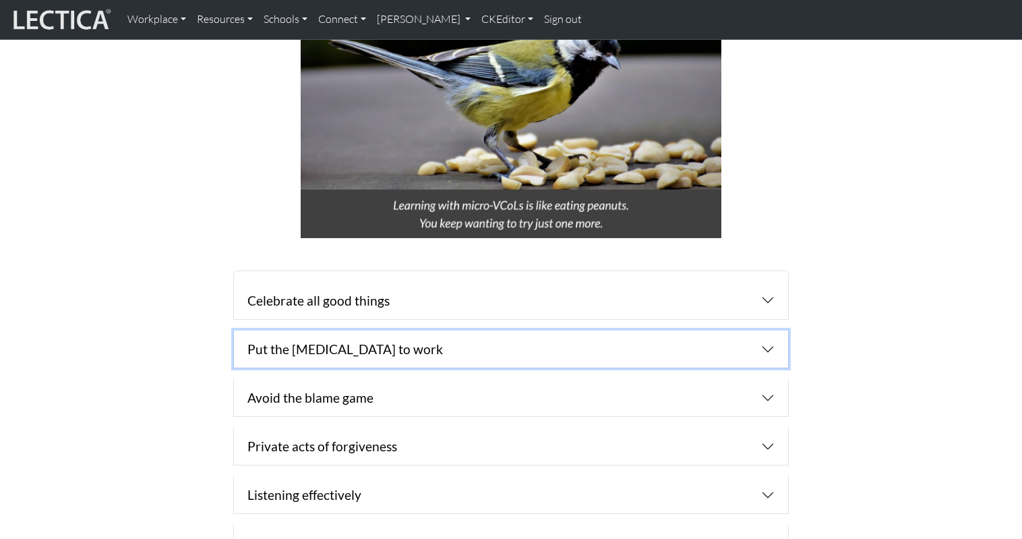
click at [768, 330] on button "Put the [MEDICAL_DATA] to work" at bounding box center [511, 348] width 554 height 37
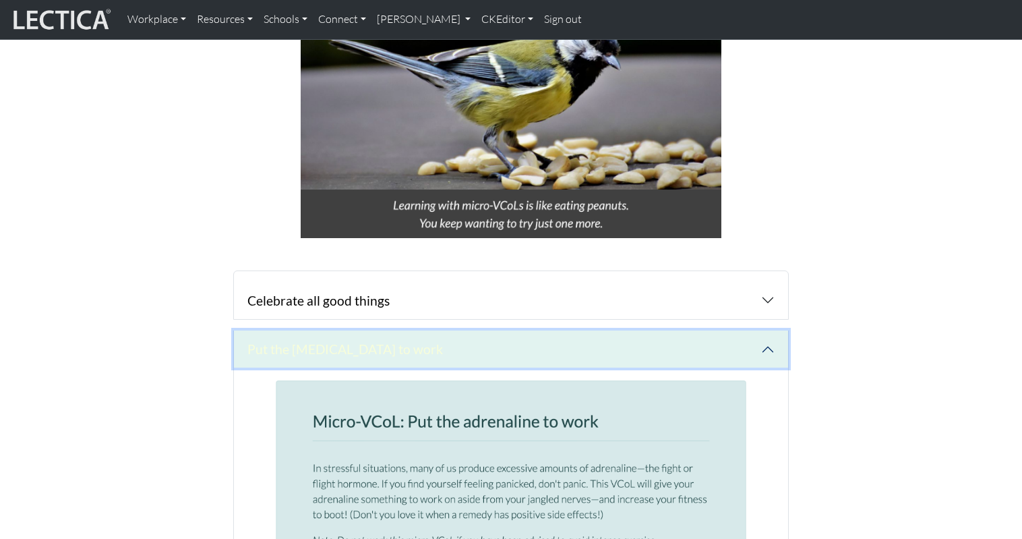
click at [768, 330] on button "Put the [MEDICAL_DATA] to work" at bounding box center [511, 348] width 554 height 37
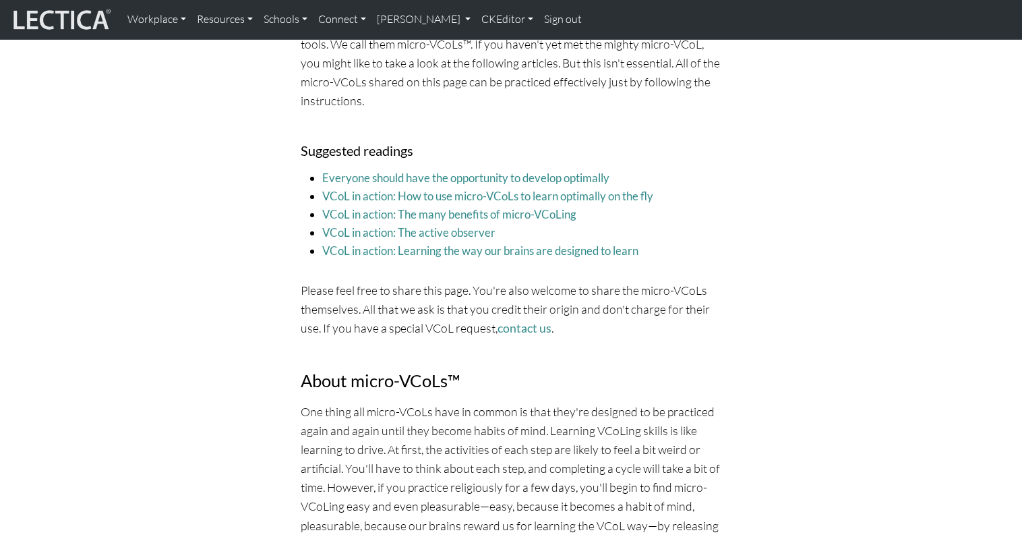
scroll to position [0, 0]
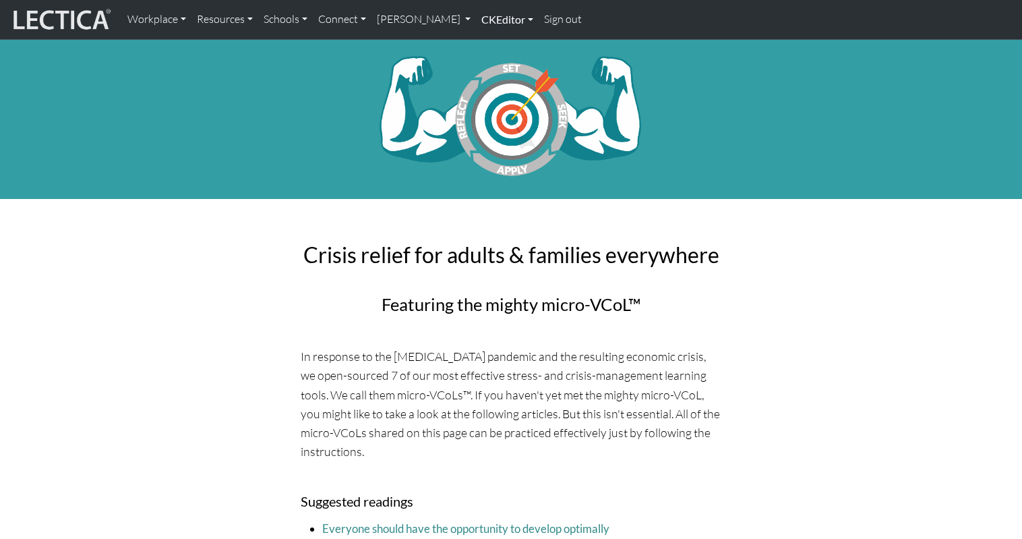
click at [476, 17] on link "CKEditor" at bounding box center [507, 19] width 63 height 28
click at [487, 42] on link "Edit" at bounding box center [500, 49] width 27 height 17
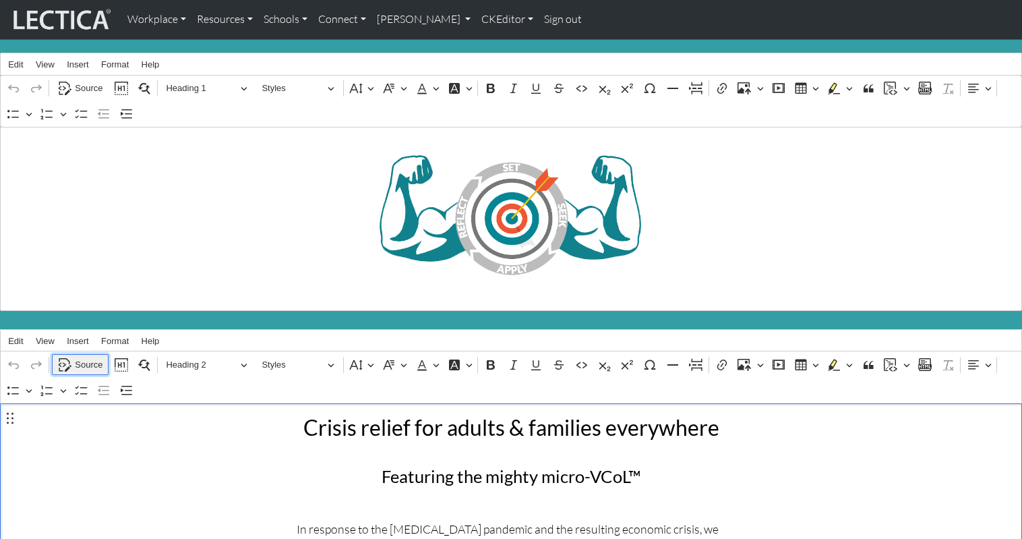
click at [76, 357] on span "Source" at bounding box center [89, 365] width 28 height 16
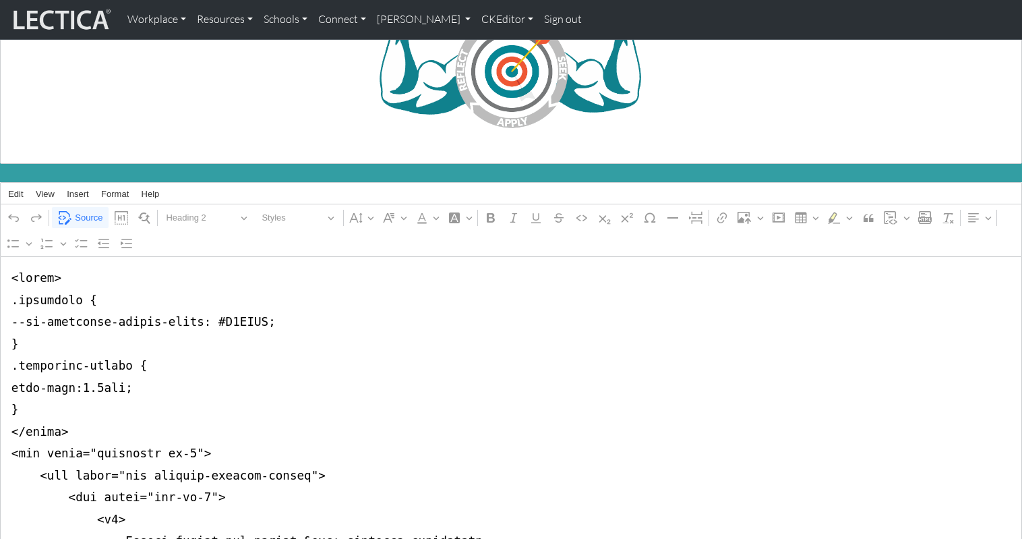
scroll to position [156, 0]
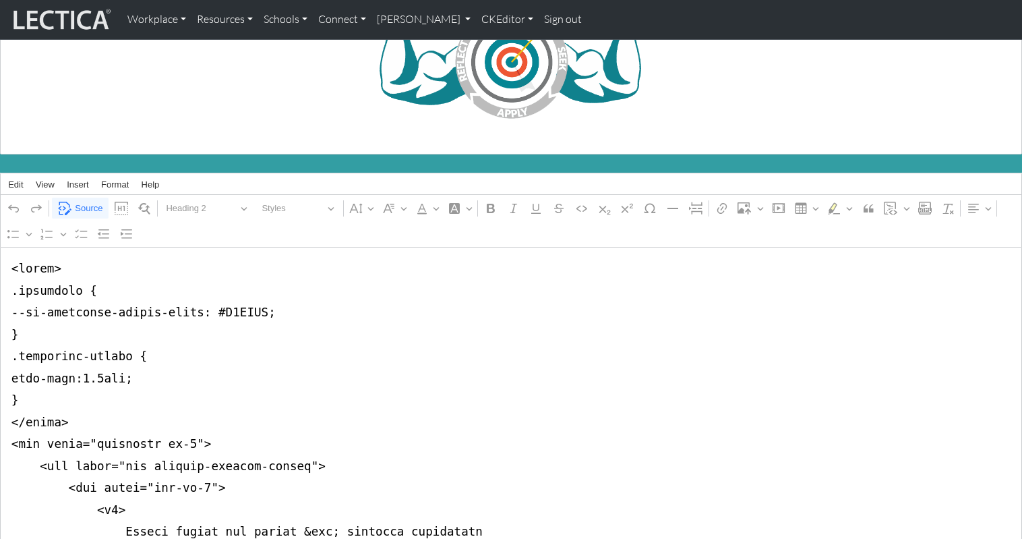
drag, startPoint x: 158, startPoint y: 302, endPoint x: 190, endPoint y: 303, distance: 32.4
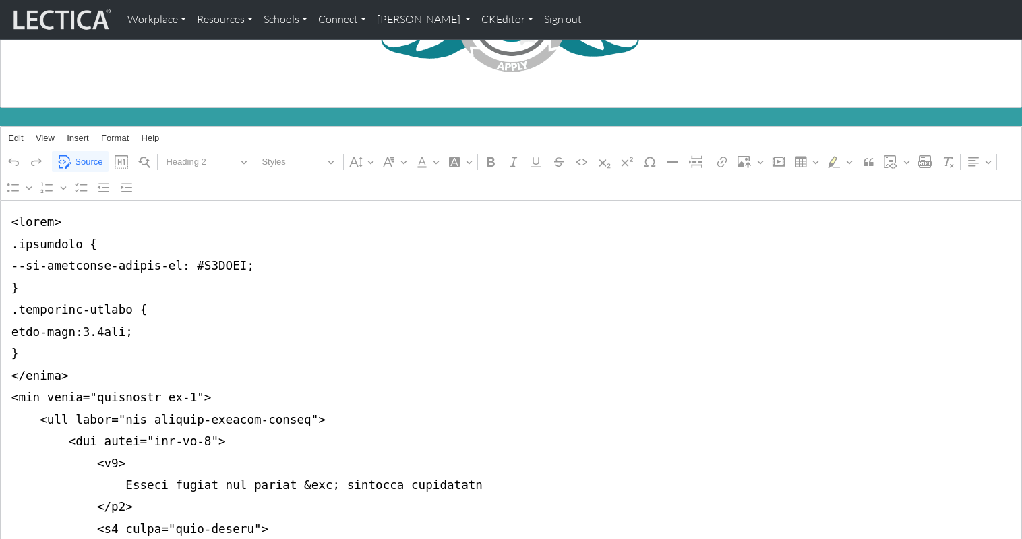
scroll to position [217, 0]
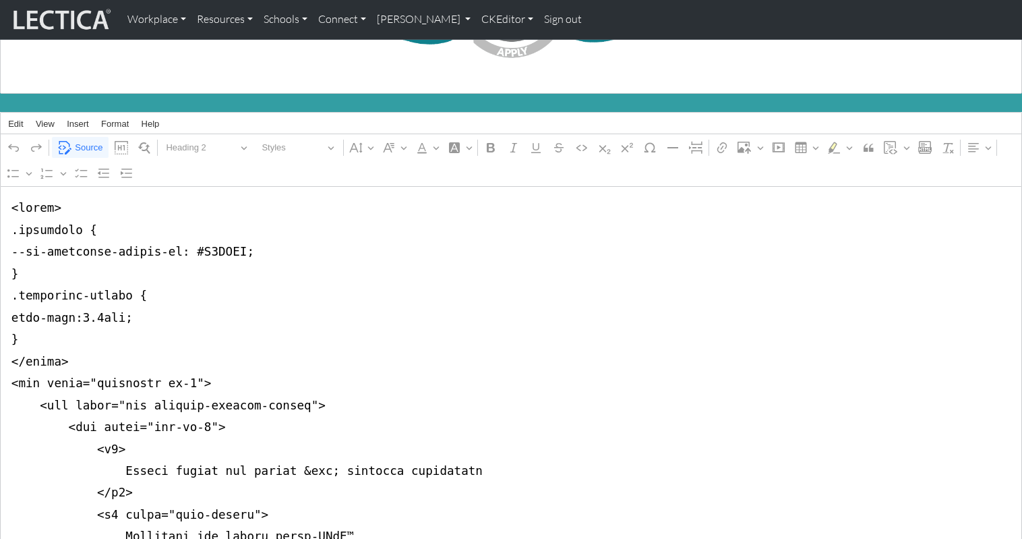
type textarea "<lorem> .ipsumdolo { --si-ametconse-adipis-el: #S4DOEI; } .temporinc-utlabo { e…"
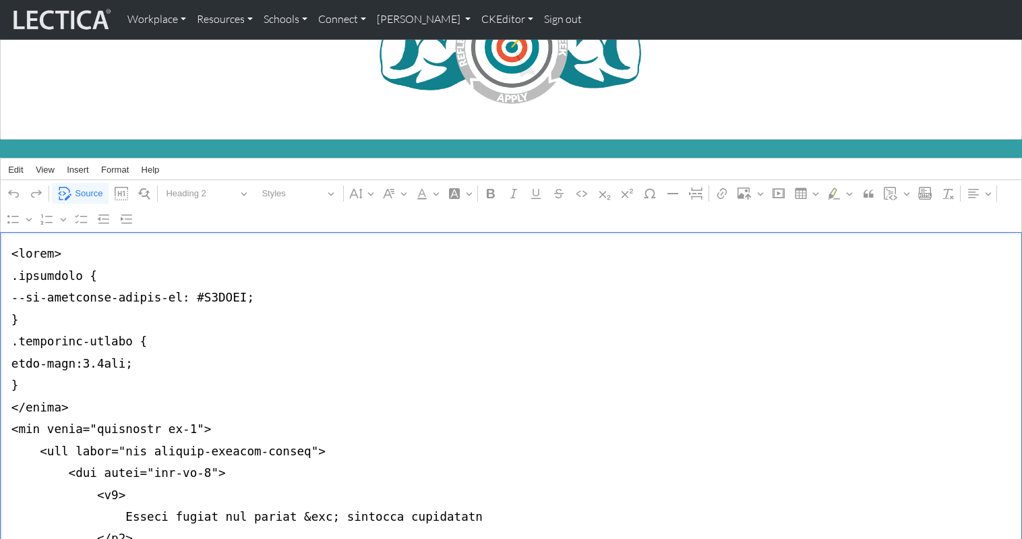
scroll to position [148, 0]
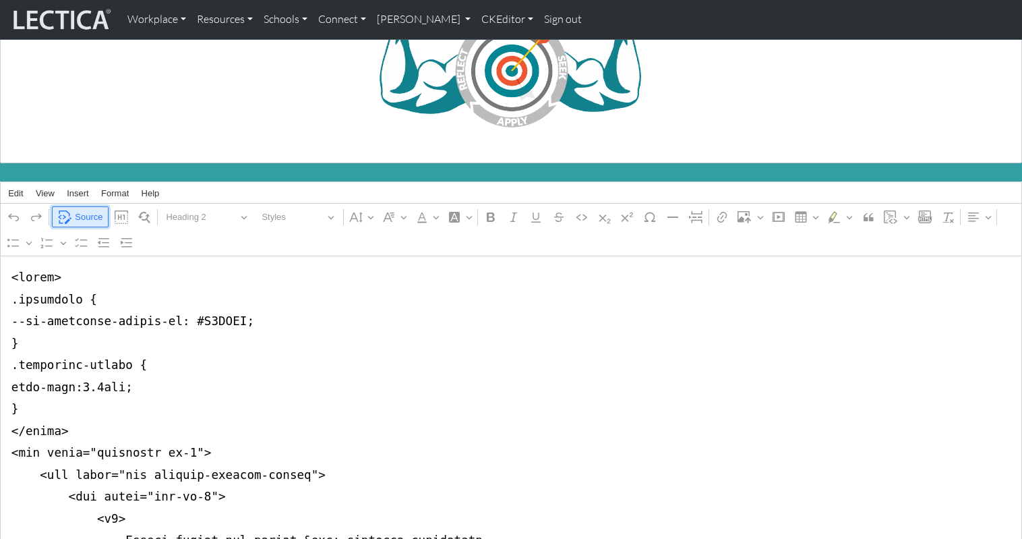
click at [82, 209] on span "Source" at bounding box center [89, 217] width 28 height 16
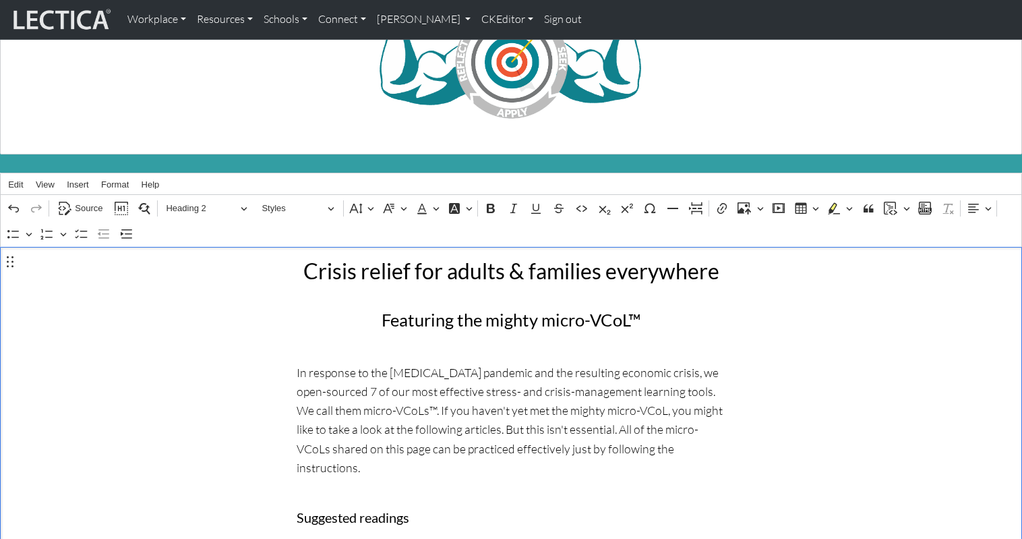
scroll to position [0, 0]
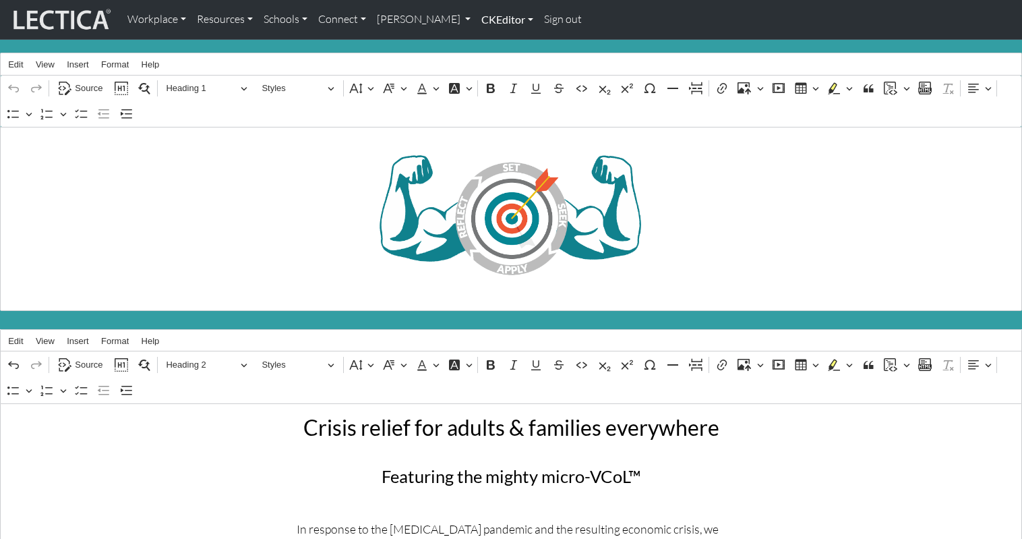
click at [476, 18] on link "CKEditor" at bounding box center [507, 19] width 63 height 28
click at [487, 45] on link "Edit" at bounding box center [500, 49] width 27 height 17
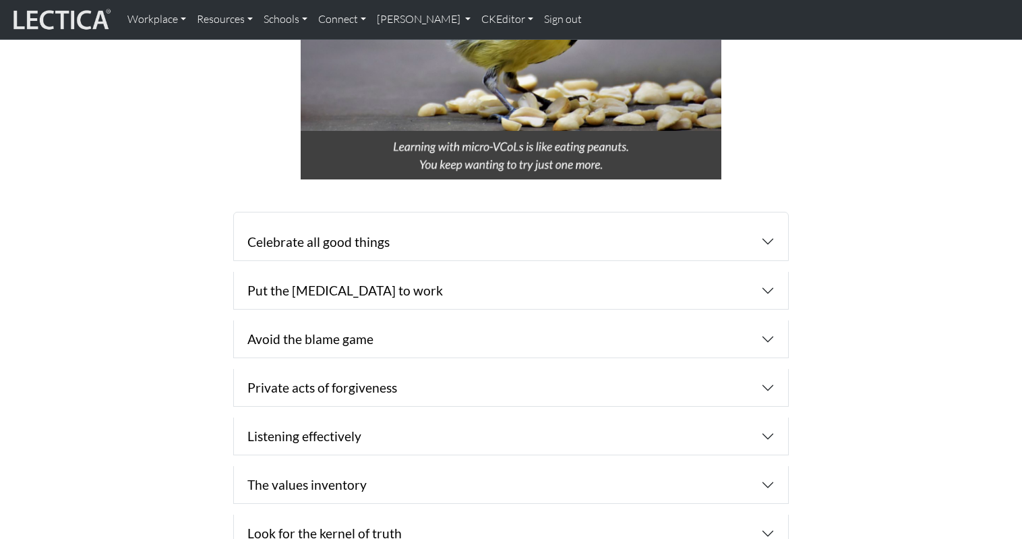
scroll to position [963, 0]
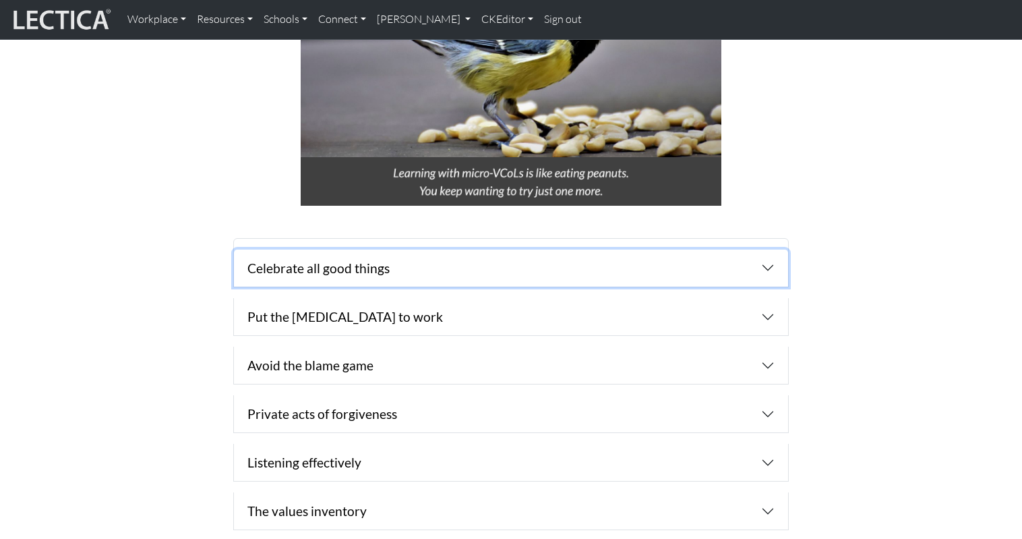
click at [394, 249] on button "Celebrate all good things" at bounding box center [511, 267] width 554 height 37
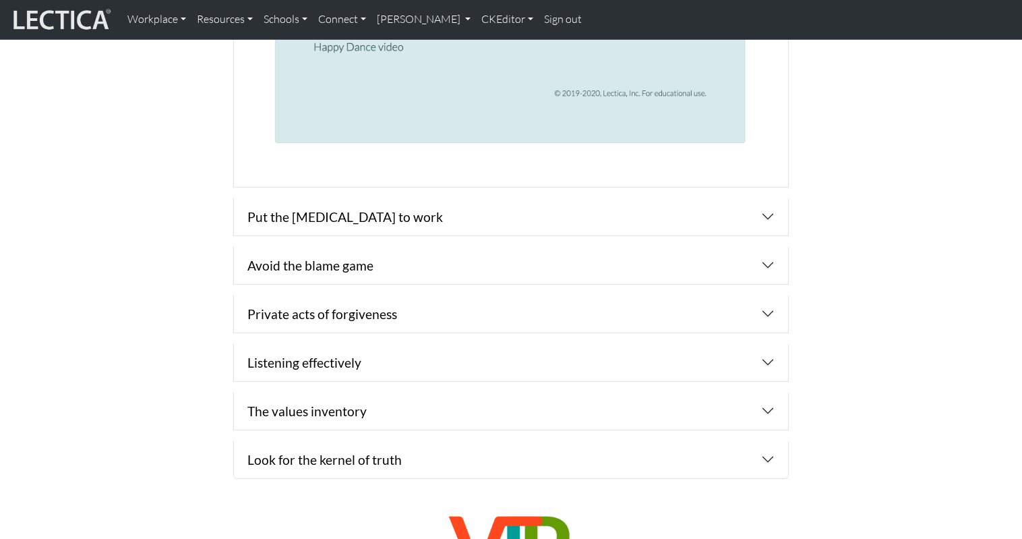
scroll to position [2062, 0]
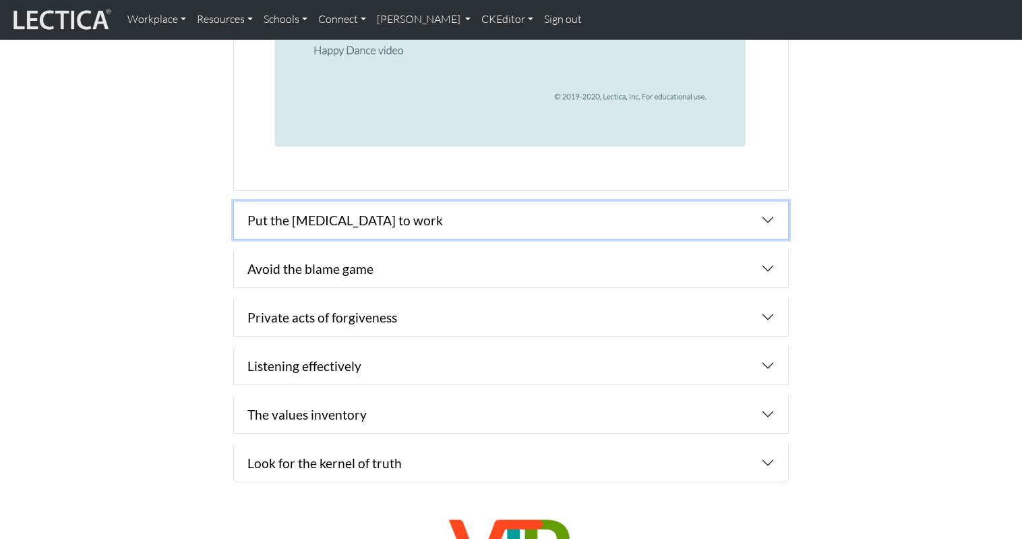
click at [349, 202] on button "Put the [MEDICAL_DATA] to work" at bounding box center [511, 220] width 554 height 37
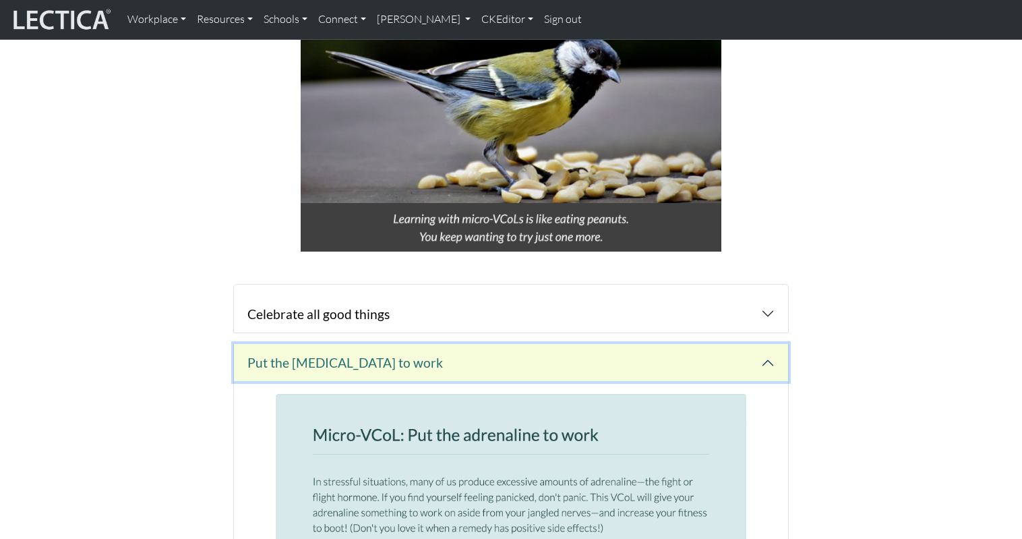
scroll to position [839, 0]
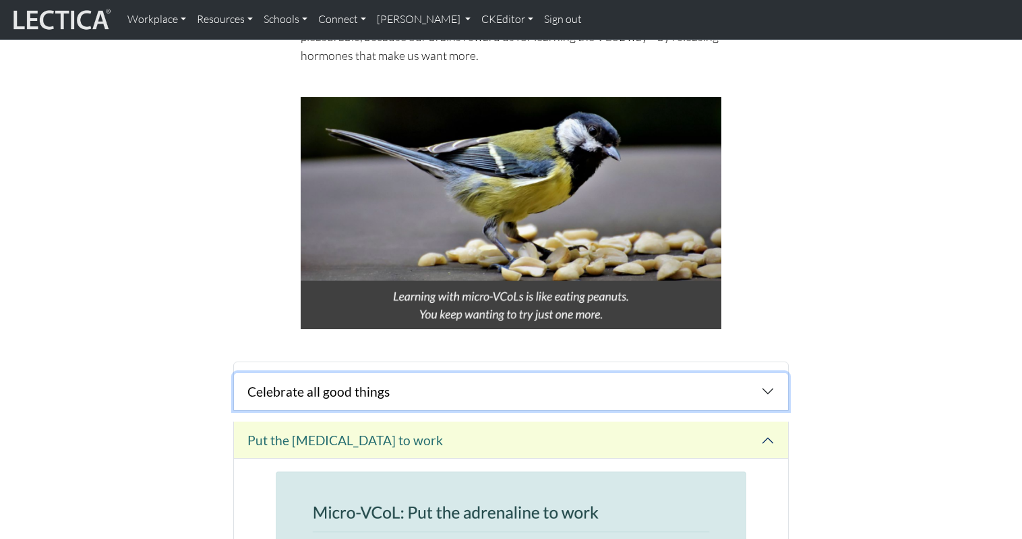
click at [414, 373] on button "Celebrate all good things" at bounding box center [511, 391] width 554 height 37
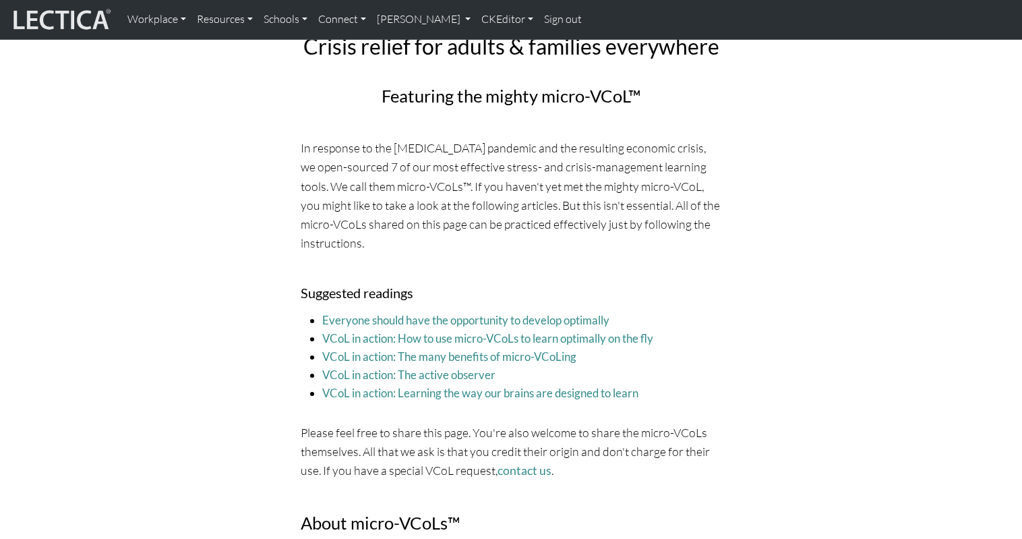
scroll to position [0, 0]
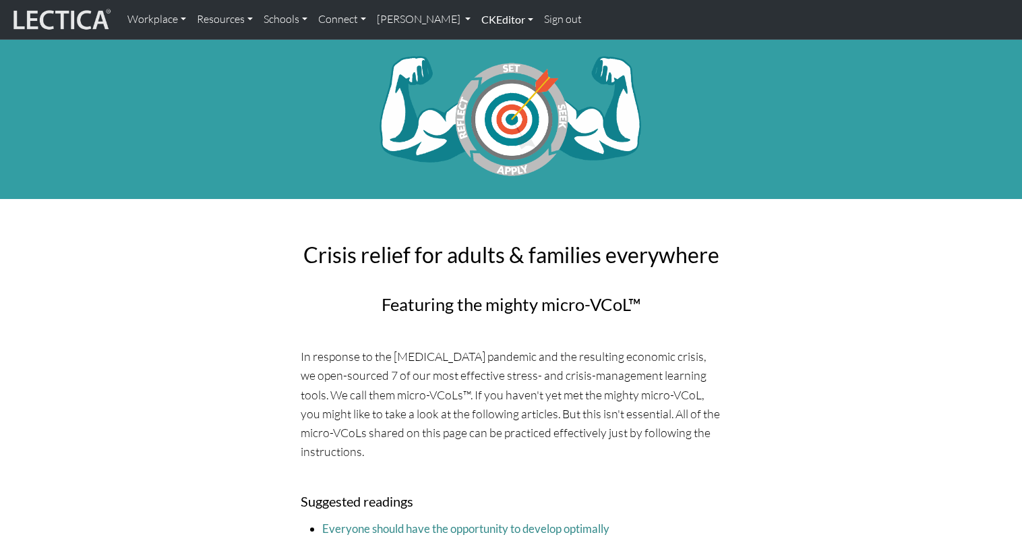
click at [476, 16] on link "CKEditor" at bounding box center [507, 19] width 63 height 28
click at [487, 47] on link "Edit" at bounding box center [500, 49] width 27 height 17
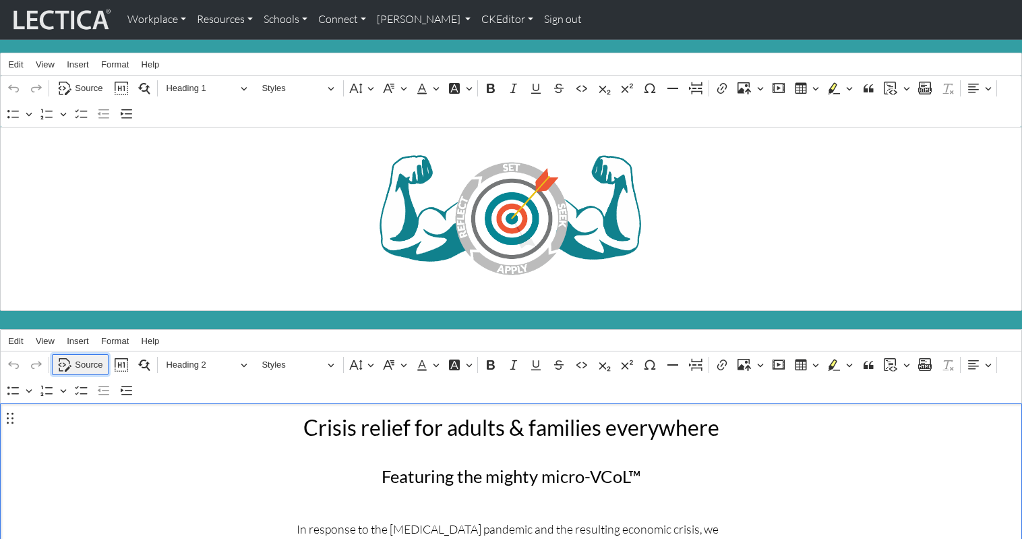
click at [80, 357] on span "Source" at bounding box center [89, 365] width 28 height 16
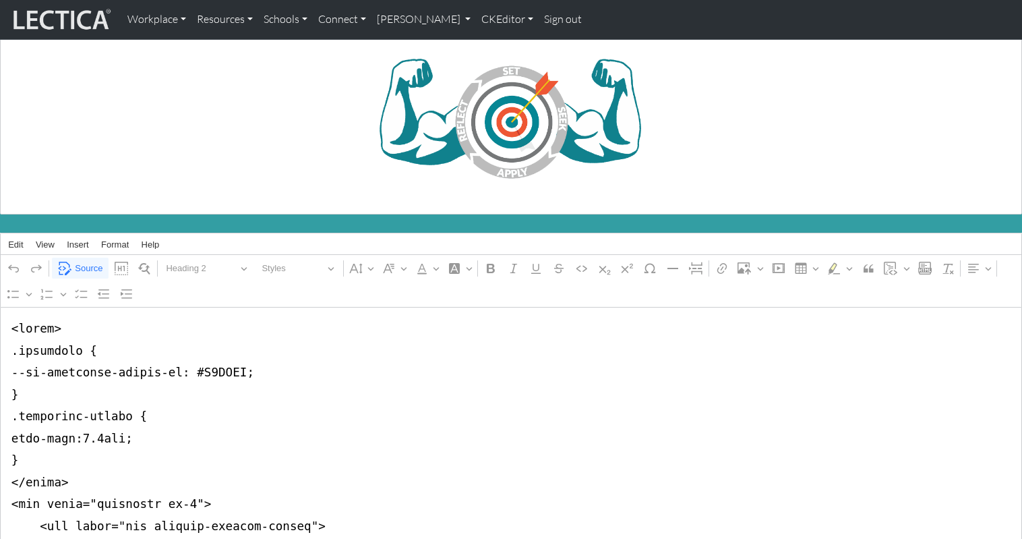
scroll to position [117, 0]
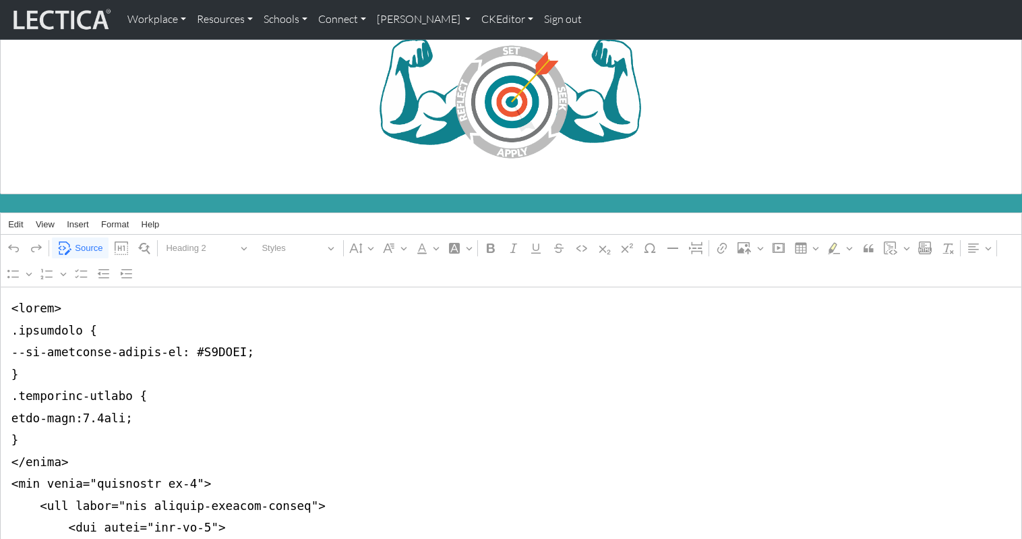
drag, startPoint x: 10, startPoint y: 343, endPoint x: 7, endPoint y: 351, distance: 9.2
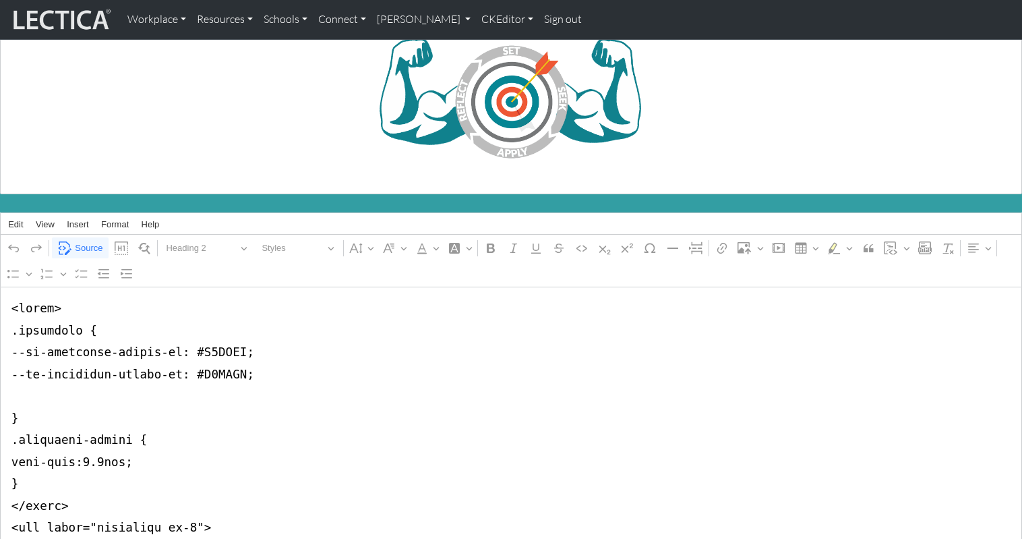
drag, startPoint x: 192, startPoint y: 361, endPoint x: 231, endPoint y: 361, distance: 38.4
drag, startPoint x: 193, startPoint y: 365, endPoint x: 231, endPoint y: 365, distance: 37.8
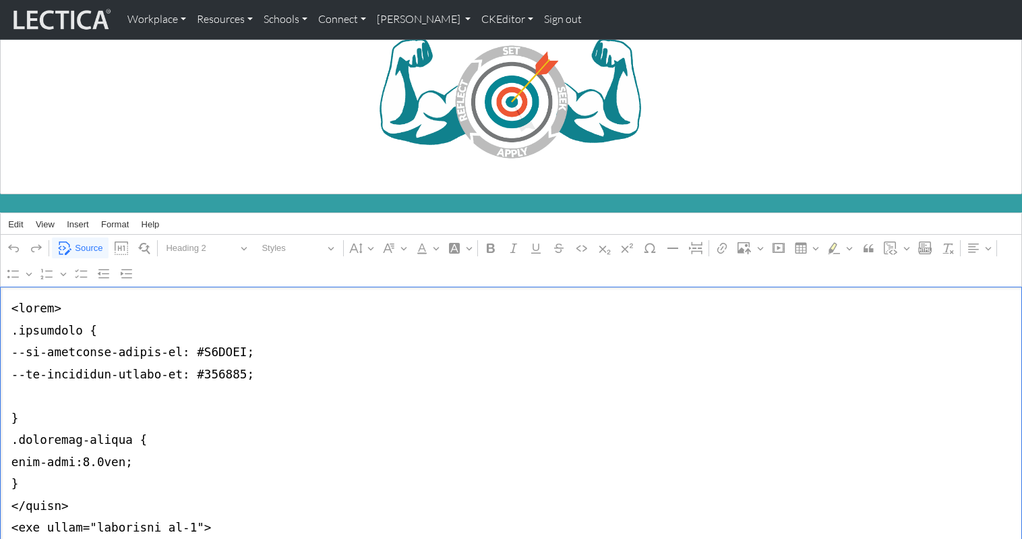
paste textarea "535353"
type textarea "<lorem> .ipsumdolo { --si-ametconse-adipis-el: #S9DOEI; --te-incididun-utlabo-e…"
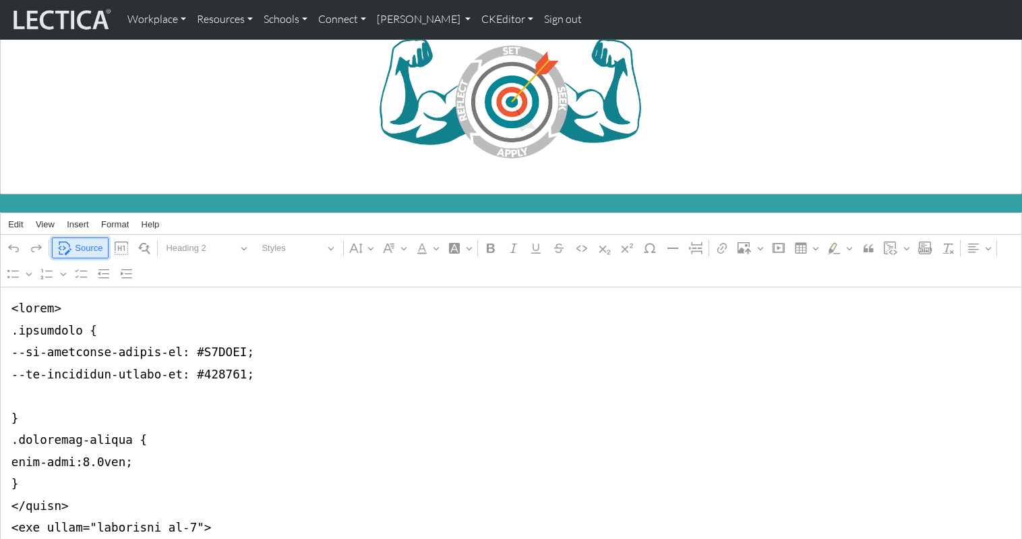
click at [84, 240] on span "Source" at bounding box center [89, 248] width 28 height 16
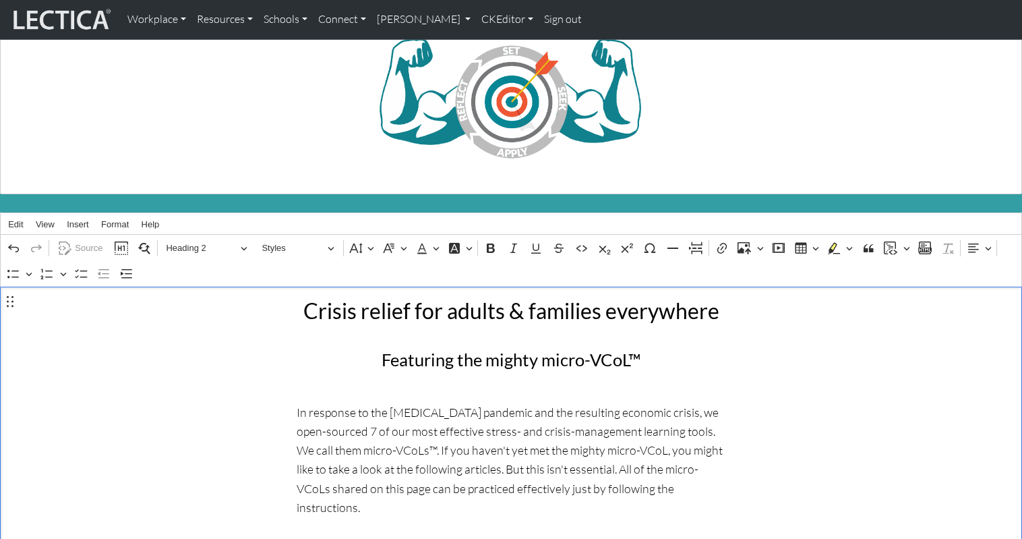
click at [873, 125] on h1 "⁠⁠⁠⁠⁠⁠⁠" at bounding box center [511, 102] width 1007 height 134
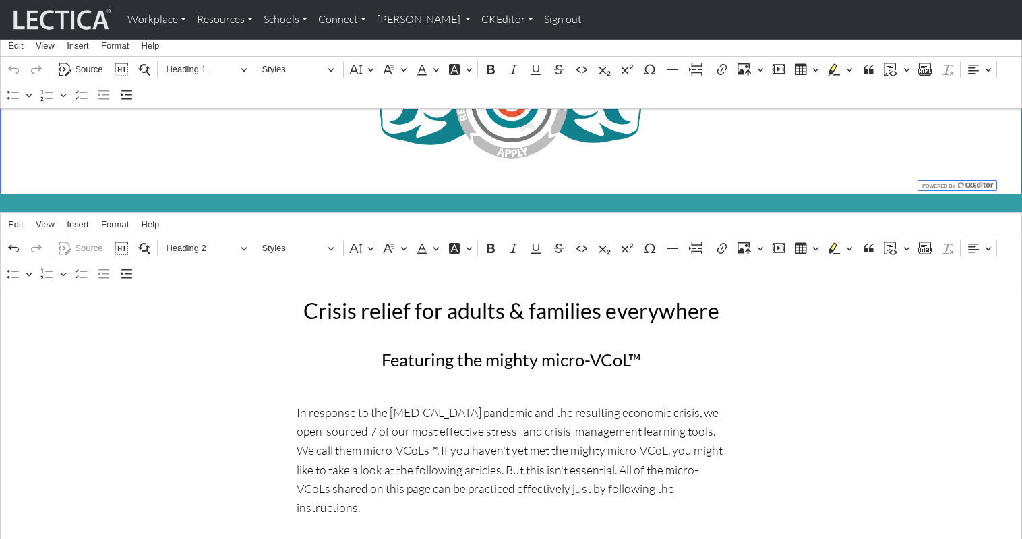
scroll to position [0, 0]
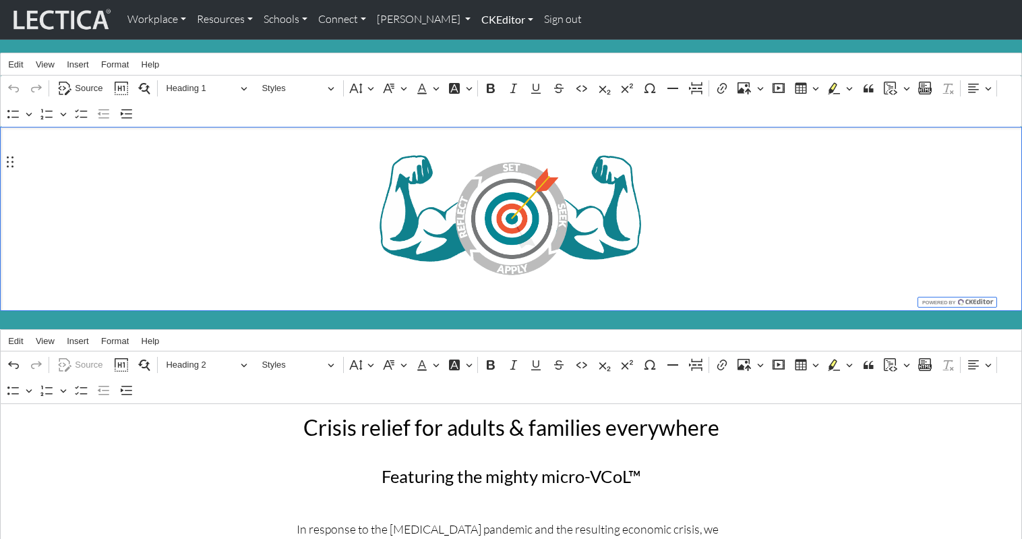
click at [476, 20] on link "CKEditor" at bounding box center [507, 19] width 63 height 28
click at [487, 43] on link "Edit" at bounding box center [500, 49] width 27 height 17
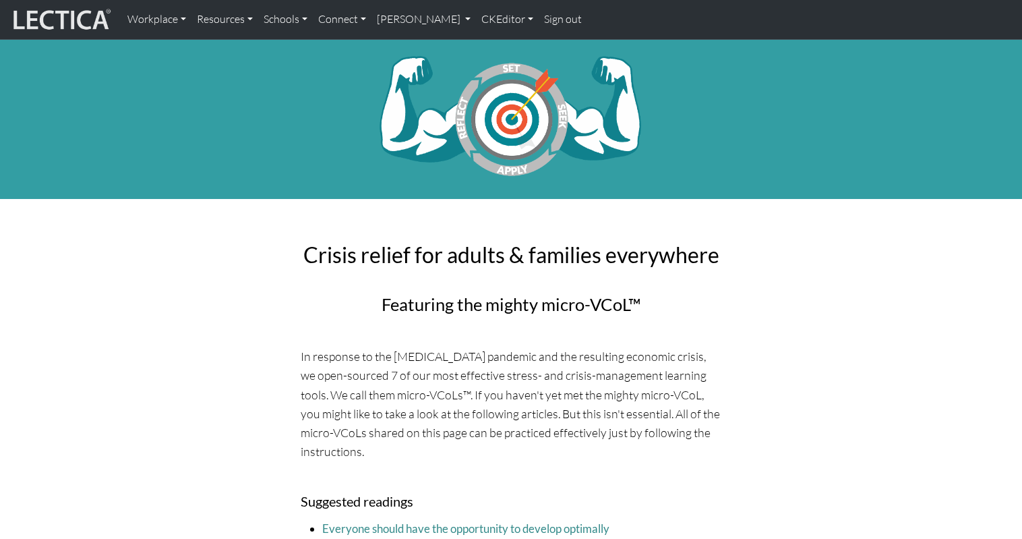
click at [476, 22] on link "CKEditor" at bounding box center [507, 19] width 63 height 28
click at [487, 41] on link "Edit" at bounding box center [500, 49] width 27 height 17
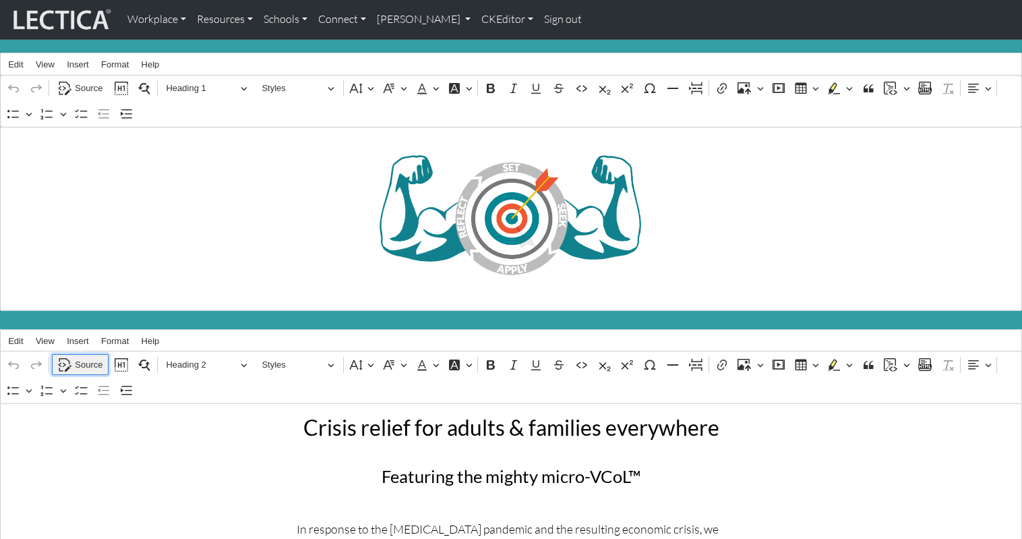
click at [82, 357] on span "Source" at bounding box center [89, 365] width 28 height 16
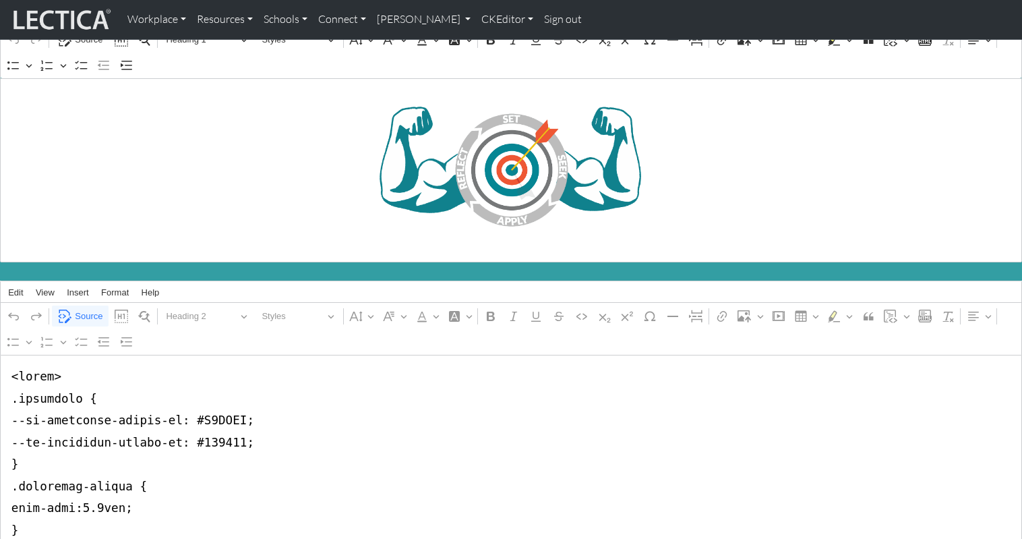
scroll to position [50, 0]
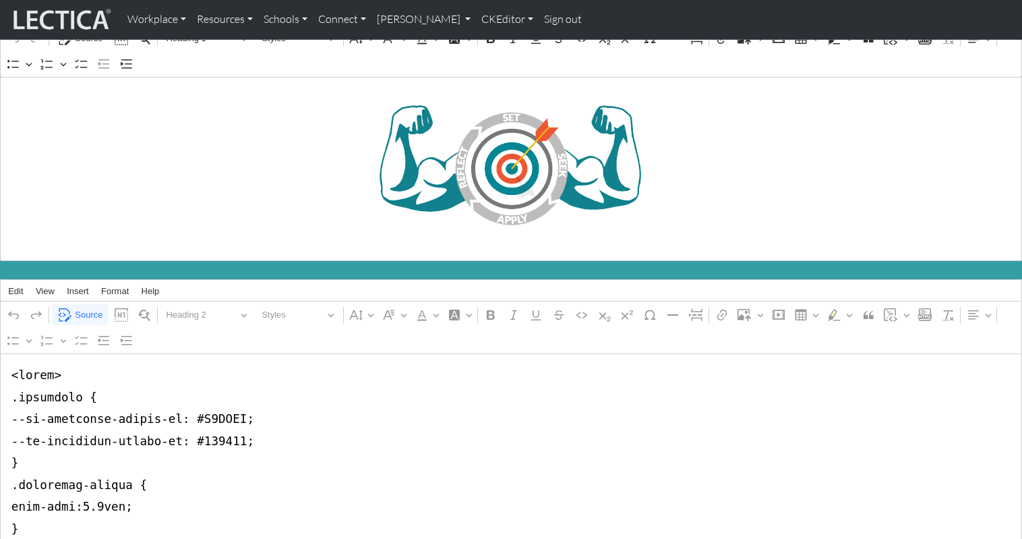
drag, startPoint x: 160, startPoint y: 429, endPoint x: 170, endPoint y: 431, distance: 10.3
type textarea "<lorem> .ipsumdolo { --si-ametconse-adipis-el: #S8DOEI; --te-incididun-utlabo-e…"
click at [91, 307] on span "Source" at bounding box center [89, 315] width 28 height 16
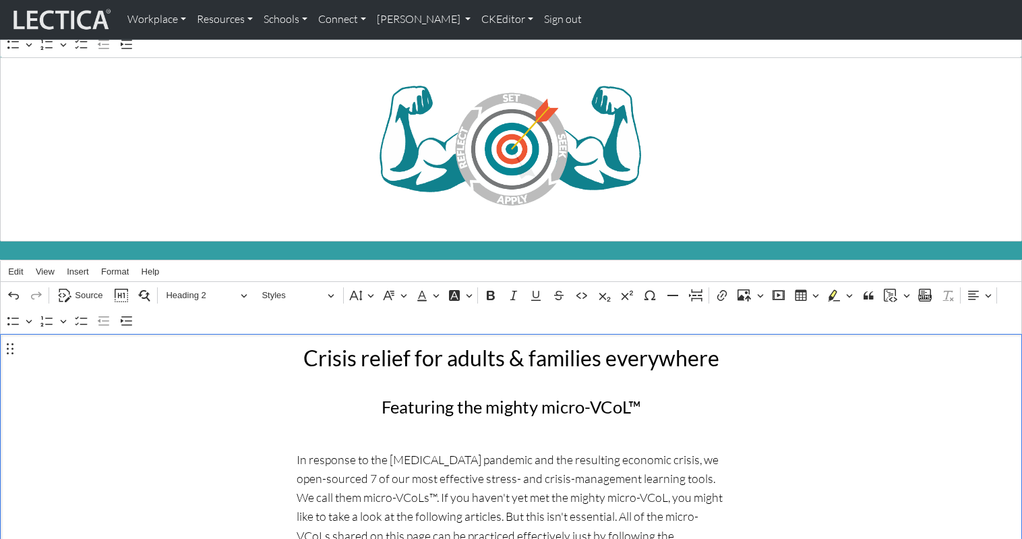
scroll to position [0, 0]
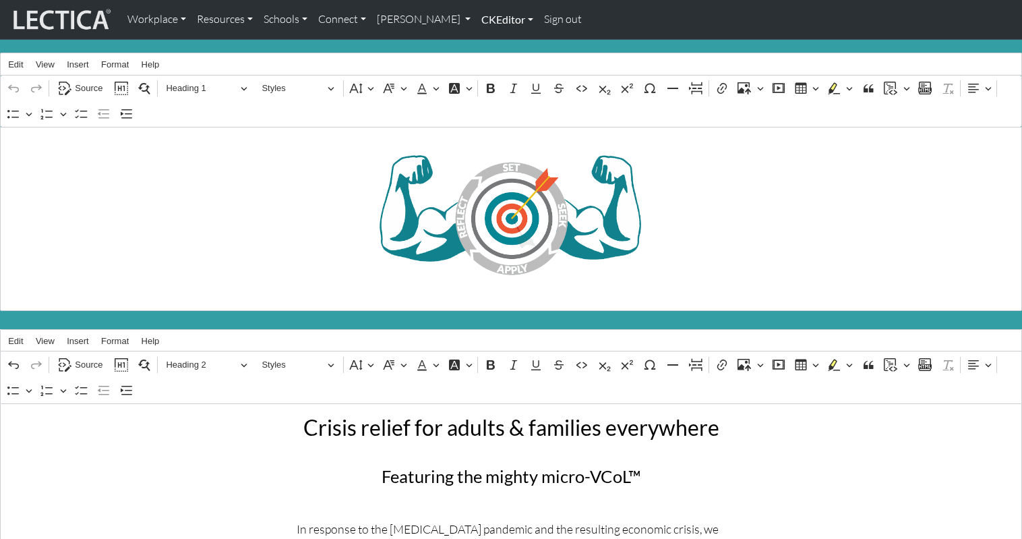
click at [476, 21] on link "CKEditor" at bounding box center [507, 19] width 63 height 28
click at [487, 42] on link "Edit" at bounding box center [500, 49] width 27 height 17
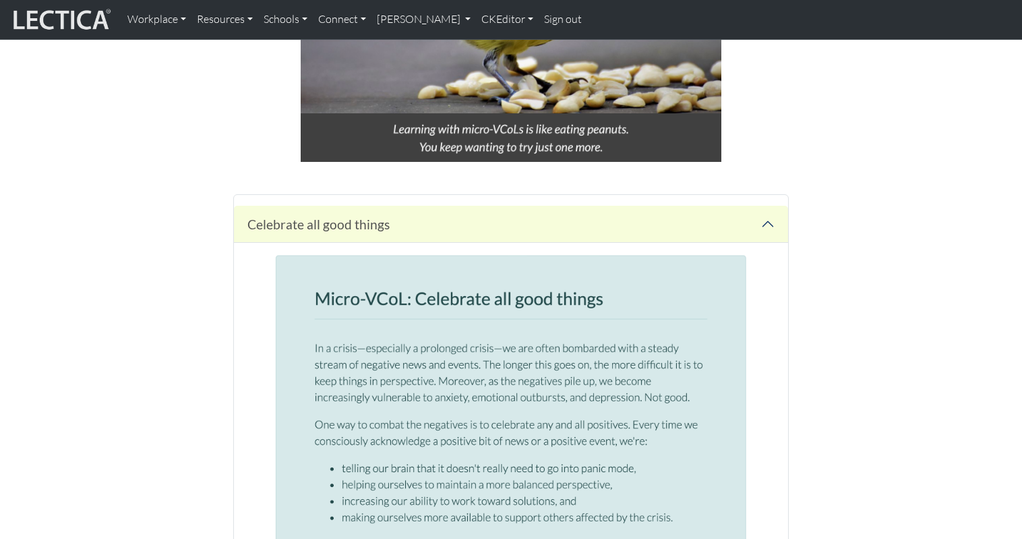
scroll to position [1007, 0]
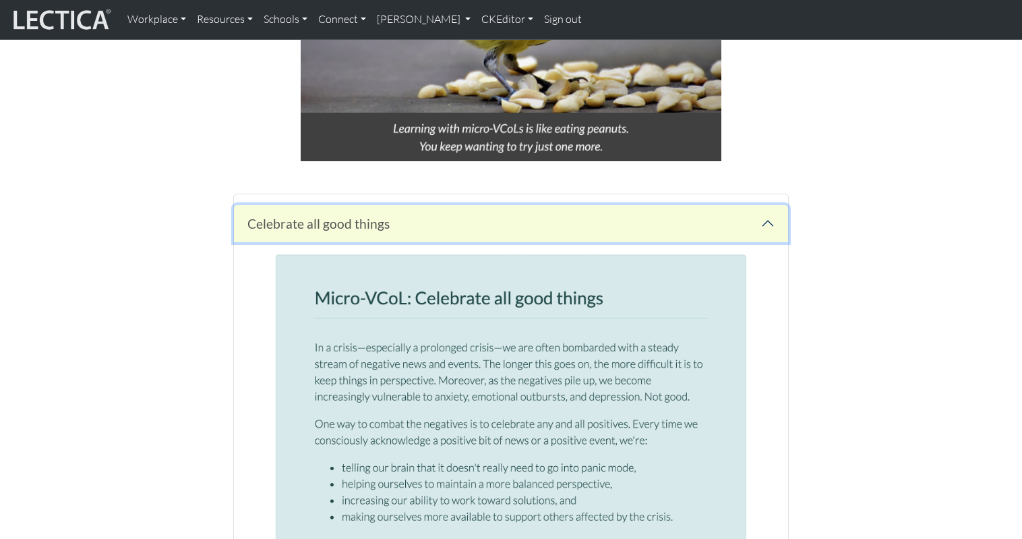
click at [334, 205] on button "Celebrate all good things" at bounding box center [511, 223] width 554 height 37
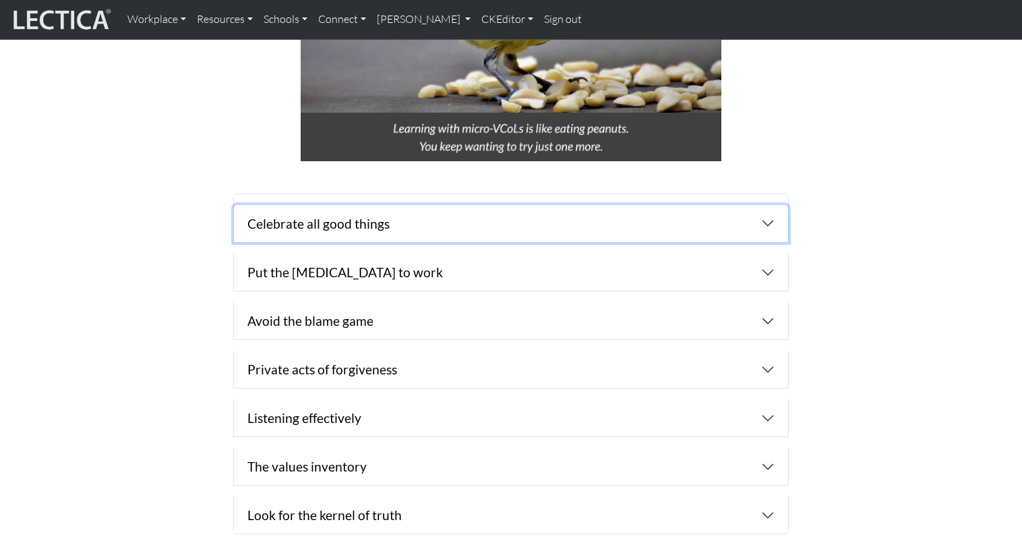
click at [334, 205] on button "Celebrate all good things" at bounding box center [511, 223] width 554 height 37
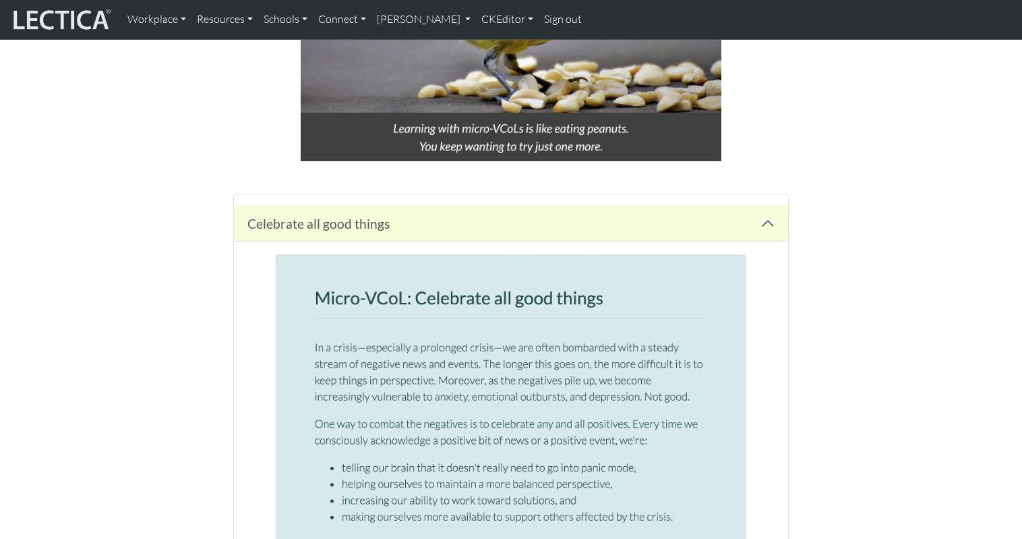
click at [324, 205] on button "Celebrate all good things" at bounding box center [511, 223] width 554 height 37
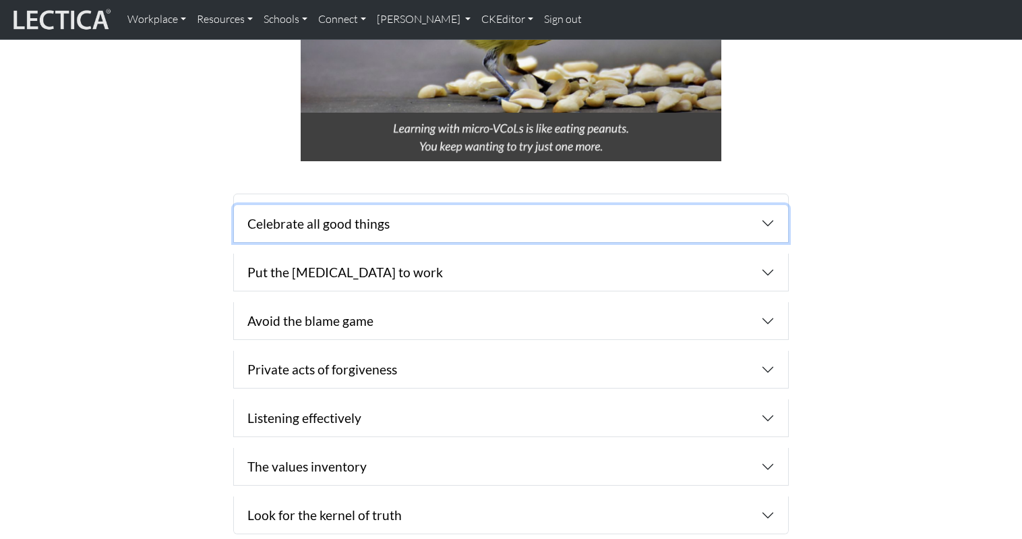
click at [324, 205] on button "Celebrate all good things" at bounding box center [511, 223] width 554 height 37
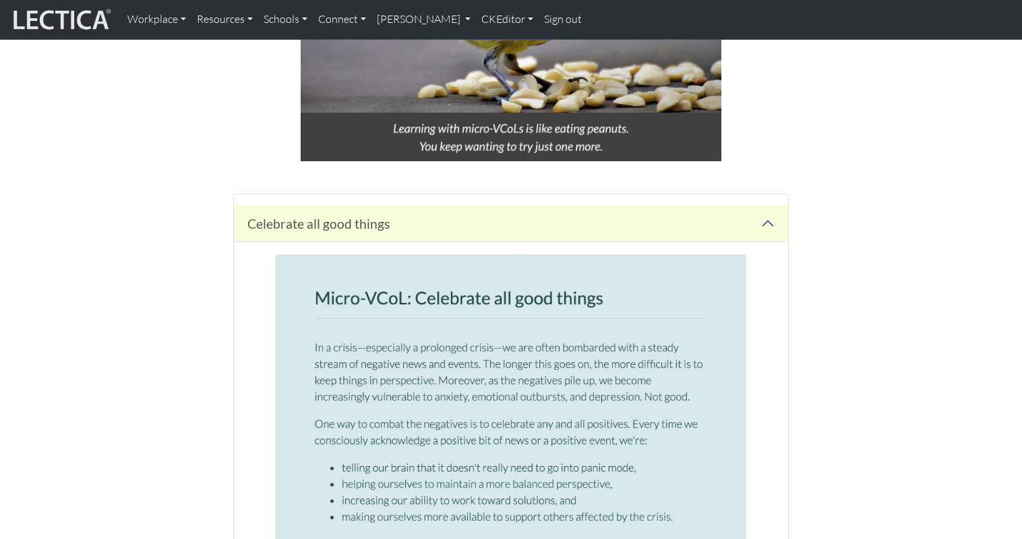
click at [287, 205] on button "Celebrate all good things" at bounding box center [511, 223] width 554 height 37
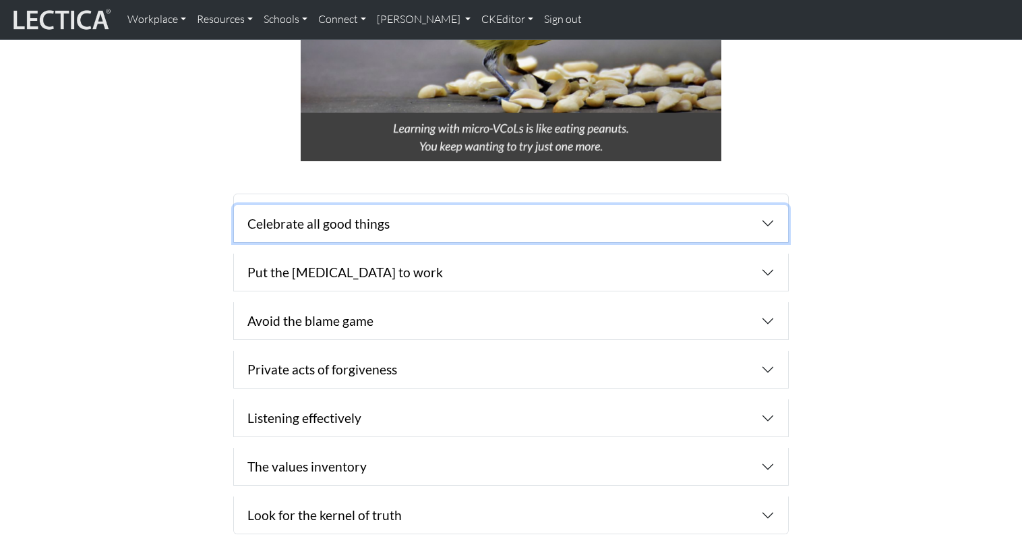
click at [287, 205] on button "Celebrate all good things" at bounding box center [511, 223] width 554 height 37
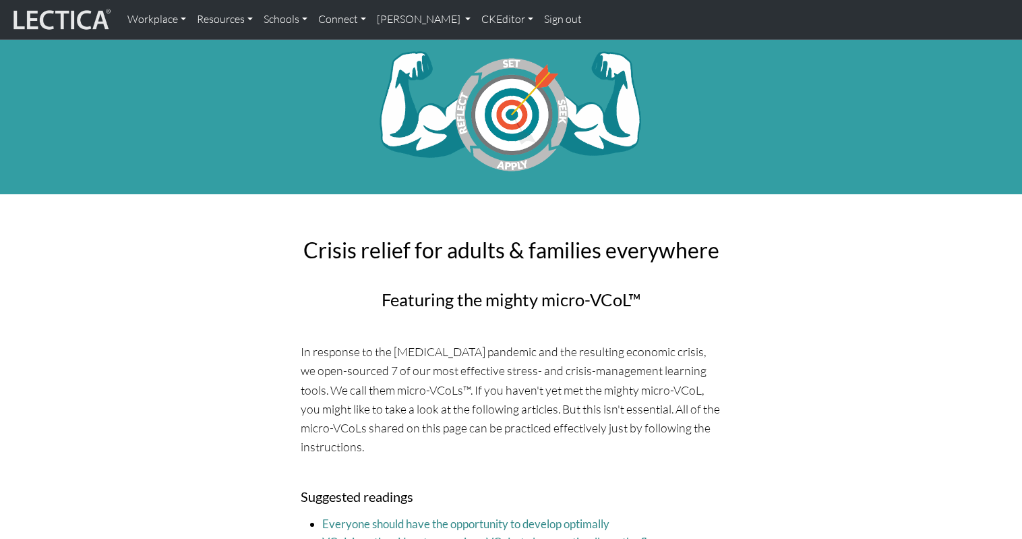
scroll to position [0, 0]
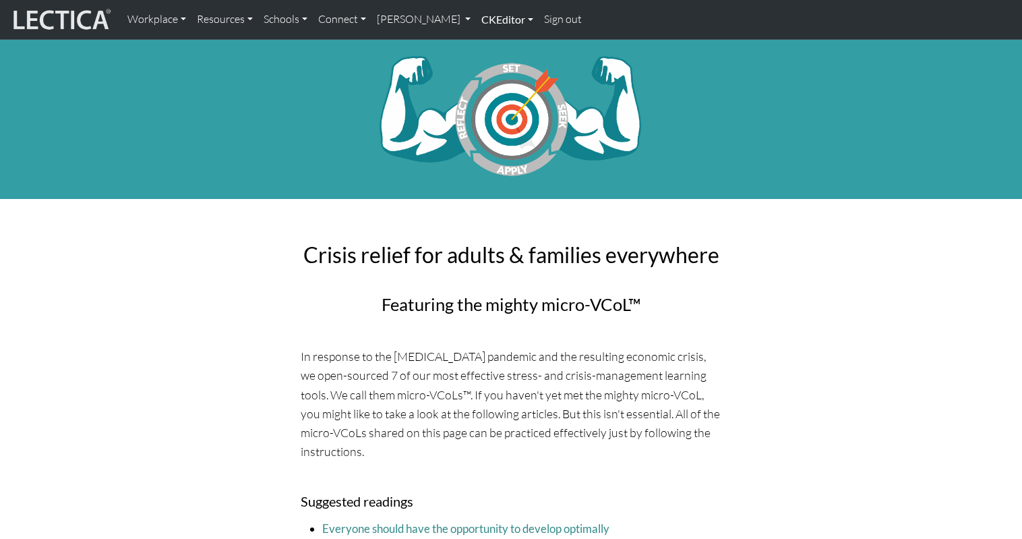
click at [476, 20] on link "CKEditor" at bounding box center [507, 19] width 63 height 28
click at [487, 43] on link "Edit" at bounding box center [500, 49] width 27 height 17
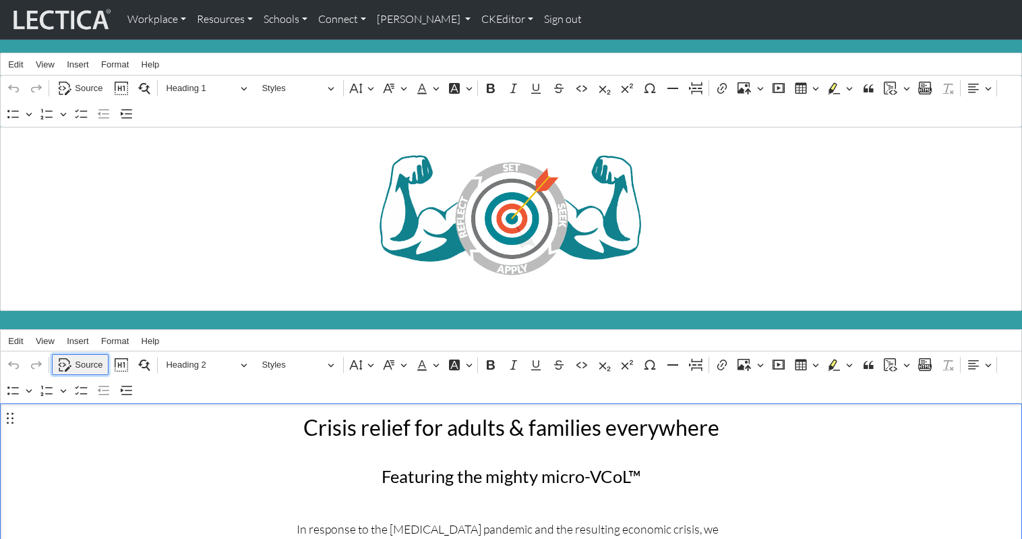
click at [90, 357] on span "Source" at bounding box center [89, 365] width 28 height 16
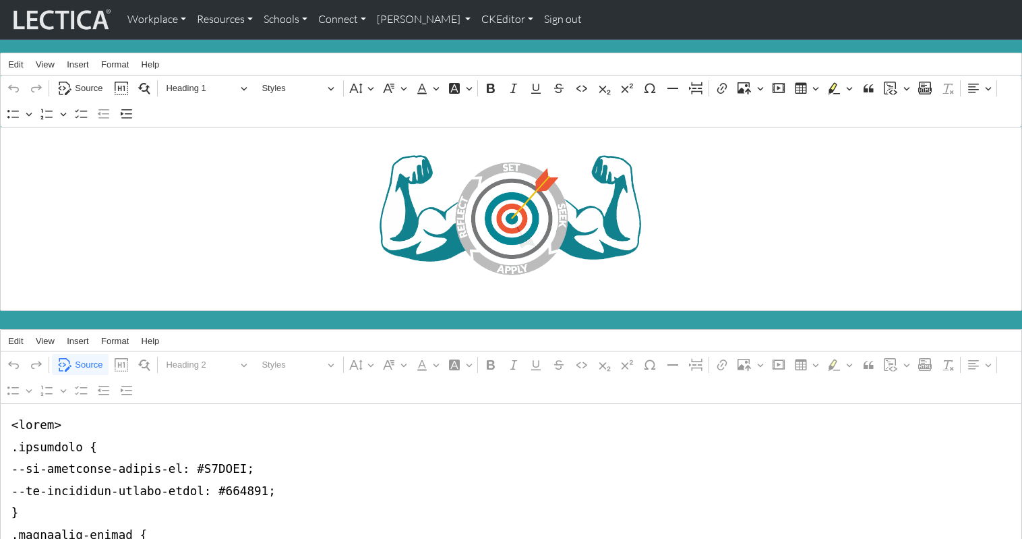
type textarea "<lorem> .ipsumdolo { --si-ametconse-adipis-el: #SED543; --do-eiusmodte-incidi-u…"
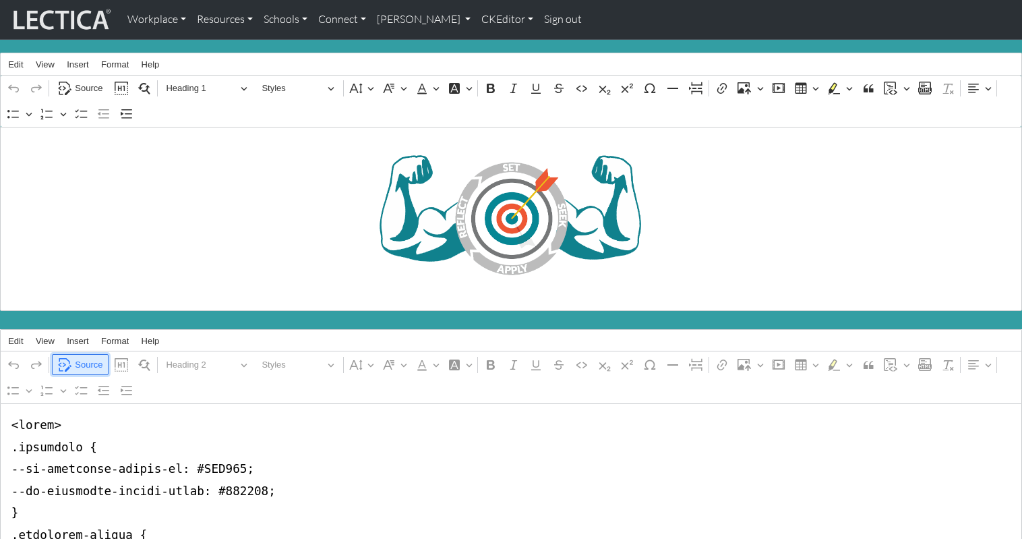
click at [84, 357] on span "Source" at bounding box center [89, 365] width 28 height 16
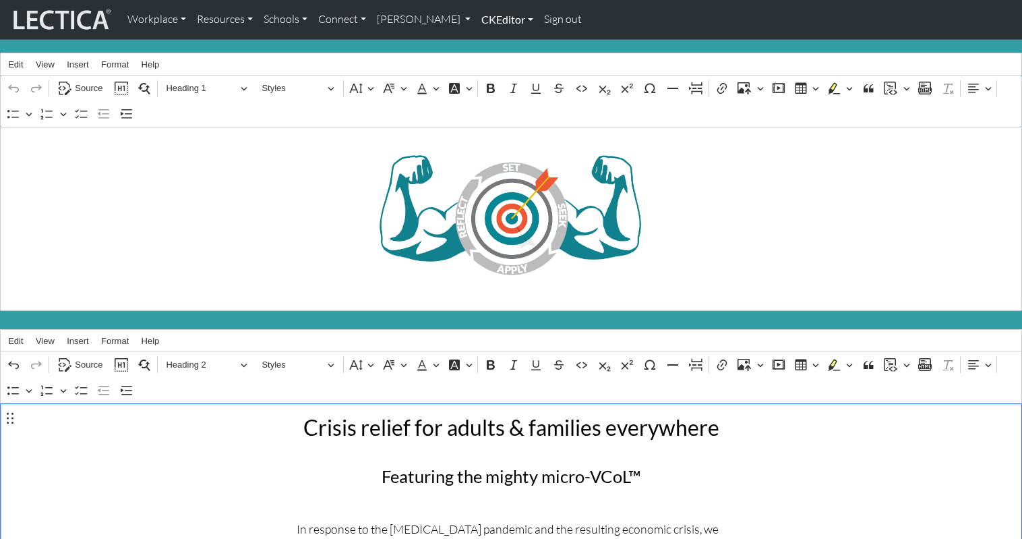
click at [476, 19] on link "CKEditor" at bounding box center [507, 19] width 63 height 28
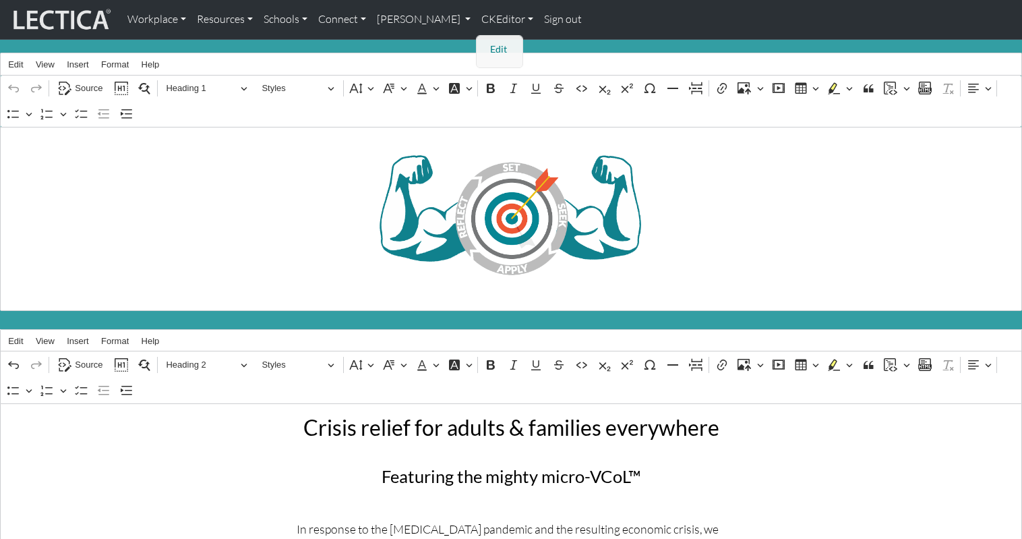
click at [487, 45] on link "Edit" at bounding box center [500, 49] width 27 height 17
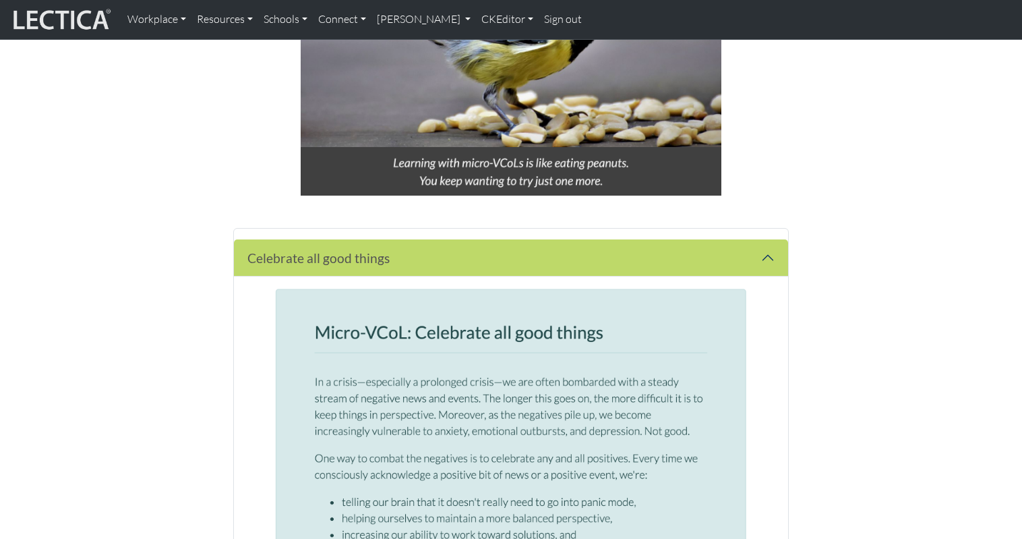
scroll to position [964, 0]
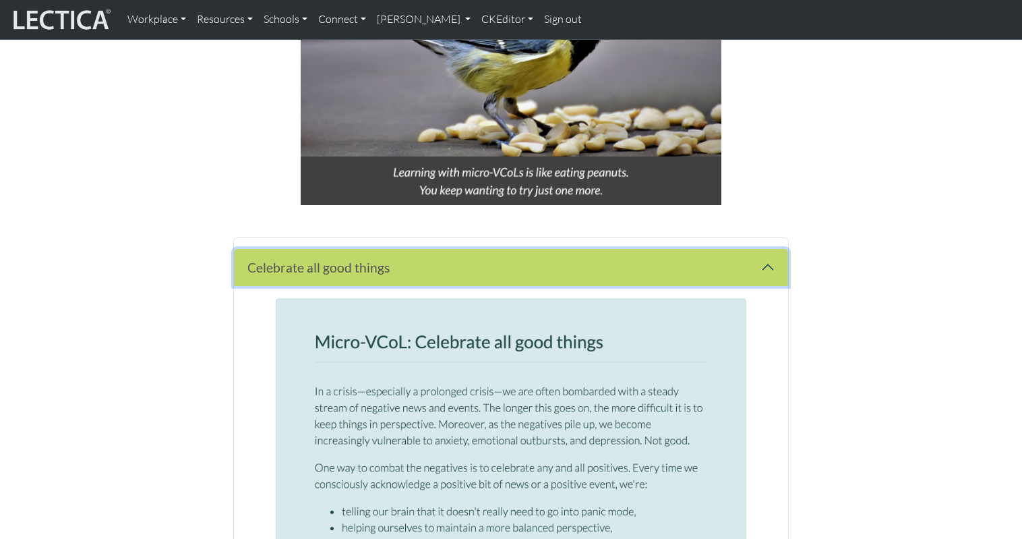
click at [406, 249] on button "Celebrate all good things" at bounding box center [511, 267] width 554 height 37
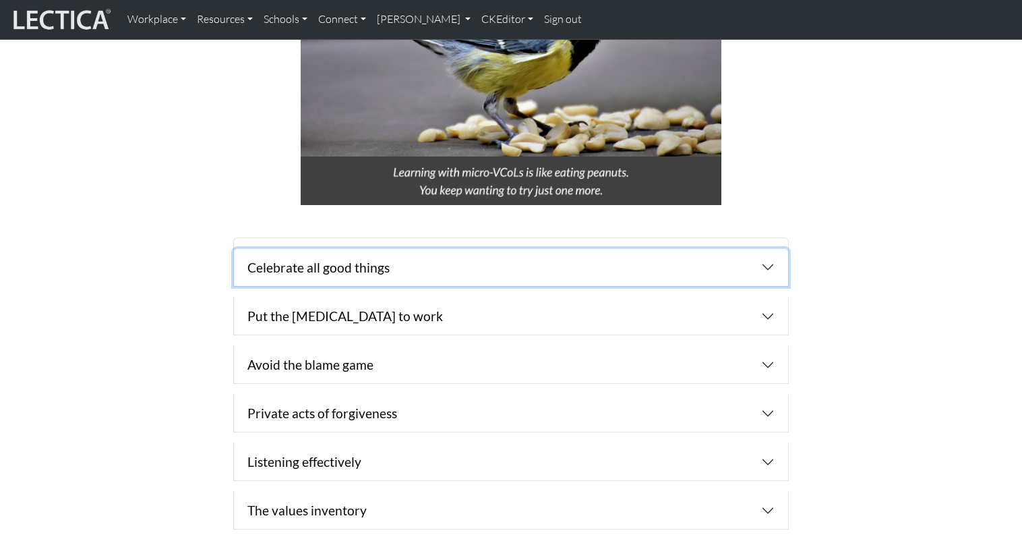
click at [406, 249] on button "Celebrate all good things" at bounding box center [511, 267] width 554 height 37
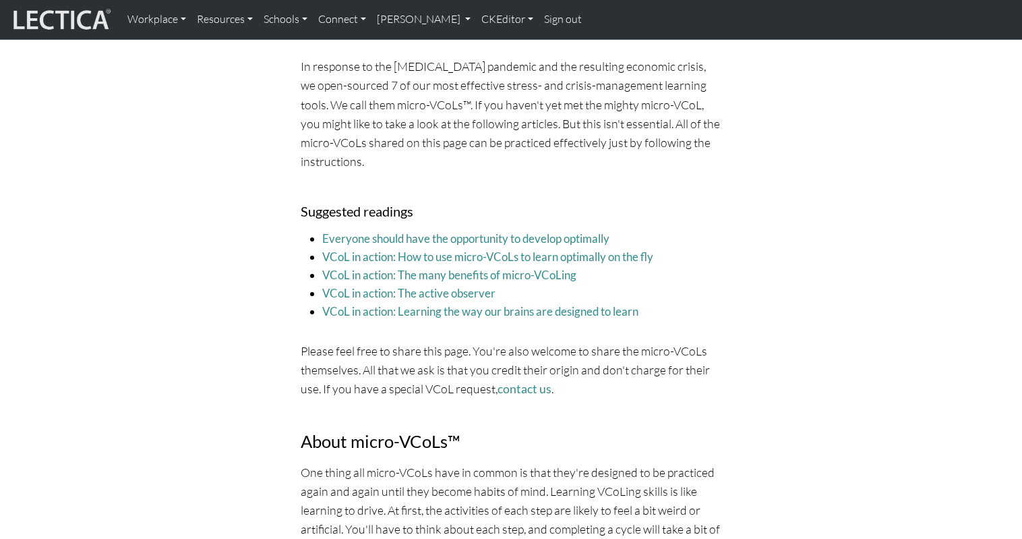
scroll to position [0, 0]
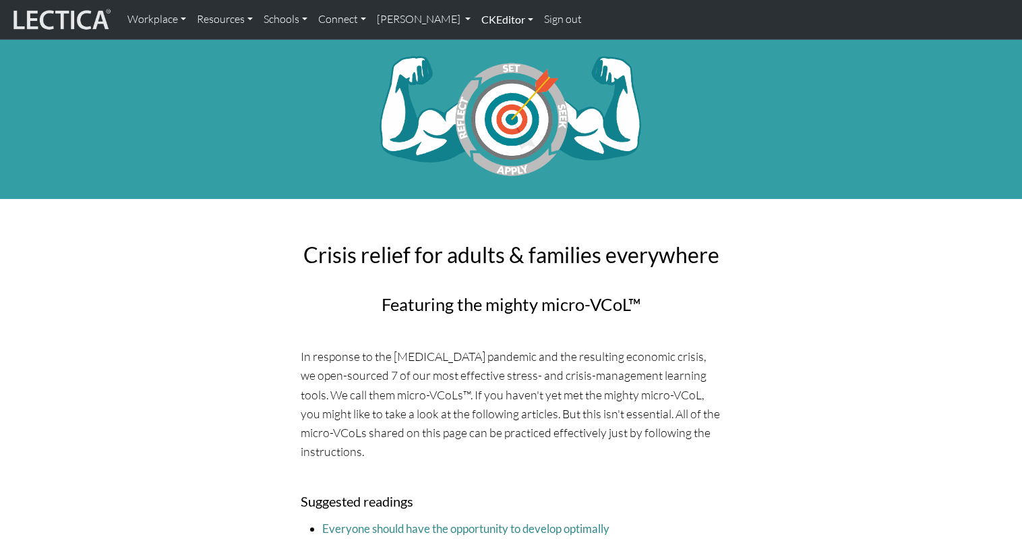
click at [476, 22] on link "CKEditor" at bounding box center [507, 19] width 63 height 28
click at [487, 51] on link "Edit" at bounding box center [500, 49] width 27 height 17
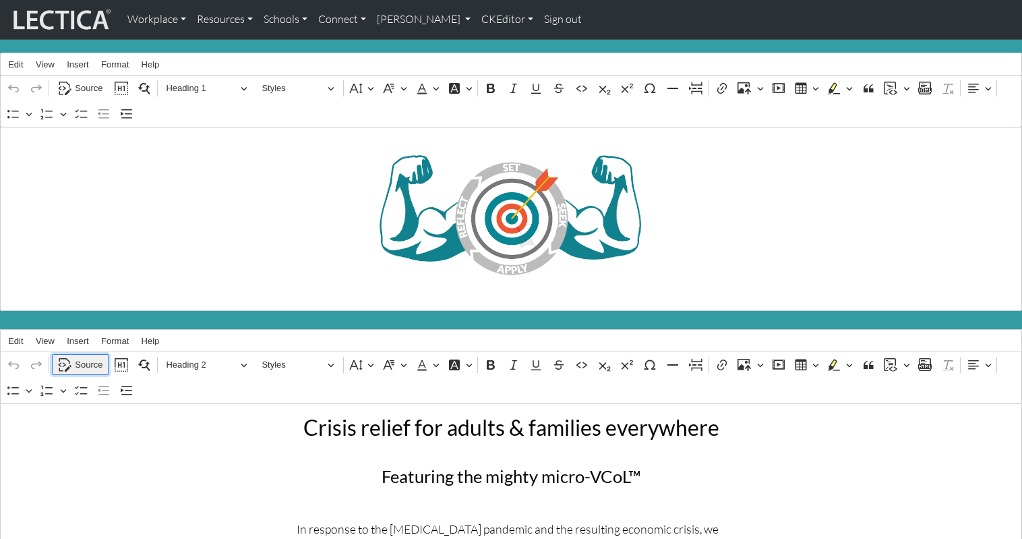
click at [87, 357] on span "Source" at bounding box center [89, 365] width 28 height 16
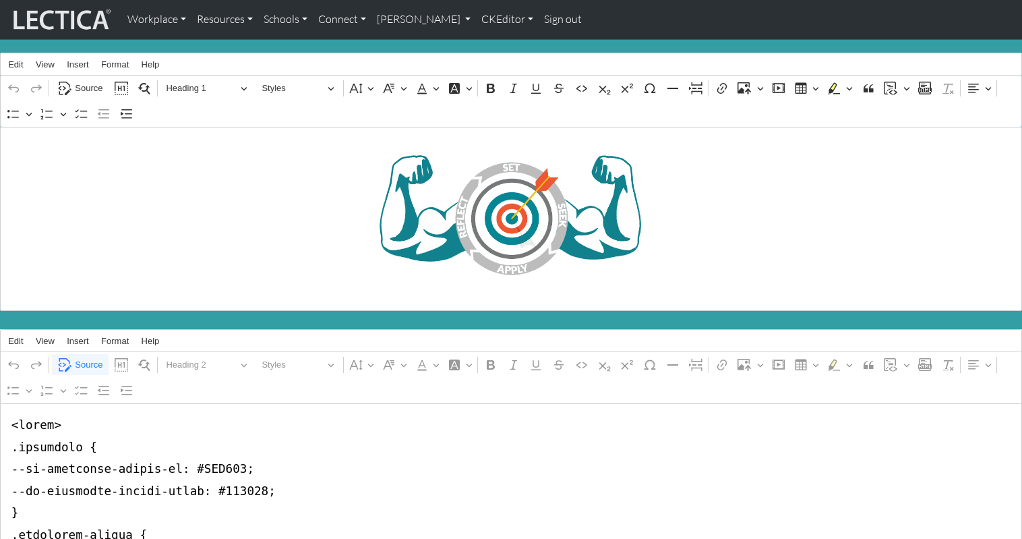
type textarea "<lorem> .ipsumdolo { --si-ametconse-adipis-el: #SEDD6E; --te-incididun-utlabo-e…"
click at [63, 86] on icon "Editor toolbar" at bounding box center [65, 90] width 13 height 9
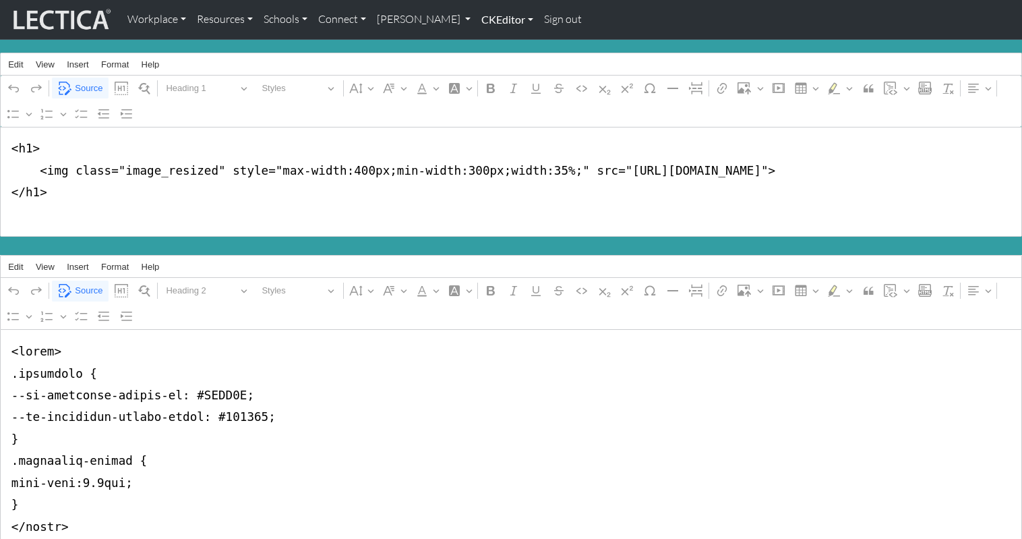
click at [476, 18] on link "CKEditor" at bounding box center [507, 19] width 63 height 28
click at [487, 45] on link "Edit" at bounding box center [500, 49] width 27 height 17
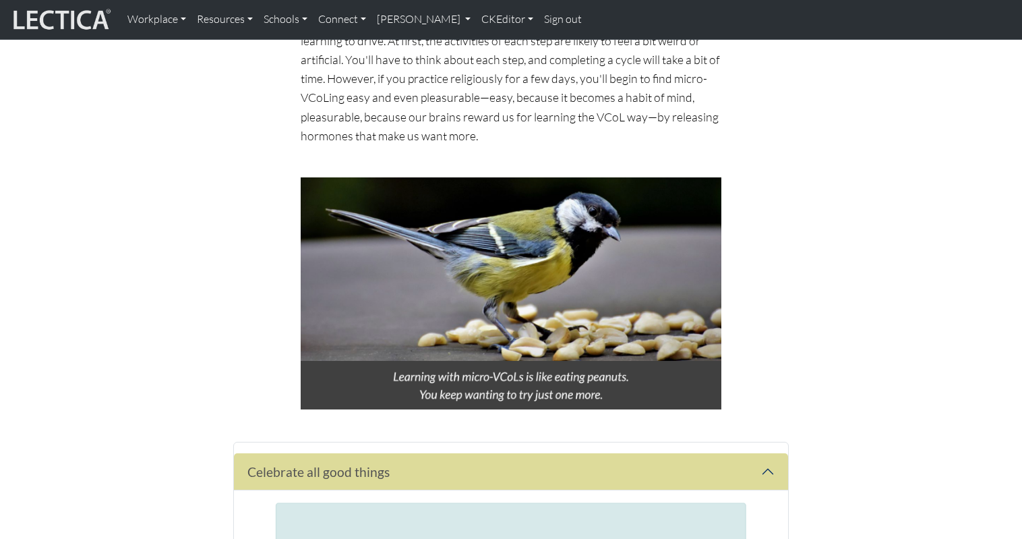
scroll to position [760, 0]
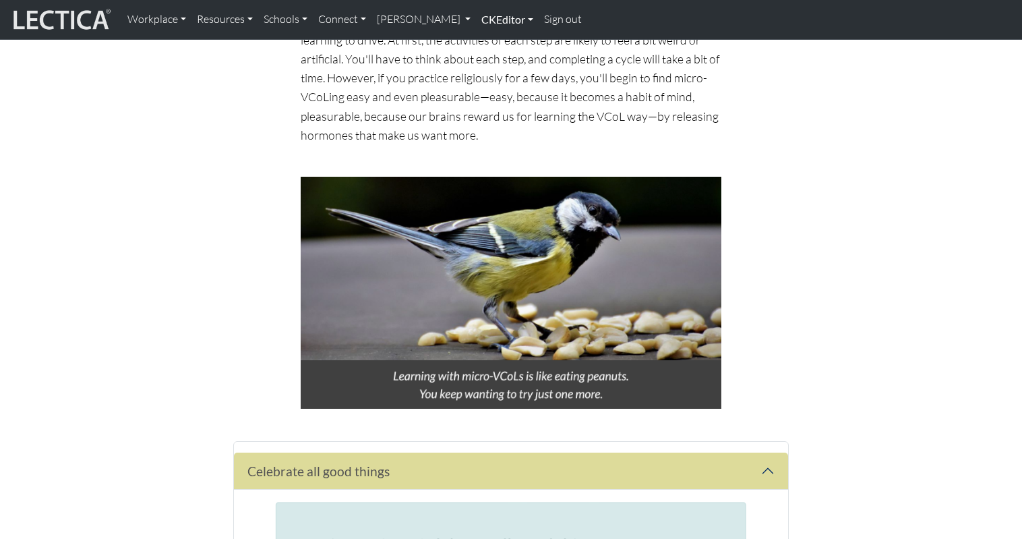
click at [476, 17] on link "CKEditor" at bounding box center [507, 19] width 63 height 28
click at [487, 43] on link "Edit" at bounding box center [500, 49] width 27 height 17
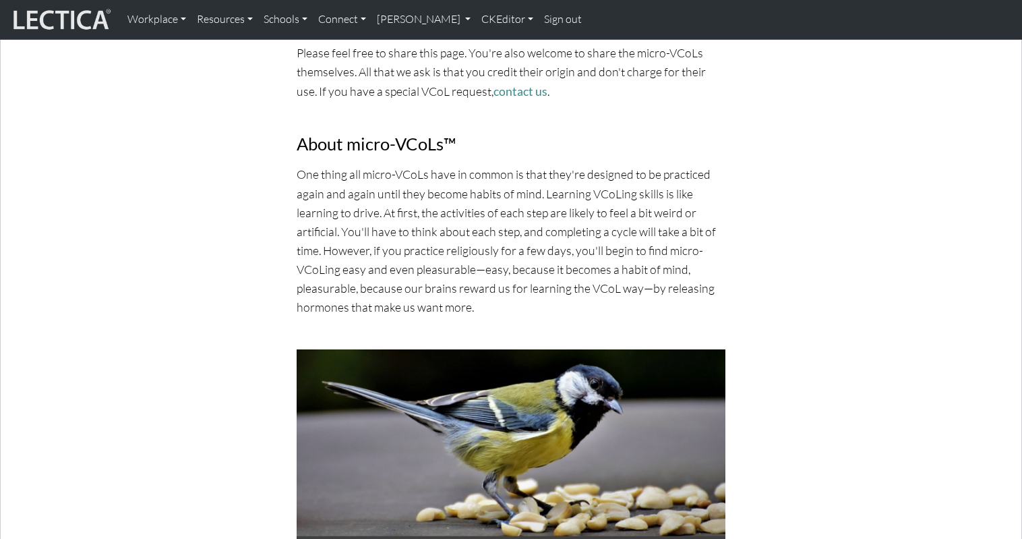
scroll to position [856, 0]
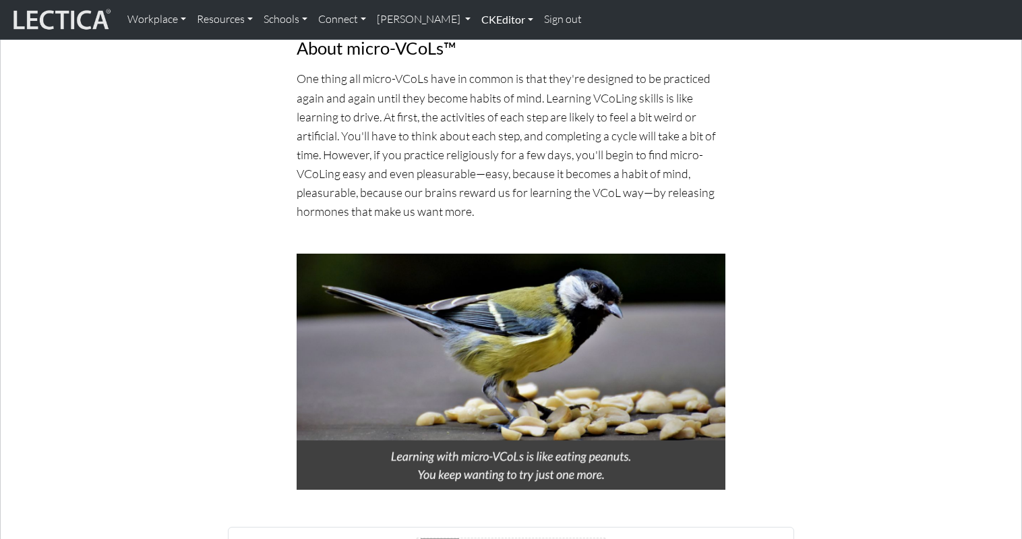
click at [476, 23] on link "CKEditor" at bounding box center [507, 19] width 63 height 28
click at [487, 41] on link "Edit" at bounding box center [500, 49] width 27 height 17
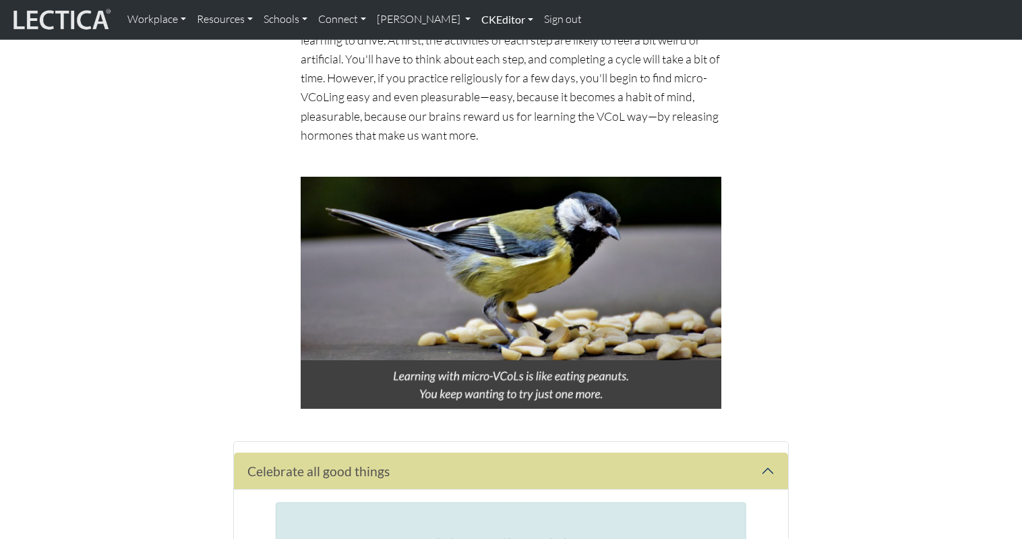
click at [476, 20] on link "CKEditor" at bounding box center [507, 19] width 63 height 28
click at [487, 44] on link "Edit" at bounding box center [500, 49] width 27 height 17
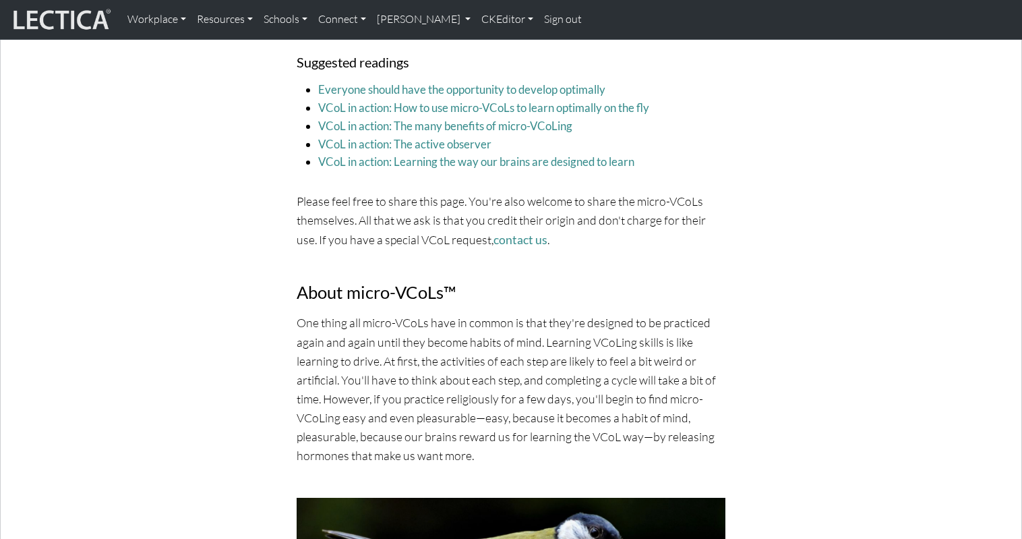
scroll to position [0, 0]
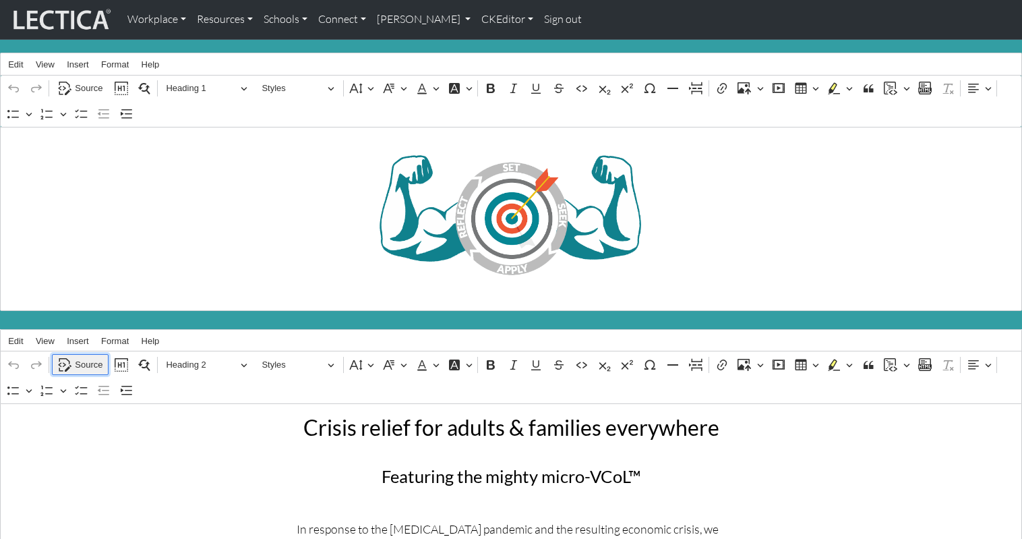
click at [79, 357] on span "Source" at bounding box center [89, 365] width 28 height 16
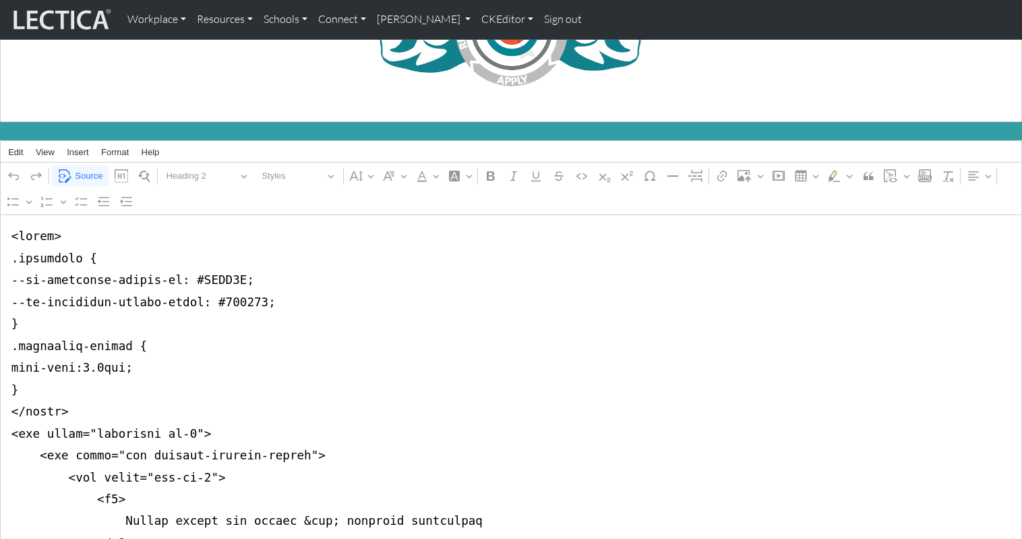
scroll to position [197, 0]
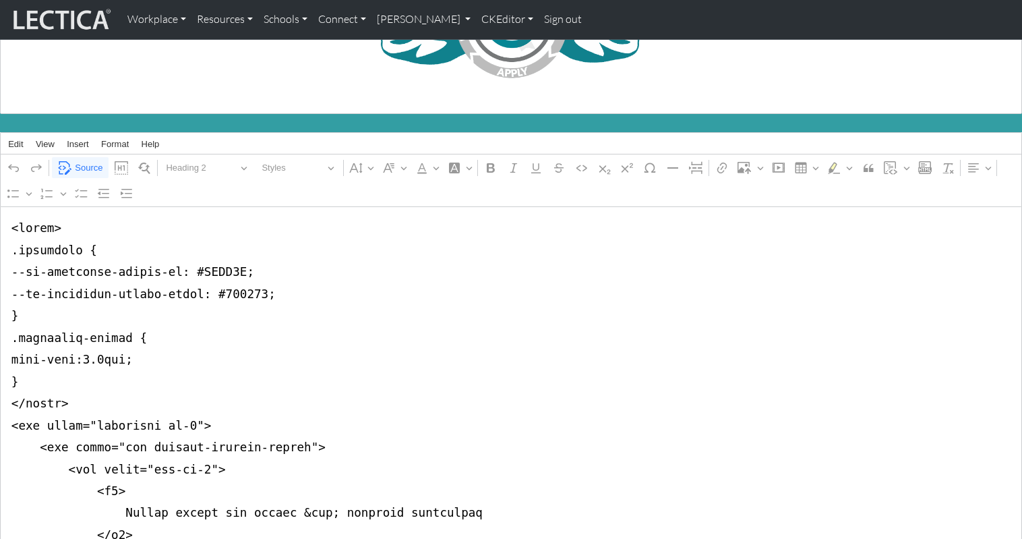
type textarea "<lorem> .ipsumdolo { --si-ametconse-adipis-el: #S1DO8E; --te-incididun-utlabo-e…"
click at [75, 160] on span "Source" at bounding box center [89, 168] width 28 height 16
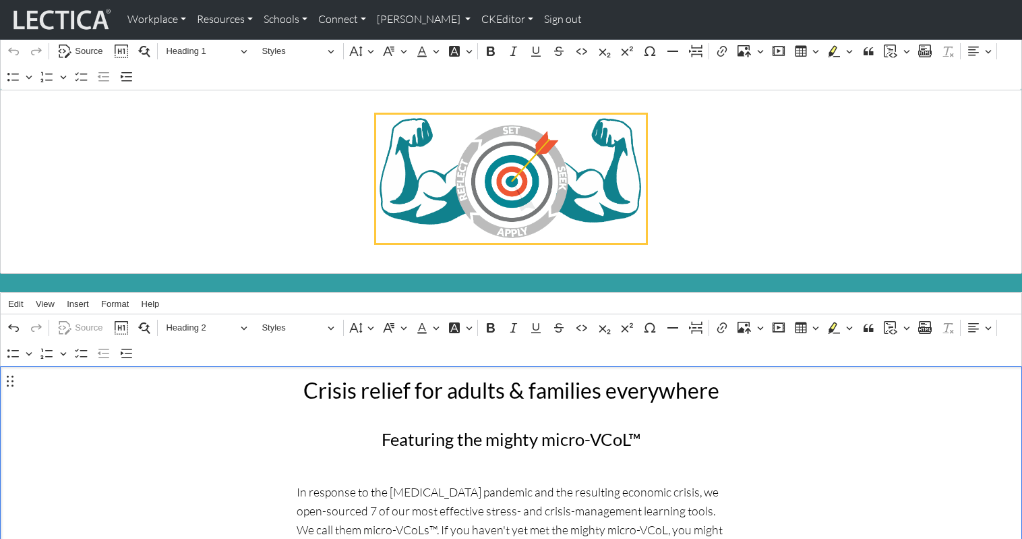
scroll to position [0, 0]
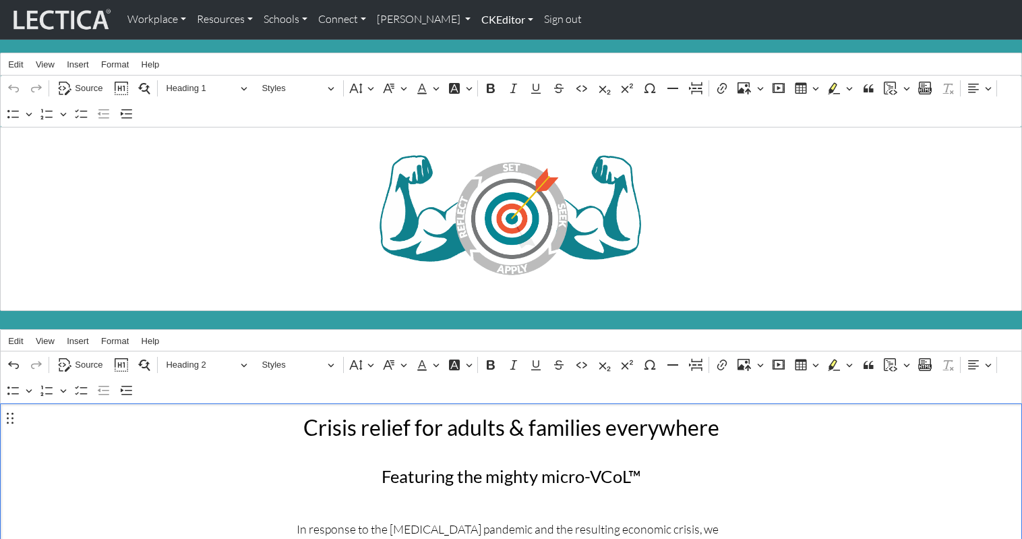
click at [476, 16] on link "CKEditor" at bounding box center [507, 19] width 63 height 28
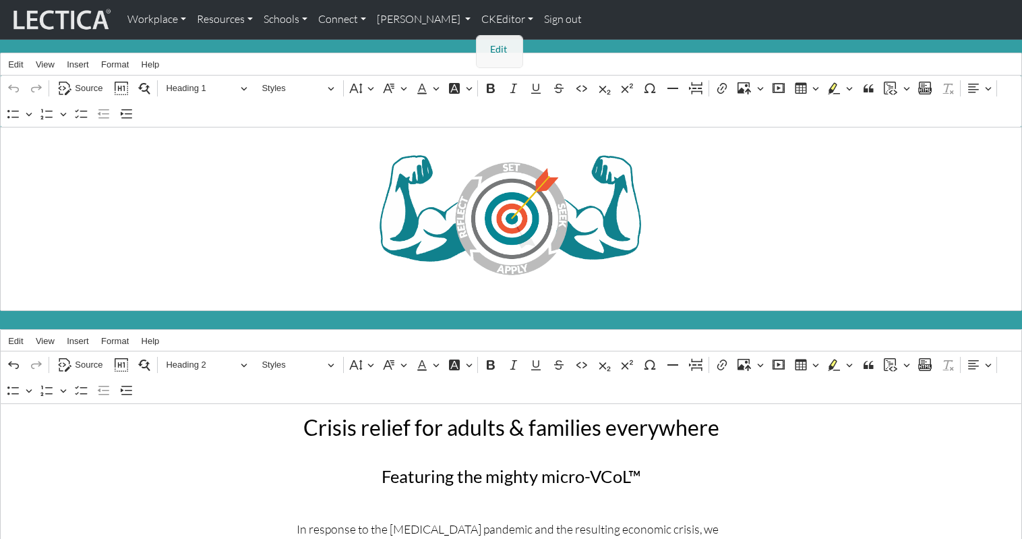
click at [487, 44] on link "Edit" at bounding box center [500, 49] width 27 height 17
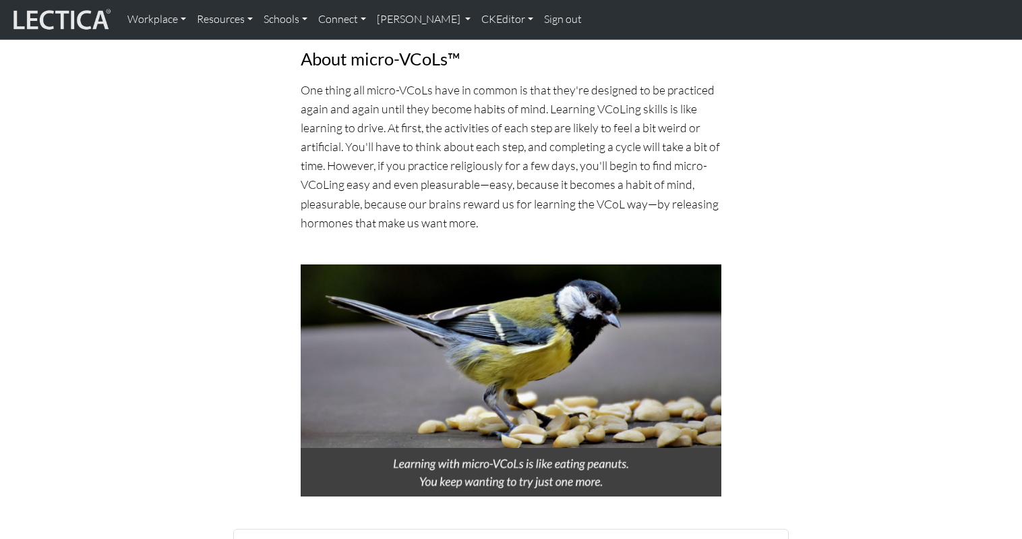
scroll to position [692, 0]
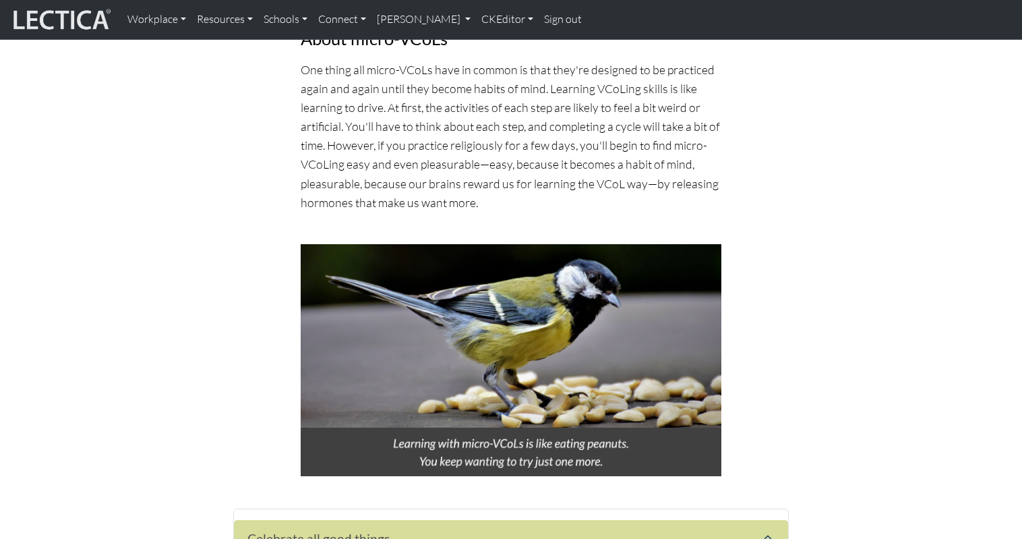
click at [141, 266] on div "Crisis relief for adults & families everywhere Featuring the mighty micro-VCoL™…" at bounding box center [511, 24] width 874 height 970
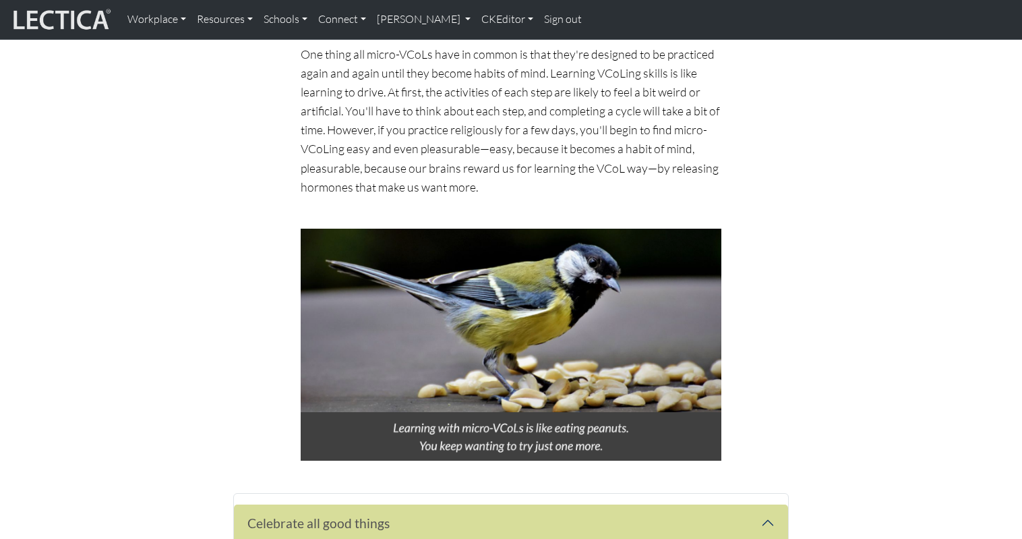
scroll to position [683, 0]
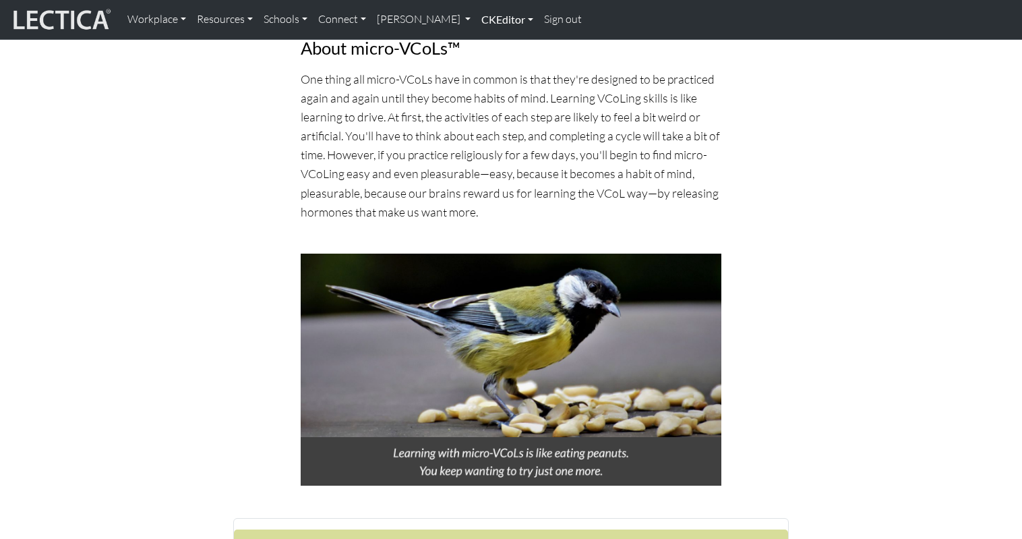
click at [476, 21] on link "CKEditor" at bounding box center [507, 19] width 63 height 28
click at [487, 41] on link "Edit" at bounding box center [500, 49] width 27 height 17
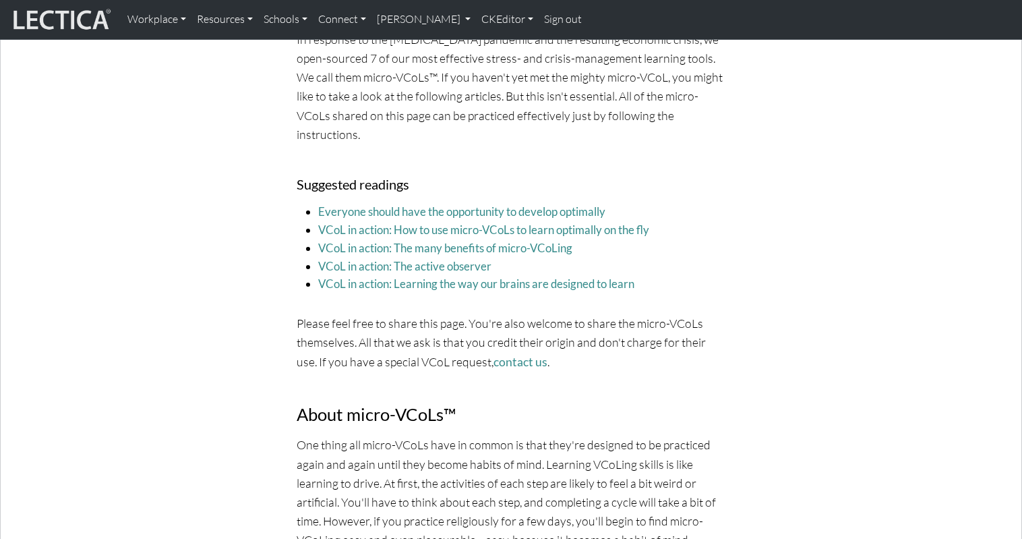
scroll to position [0, 0]
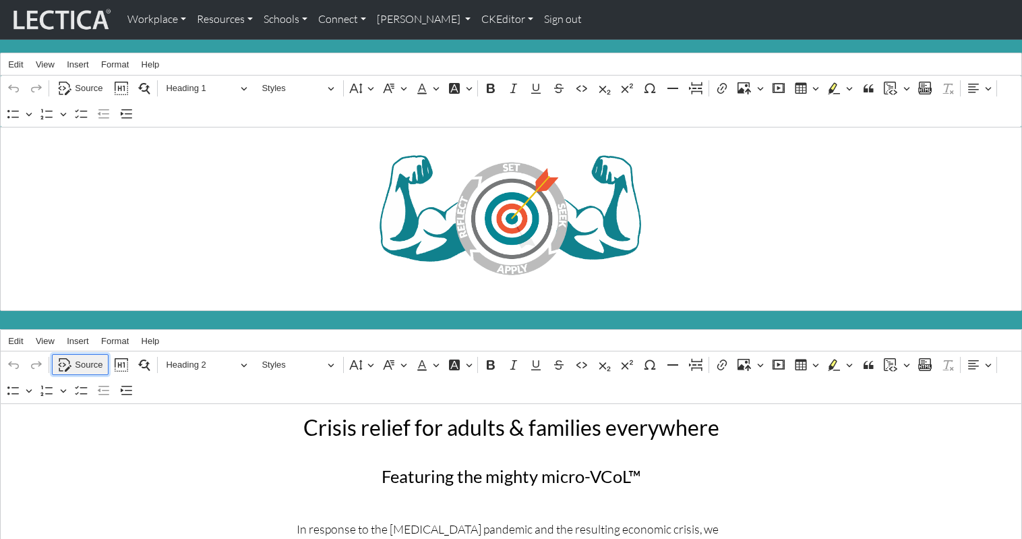
click at [80, 357] on span "Source" at bounding box center [89, 365] width 28 height 16
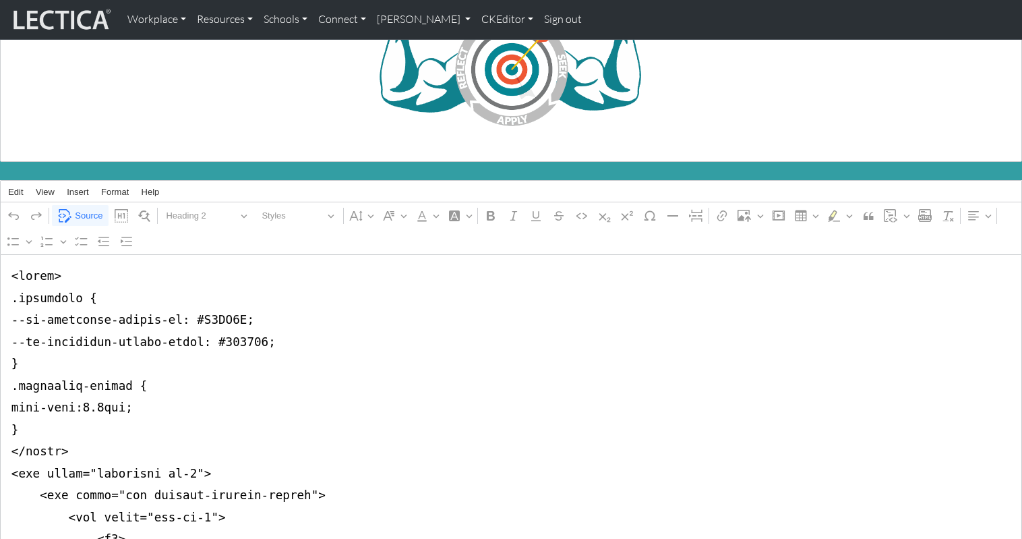
scroll to position [152, 0]
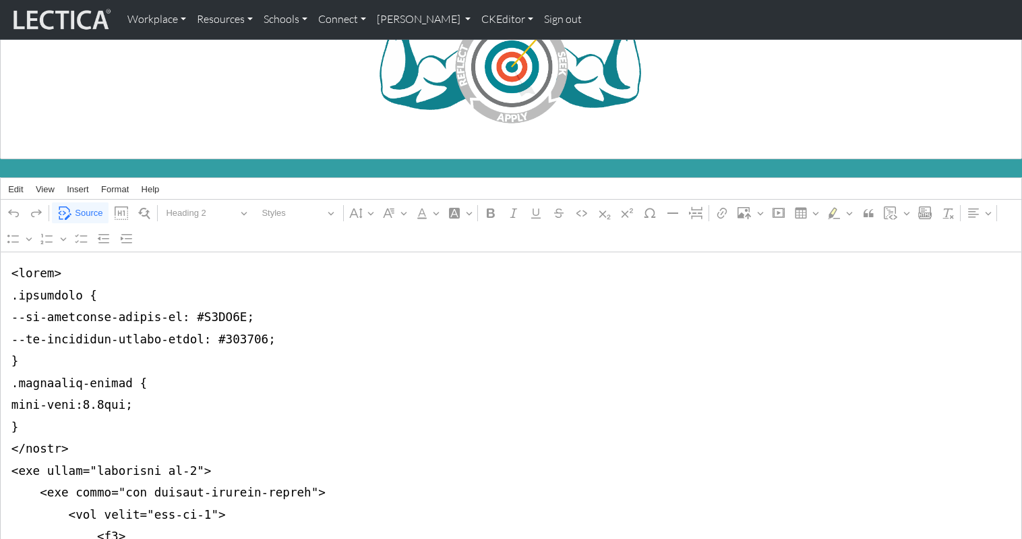
drag, startPoint x: 237, startPoint y: 305, endPoint x: 278, endPoint y: 306, distance: 40.5
type textarea "<lorem> .ipsumdolo { --si-ametconse-adipis-el: #S7D1EI; --te-incididun-utlabo-e…"
click at [83, 207] on span "Source" at bounding box center [89, 213] width 28 height 16
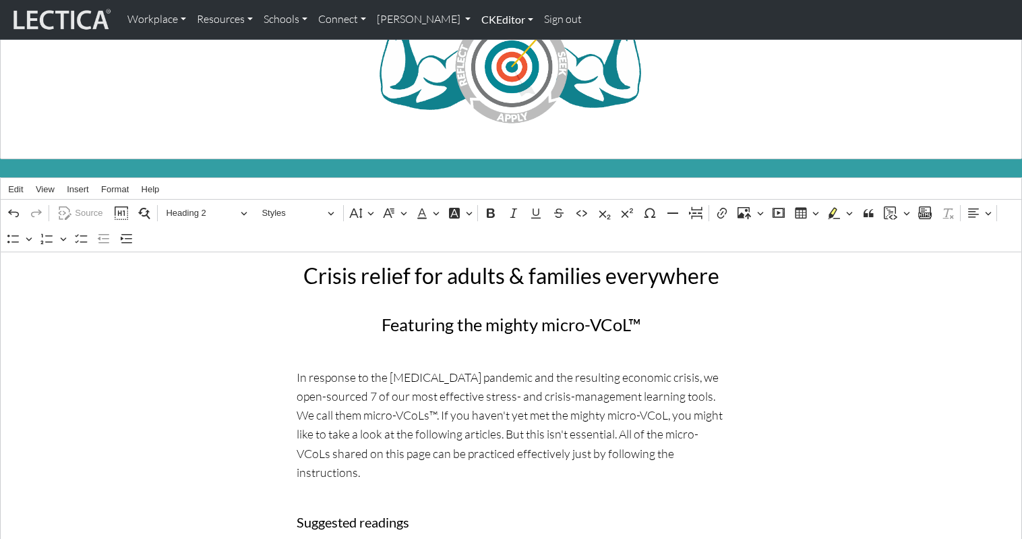
click at [476, 24] on link "CKEditor" at bounding box center [507, 19] width 63 height 28
click at [487, 43] on link "Edit" at bounding box center [500, 49] width 27 height 17
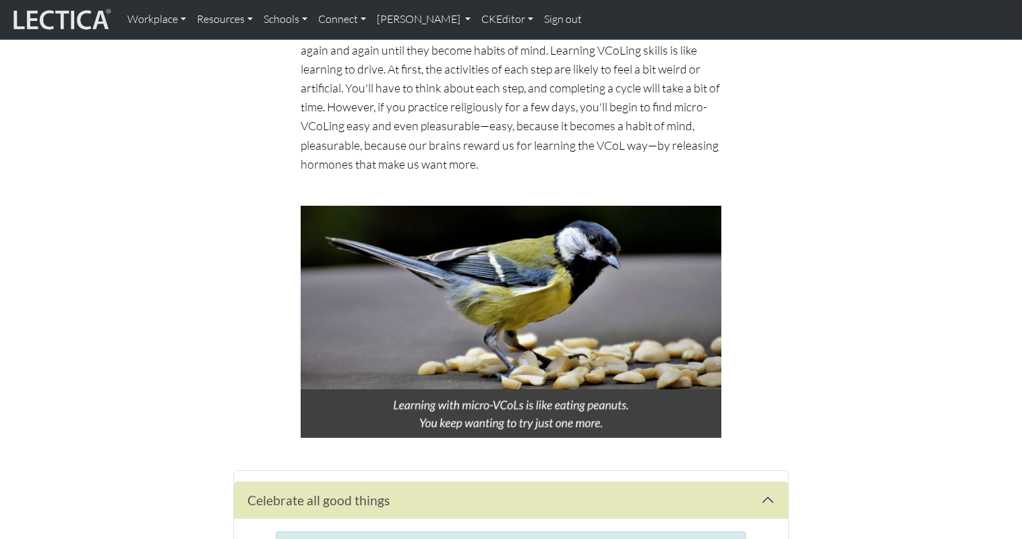
scroll to position [738, 0]
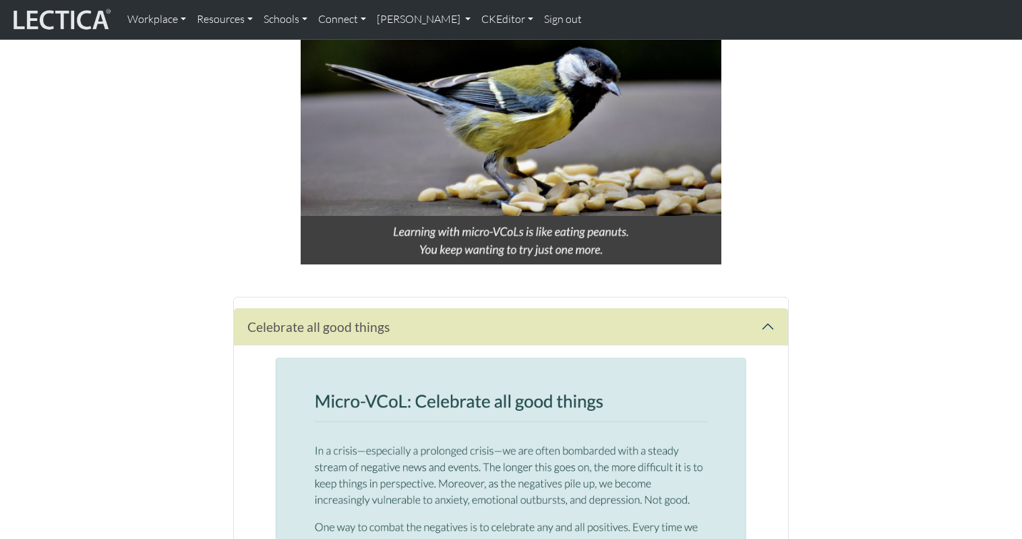
scroll to position [906, 0]
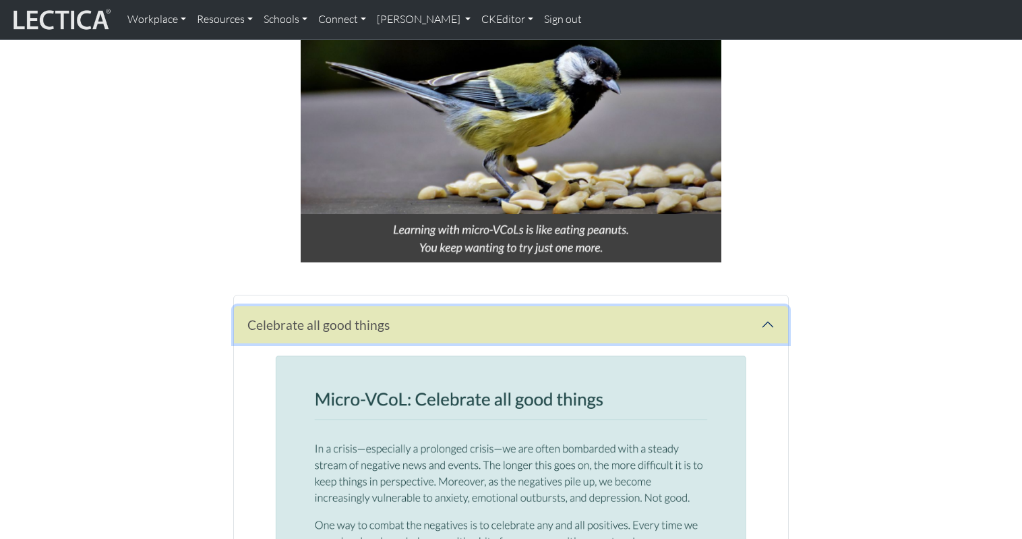
click at [767, 306] on button "Celebrate all good things" at bounding box center [511, 324] width 554 height 37
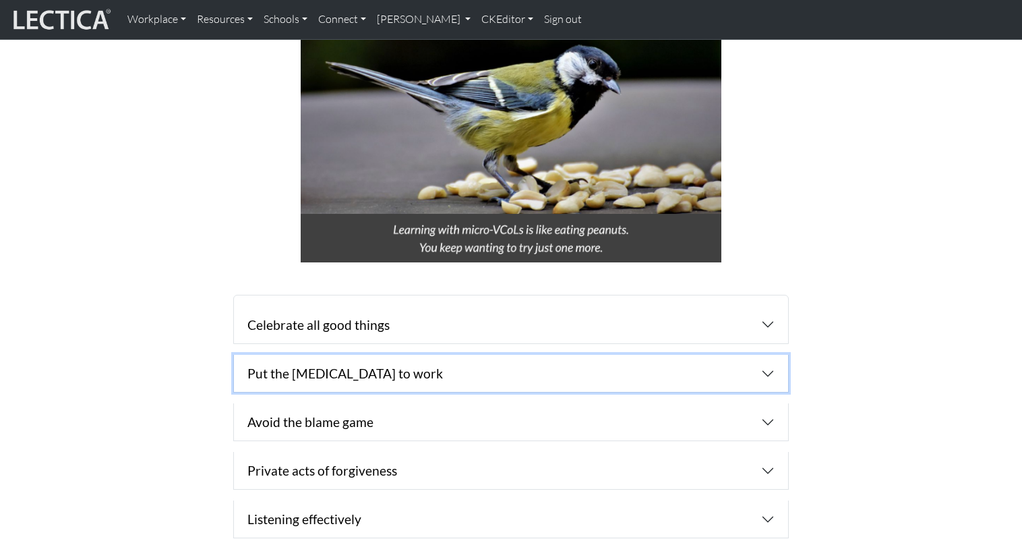
click at [769, 355] on button "Put the [MEDICAL_DATA] to work" at bounding box center [511, 373] width 554 height 37
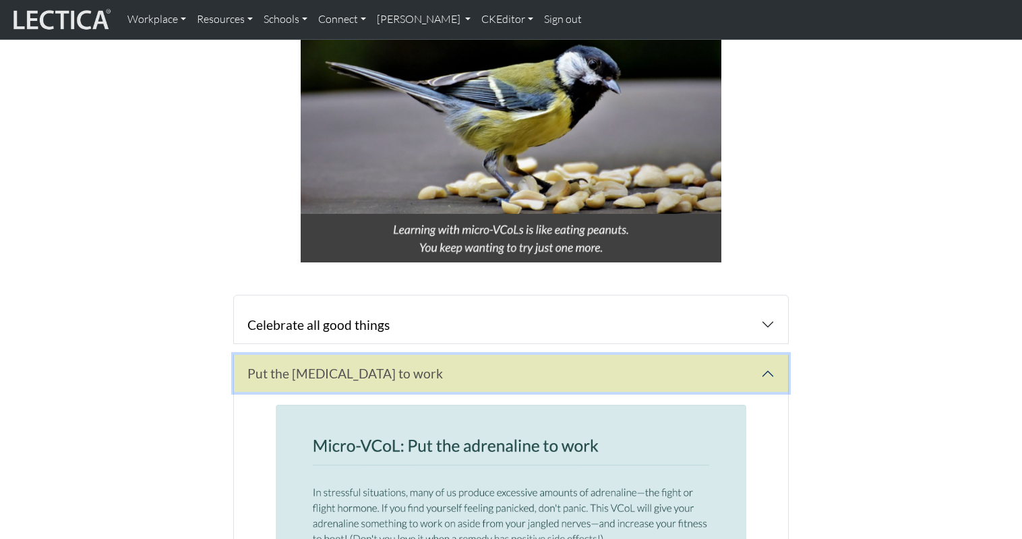
click at [769, 355] on button "Put the [MEDICAL_DATA] to work" at bounding box center [511, 373] width 554 height 37
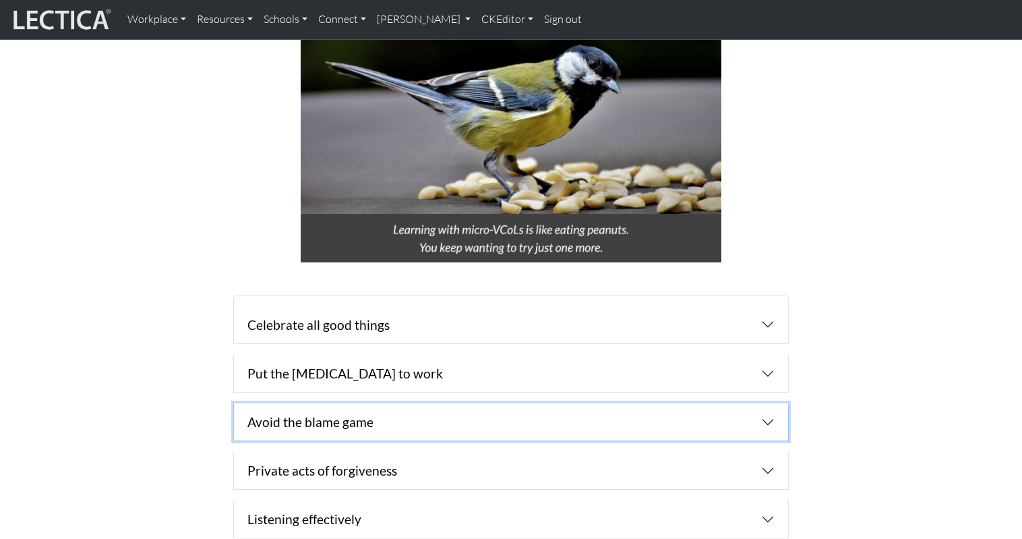
click at [769, 403] on button "Avoid the blame game" at bounding box center [511, 421] width 554 height 37
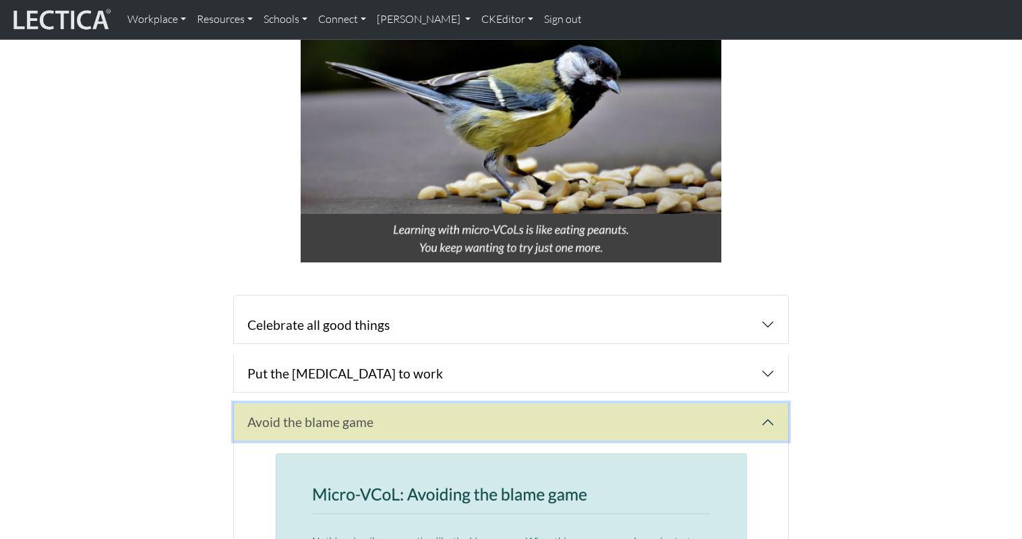
click at [769, 403] on button "Avoid the blame game" at bounding box center [511, 421] width 554 height 37
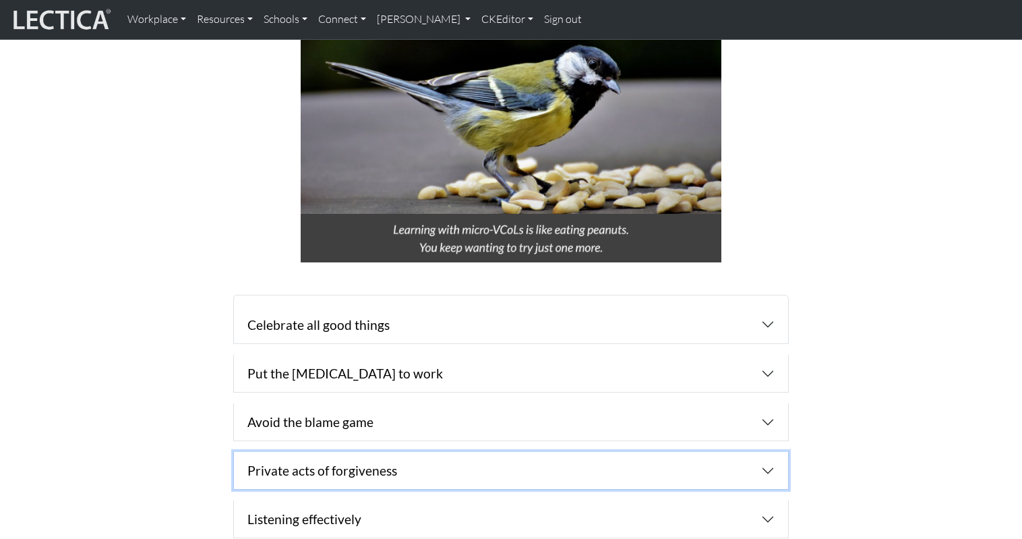
click at [765, 452] on button "Private acts of forgiveness" at bounding box center [511, 470] width 554 height 37
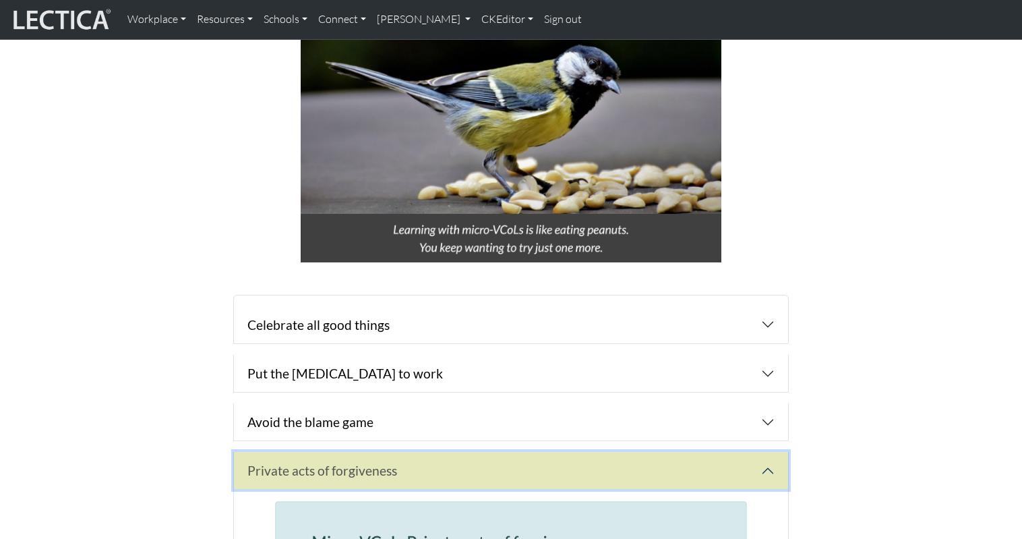
click at [768, 452] on button "Private acts of forgiveness" at bounding box center [511, 470] width 554 height 37
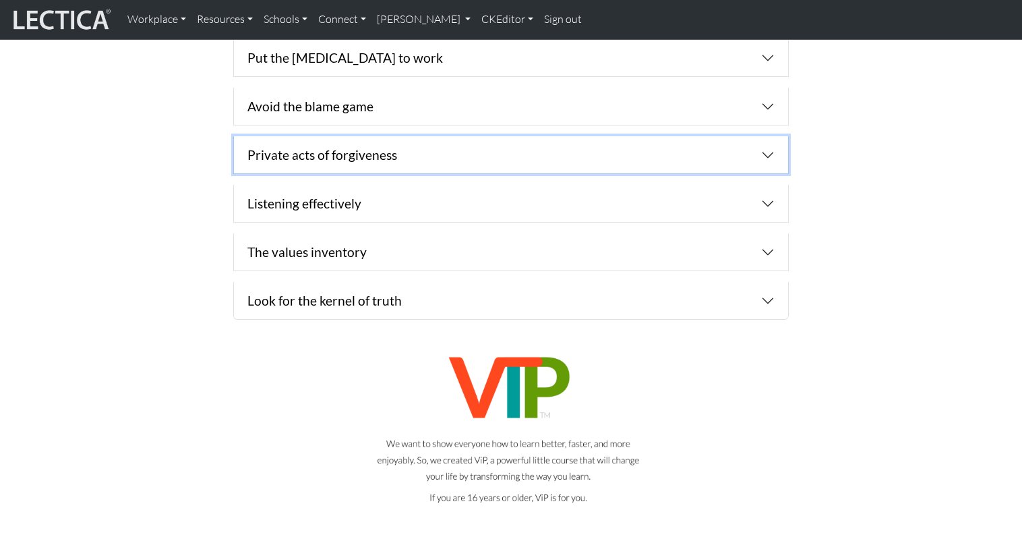
scroll to position [1232, 0]
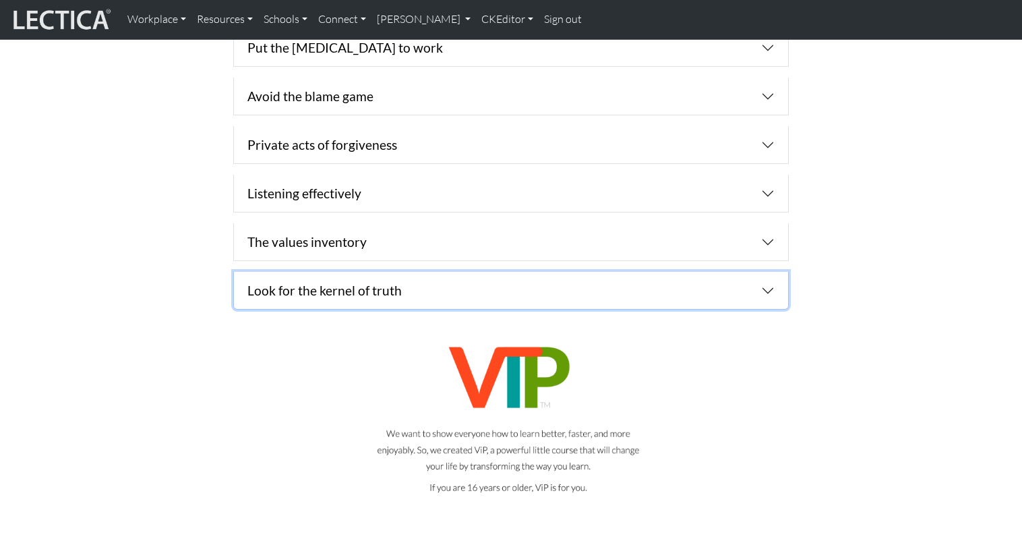
click at [771, 272] on button "button" at bounding box center [511, 290] width 554 height 37
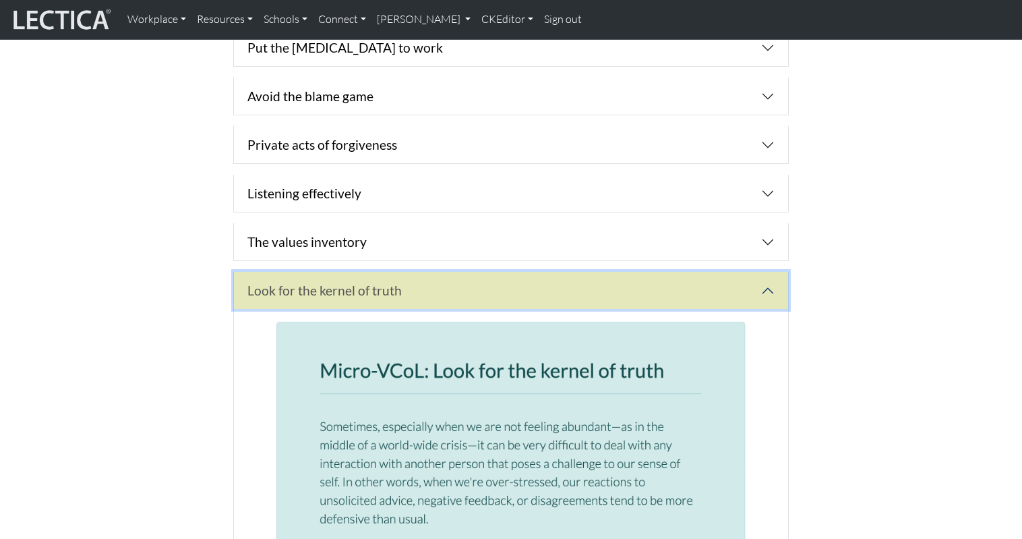
click at [770, 272] on button "button" at bounding box center [511, 290] width 554 height 37
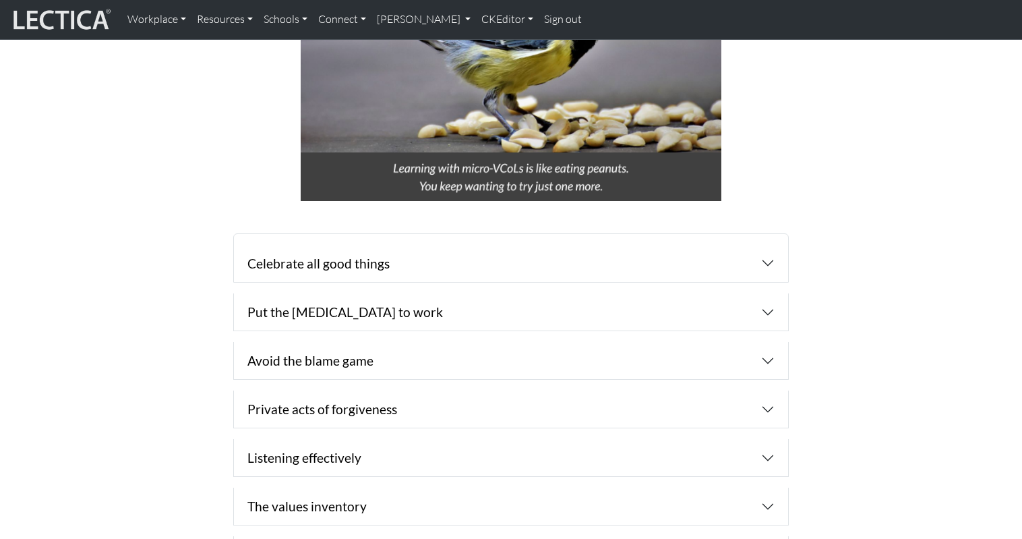
scroll to position [962, 0]
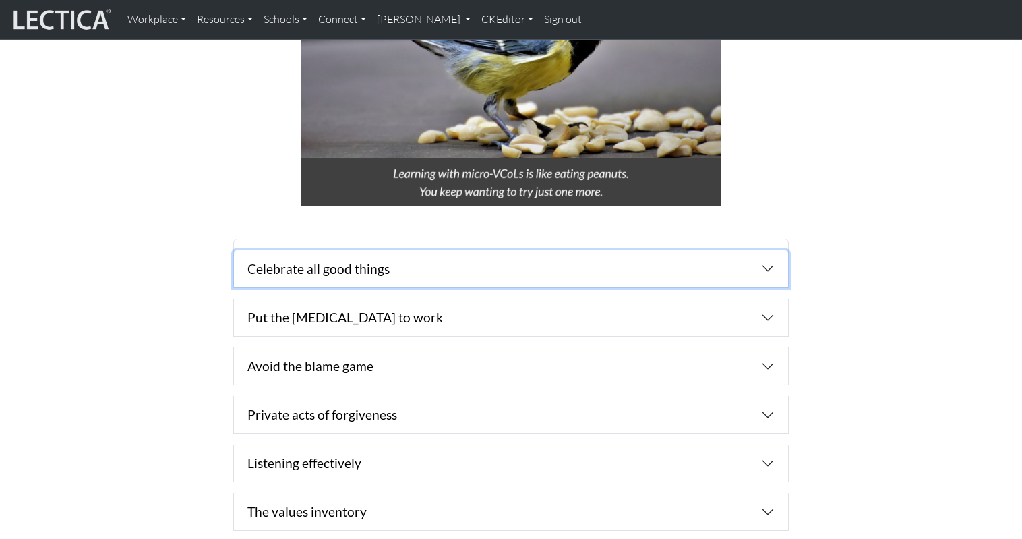
click at [403, 250] on button "Celebrate all good things" at bounding box center [511, 268] width 554 height 37
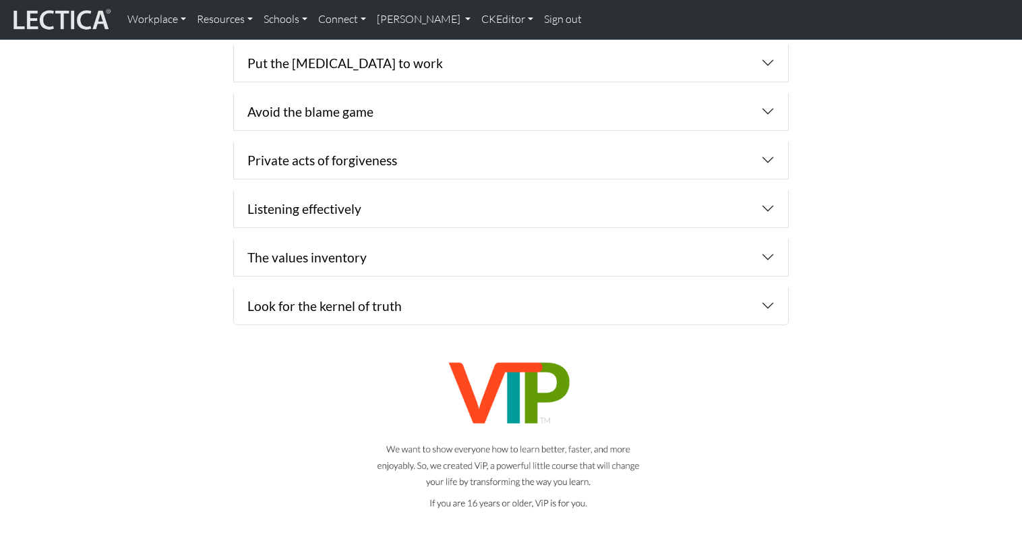
scroll to position [2225, 0]
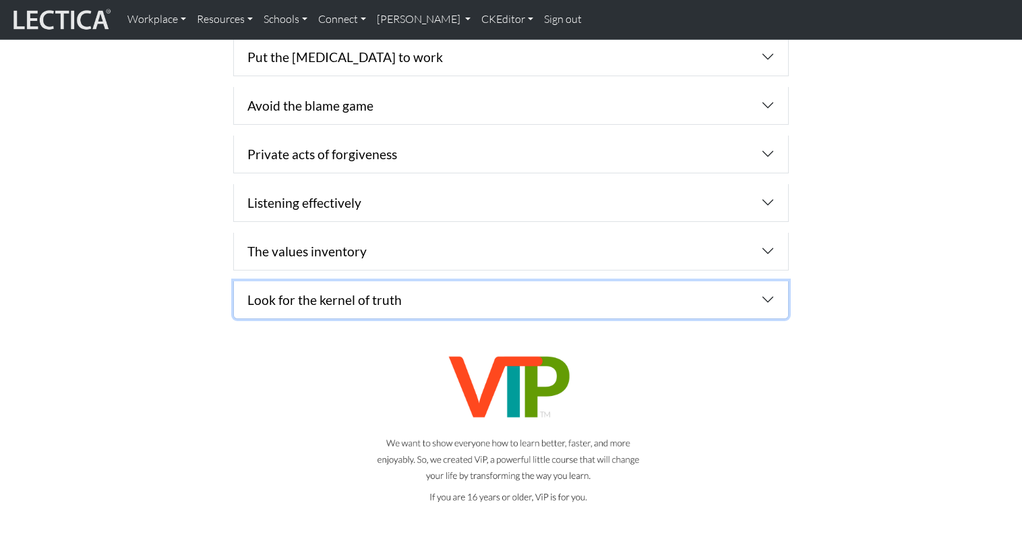
click at [406, 281] on button "button" at bounding box center [511, 299] width 554 height 37
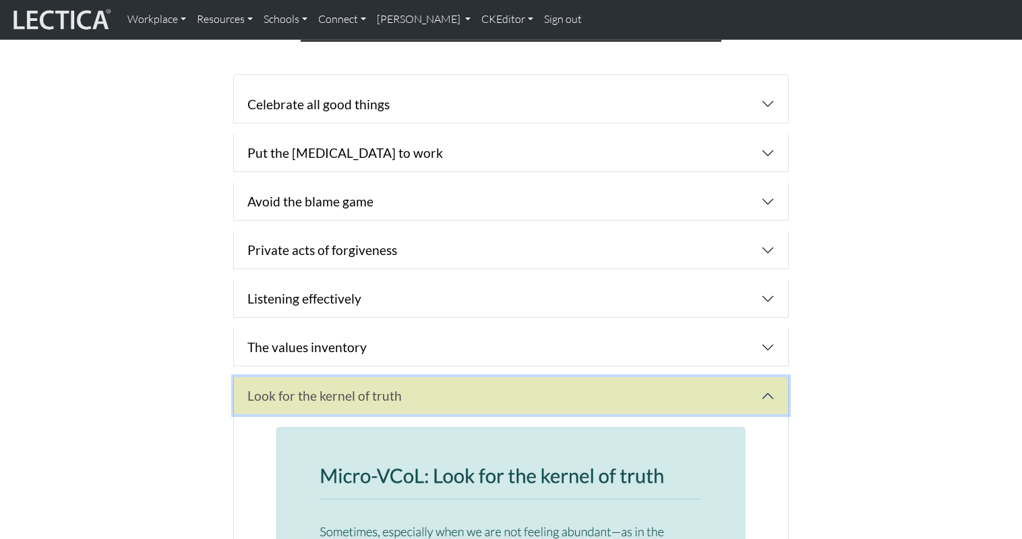
scroll to position [1123, 0]
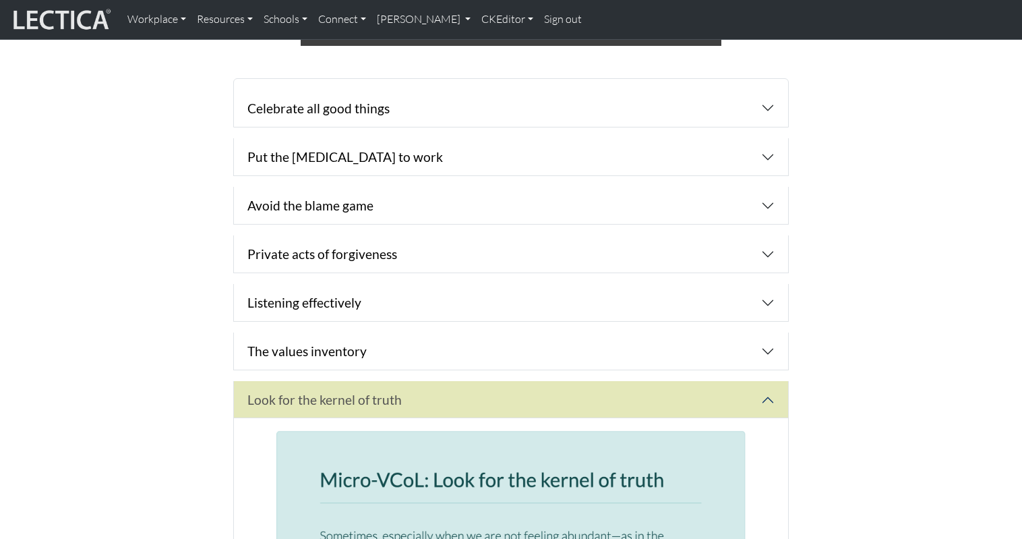
click at [541, 332] on button "The values inventory" at bounding box center [511, 350] width 554 height 37
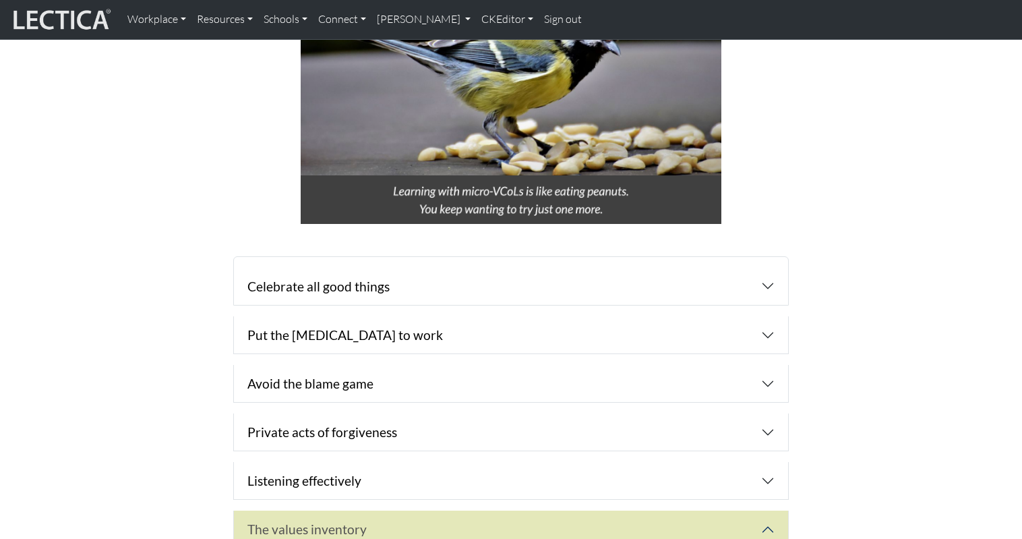
scroll to position [938, 0]
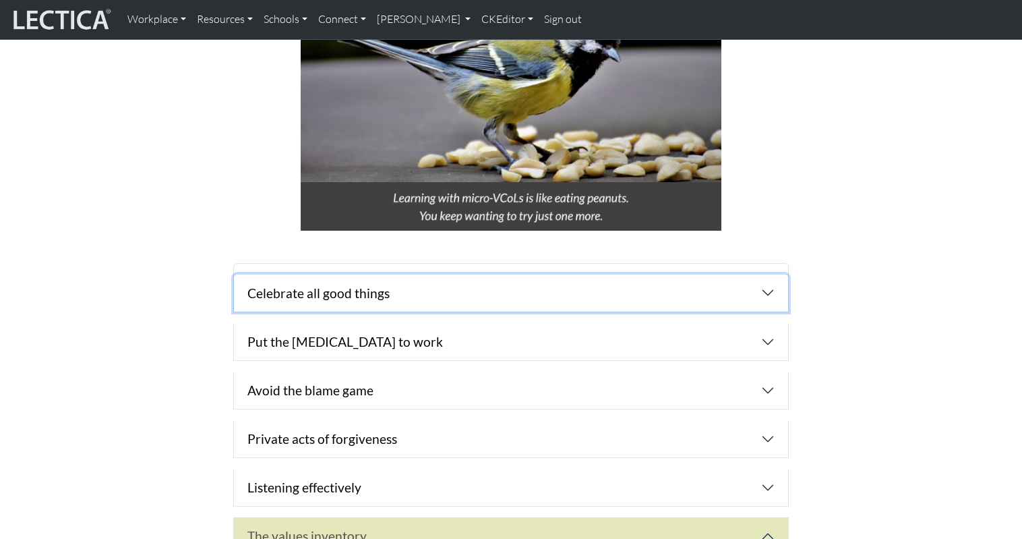
click at [510, 274] on button "Celebrate all good things" at bounding box center [511, 292] width 554 height 37
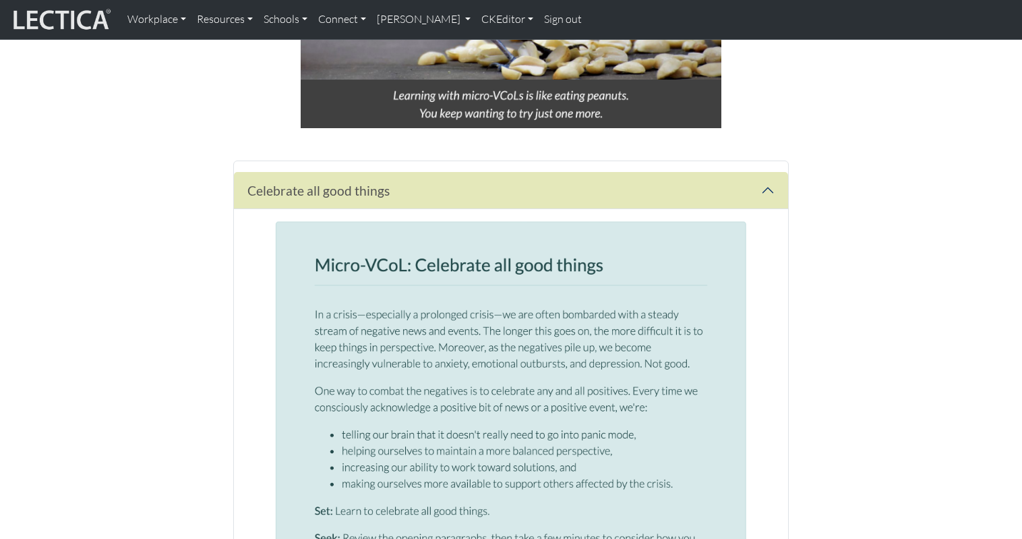
scroll to position [1031, 0]
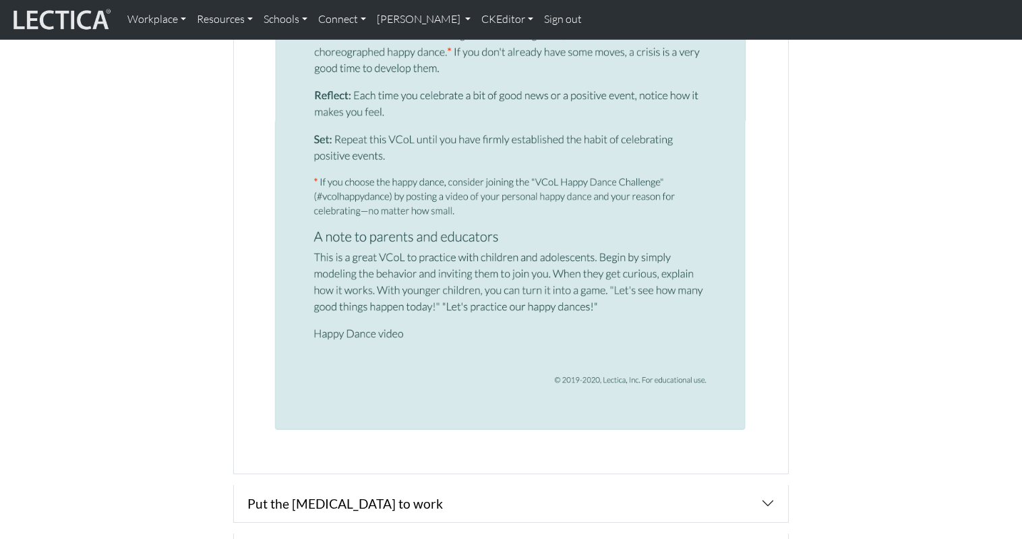
scroll to position [1780, 0]
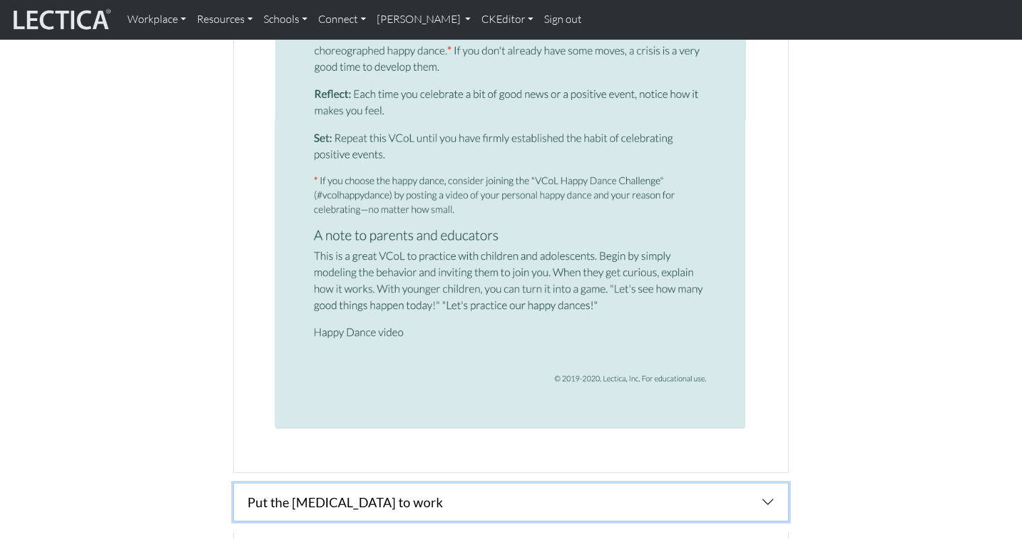
click at [337, 483] on button "Put the [MEDICAL_DATA] to work" at bounding box center [511, 501] width 554 height 37
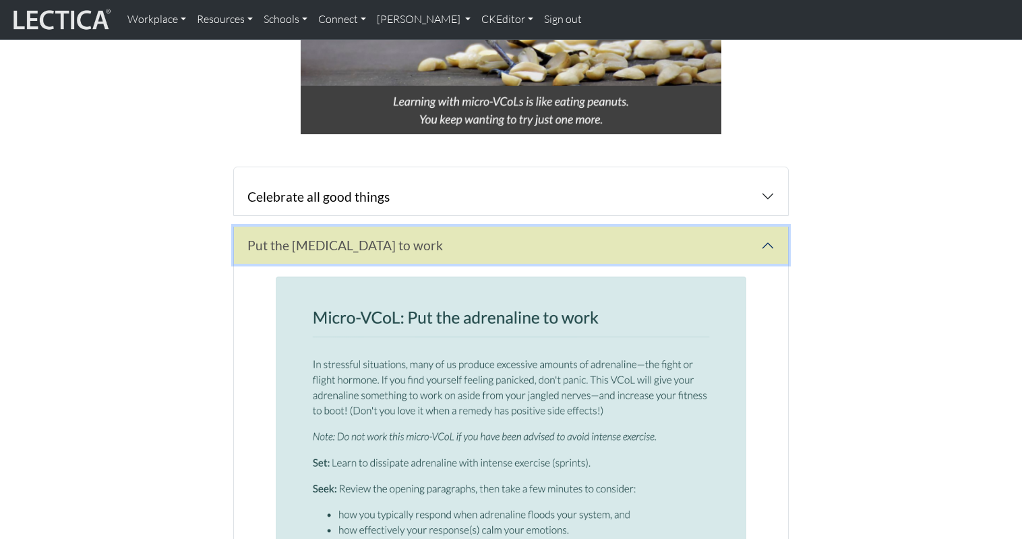
scroll to position [1033, 0]
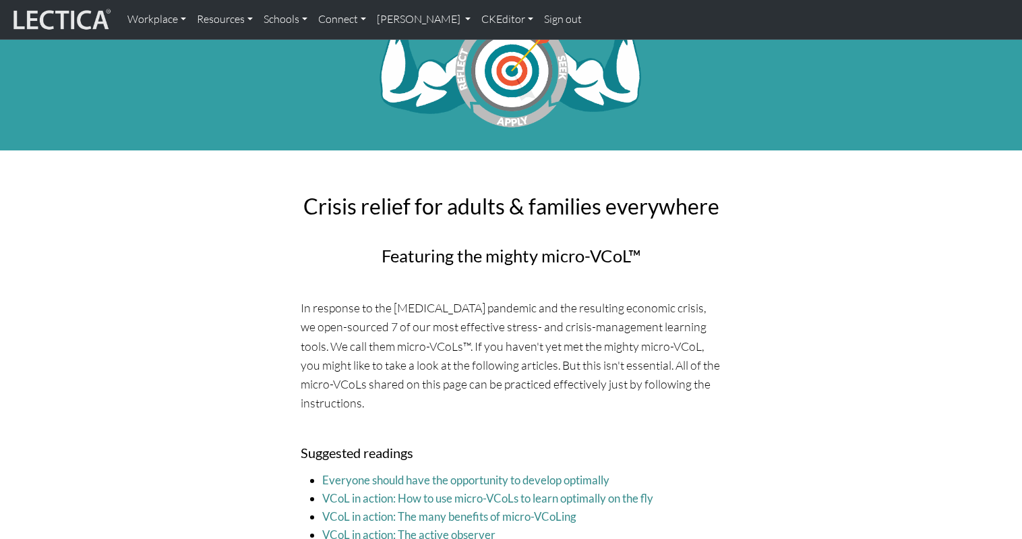
scroll to position [13, 0]
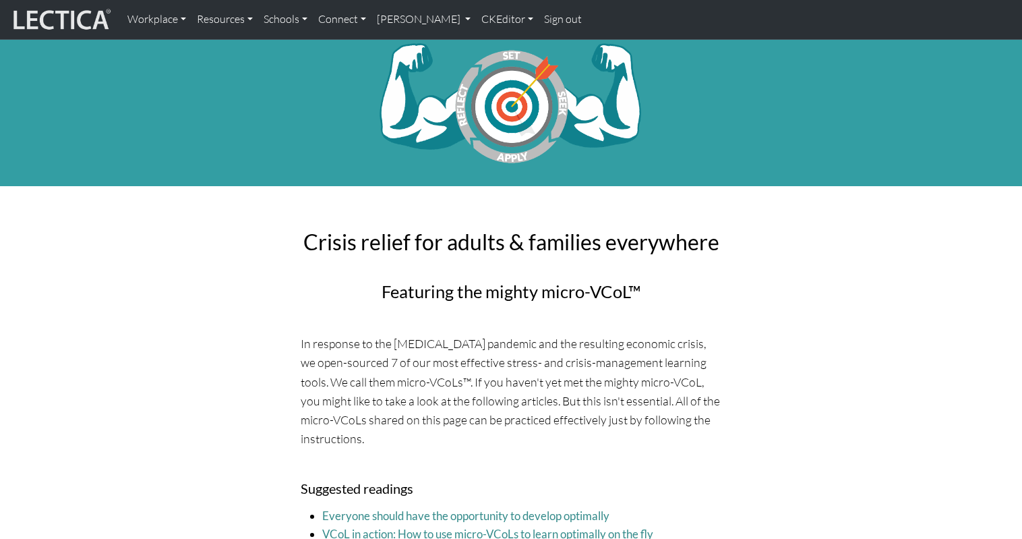
click at [395, 229] on h2 "Crisis relief for adults & families everywhere" at bounding box center [511, 242] width 421 height 26
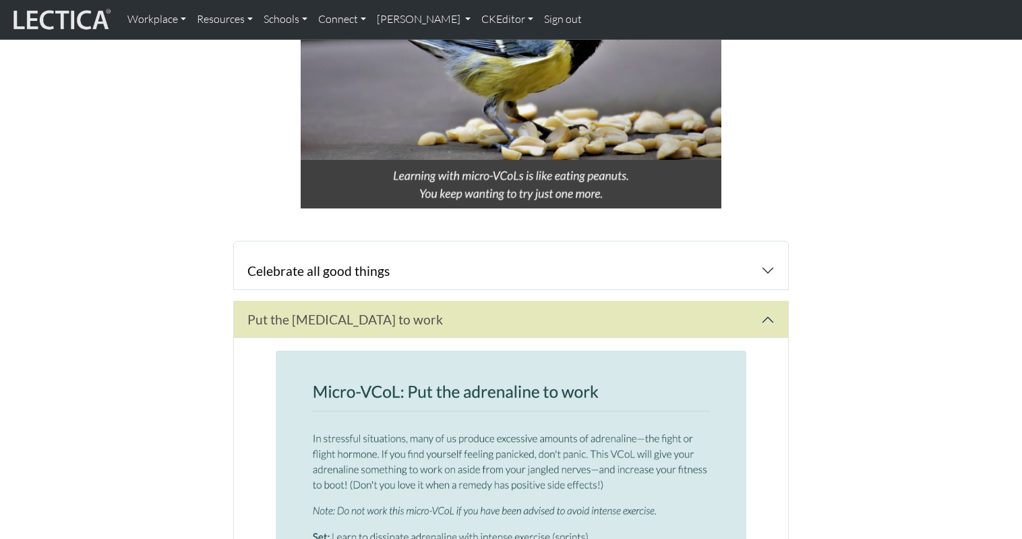
scroll to position [1009, 0]
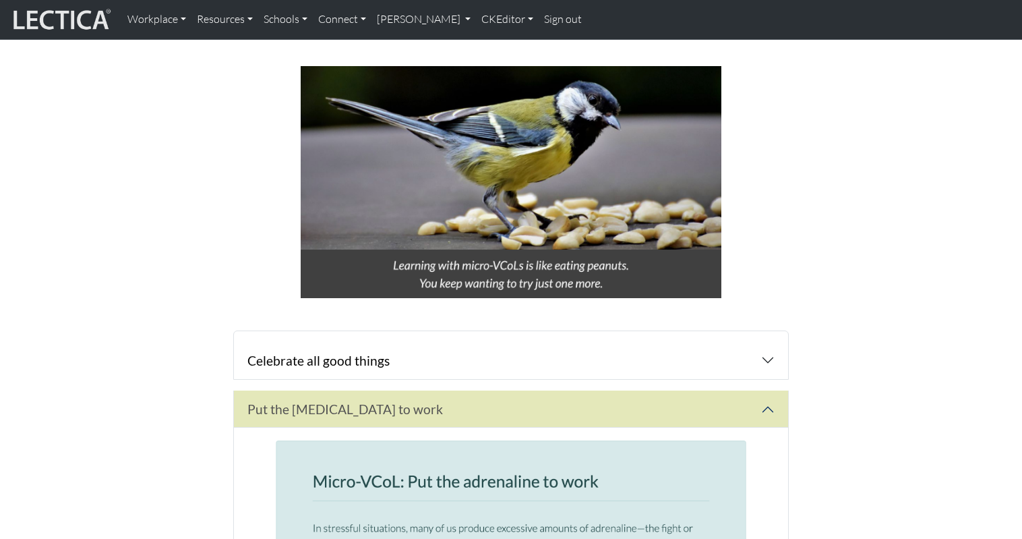
scroll to position [875, 0]
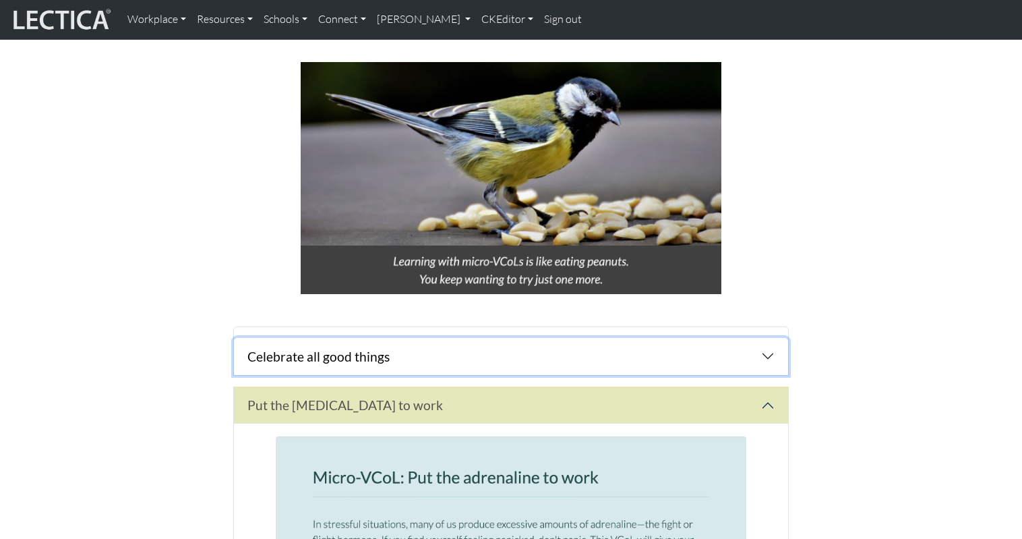
click at [391, 338] on button "Celebrate all good things" at bounding box center [511, 356] width 554 height 37
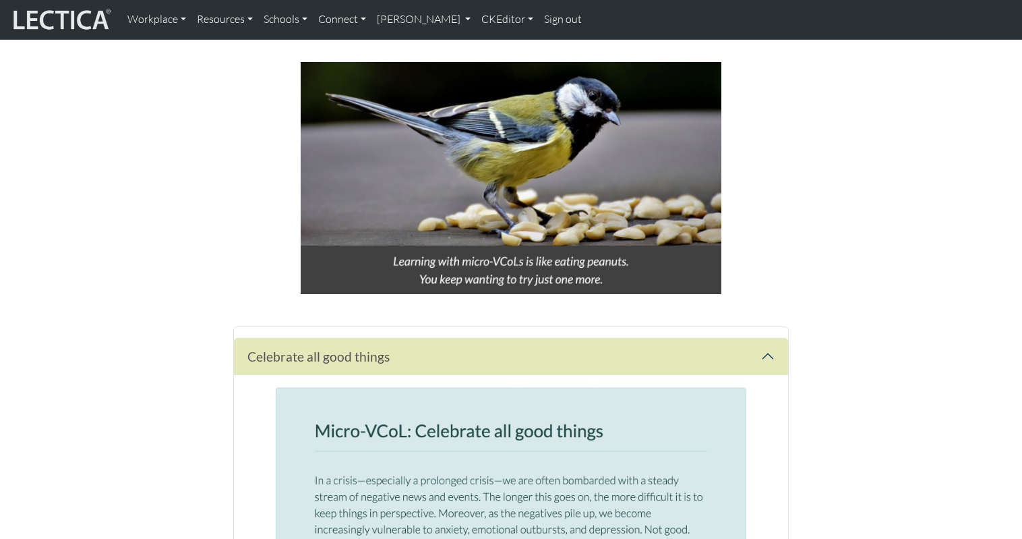
click at [460, 338] on button "Celebrate all good things" at bounding box center [511, 356] width 554 height 37
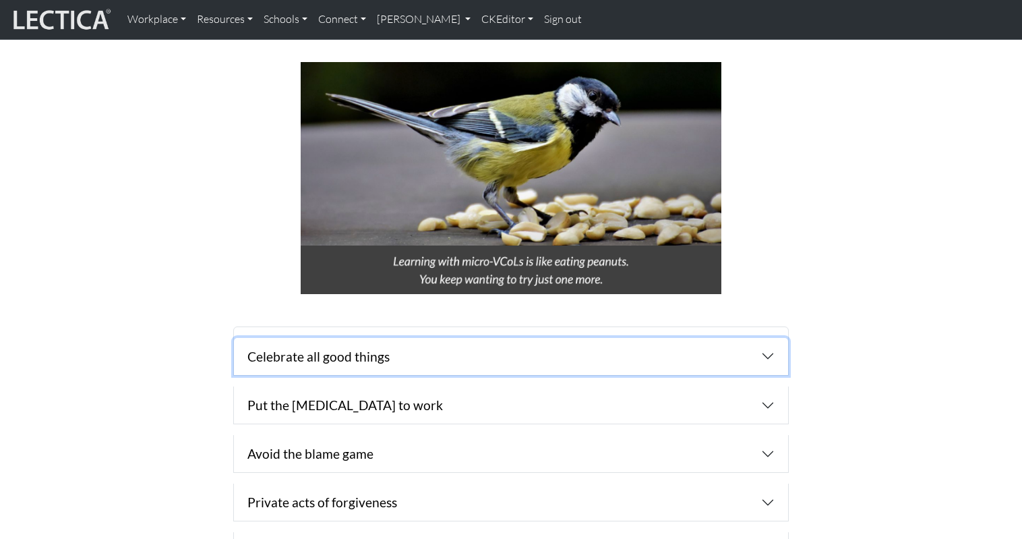
click at [460, 338] on button "Celebrate all good things" at bounding box center [511, 356] width 554 height 37
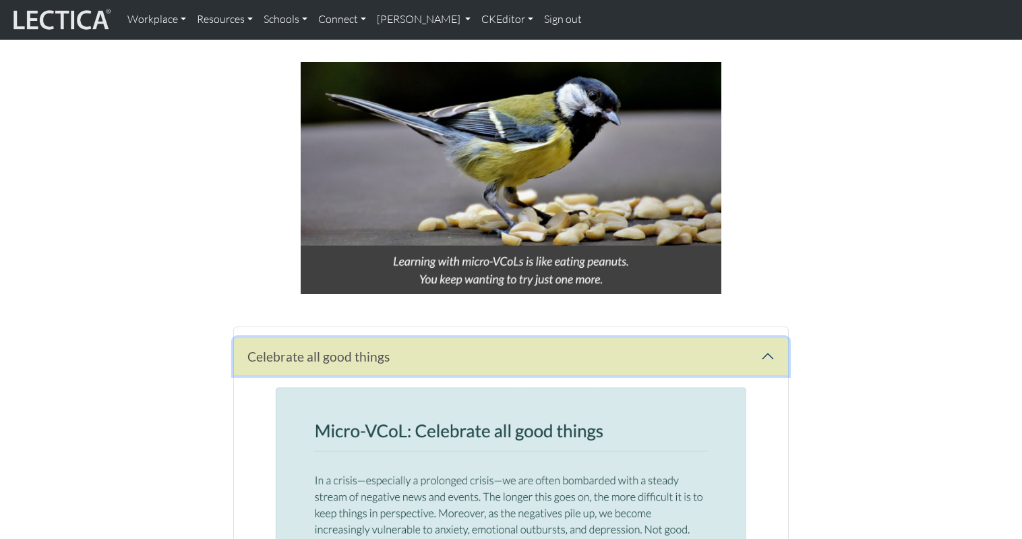
click at [460, 338] on button "Celebrate all good things" at bounding box center [511, 356] width 554 height 37
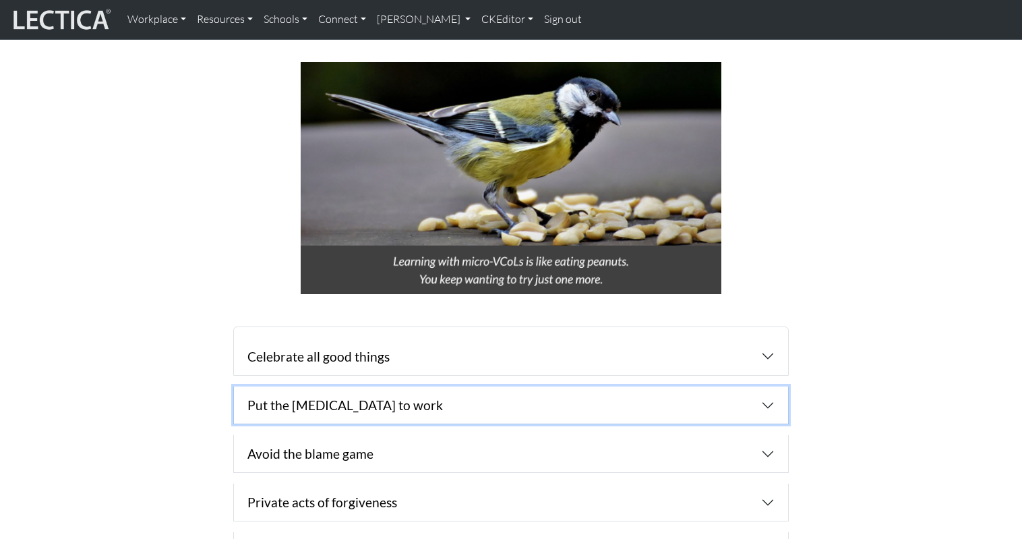
click at [459, 386] on button "Put the [MEDICAL_DATA] to work" at bounding box center [511, 404] width 554 height 37
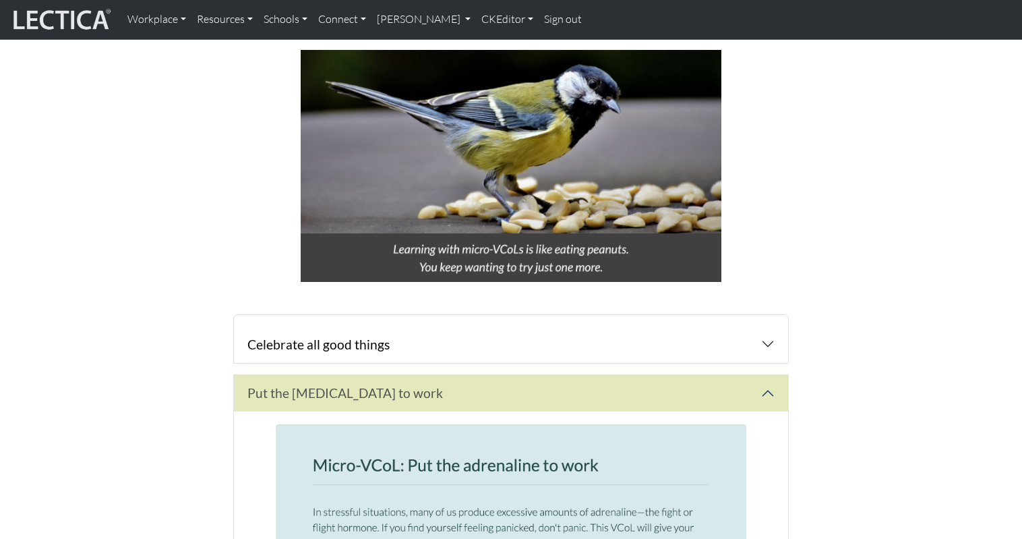
scroll to position [890, 0]
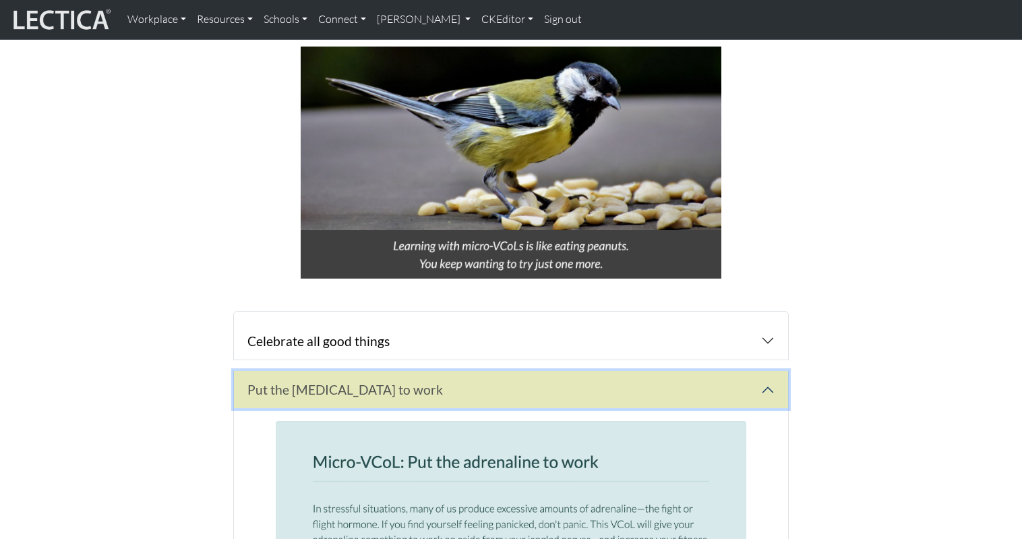
click at [448, 371] on button "Put the [MEDICAL_DATA] to work" at bounding box center [511, 389] width 554 height 37
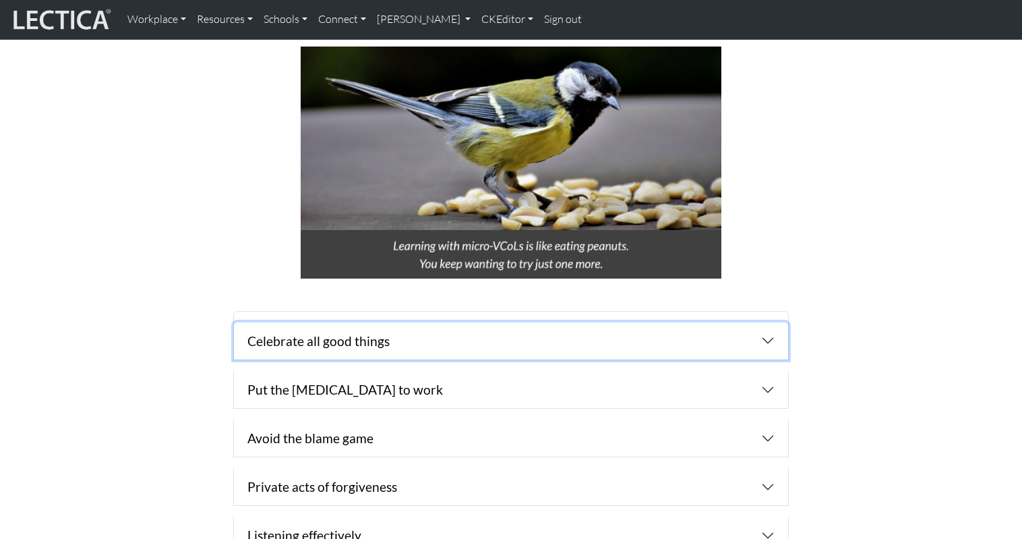
click at [421, 322] on button "Celebrate all good things" at bounding box center [511, 340] width 554 height 37
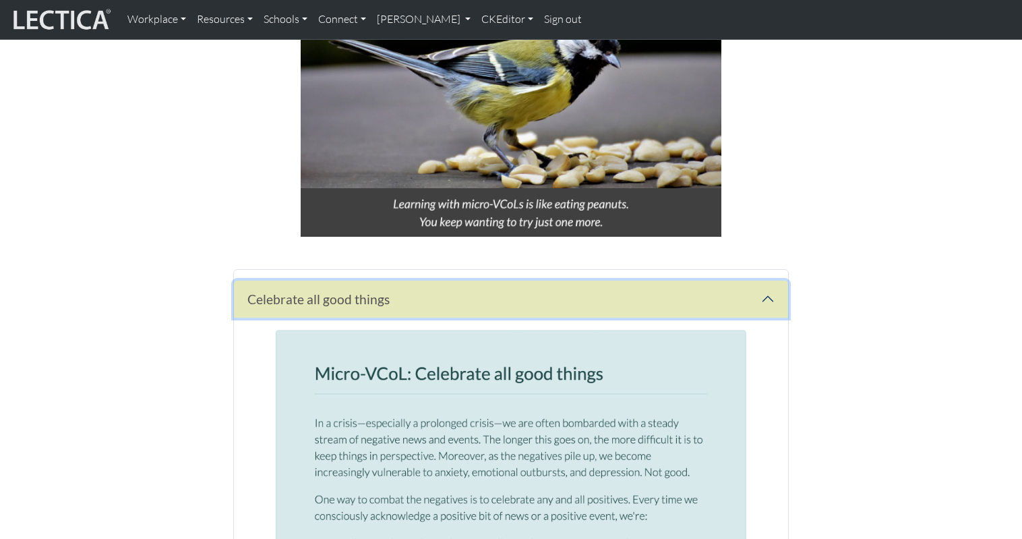
scroll to position [1017, 0]
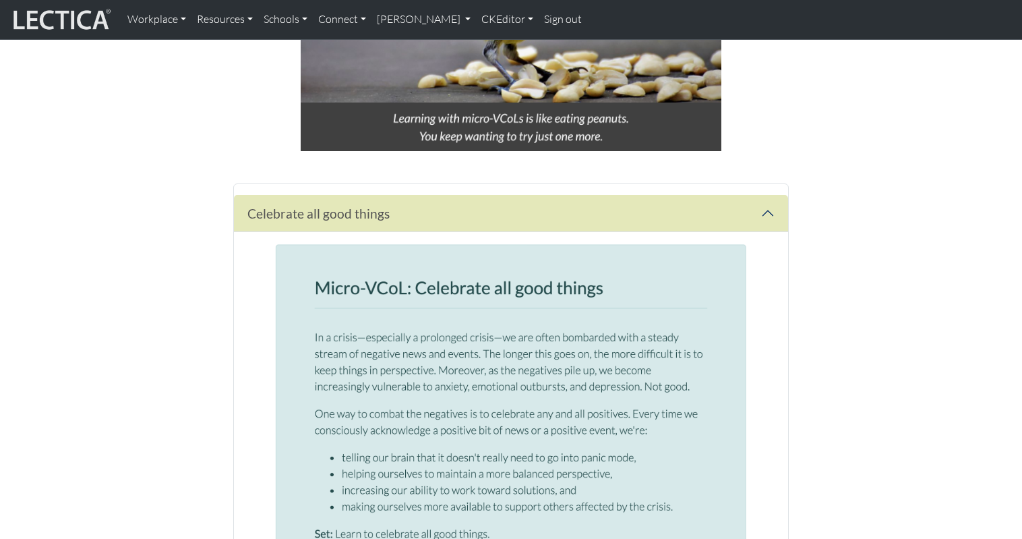
click at [972, 122] on section "Crisis relief for adults & families everywhere Featuring the mighty micro-VCoL™…" at bounding box center [511, 512] width 1022 height 2597
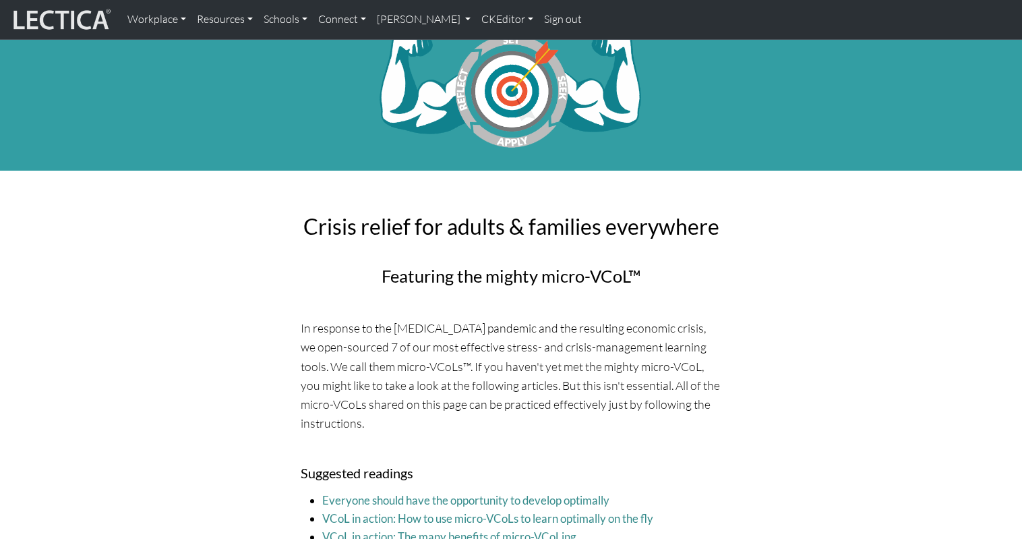
scroll to position [0, 0]
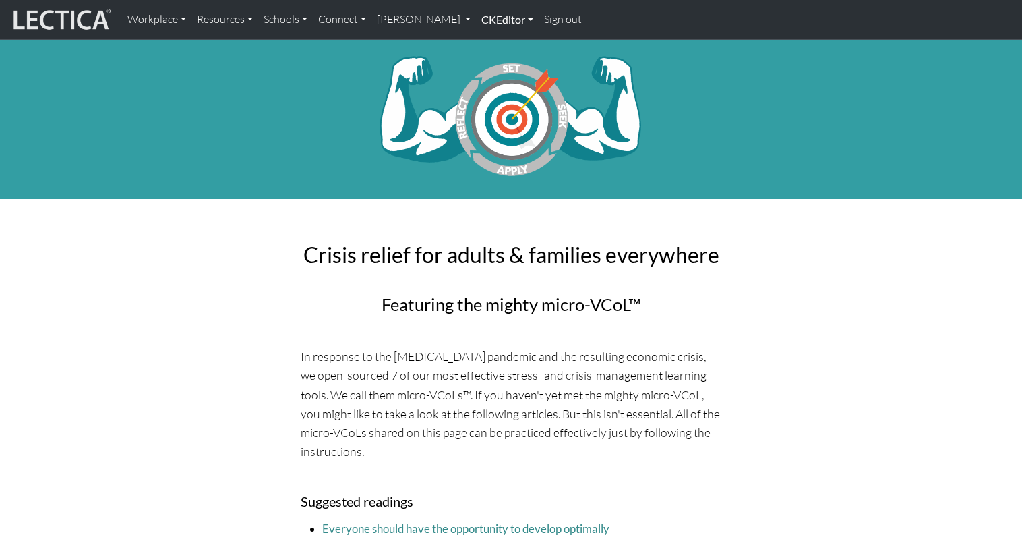
click at [476, 17] on link "CKEditor" at bounding box center [507, 19] width 63 height 28
click at [487, 46] on link "Edit" at bounding box center [500, 49] width 27 height 17
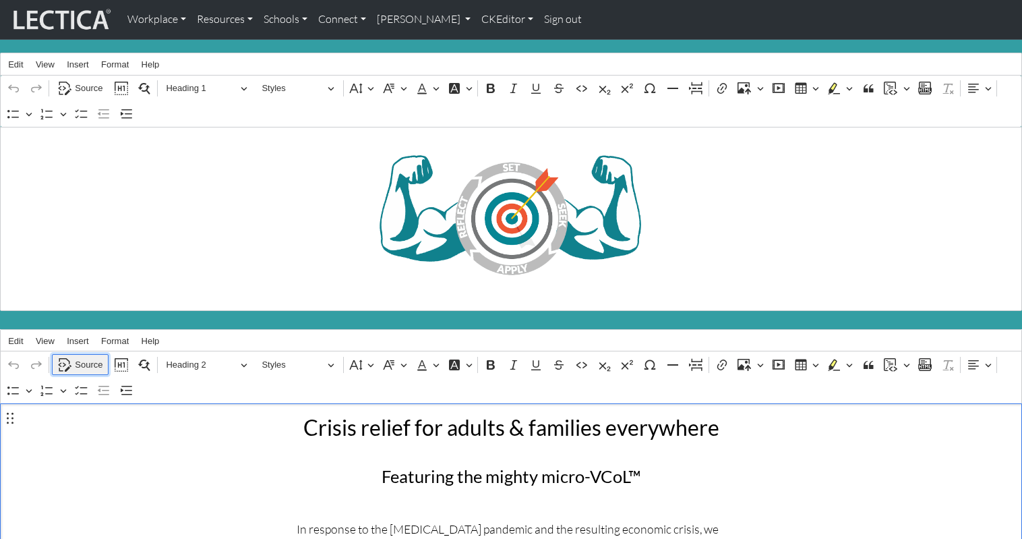
click at [80, 357] on span "Source" at bounding box center [89, 365] width 28 height 16
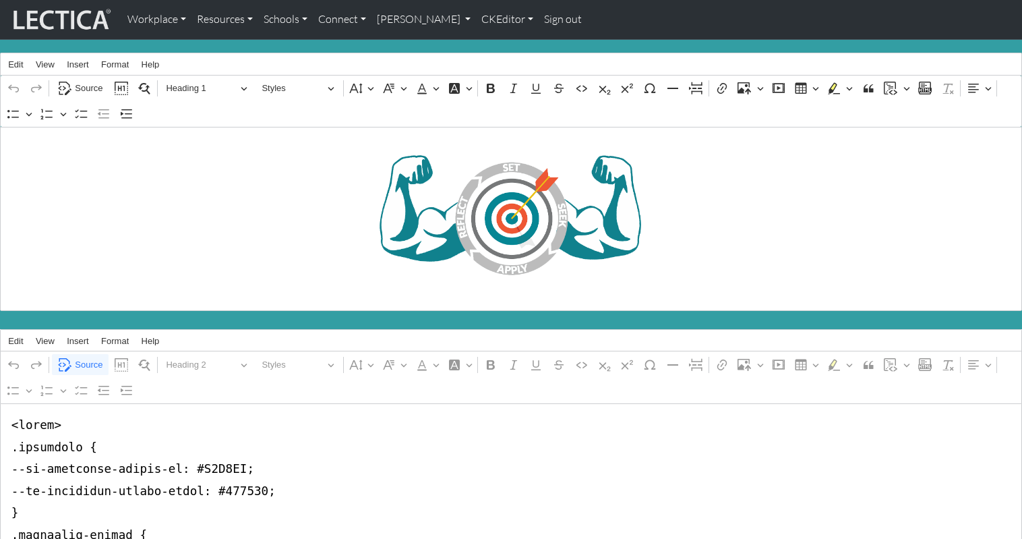
drag, startPoint x: 192, startPoint y: 456, endPoint x: 230, endPoint y: 455, distance: 37.8
type textarea "<style> .accordion { --bs-accordion-active-bg: #F3F8BB; --bs-accordion-active-c…"
click at [476, 18] on link "CKEditor" at bounding box center [507, 19] width 63 height 28
click at [487, 42] on link "Edit" at bounding box center [500, 49] width 27 height 17
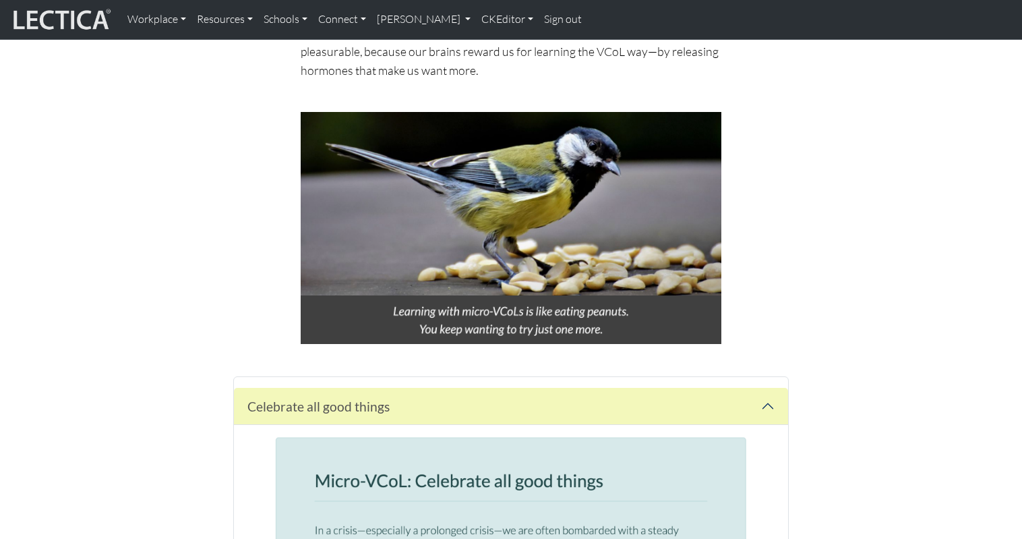
scroll to position [827, 0]
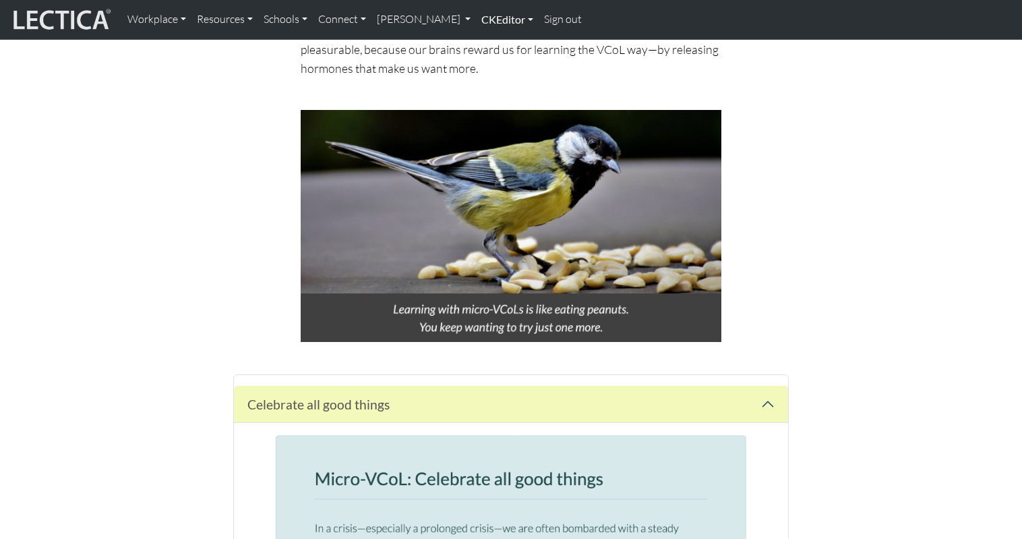
click at [476, 19] on link "CKEditor" at bounding box center [507, 19] width 63 height 28
click at [487, 46] on link "Edit" at bounding box center [500, 49] width 27 height 17
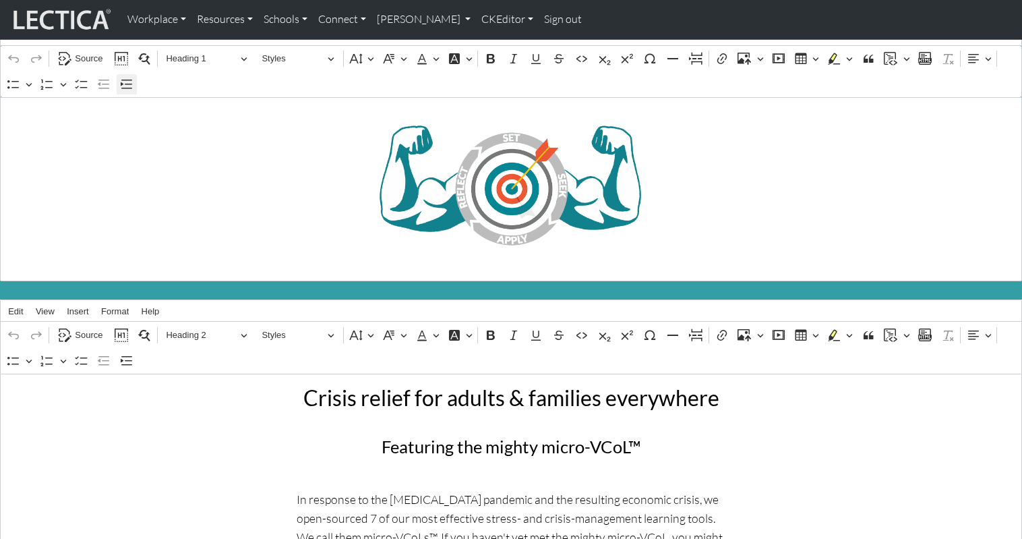
scroll to position [0, 0]
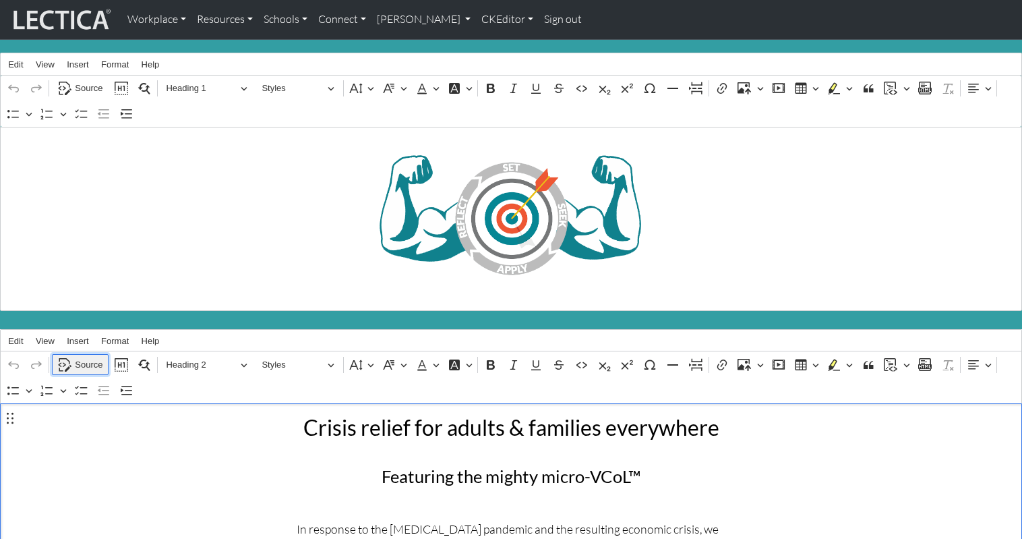
click at [90, 357] on span "Source" at bounding box center [89, 365] width 28 height 16
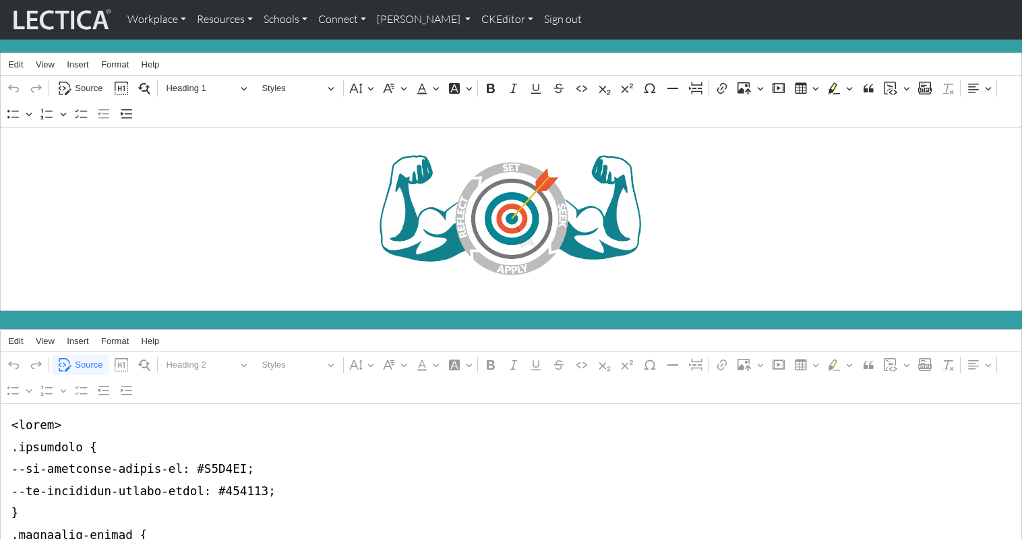
type textarea "<style> .accordion { --bs-accordion-active-bg: #F2F7C4; --bs-accordion-active-c…"
click at [476, 20] on link "CKEditor" at bounding box center [507, 19] width 63 height 28
click at [487, 42] on link "Edit" at bounding box center [500, 49] width 27 height 17
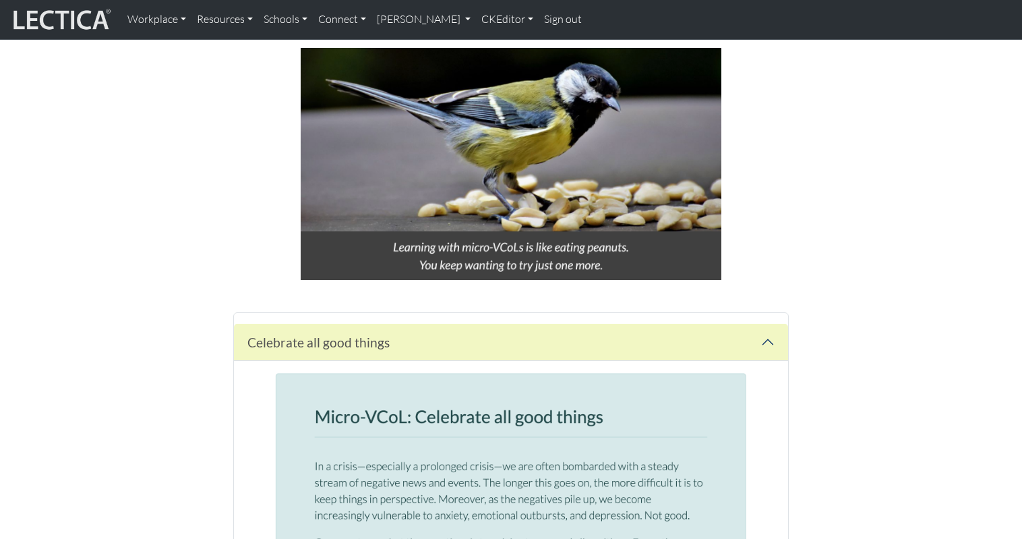
scroll to position [894, 0]
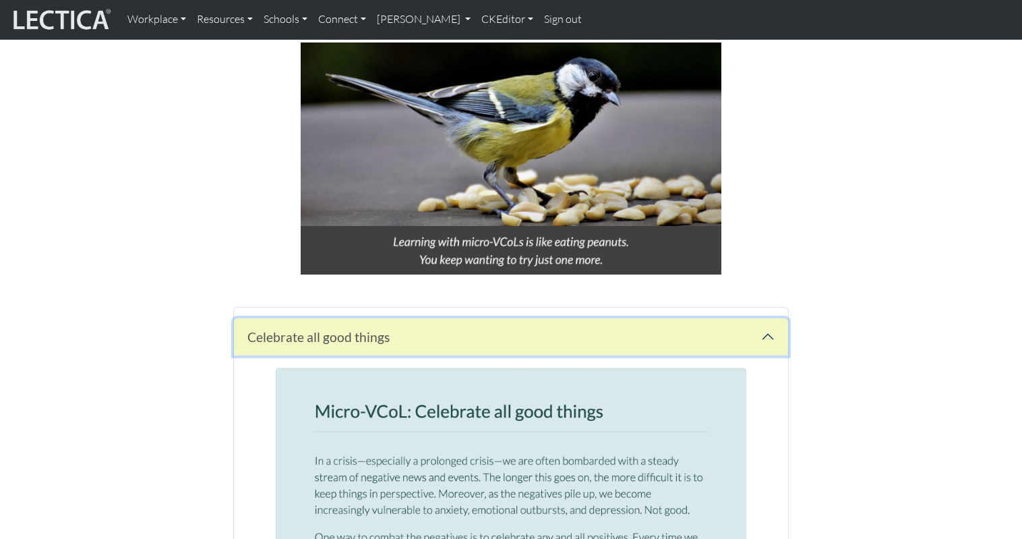
click at [424, 318] on button "button" at bounding box center [511, 336] width 554 height 37
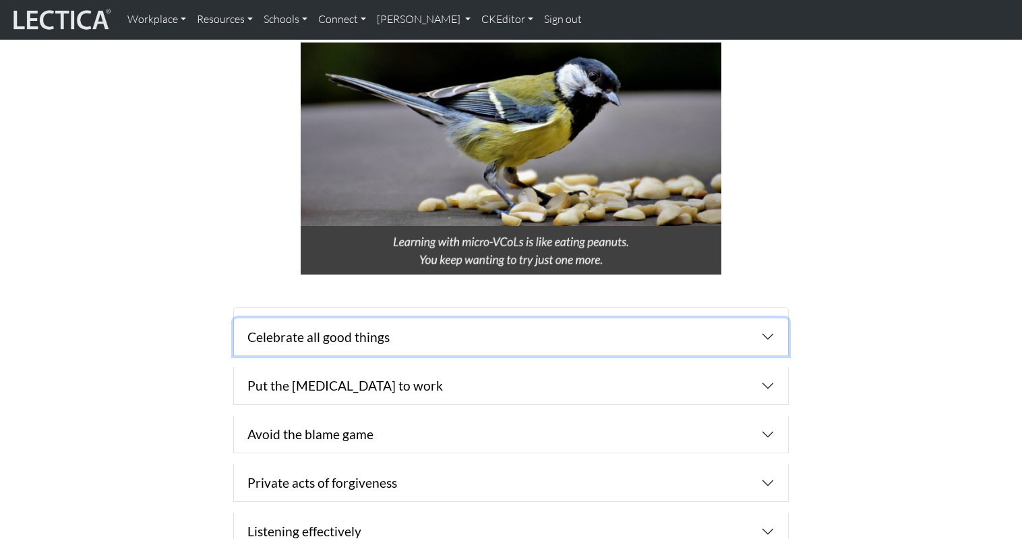
click at [424, 318] on button "button" at bounding box center [511, 336] width 554 height 37
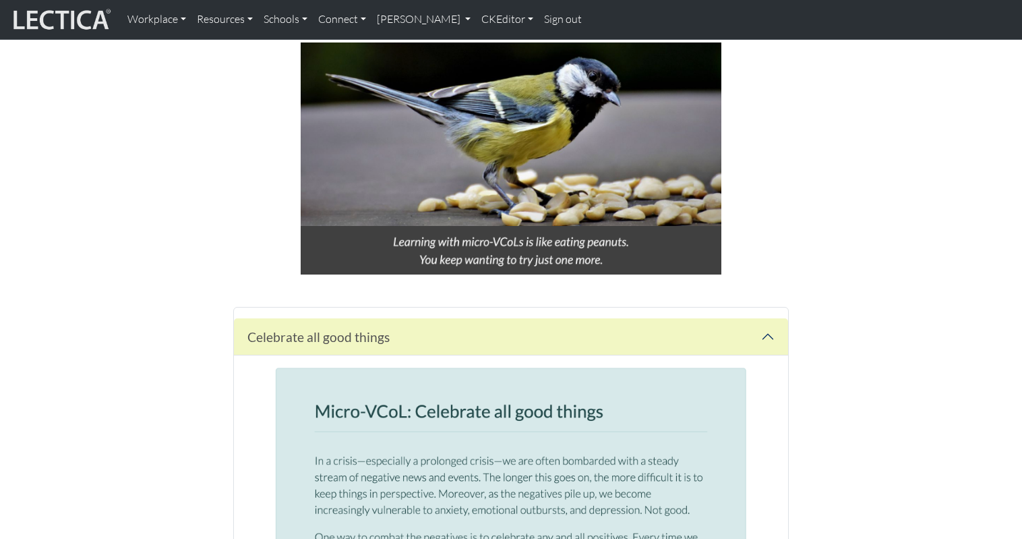
drag, startPoint x: 875, startPoint y: 239, endPoint x: 883, endPoint y: 237, distance: 9.0
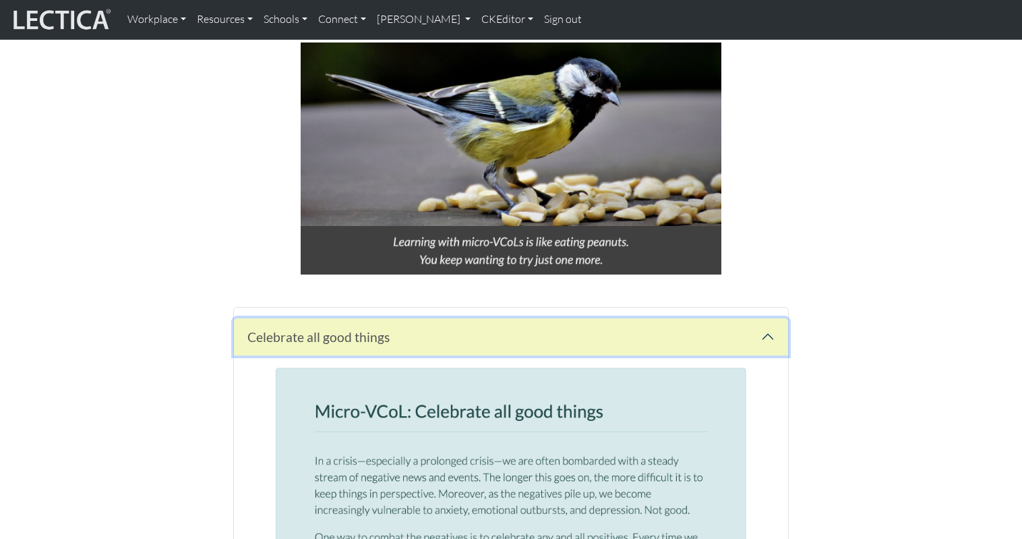
click at [643, 318] on button "button" at bounding box center [511, 336] width 554 height 37
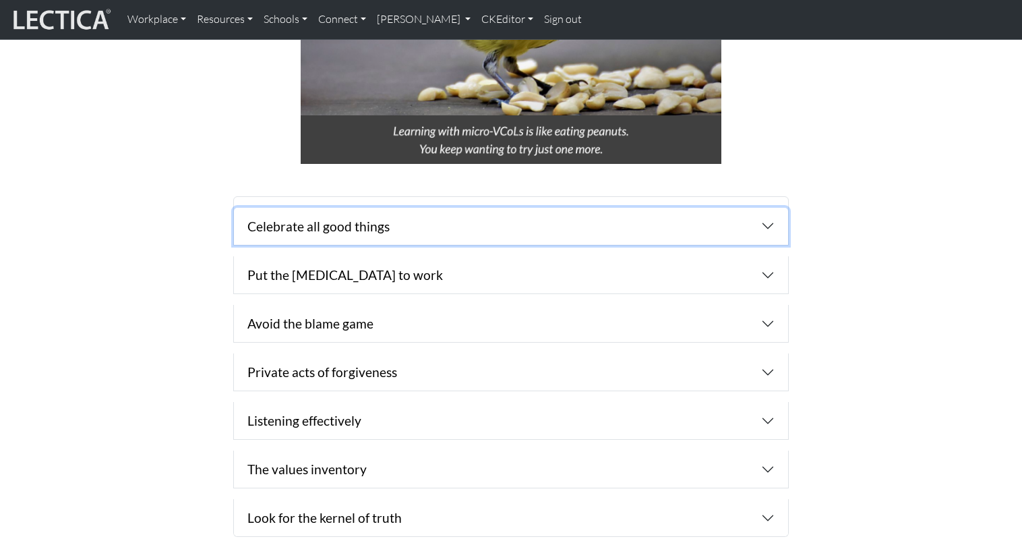
scroll to position [1007, 0]
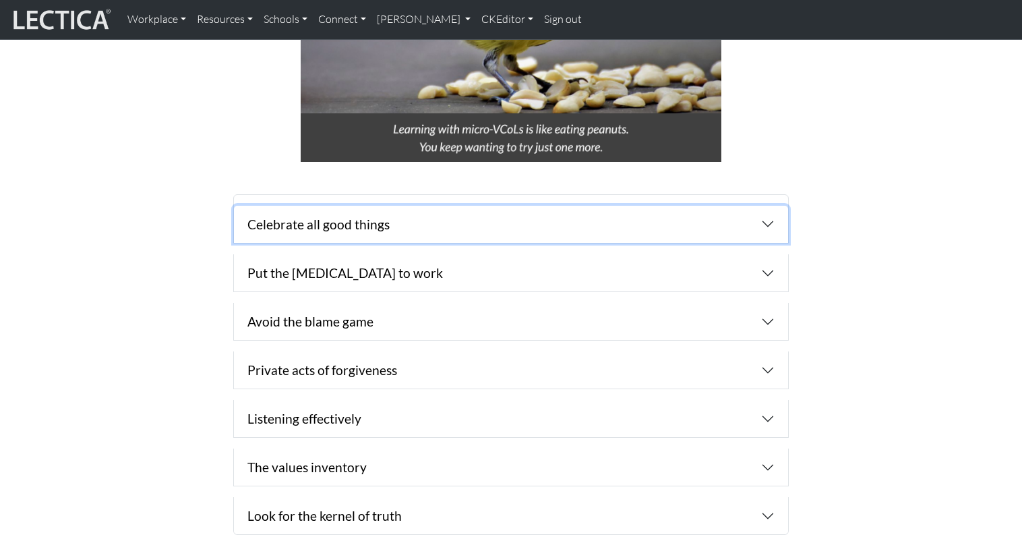
click at [413, 206] on button "button" at bounding box center [511, 224] width 554 height 37
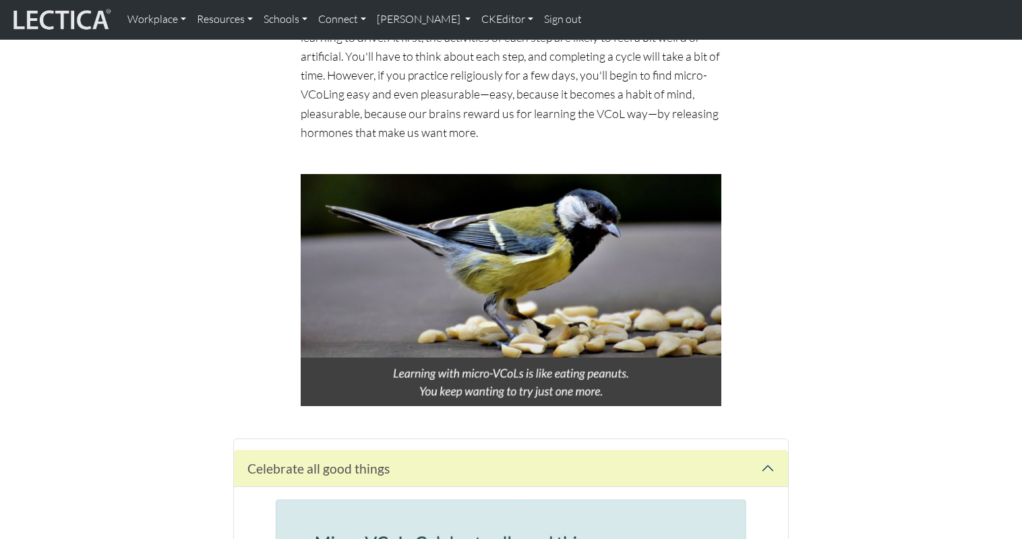
scroll to position [763, 0]
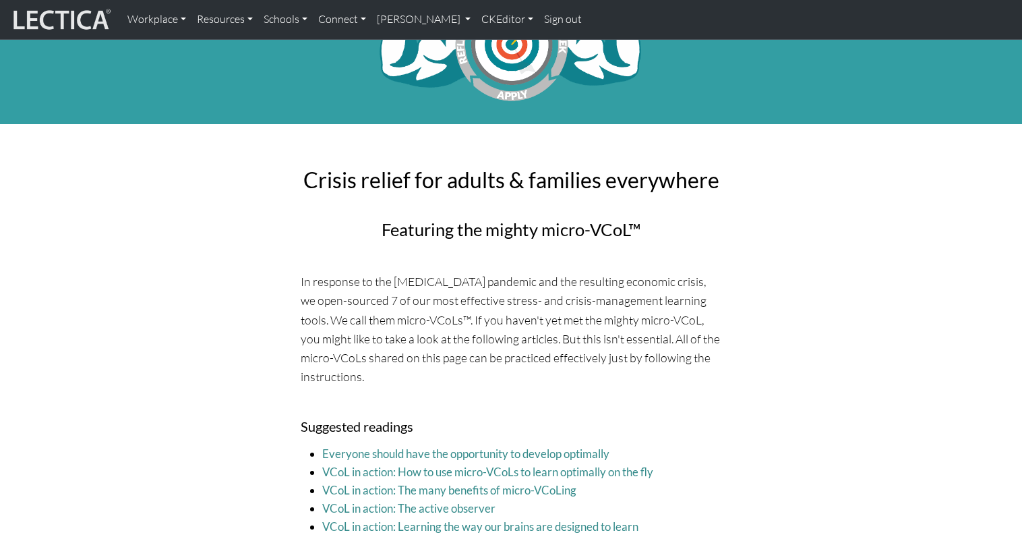
scroll to position [0, 0]
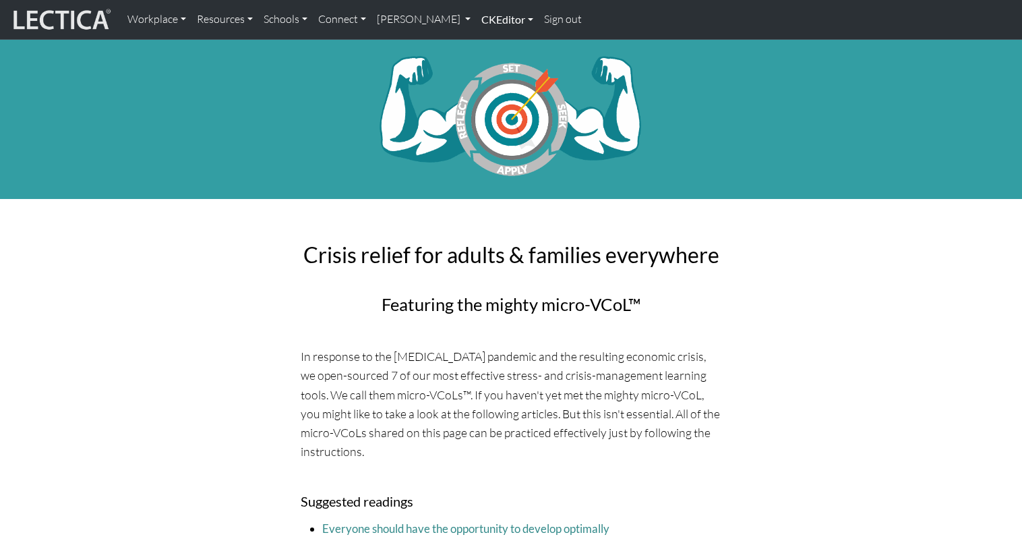
click at [476, 18] on link "CKEditor" at bounding box center [507, 19] width 63 height 28
click at [487, 41] on link "Edit" at bounding box center [500, 49] width 27 height 17
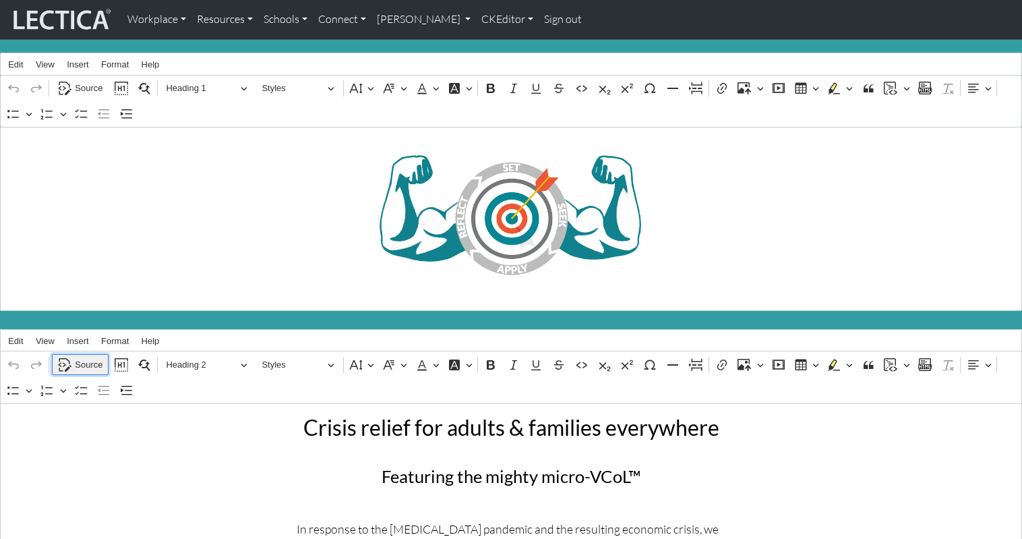
click at [86, 357] on span "Source" at bounding box center [89, 365] width 28 height 16
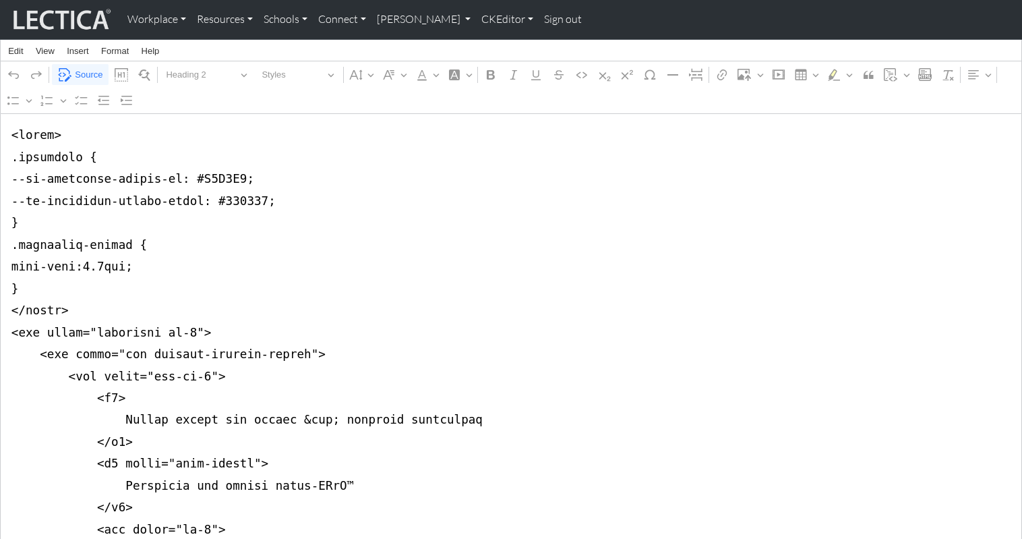
scroll to position [295, 0]
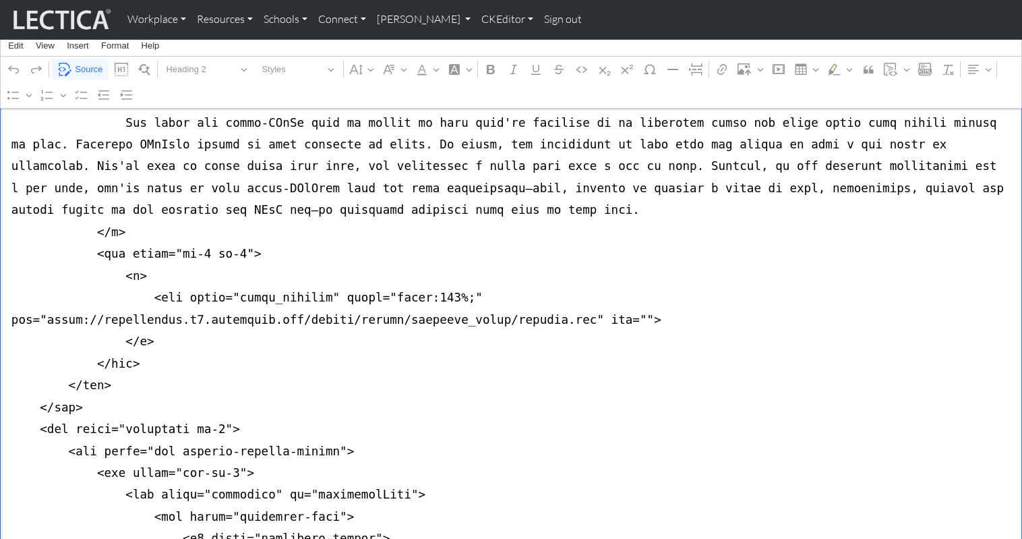
scroll to position [1662, 0]
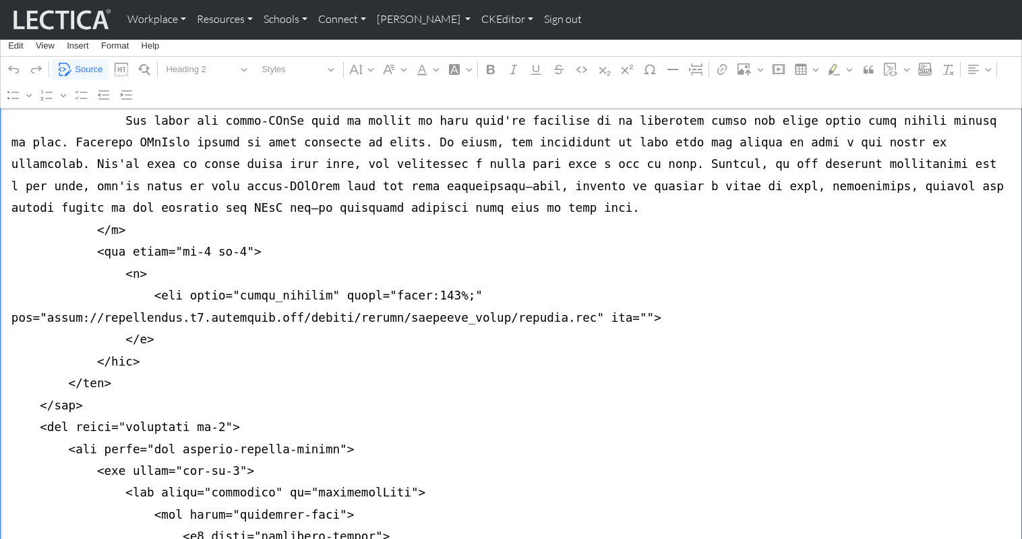
drag, startPoint x: 6, startPoint y: 293, endPoint x: 6, endPoint y: 309, distance: 16.2
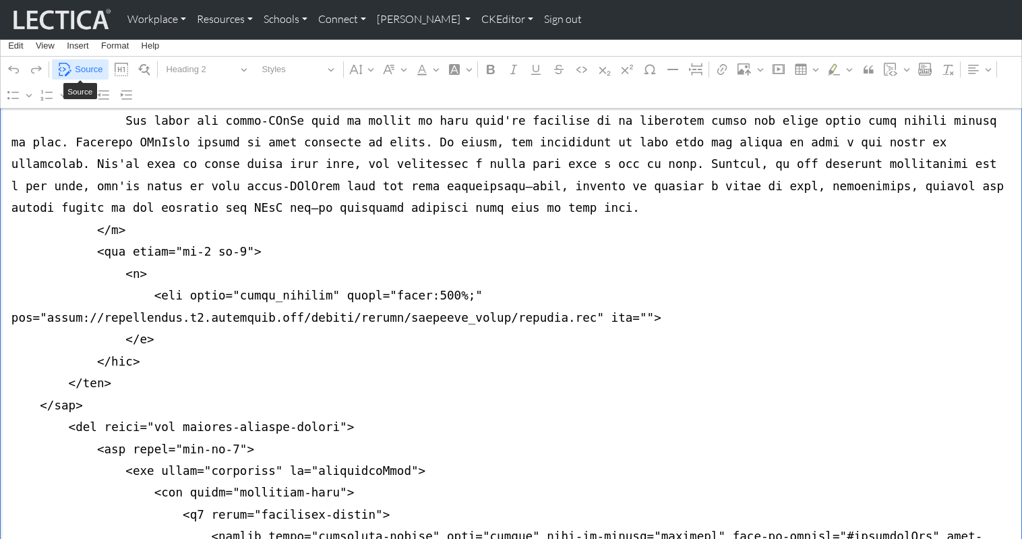
type textarea "<style> .accordion { --bs-accordion-active-bg: #F2F7C4; --bs-accordion-active-c…"
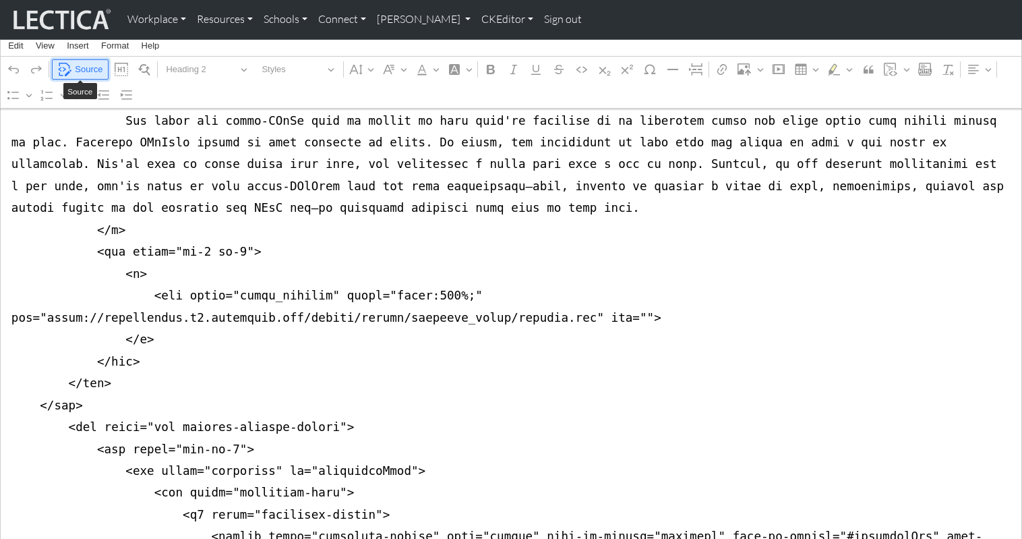
click at [90, 67] on span "Source" at bounding box center [89, 69] width 28 height 16
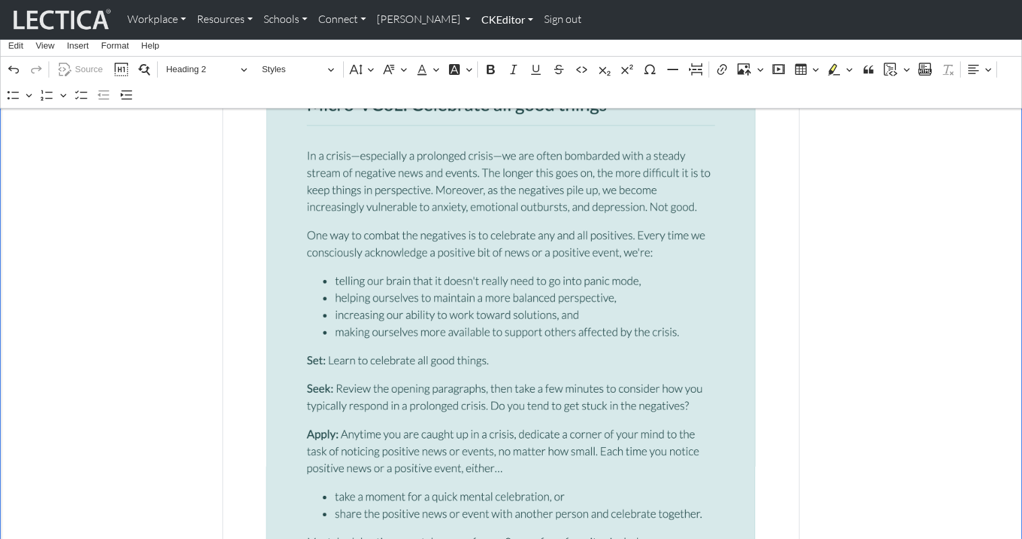
scroll to position [1395, 0]
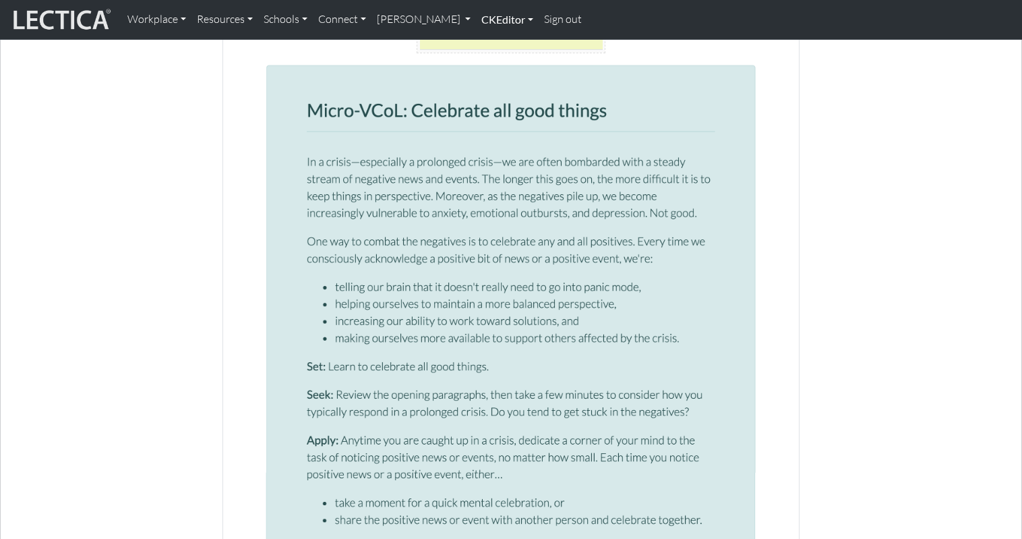
click at [476, 13] on link "CKEditor" at bounding box center [507, 19] width 63 height 28
click at [487, 45] on link "Edit" at bounding box center [500, 49] width 27 height 17
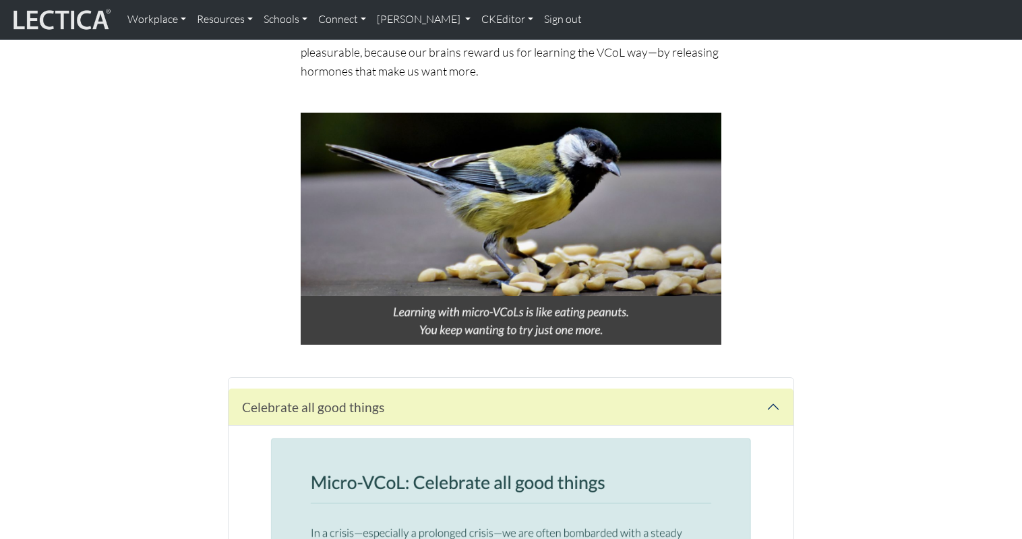
scroll to position [827, 0]
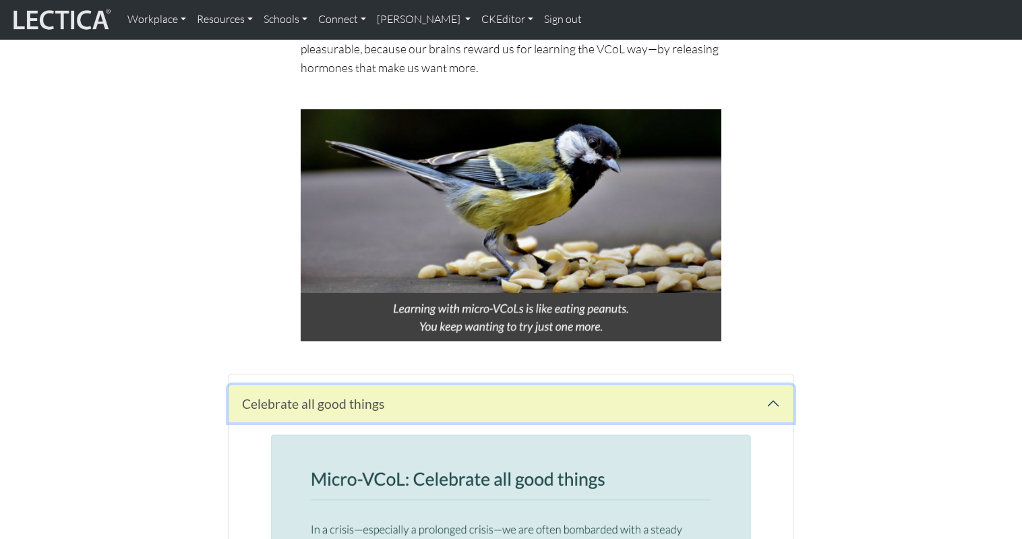
click at [415, 385] on button "button" at bounding box center [511, 403] width 565 height 37
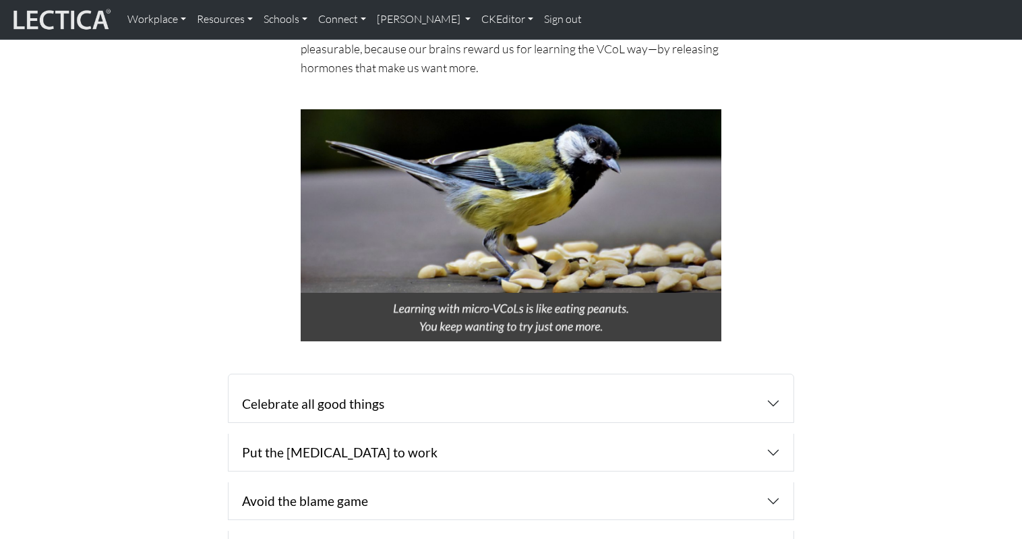
click at [189, 374] on div "Listening, like thinking, learning, and self-control, tends to suffer in a cris…" at bounding box center [511, 544] width 874 height 341
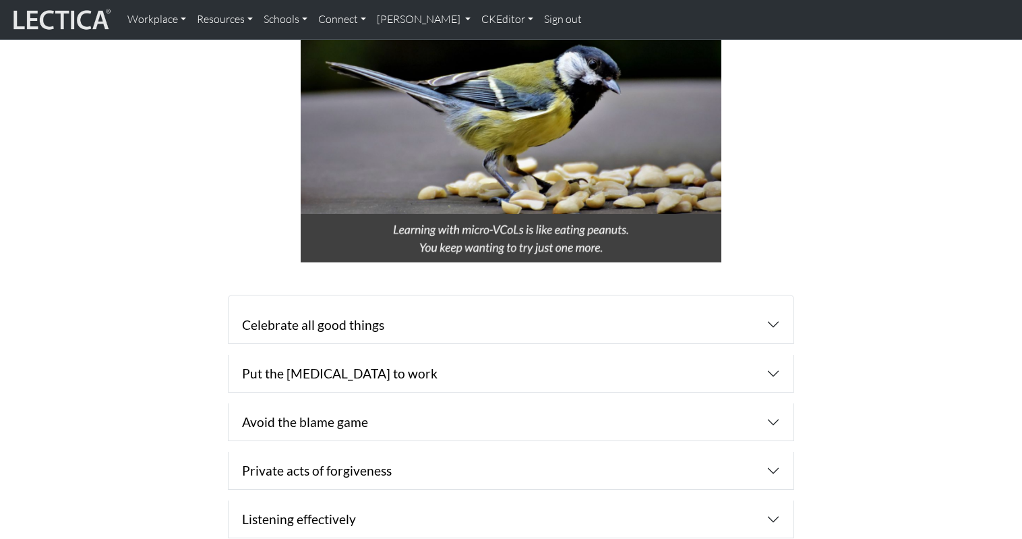
scroll to position [866, 0]
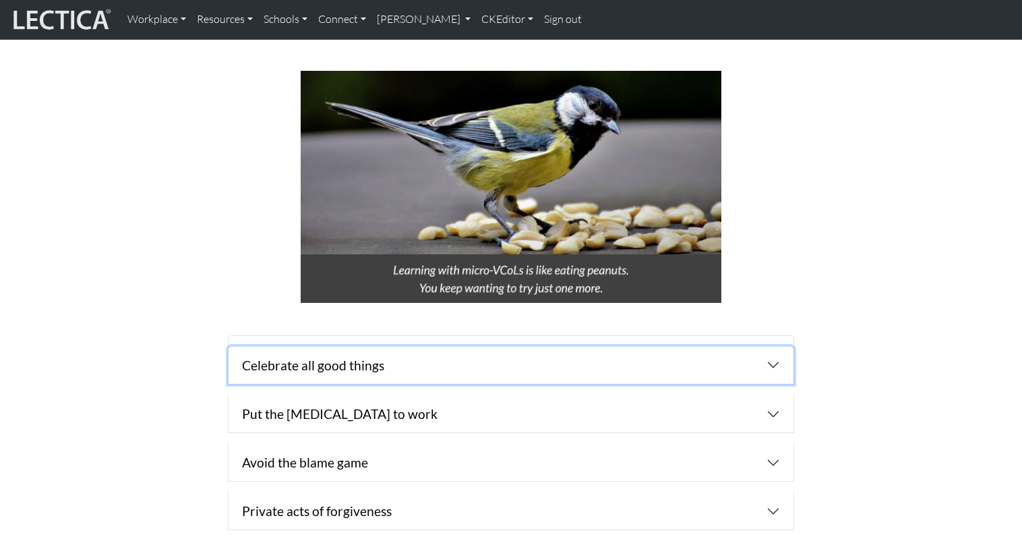
click at [393, 347] on button "button" at bounding box center [511, 365] width 565 height 37
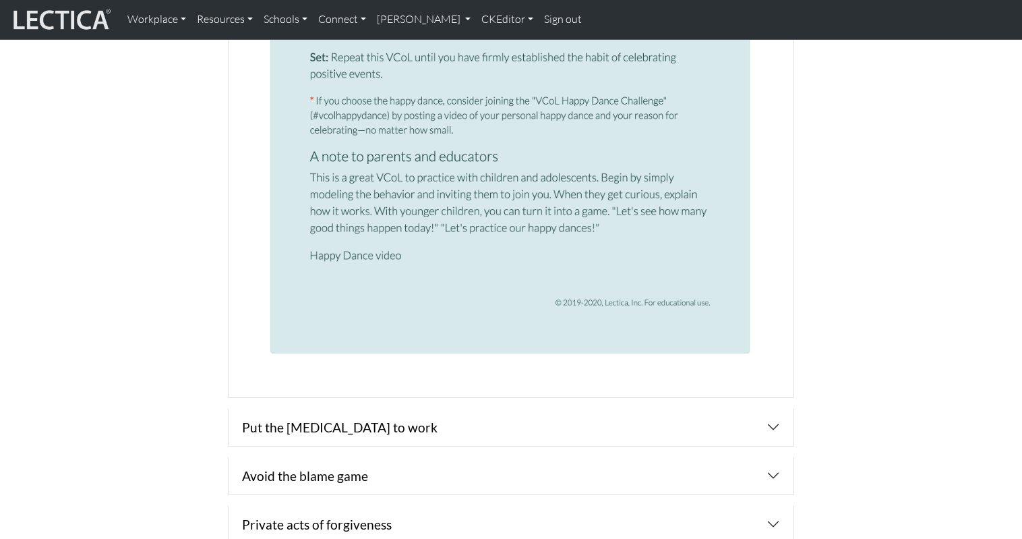
scroll to position [1875, 0]
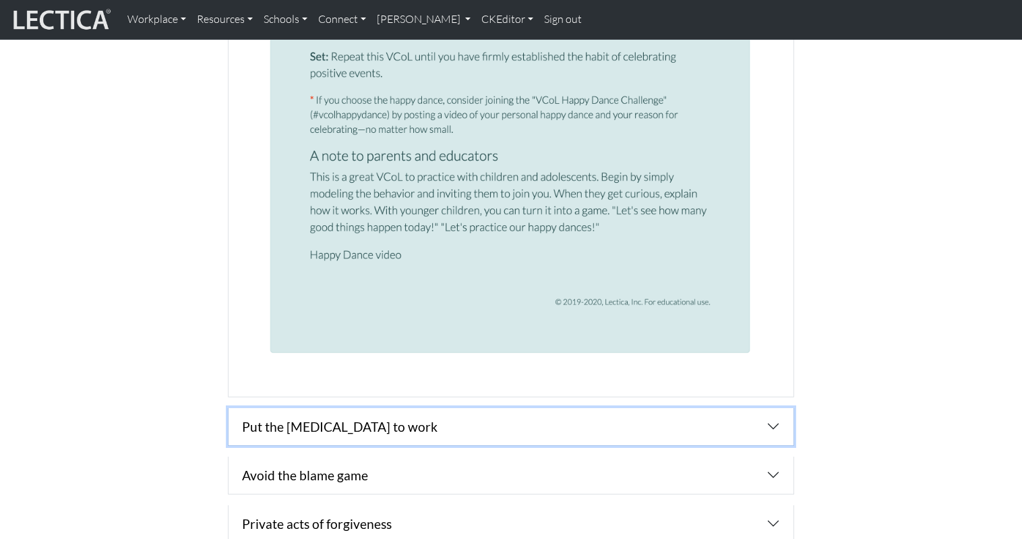
click at [427, 408] on button "button" at bounding box center [511, 426] width 565 height 37
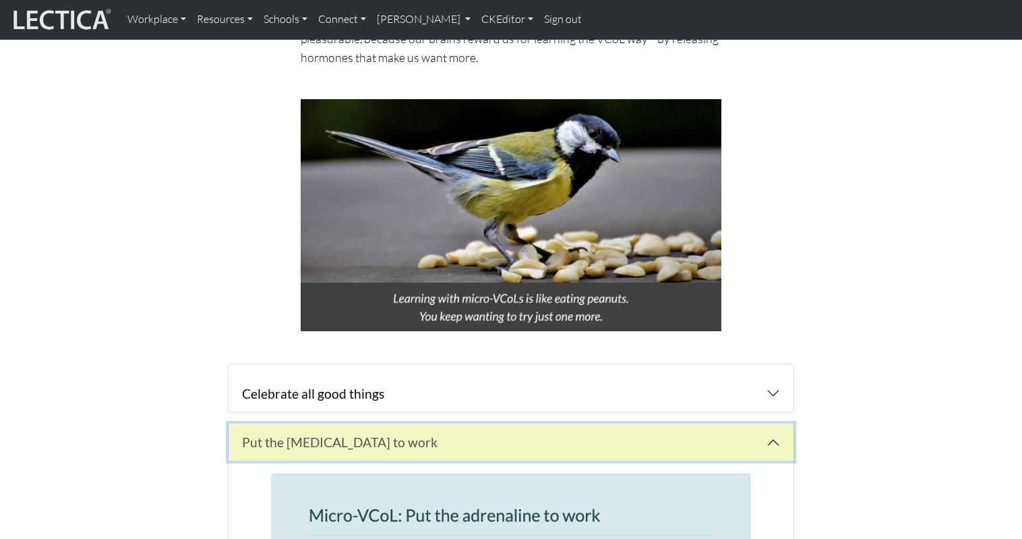
scroll to position [835, 0]
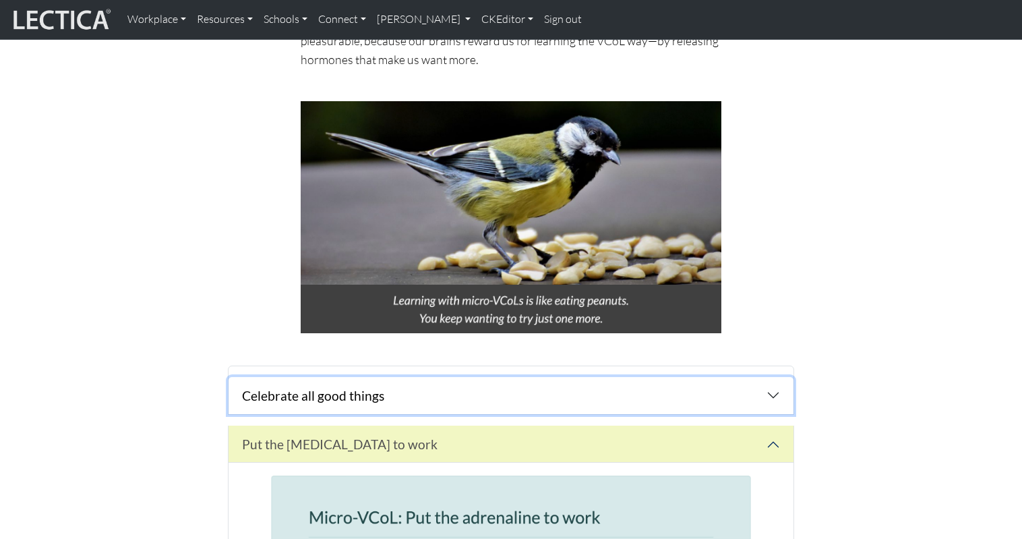
click at [420, 377] on button "button" at bounding box center [511, 395] width 565 height 37
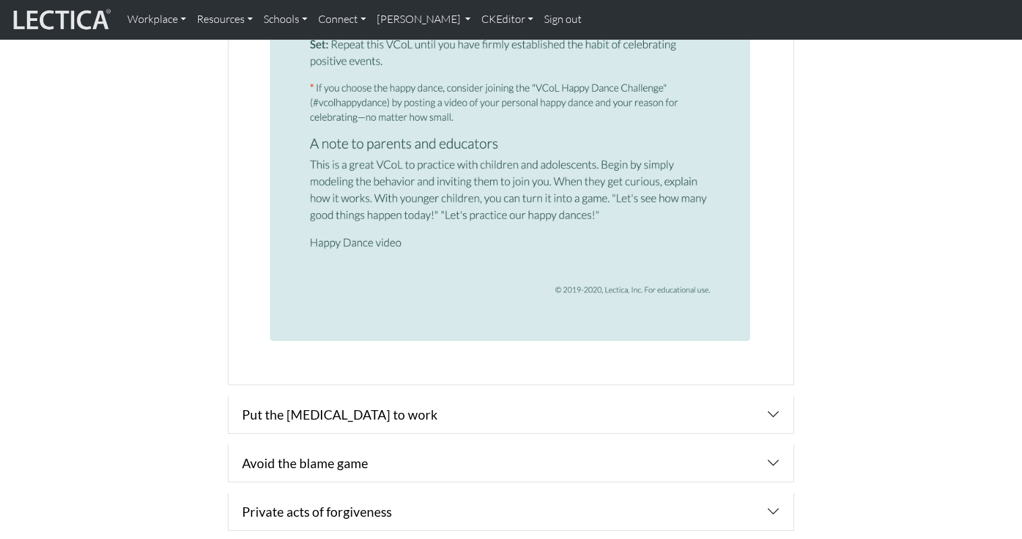
scroll to position [1889, 0]
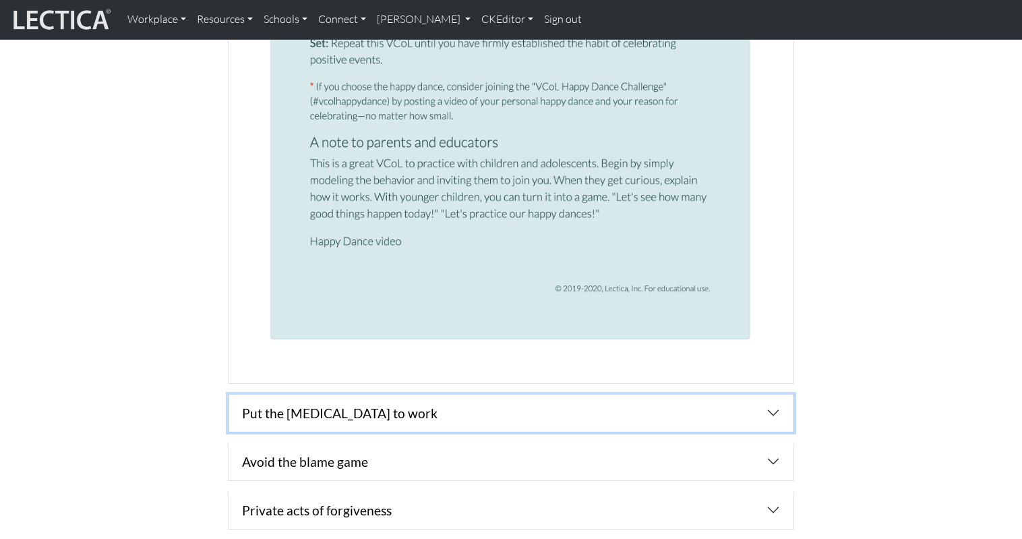
click at [364, 394] on button "button" at bounding box center [511, 412] width 565 height 37
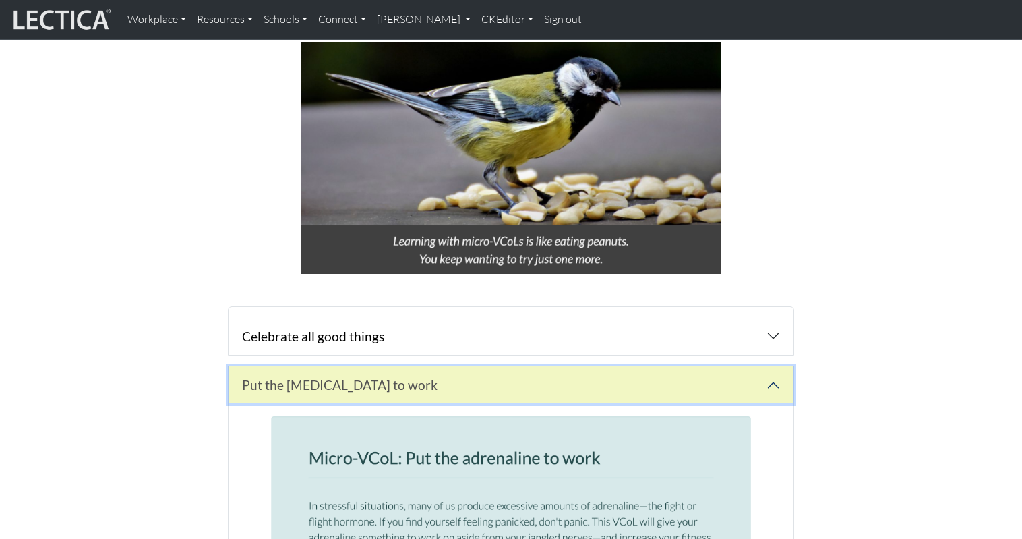
scroll to position [890, 0]
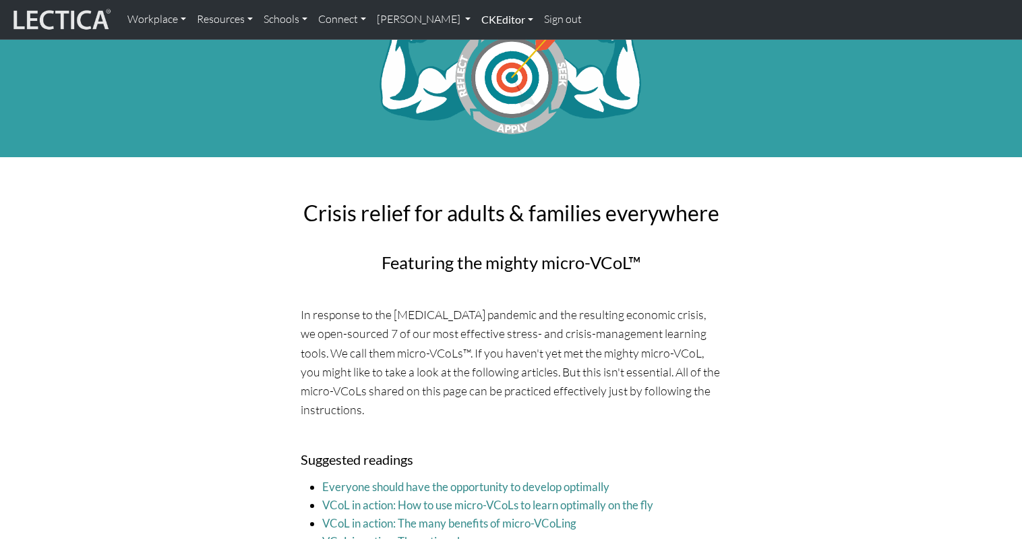
scroll to position [0, 0]
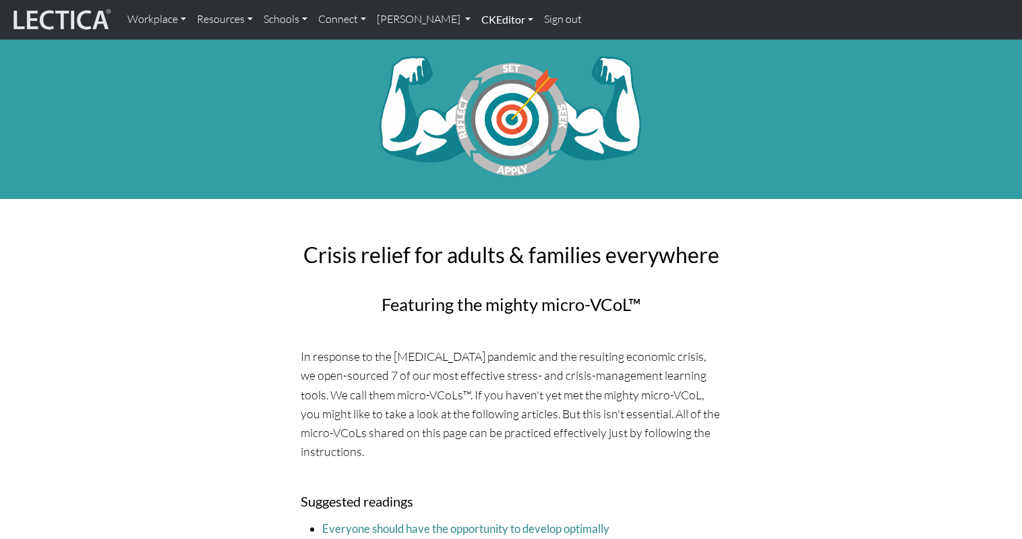
click at [476, 20] on link "CKEditor" at bounding box center [507, 19] width 63 height 28
click at [487, 43] on link "Edit" at bounding box center [500, 49] width 27 height 17
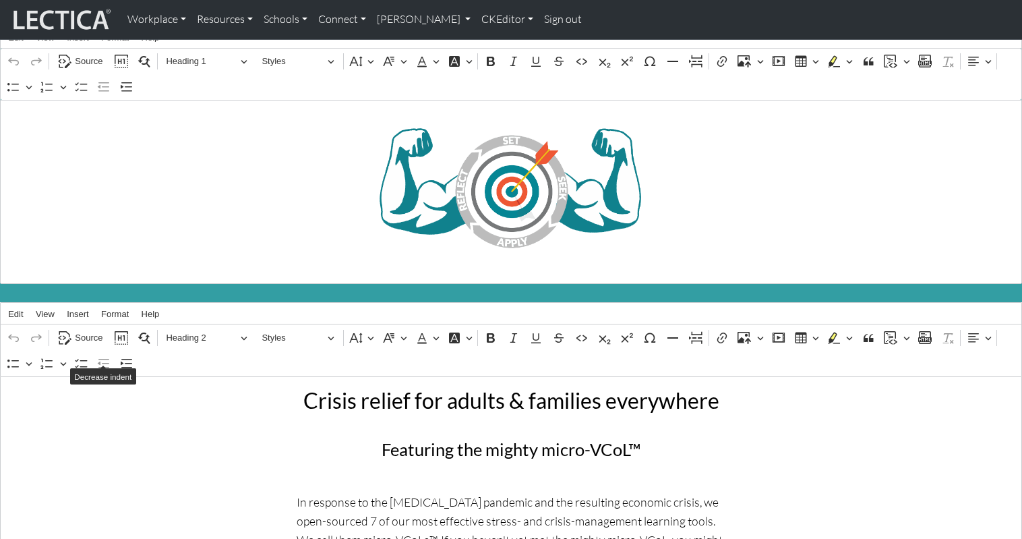
scroll to position [30, 0]
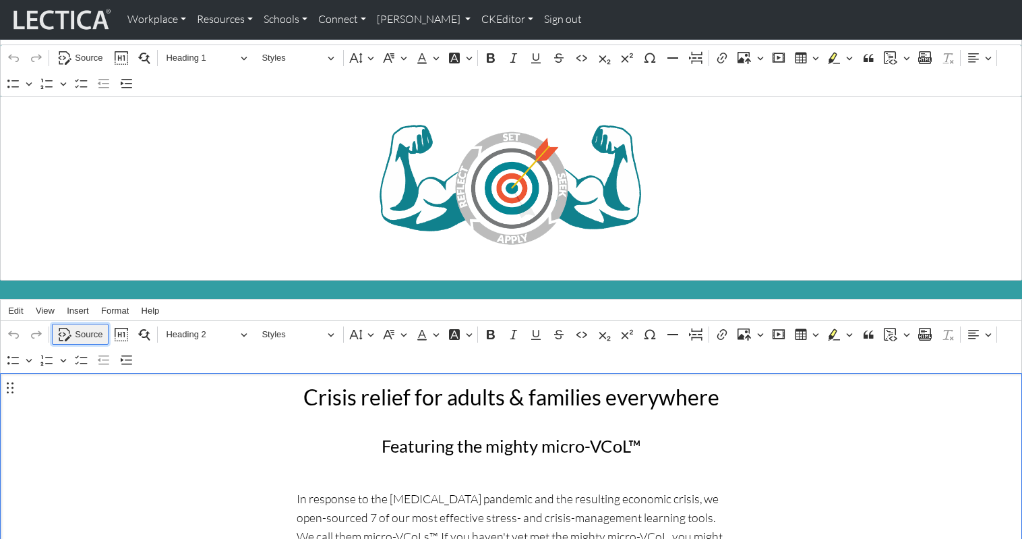
click at [77, 326] on span "Source" at bounding box center [89, 334] width 28 height 16
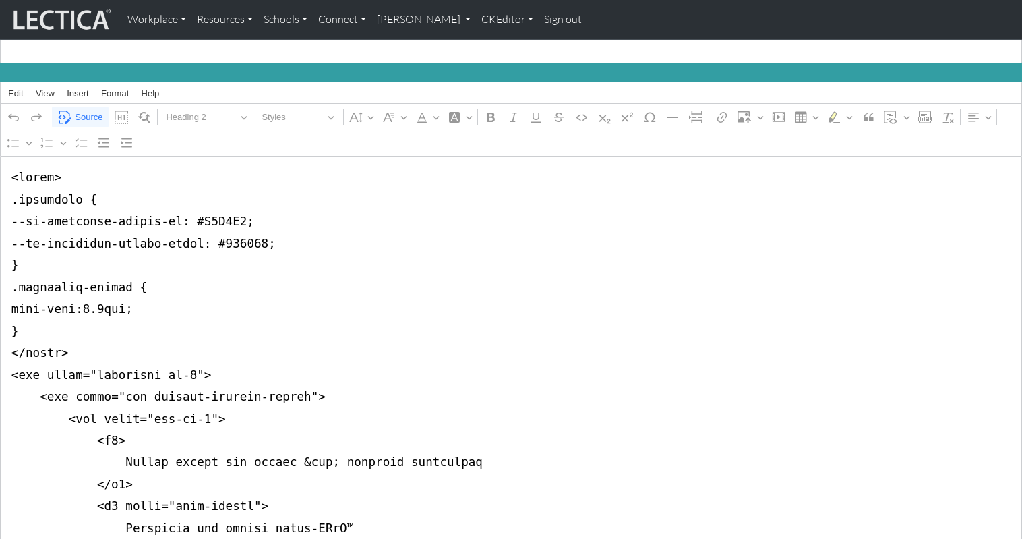
scroll to position [0, 0]
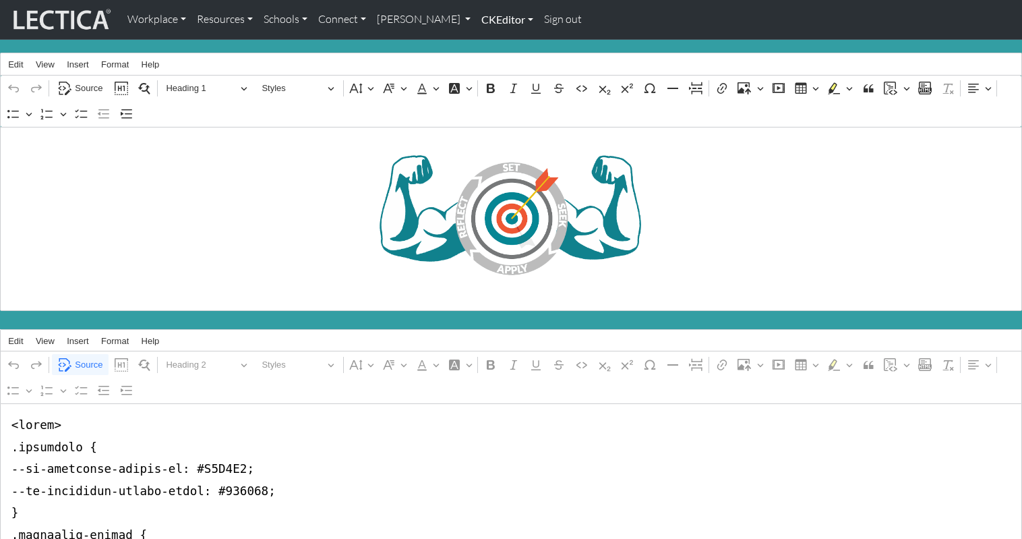
click at [476, 22] on link "CKEditor" at bounding box center [507, 19] width 63 height 28
click at [487, 43] on link "Edit" at bounding box center [500, 49] width 27 height 17
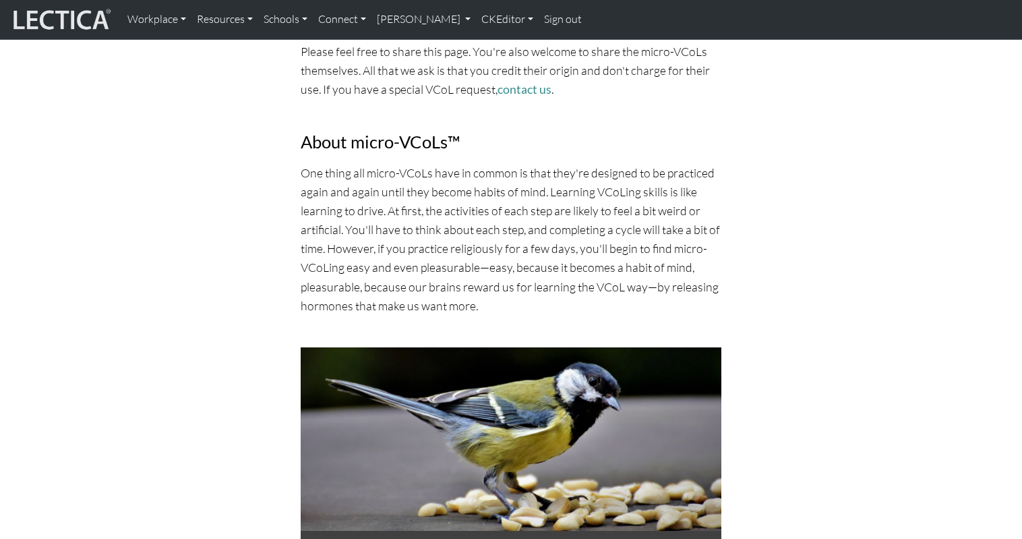
scroll to position [776, 0]
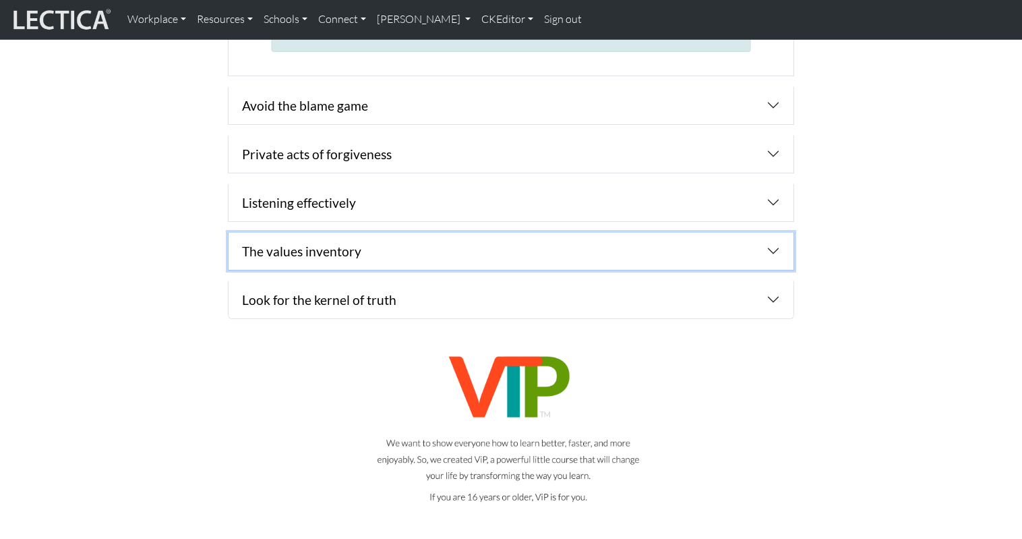
click at [279, 233] on button "button" at bounding box center [511, 251] width 565 height 37
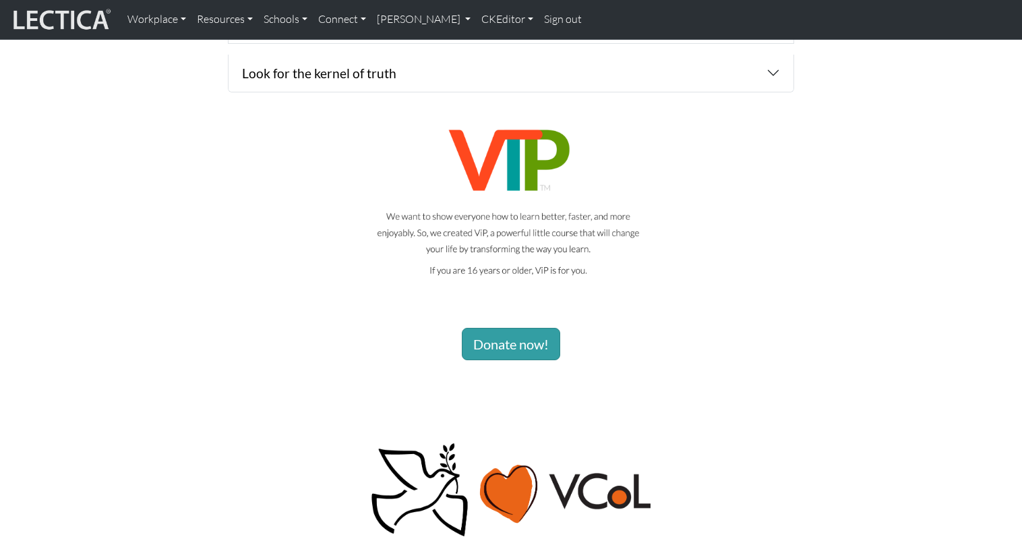
click at [145, 260] on div "Donate now!" at bounding box center [511, 243] width 874 height 268
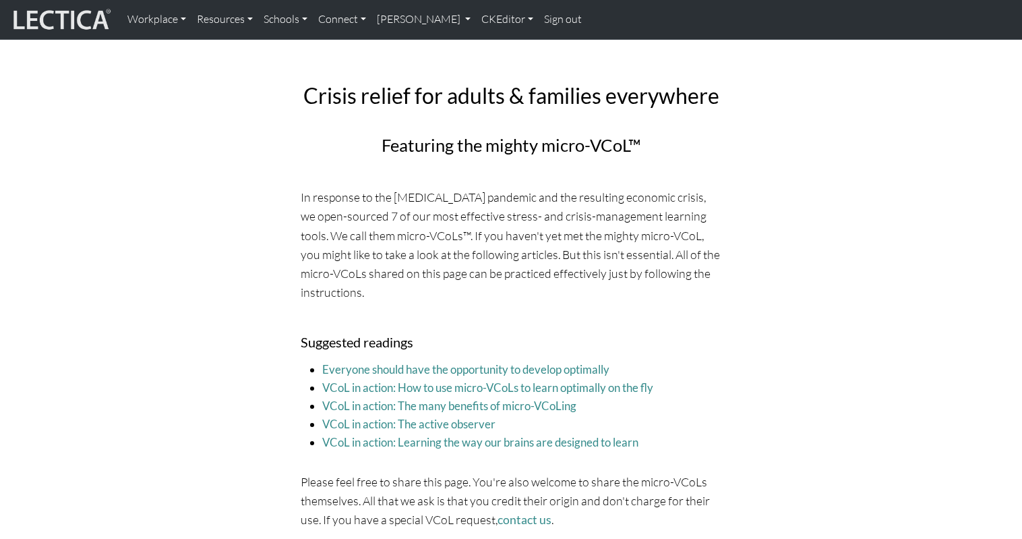
scroll to position [0, 0]
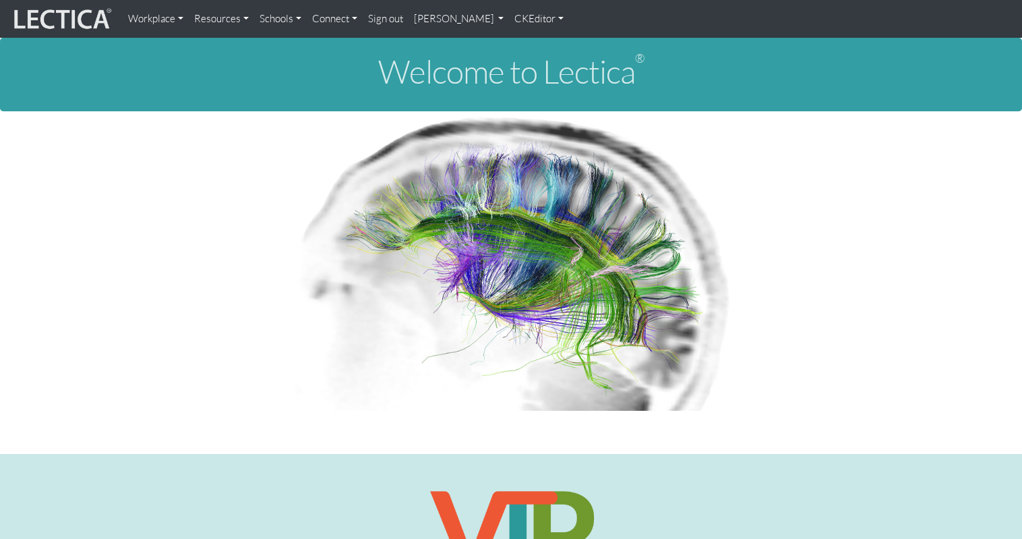
click at [421, 16] on link "[PERSON_NAME]" at bounding box center [459, 18] width 101 height 27
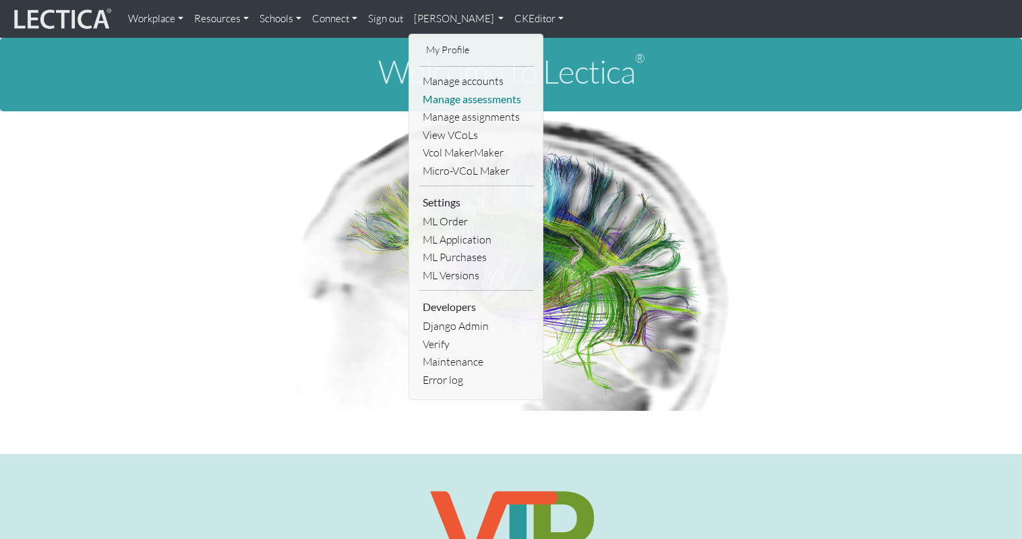
click at [430, 90] on link "Manage assessments" at bounding box center [476, 99] width 115 height 18
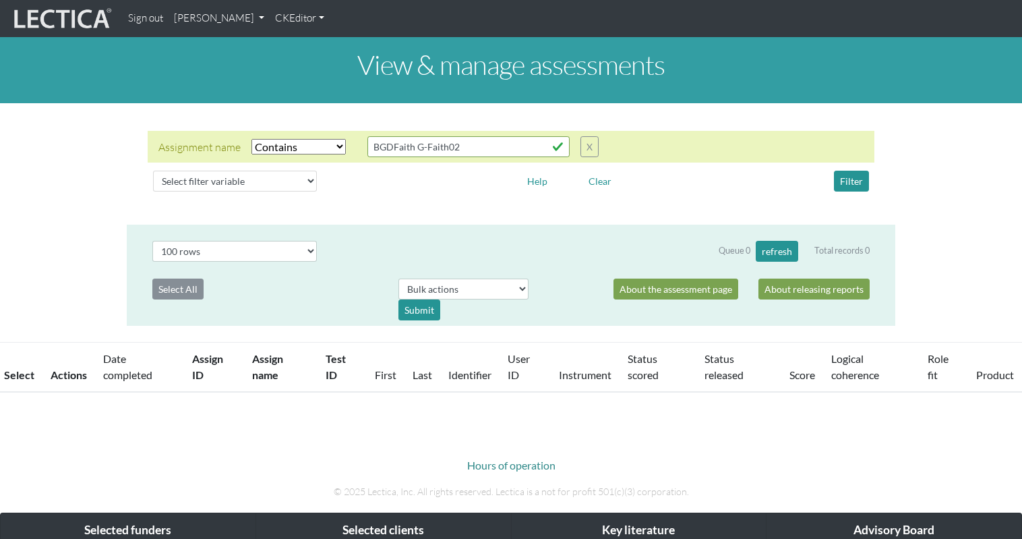
select select "icontains"
select select "100"
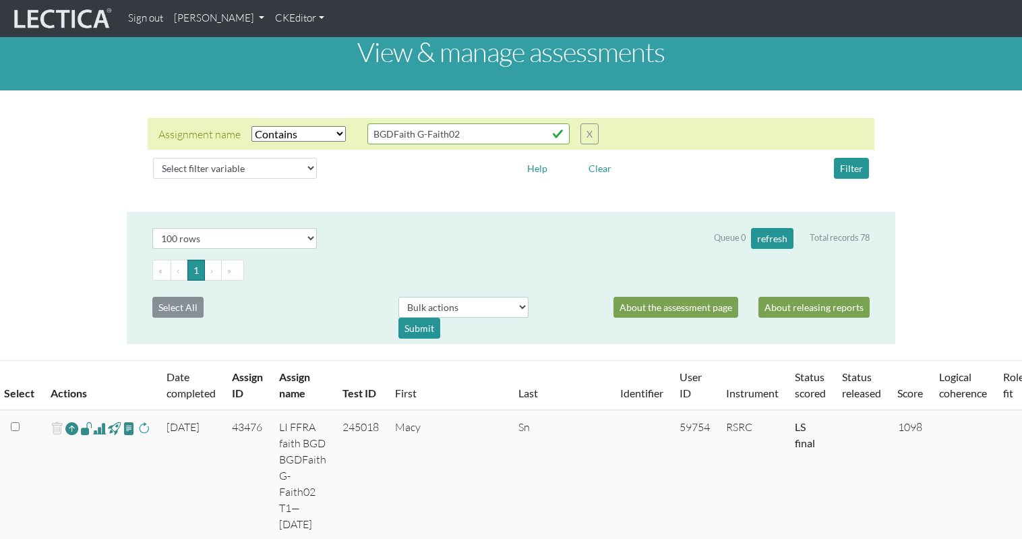
scroll to position [11, 0]
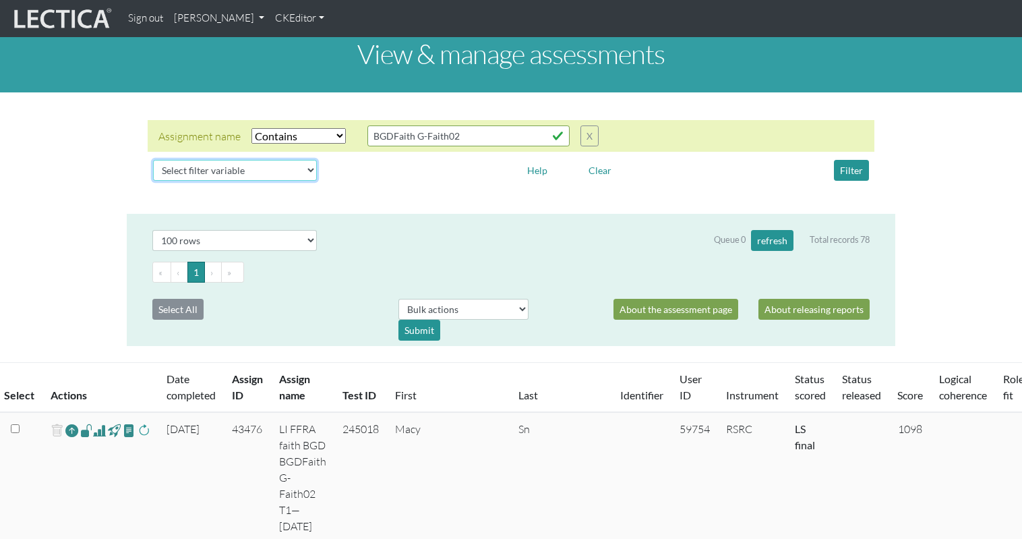
click at [268, 160] on select "Select filter variable Assignment name Assignment ID Clarity persuasive Clarity…" at bounding box center [235, 170] width 164 height 21
select select "user__first_name"
click at [153, 181] on select "Select filter variable Assignment name Assignment ID Clarity persuasive Clarity…" at bounding box center [235, 170] width 164 height 21
select select
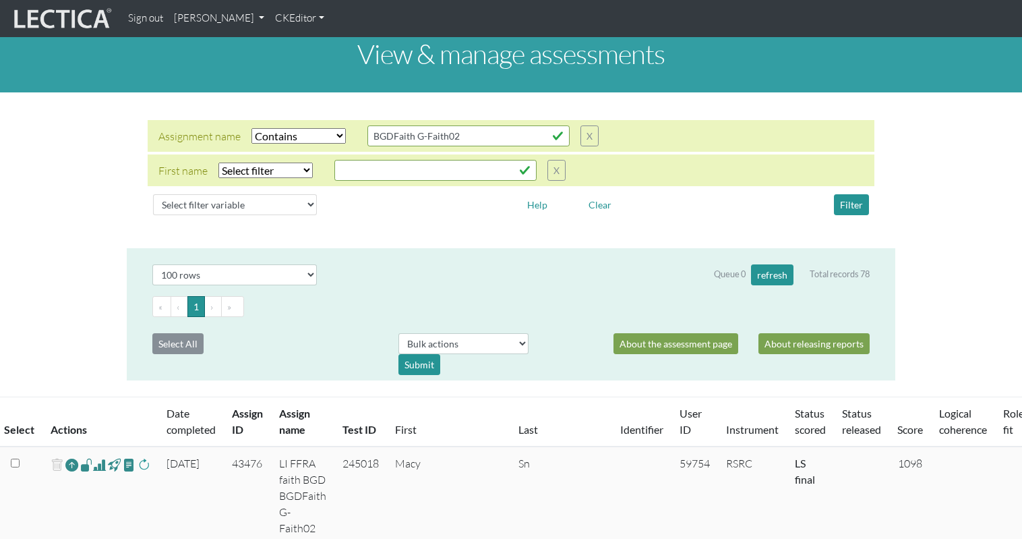
click at [260, 162] on select "Select filter Equals Does not equal Contains Does not contain Starts with Ends …" at bounding box center [265, 170] width 94 height 16
select select "icontains"
click at [218, 162] on select "Select filter Equals Does not equal Contains Does not contain Starts with Ends …" at bounding box center [265, 170] width 94 height 16
click at [341, 160] on input "text" at bounding box center [435, 170] width 202 height 21
click at [852, 194] on button "Filter" at bounding box center [851, 204] width 35 height 21
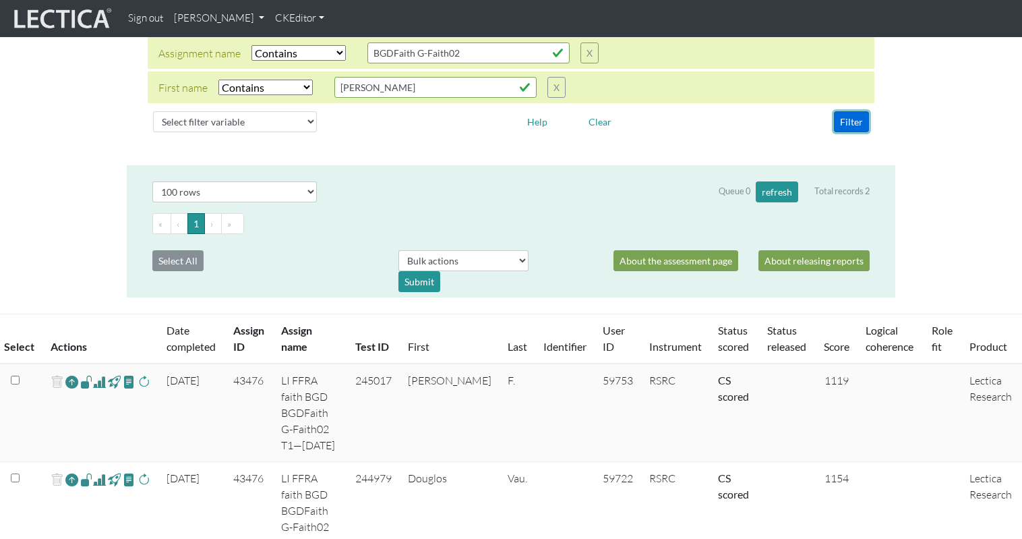
scroll to position [100, 0]
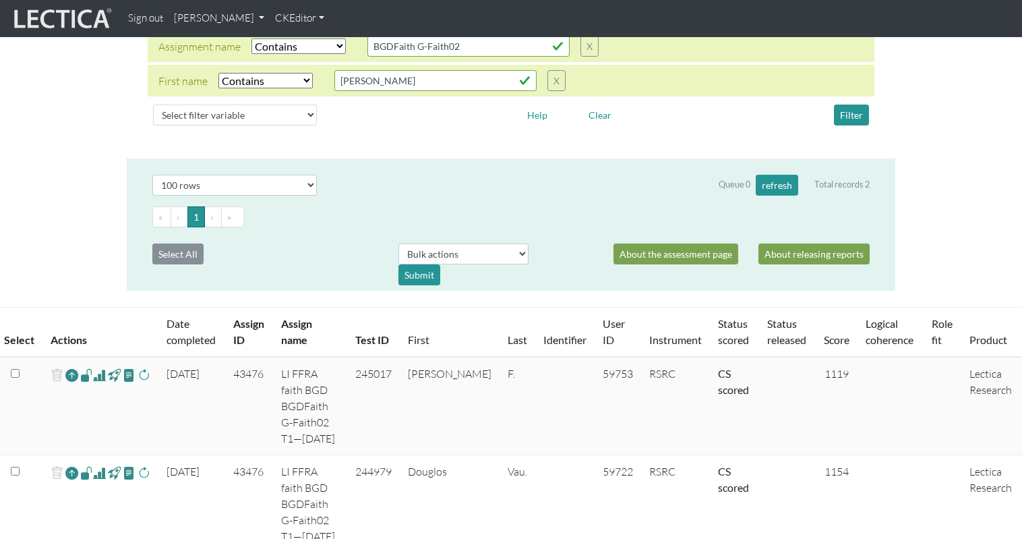
click at [93, 465] on span at bounding box center [99, 473] width 13 height 16
drag, startPoint x: 357, startPoint y: 68, endPoint x: 318, endPoint y: 70, distance: 39.2
click at [318, 70] on div "First name Select filter Equals Does not equal Contains Does not contain Starts…" at bounding box center [361, 80] width 407 height 21
type input "[PERSON_NAME]"
click at [845, 105] on button "Filter" at bounding box center [851, 115] width 35 height 21
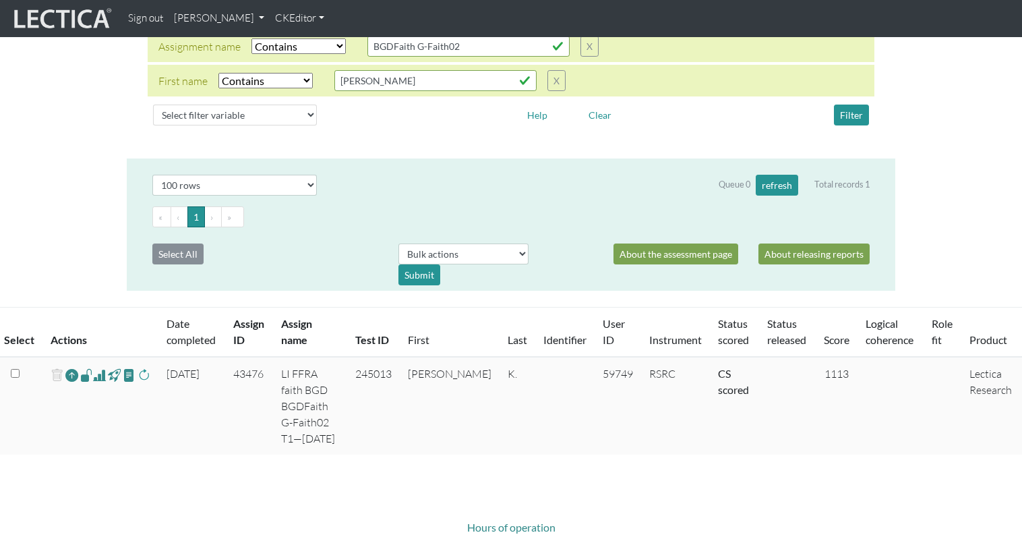
click at [93, 367] on span at bounding box center [99, 375] width 13 height 16
